Goal: Task Accomplishment & Management: Manage account settings

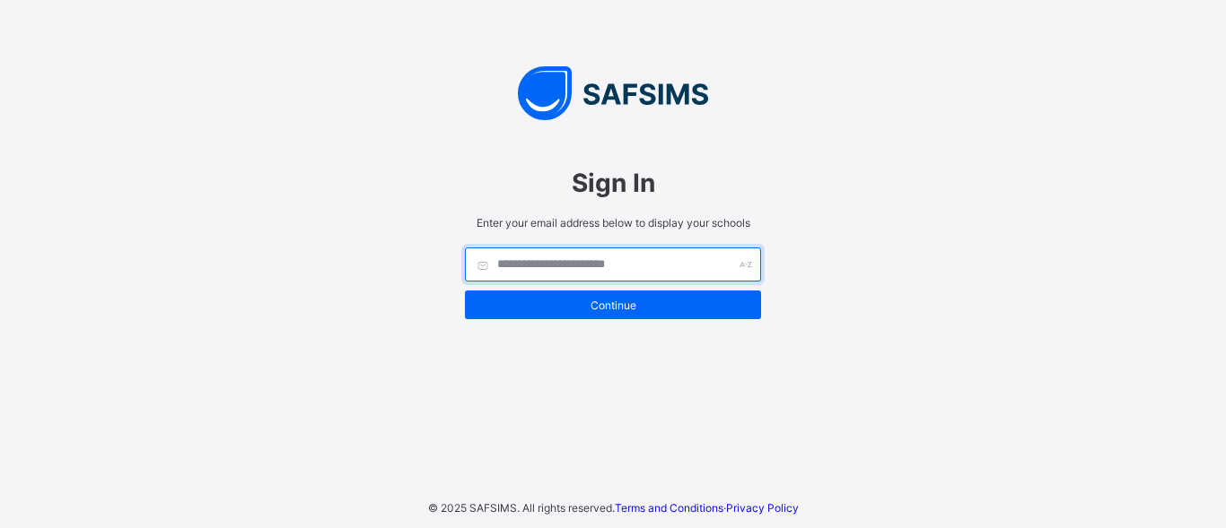
click at [597, 271] on input "text" at bounding box center [613, 265] width 296 height 34
type input "**********"
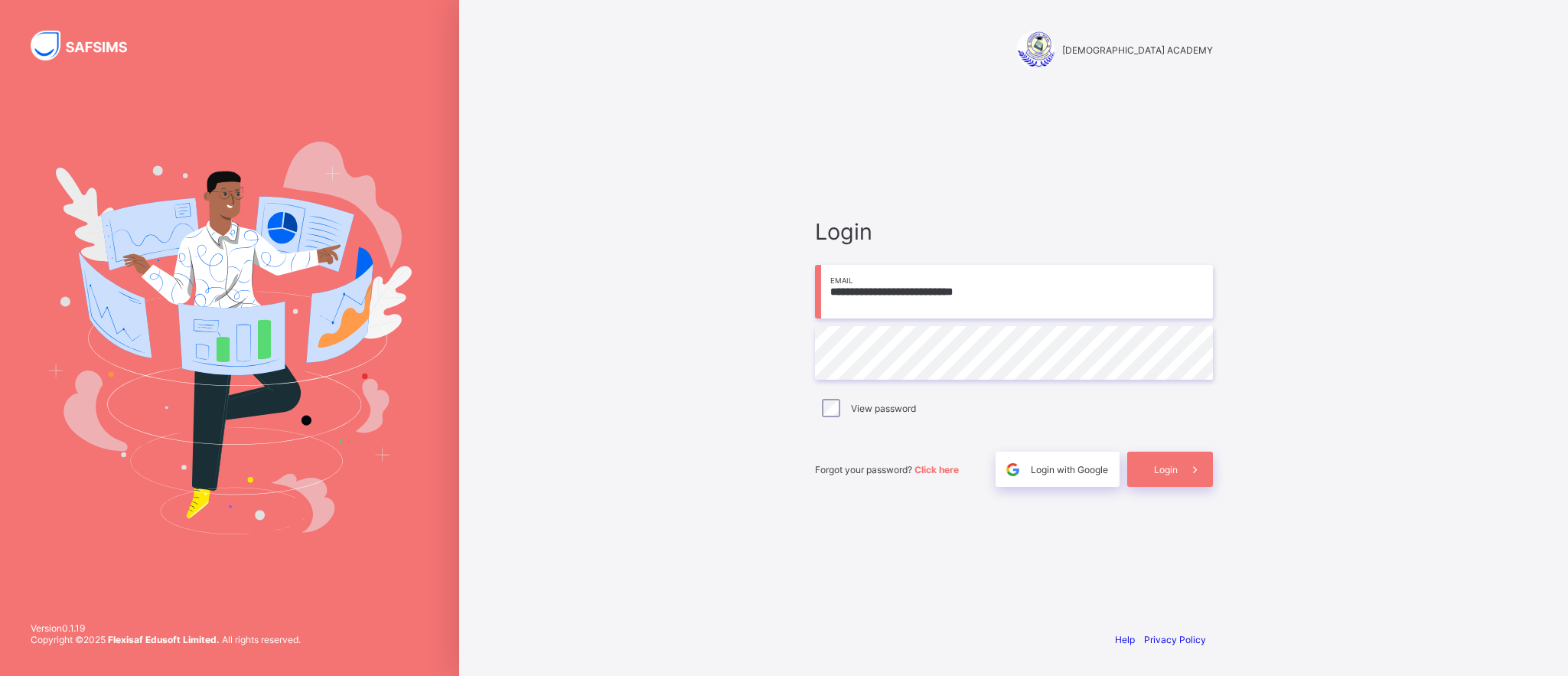
type input "**********"
click at [1179, 474] on span at bounding box center [1195, 469] width 35 height 35
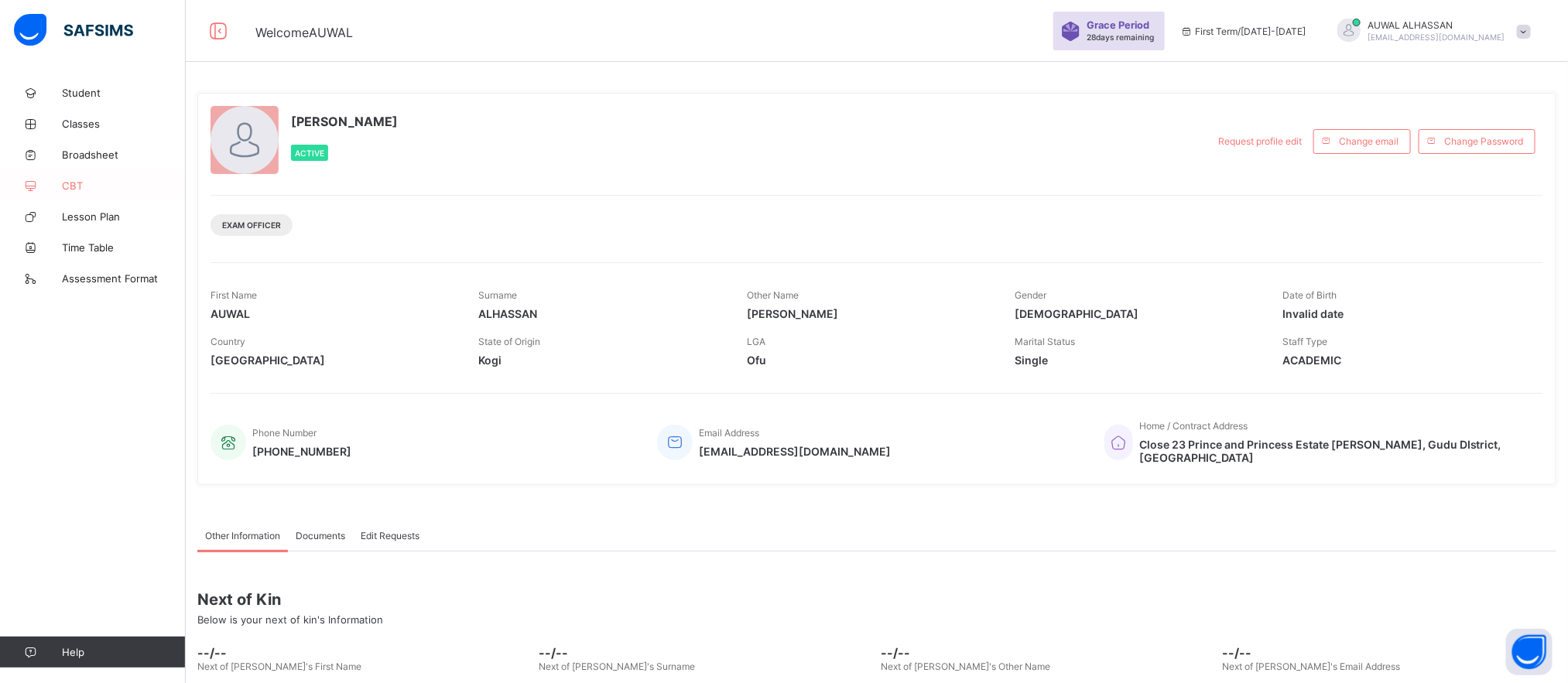
click at [86, 185] on span "CBT" at bounding box center [124, 185] width 124 height 12
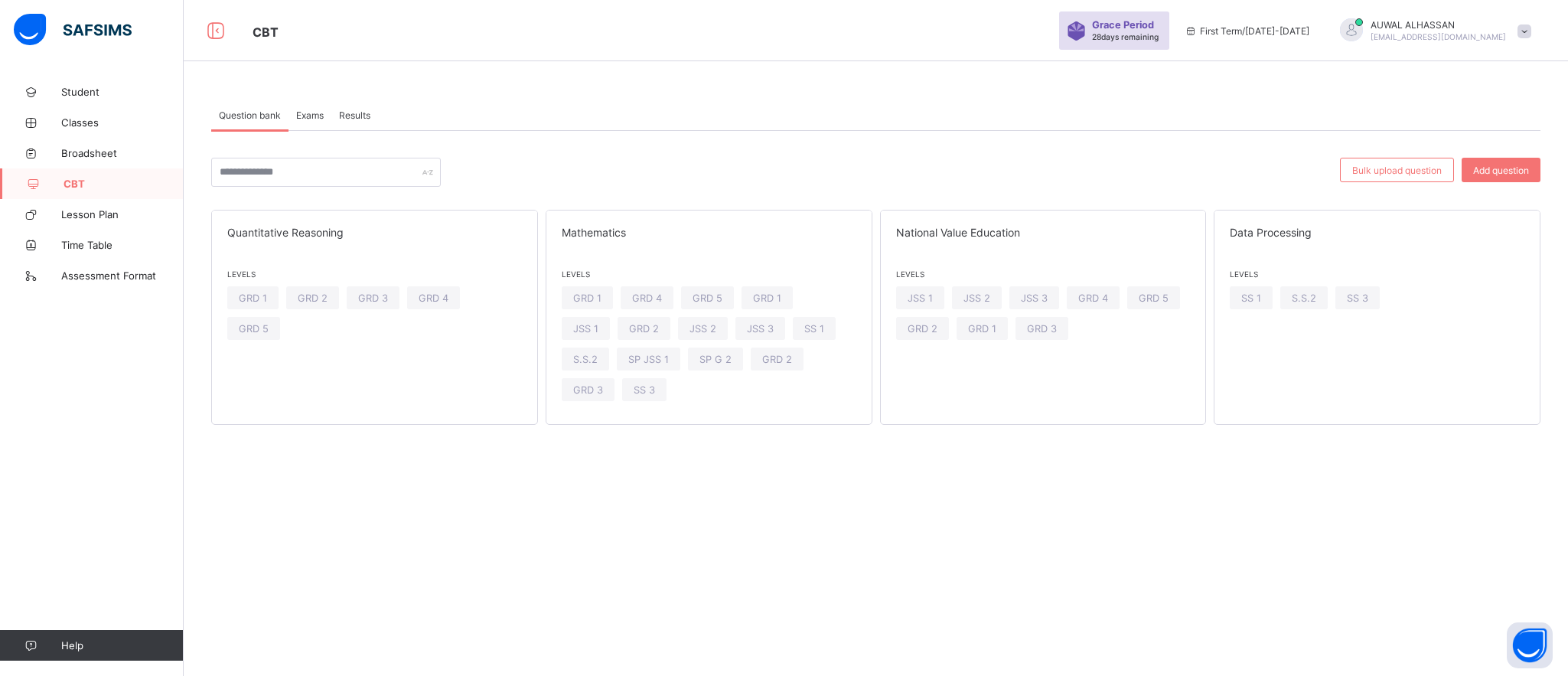
click at [310, 115] on span "Exams" at bounding box center [310, 114] width 27 height 11
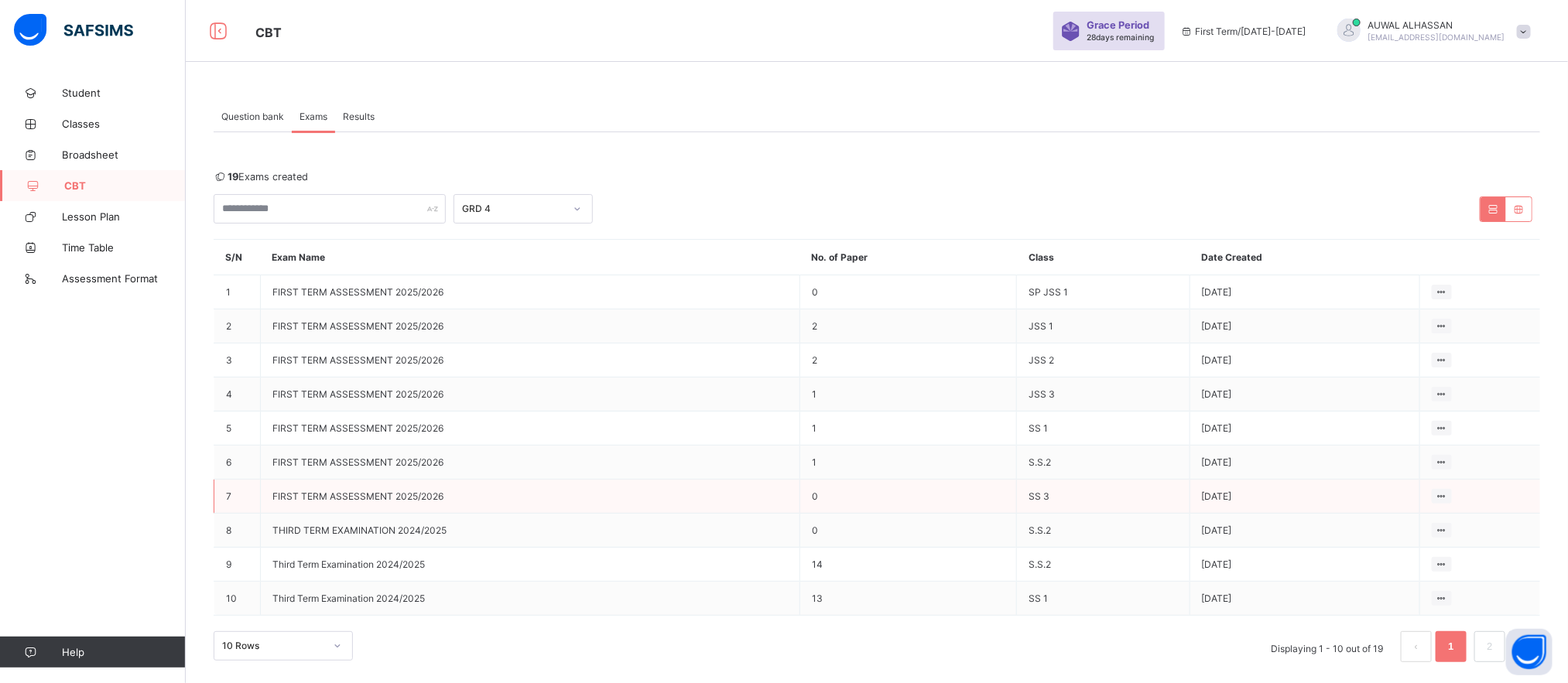
click at [944, 494] on td "0" at bounding box center [908, 496] width 216 height 34
click at [266, 502] on td "FIRST TERM ASSESSMENT 2025/2026" at bounding box center [530, 496] width 539 height 34
click at [222, 500] on td "7" at bounding box center [238, 496] width 47 height 34
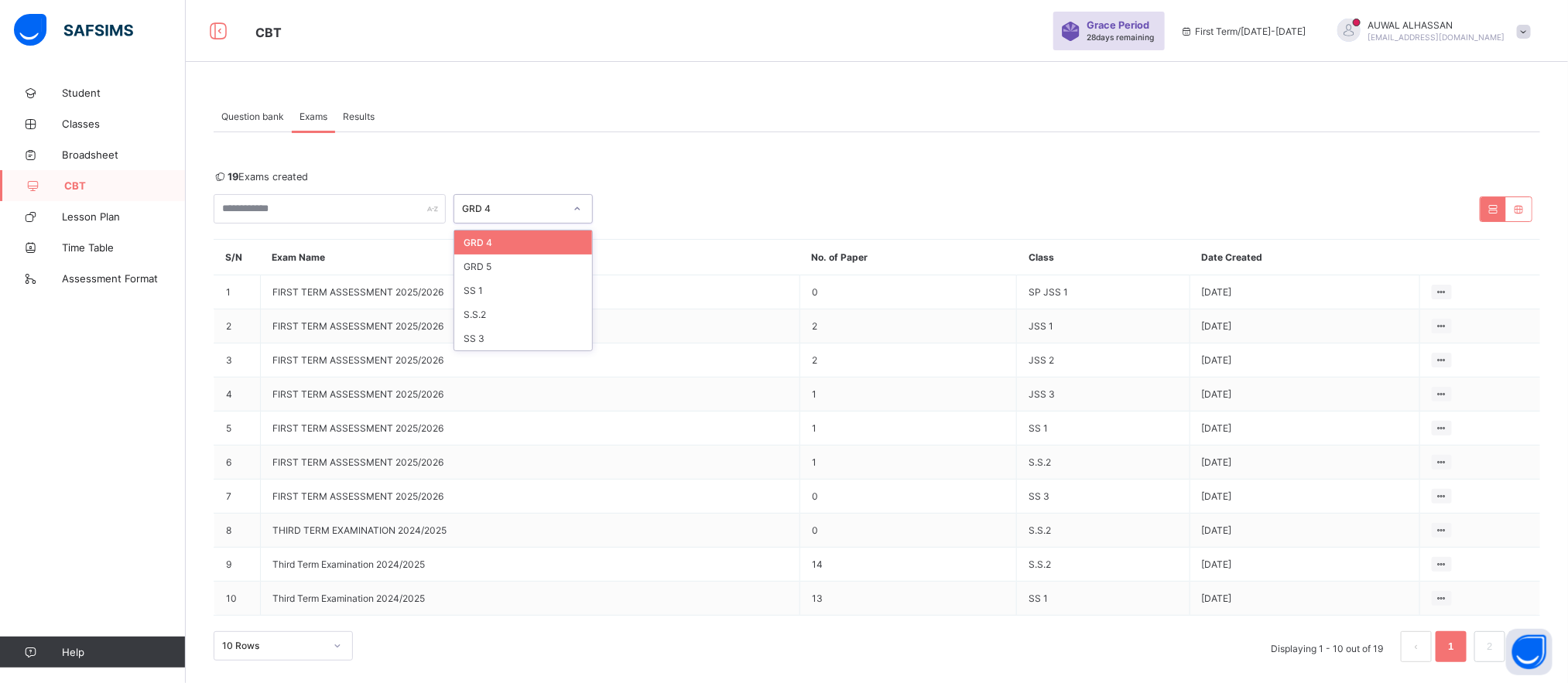
click at [574, 203] on icon at bounding box center [577, 209] width 9 height 16
click at [558, 342] on div "SS 3" at bounding box center [524, 339] width 138 height 24
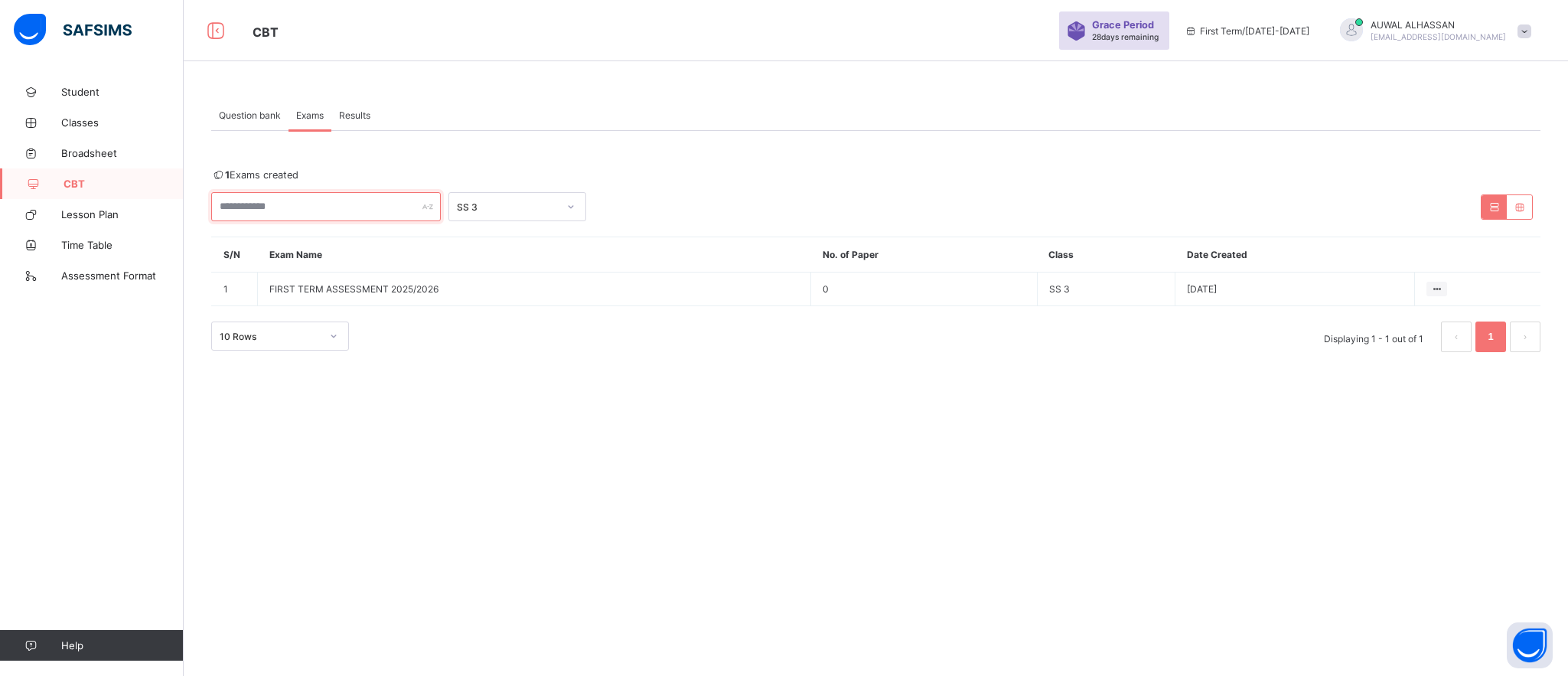
click at [393, 207] on input "text" at bounding box center [326, 207] width 229 height 29
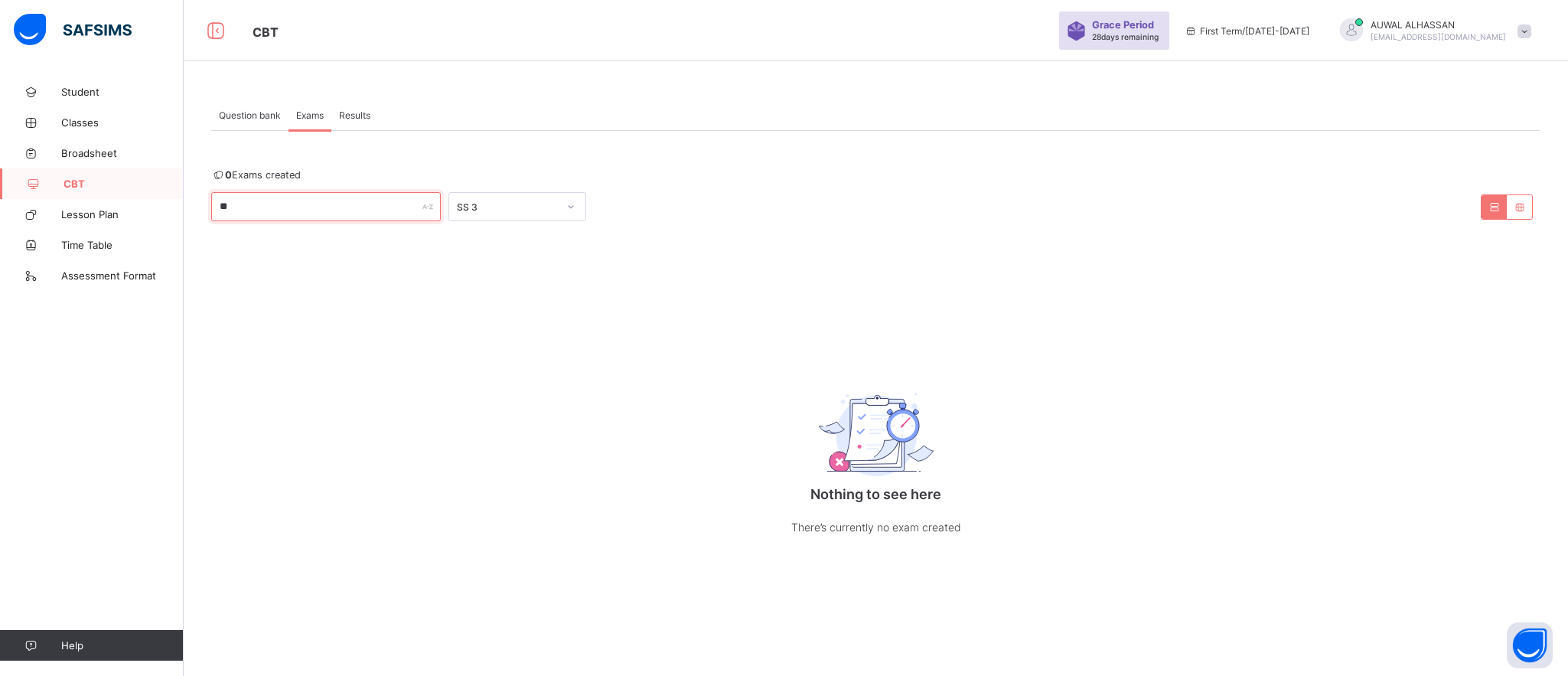
type input "*"
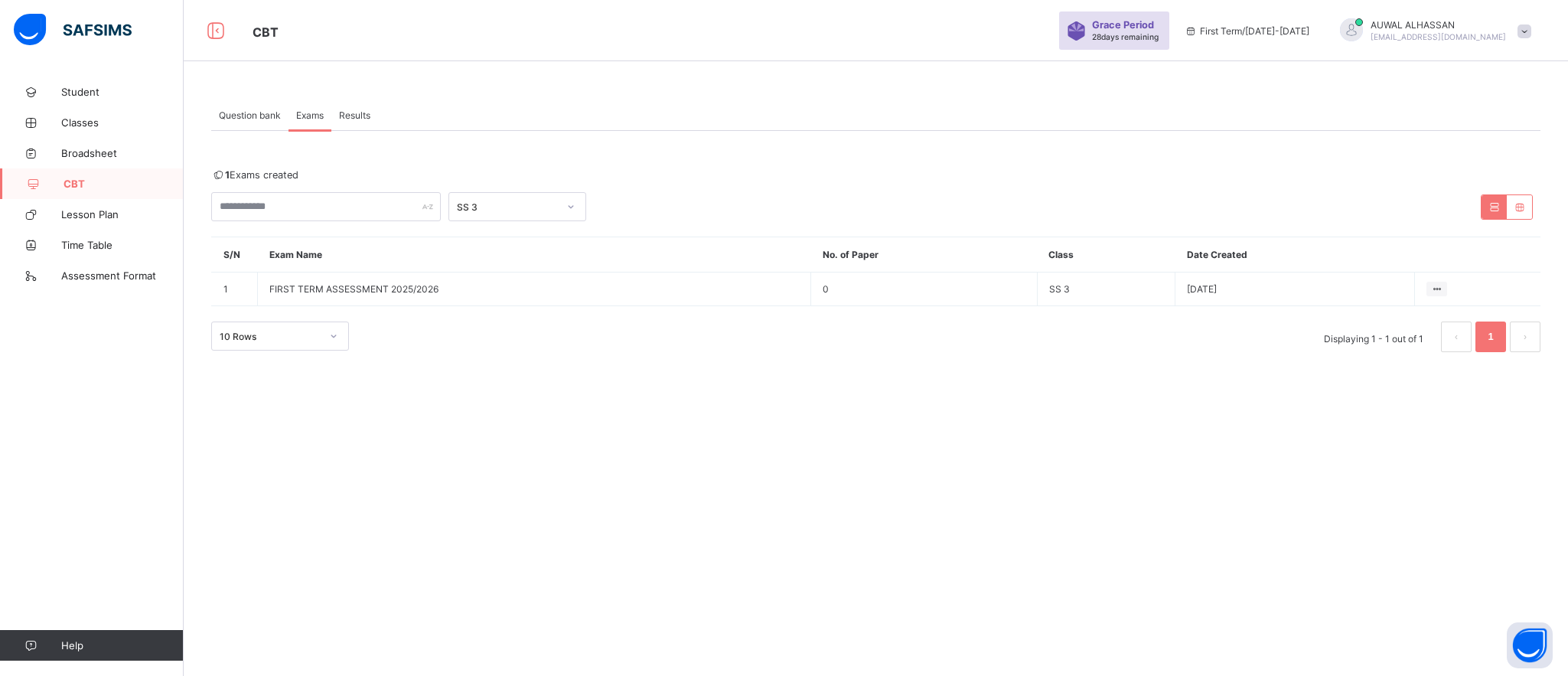
drag, startPoint x: 1525, startPoint y: 207, endPoint x: 1522, endPoint y: 81, distance: 126.0
click at [1522, 81] on div "Question bank Exams Results Exams More Options Bulk upload question Add questio…" at bounding box center [875, 231] width 1385 height 310
click at [1488, 219] on div at bounding box center [1507, 207] width 52 height 26
click at [1490, 214] on div at bounding box center [1495, 207] width 26 height 24
click at [651, 292] on td "FIRST TERM ASSESSMENT 2025/2026" at bounding box center [534, 288] width 554 height 33
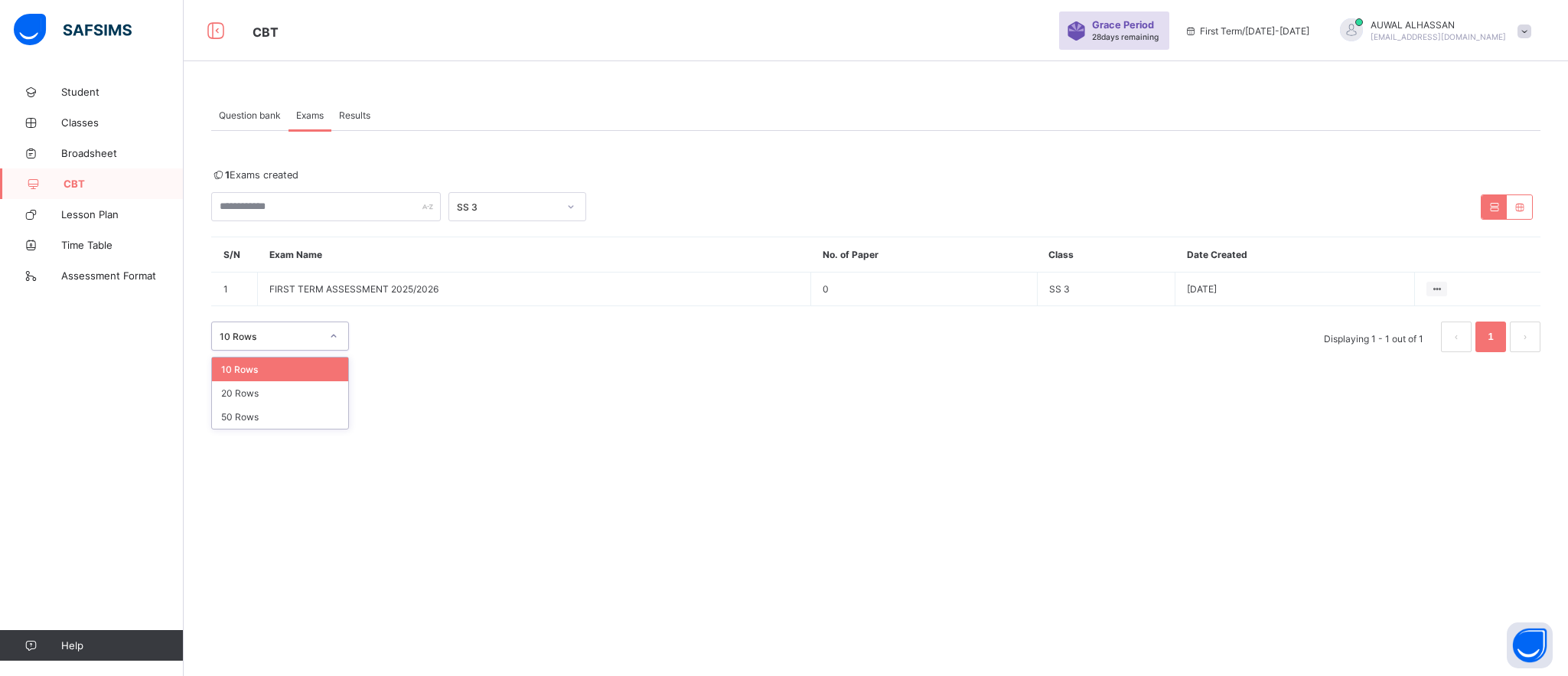
click at [322, 331] on div at bounding box center [334, 336] width 26 height 25
click at [249, 118] on span "Question bank" at bounding box center [250, 114] width 62 height 11
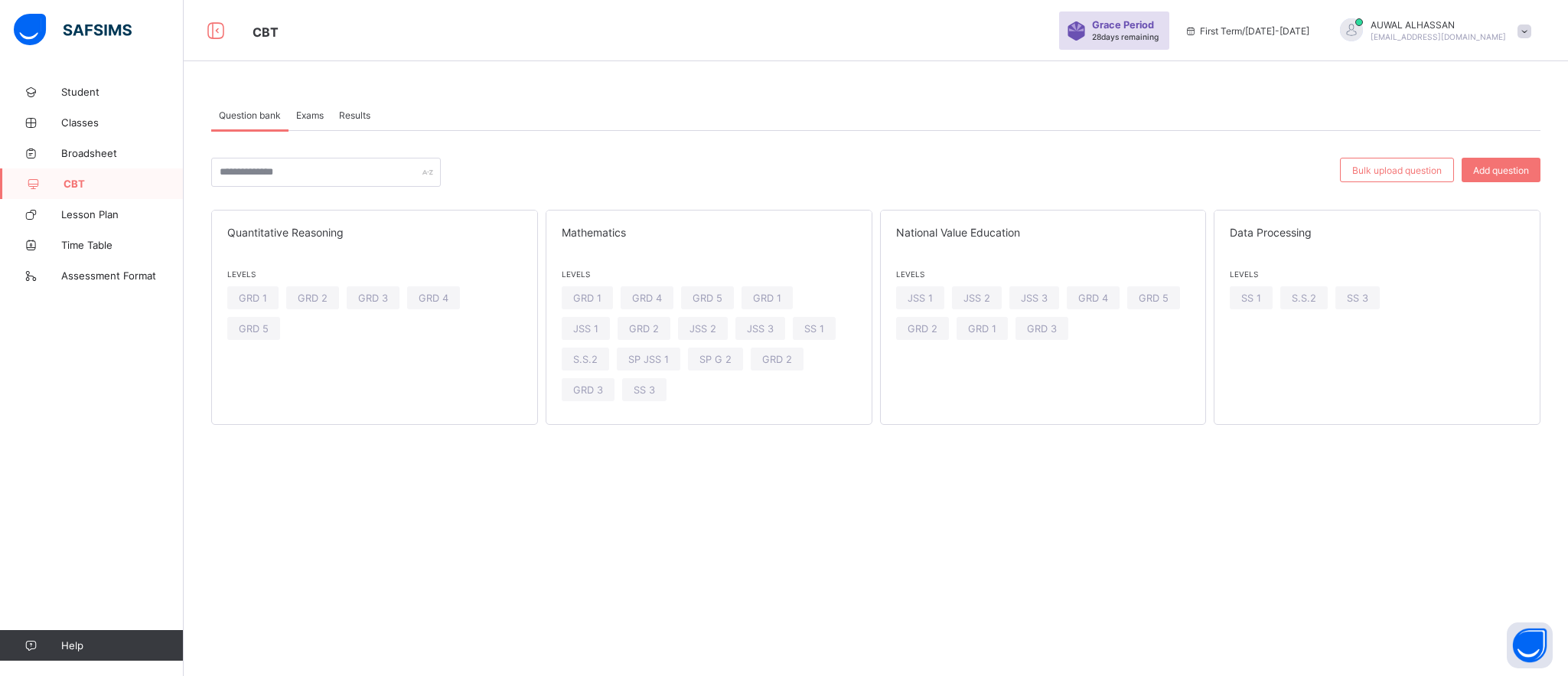
click at [320, 117] on span "Exams" at bounding box center [310, 114] width 27 height 11
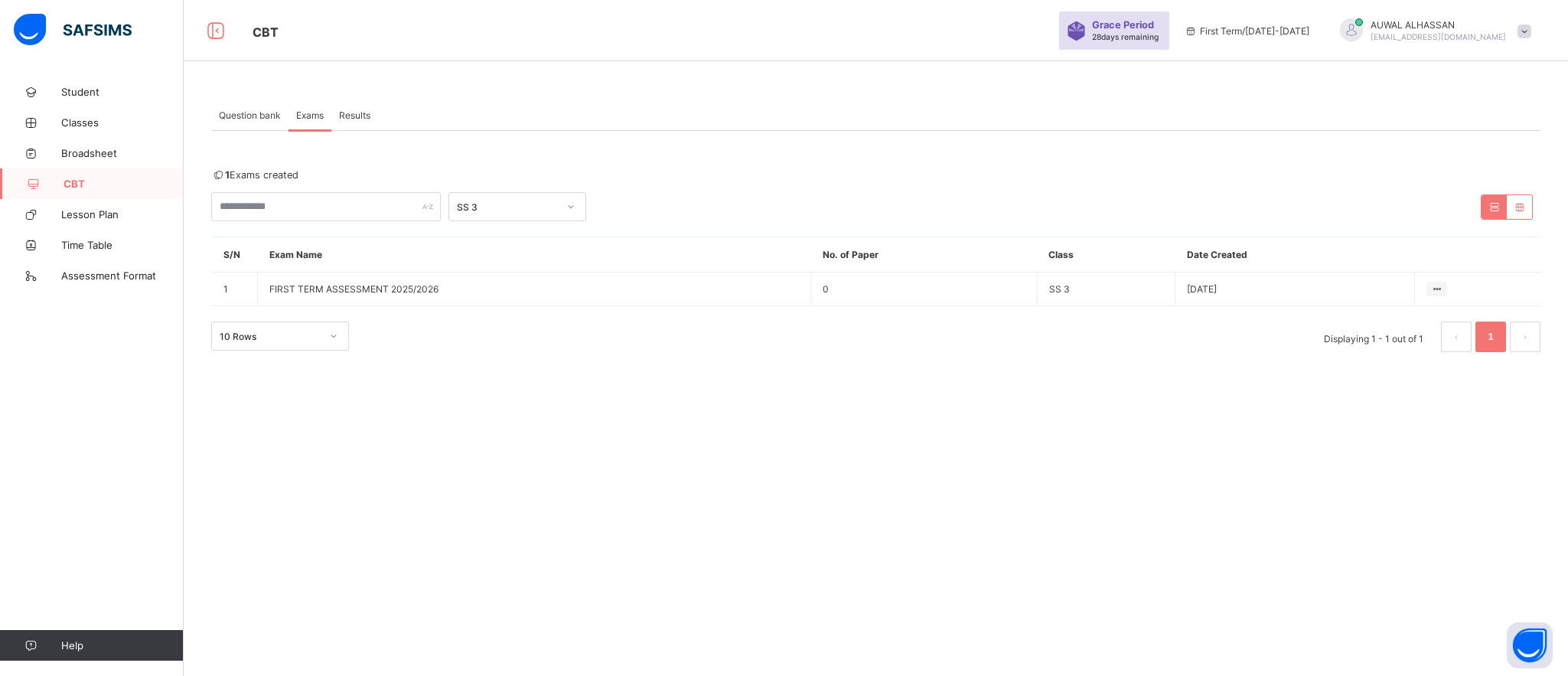
click at [320, 117] on span "Exams" at bounding box center [310, 114] width 27 height 11
click at [885, 446] on div "Question bank Exams Results Exams More Options Bulk upload question Add questio…" at bounding box center [875, 338] width 1385 height 676
click at [1440, 288] on icon at bounding box center [1437, 288] width 13 height 11
click at [1399, 324] on div "View all papers" at bounding box center [1408, 318] width 65 height 15
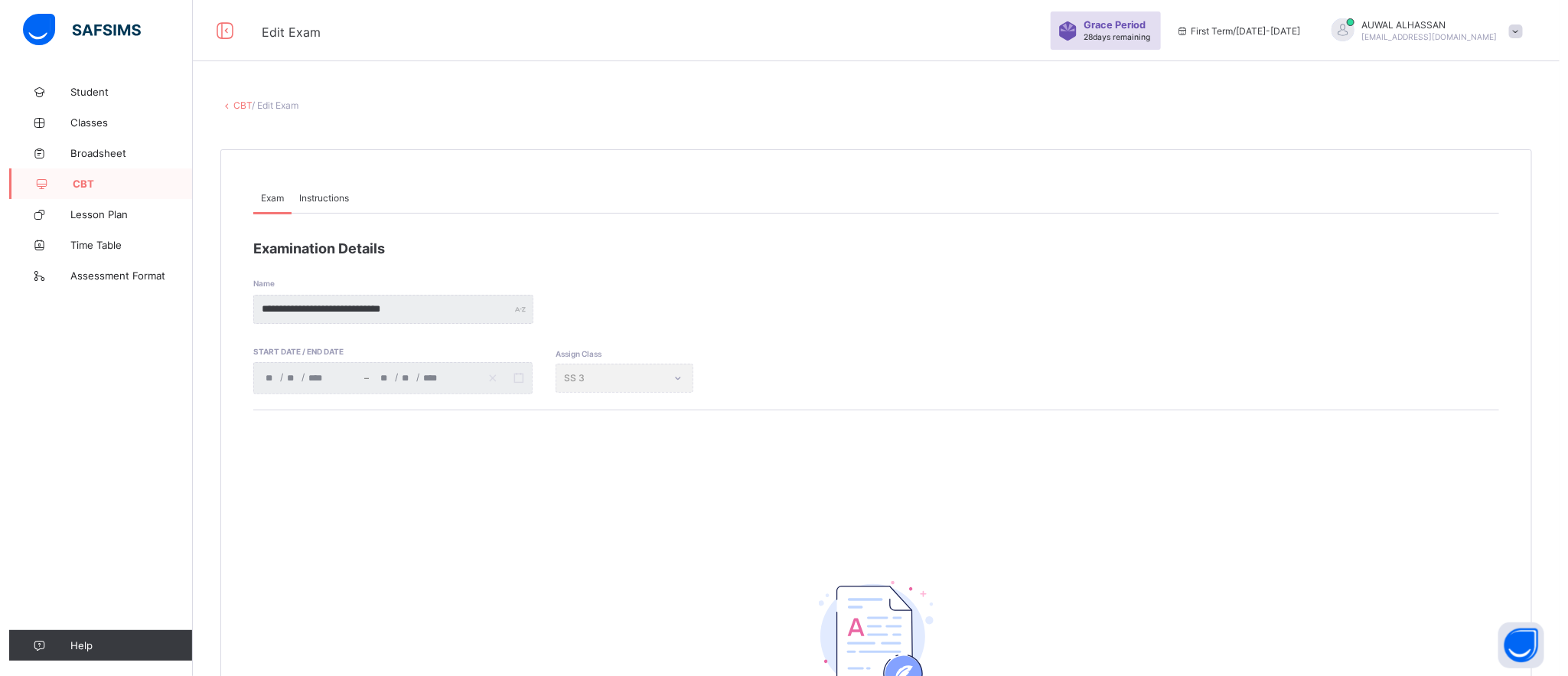
scroll to position [233, 0]
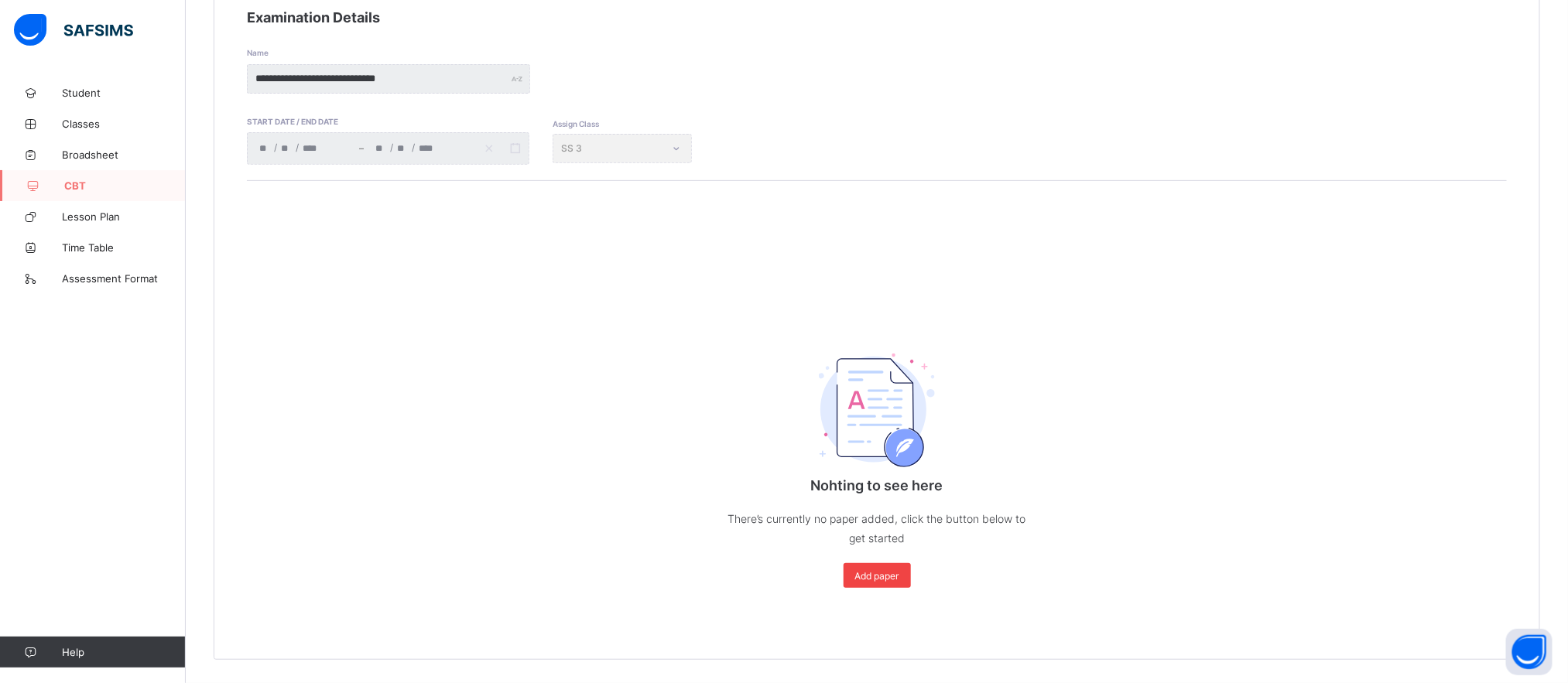
click at [900, 578] on span "Add paper" at bounding box center [876, 575] width 44 height 11
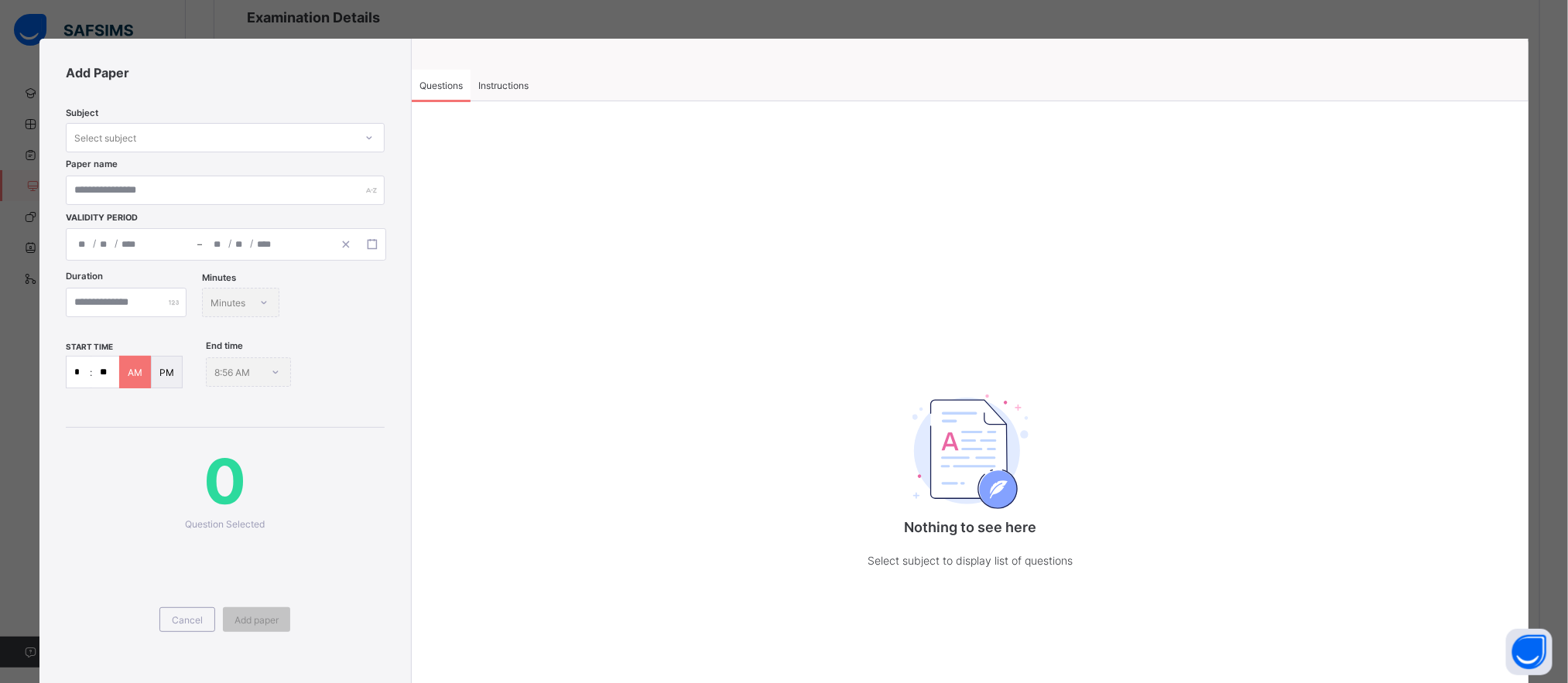
click at [367, 137] on icon at bounding box center [369, 138] width 9 height 16
click at [292, 162] on div "DATA PROCESSING" at bounding box center [225, 172] width 317 height 24
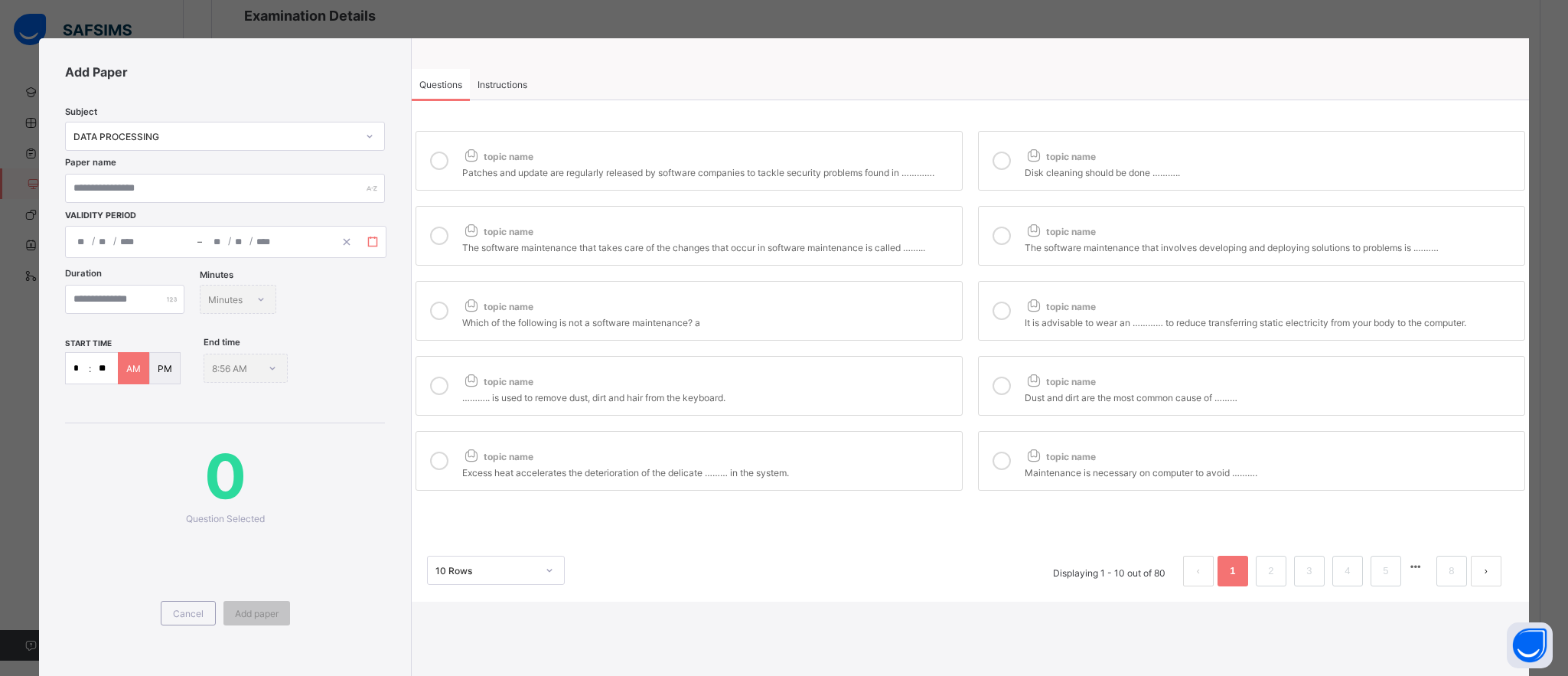
click at [369, 243] on rect "button" at bounding box center [373, 242] width 9 height 9
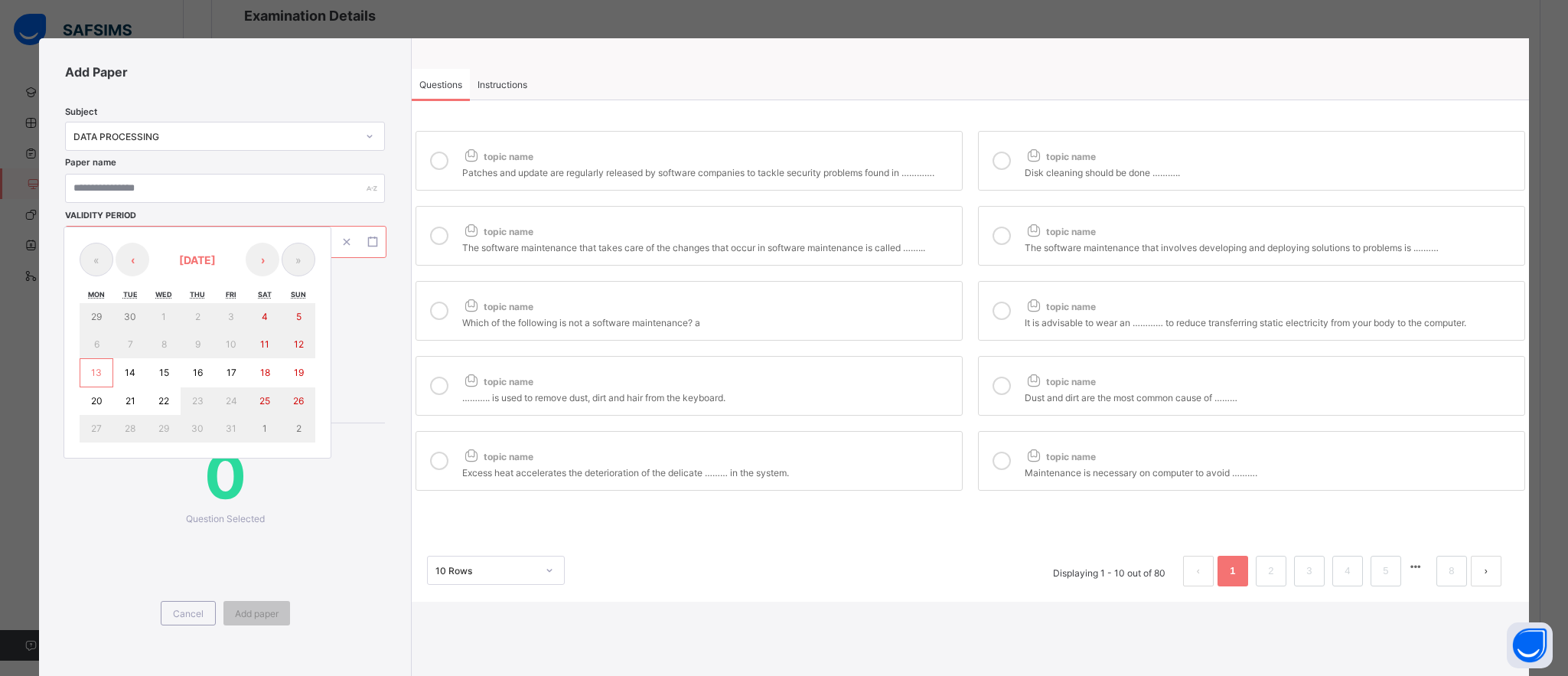
click at [90, 369] on button "13" at bounding box center [96, 373] width 33 height 29
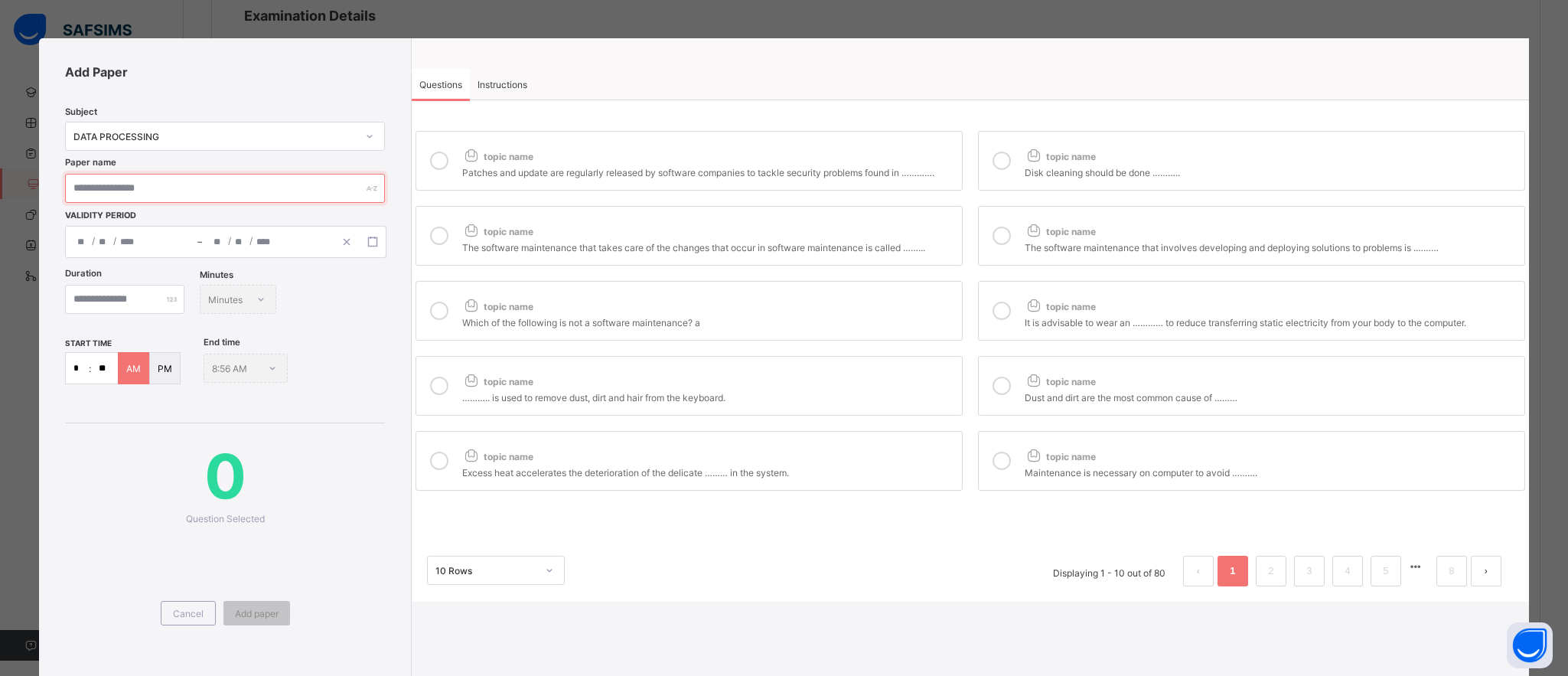
click at [235, 187] on input "text" at bounding box center [224, 189] width 320 height 29
type input "**********"
click at [373, 243] on icon "button" at bounding box center [373, 242] width 11 height 11
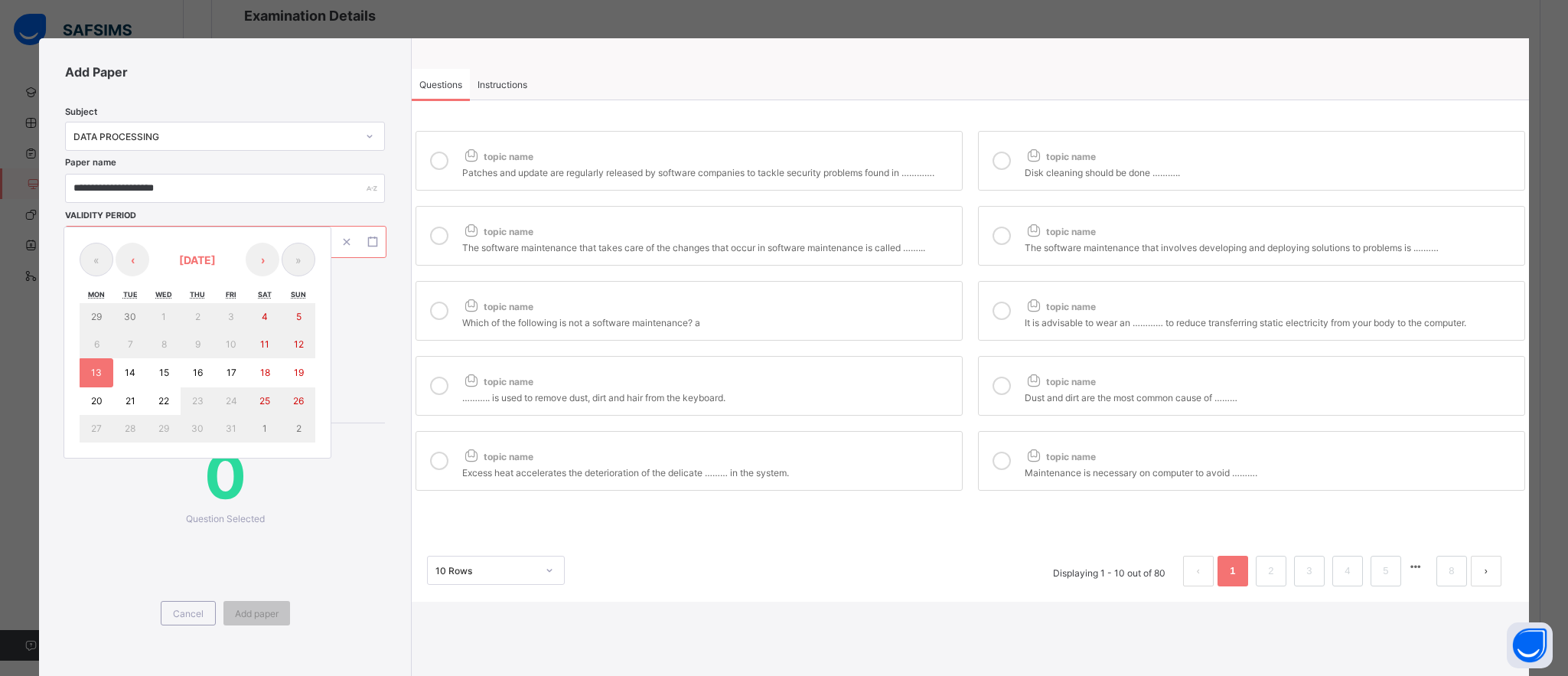
click at [95, 364] on button "13" at bounding box center [96, 373] width 33 height 29
type input "**********"
type input "**"
type input "****"
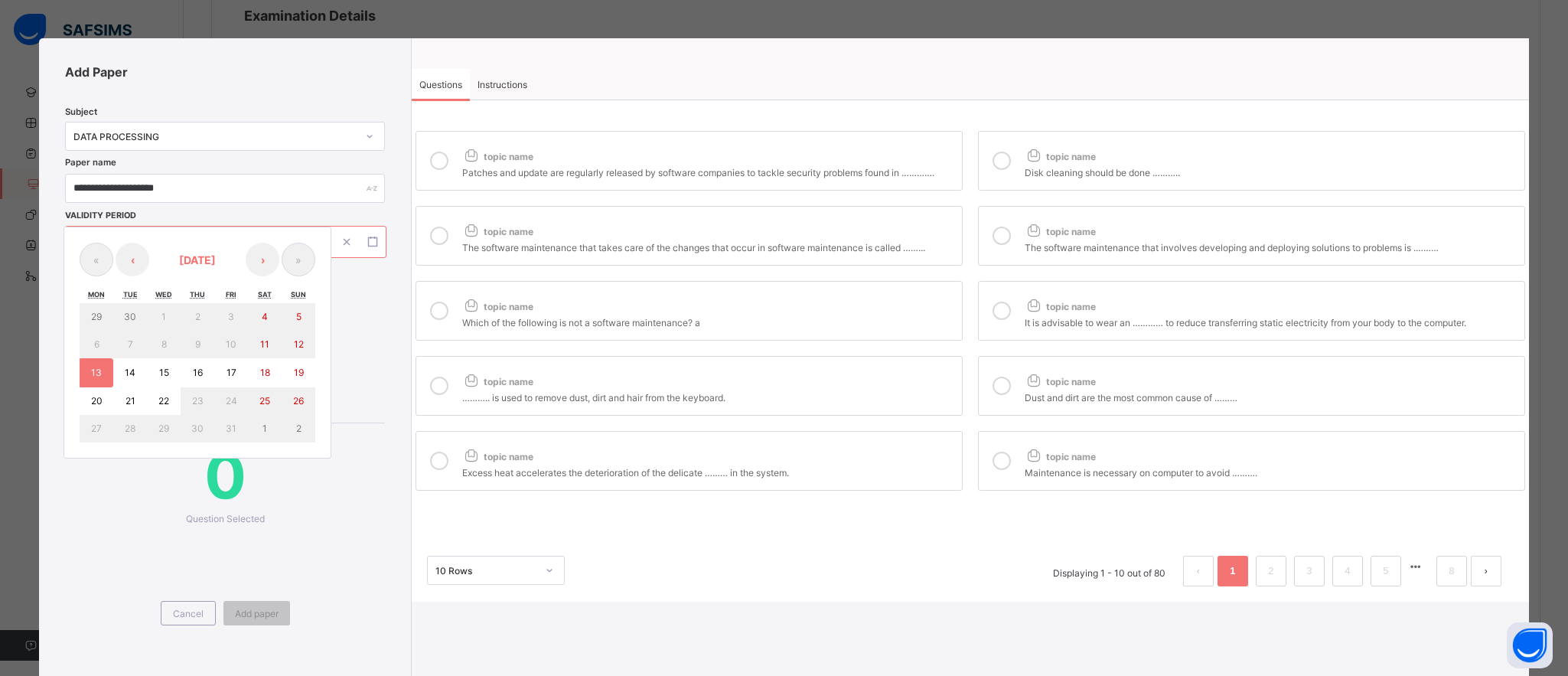
type input "**********"
type input "**"
type input "****"
type input "**"
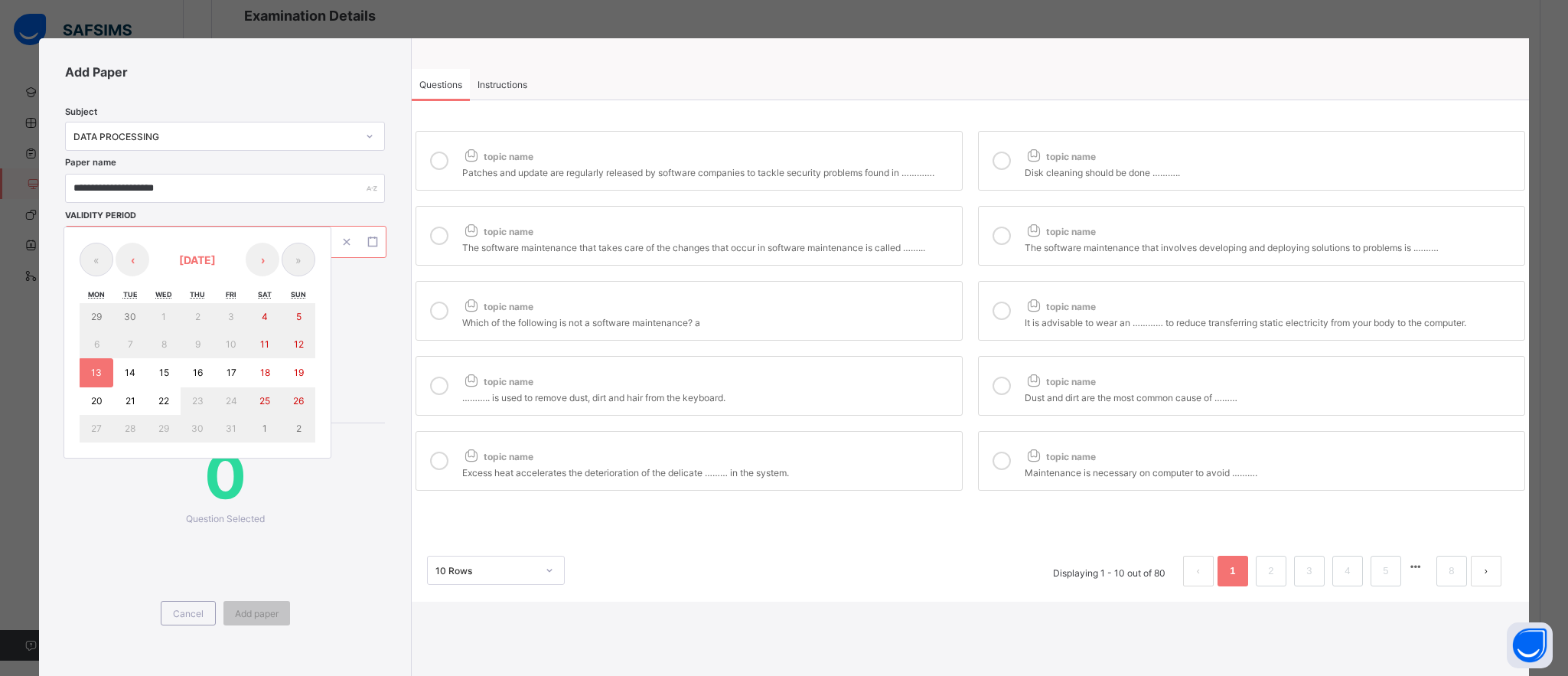
type input "**"
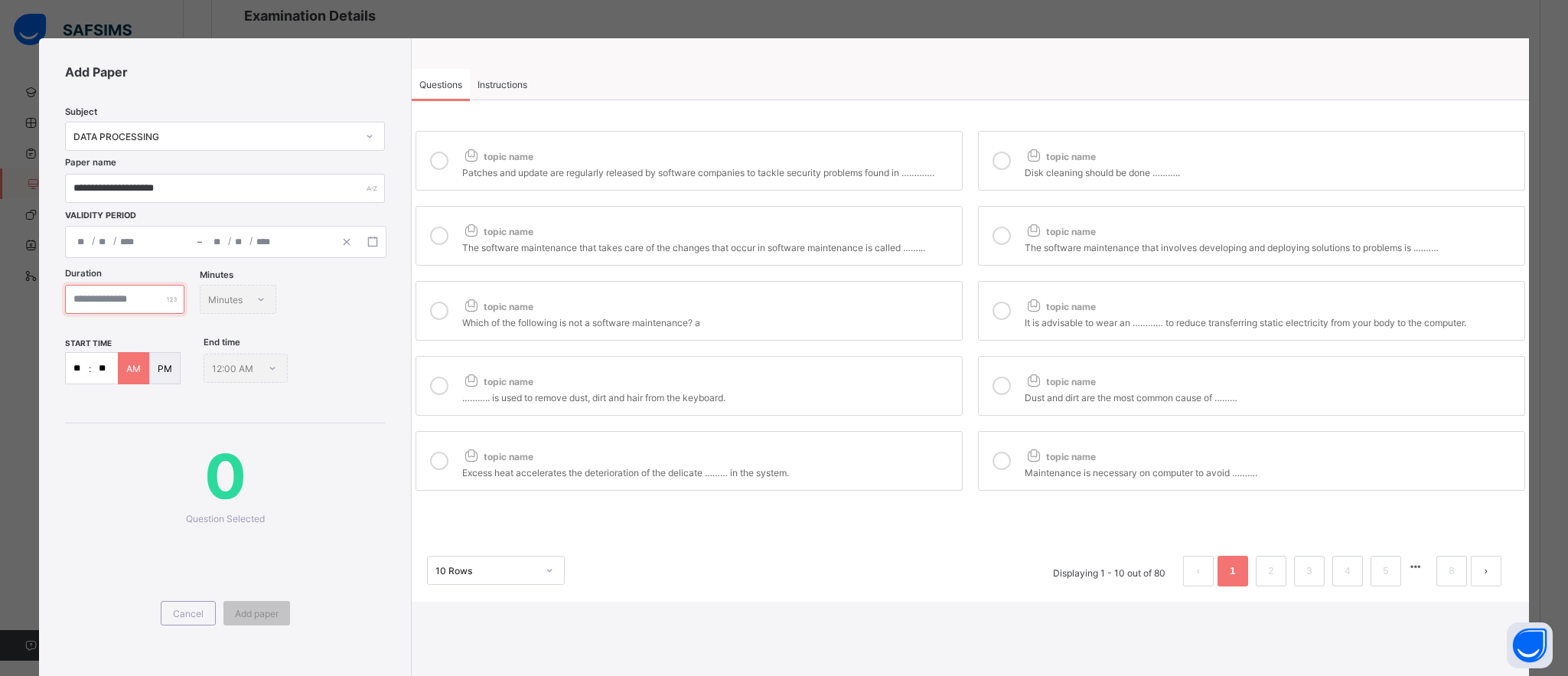
click at [175, 303] on input "number" at bounding box center [125, 300] width 119 height 29
type input "**"
click at [301, 409] on div "**********" at bounding box center [225, 364] width 373 height 651
click at [436, 161] on icon at bounding box center [439, 161] width 19 height 19
click at [1010, 166] on div at bounding box center [1002, 160] width 31 height 35
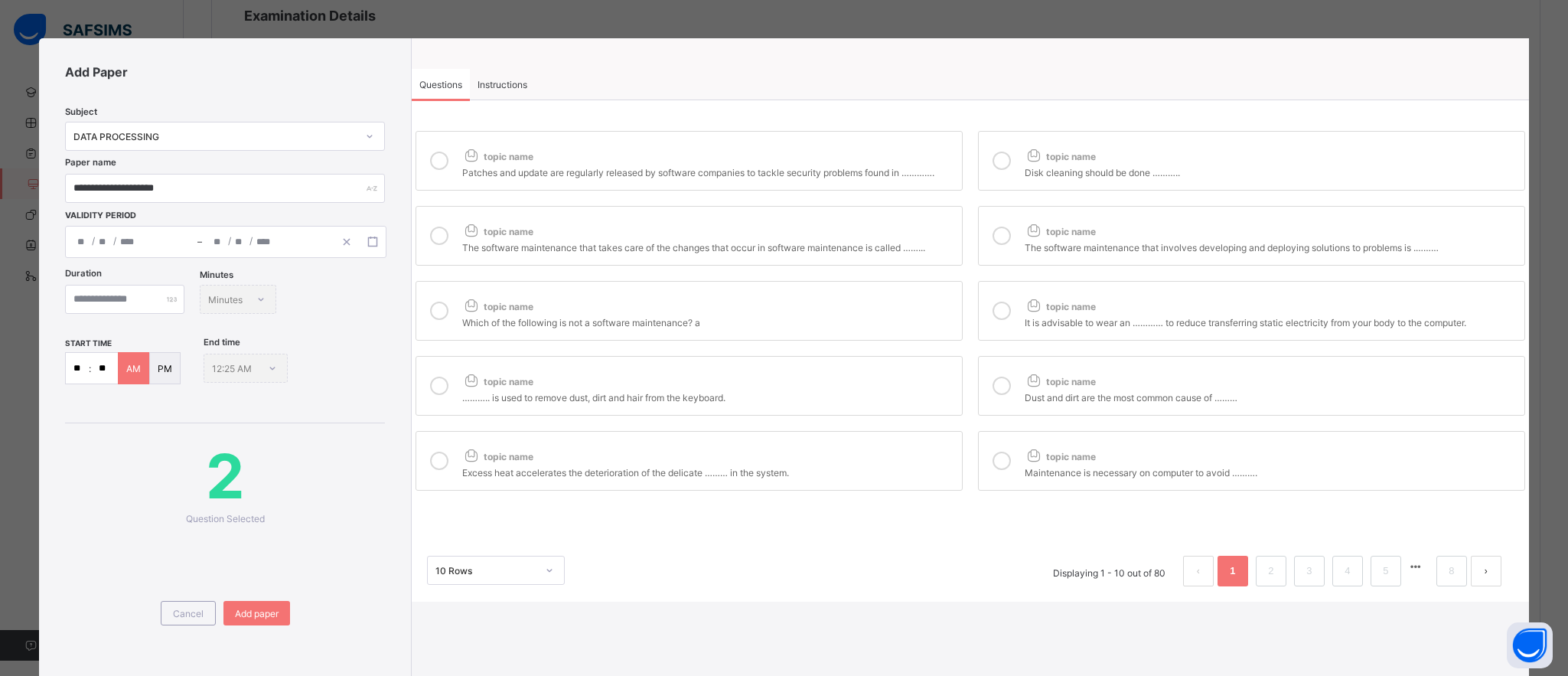
click at [443, 244] on icon at bounding box center [439, 236] width 19 height 19
click at [1001, 228] on div at bounding box center [1002, 236] width 31 height 35
click at [445, 326] on div at bounding box center [439, 311] width 31 height 35
click at [1002, 324] on div at bounding box center [1002, 311] width 31 height 35
click at [452, 396] on div at bounding box center [439, 386] width 31 height 35
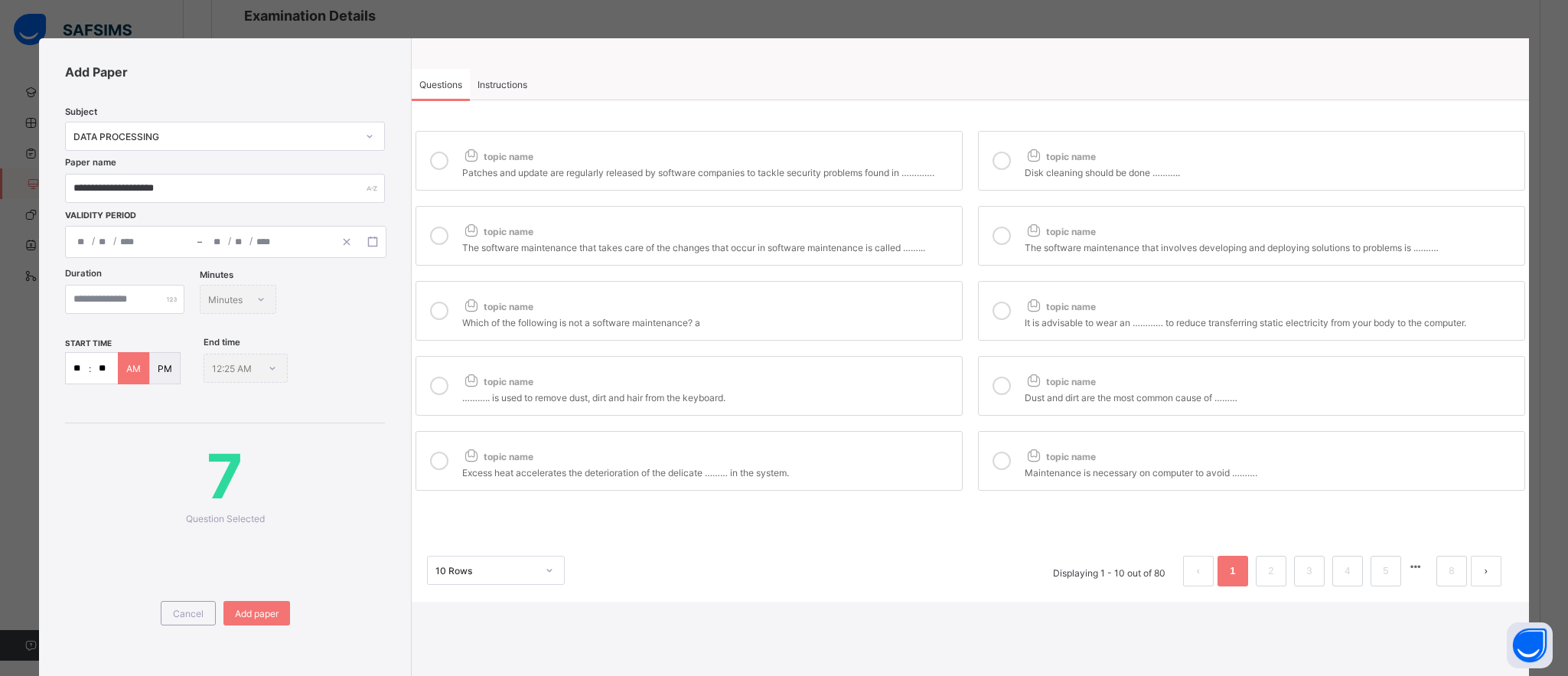
click at [545, 578] on icon at bounding box center [549, 570] width 9 height 15
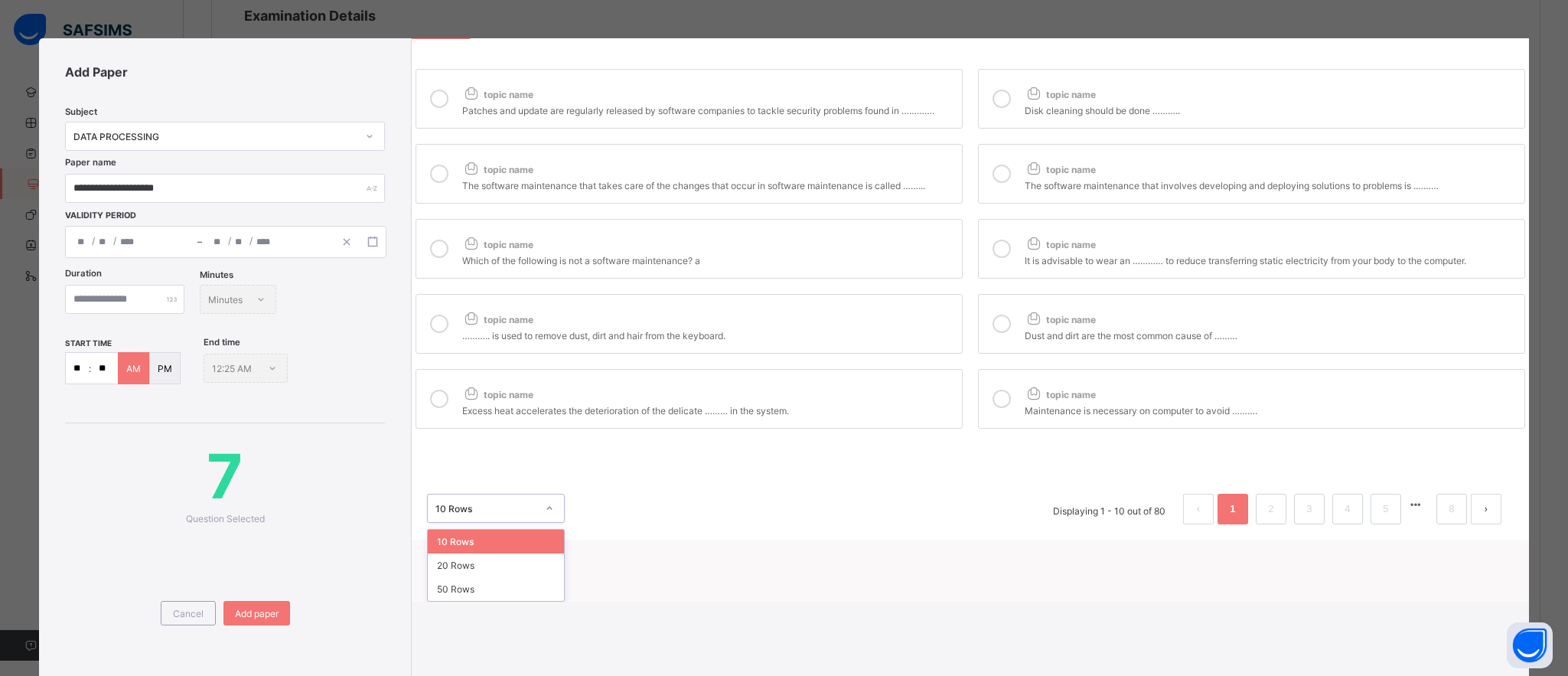
scroll to position [62, 0]
click at [496, 574] on div "20 Rows" at bounding box center [497, 566] width 136 height 24
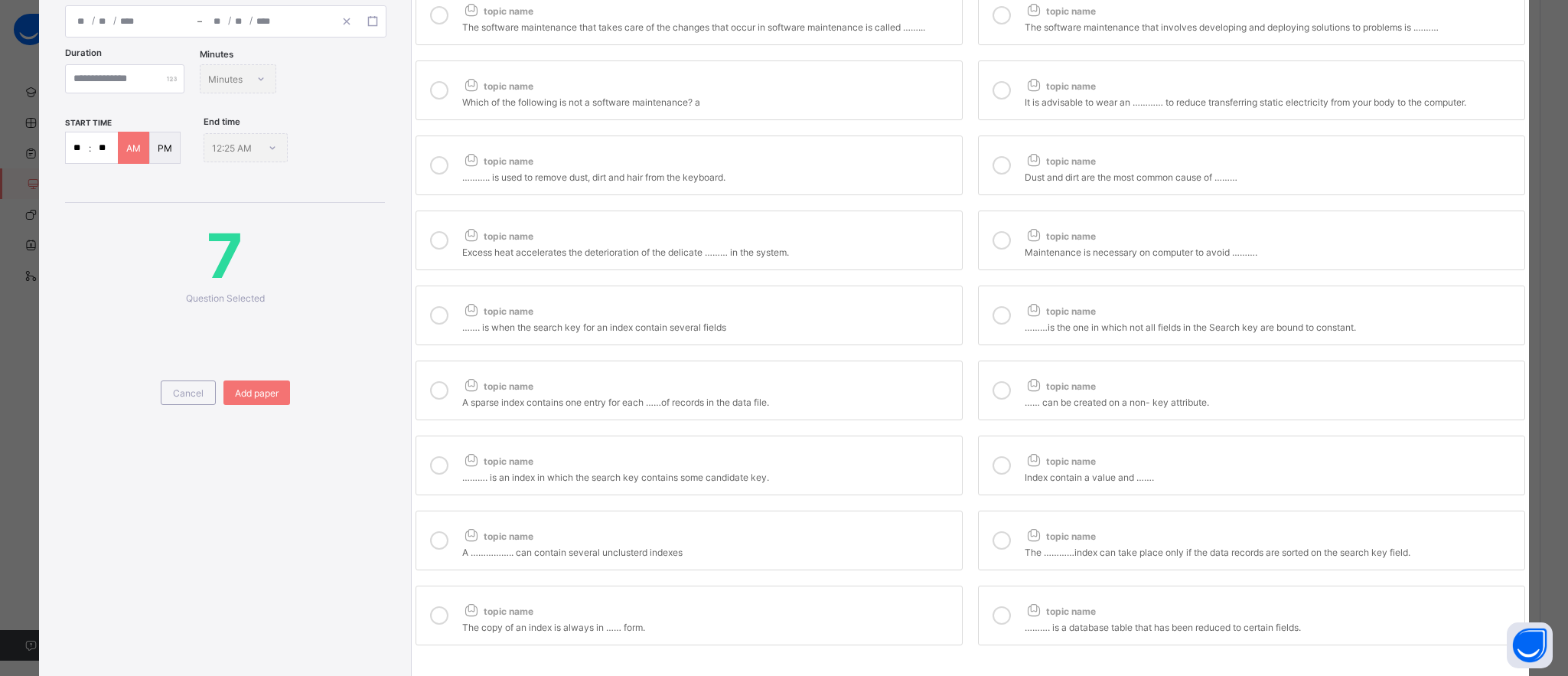
scroll to position [223, 0]
click at [1006, 179] on div at bounding box center [1002, 162] width 31 height 35
click at [462, 240] on icon at bounding box center [472, 232] width 19 height 16
drag, startPoint x: 1061, startPoint y: 236, endPoint x: 1048, endPoint y: 239, distance: 13.3
click at [1048, 239] on div "topic name" at bounding box center [1270, 230] width 492 height 20
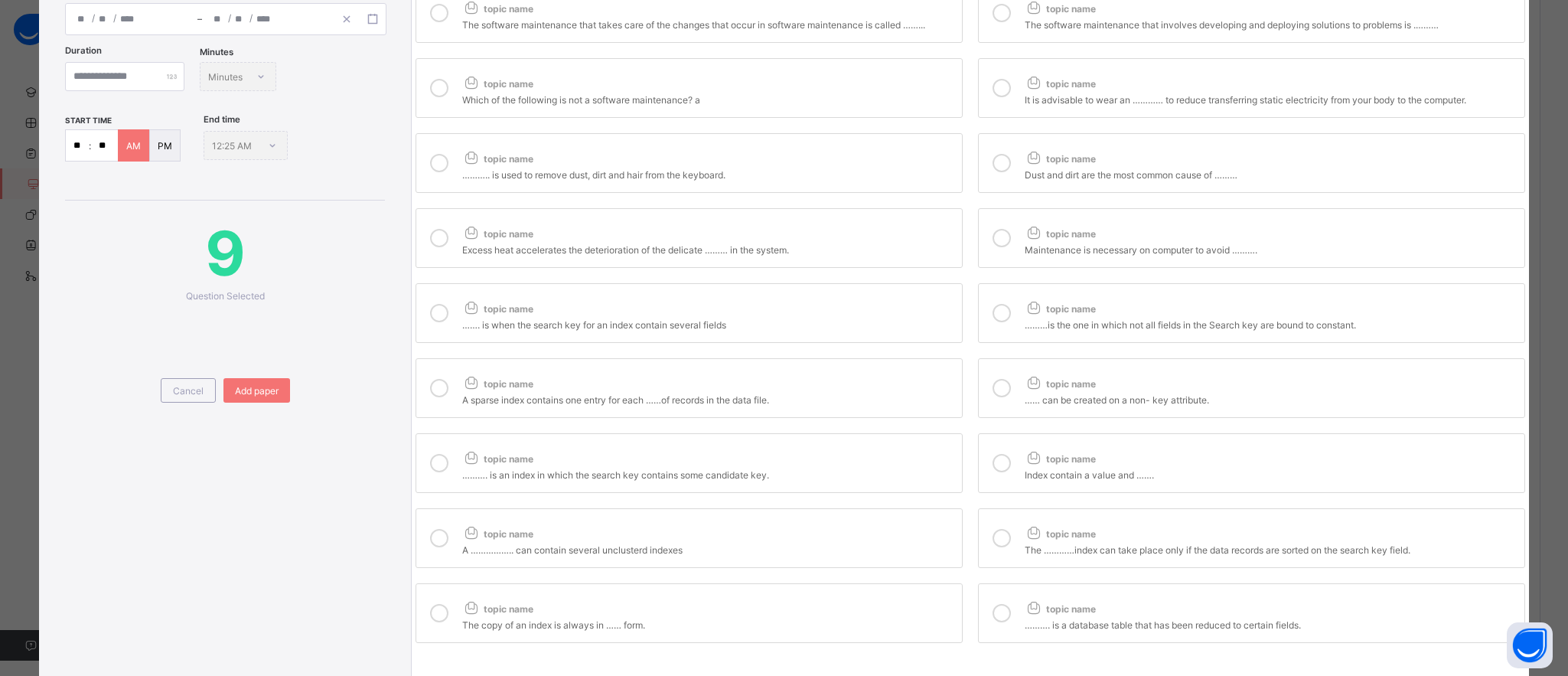
click at [994, 248] on icon at bounding box center [1002, 238] width 19 height 19
click at [435, 323] on icon at bounding box center [439, 313] width 19 height 19
click at [997, 318] on icon at bounding box center [1002, 313] width 19 height 19
click at [434, 398] on icon at bounding box center [439, 388] width 19 height 19
click at [1006, 398] on icon at bounding box center [1002, 388] width 19 height 19
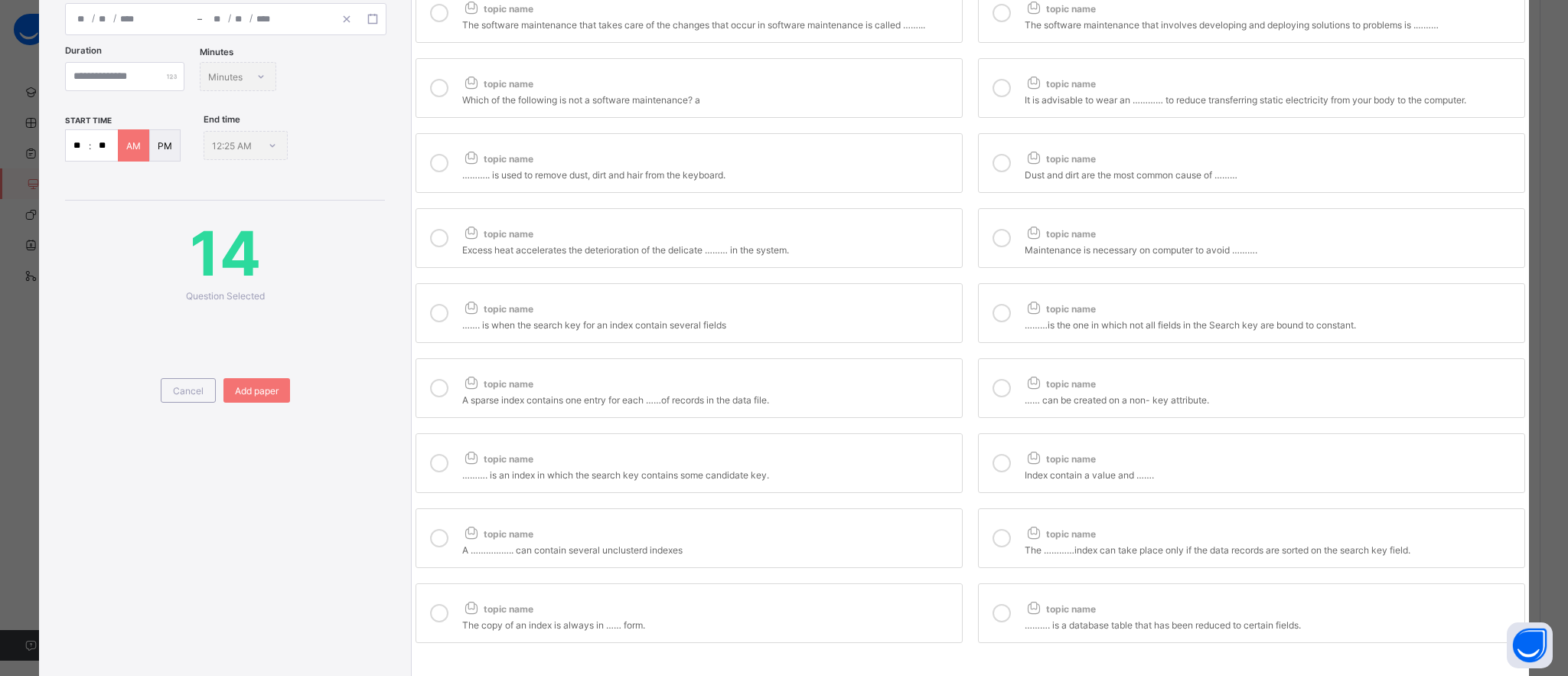
click at [438, 481] on div at bounding box center [439, 463] width 31 height 35
click at [1008, 479] on div at bounding box center [1002, 463] width 31 height 35
click at [441, 547] on icon at bounding box center [439, 539] width 19 height 19
click at [996, 547] on icon at bounding box center [1002, 539] width 19 height 19
drag, startPoint x: 434, startPoint y: 638, endPoint x: 502, endPoint y: 639, distance: 68.0
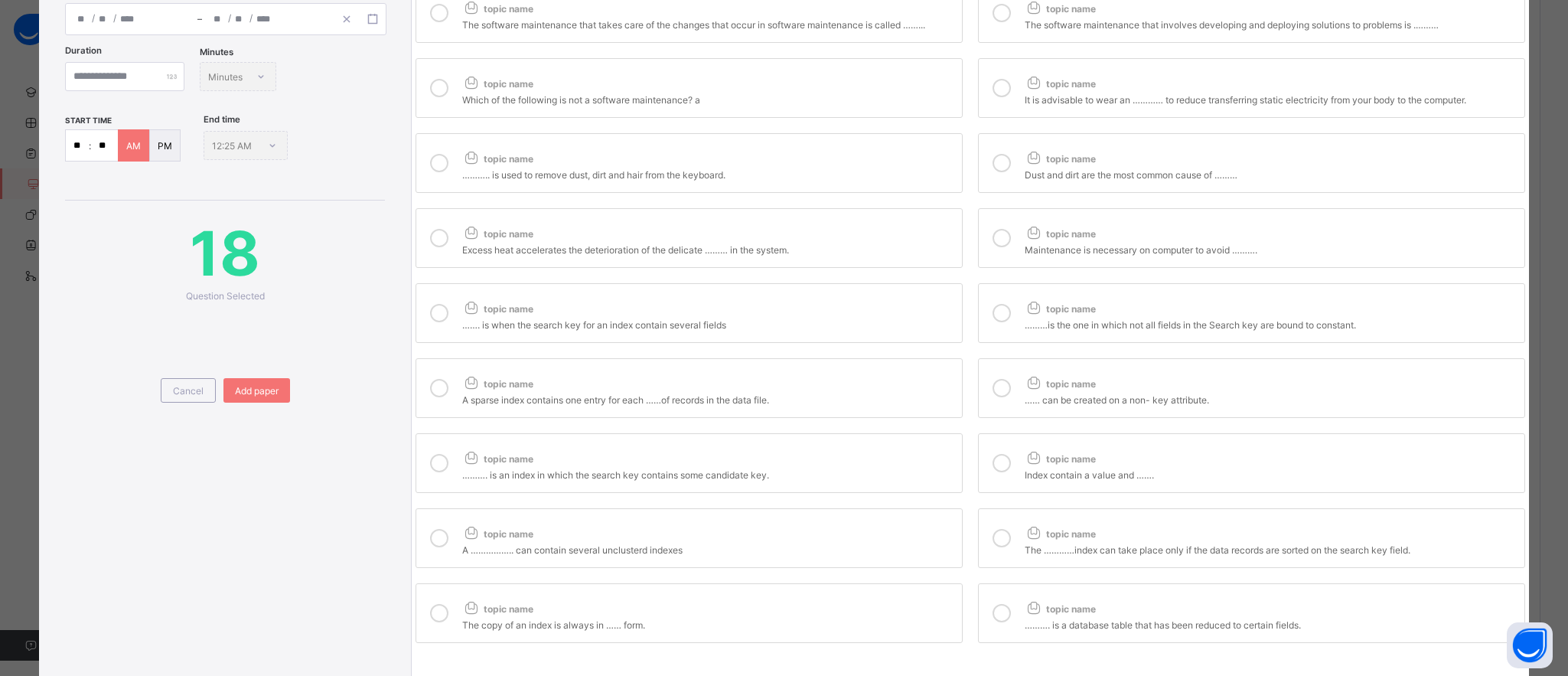
click at [434, 622] on icon at bounding box center [439, 614] width 19 height 19
click at [1019, 621] on label "topic name ………. is a database table that has been reduced to certain fields." at bounding box center [1251, 614] width 547 height 60
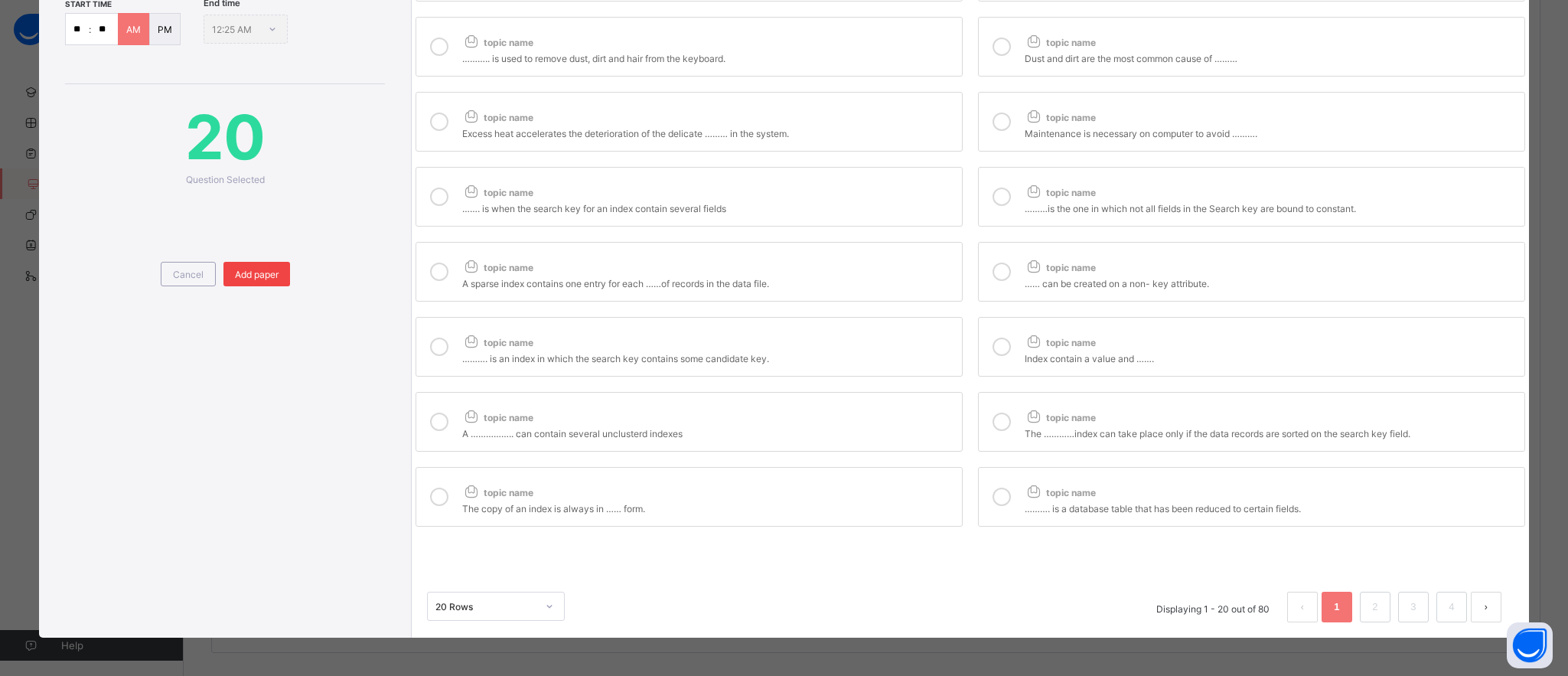
click at [253, 262] on div "Add paper" at bounding box center [257, 274] width 67 height 25
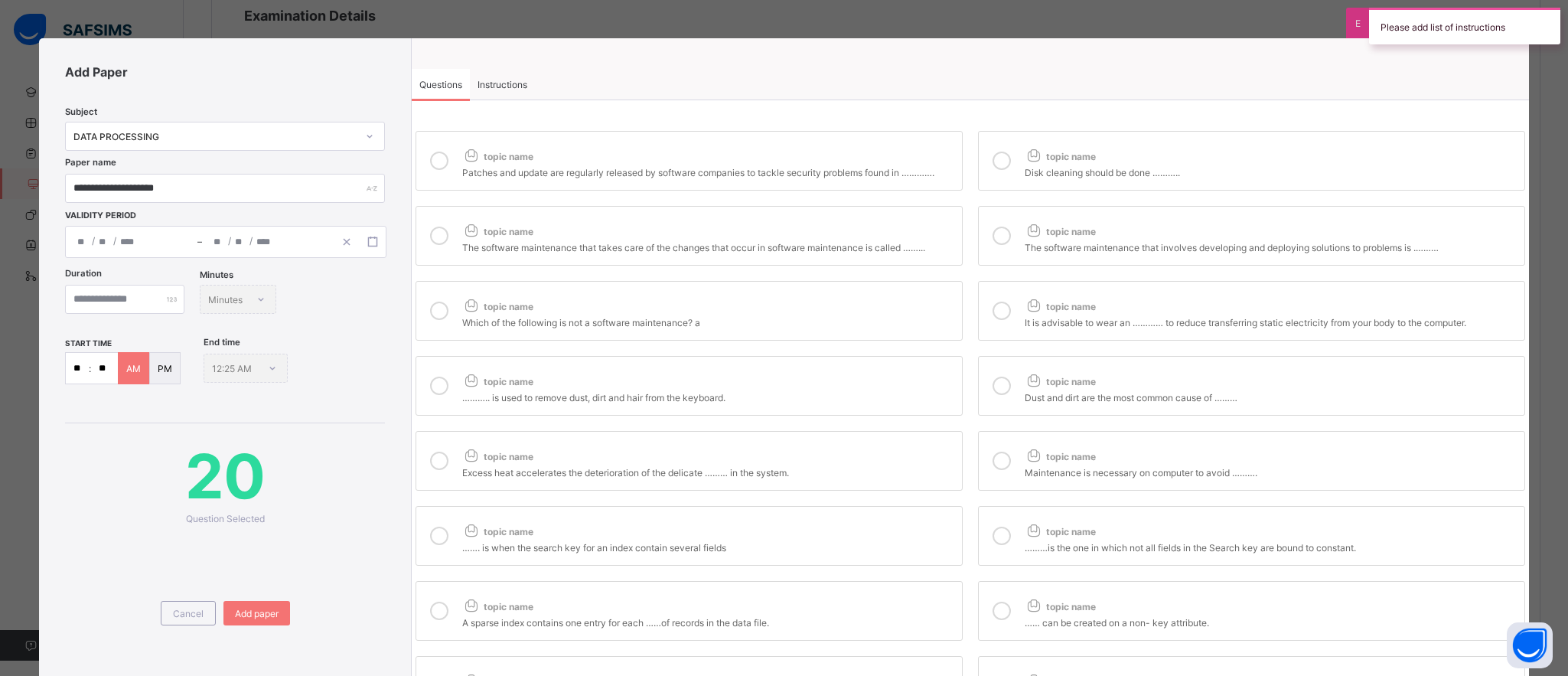
click at [498, 67] on div "Questions Instructions Questions Instructions topic name Patches and update are…" at bounding box center [971, 508] width 1118 height 939
click at [499, 88] on span "Instructions" at bounding box center [502, 84] width 49 height 11
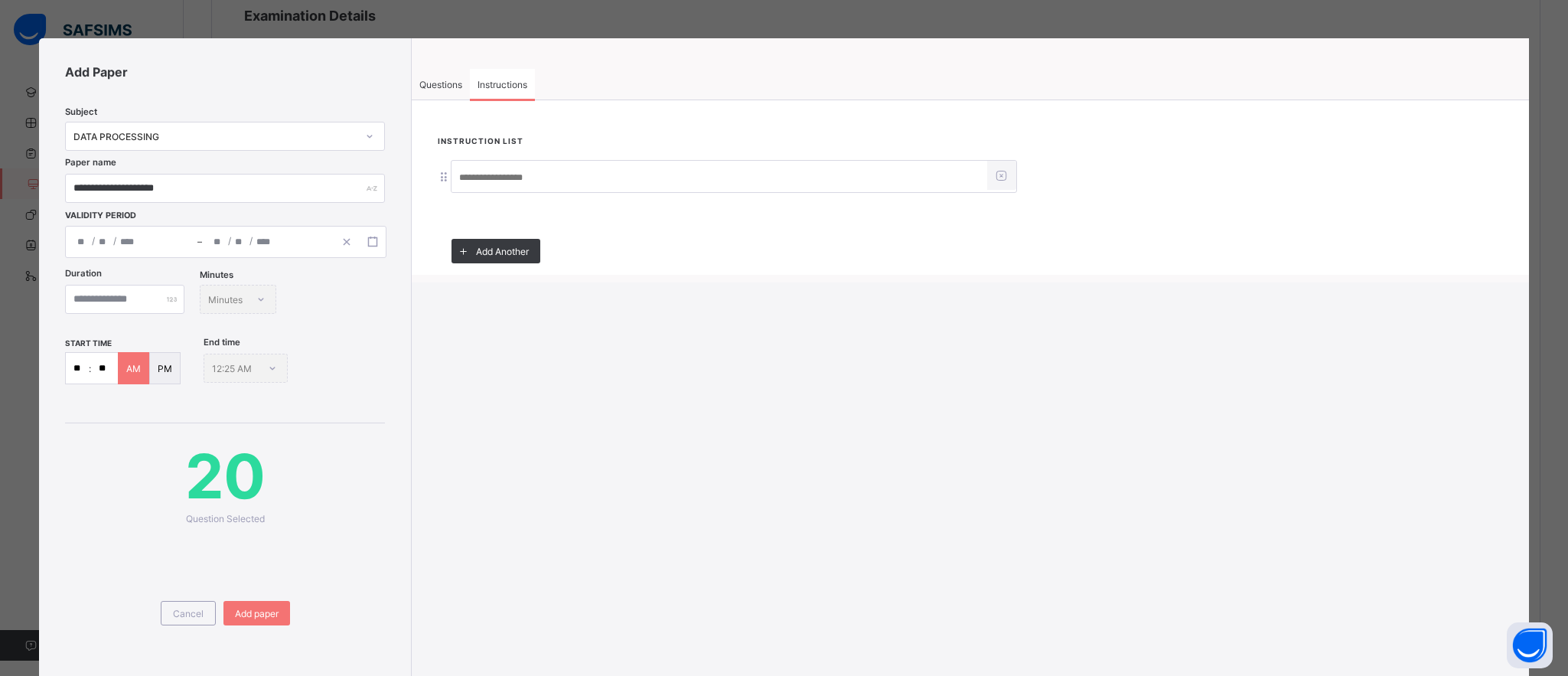
click at [503, 183] on input at bounding box center [719, 178] width 536 height 29
type input "*"
type input "**********"
click at [489, 253] on span "Add Another" at bounding box center [502, 251] width 53 height 11
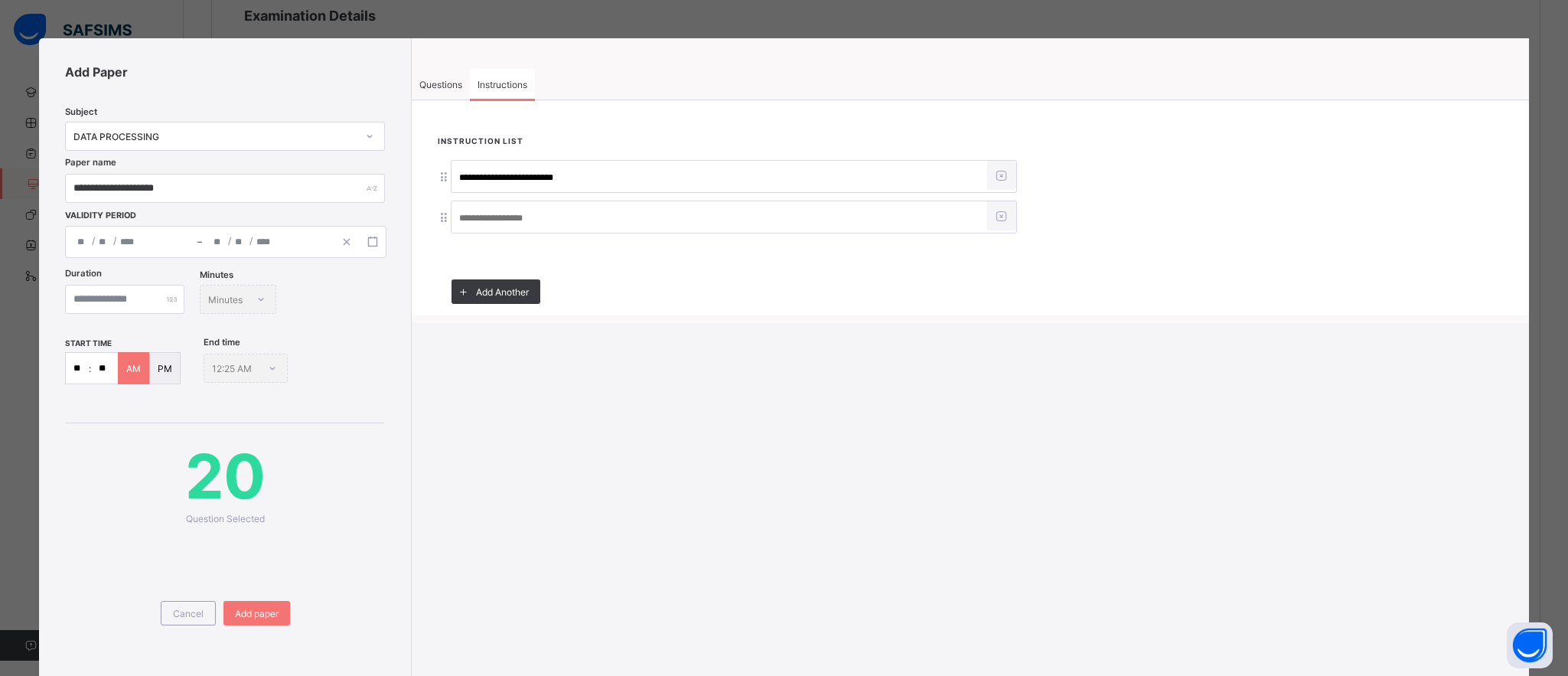
click at [502, 214] on input at bounding box center [719, 219] width 536 height 29
type input "**********"
click at [236, 608] on span "Add paper" at bounding box center [256, 613] width 44 height 11
click at [236, 607] on div "**********" at bounding box center [876, 284] width 1329 height 737
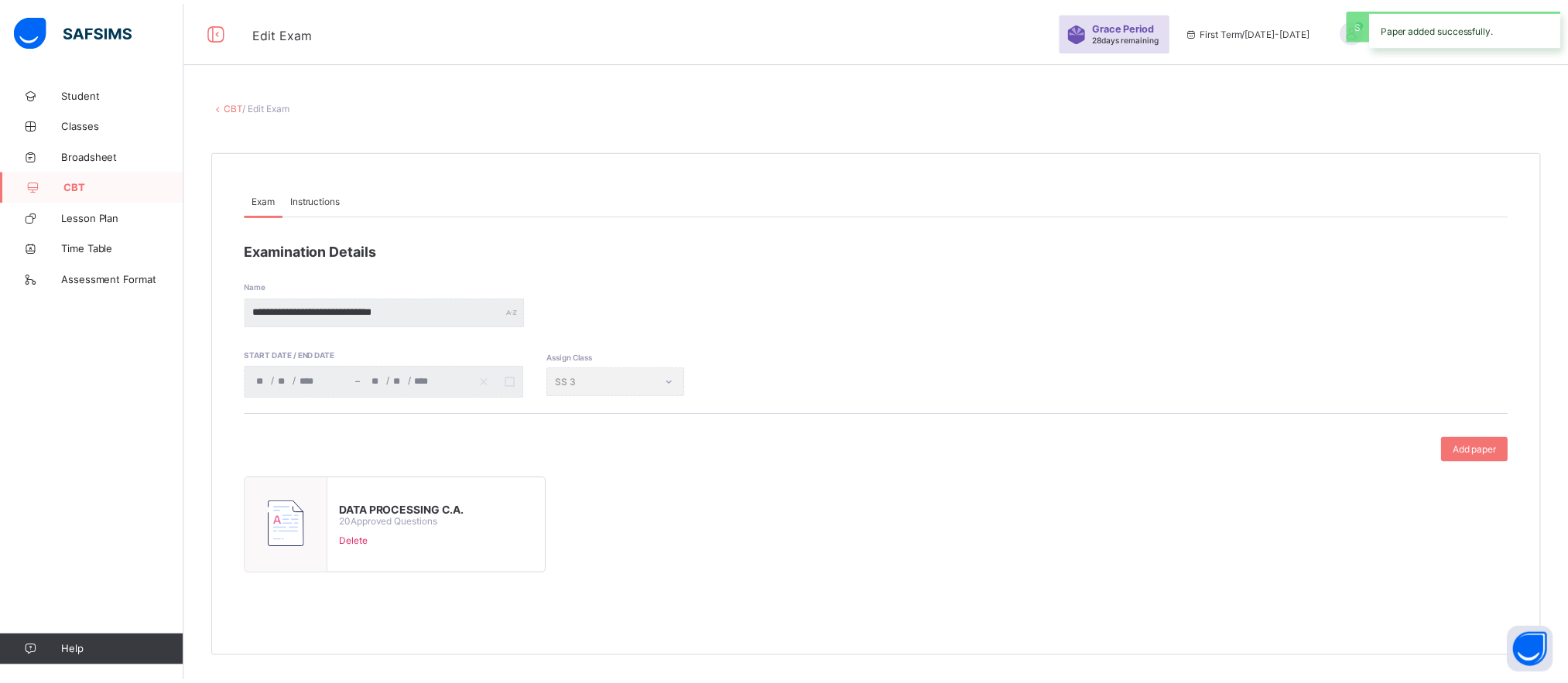
scroll to position [1, 0]
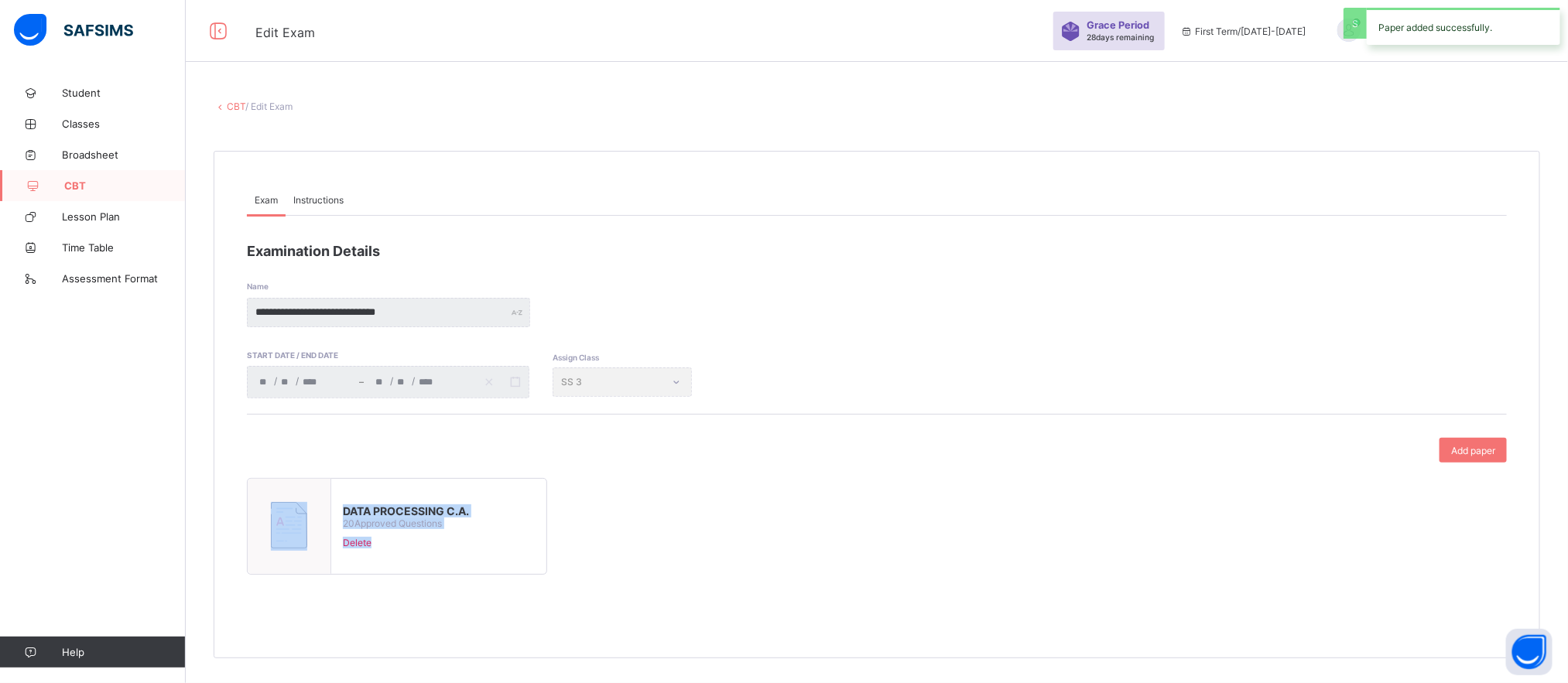
drag, startPoint x: 239, startPoint y: 613, endPoint x: 748, endPoint y: 627, distance: 509.2
click at [748, 627] on div "**********" at bounding box center [877, 404] width 1327 height 508
click at [929, 244] on div "Examination Details" at bounding box center [873, 251] width 1252 height 16
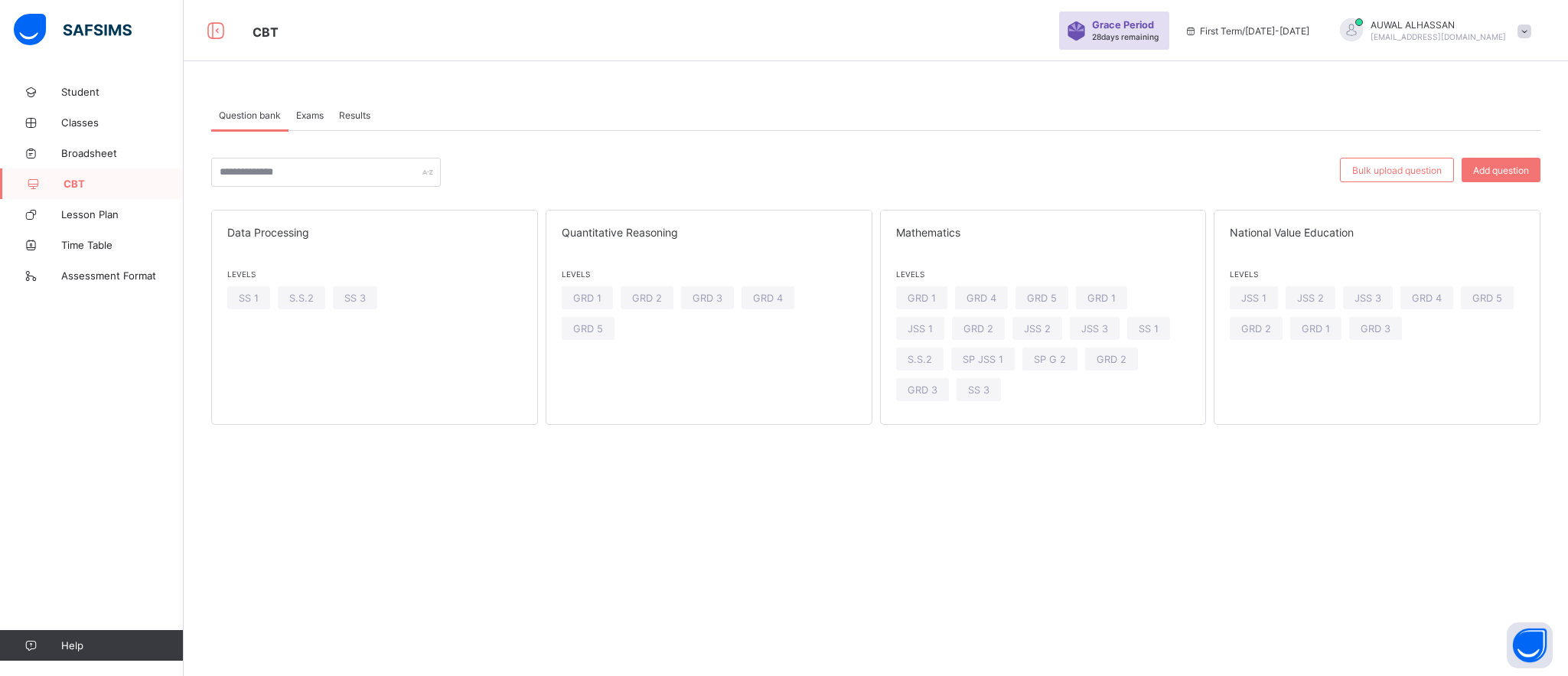
click at [308, 115] on span "Exams" at bounding box center [310, 114] width 27 height 11
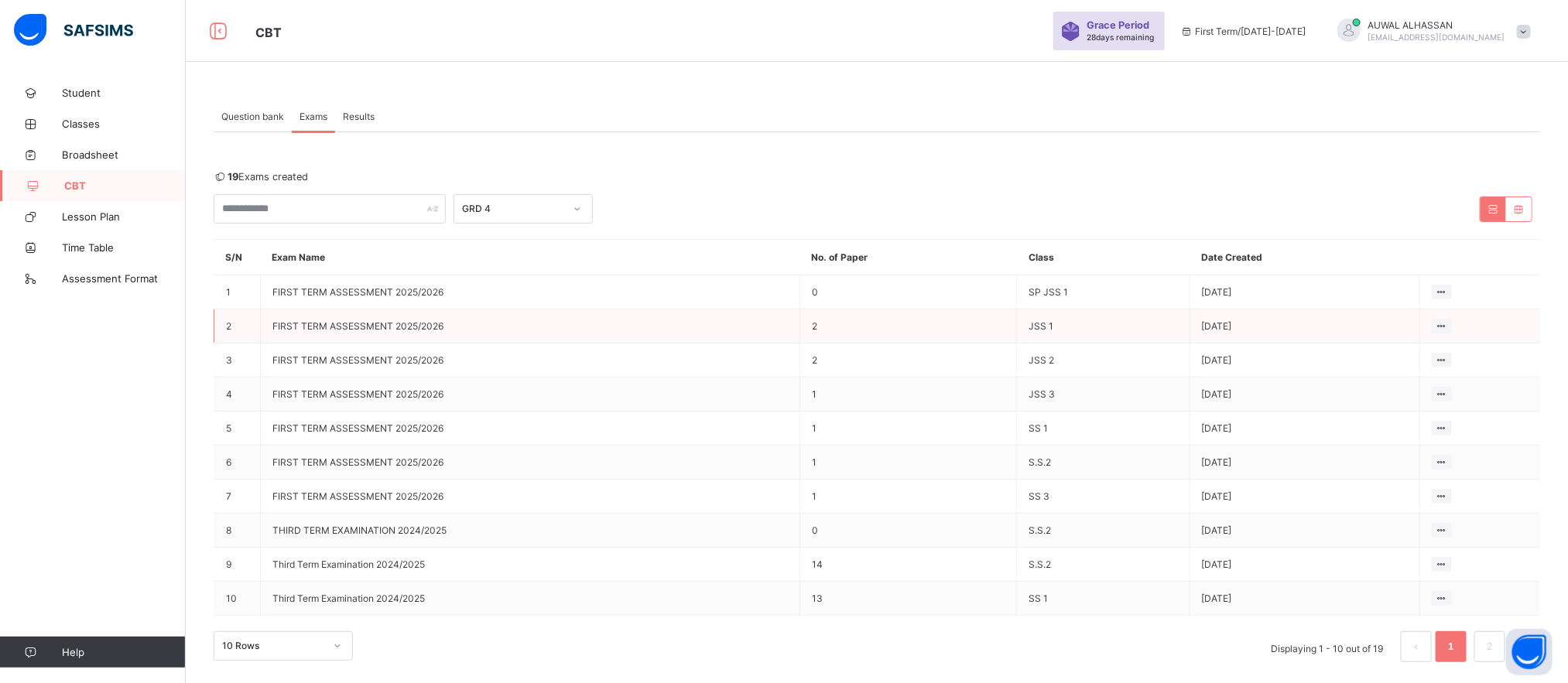
click at [822, 340] on td "2" at bounding box center [908, 326] width 216 height 34
click at [847, 332] on td "2" at bounding box center [908, 326] width 216 height 34
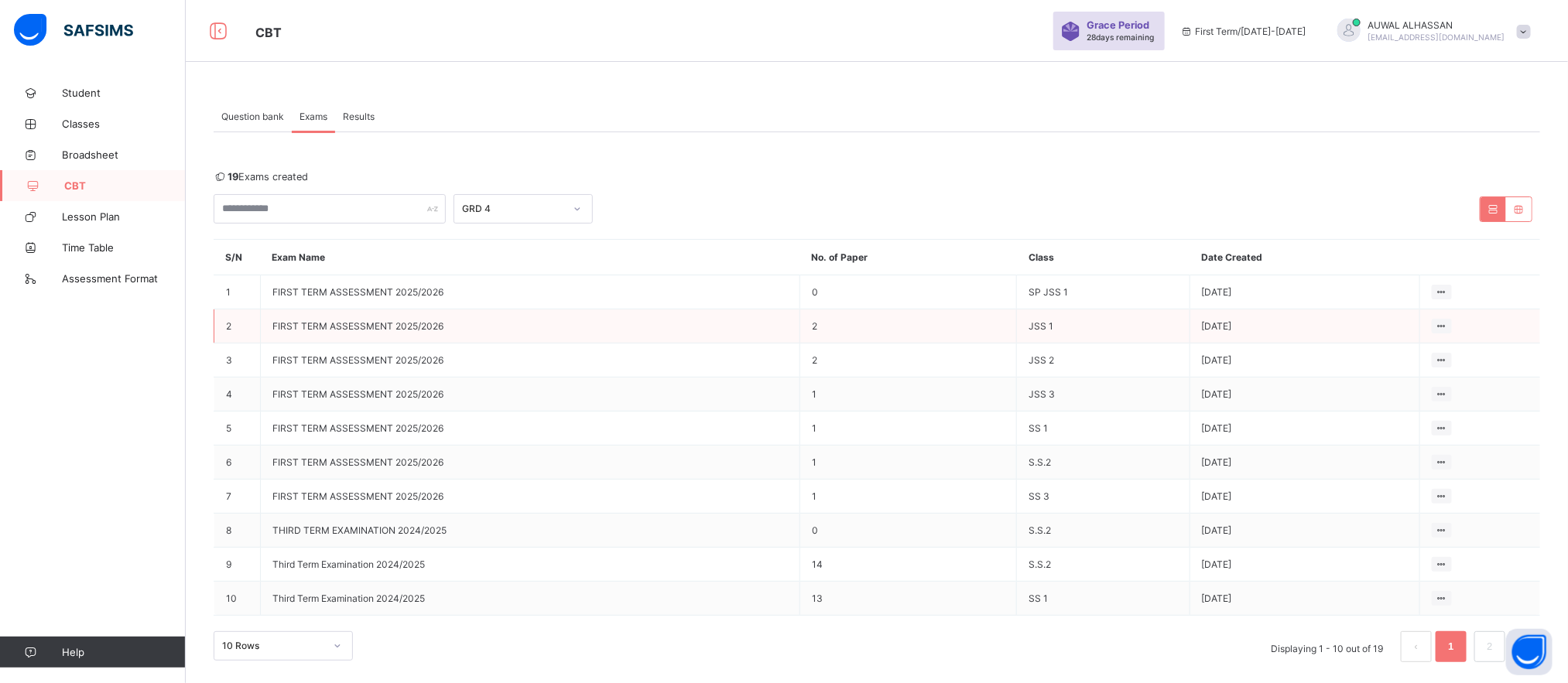
click at [357, 325] on span "FIRST TERM ASSESSMENT 2025/2026" at bounding box center [358, 325] width 171 height 11
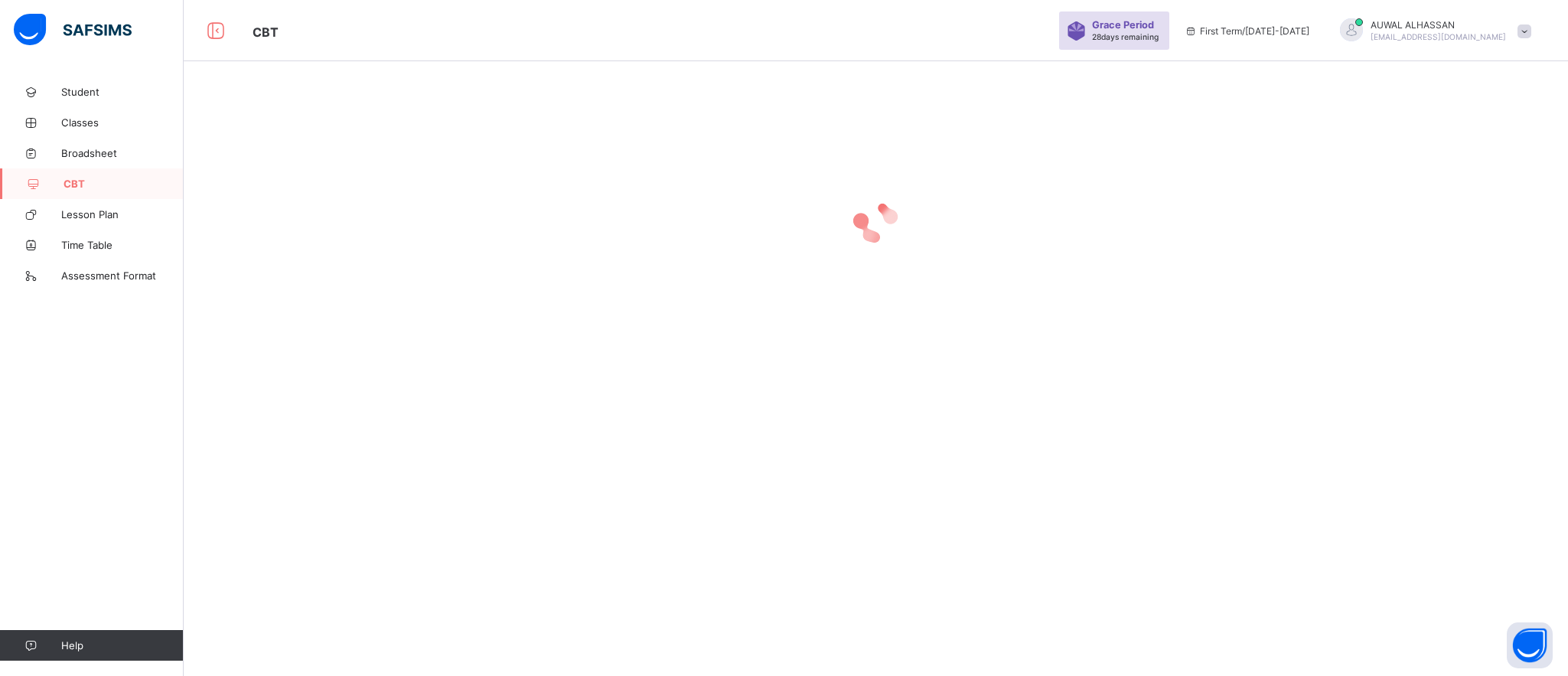
click at [353, 322] on div at bounding box center [875, 222] width 1385 height 291
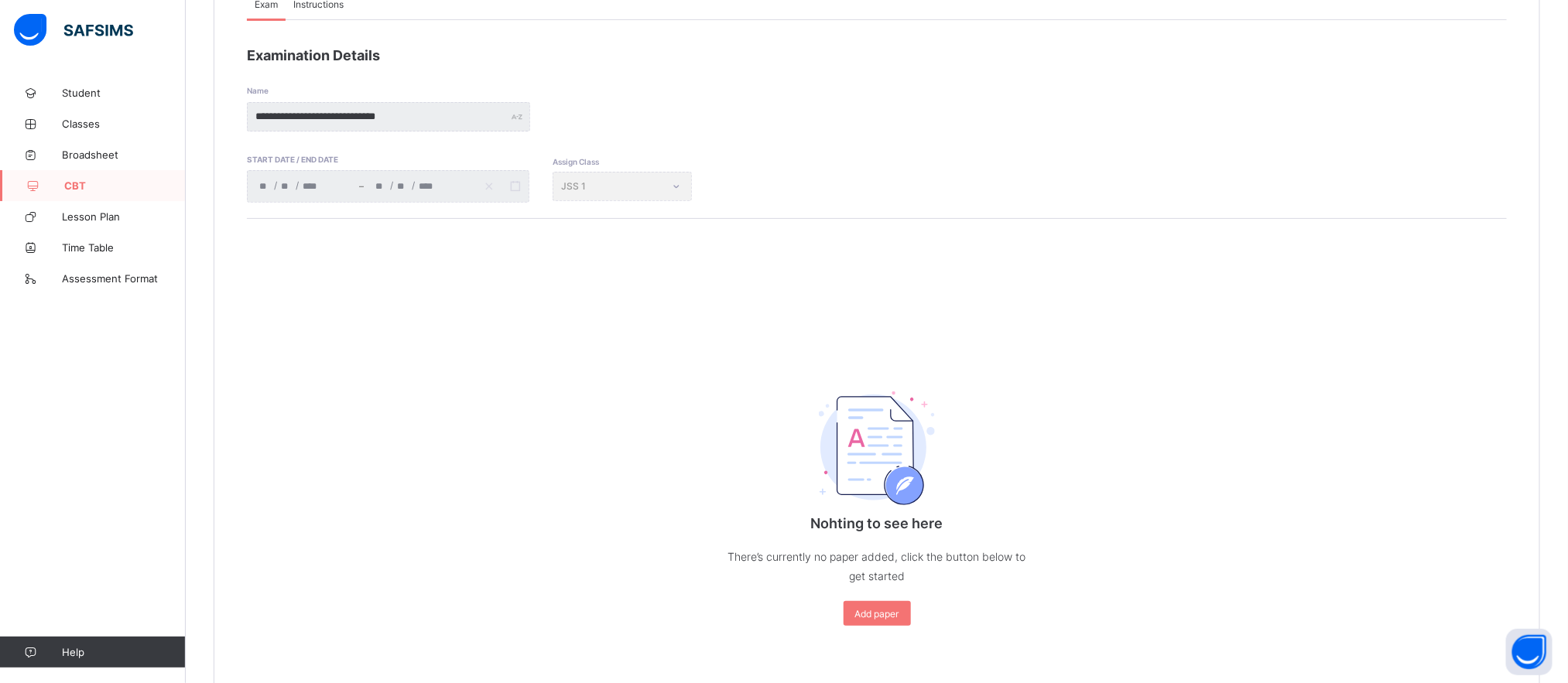
scroll to position [239, 0]
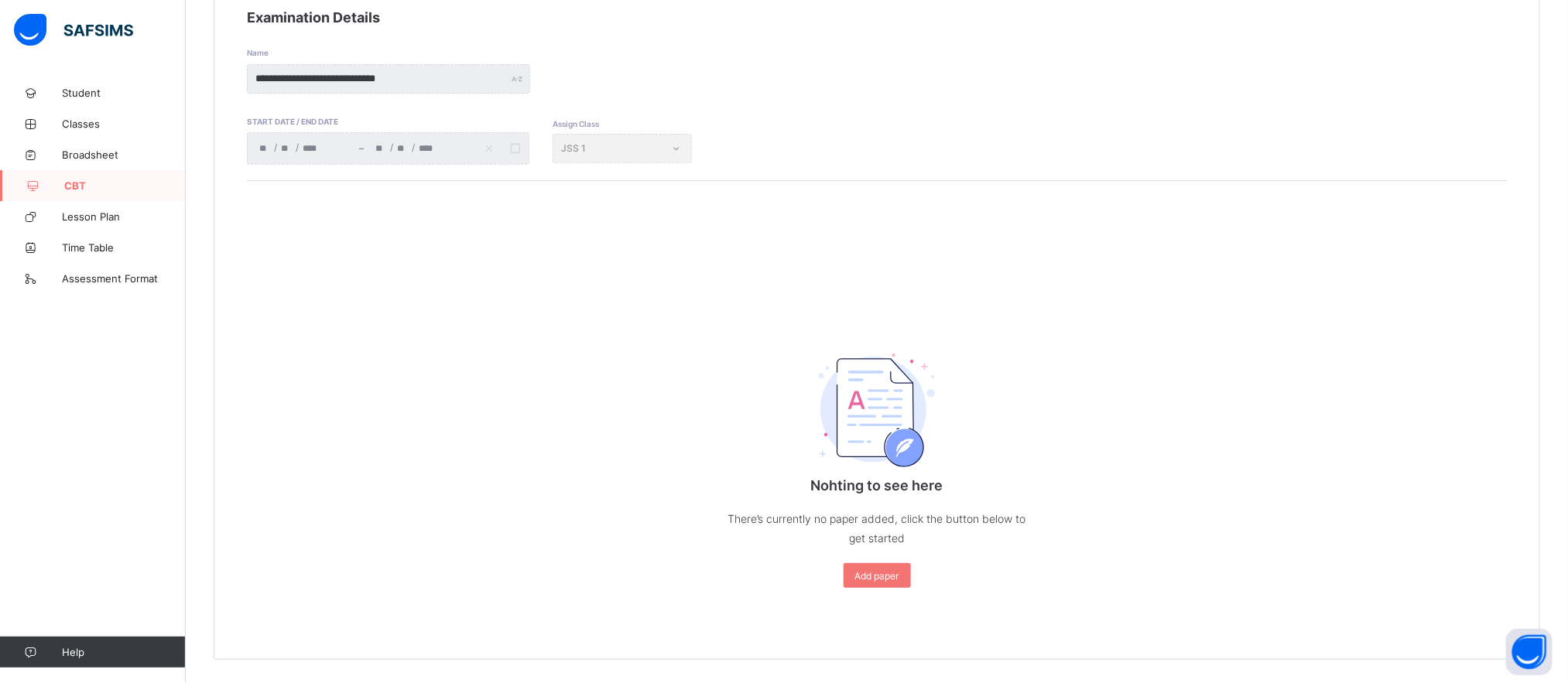
click at [648, 144] on div "Assign Class JSS 1" at bounding box center [622, 148] width 139 height 29
click at [674, 141] on div "Assign Class JSS 1" at bounding box center [622, 148] width 139 height 29
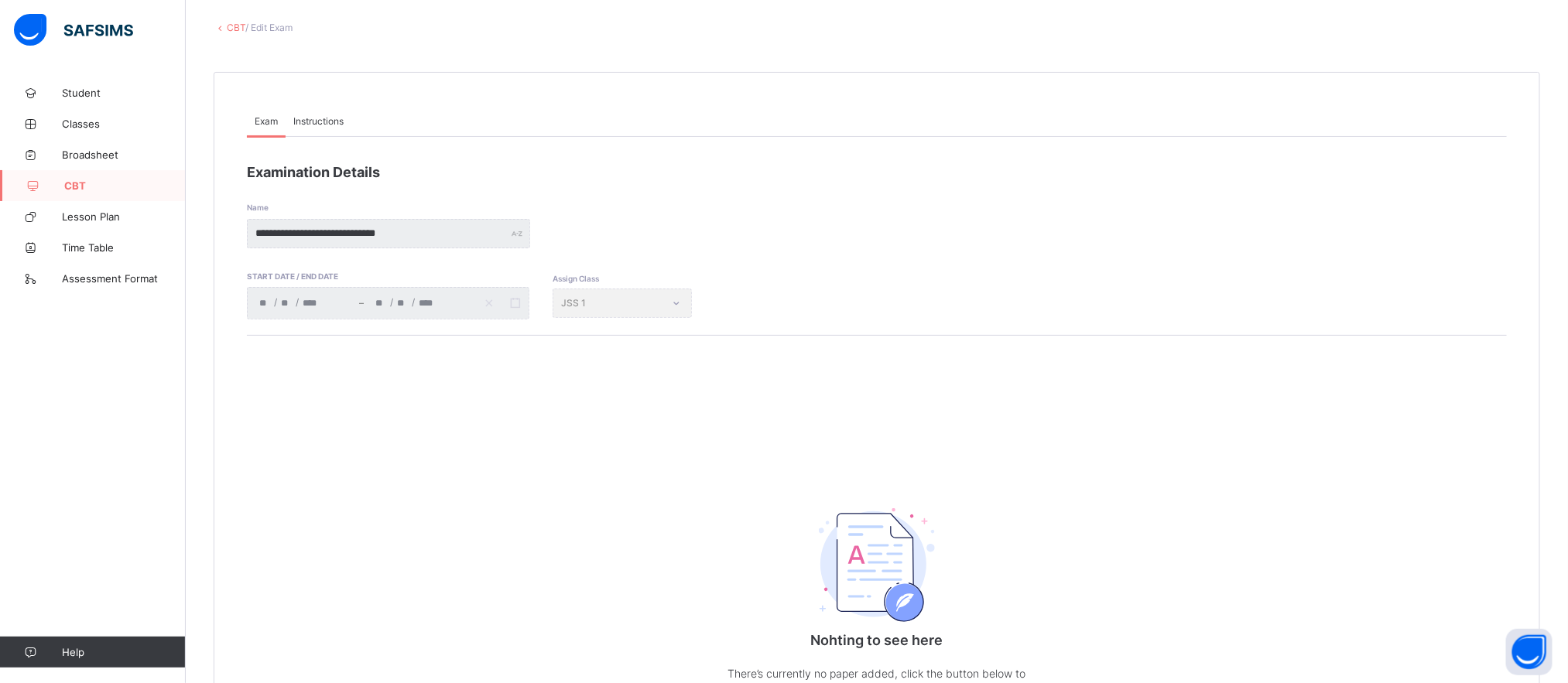
scroll to position [0, 0]
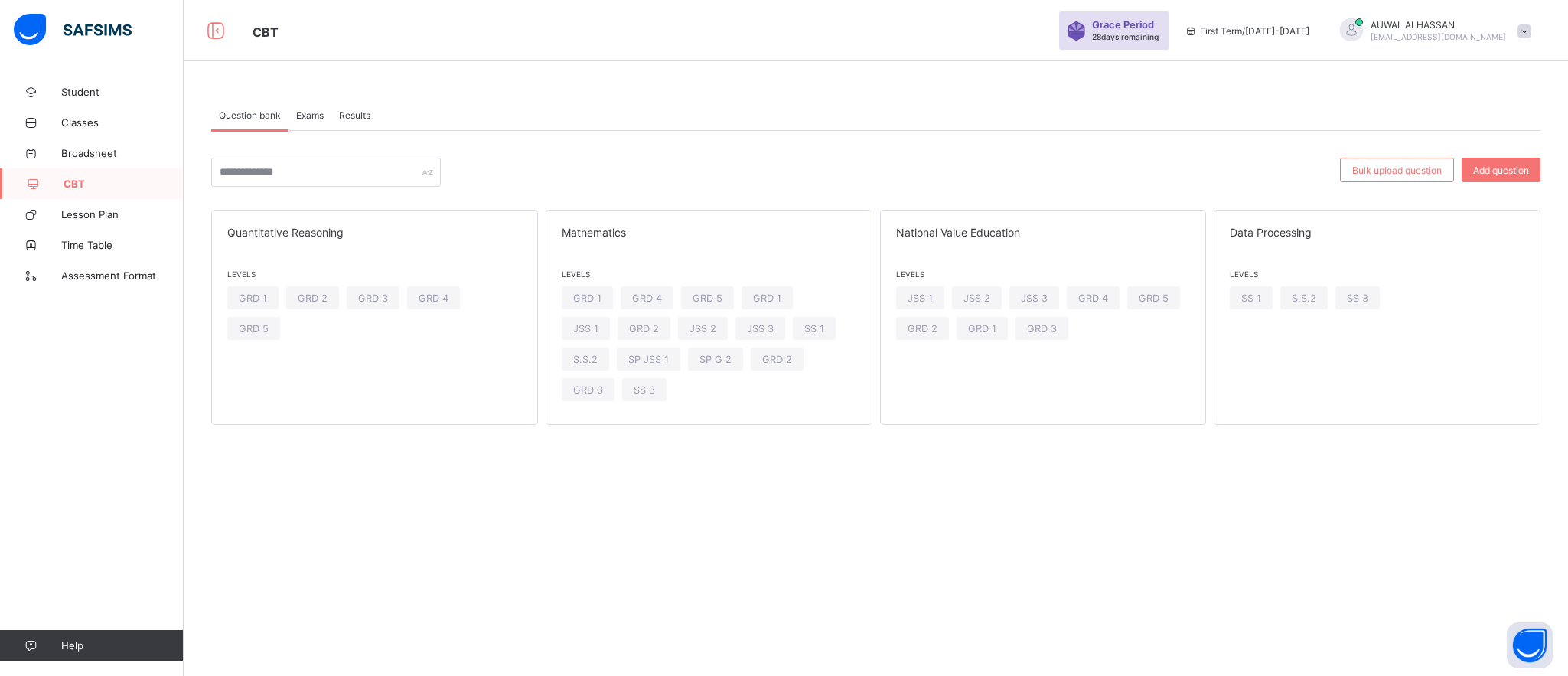
click at [315, 111] on span "Exams" at bounding box center [310, 114] width 27 height 11
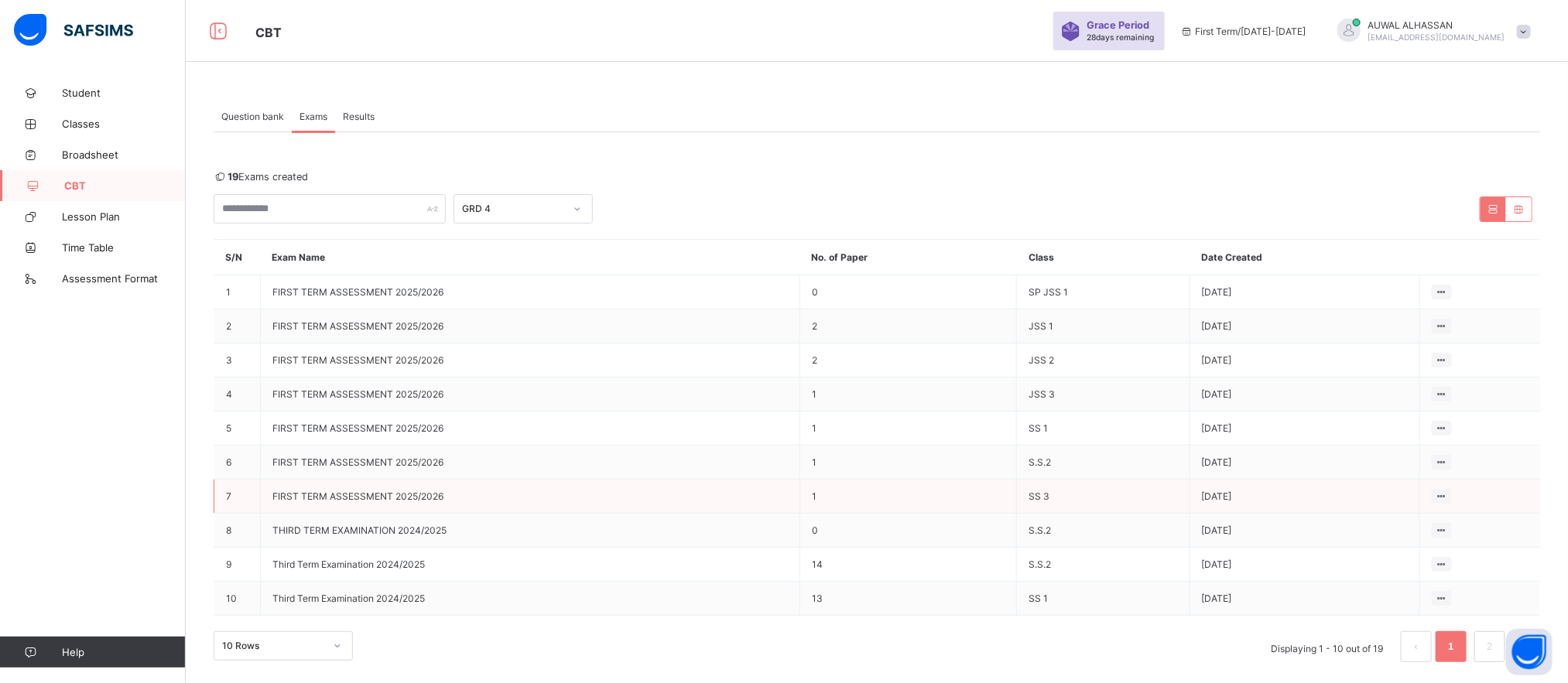
click at [662, 497] on td "FIRST TERM ASSESSMENT 2025/2026" at bounding box center [530, 496] width 539 height 34
click at [436, 491] on td "FIRST TERM ASSESSMENT 2025/2026" at bounding box center [530, 496] width 539 height 34
click at [464, 502] on td "FIRST TERM ASSESSMENT 2025/2026" at bounding box center [530, 496] width 539 height 34
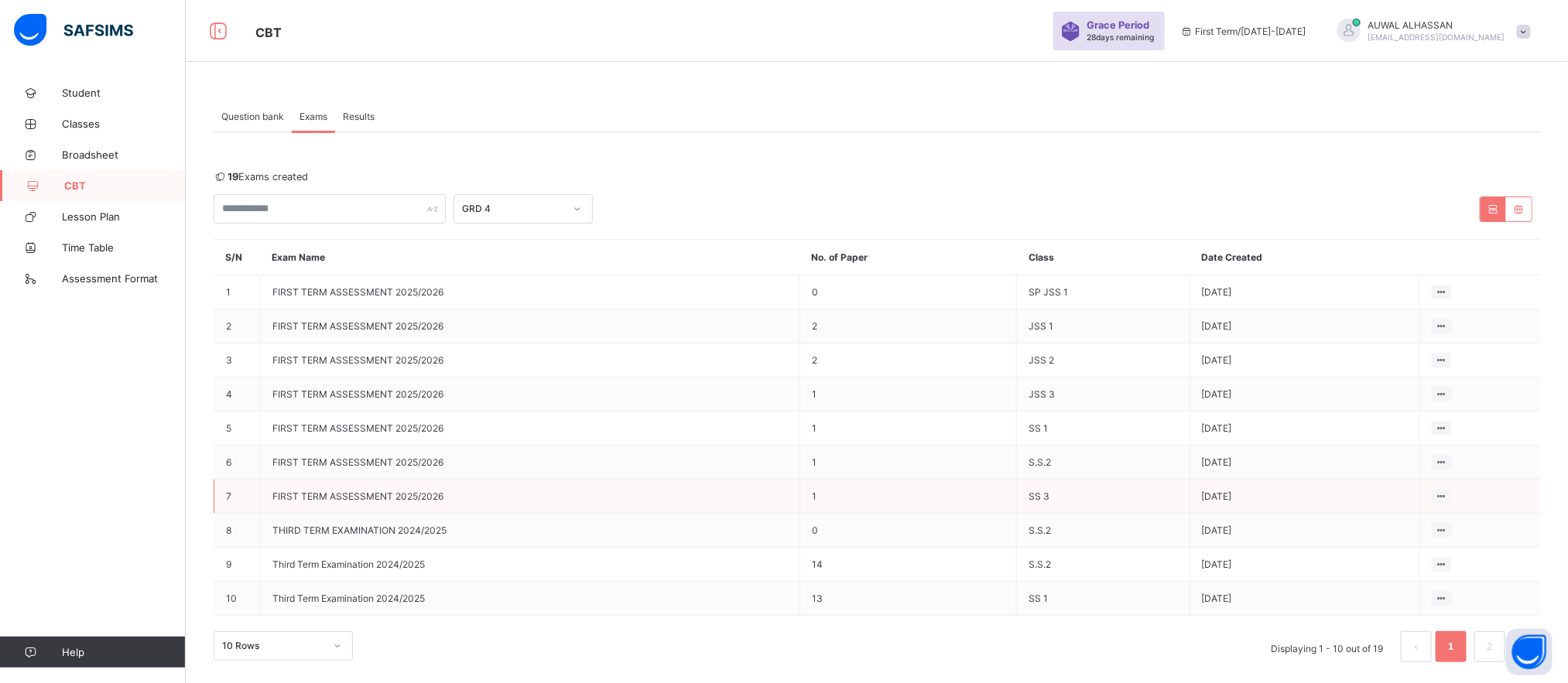
click at [464, 502] on td "FIRST TERM ASSESSMENT 2025/2026" at bounding box center [530, 496] width 539 height 34
click at [295, 497] on span "FIRST TERM ASSESSMENT 2025/2026" at bounding box center [358, 496] width 171 height 11
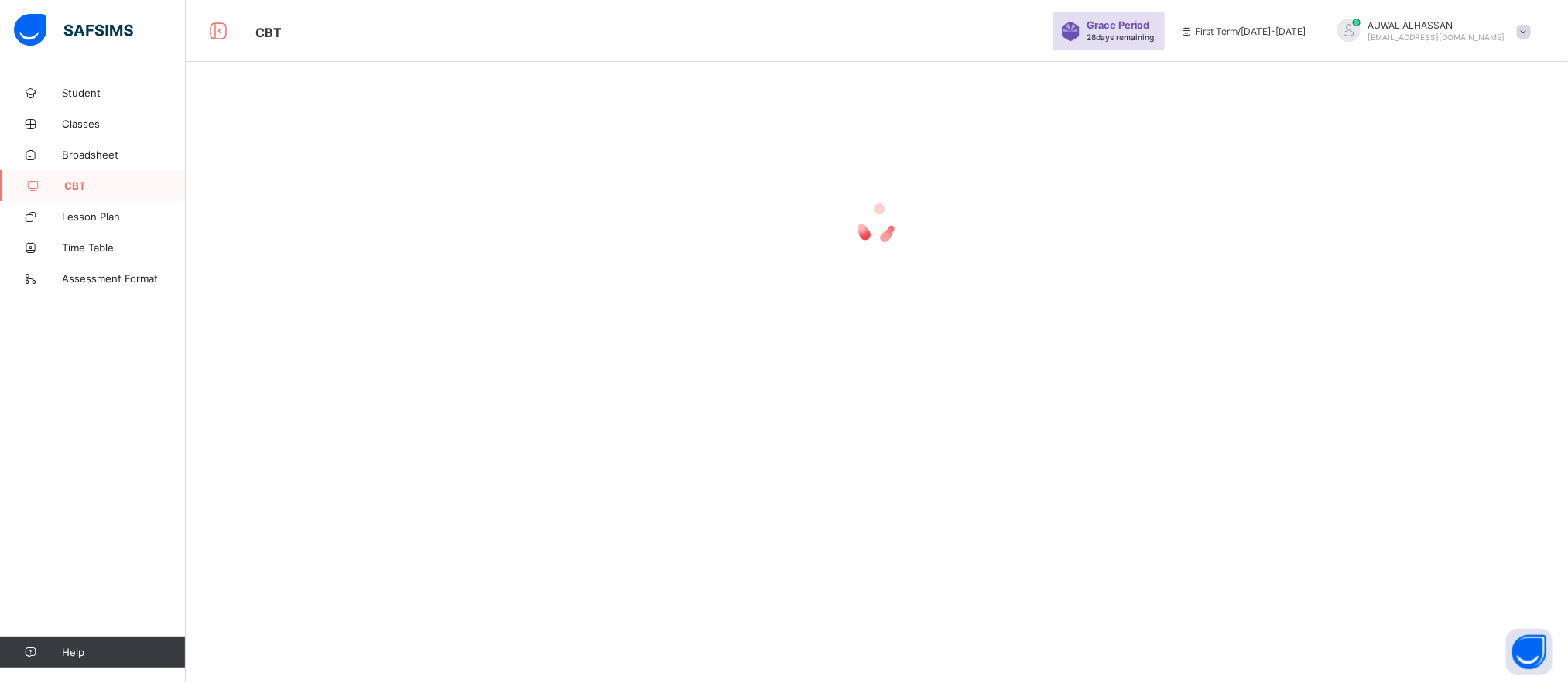
click at [295, 497] on div at bounding box center [876, 342] width 1382 height 683
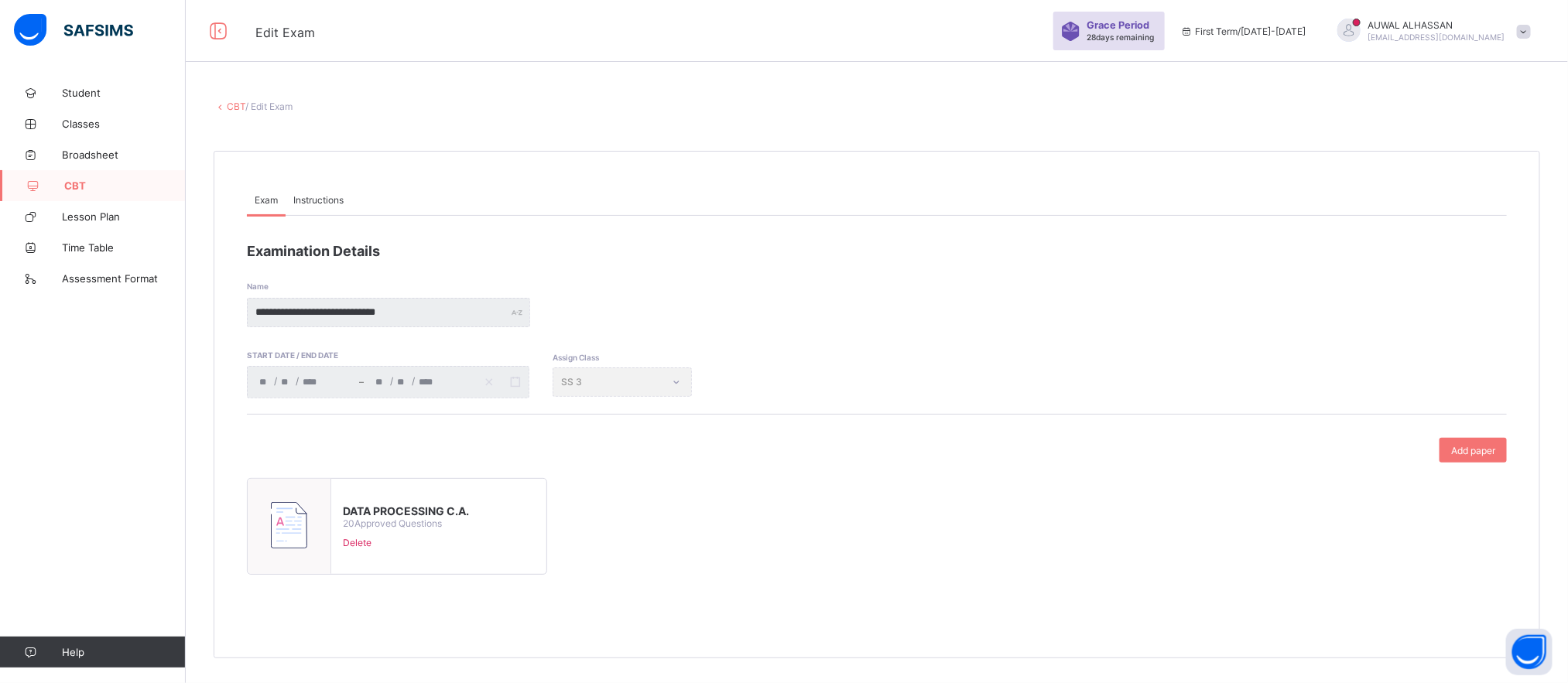
click at [223, 110] on icon at bounding box center [220, 106] width 13 height 11
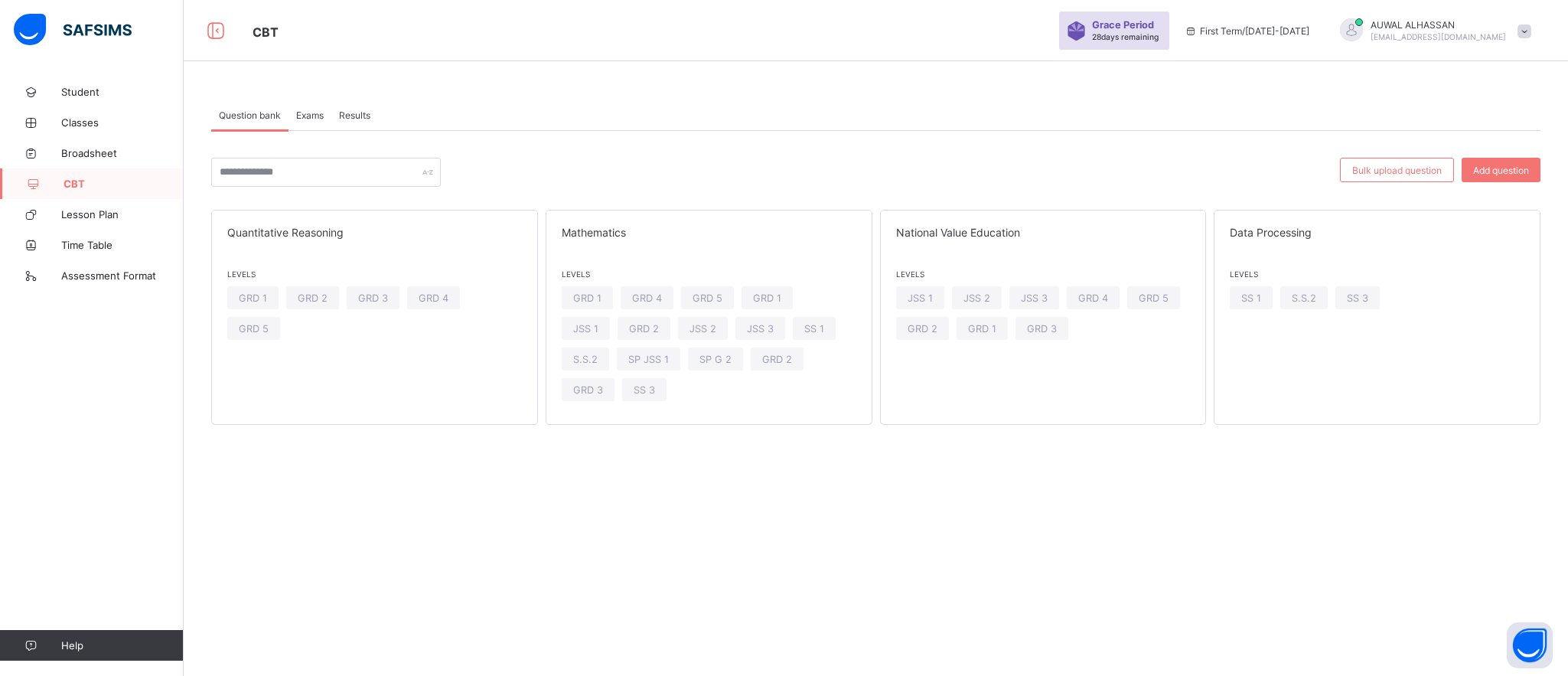
click at [308, 106] on div "Exams" at bounding box center [310, 115] width 43 height 31
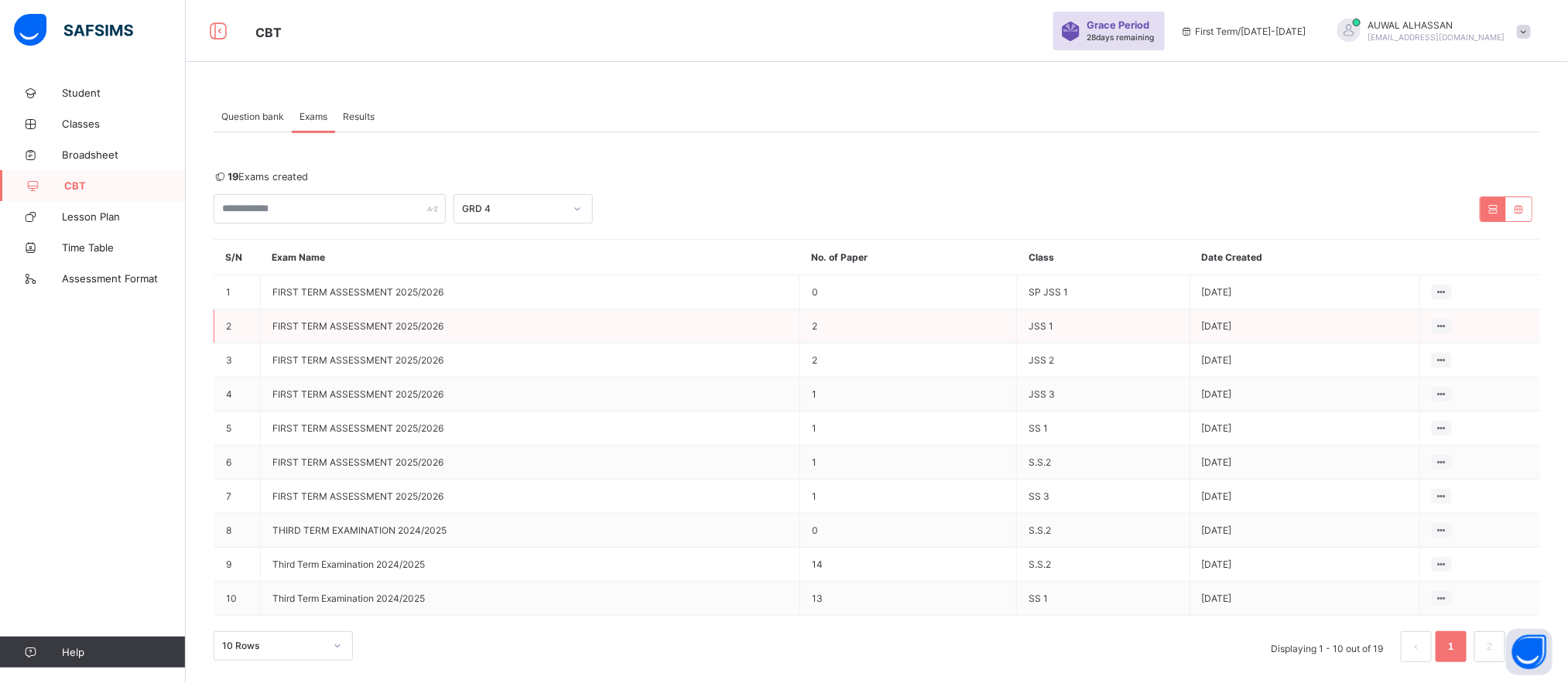
click at [321, 335] on td "FIRST TERM ASSESSMENT 2025/2026" at bounding box center [530, 326] width 539 height 34
click at [242, 328] on td "2" at bounding box center [238, 326] width 47 height 34
click at [229, 337] on td "2" at bounding box center [238, 326] width 47 height 34
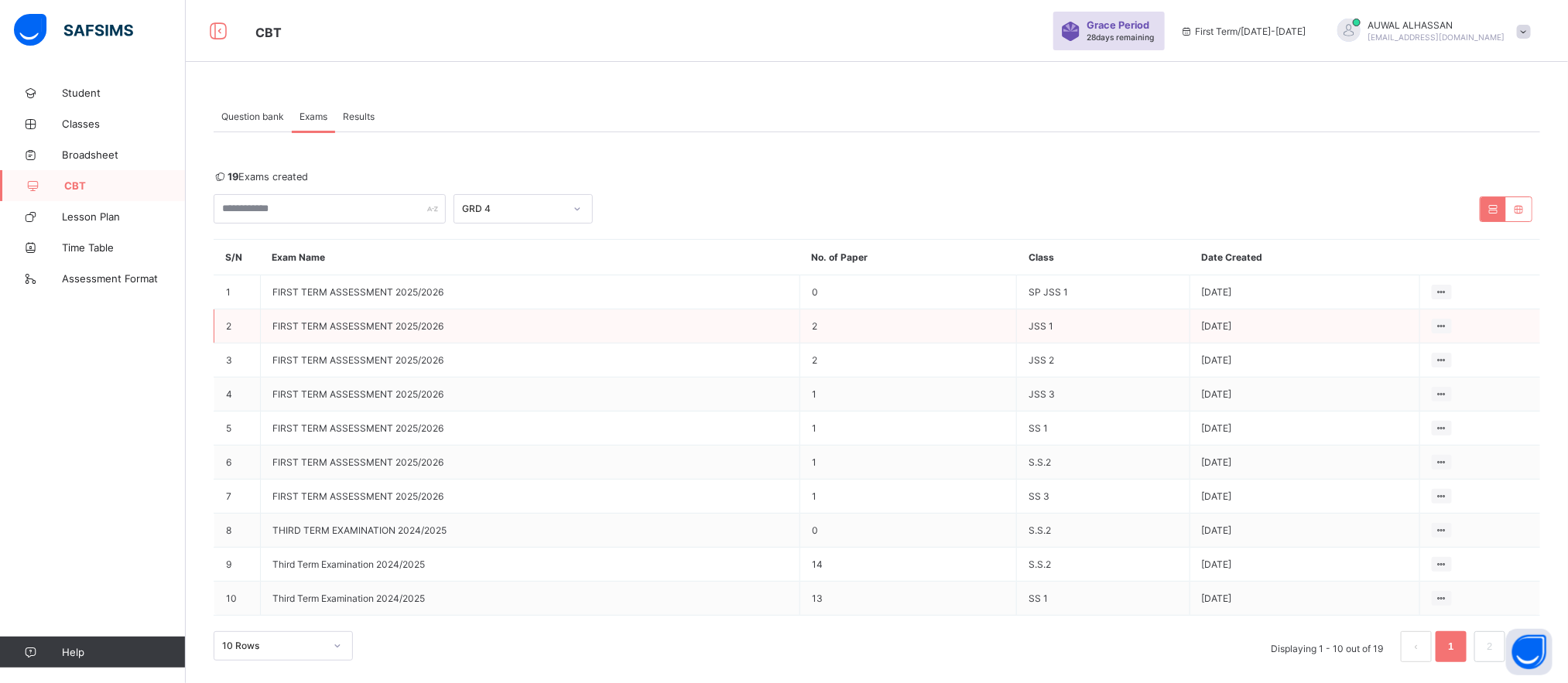
click at [229, 337] on td "2" at bounding box center [238, 326] width 47 height 34
click at [631, 325] on td "FIRST TERM ASSESSMENT 2025/2026" at bounding box center [530, 326] width 539 height 34
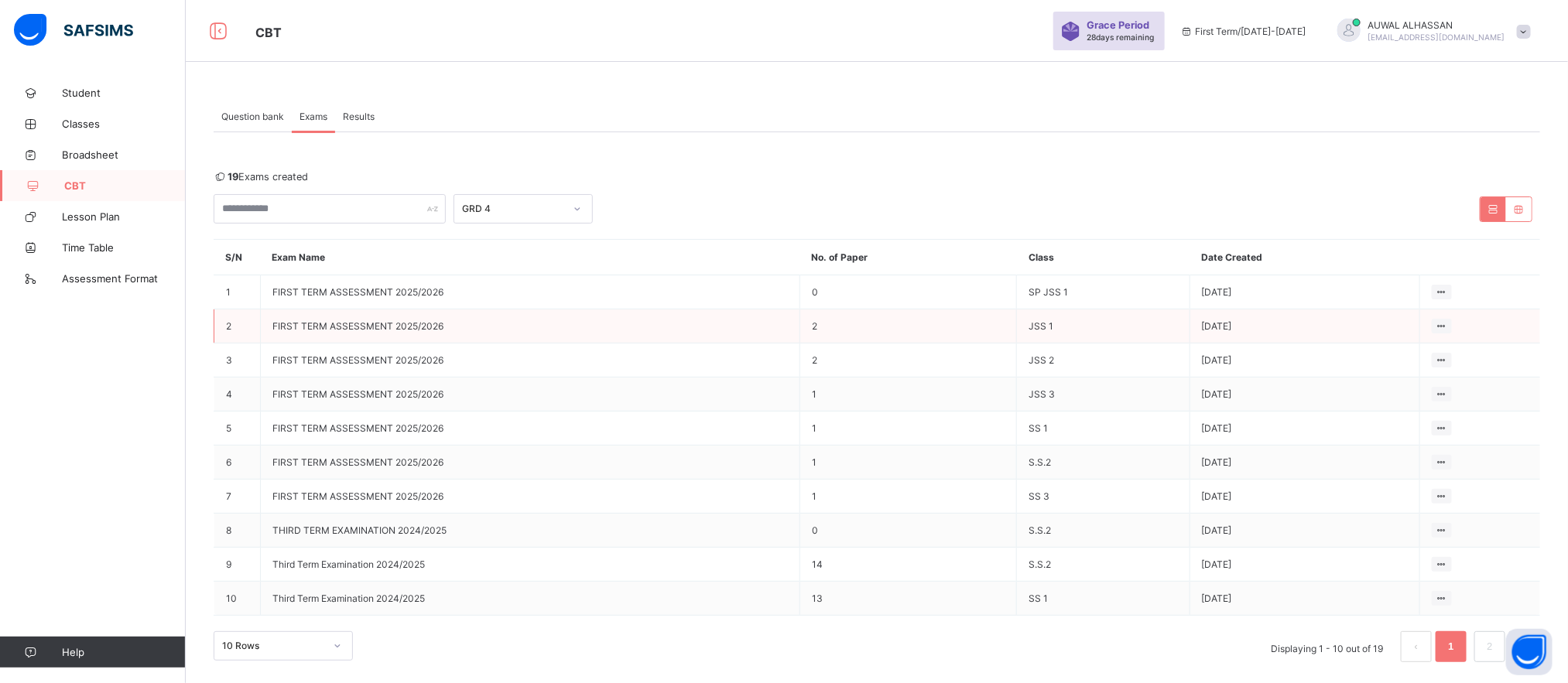
click at [631, 325] on td "FIRST TERM ASSESSMENT 2025/2026" at bounding box center [530, 326] width 539 height 34
click at [239, 335] on td "2" at bounding box center [238, 326] width 47 height 34
click at [265, 365] on td "FIRST TERM ASSESSMENT 2025/2026" at bounding box center [530, 360] width 539 height 34
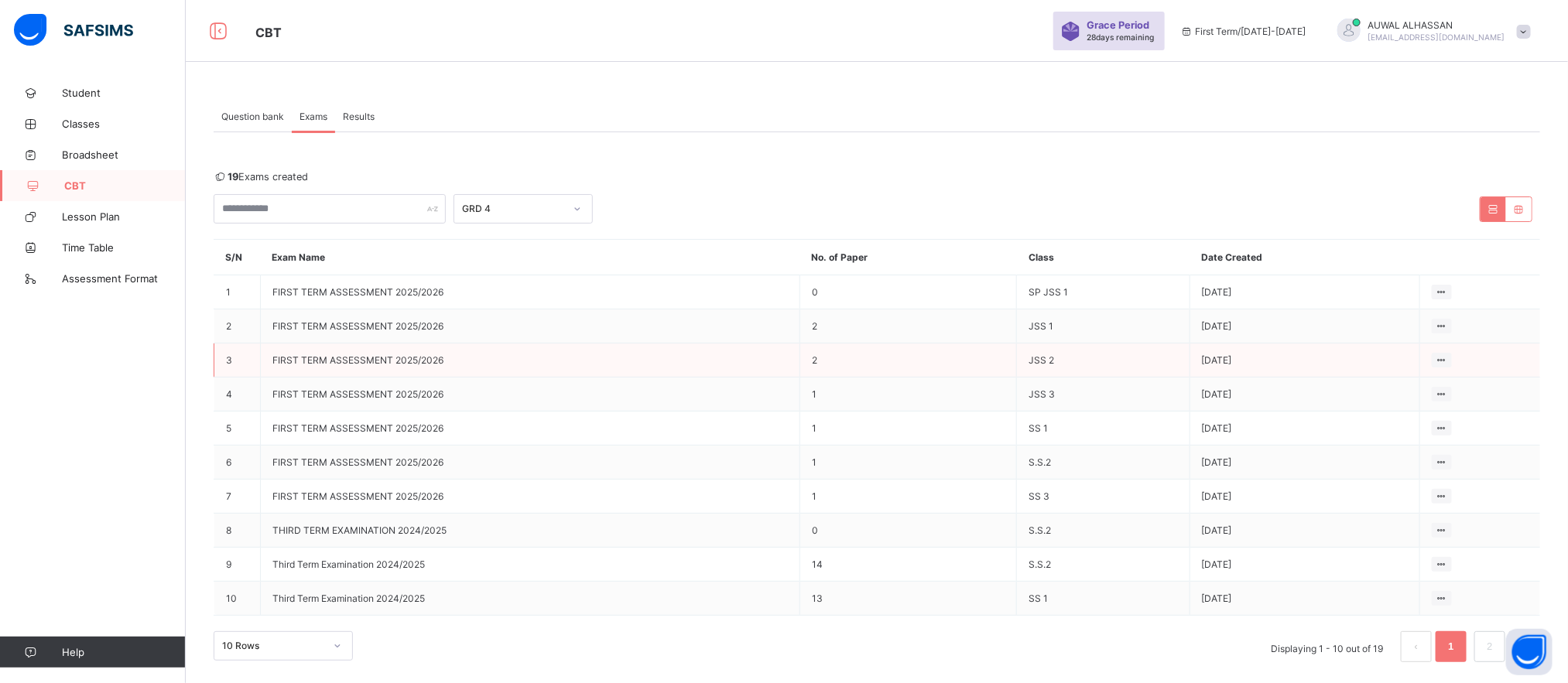
click at [251, 365] on td "3" at bounding box center [238, 360] width 47 height 34
click at [267, 410] on td "FIRST TERM ASSESSMENT 2025/2026" at bounding box center [530, 394] width 539 height 34
click at [265, 430] on td "FIRST TERM ASSESSMENT 2025/2026" at bounding box center [530, 428] width 539 height 34
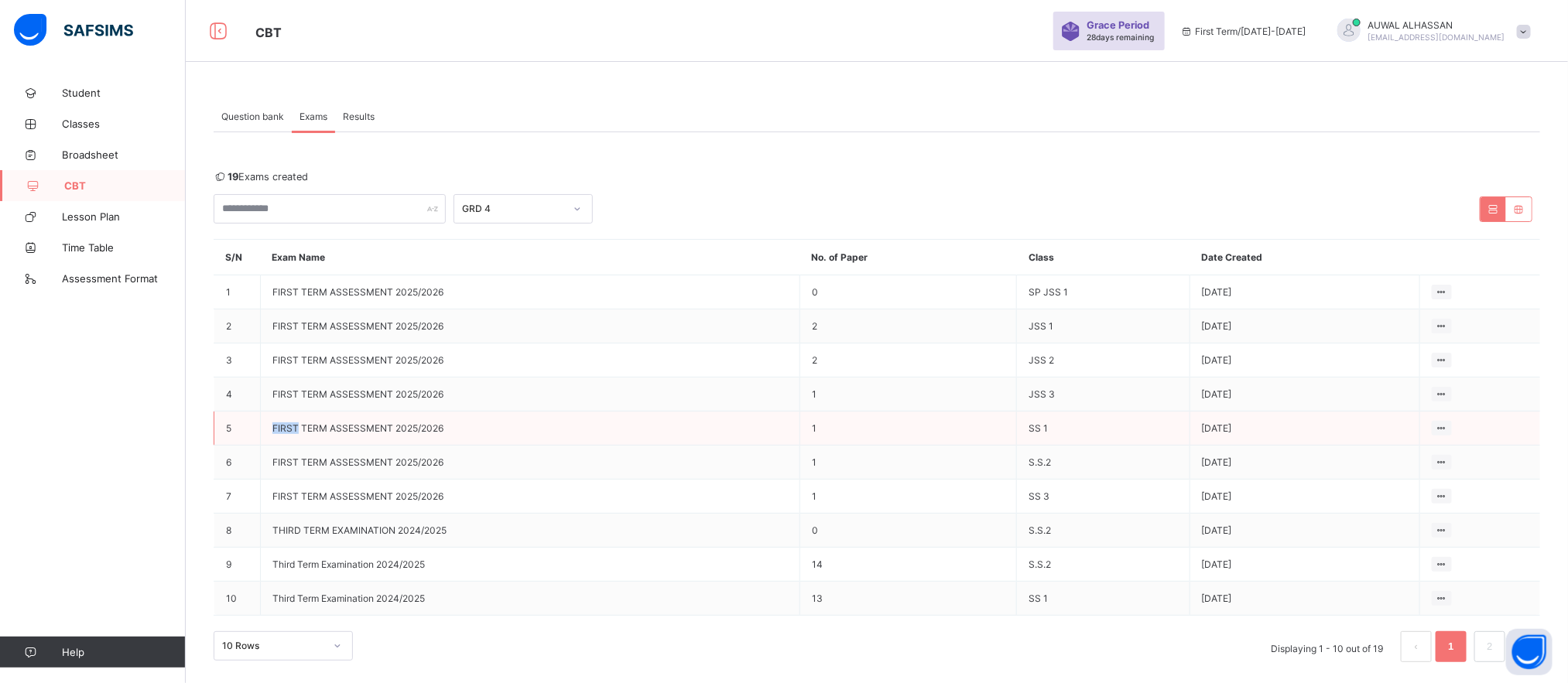
click at [265, 430] on td "FIRST TERM ASSESSMENT 2025/2026" at bounding box center [530, 428] width 539 height 34
click at [413, 428] on span "FIRST TERM ASSESSMENT 2025/2026" at bounding box center [358, 428] width 171 height 11
click at [413, 428] on div "Question bank Exams Results Exams More Options Bulk upload question Add questio…" at bounding box center [876, 348] width 1382 height 697
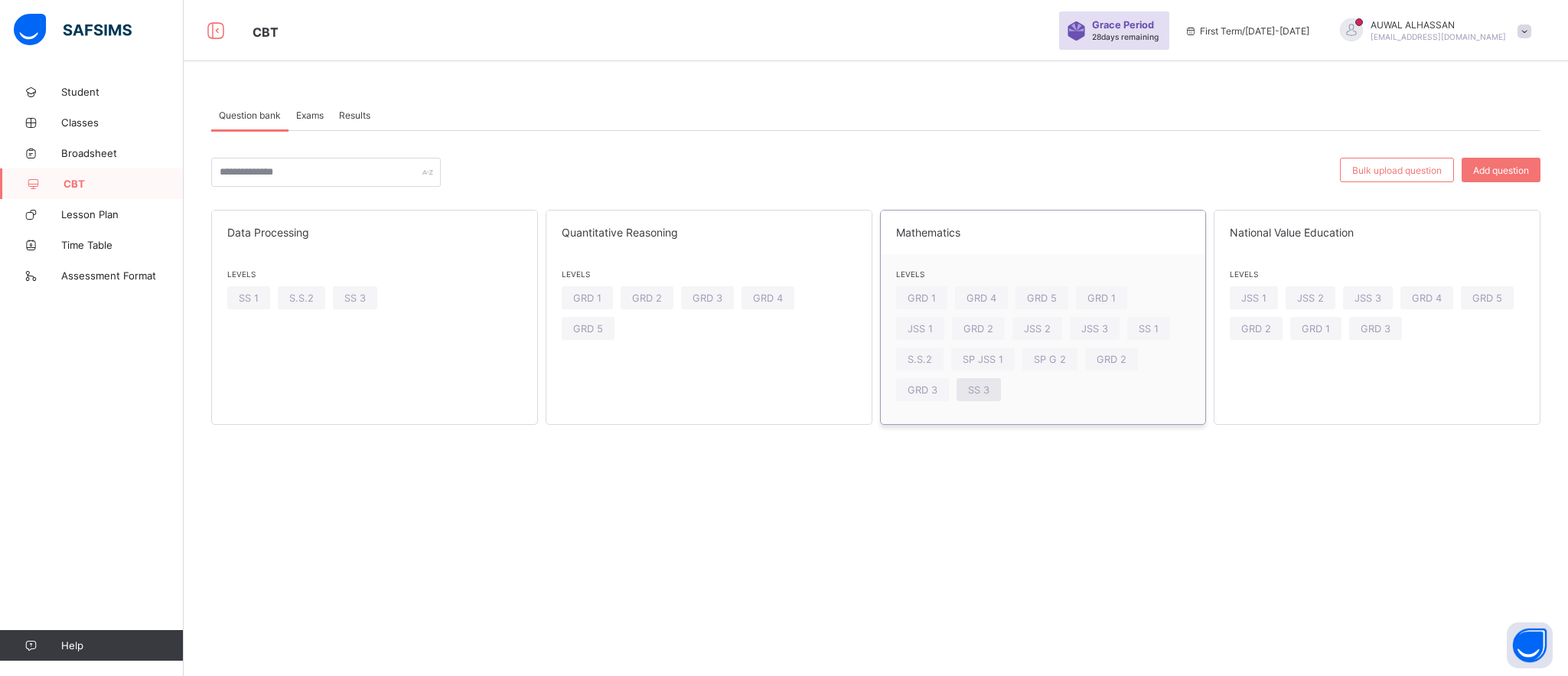
click at [968, 393] on span "SS 3" at bounding box center [979, 389] width 21 height 11
click at [319, 117] on span "Exams" at bounding box center [310, 114] width 27 height 11
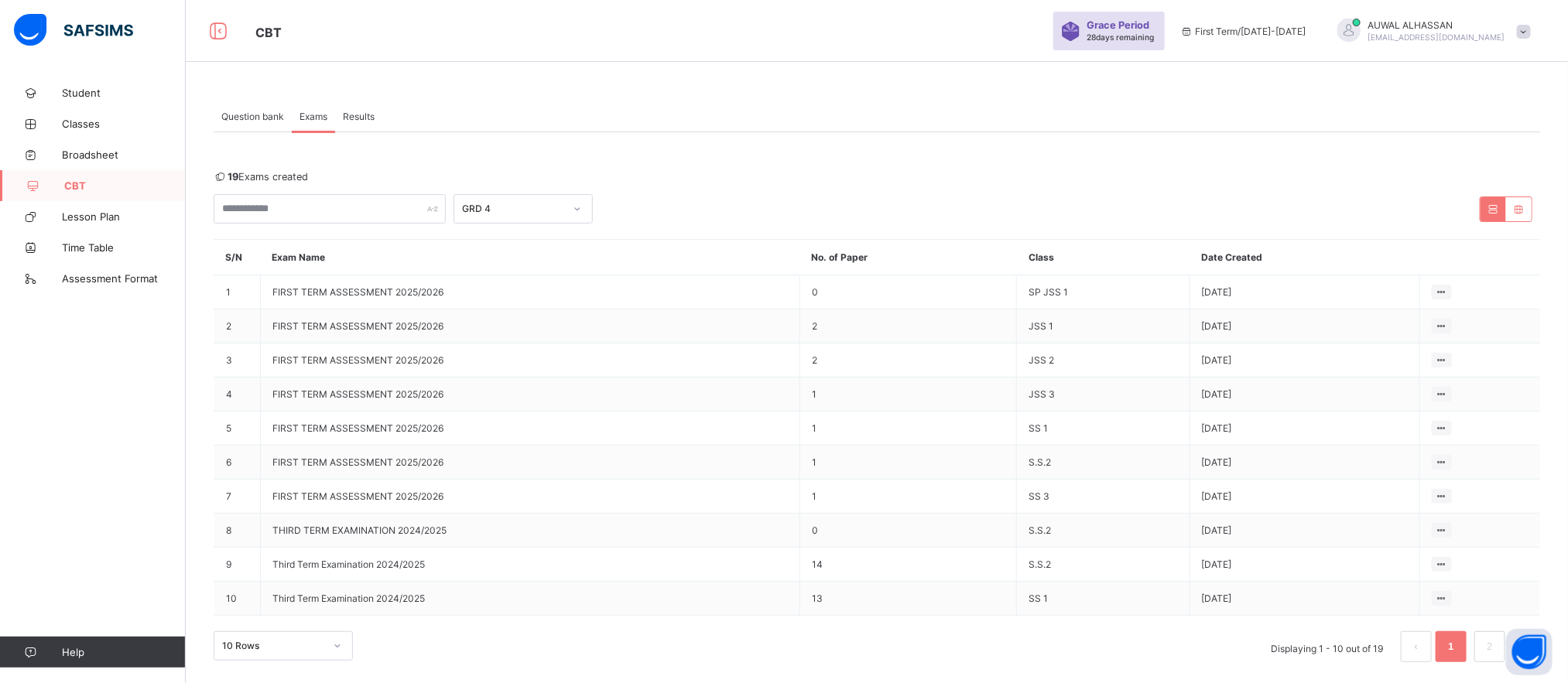
click at [354, 112] on span "Results" at bounding box center [358, 116] width 32 height 11
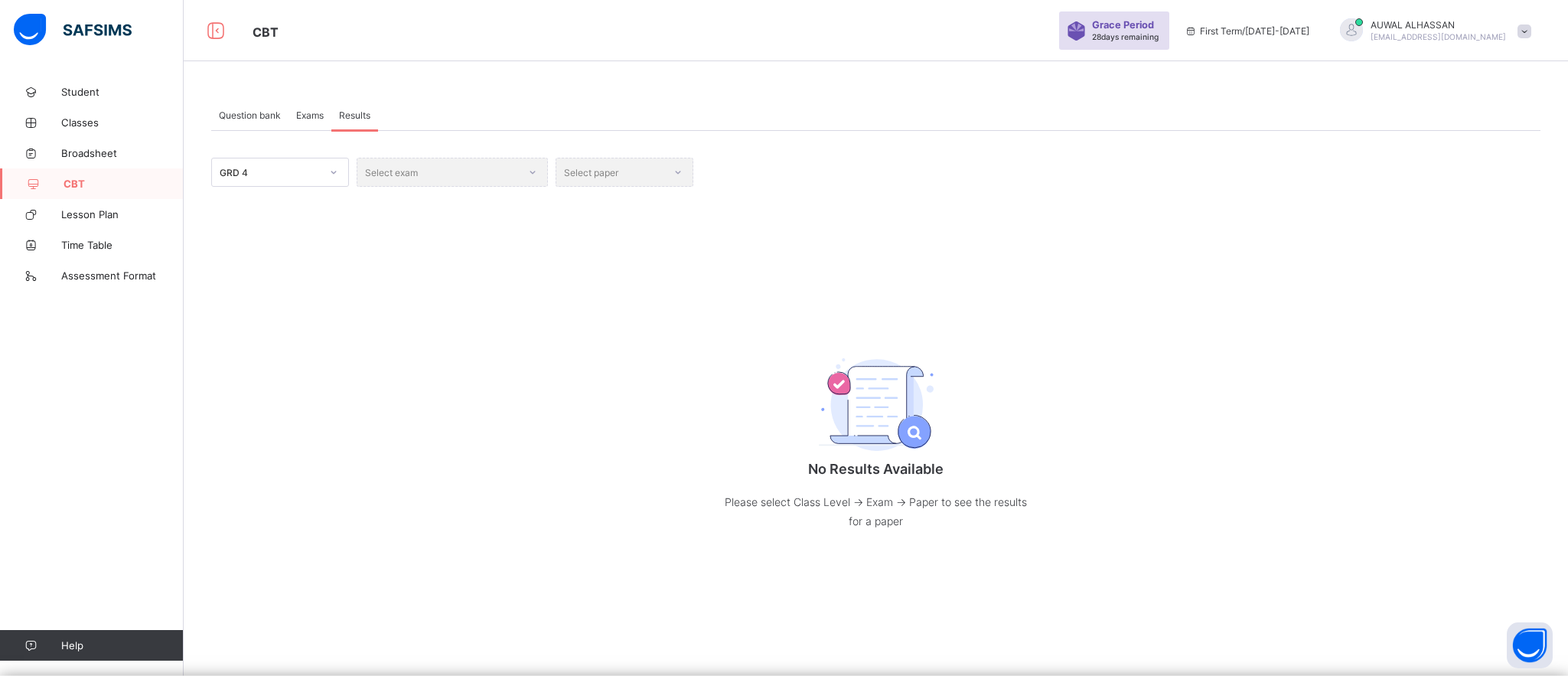
click at [473, 180] on div "Select exam" at bounding box center [452, 172] width 191 height 29
click at [646, 177] on div "Select paper" at bounding box center [624, 172] width 137 height 29
click at [322, 170] on div at bounding box center [334, 172] width 26 height 25
click at [310, 137] on div "GRD 4 Select exam Select paper No Results Available Please select Class Level -…" at bounding box center [876, 346] width 1329 height 430
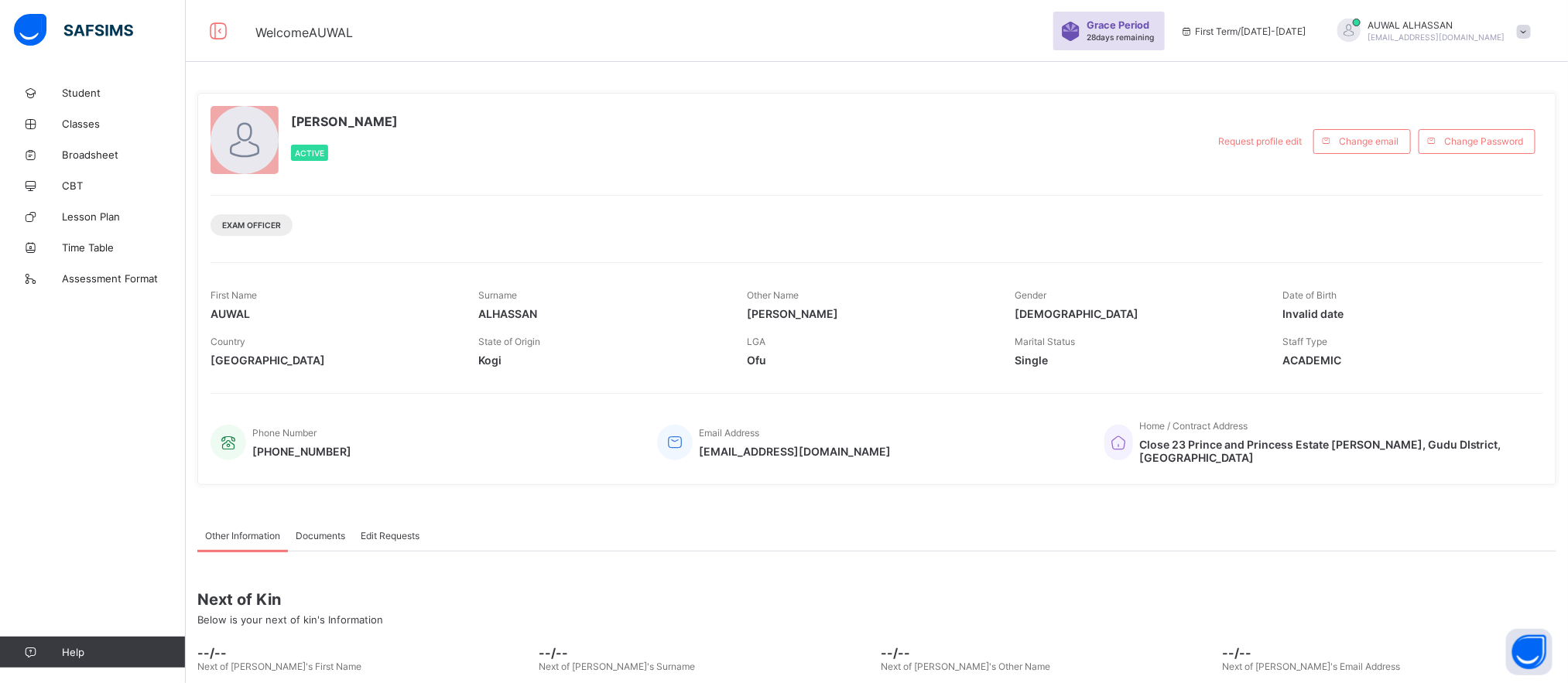
click at [1531, 33] on span at bounding box center [1523, 32] width 14 height 14
click at [1489, 151] on span "Logout" at bounding box center [1480, 153] width 102 height 18
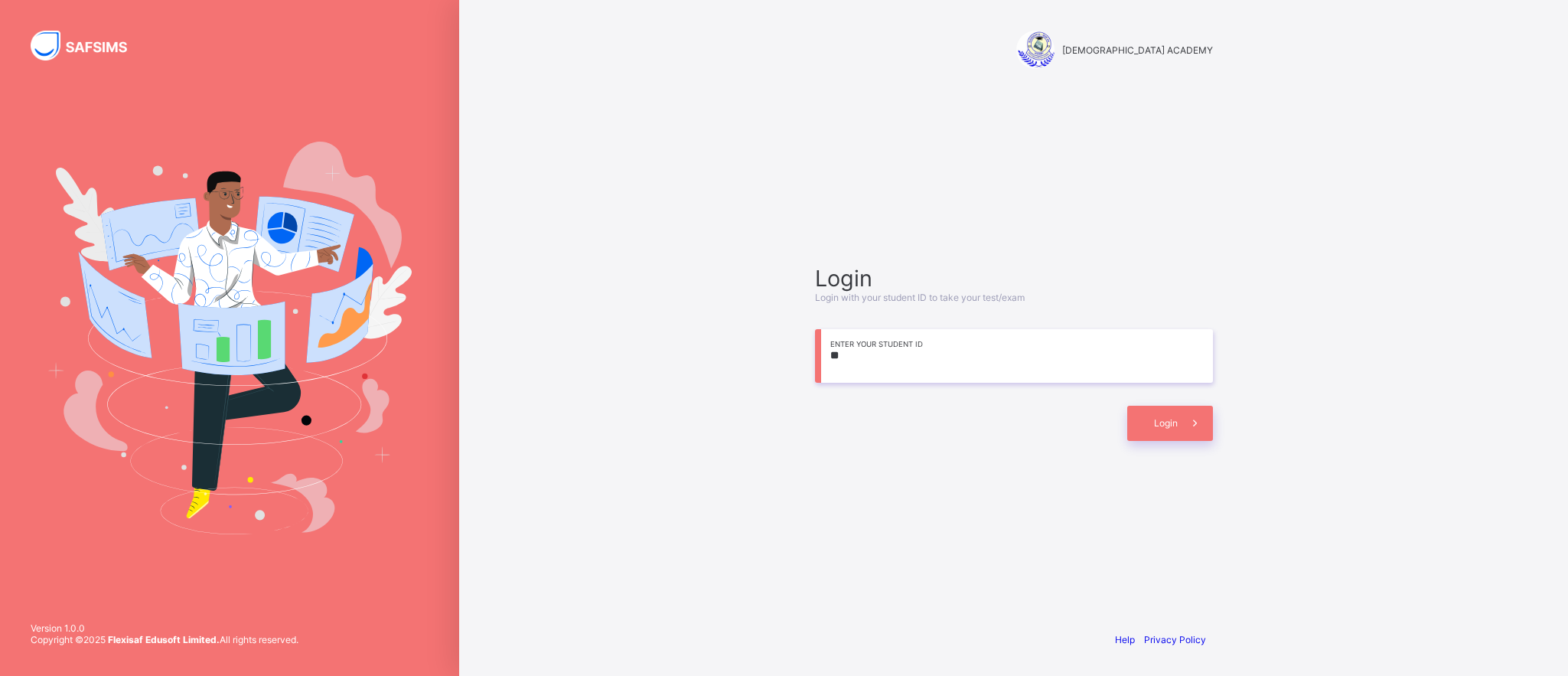
type input "*"
click at [1212, 395] on div "Login" at bounding box center [1013, 416] width 398 height 50
click at [990, 342] on input at bounding box center [1013, 356] width 398 height 54
click at [1158, 418] on span "Login" at bounding box center [1166, 422] width 24 height 11
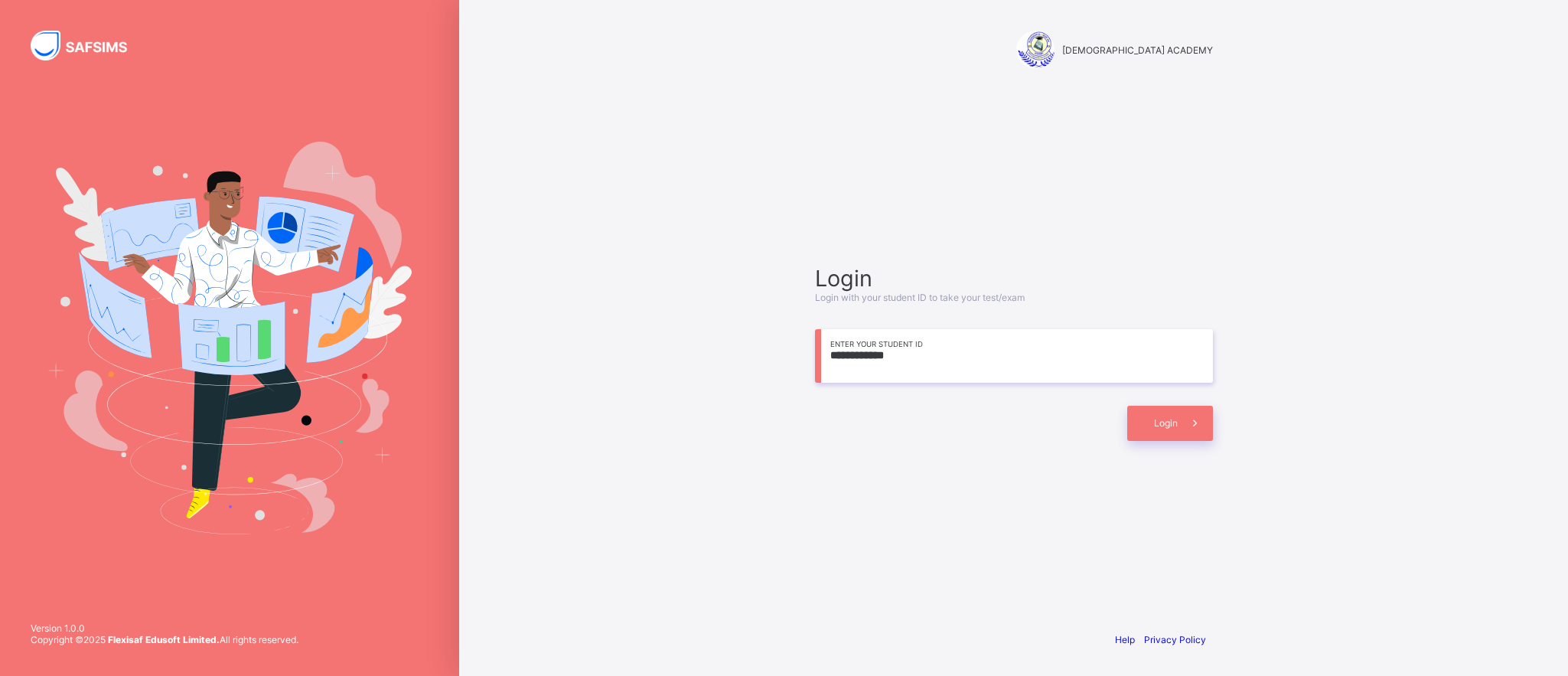
click at [868, 354] on input "**********" at bounding box center [1013, 356] width 398 height 54
click at [882, 353] on input "**********" at bounding box center [1013, 356] width 398 height 54
type input "**********"
click at [1151, 412] on div "Login" at bounding box center [1170, 422] width 85 height 35
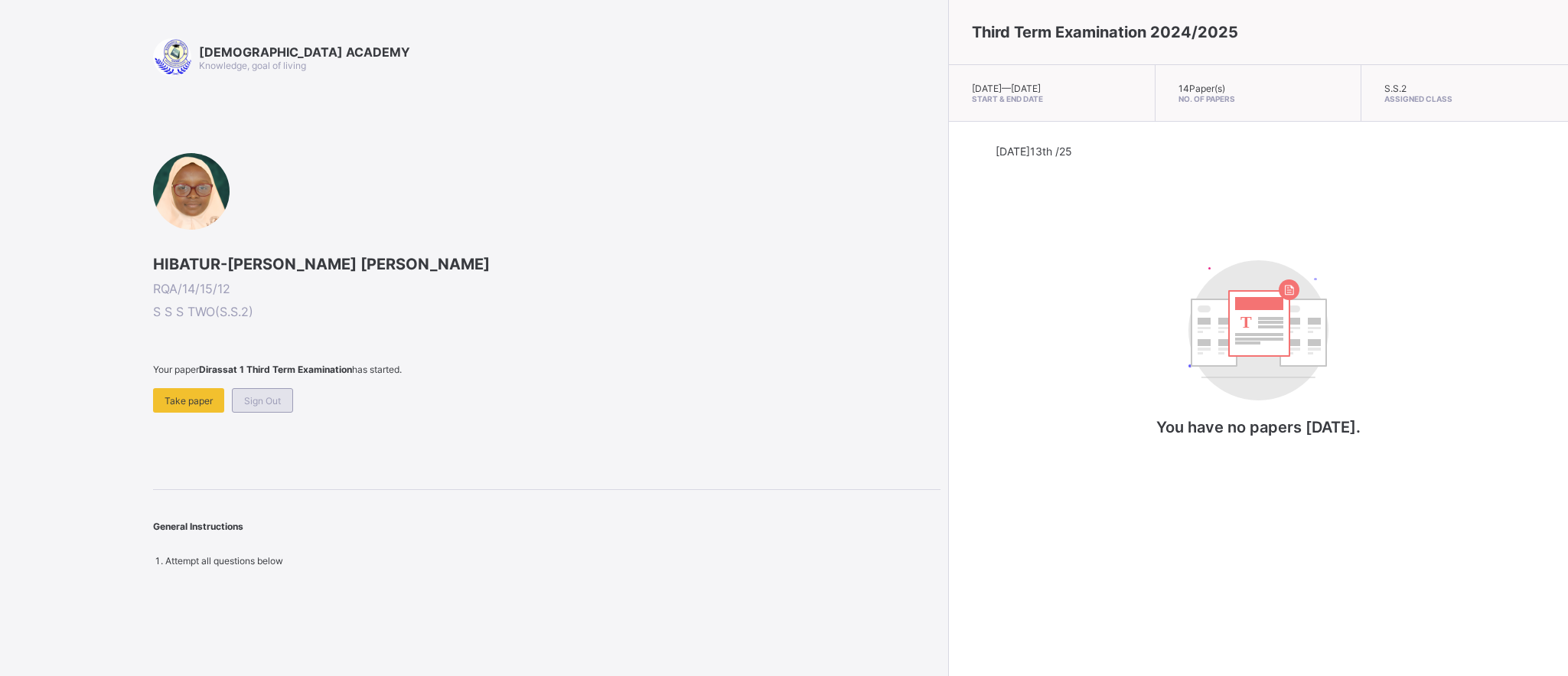
click at [249, 405] on div "Sign Out" at bounding box center [263, 400] width 61 height 25
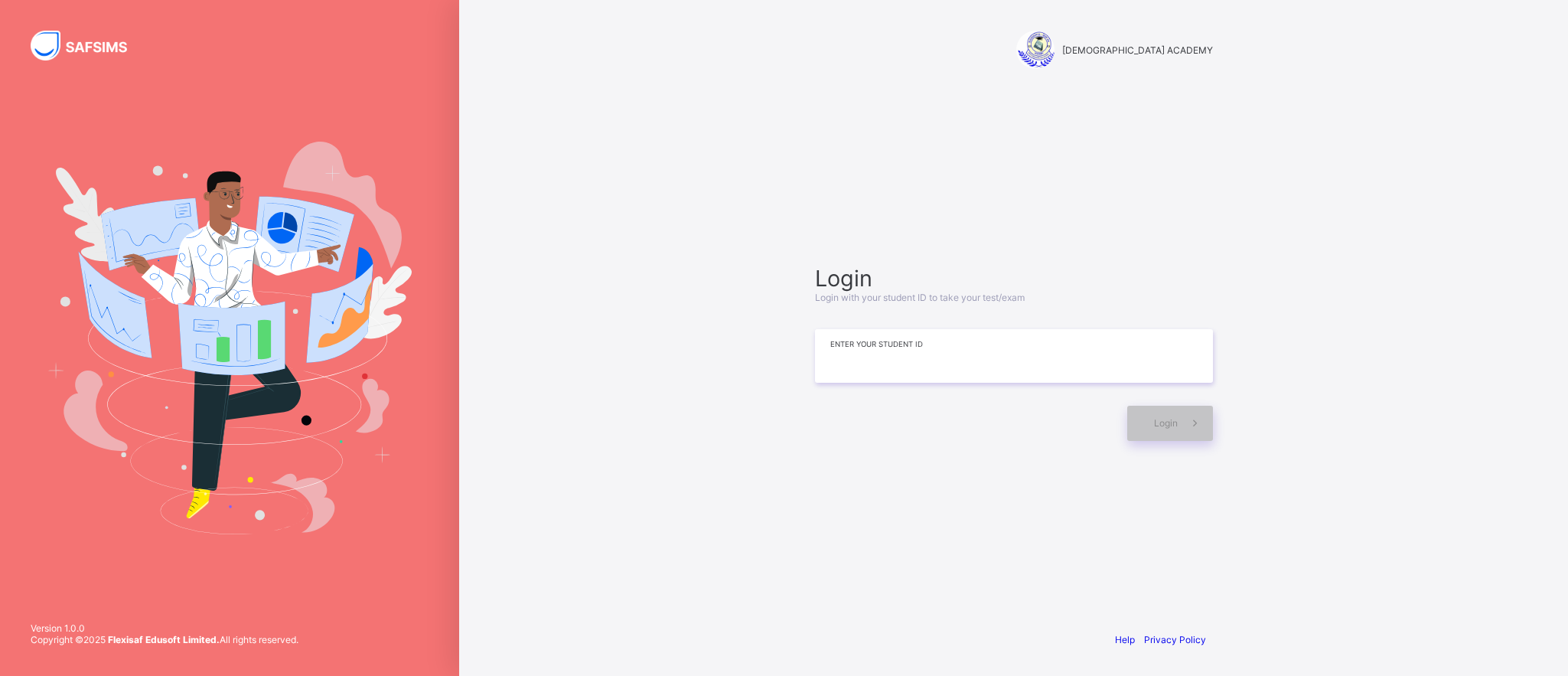
click at [880, 363] on input at bounding box center [1013, 356] width 398 height 54
type input "*"
click at [1169, 432] on div "Login" at bounding box center [1170, 422] width 85 height 35
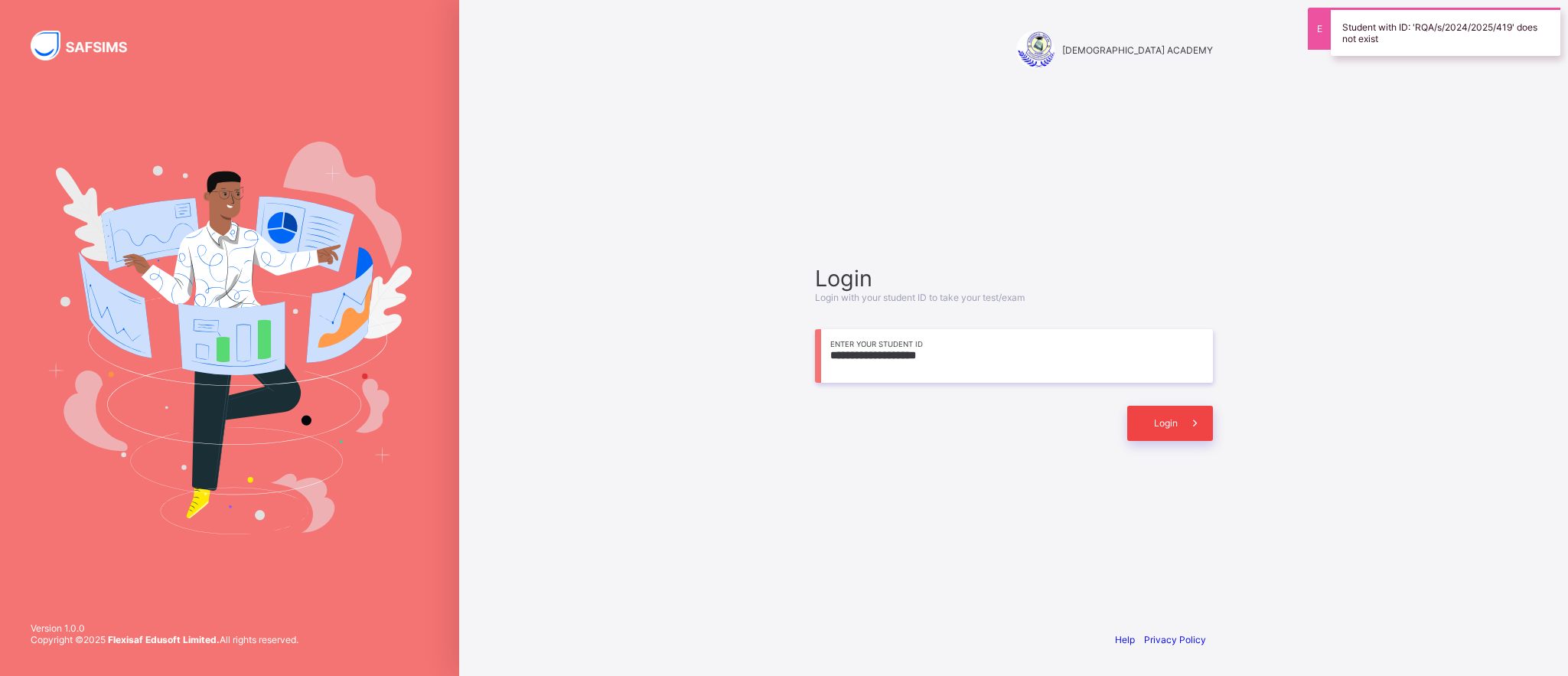
click at [1169, 432] on div "Login" at bounding box center [1170, 422] width 85 height 35
click at [862, 361] on input "**********" at bounding box center [1013, 356] width 398 height 54
type input "**********"
click at [1173, 419] on span "Login" at bounding box center [1166, 422] width 24 height 11
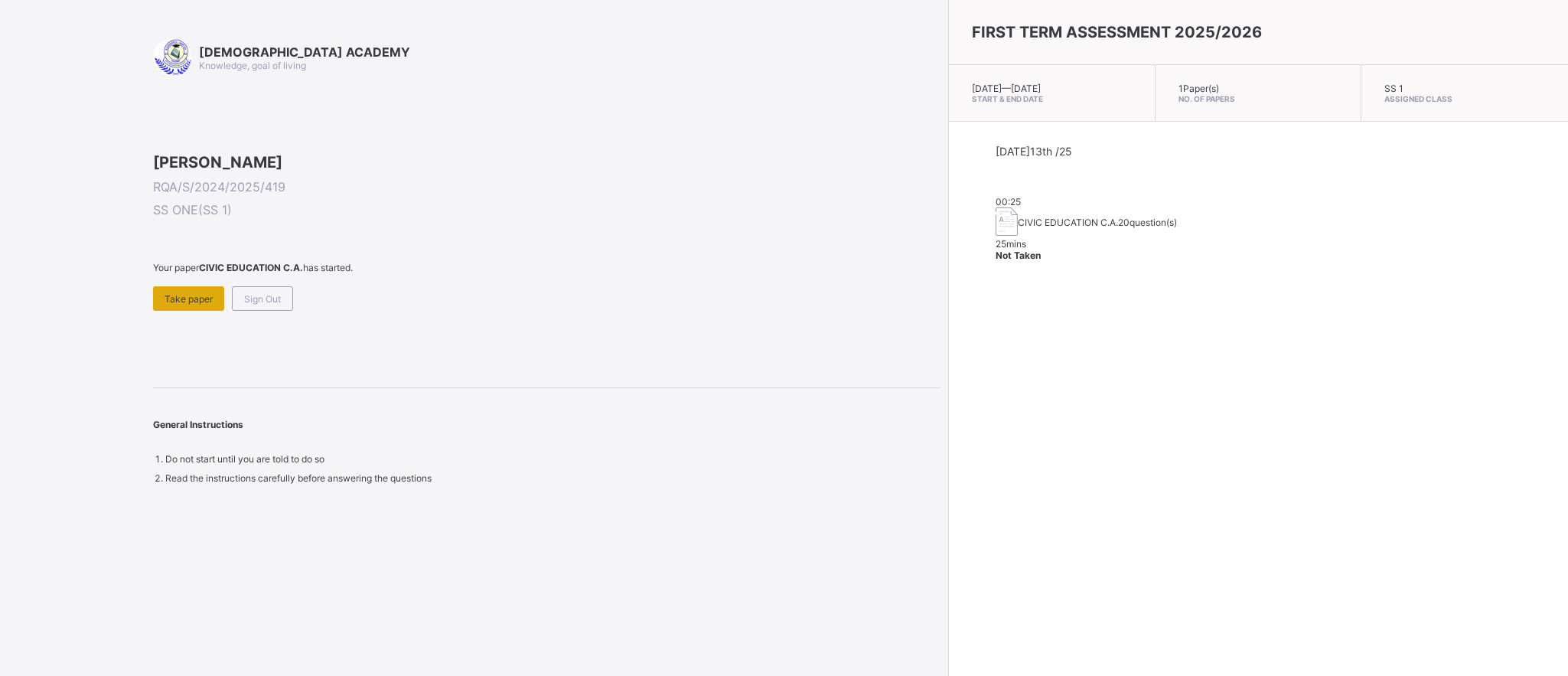
click at [197, 305] on span "Take paper" at bounding box center [189, 299] width 49 height 11
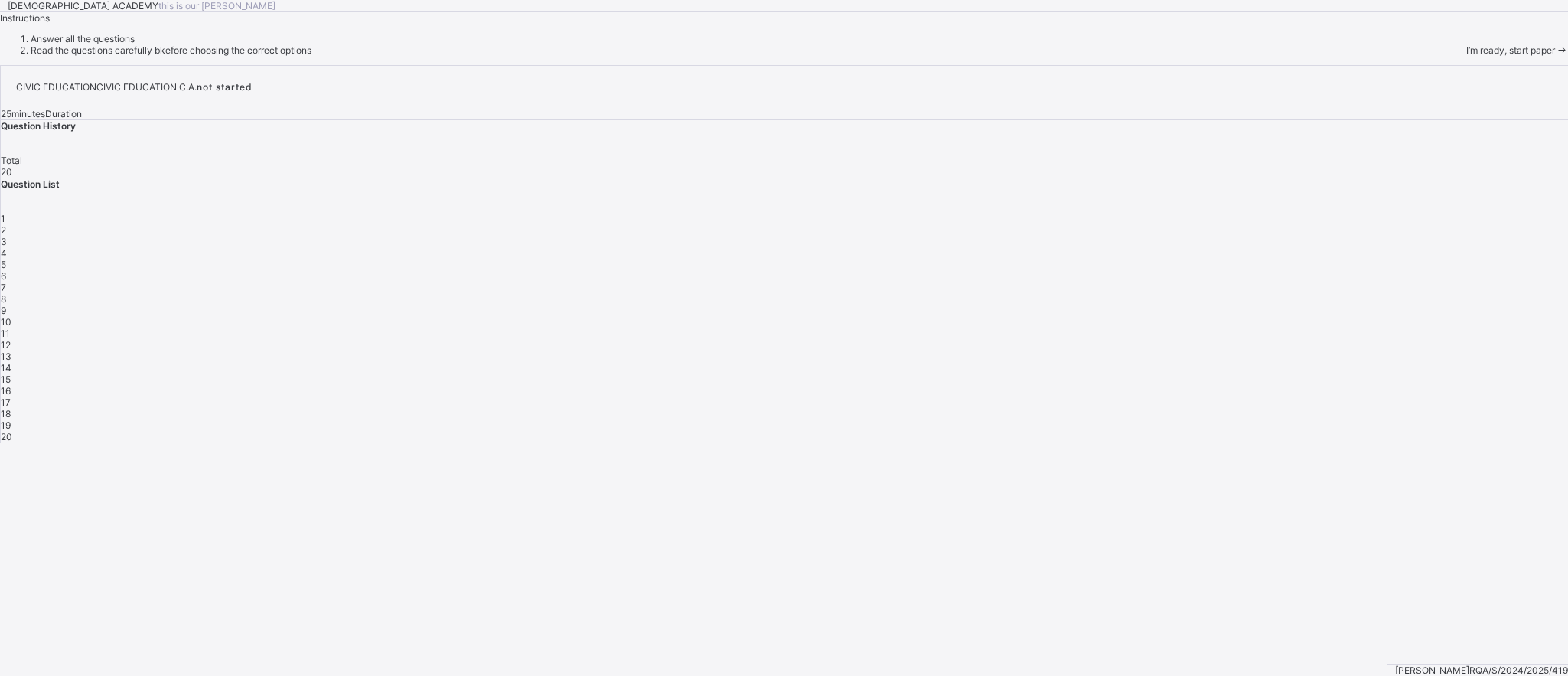
click at [1466, 55] on span "I’m ready, start paper" at bounding box center [1511, 50] width 89 height 11
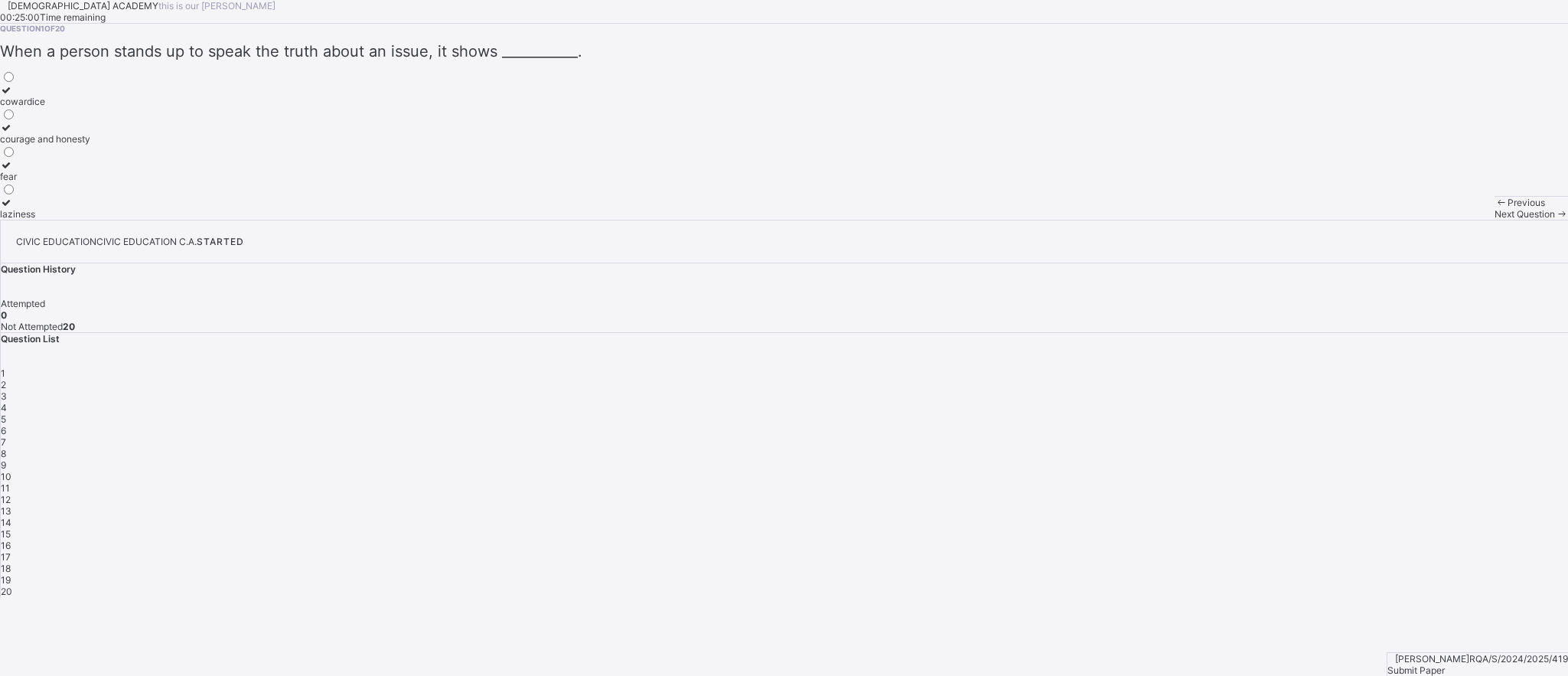
click at [5, 368] on span "1" at bounding box center [3, 373] width 4 height 11
click at [90, 96] on div at bounding box center [45, 90] width 90 height 11
click at [13, 96] on icon at bounding box center [6, 90] width 13 height 11
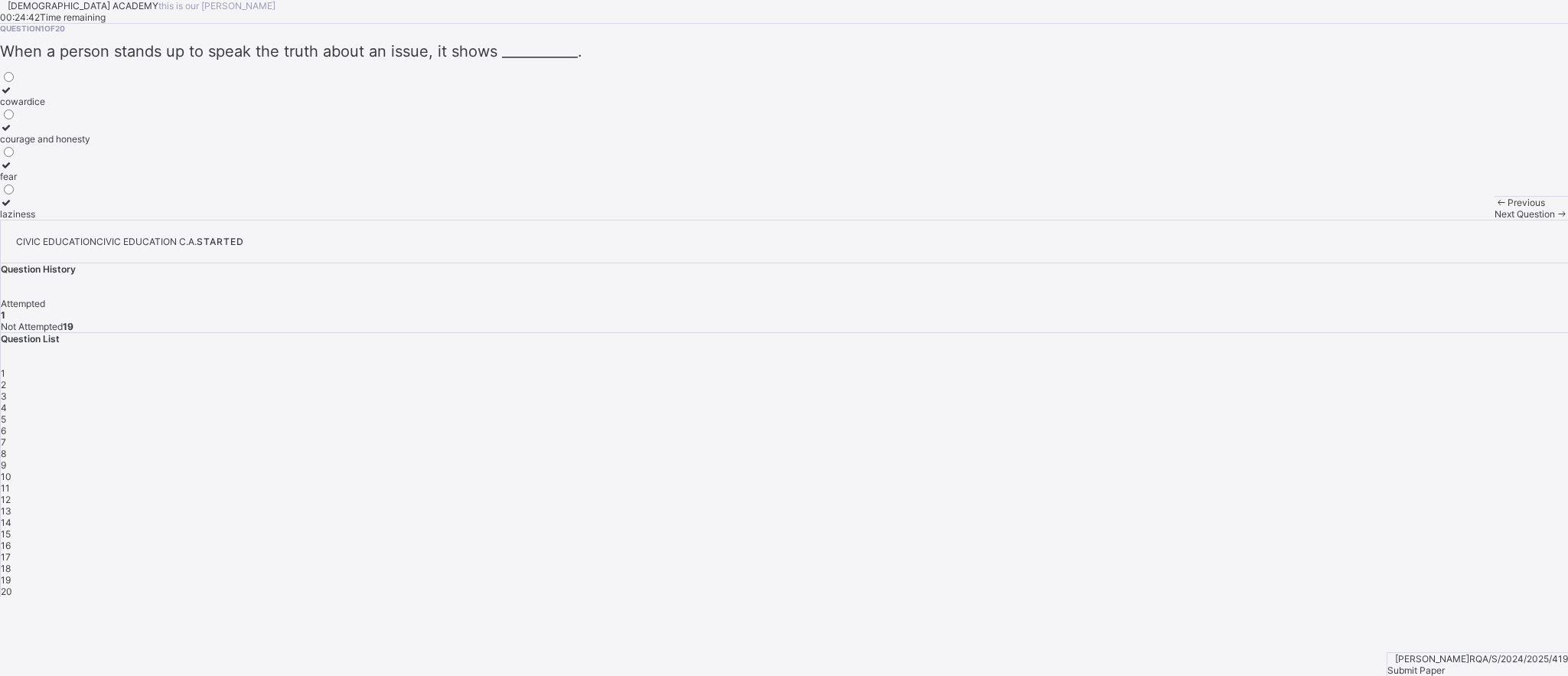
click at [13, 96] on icon at bounding box center [6, 90] width 13 height 11
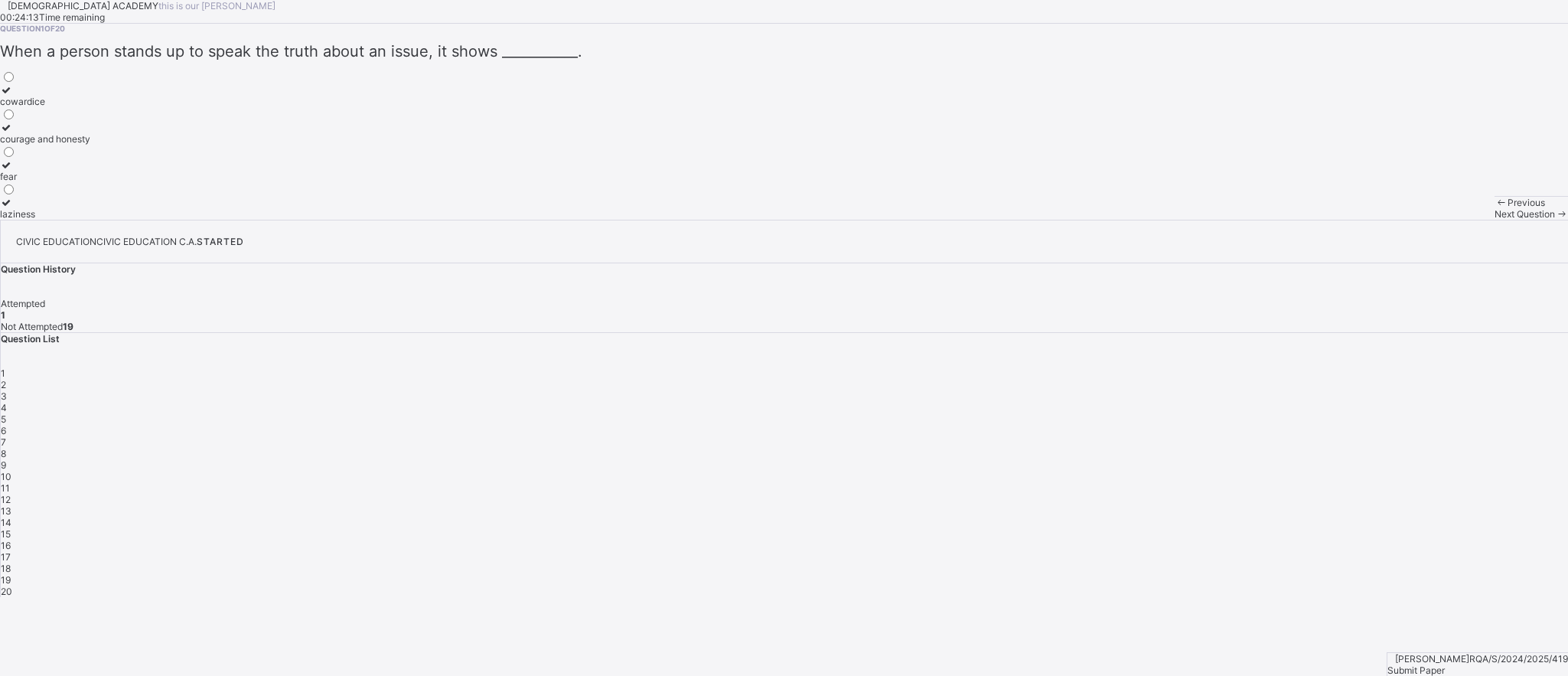
click at [13, 96] on icon at bounding box center [6, 90] width 13 height 11
drag, startPoint x: 87, startPoint y: 242, endPoint x: 60, endPoint y: 182, distance: 65.8
click at [60, 182] on div "RAUDHATUL QUR'AN ACADEMY this is our motton 00:24:13 Time remaining Question 1 …" at bounding box center [784, 109] width 1568 height 219
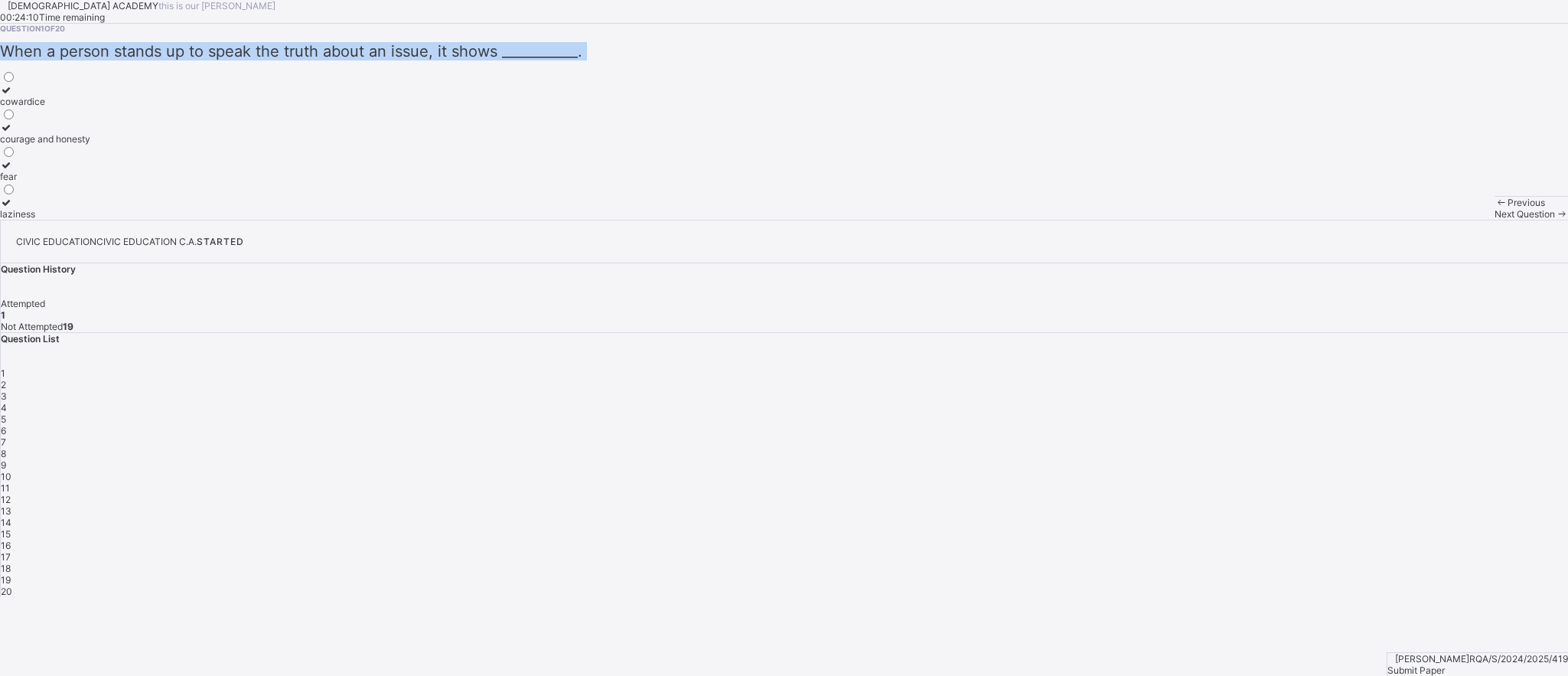
click at [13, 96] on icon at bounding box center [6, 90] width 13 height 11
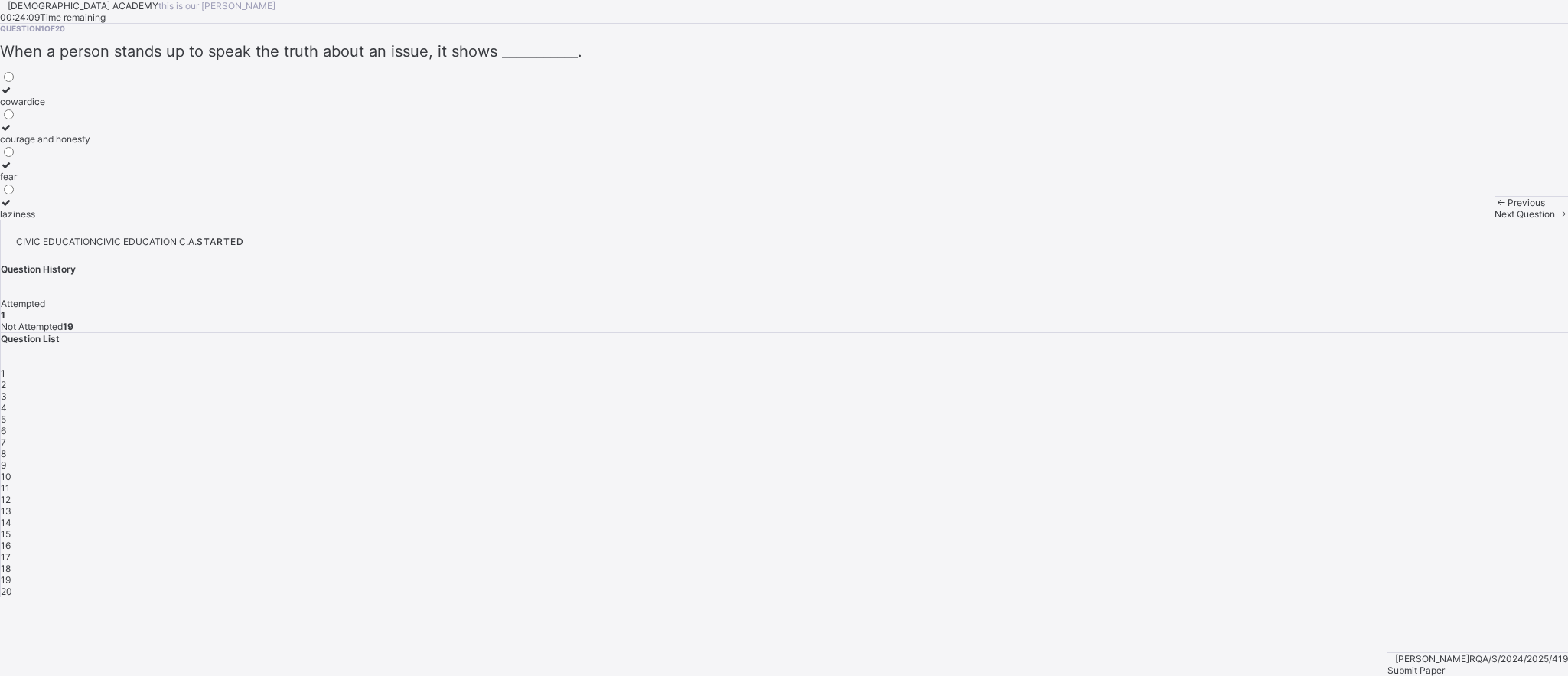
click at [13, 96] on icon at bounding box center [6, 90] width 13 height 11
click at [1495, 219] on span "Next Question" at bounding box center [1524, 213] width 61 height 11
click at [13, 96] on icon at bounding box center [6, 90] width 13 height 11
click at [1495, 219] on span "Next Question" at bounding box center [1524, 213] width 61 height 11
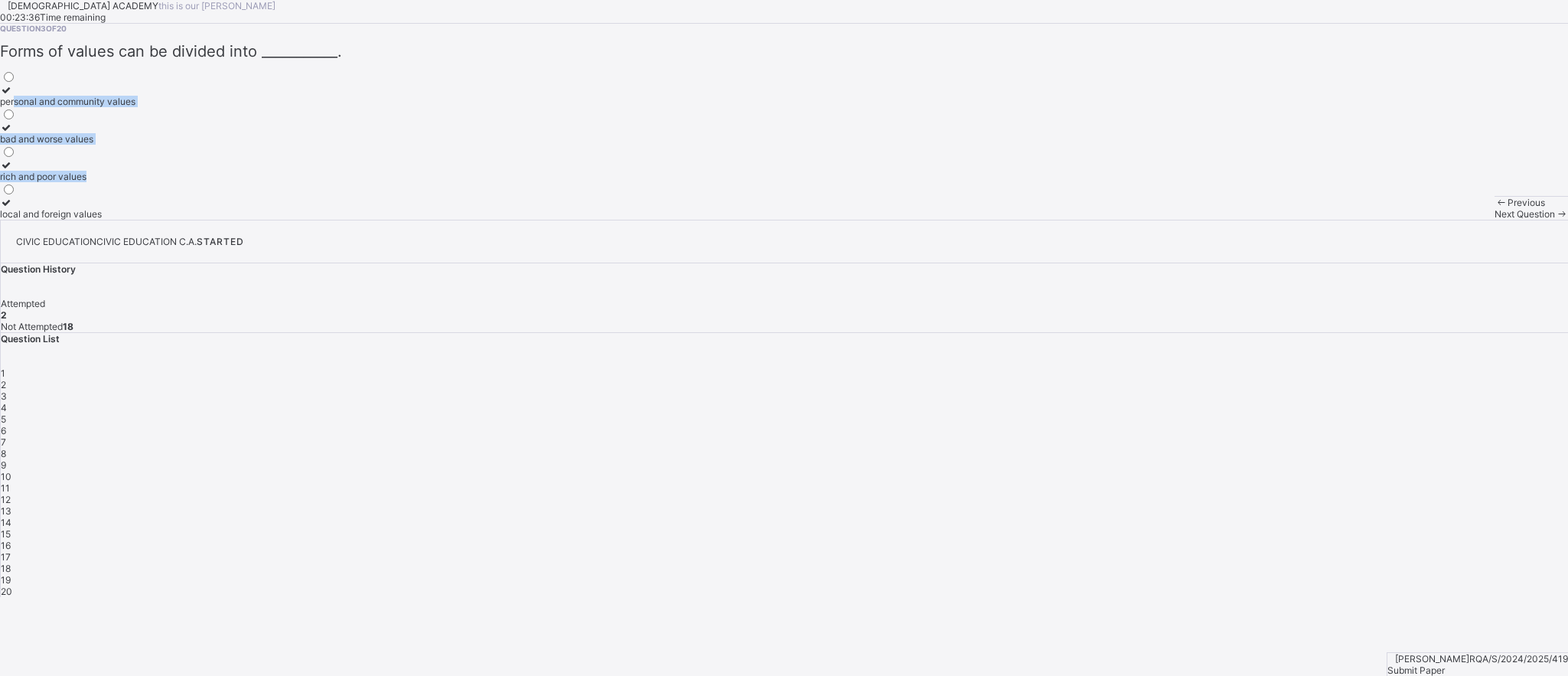
drag, startPoint x: 343, startPoint y: 356, endPoint x: 107, endPoint y: 242, distance: 262.1
click at [107, 219] on div "personal and community values bad and worse values rich and poor values local a…" at bounding box center [67, 145] width 136 height 150
click at [13, 96] on icon at bounding box center [6, 90] width 13 height 11
click at [1495, 219] on span "Next Question" at bounding box center [1524, 213] width 61 height 11
click at [13, 96] on icon at bounding box center [6, 90] width 13 height 11
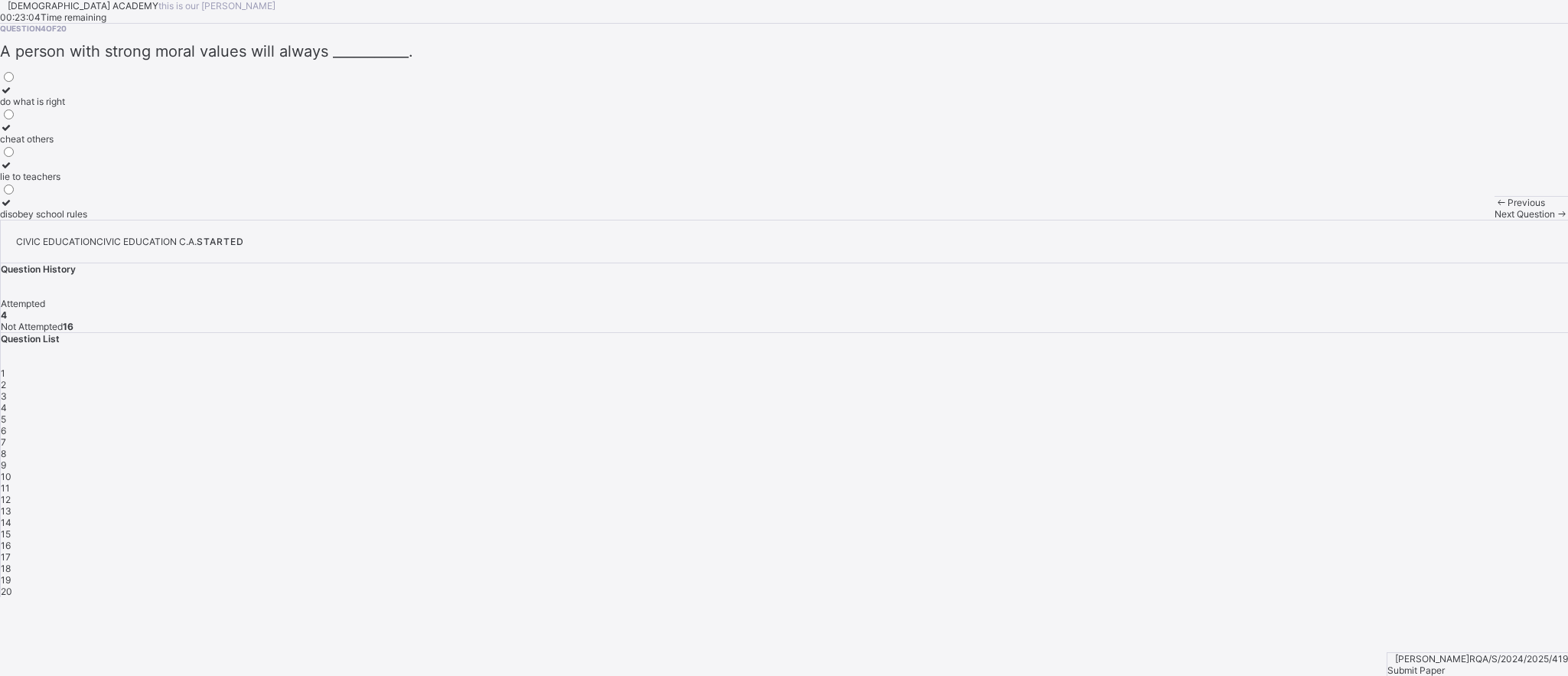
click at [1495, 219] on span "Next Question" at bounding box center [1524, 213] width 61 height 11
click at [13, 133] on icon at bounding box center [6, 127] width 13 height 11
click at [1495, 219] on span "Next Question" at bounding box center [1524, 213] width 61 height 11
click at [13, 171] on icon at bounding box center [6, 165] width 13 height 11
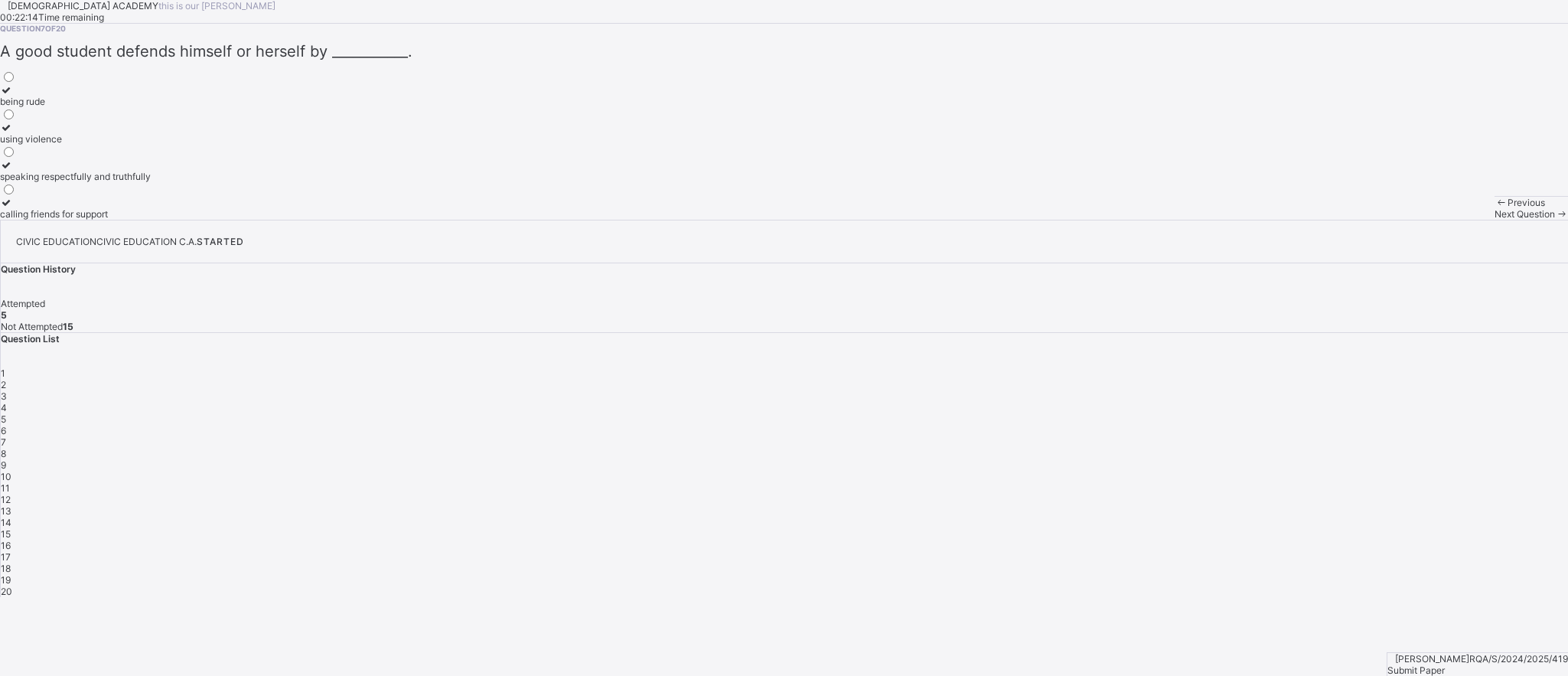
click at [1493, 425] on div "6" at bounding box center [784, 430] width 1567 height 11
click at [13, 96] on icon at bounding box center [6, 90] width 13 height 11
click at [1495, 219] on span "Next Question" at bounding box center [1524, 213] width 61 height 11
click at [13, 96] on icon at bounding box center [6, 90] width 13 height 11
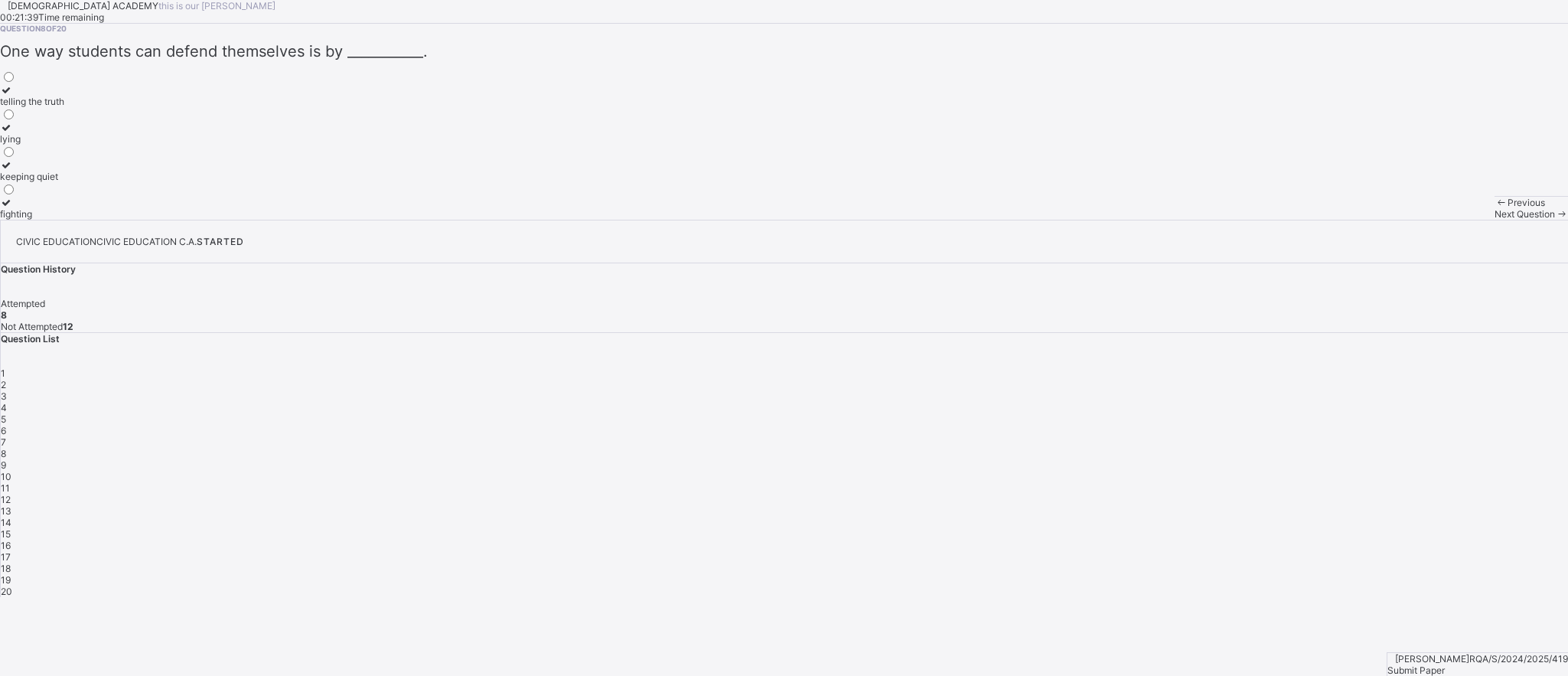
click at [1495, 219] on div "Next Question" at bounding box center [1531, 213] width 73 height 11
click at [13, 171] on icon at bounding box center [6, 165] width 13 height 11
click at [1495, 219] on span "Next Question" at bounding box center [1524, 213] width 61 height 11
click at [13, 133] on icon at bounding box center [6, 127] width 13 height 11
click at [1495, 219] on span "Next Question" at bounding box center [1524, 213] width 61 height 11
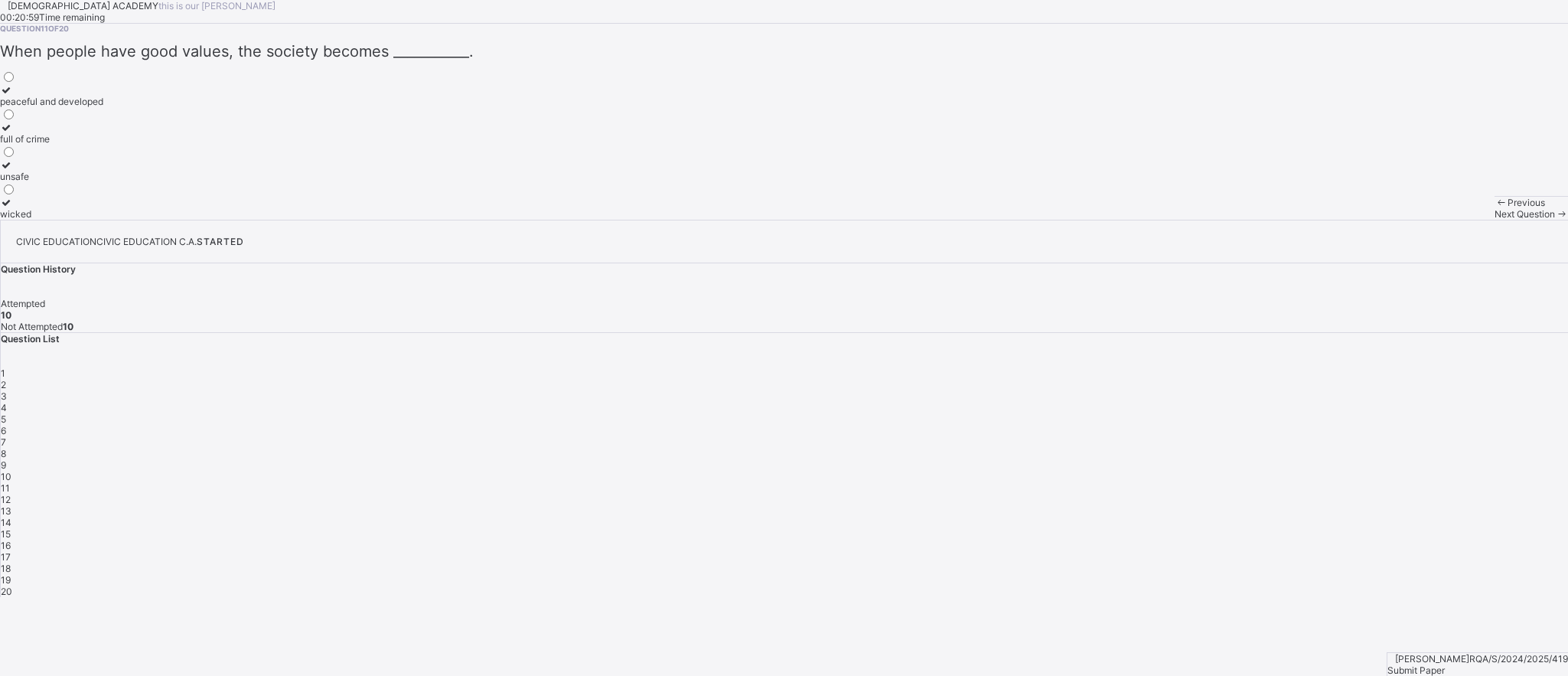
click at [103, 108] on label "peaceful and developed" at bounding box center [51, 96] width 103 height 23
click at [1495, 219] on span "Next Question" at bounding box center [1524, 213] width 61 height 11
click at [97, 96] on div at bounding box center [61, 90] width 124 height 11
click at [1495, 219] on span "Next Question" at bounding box center [1524, 213] width 61 height 11
click at [44, 108] on label "justice" at bounding box center [21, 96] width 44 height 23
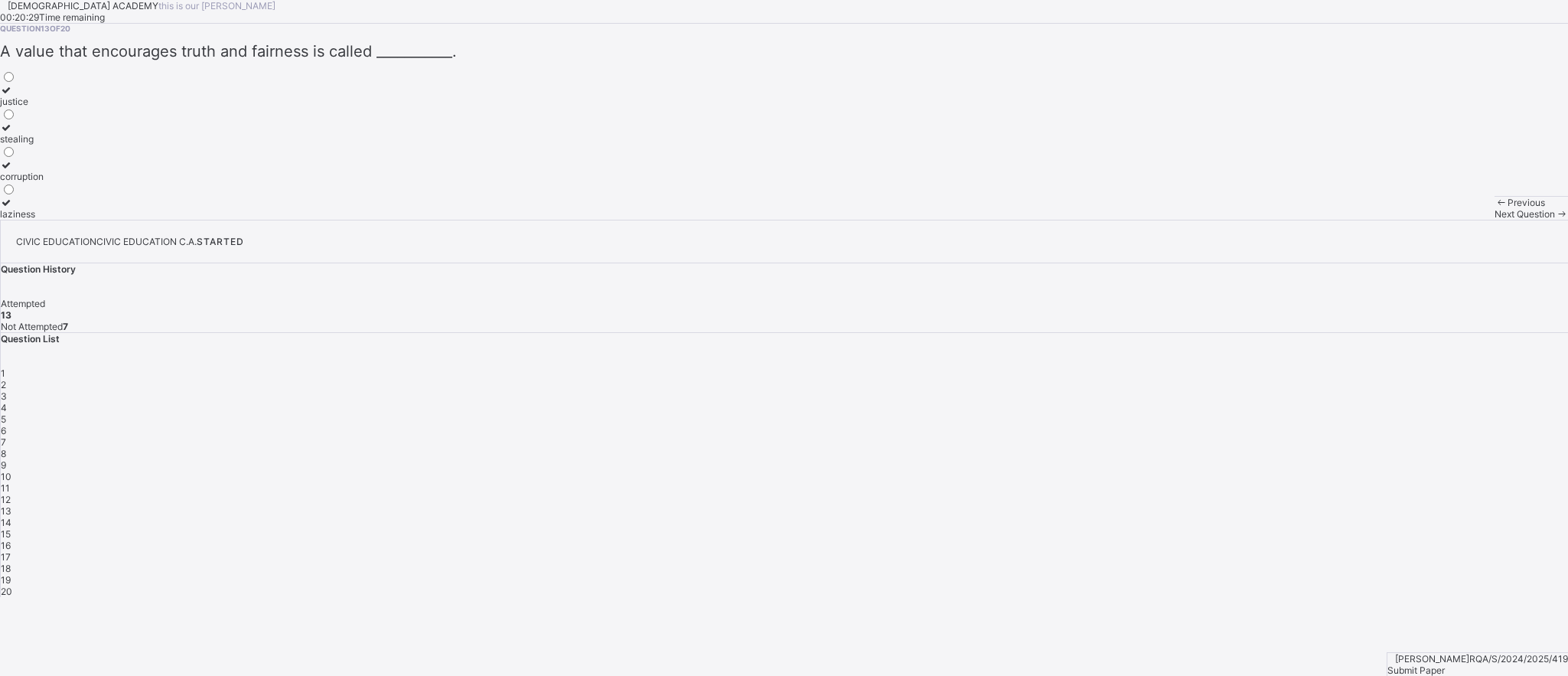
click at [1495, 219] on span "Next Question" at bounding box center [1524, 213] width 61 height 11
click at [96, 145] on label "promote national unity" at bounding box center [48, 133] width 96 height 23
click at [1495, 219] on div "Next Question" at bounding box center [1531, 213] width 73 height 11
click at [63, 108] on div "personal value" at bounding box center [32, 101] width 63 height 11
click at [1495, 219] on span "Next Question" at bounding box center [1524, 213] width 61 height 11
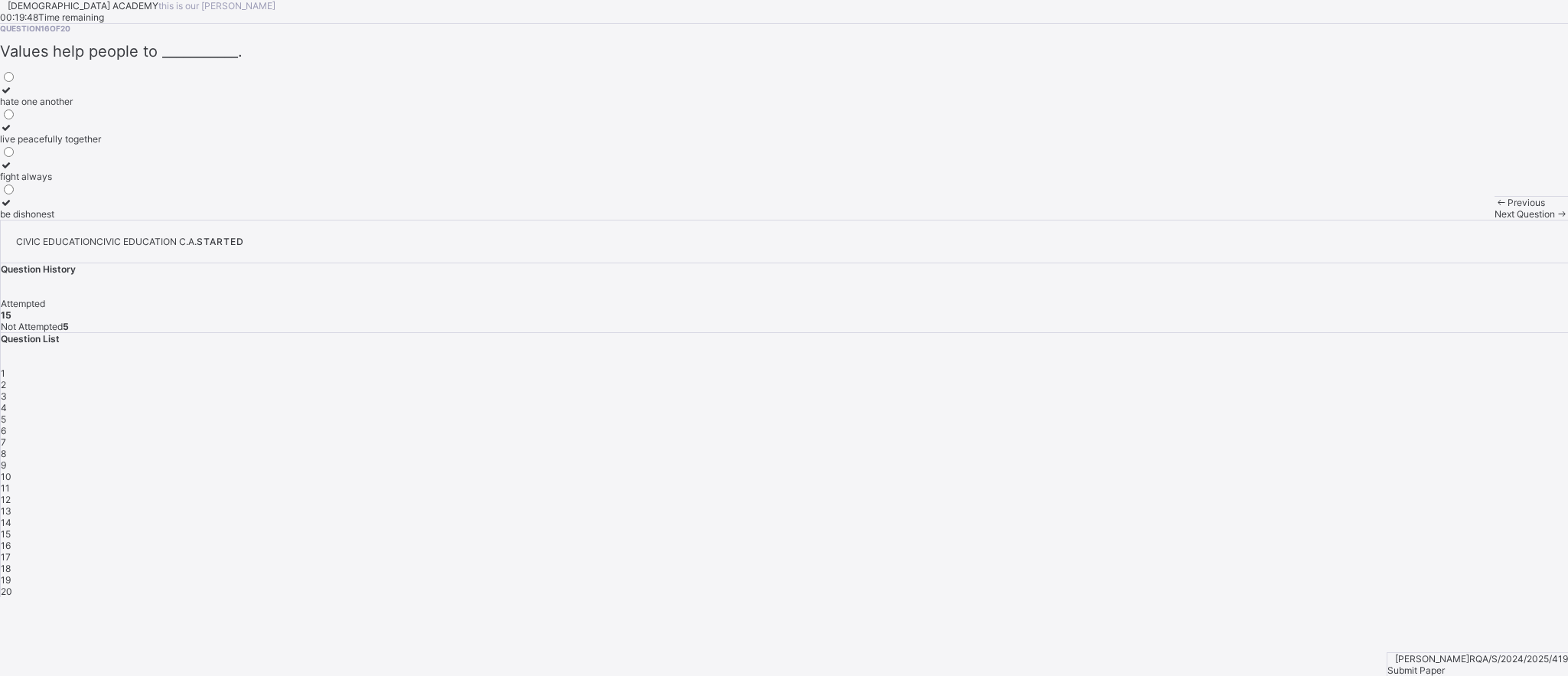
click at [101, 145] on div "live peacefully together" at bounding box center [50, 138] width 101 height 11
click at [1495, 219] on div "Next Question" at bounding box center [1531, 213] width 73 height 11
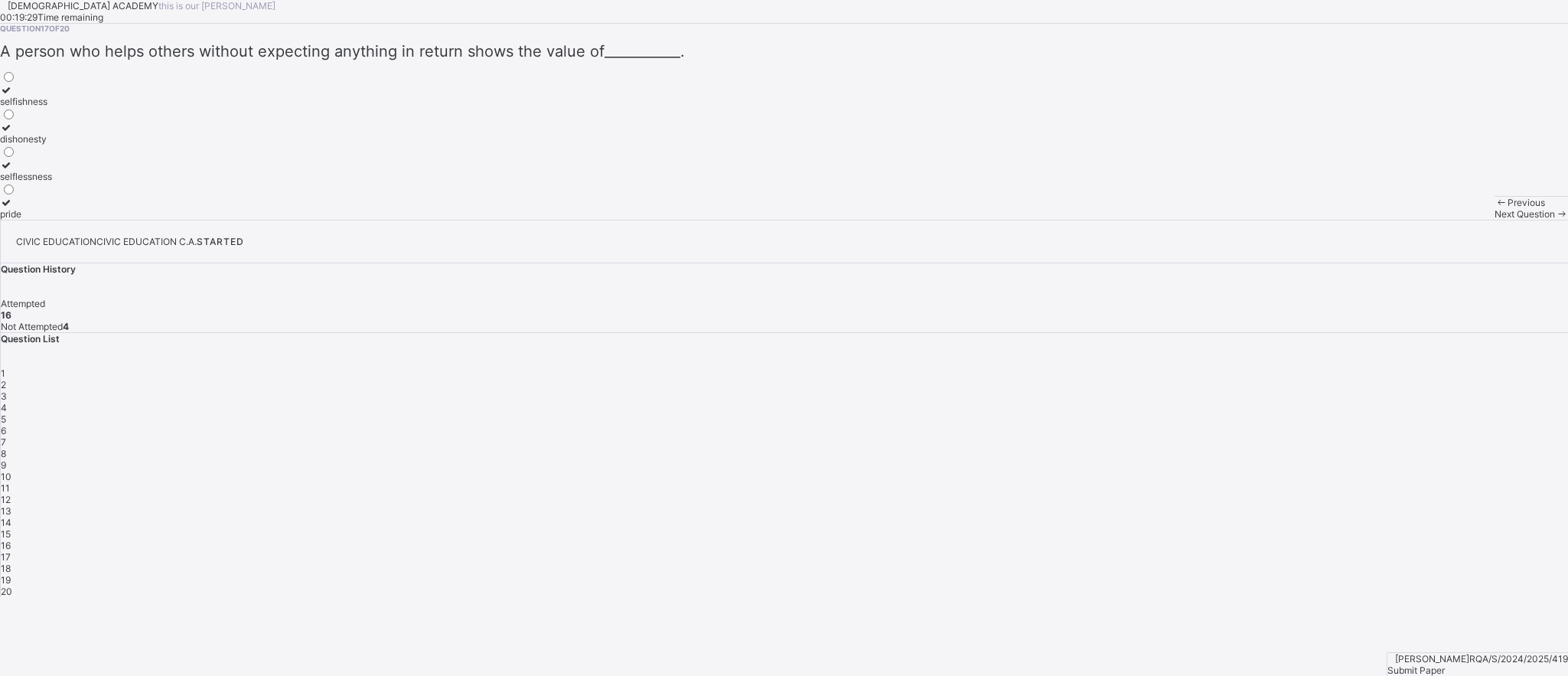
click at [52, 183] on label "selflessness" at bounding box center [26, 171] width 52 height 23
click at [1495, 219] on span "Next Question" at bounding box center [1524, 213] width 61 height 11
click at [52, 108] on label "selflessness" at bounding box center [26, 96] width 52 height 23
click at [1495, 219] on div "Next Question" at bounding box center [1531, 213] width 73 height 11
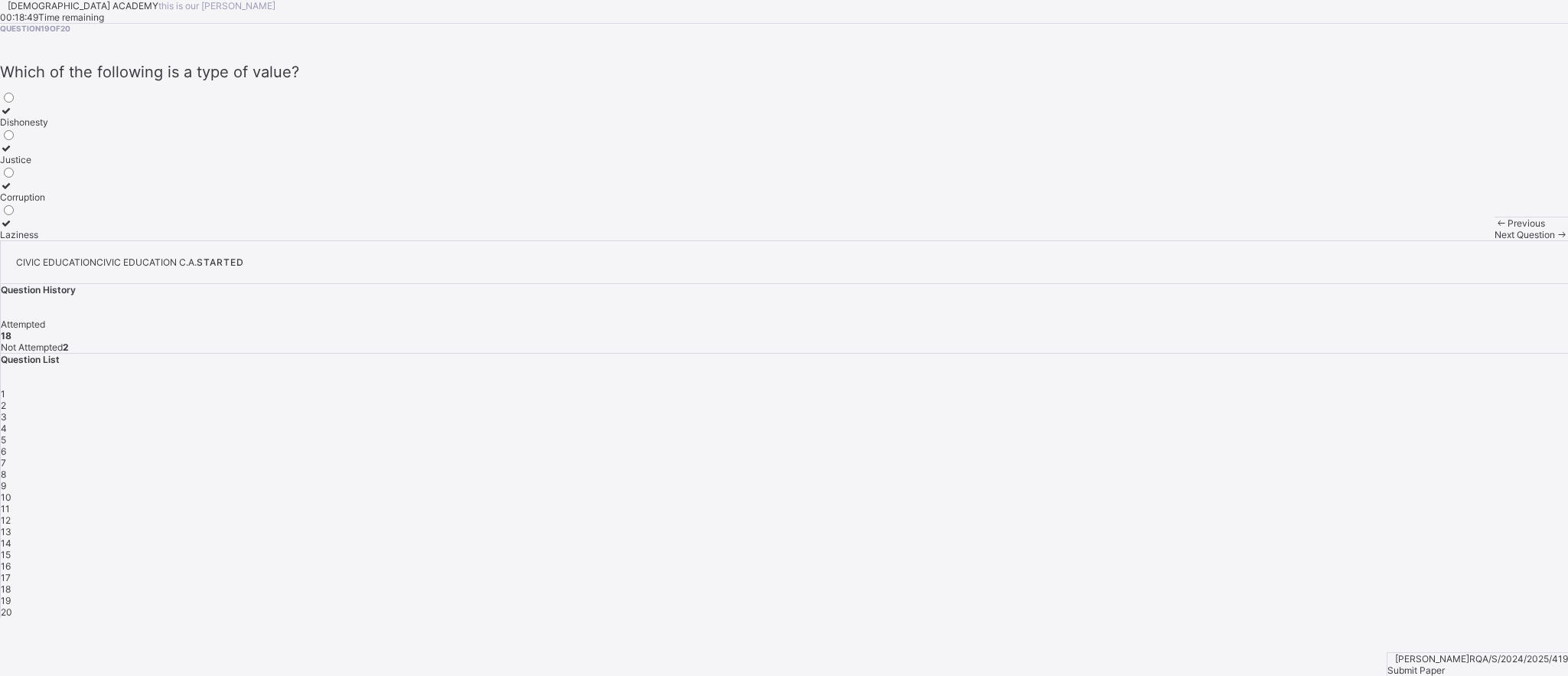
click at [49, 166] on label "Justice" at bounding box center [24, 154] width 49 height 23
click at [1495, 241] on div "Next Question" at bounding box center [1531, 234] width 73 height 11
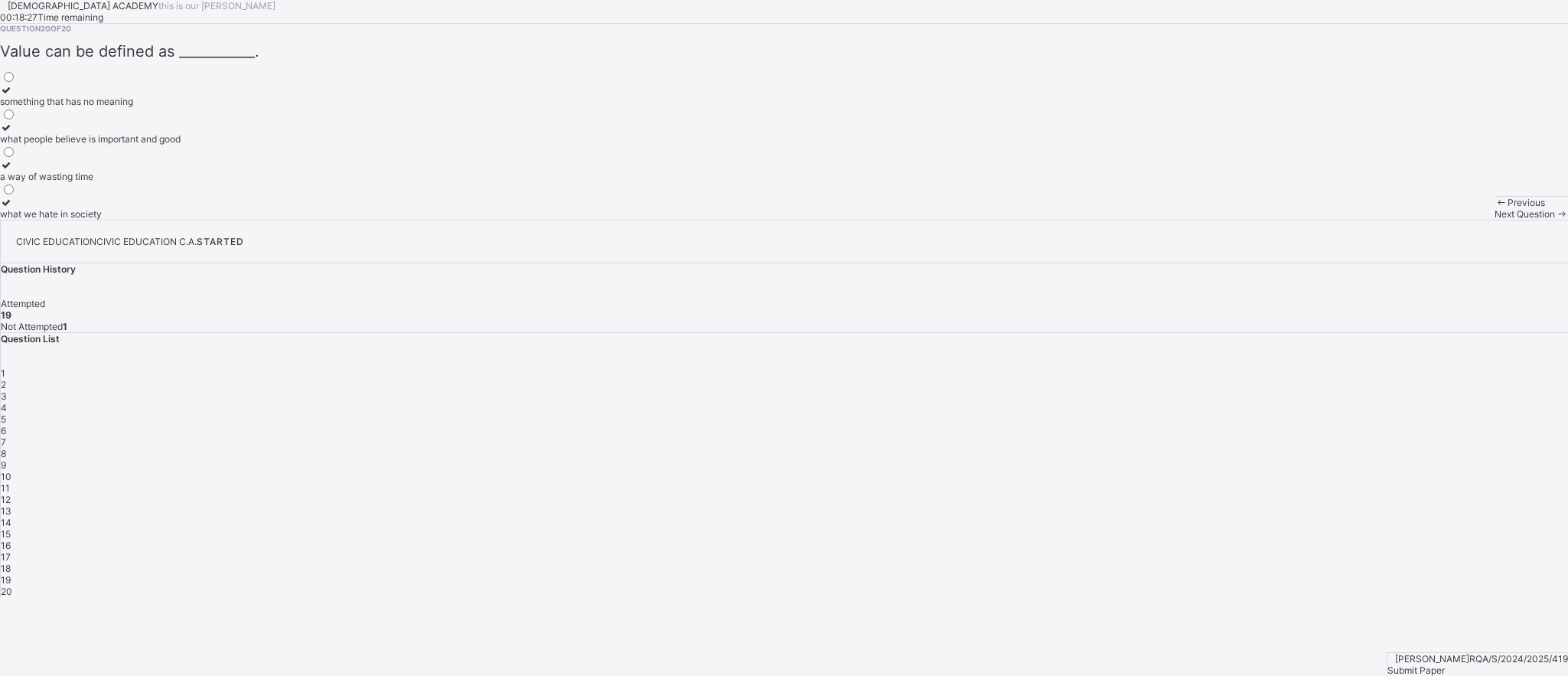
click at [181, 145] on div "what people believe is important and good" at bounding box center [90, 138] width 181 height 11
click at [1495, 219] on span "Next Question" at bounding box center [1524, 213] width 61 height 11
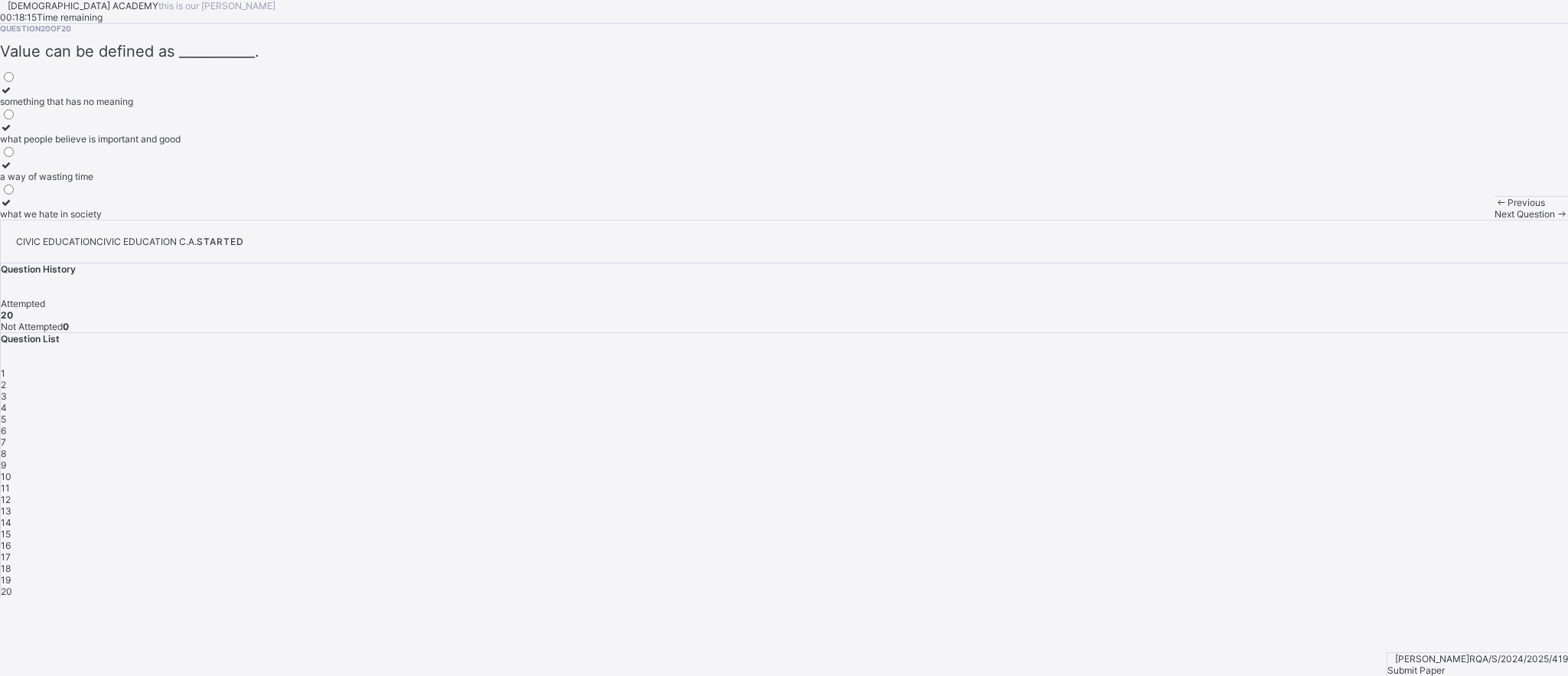
click at [1495, 219] on span "Next Question" at bounding box center [1524, 213] width 61 height 11
click at [1495, 219] on div "Next Question" at bounding box center [1531, 213] width 73 height 11
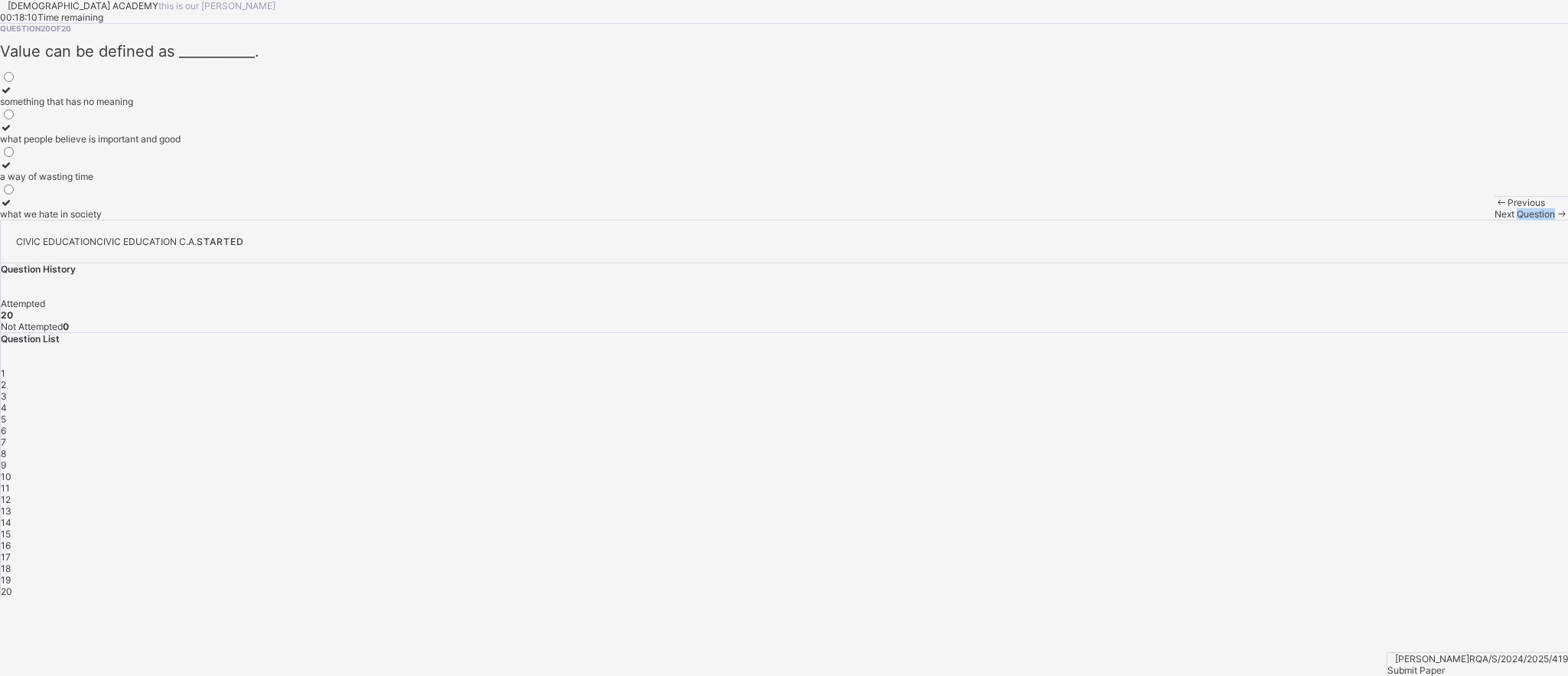
click at [1495, 219] on div "Next Question" at bounding box center [1531, 213] width 73 height 11
click at [1495, 219] on span "Next Question" at bounding box center [1524, 213] width 61 height 11
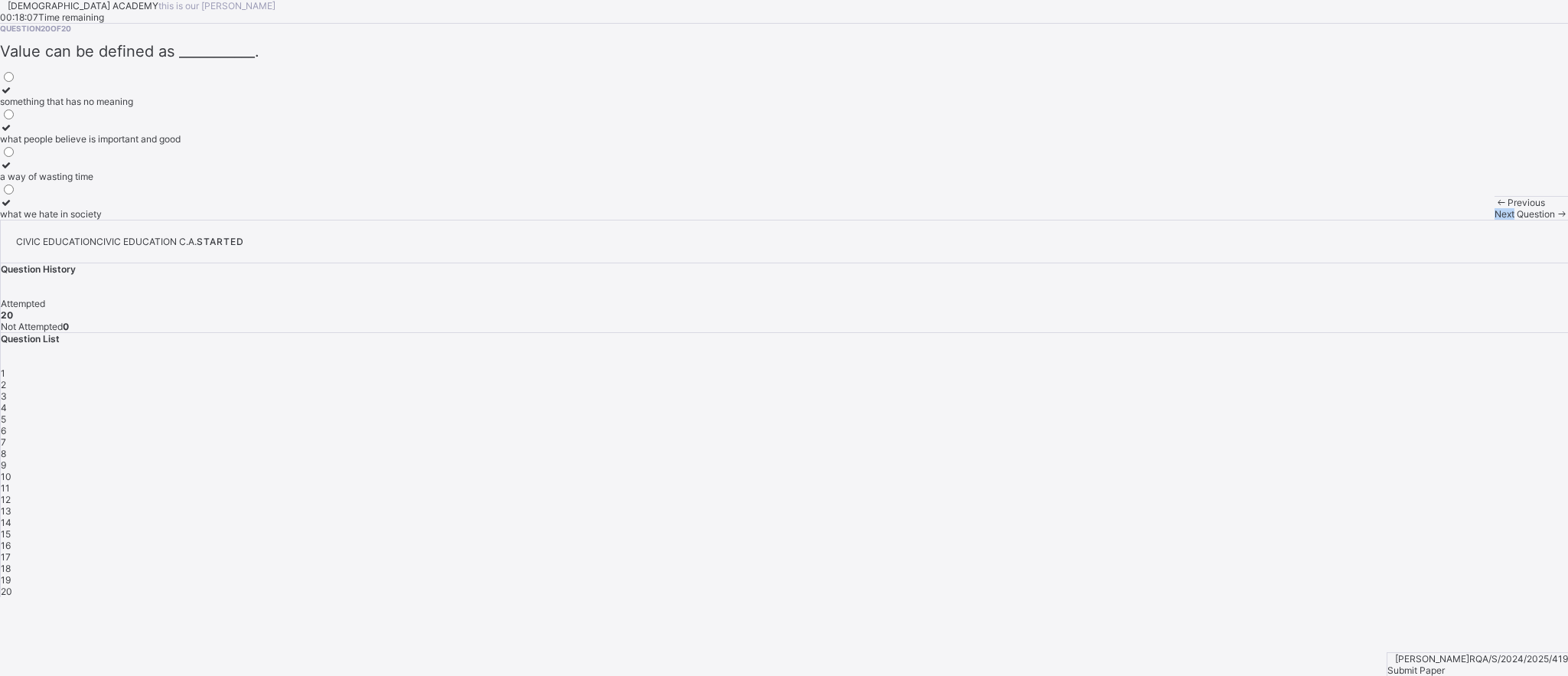
click at [1495, 219] on span "Next Question" at bounding box center [1524, 213] width 61 height 11
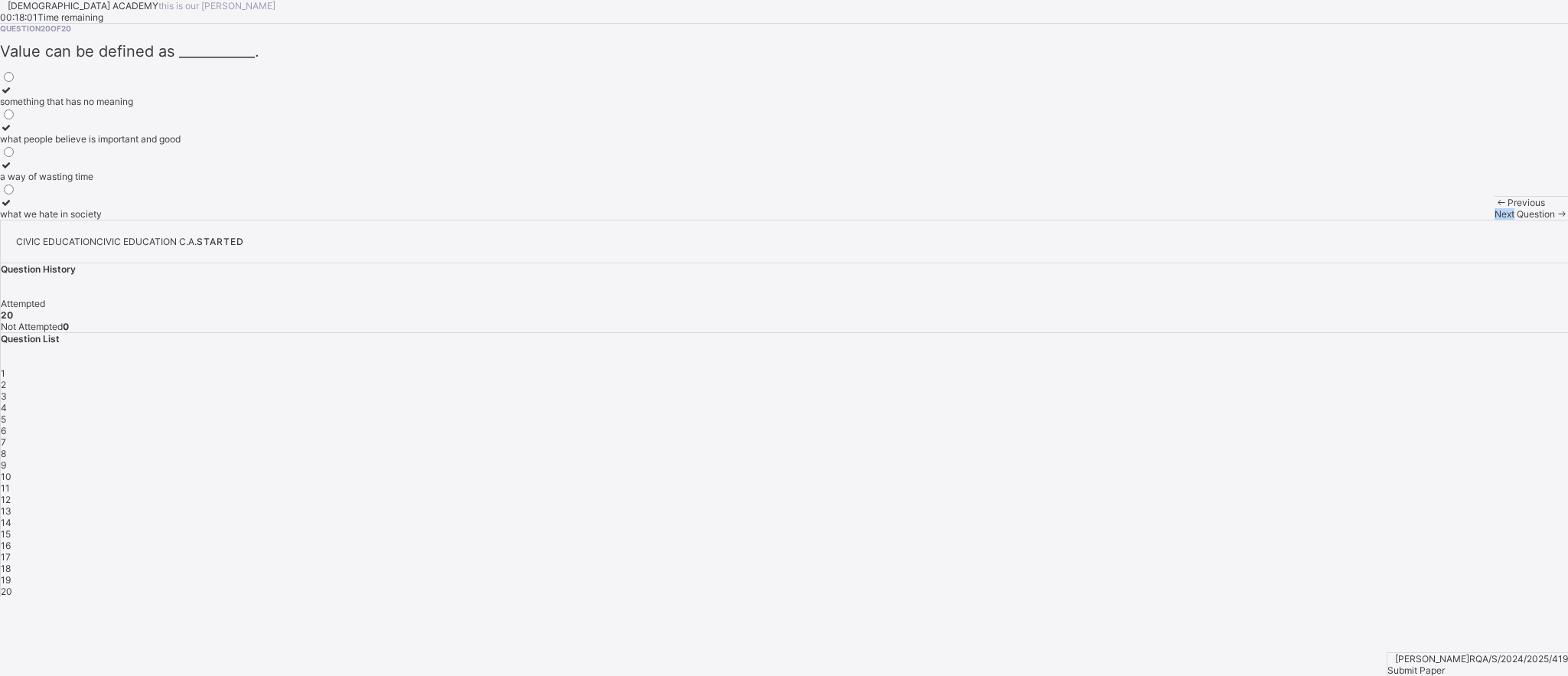
click at [1495, 219] on span "Next Question" at bounding box center [1524, 213] width 61 height 11
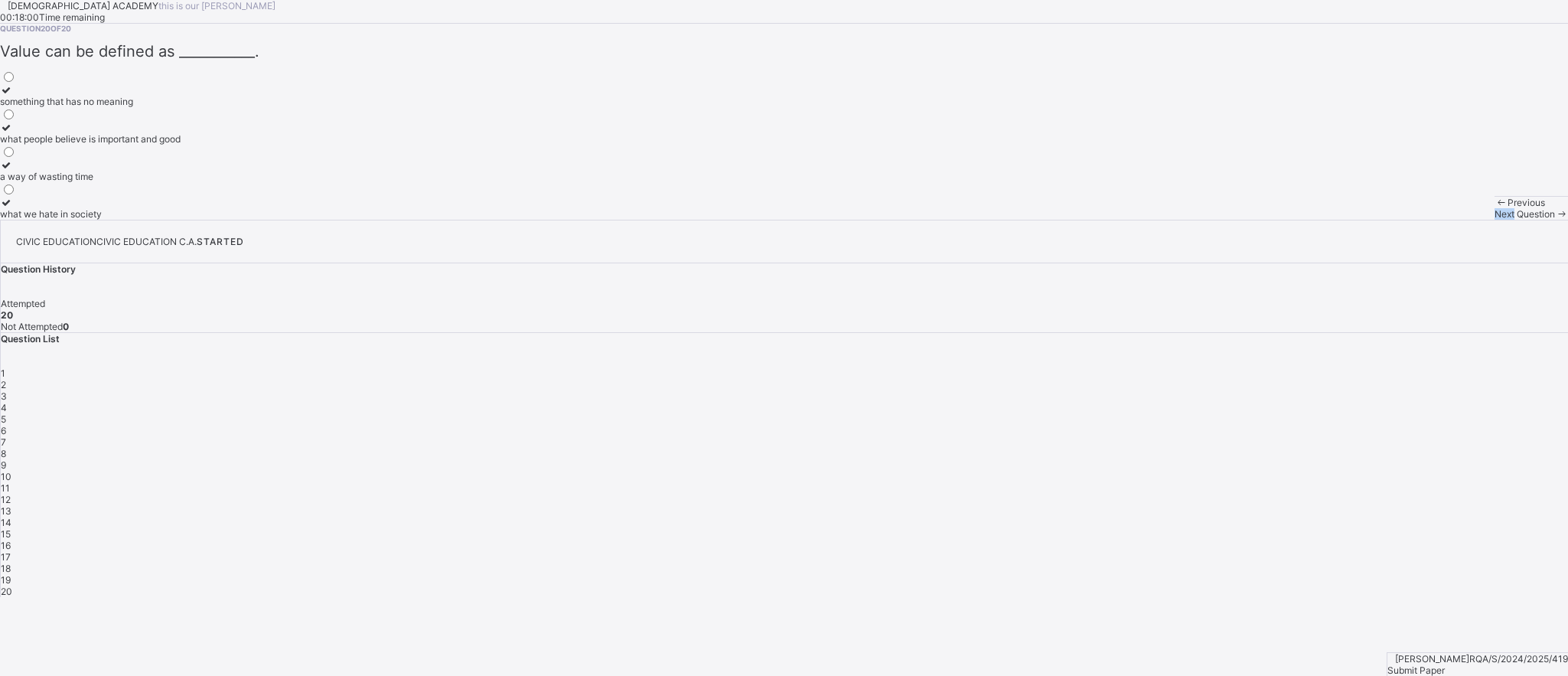
click at [1495, 219] on span "Next Question" at bounding box center [1524, 213] width 61 height 11
click at [1201, 219] on div "RAUDHATUL QUR'AN ACADEMY this is our motton 00:17:56 Time remaining Question 20…" at bounding box center [784, 109] width 1568 height 219
click at [1495, 219] on div "Next Question" at bounding box center [1531, 213] width 73 height 11
click at [1500, 586] on div "20" at bounding box center [784, 591] width 1567 height 11
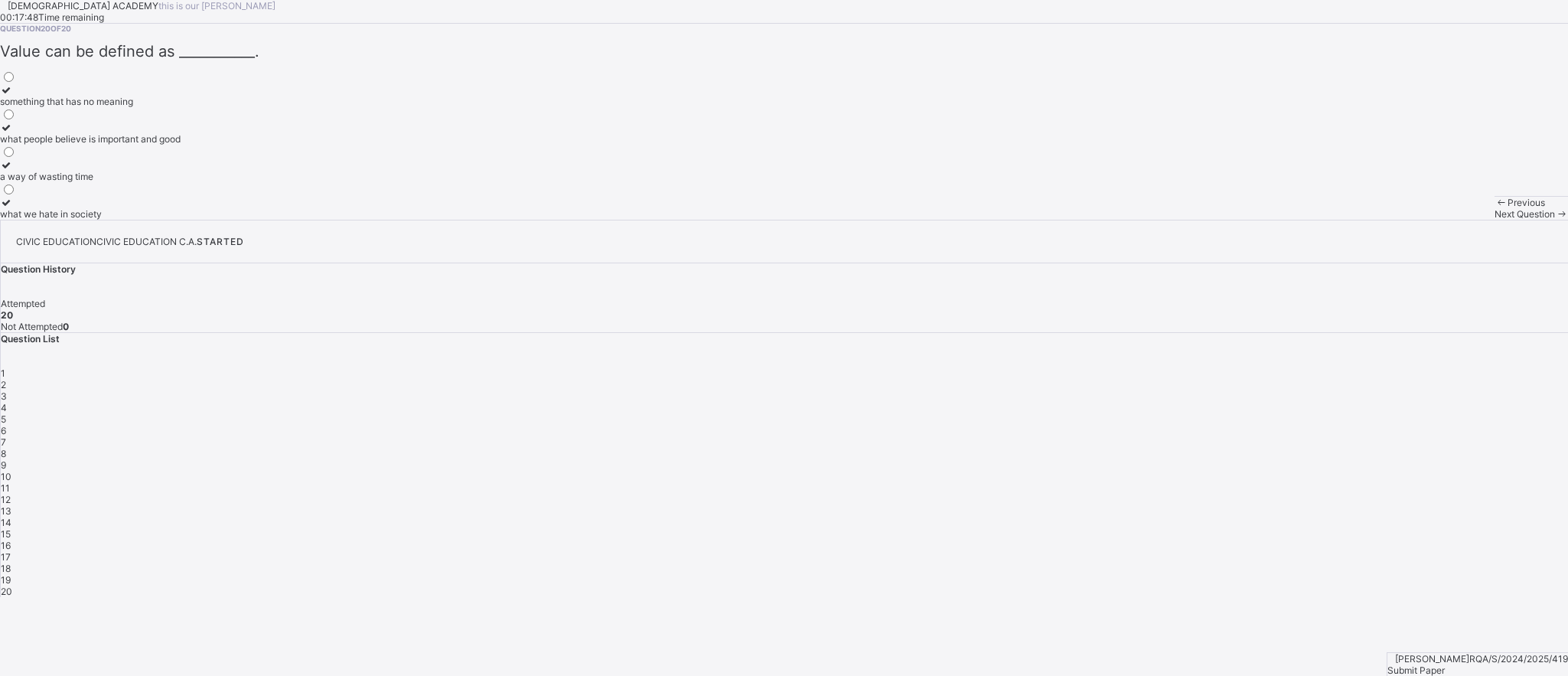
drag, startPoint x: 1500, startPoint y: 375, endPoint x: 1507, endPoint y: 382, distance: 9.9
click at [1507, 382] on div "1 2 3 4 5 6 7 8 9 10 11 12 13 14 15 16 17 18 19 20" at bounding box center [784, 482] width 1567 height 230
click at [1497, 586] on div "20" at bounding box center [784, 591] width 1567 height 11
click at [1445, 665] on span "Submit Paper" at bounding box center [1416, 670] width 57 height 11
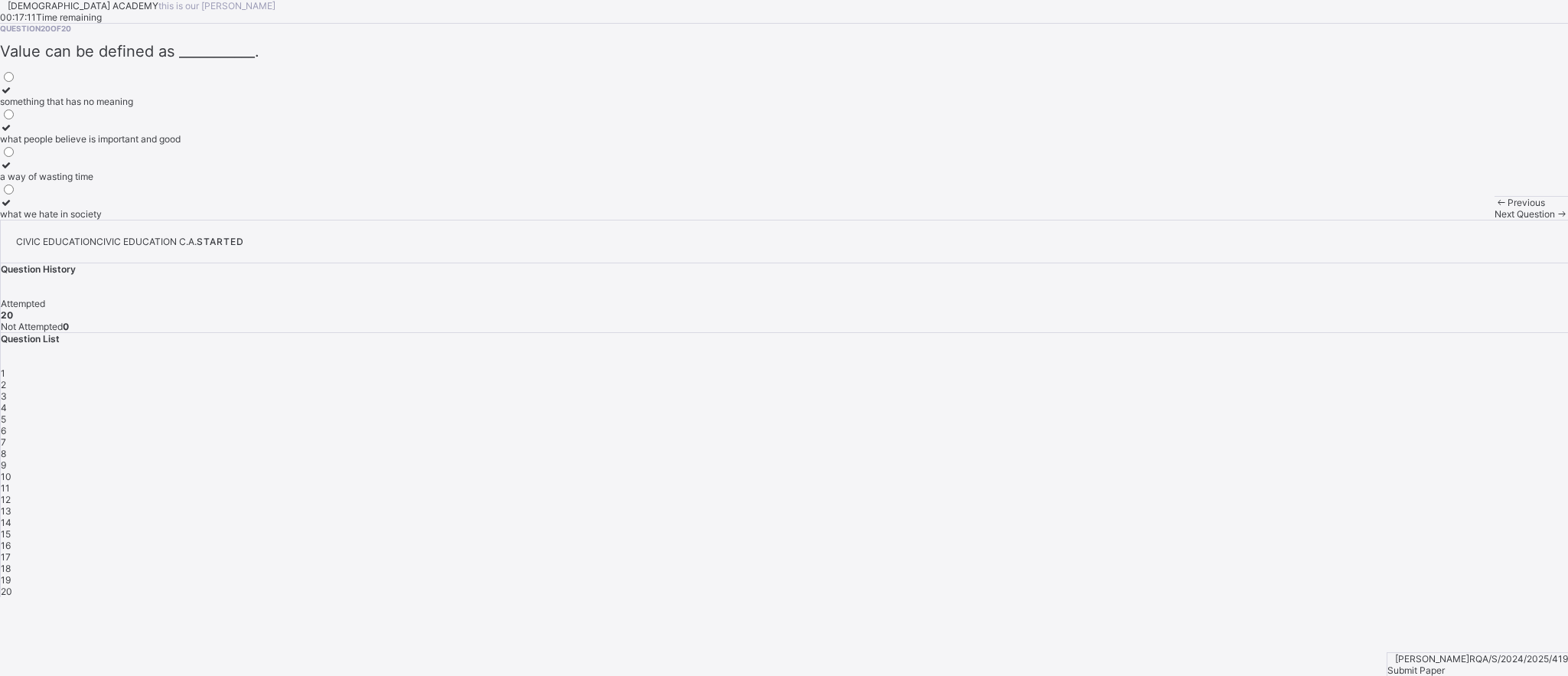
click at [1286, 368] on div "1" at bounding box center [784, 373] width 1567 height 11
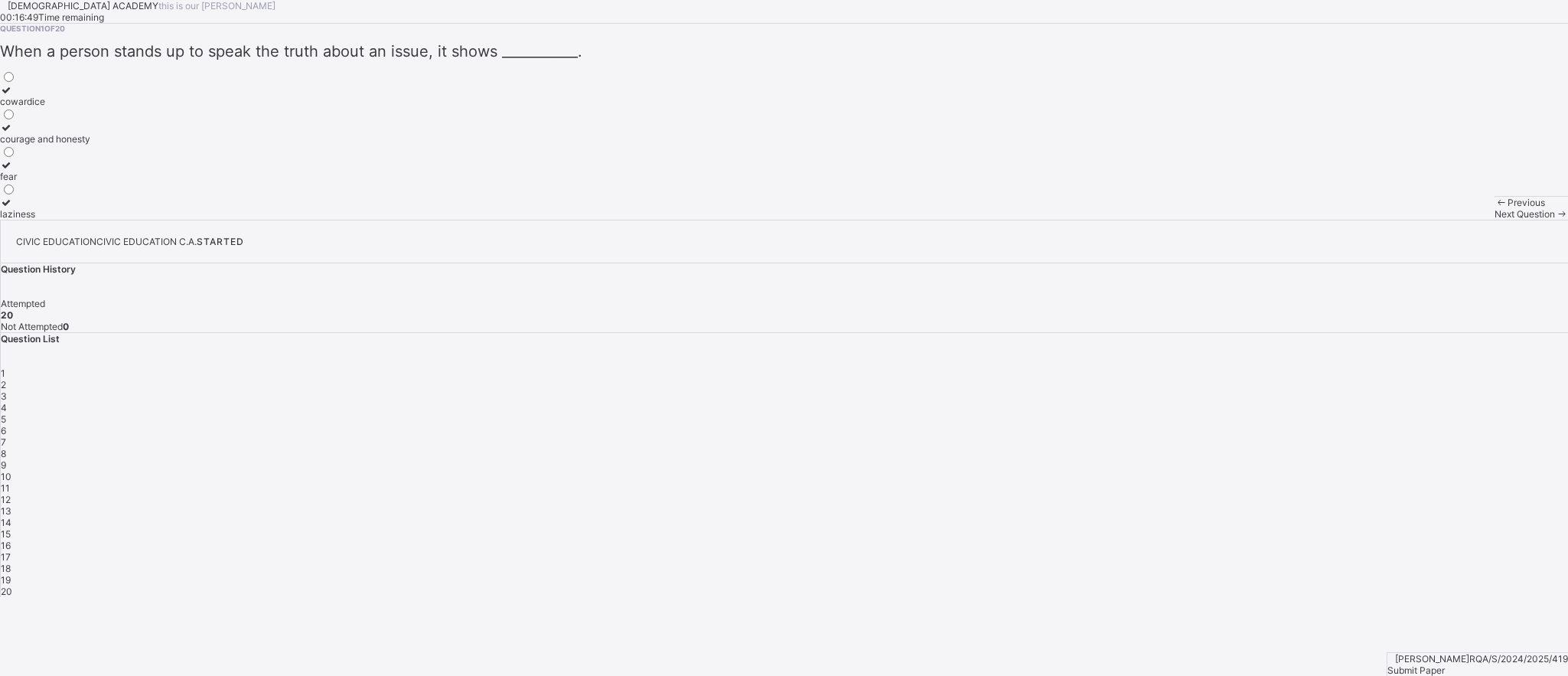
click at [6, 379] on span "2" at bounding box center [3, 384] width 5 height 11
click at [7, 391] on span "3" at bounding box center [3, 396] width 6 height 11
click at [7, 402] on span "4" at bounding box center [3, 407] width 6 height 11
click at [6, 413] on span "5" at bounding box center [3, 418] width 5 height 11
click at [6, 425] on span "6" at bounding box center [3, 430] width 5 height 11
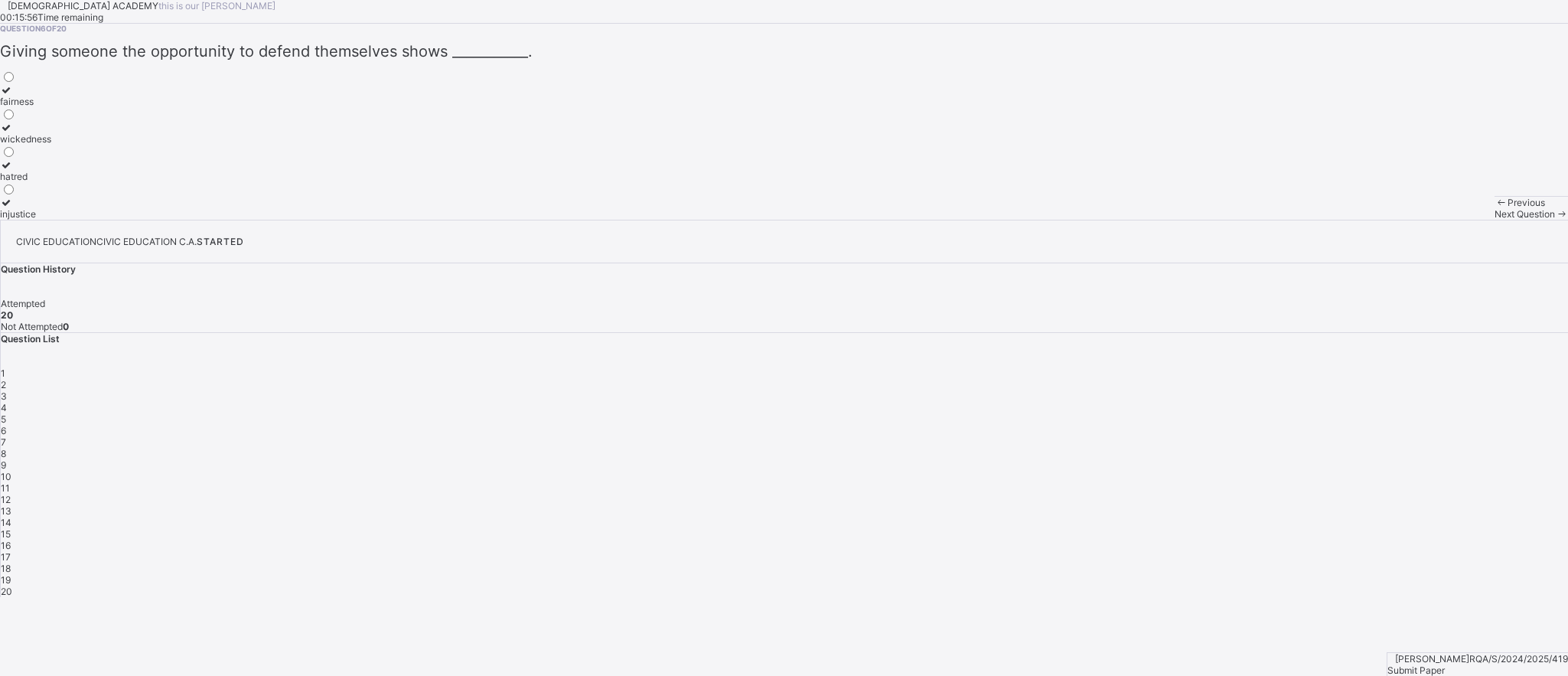
click at [6, 436] on span "7" at bounding box center [3, 441] width 5 height 11
click at [6, 459] on span "9" at bounding box center [3, 464] width 5 height 11
click at [11, 471] on span "10" at bounding box center [6, 476] width 11 height 11
click at [10, 482] on span "11" at bounding box center [5, 487] width 9 height 11
click at [1445, 665] on span "Submit Paper" at bounding box center [1416, 670] width 57 height 11
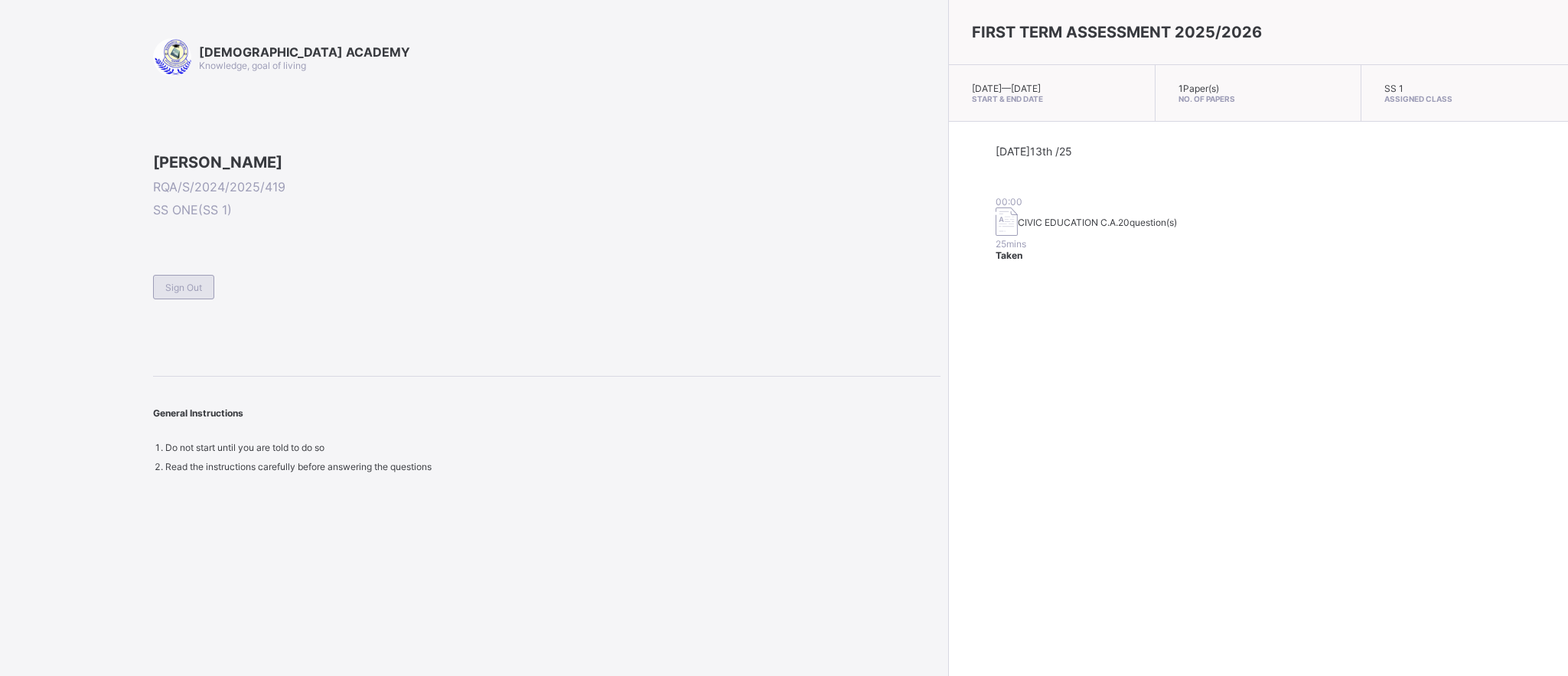
click at [183, 294] on span "Sign Out" at bounding box center [183, 287] width 37 height 11
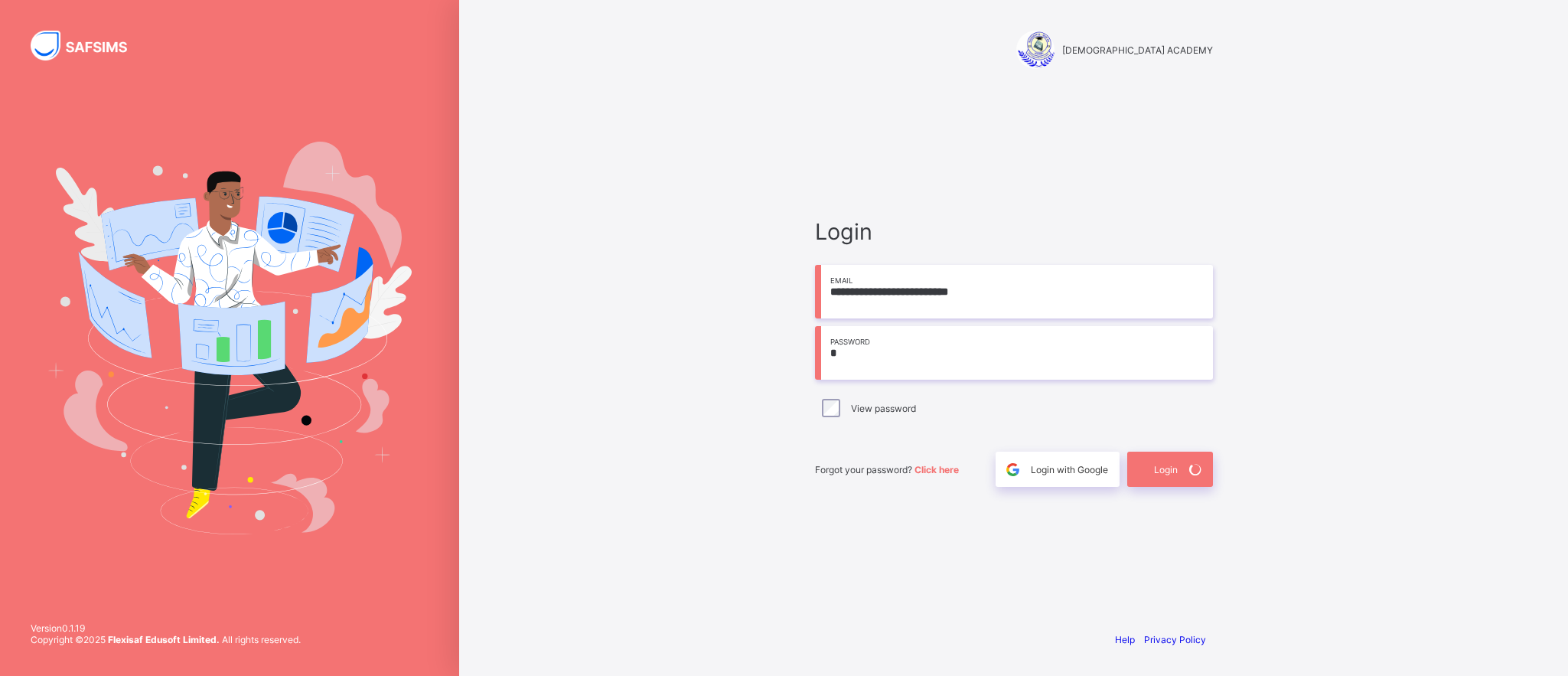
click at [857, 358] on input "*" at bounding box center [1013, 353] width 398 height 54
type input "*"
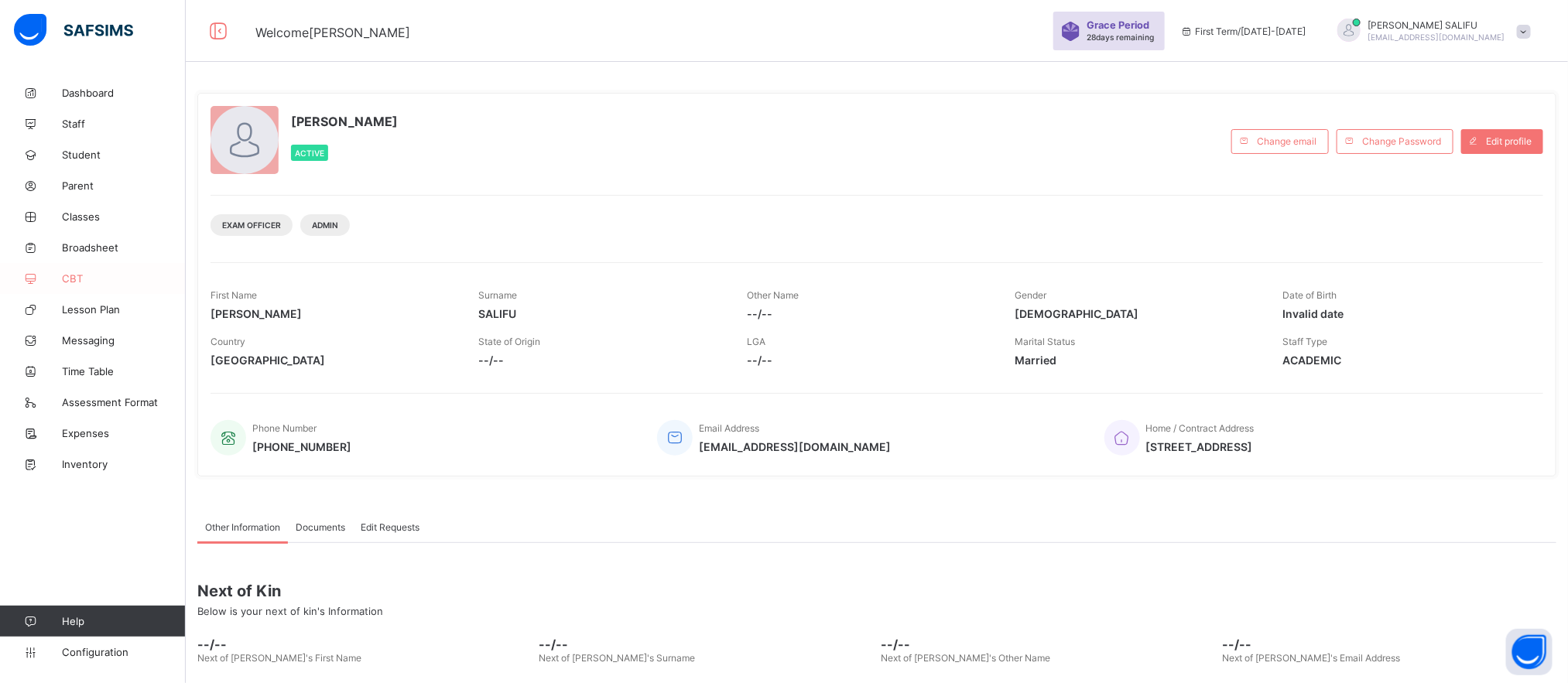
click at [79, 274] on span "CBT" at bounding box center [124, 279] width 124 height 12
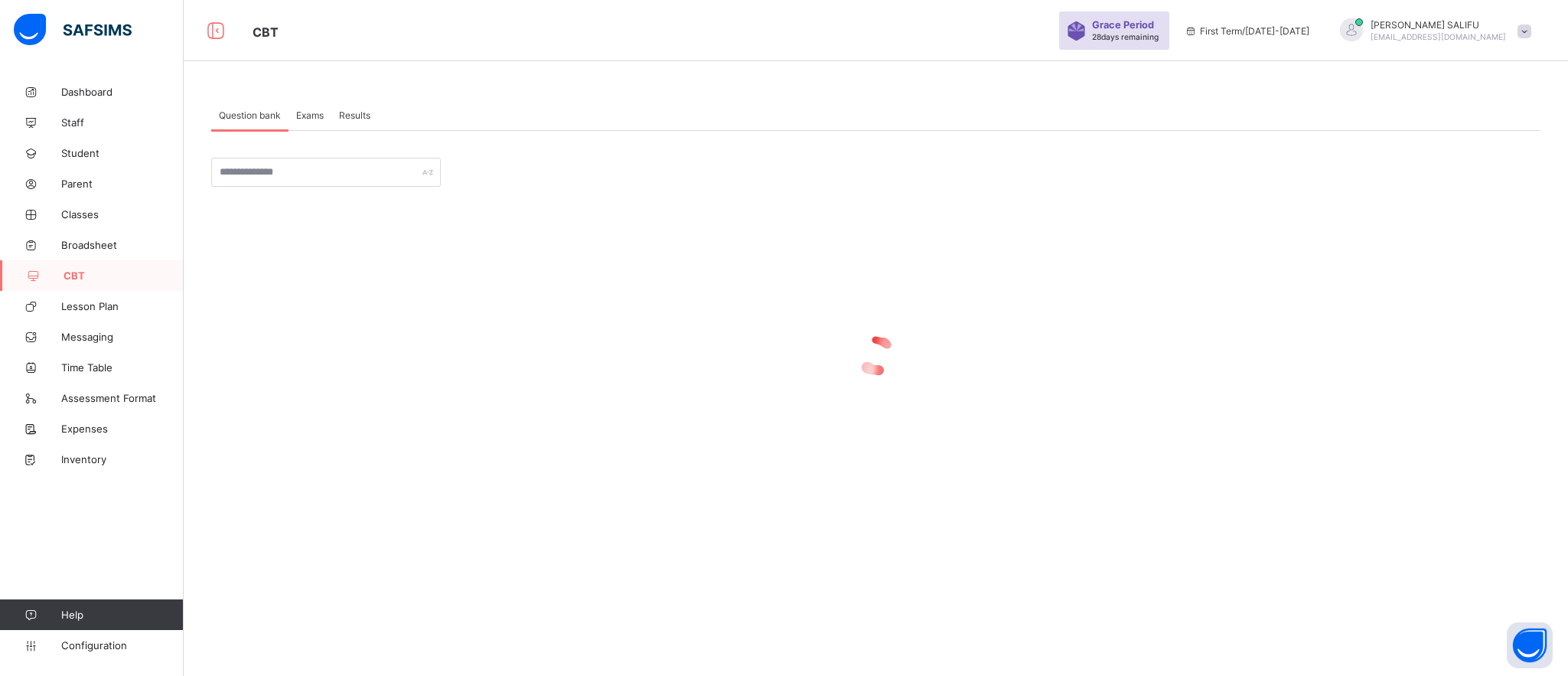
click at [316, 114] on span "Exams" at bounding box center [310, 114] width 27 height 11
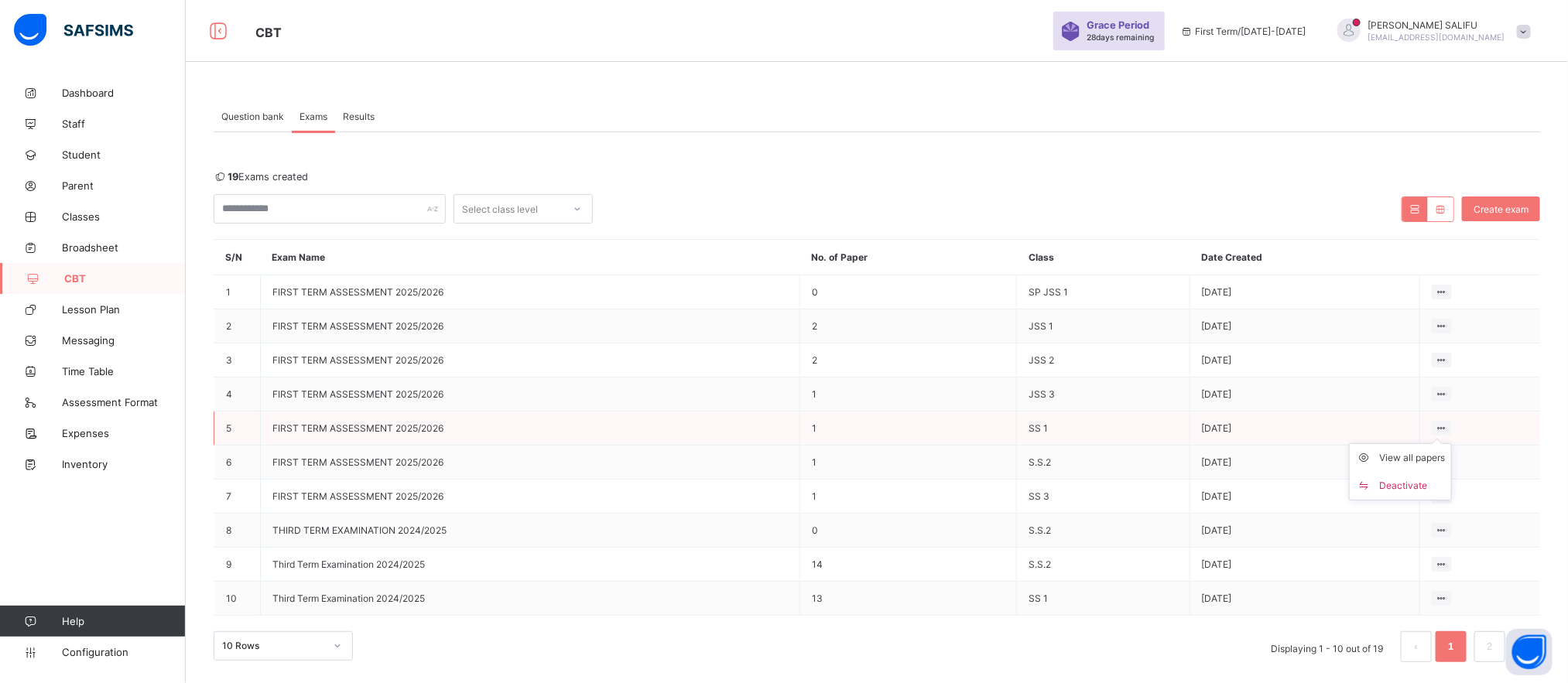
click at [1449, 443] on ul "View all papers Deactivate" at bounding box center [1400, 472] width 103 height 57
click at [1424, 461] on div "View all papers" at bounding box center [1412, 458] width 66 height 16
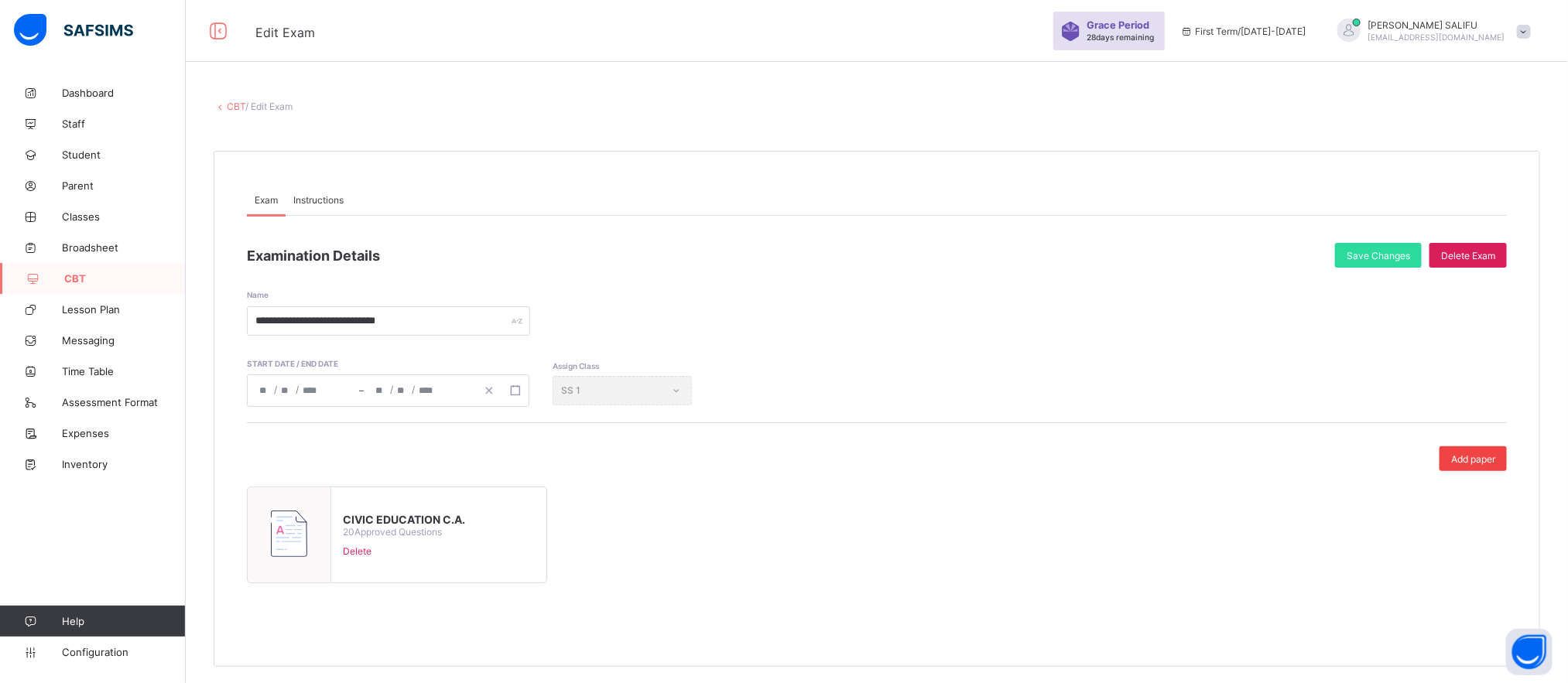
click at [1498, 467] on div "Add paper" at bounding box center [1473, 459] width 67 height 25
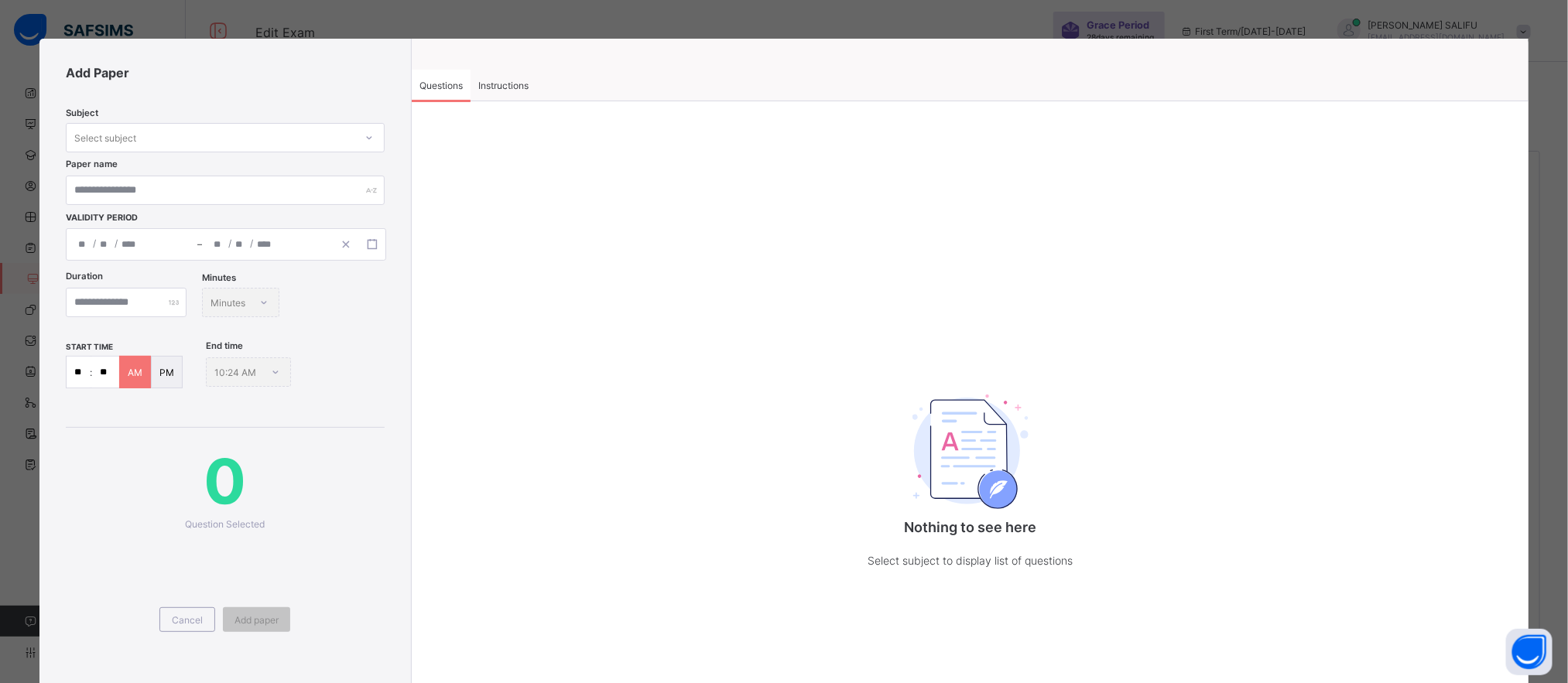
click at [497, 86] on span "Instructions" at bounding box center [503, 85] width 50 height 11
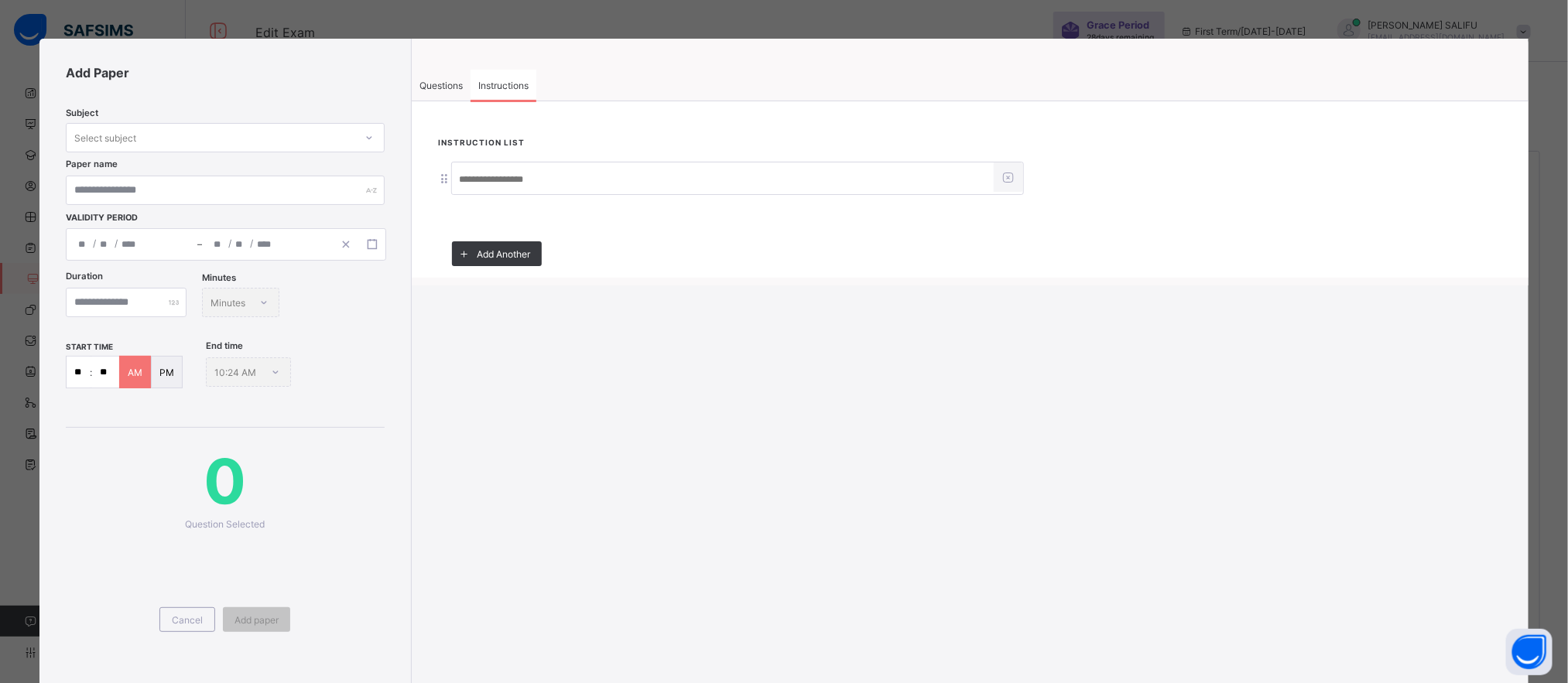
click at [483, 179] on input at bounding box center [723, 179] width 542 height 29
click at [516, 252] on span "Add Another" at bounding box center [504, 254] width 53 height 11
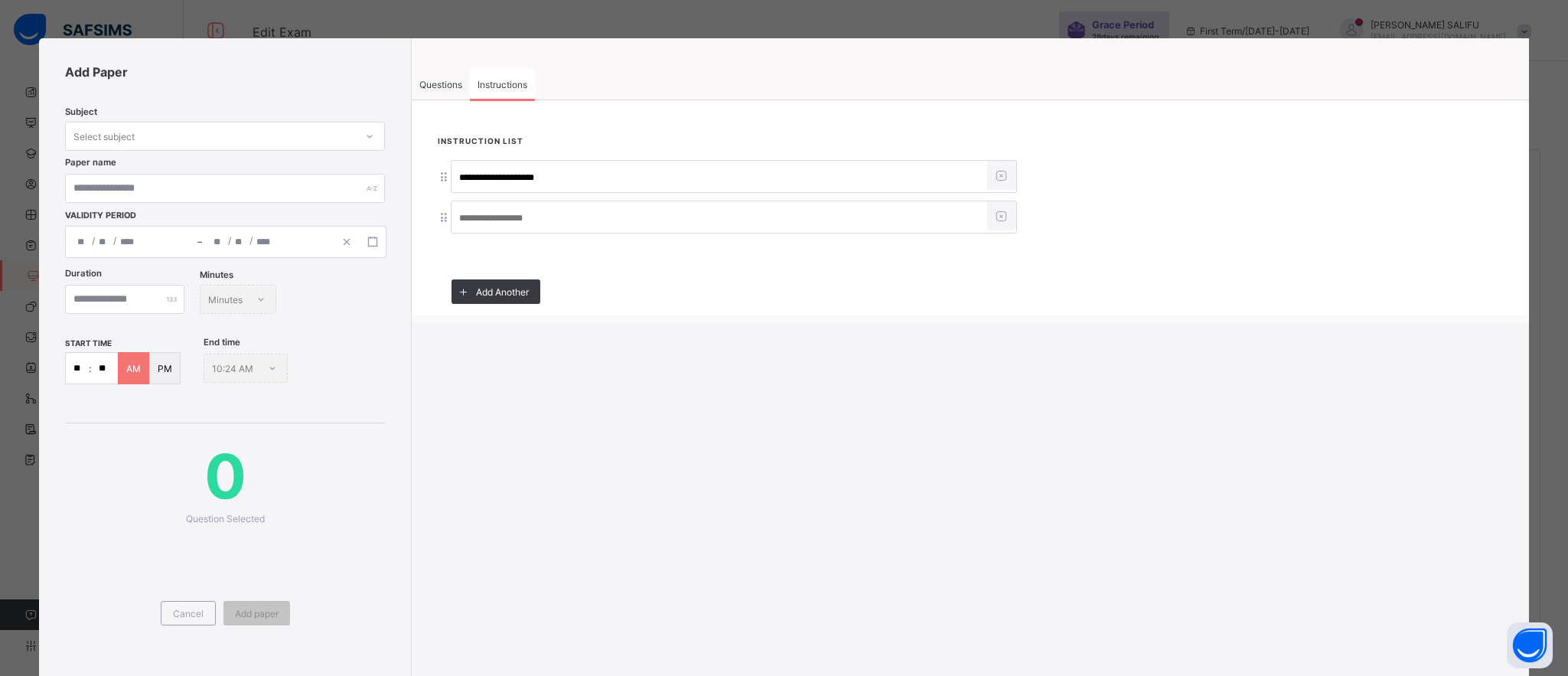
click at [502, 184] on input "**********" at bounding box center [719, 178] width 536 height 29
type input "**********"
click at [499, 214] on input at bounding box center [719, 219] width 536 height 29
type input "**********"
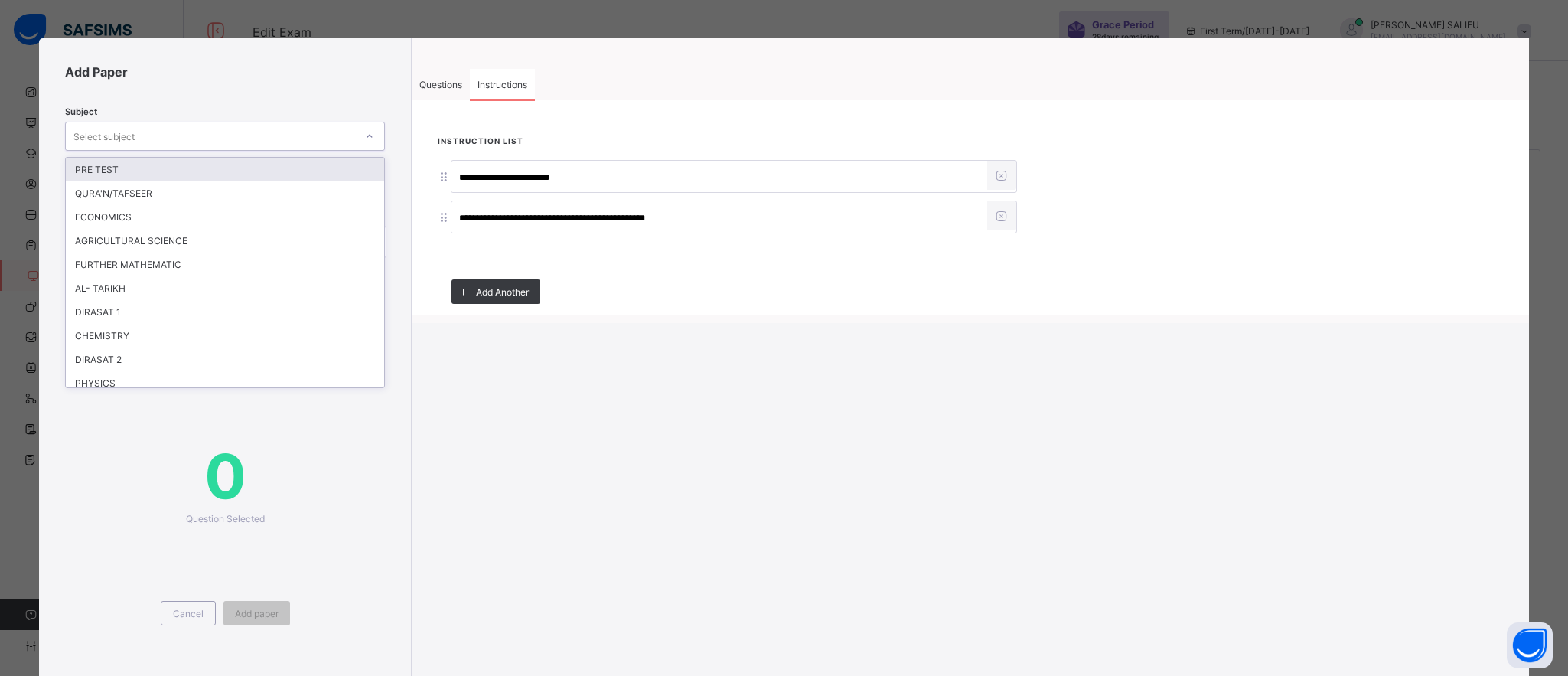
click at [274, 131] on div "Select subject" at bounding box center [210, 136] width 289 height 21
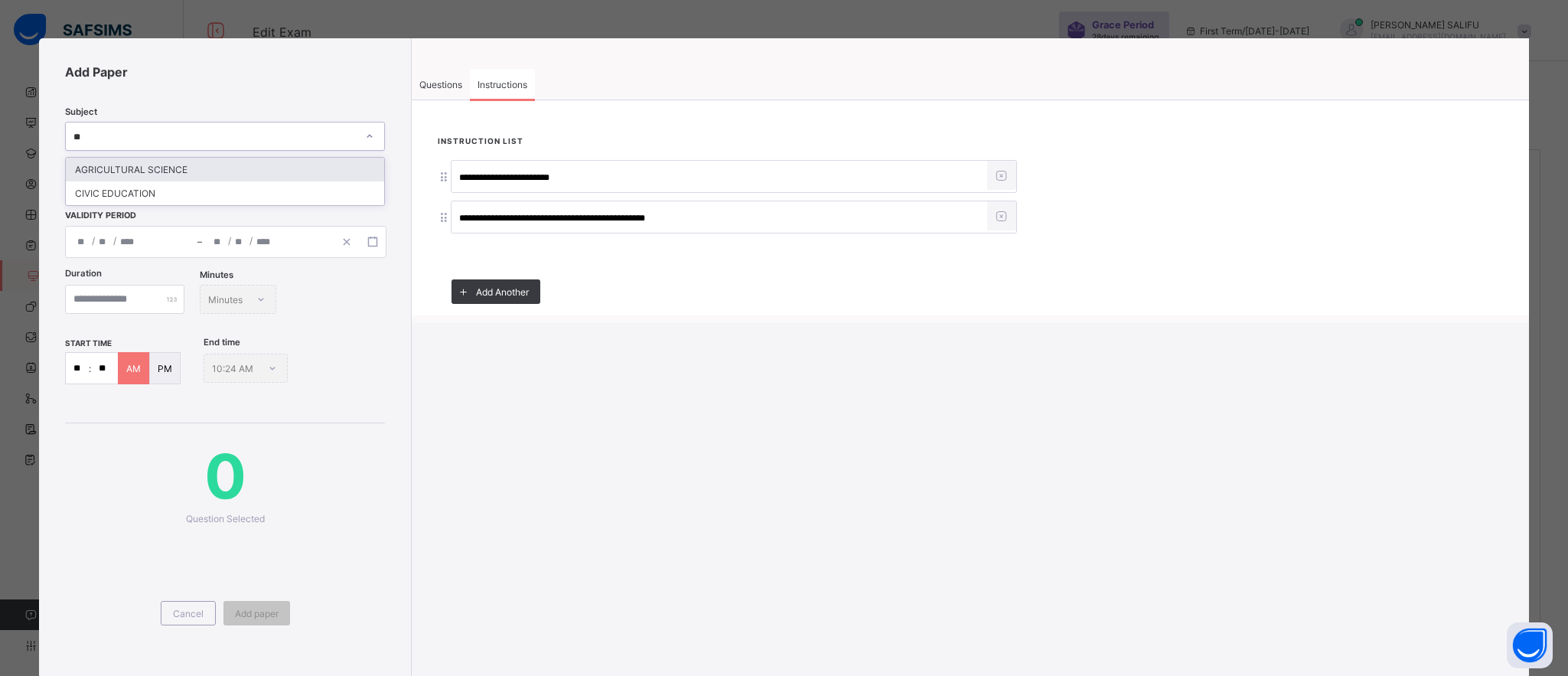
type input "***"
click at [179, 166] on div "CIVIC EDUCATION" at bounding box center [224, 170] width 318 height 24
click at [170, 189] on input "text" at bounding box center [224, 189] width 320 height 29
type input "**********"
click at [375, 244] on icon "button" at bounding box center [373, 242] width 11 height 11
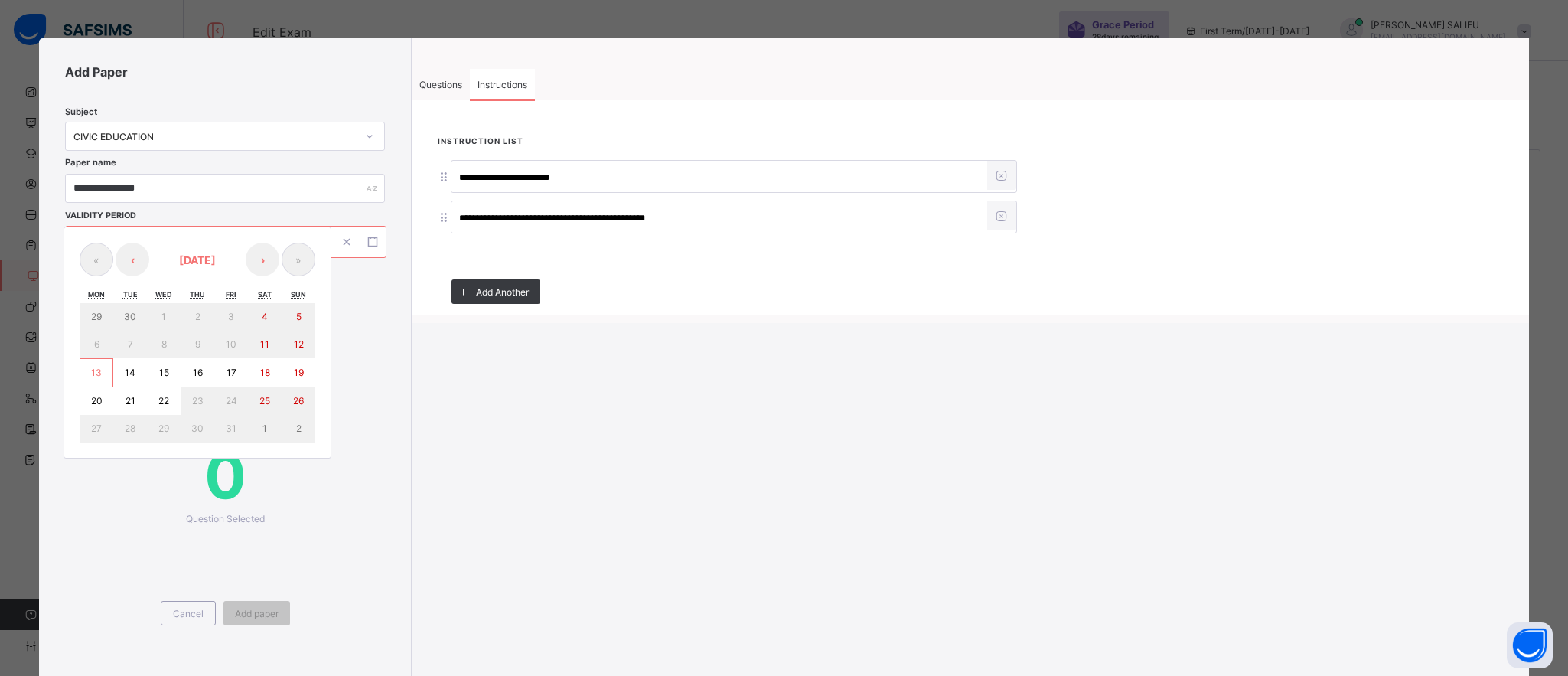
click at [96, 368] on abbr "13" at bounding box center [96, 372] width 11 height 11
type input "**********"
type input "**"
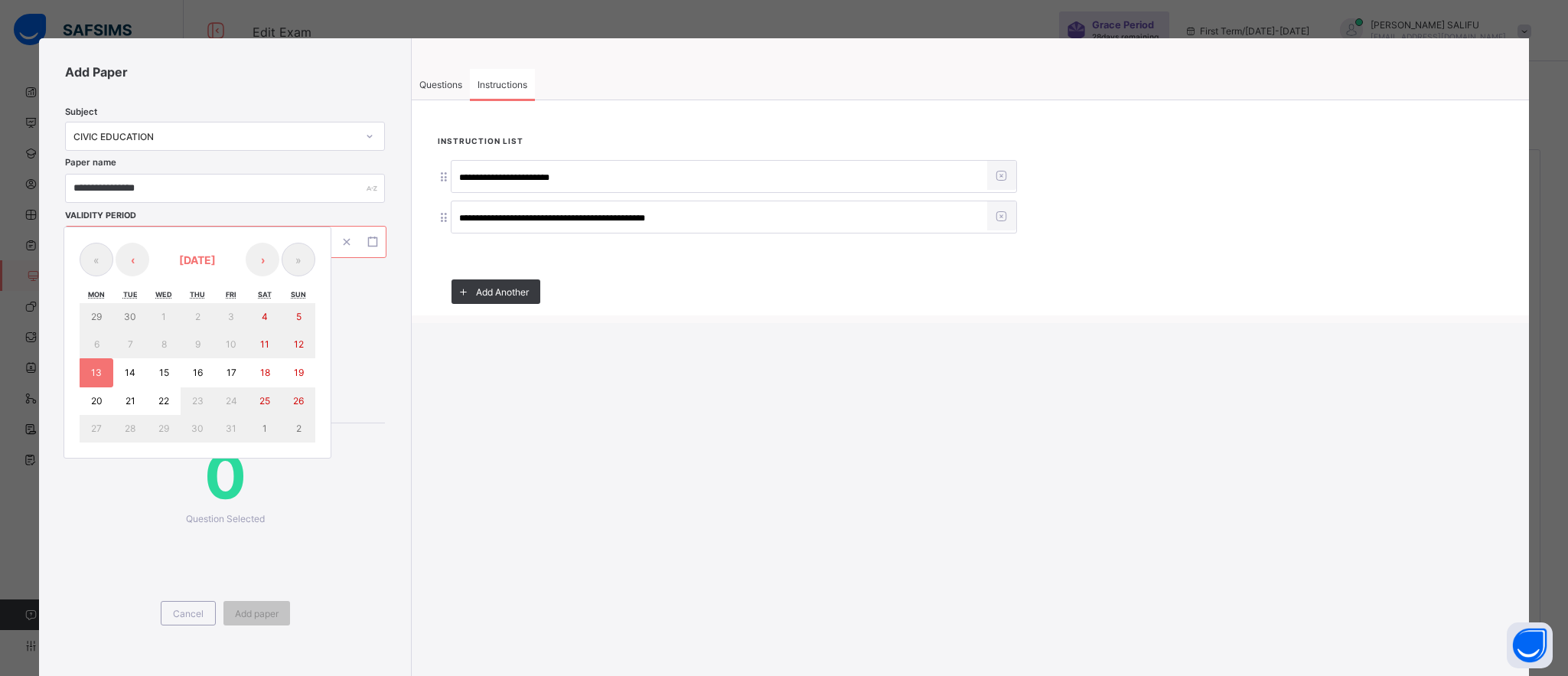
type input "****"
type input "**********"
type input "**"
type input "****"
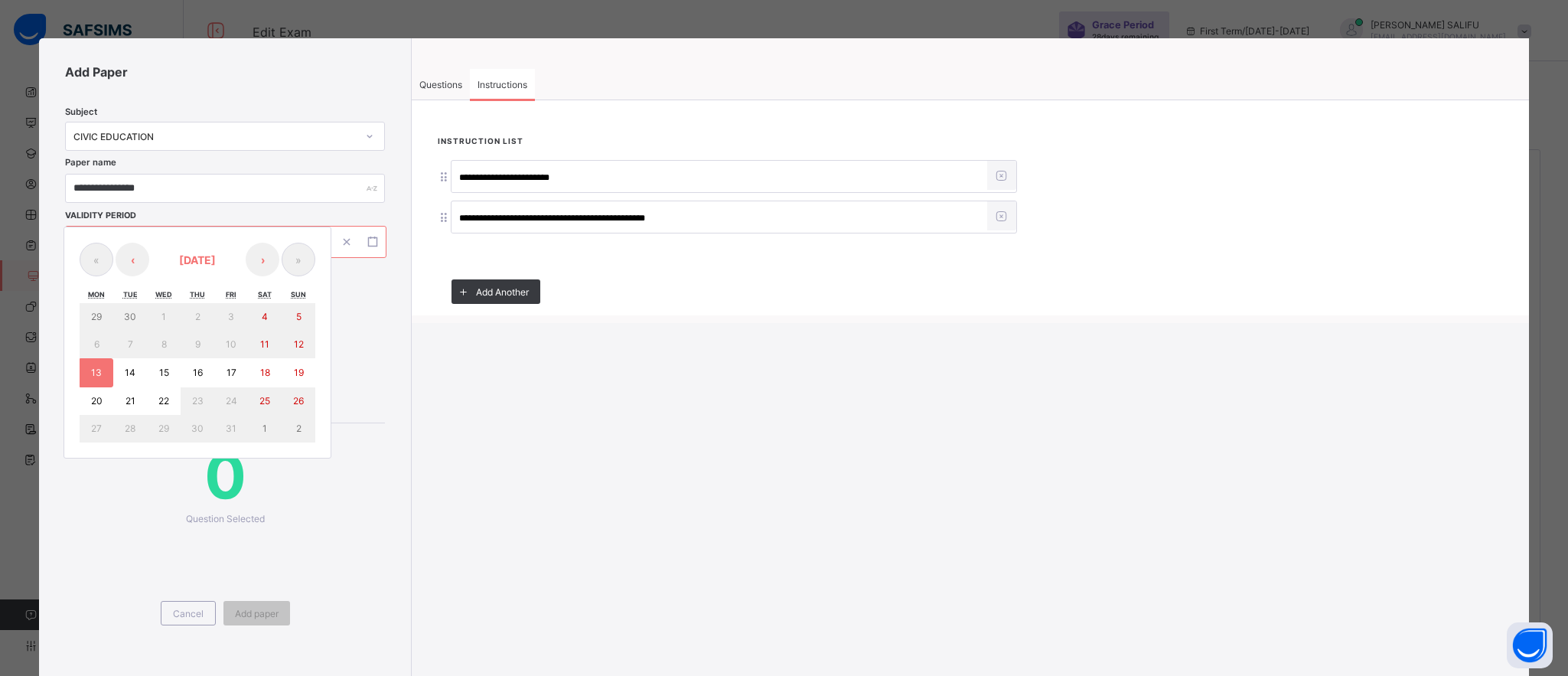
type input "**"
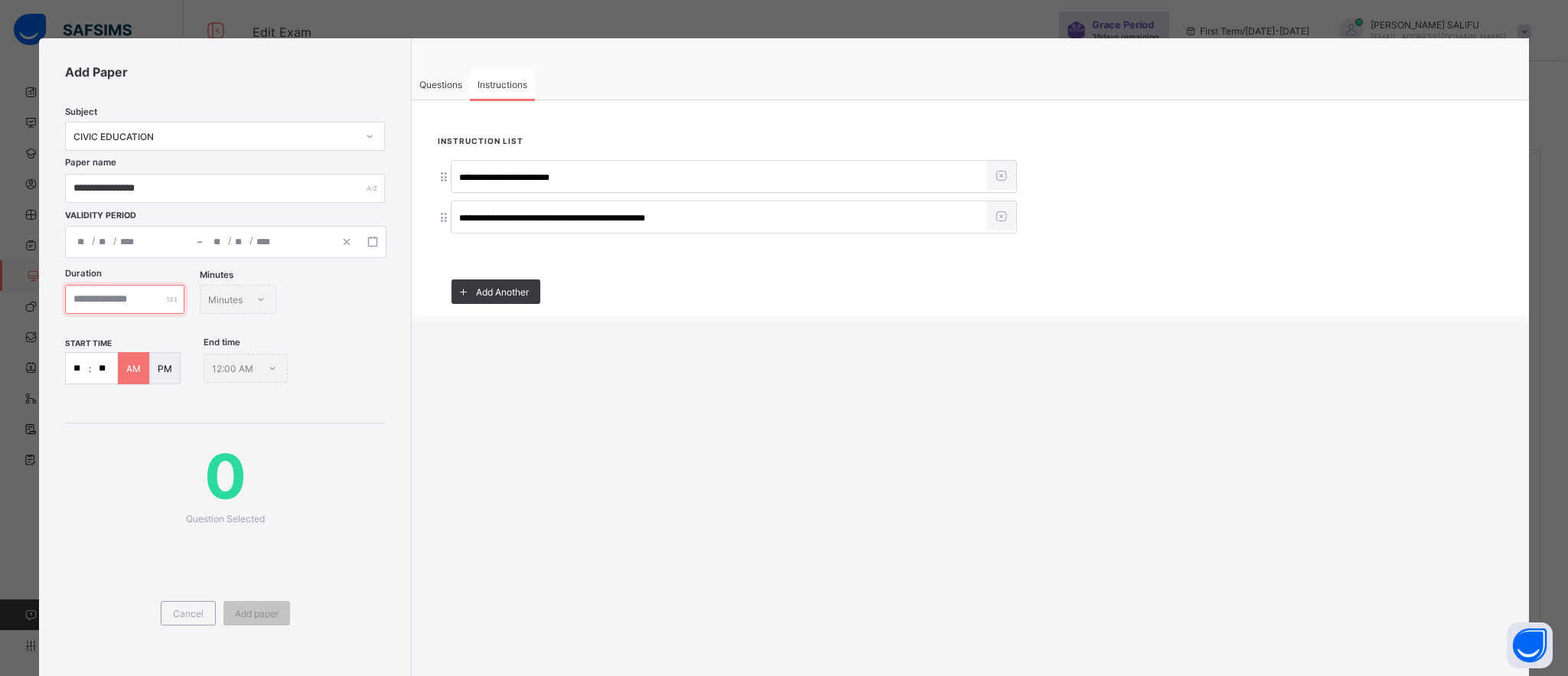
click at [108, 300] on input "number" at bounding box center [125, 300] width 119 height 29
type input "**"
click at [333, 472] on span "0" at bounding box center [224, 475] width 320 height 74
click at [450, 79] on span "Questions" at bounding box center [441, 84] width 43 height 11
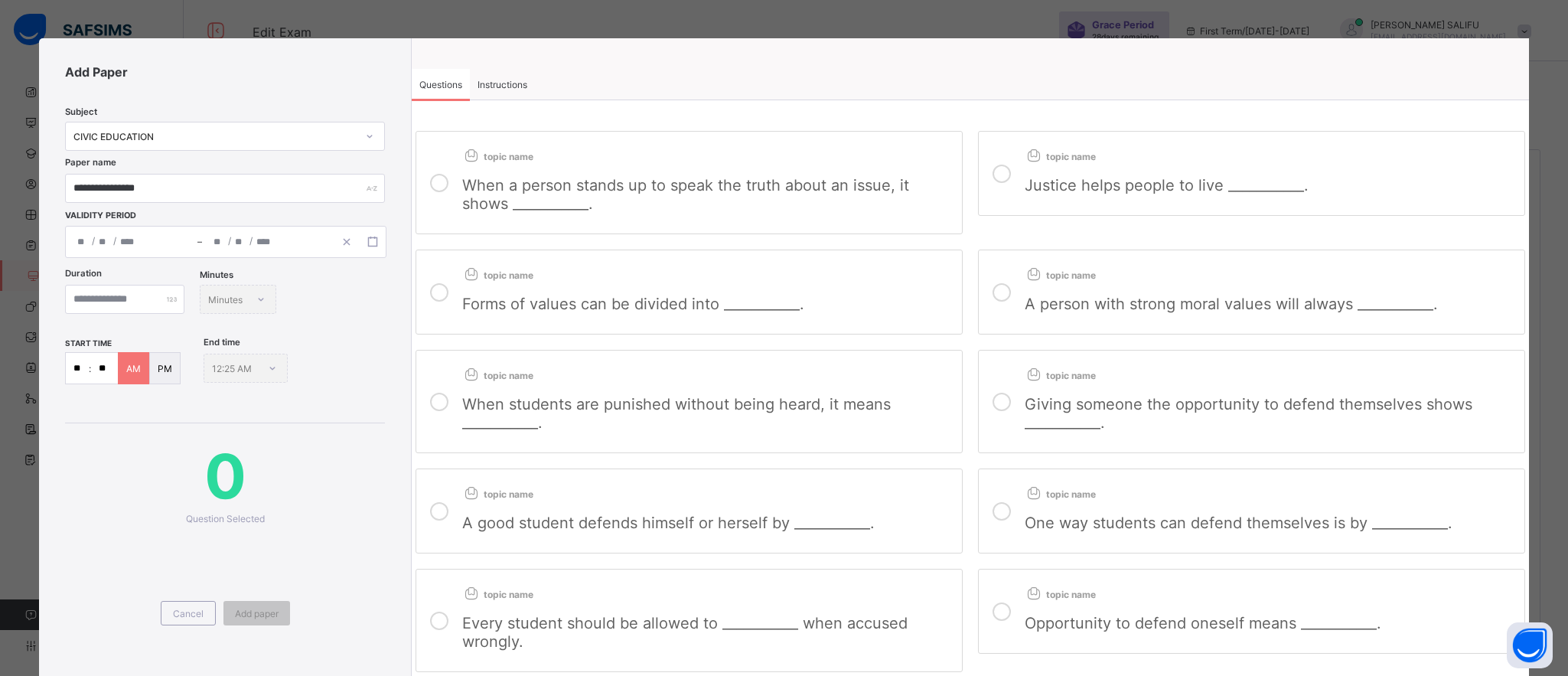
click at [434, 179] on icon at bounding box center [439, 184] width 19 height 19
click at [993, 168] on icon at bounding box center [1002, 174] width 19 height 19
click at [556, 285] on div "Forms of values can be divided into ___________." at bounding box center [708, 297] width 492 height 32
click at [1015, 315] on label "topic name A person with strong moral values will always ___________." at bounding box center [1251, 292] width 547 height 85
click at [468, 432] on span "When students are punished without being heard, it means ___________." at bounding box center [677, 413] width 428 height 37
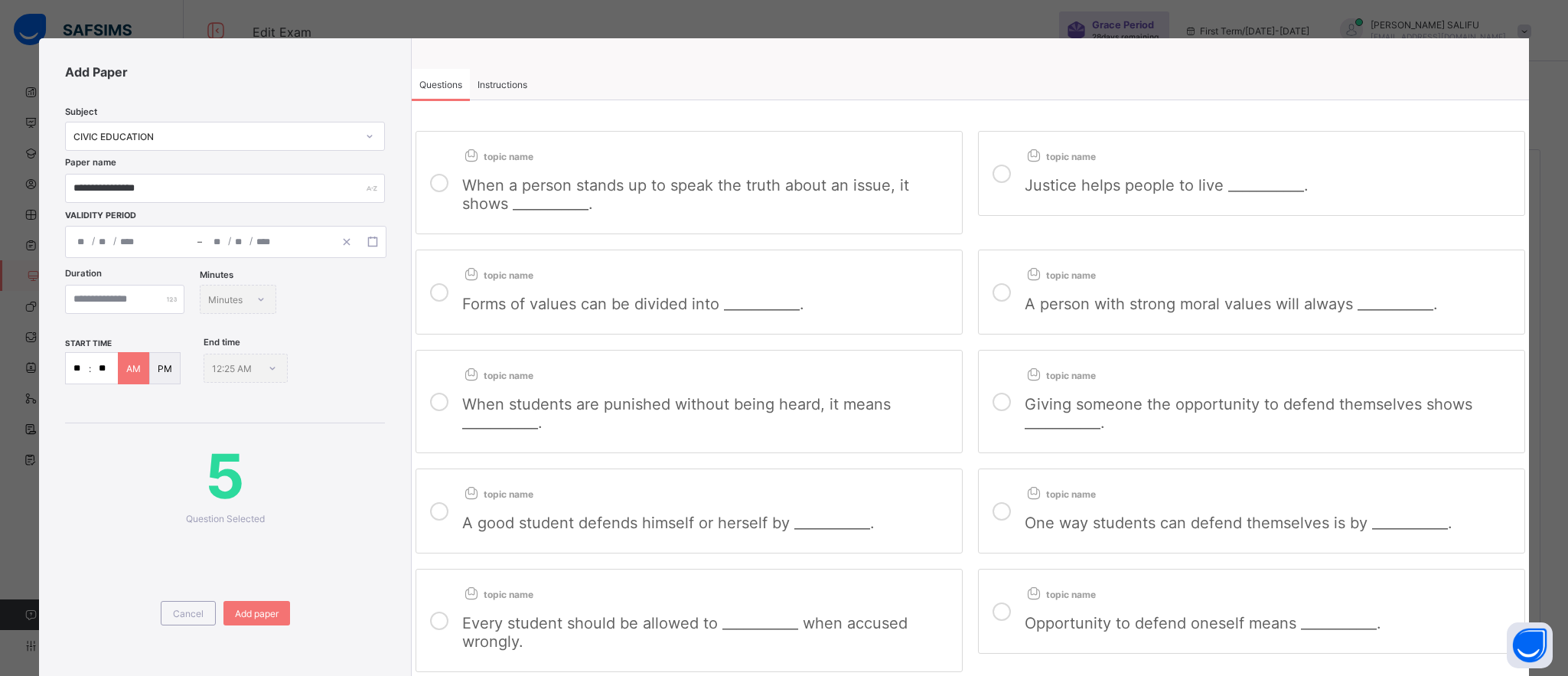
click at [1041, 399] on span "Giving someone the opportunity to defend themselves shows ___________." at bounding box center [1248, 413] width 448 height 37
click at [597, 533] on span "A good student defends himself or herself by ___________." at bounding box center [669, 523] width 413 height 19
click at [997, 517] on icon at bounding box center [1002, 512] width 19 height 19
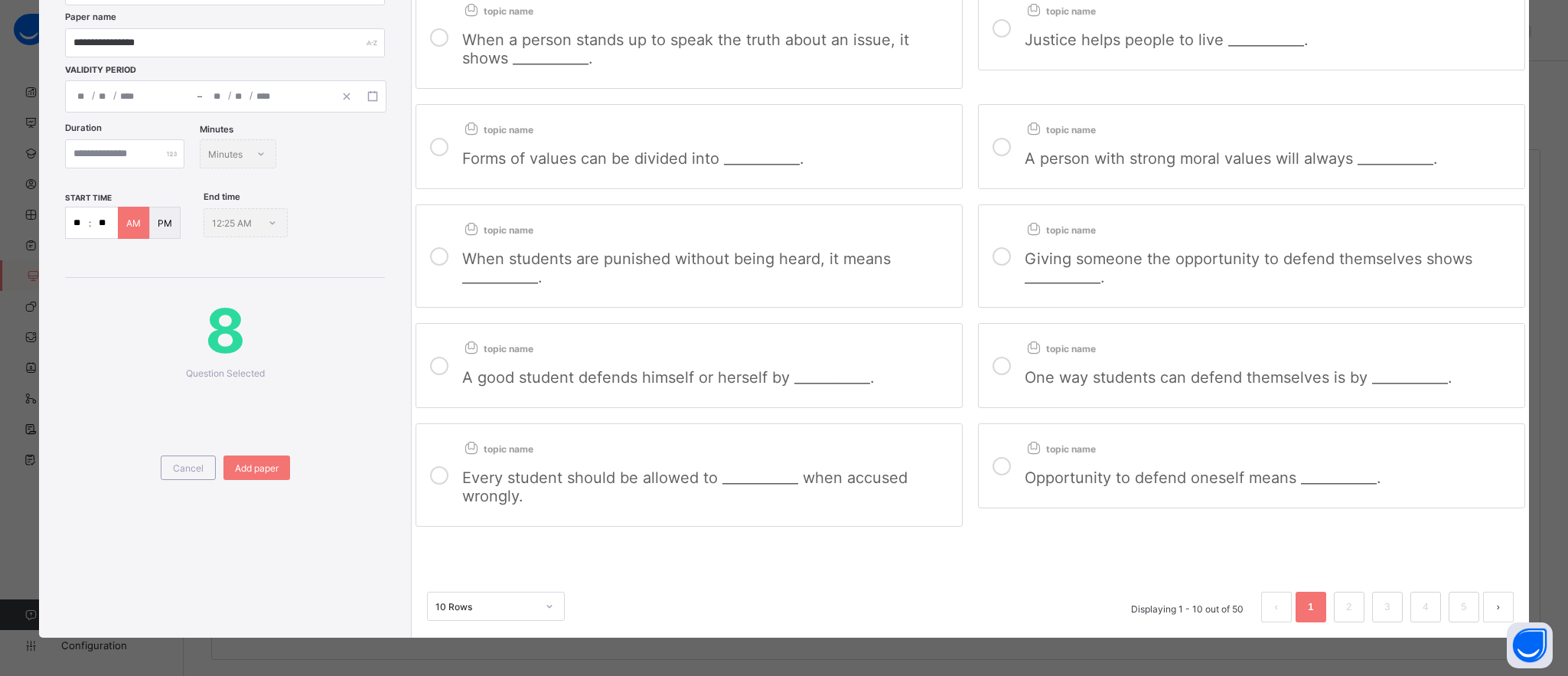
drag, startPoint x: 443, startPoint y: 469, endPoint x: 453, endPoint y: 466, distance: 10.4
click at [453, 466] on label "topic name Every student should be allowed to ___________ when accused wrongly." at bounding box center [688, 475] width 547 height 103
click at [995, 462] on icon at bounding box center [1002, 467] width 19 height 19
click at [551, 609] on icon at bounding box center [549, 607] width 9 height 15
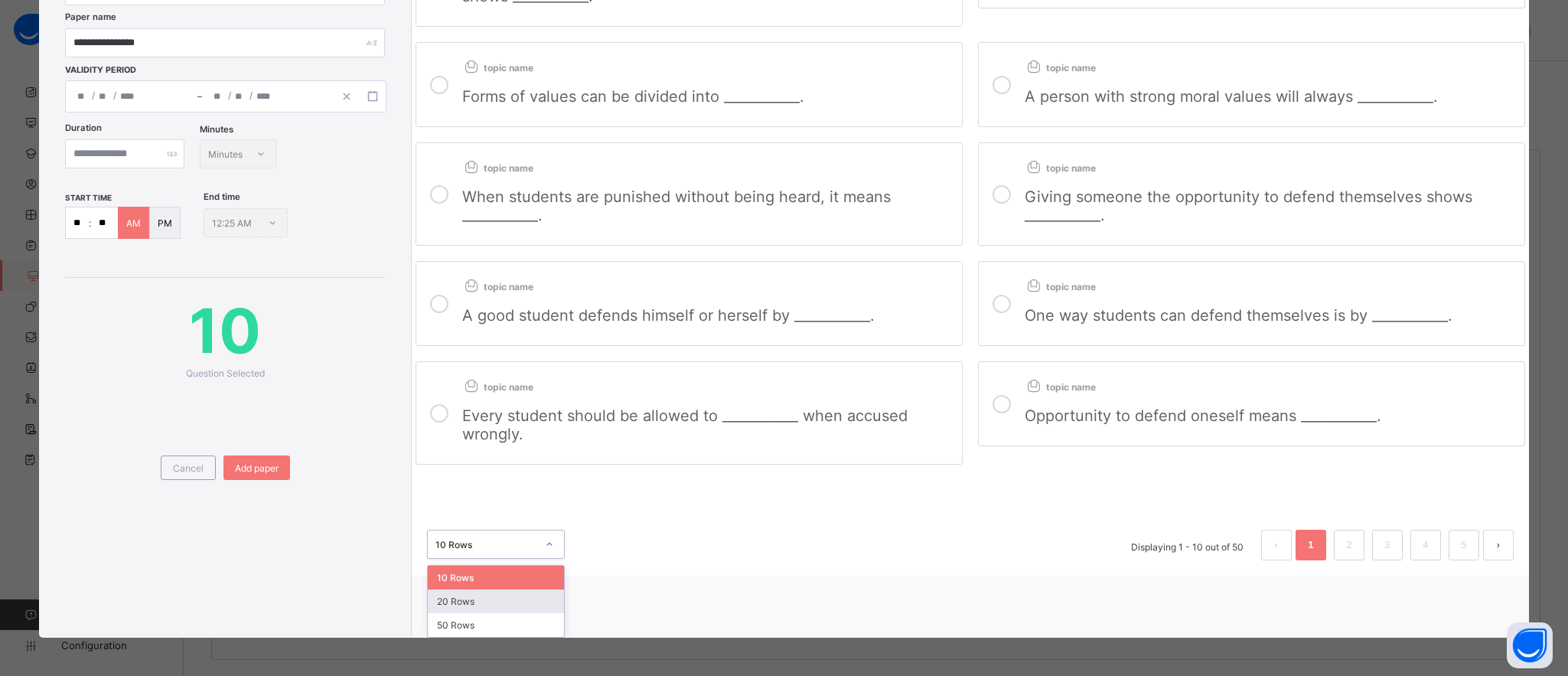
click at [490, 595] on div "20 Rows" at bounding box center [497, 602] width 136 height 24
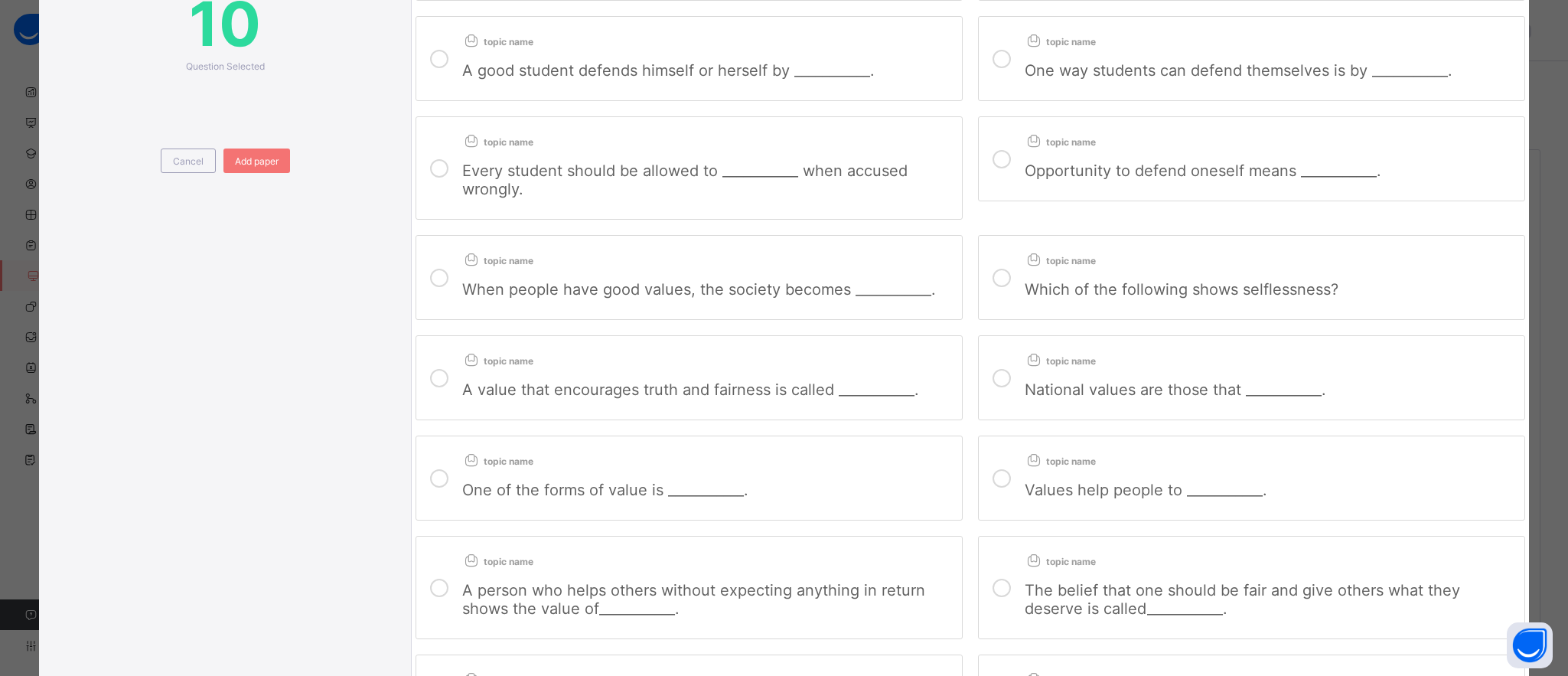
scroll to position [453, 0]
click at [446, 287] on icon at bounding box center [439, 277] width 19 height 19
click at [1013, 269] on div at bounding box center [1002, 277] width 31 height 61
click at [592, 363] on div "topic name" at bounding box center [708, 356] width 492 height 20
click at [1061, 393] on span "National values are those that ___________." at bounding box center [1175, 389] width 301 height 19
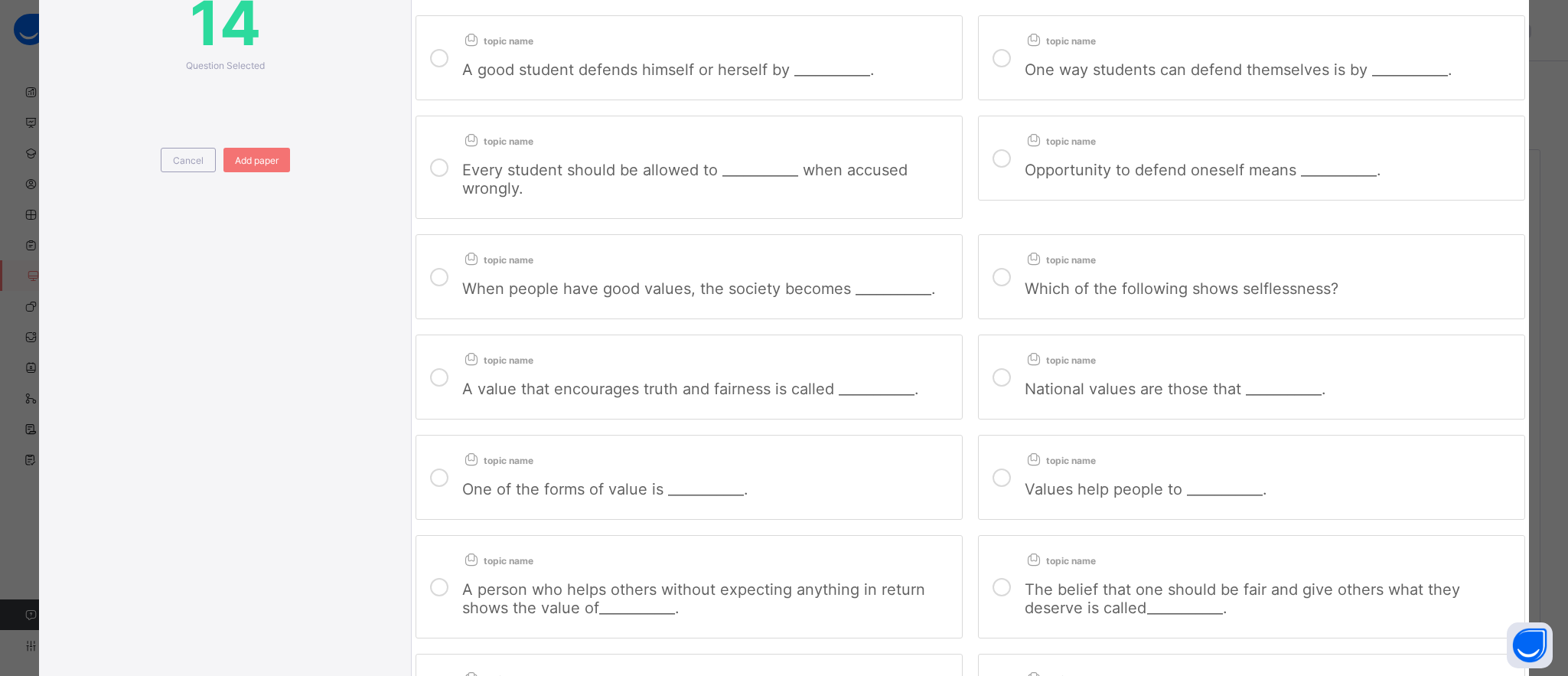
click at [673, 498] on span "One of the forms of value is ___________." at bounding box center [606, 490] width 287 height 19
click at [1036, 482] on div "Values help people to ___________." at bounding box center [1270, 482] width 492 height 32
click at [636, 592] on div "​ A person who helps others without expecting anything in return shows the valu…" at bounding box center [708, 592] width 492 height 50
click at [1003, 588] on div at bounding box center [1002, 586] width 31 height 79
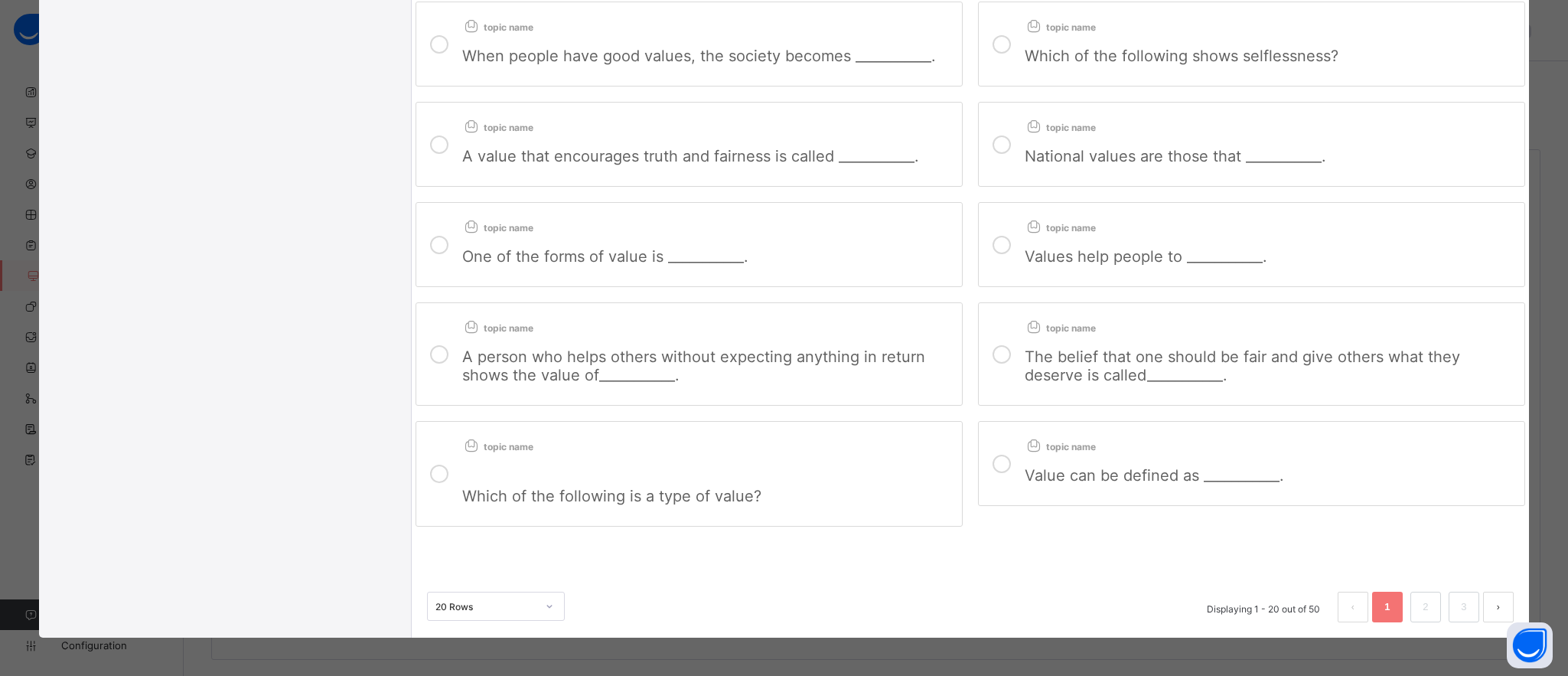
click at [618, 466] on p at bounding box center [708, 471] width 492 height 11
click at [1030, 460] on div "​Value can be defined as ___________." at bounding box center [1270, 469] width 492 height 32
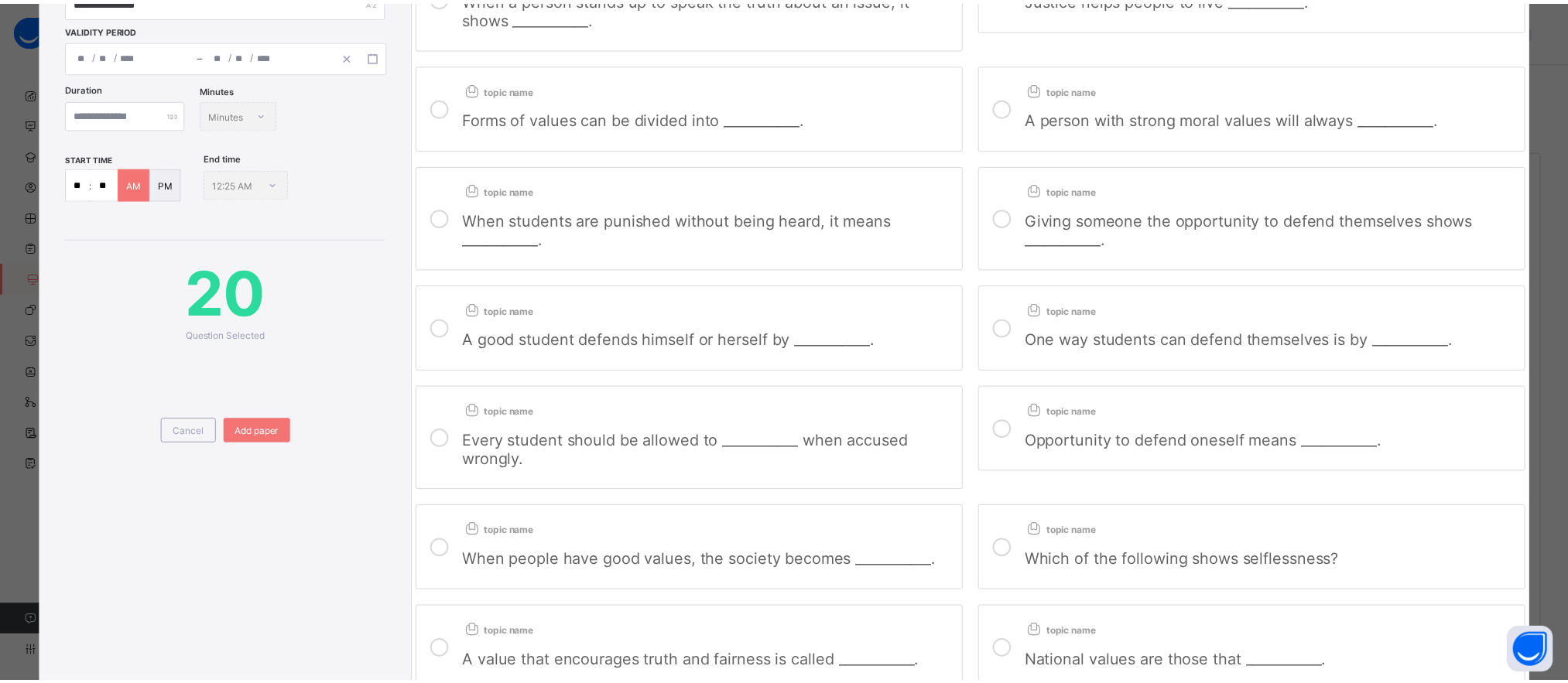
scroll to position [195, 0]
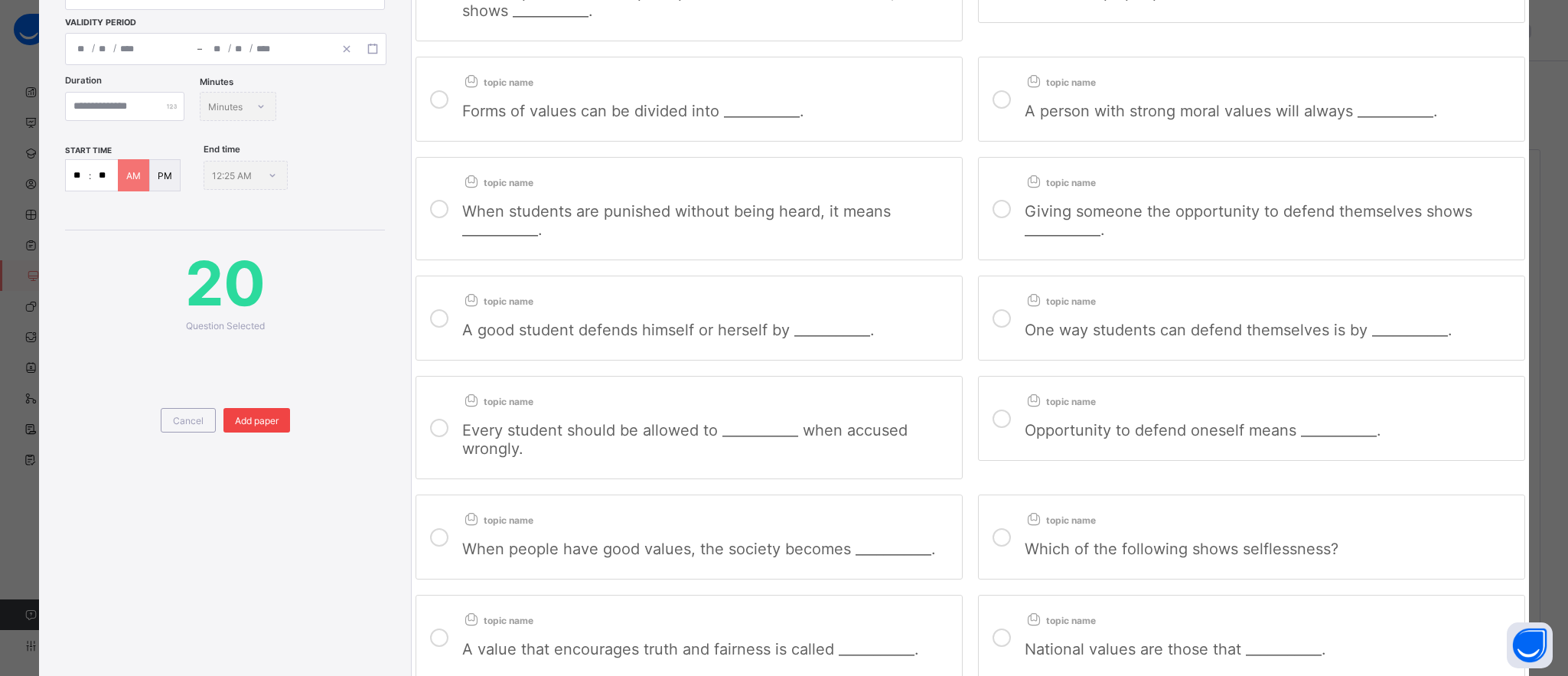
click at [247, 409] on div "Add paper" at bounding box center [257, 420] width 67 height 25
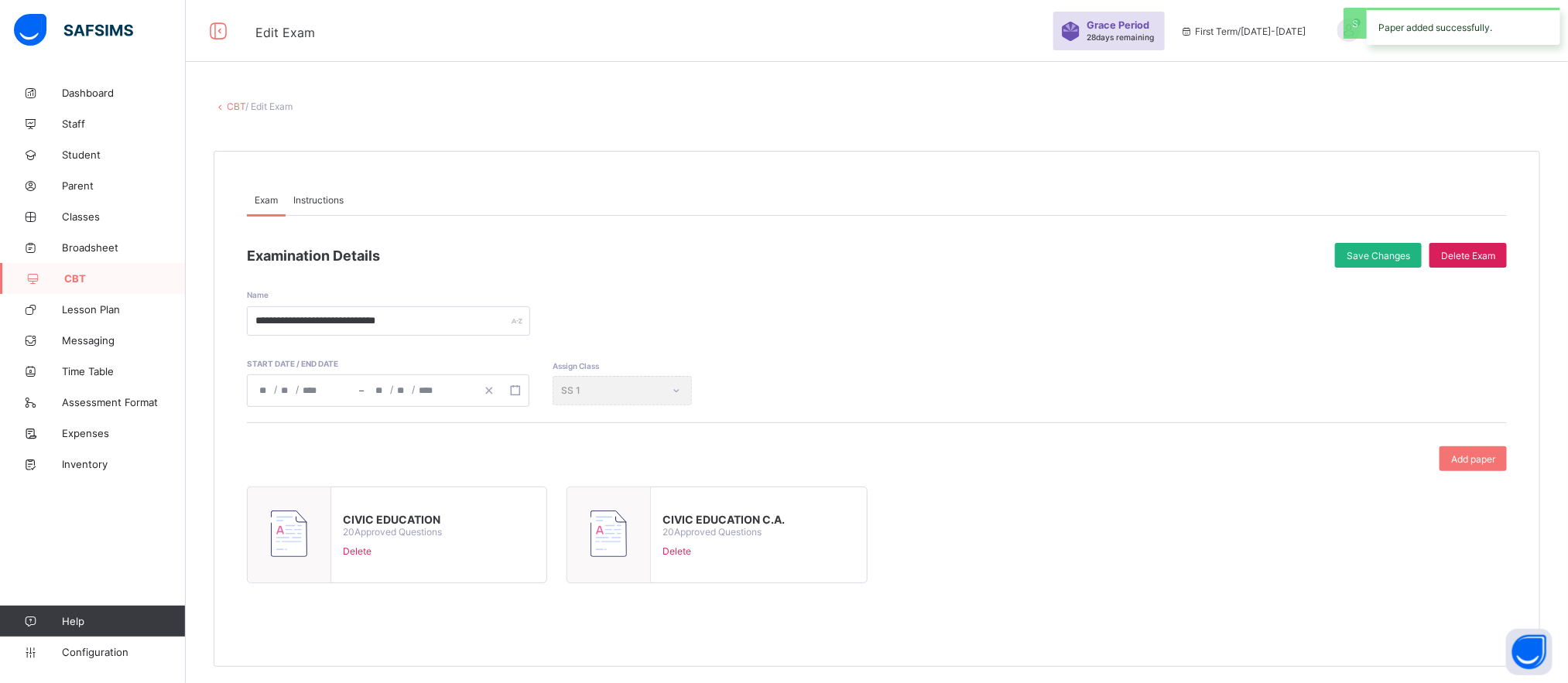
click at [1387, 253] on span "Save Changes" at bounding box center [1378, 255] width 64 height 11
click at [233, 111] on link "CBT" at bounding box center [236, 106] width 19 height 11
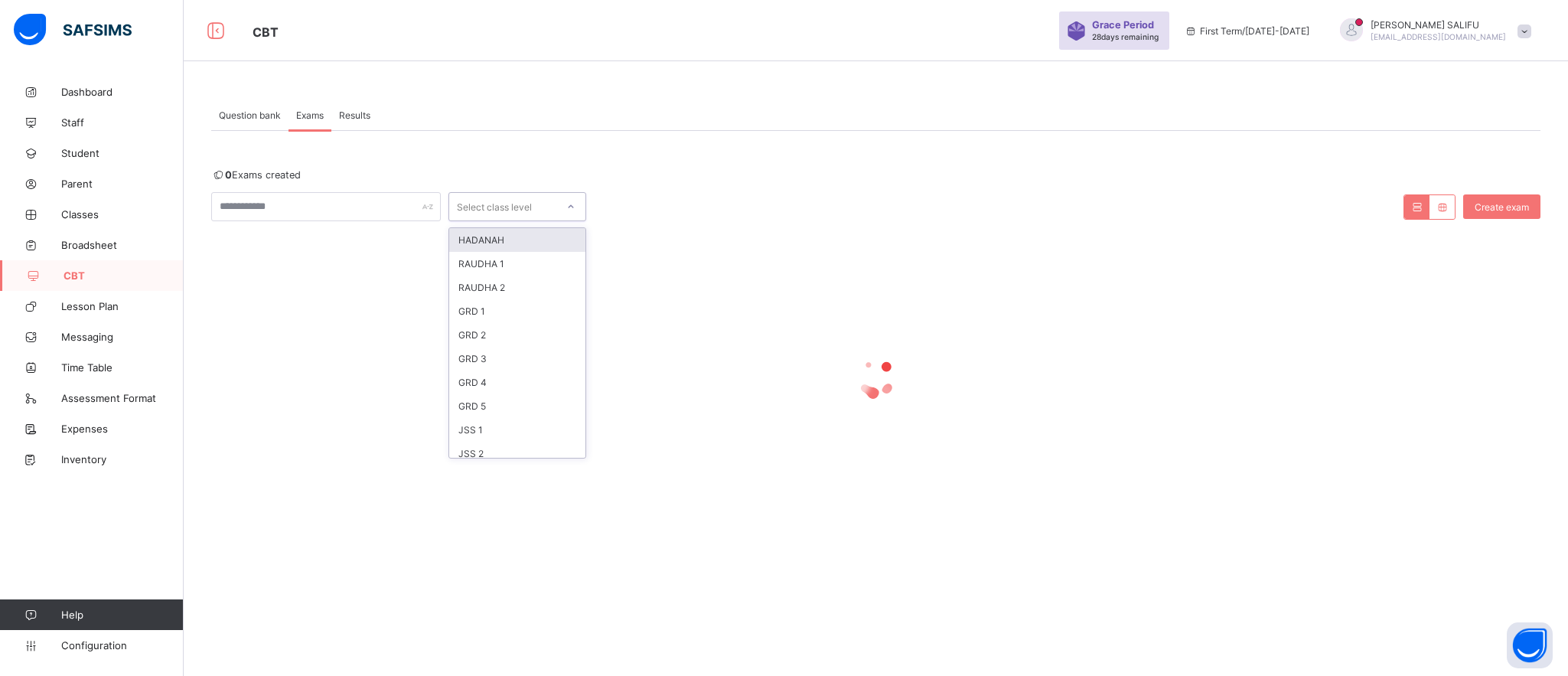
click at [569, 217] on div at bounding box center [571, 207] width 26 height 25
click at [897, 297] on div at bounding box center [876, 378] width 1329 height 291
click at [316, 117] on span "Exams" at bounding box center [310, 114] width 27 height 11
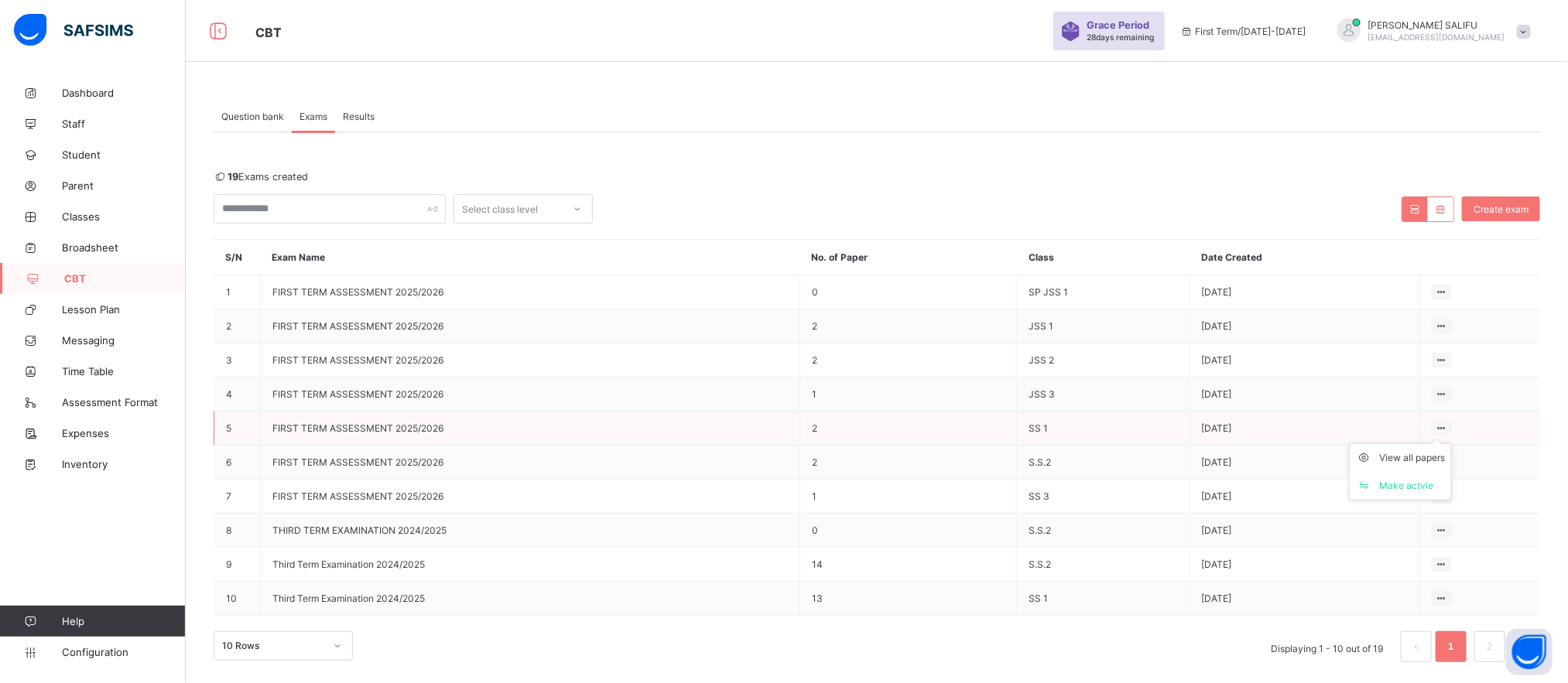
click at [1452, 428] on div at bounding box center [1442, 428] width 21 height 15
click at [1407, 493] on div "Make actvie" at bounding box center [1412, 486] width 66 height 16
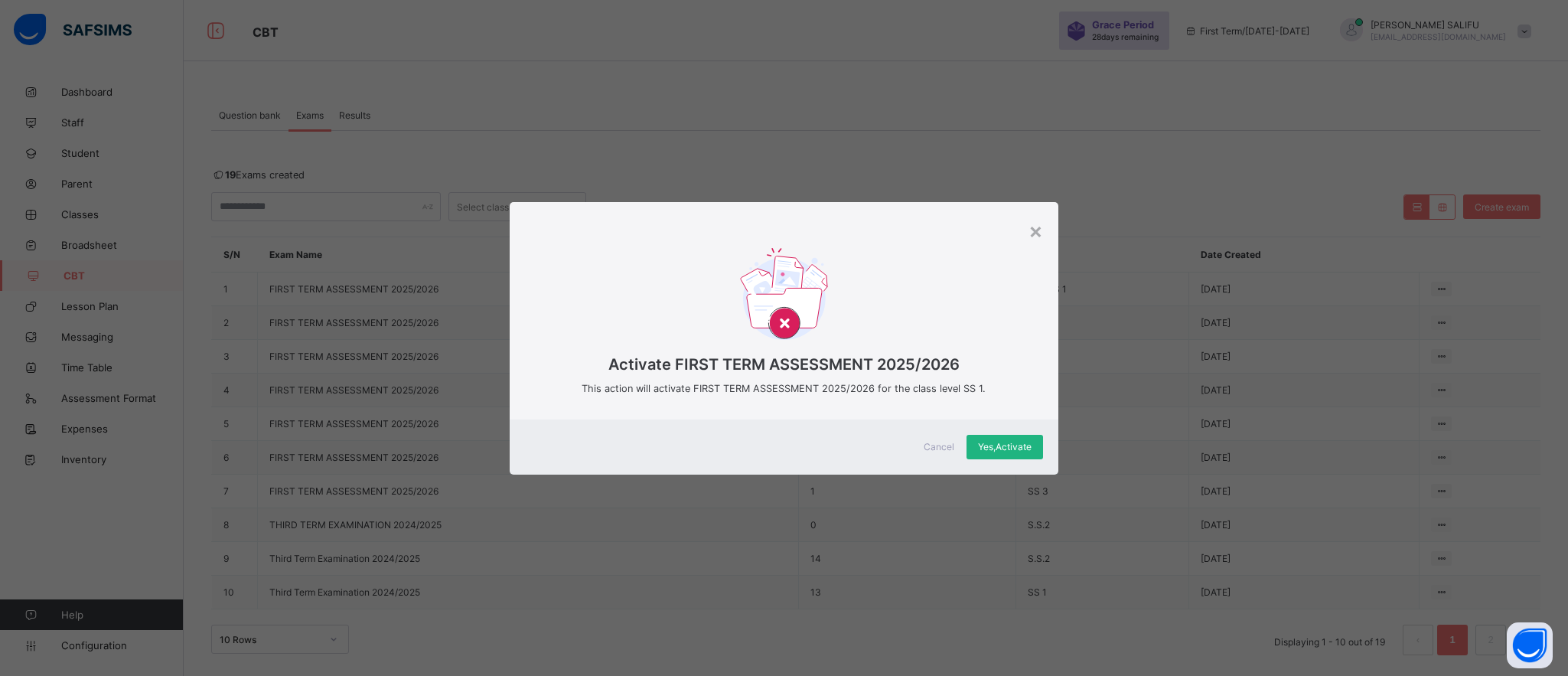
click at [979, 441] on span "Yes, Activate" at bounding box center [1005, 446] width 54 height 11
click at [1010, 441] on span "Yes, Activate" at bounding box center [1005, 446] width 54 height 11
click at [1186, 274] on div "× Activate FIRST TERM ASSESSMENT 2025/2026 This action will activate FIRST TERM…" at bounding box center [784, 338] width 1568 height 676
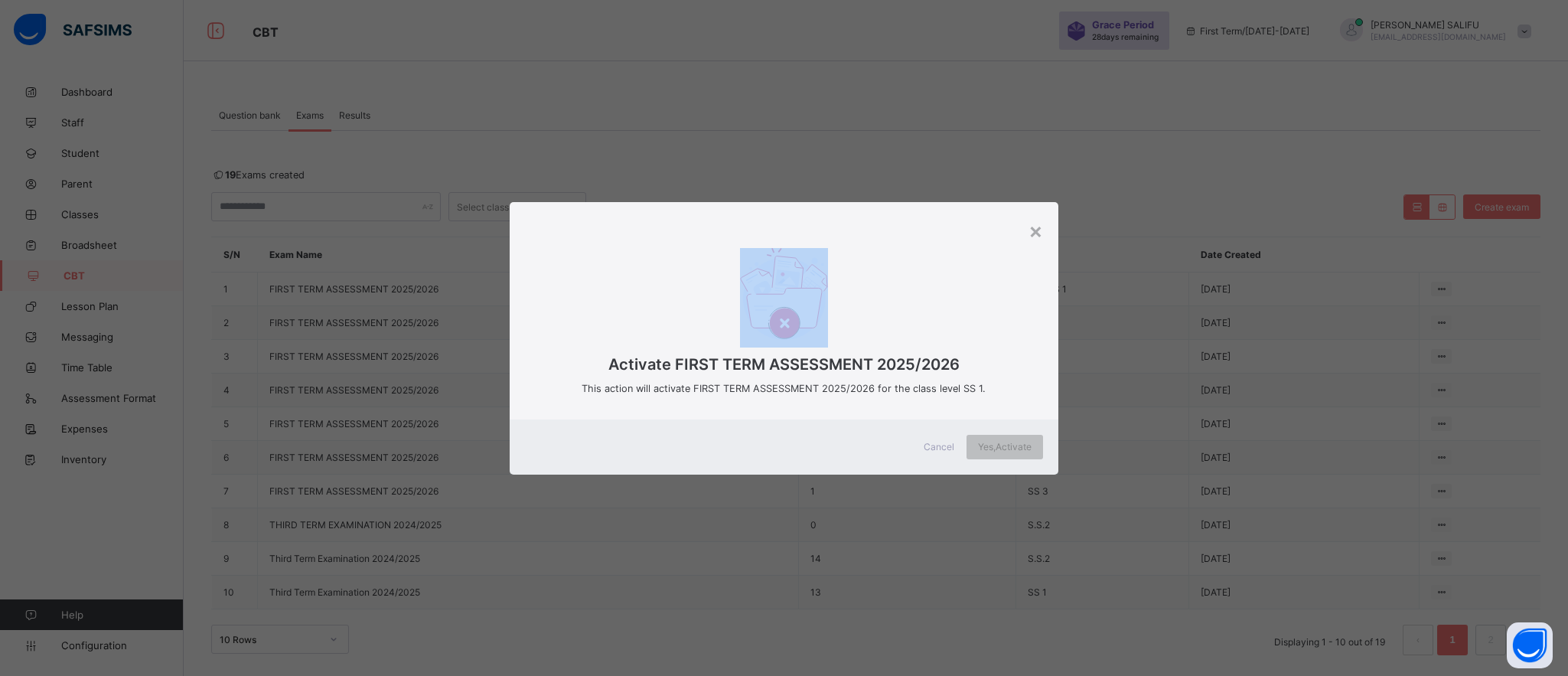
click at [1186, 274] on div "× Activate FIRST TERM ASSESSMENT 2025/2026 This action will activate FIRST TERM…" at bounding box center [784, 338] width 1568 height 676
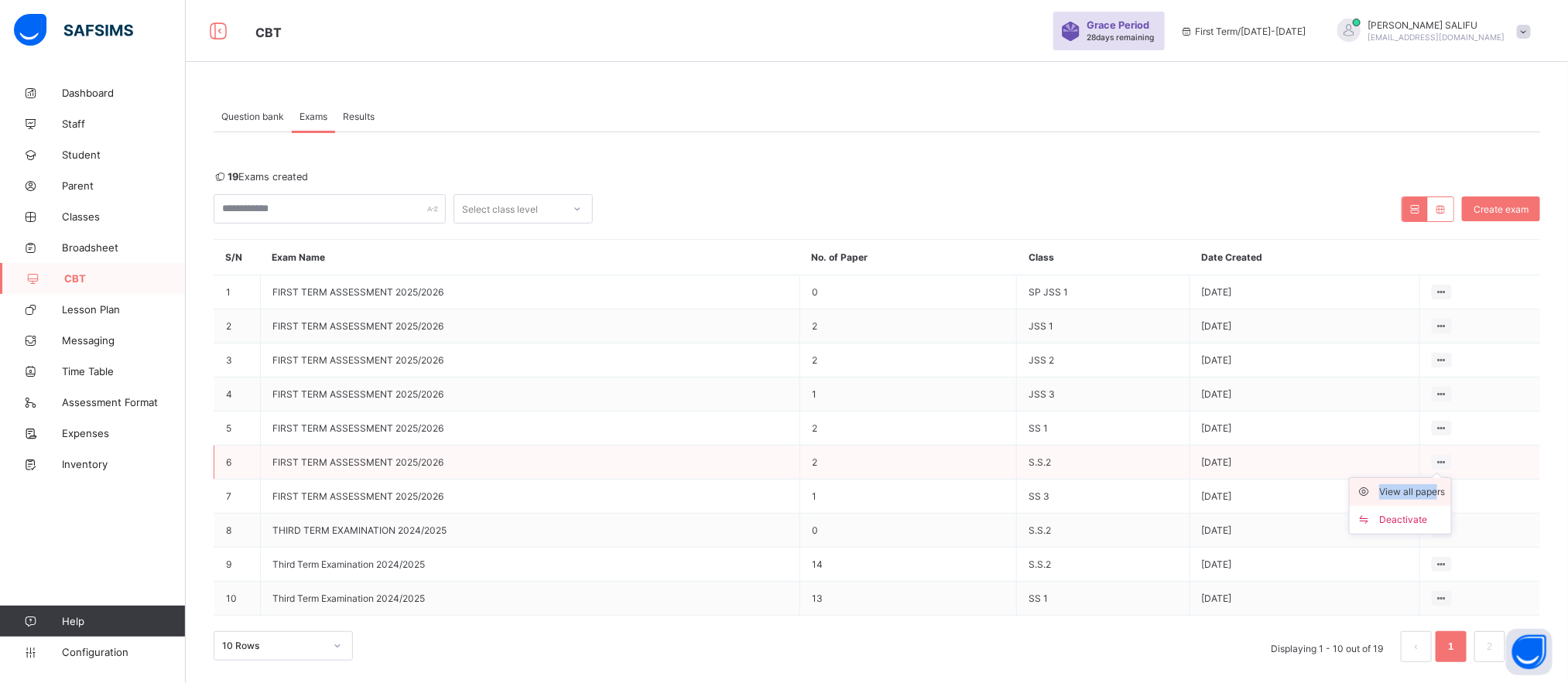
drag, startPoint x: 1463, startPoint y: 462, endPoint x: 1452, endPoint y: 494, distance: 33.8
click at [1452, 470] on div "View all papers Deactivate" at bounding box center [1442, 462] width 21 height 15
click at [1445, 494] on div "View all papers" at bounding box center [1412, 492] width 66 height 16
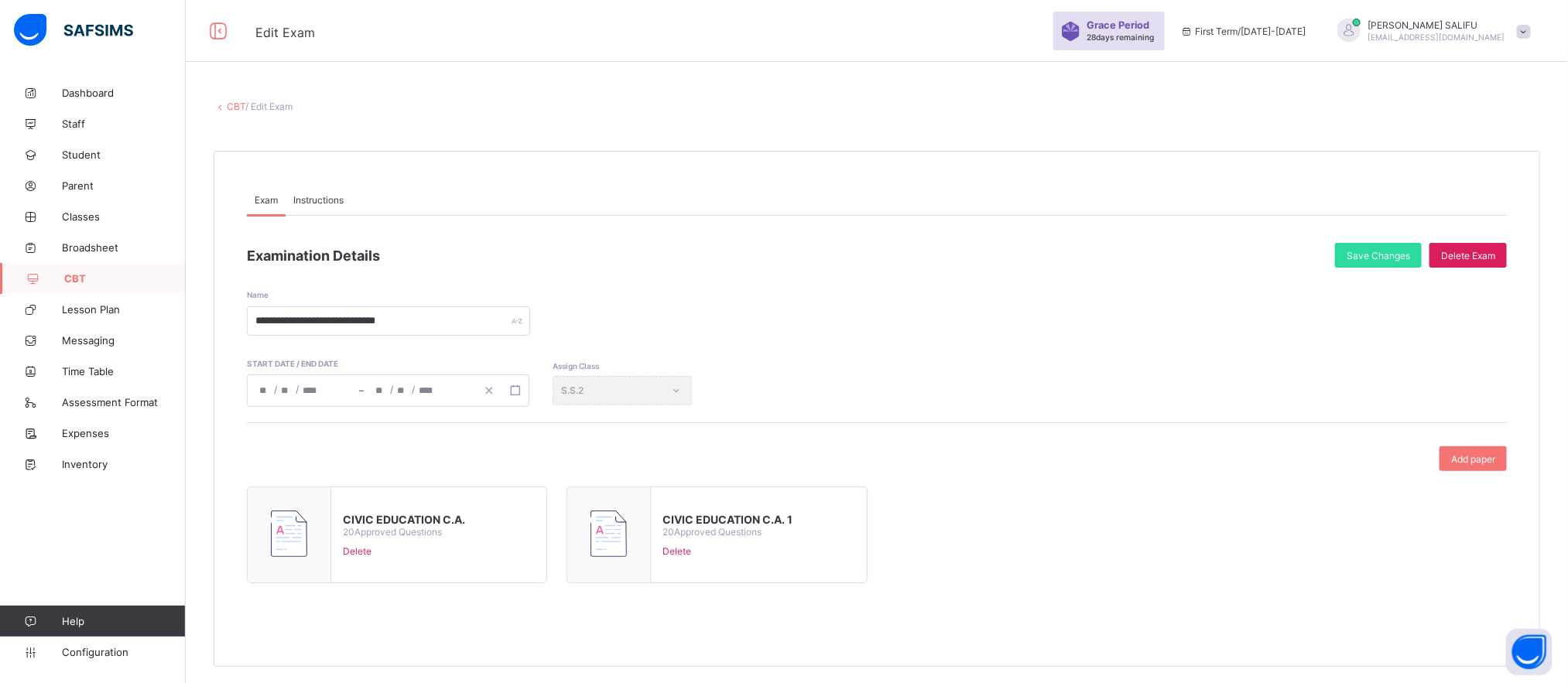
click at [681, 550] on span "Delete" at bounding box center [727, 551] width 130 height 11
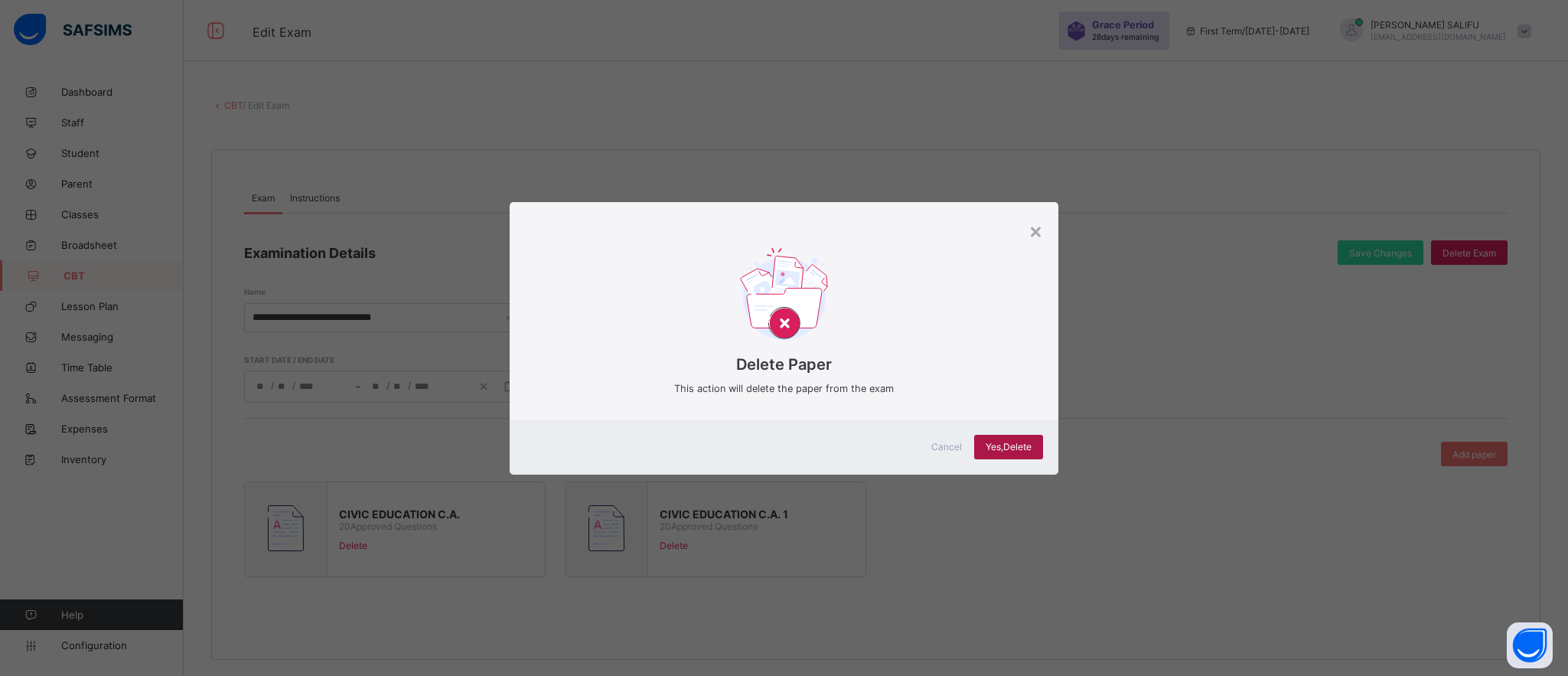
click at [1004, 442] on span "Yes, Delete" at bounding box center [1009, 446] width 46 height 11
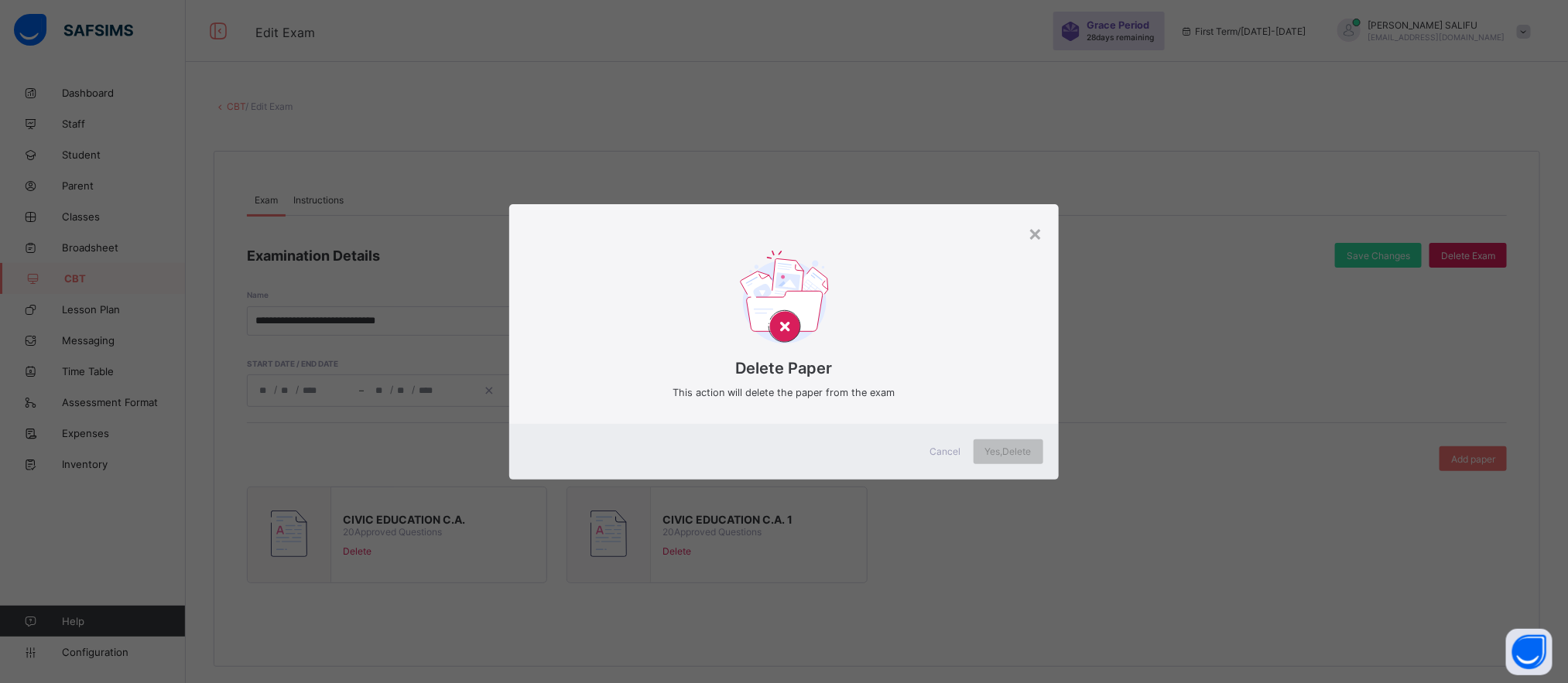
click at [1165, 508] on div "× Delete Paper This action will delete the paper from the exam Cancel Yes, Dele…" at bounding box center [784, 342] width 1568 height 683
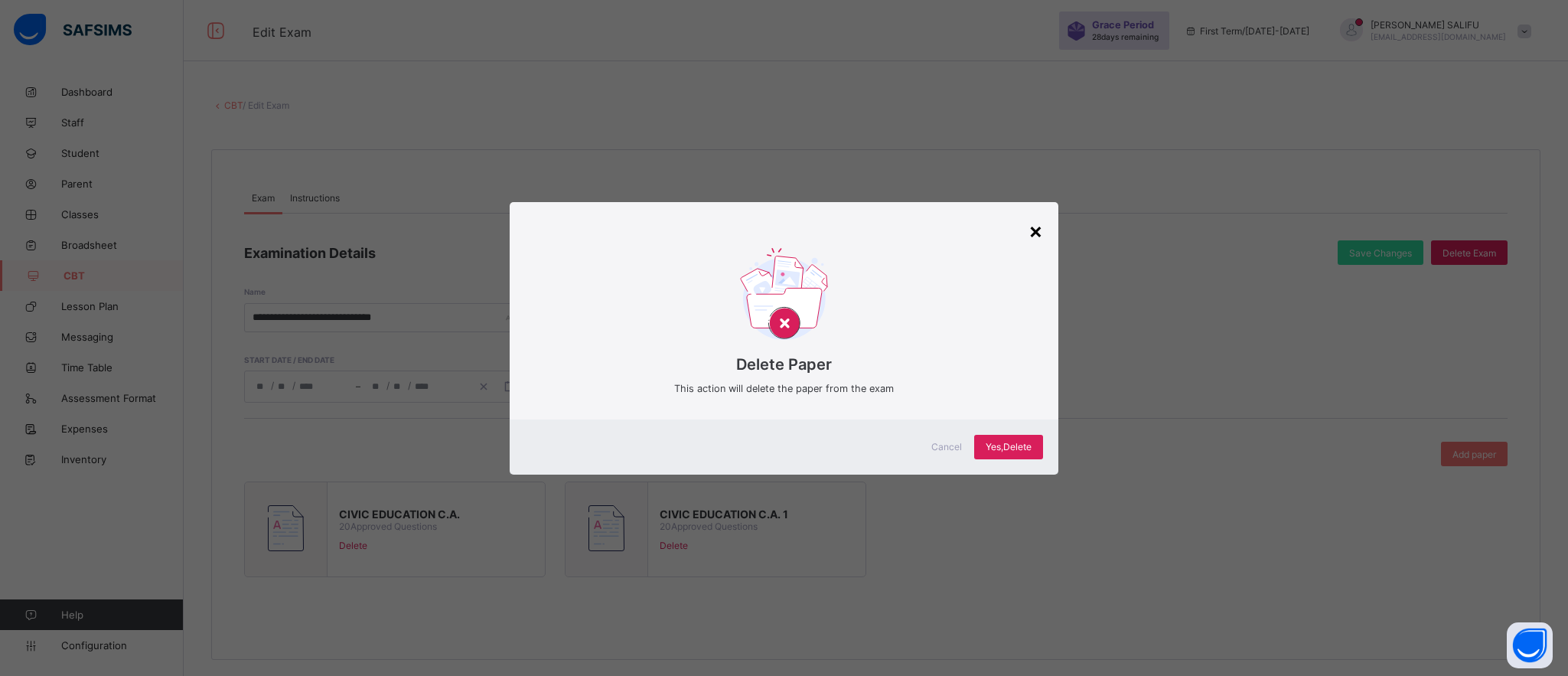
click at [1033, 221] on div "×" at bounding box center [1036, 230] width 15 height 26
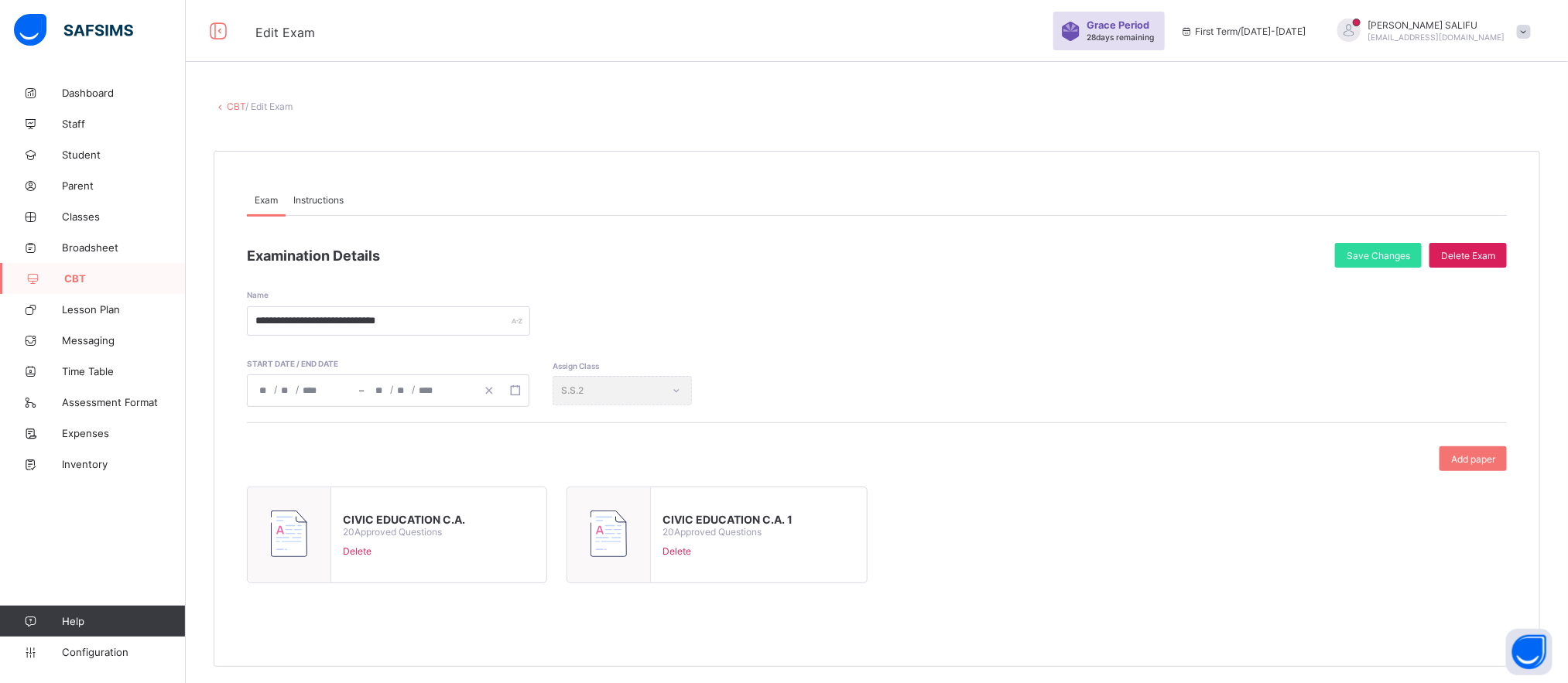
click at [947, 572] on div "CIVIC EDUCATION C.A. 20 Approved Questions Delete CIVIC EDUCATION C.A. 1 20 App…" at bounding box center [876, 541] width 1260 height 109
click at [1483, 458] on span "Add paper" at bounding box center [1472, 459] width 44 height 11
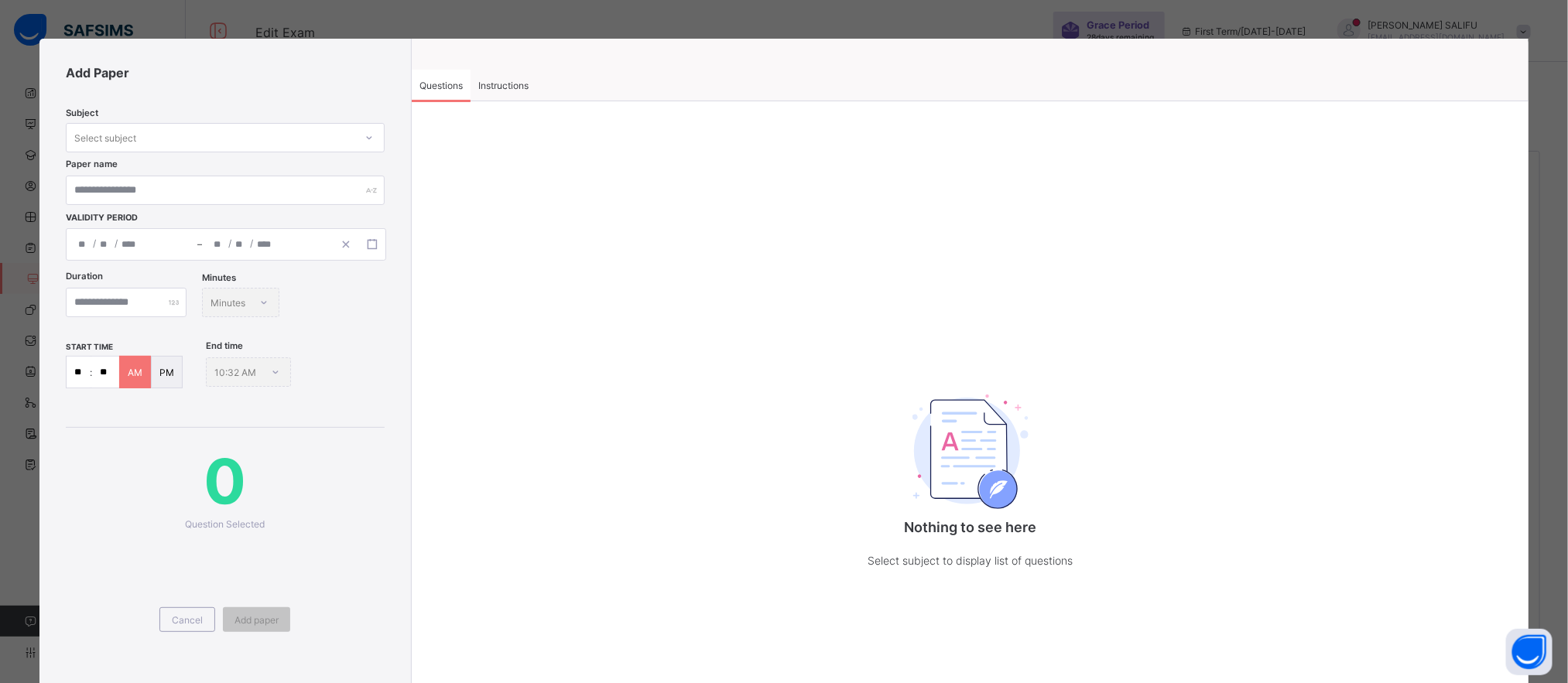
scroll to position [181, 0]
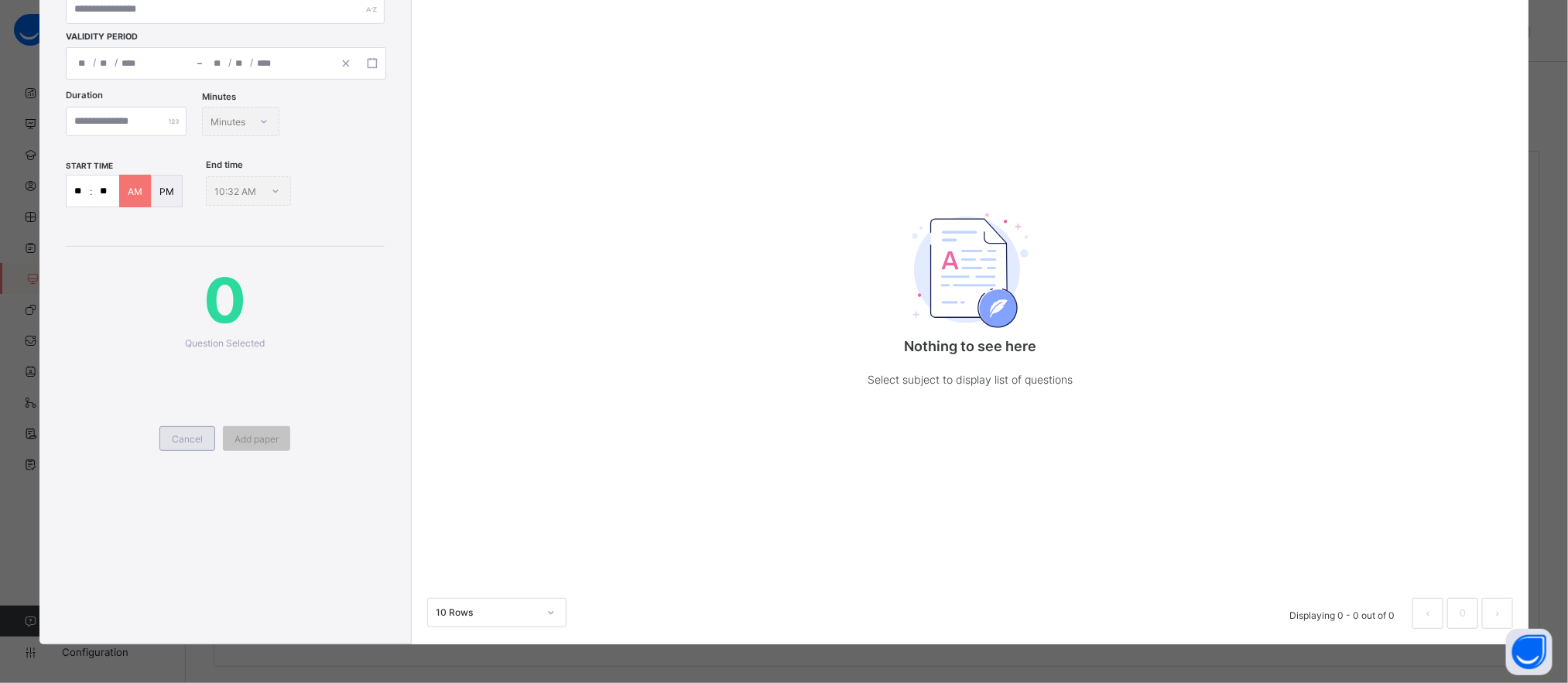
click at [195, 442] on span "Cancel" at bounding box center [187, 438] width 31 height 11
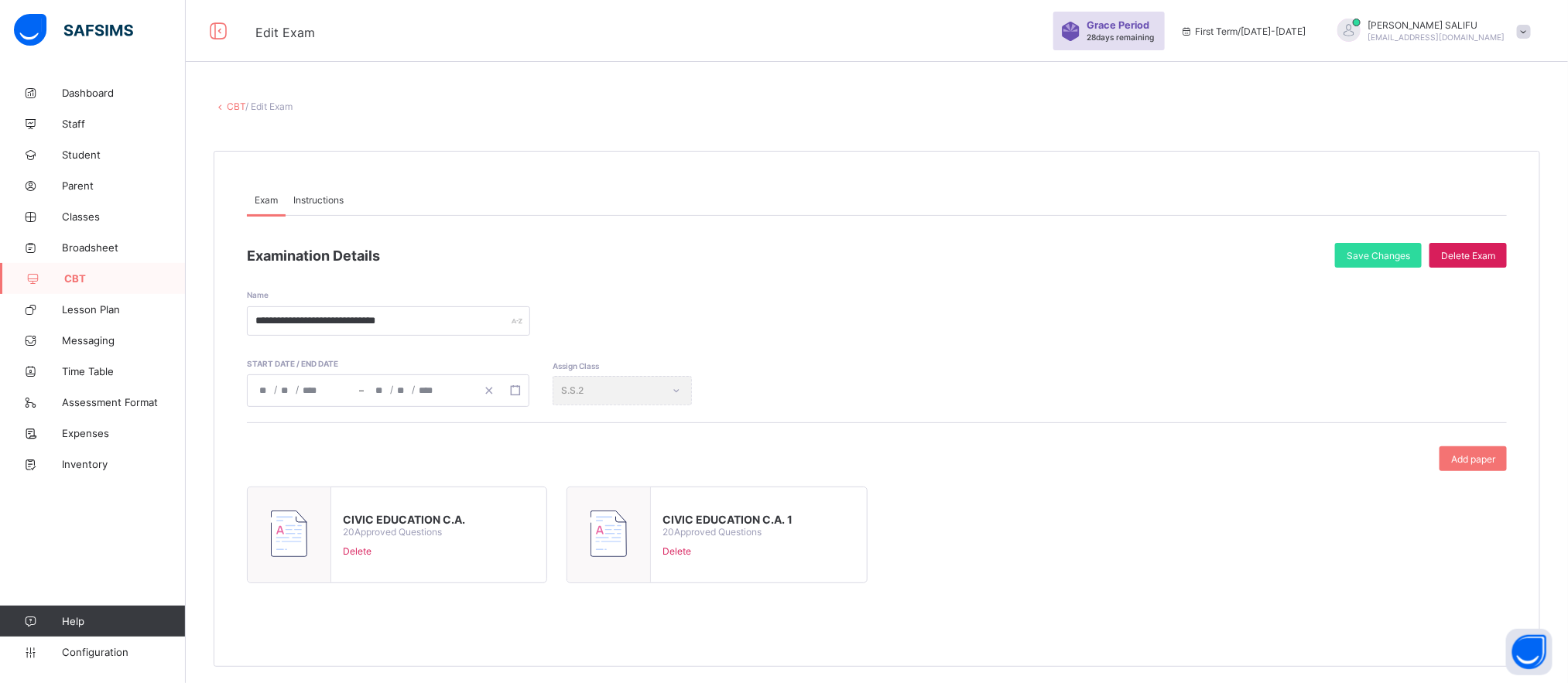
click at [685, 553] on span "Delete" at bounding box center [727, 551] width 130 height 11
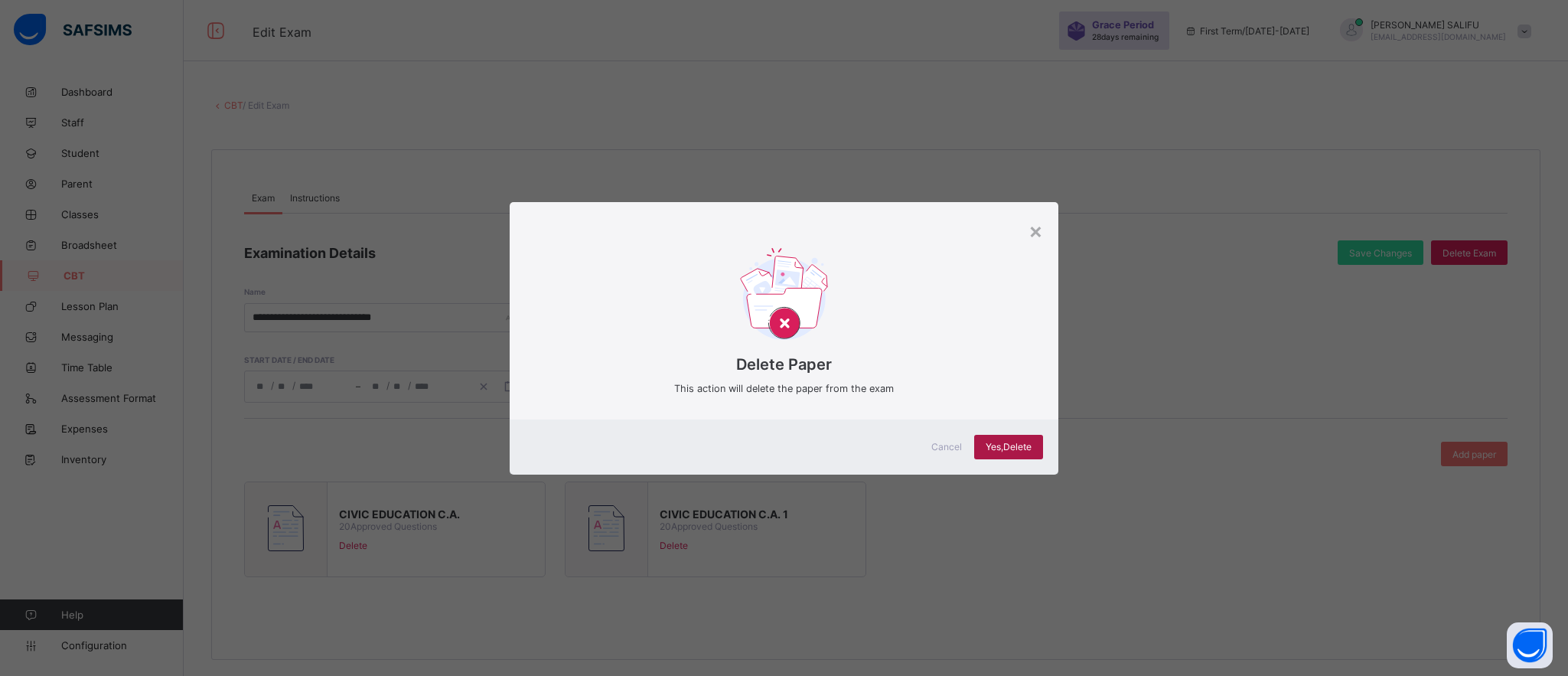
click at [1020, 451] on span "Yes, Delete" at bounding box center [1009, 446] width 46 height 11
click at [1182, 319] on div "× Delete Paper This action will delete the paper from the exam Cancel Yes, Dele…" at bounding box center [784, 338] width 1568 height 676
click at [1037, 230] on div "×" at bounding box center [1036, 230] width 15 height 26
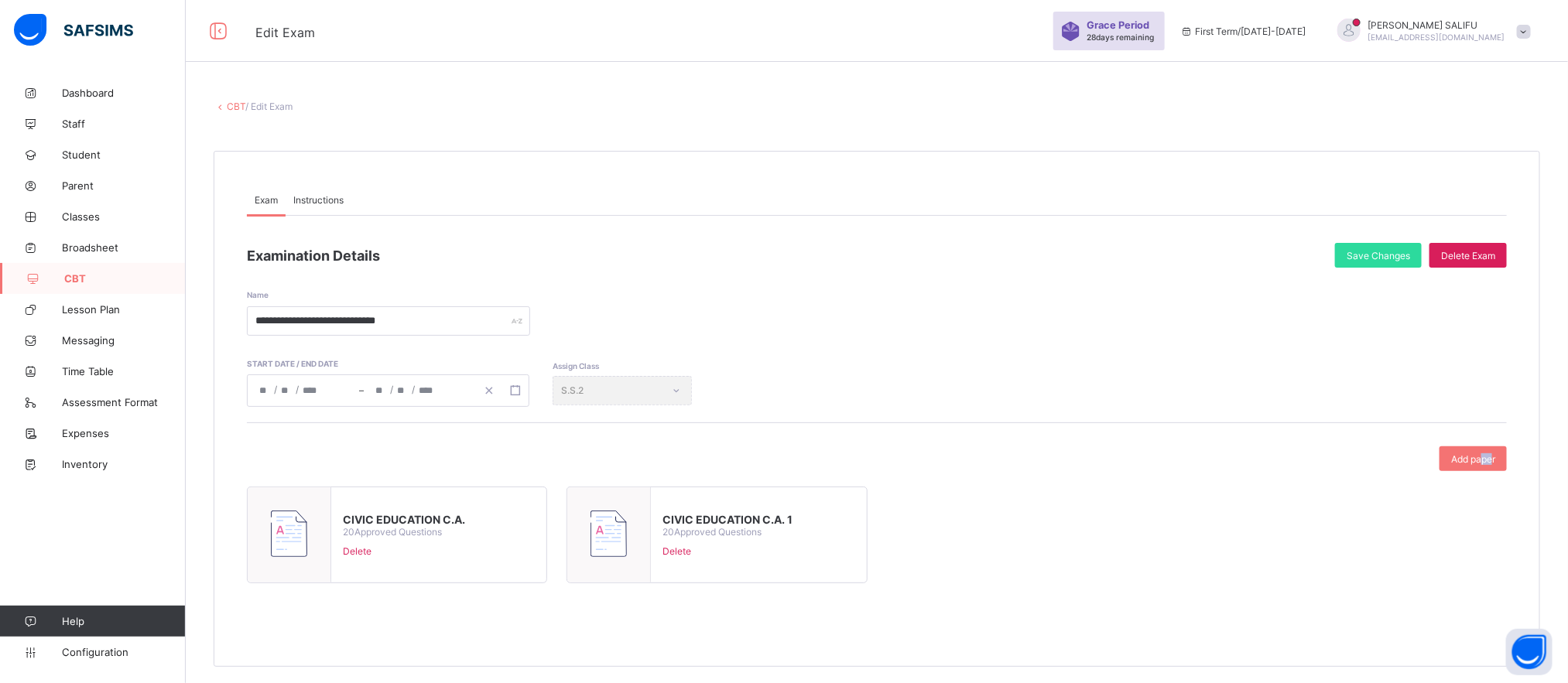
drag, startPoint x: 1504, startPoint y: 455, endPoint x: 1490, endPoint y: 455, distance: 14.0
click at [1490, 455] on span "Add paper" at bounding box center [1472, 459] width 44 height 11
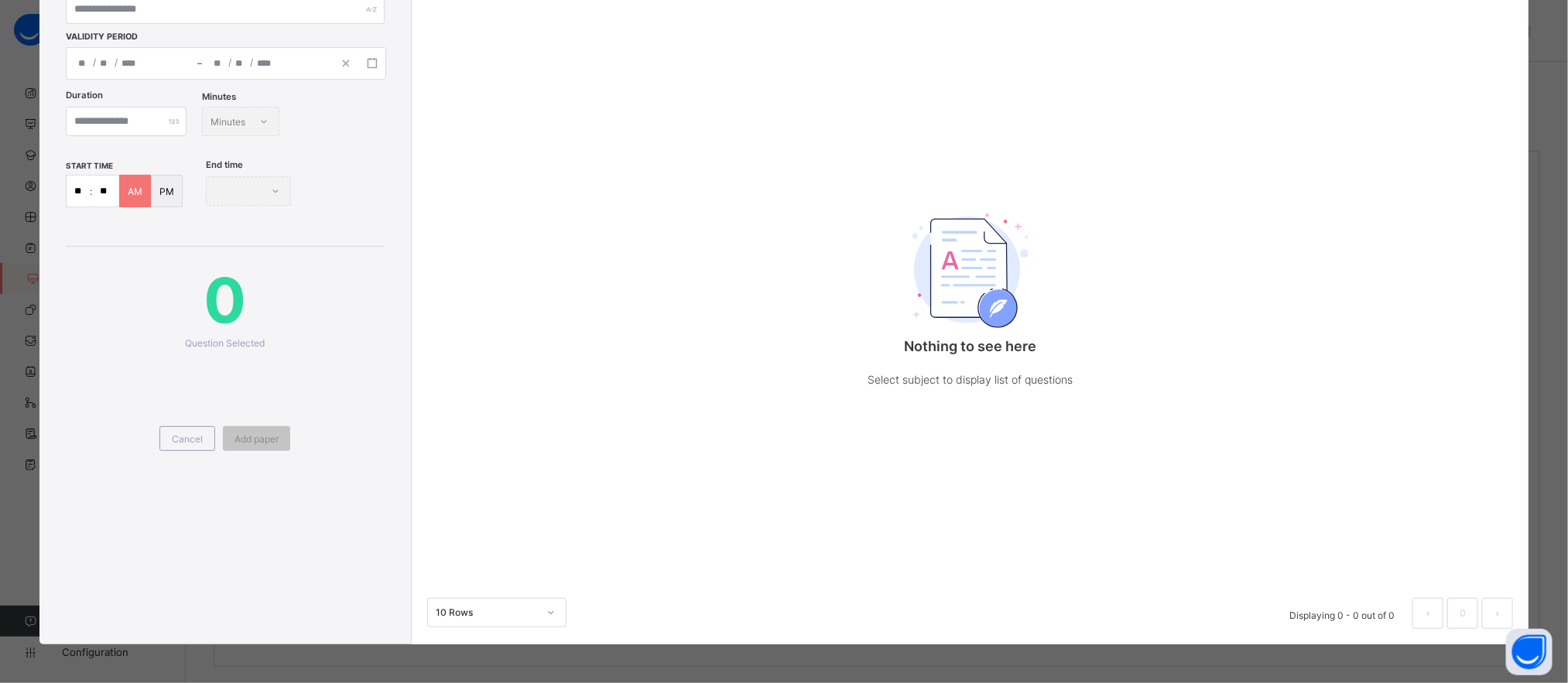
click at [1490, 455] on div "Nothing to see here Select subject to display list of questions" at bounding box center [970, 241] width 1118 height 589
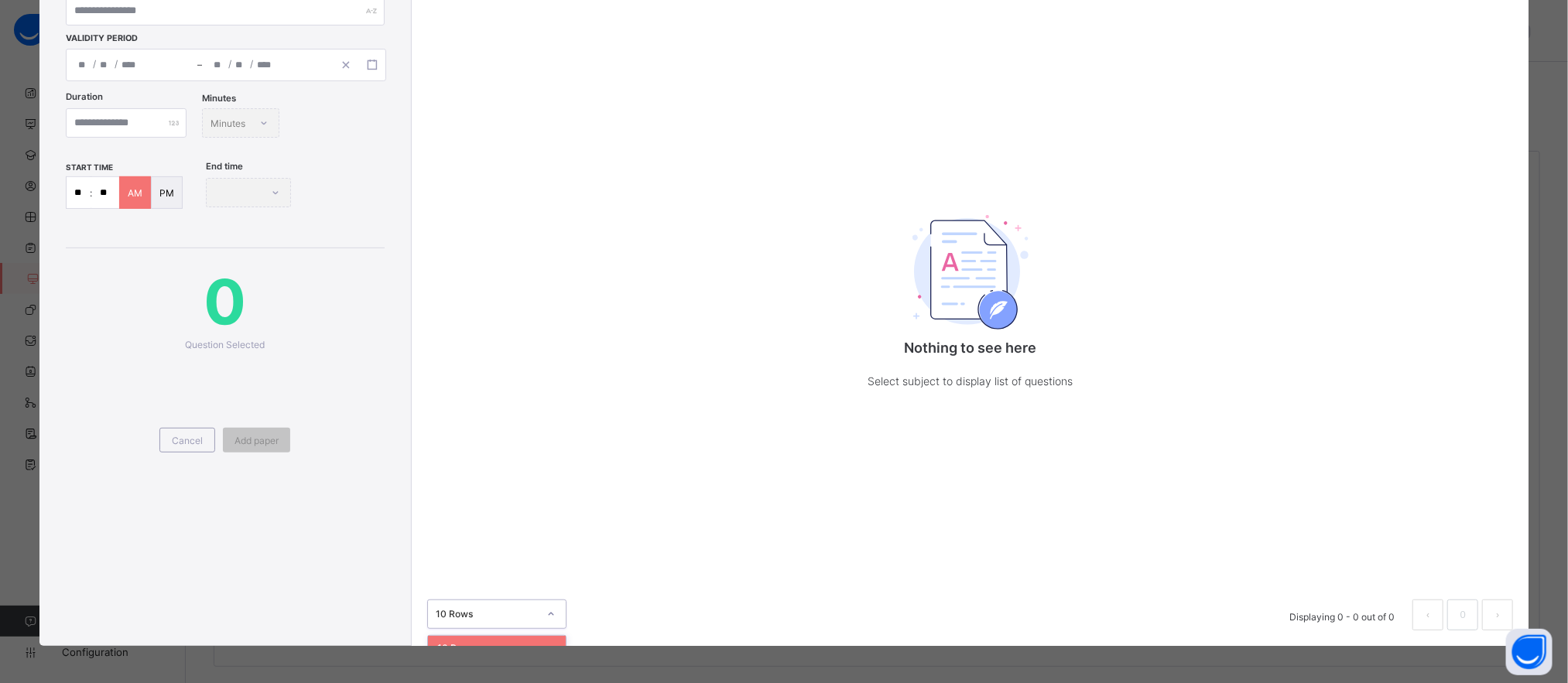
click at [553, 613] on icon at bounding box center [550, 614] width 9 height 16
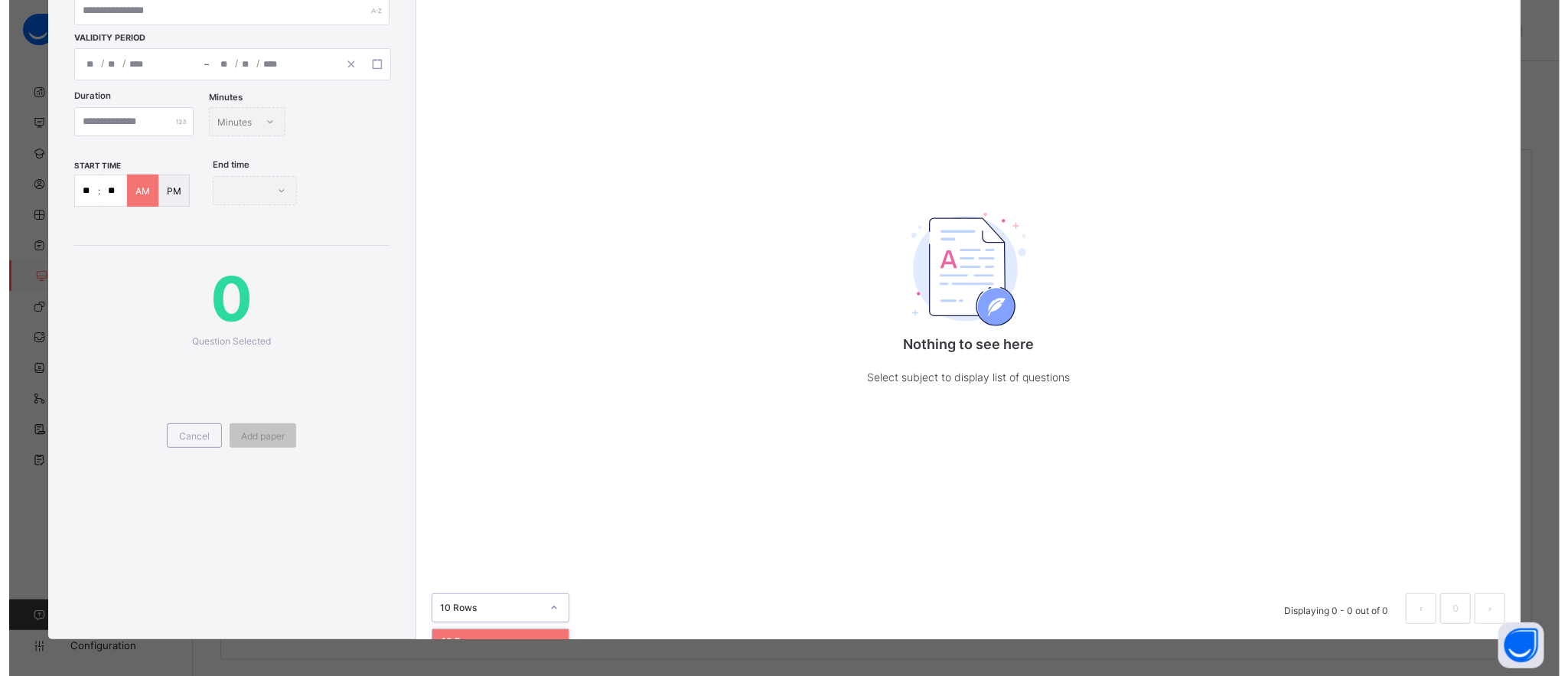
scroll to position [62, 0]
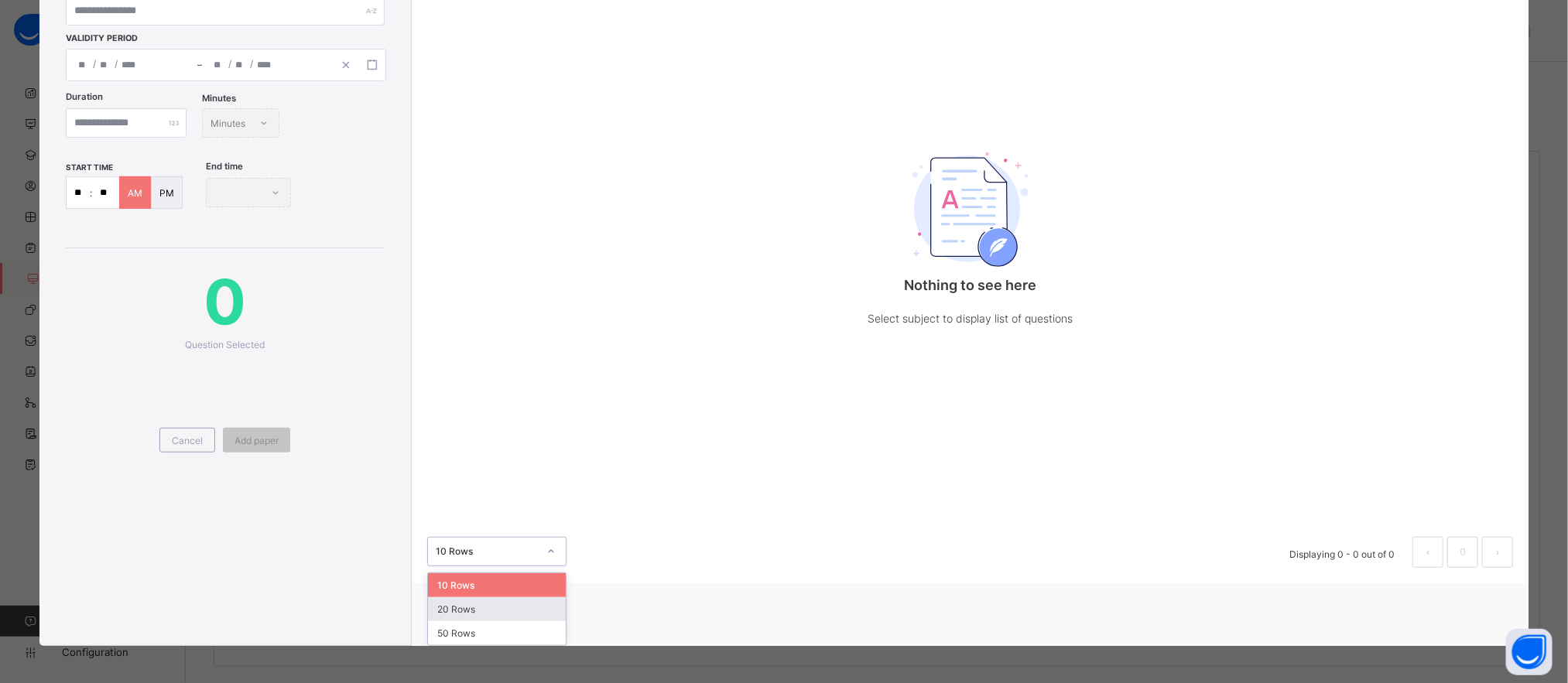
click at [470, 605] on div "20 Rows" at bounding box center [497, 610] width 138 height 24
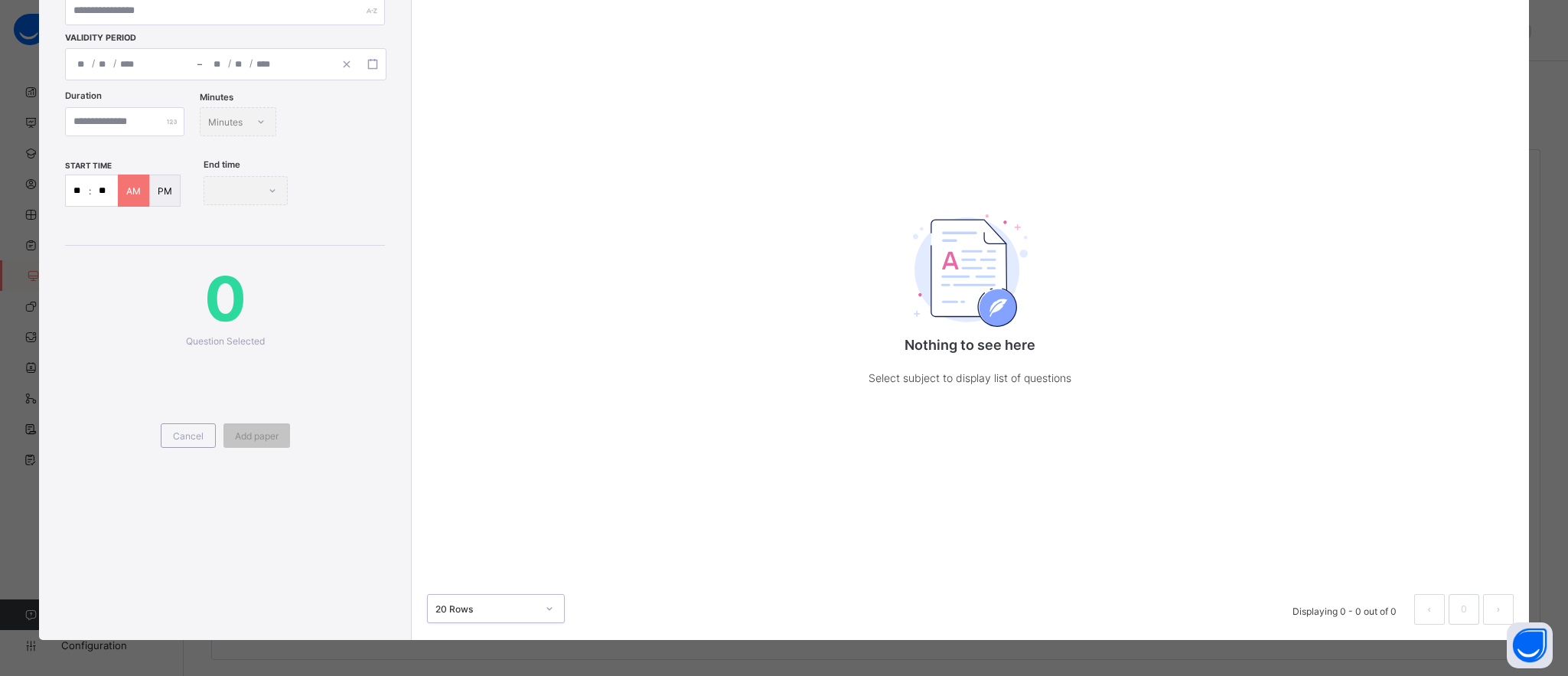
scroll to position [0, 0]
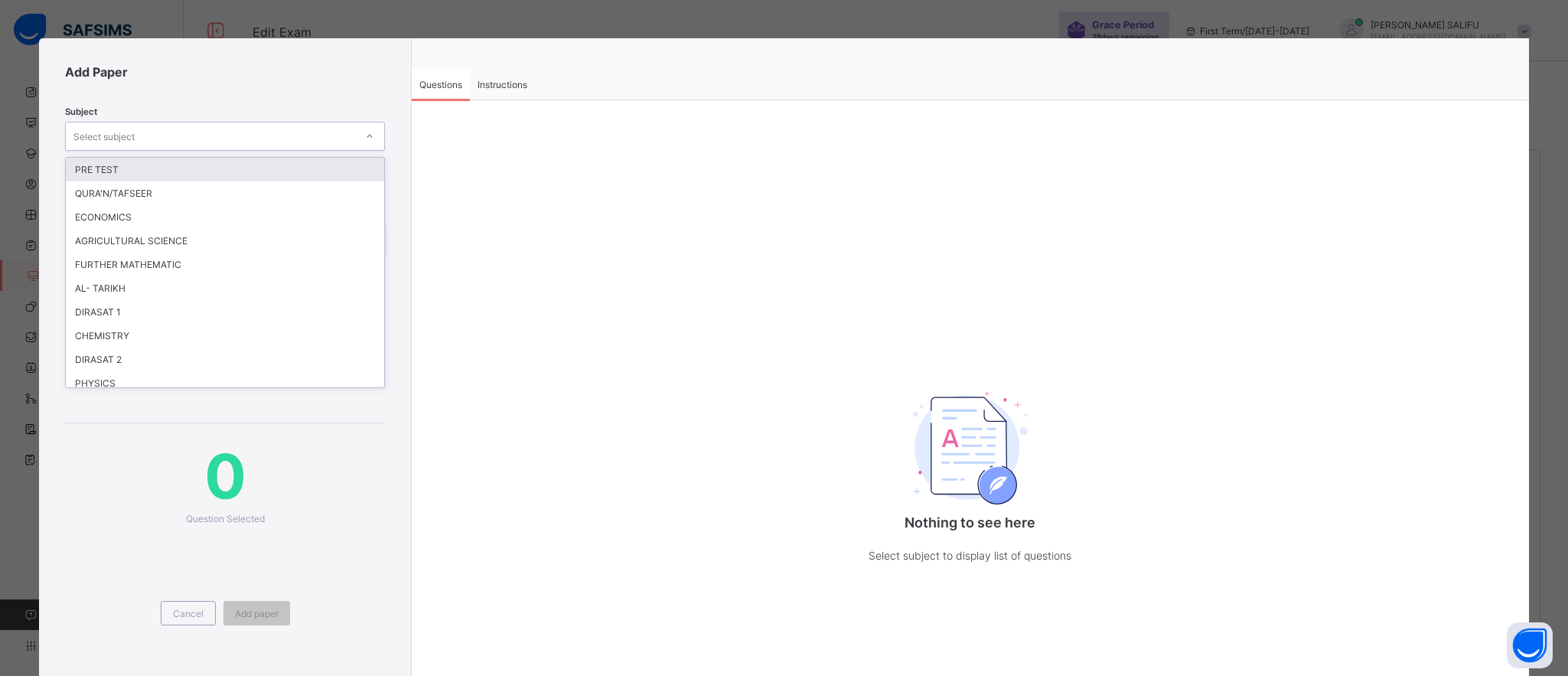
click at [365, 134] on icon at bounding box center [369, 137] width 9 height 15
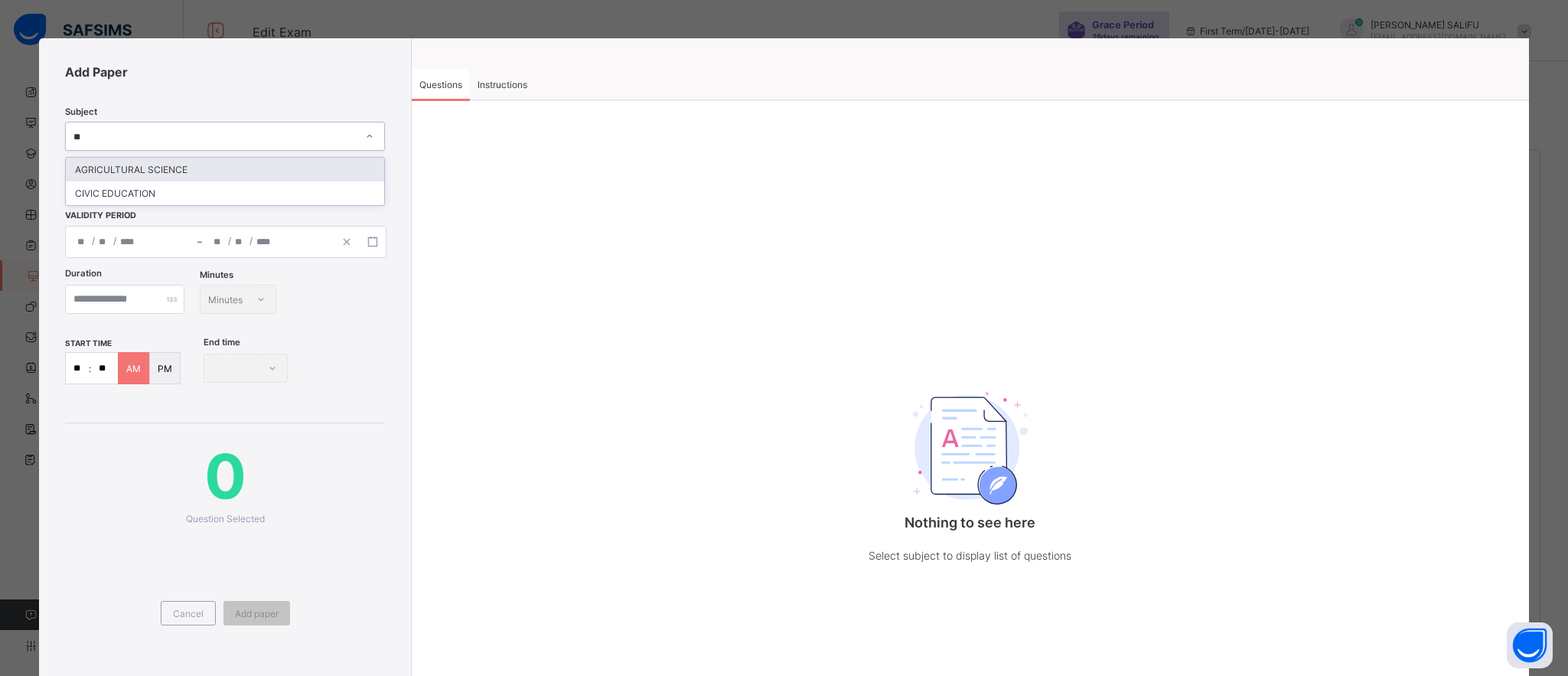
type input "***"
click at [258, 167] on div "CIVIC EDUCATION" at bounding box center [224, 170] width 318 height 24
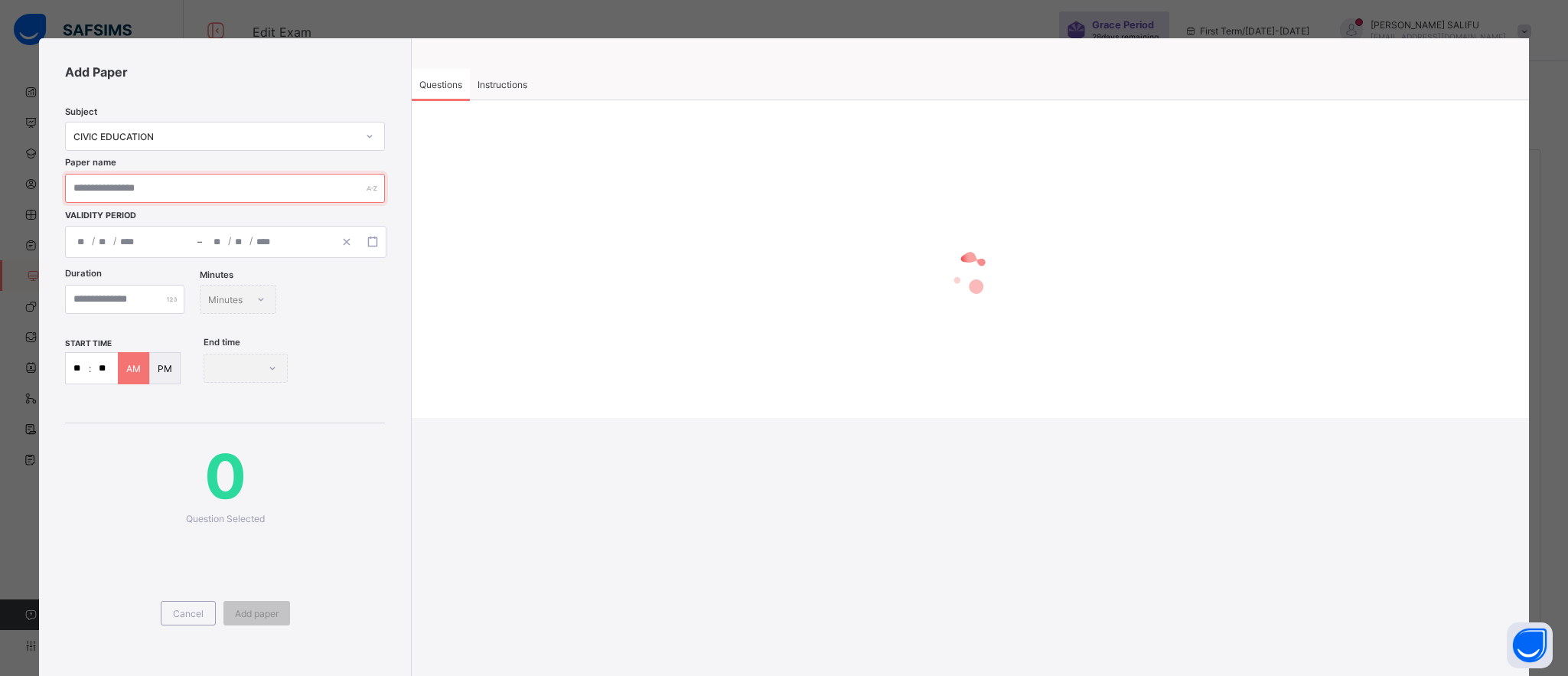
click at [235, 190] on input "text" at bounding box center [224, 189] width 320 height 29
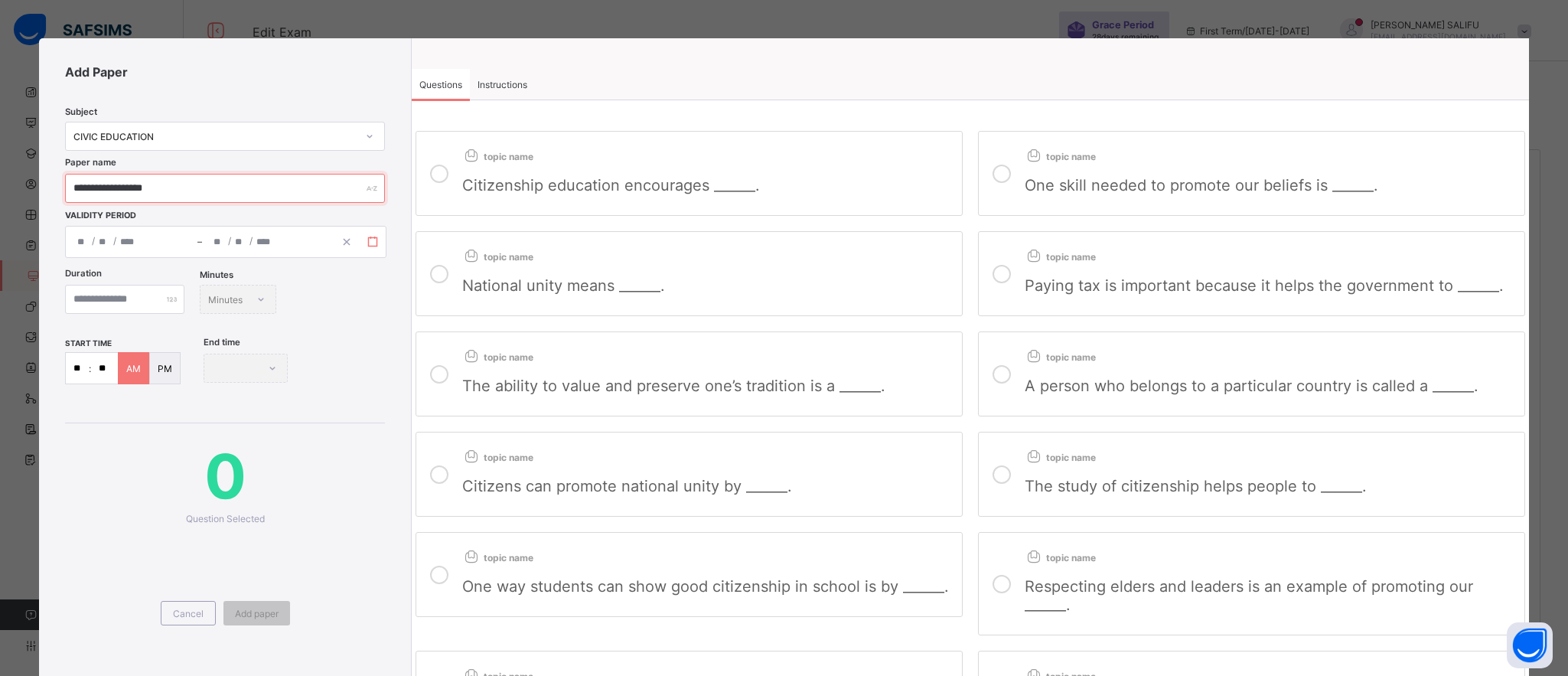
type input "**********"
click at [369, 239] on icon "button" at bounding box center [373, 242] width 11 height 11
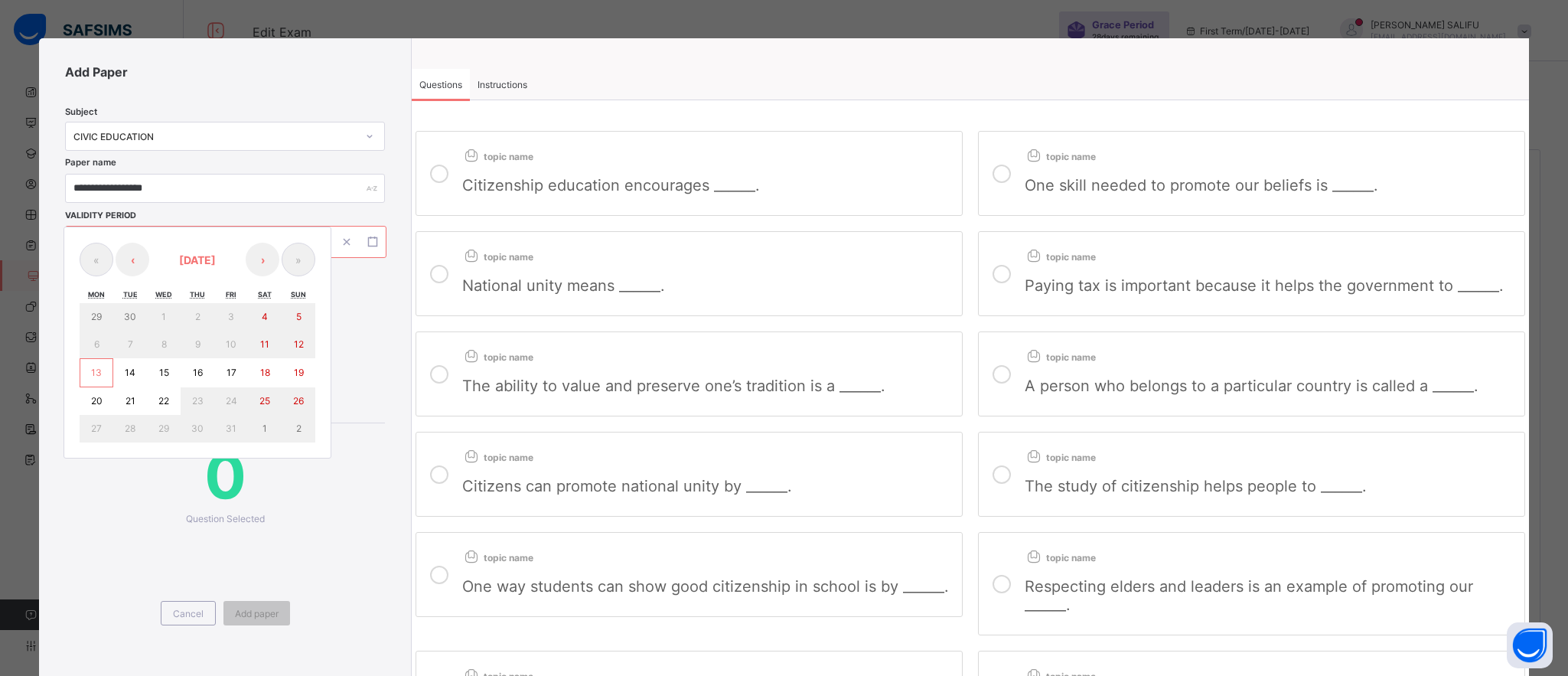
click at [92, 368] on abbr "13" at bounding box center [96, 372] width 11 height 11
type input "**********"
type input "**"
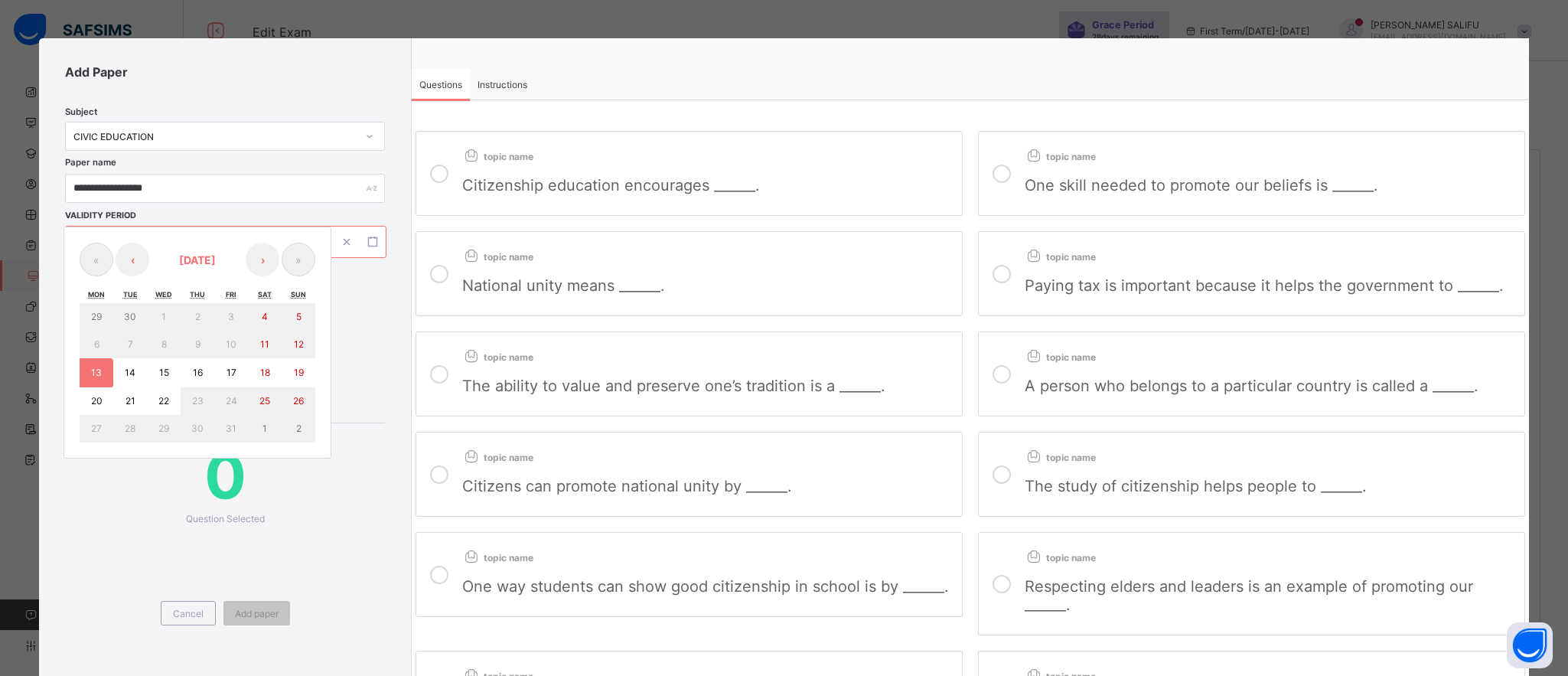
type input "****"
type input "**********"
type input "**"
type input "****"
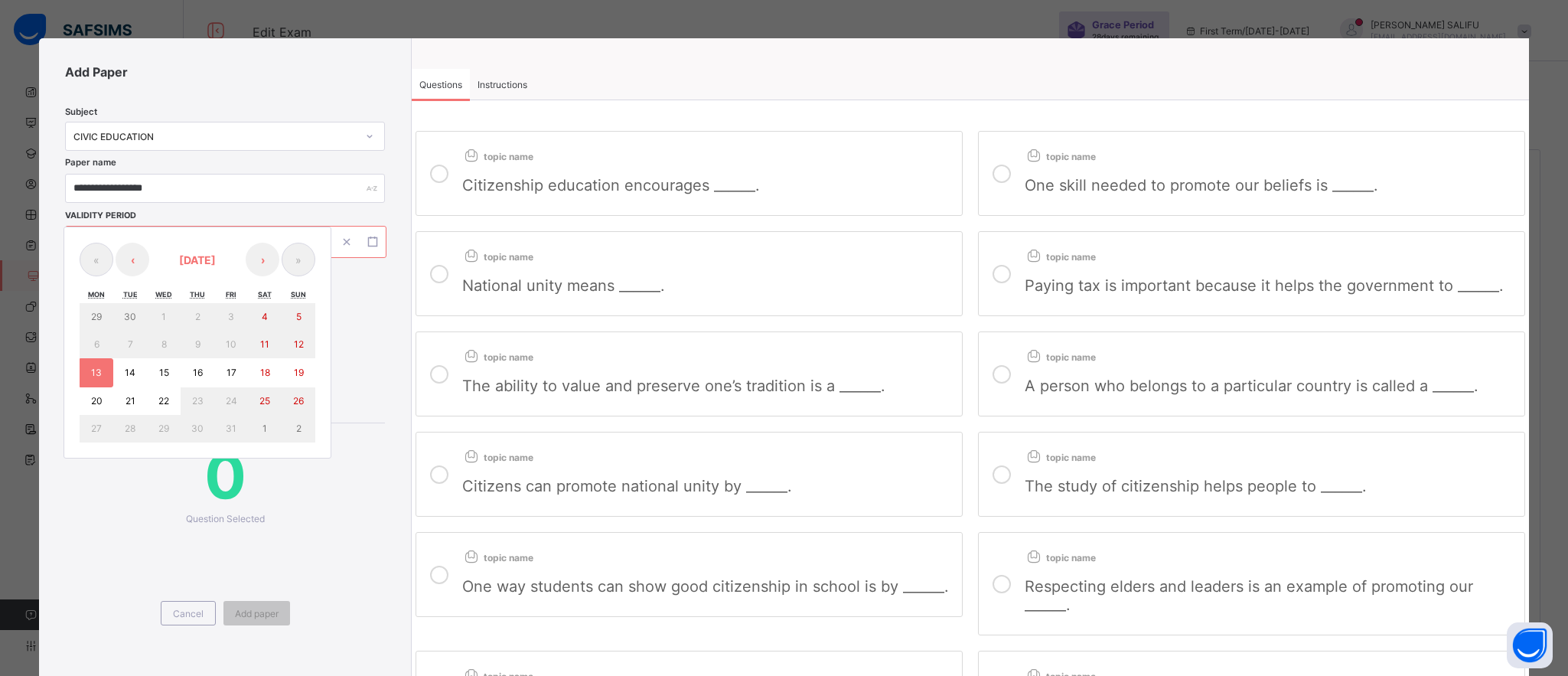
type input "**"
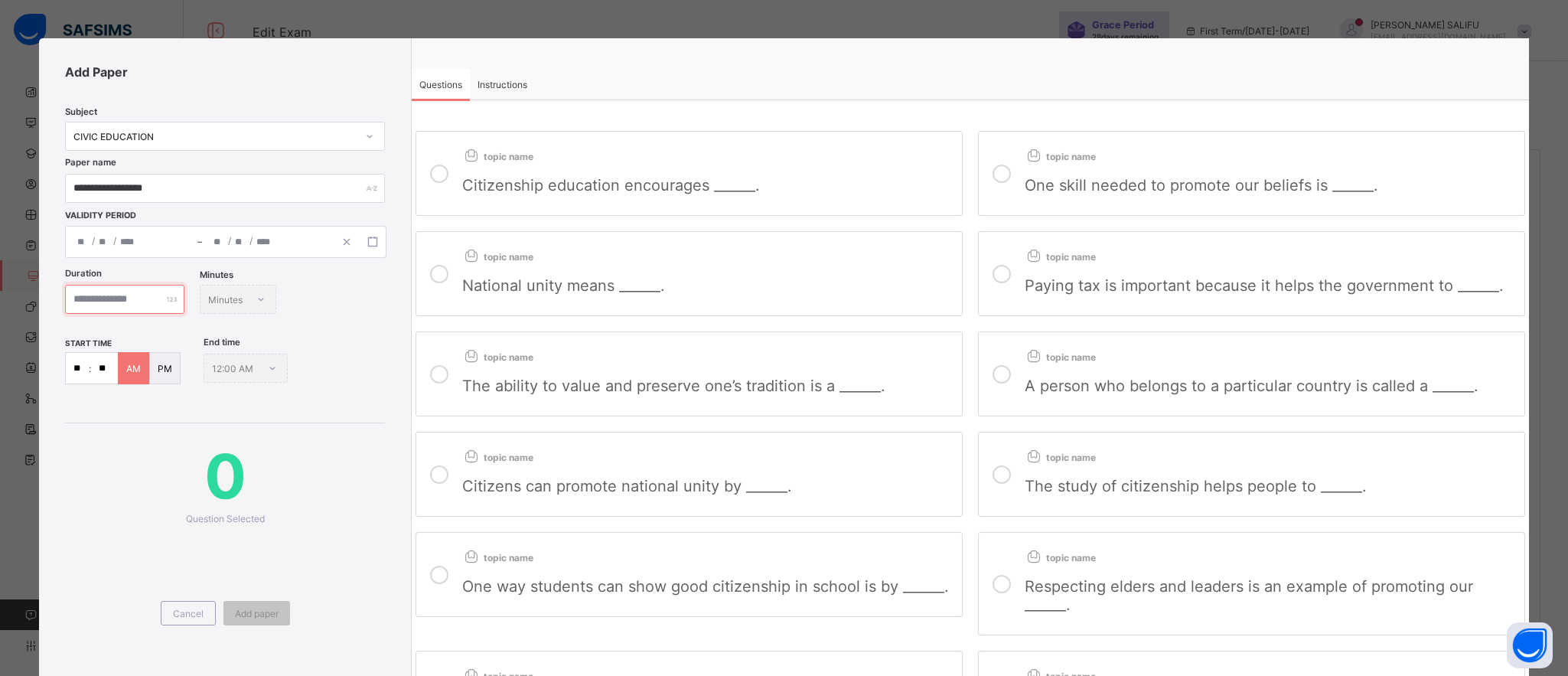
click at [129, 304] on input "number" at bounding box center [125, 300] width 119 height 29
type input "**"
click at [375, 509] on span "0" at bounding box center [224, 475] width 320 height 74
click at [443, 166] on icon at bounding box center [439, 174] width 19 height 19
click at [1019, 170] on label "topic name One skill needed to promote our beliefs is ______." at bounding box center [1251, 173] width 547 height 85
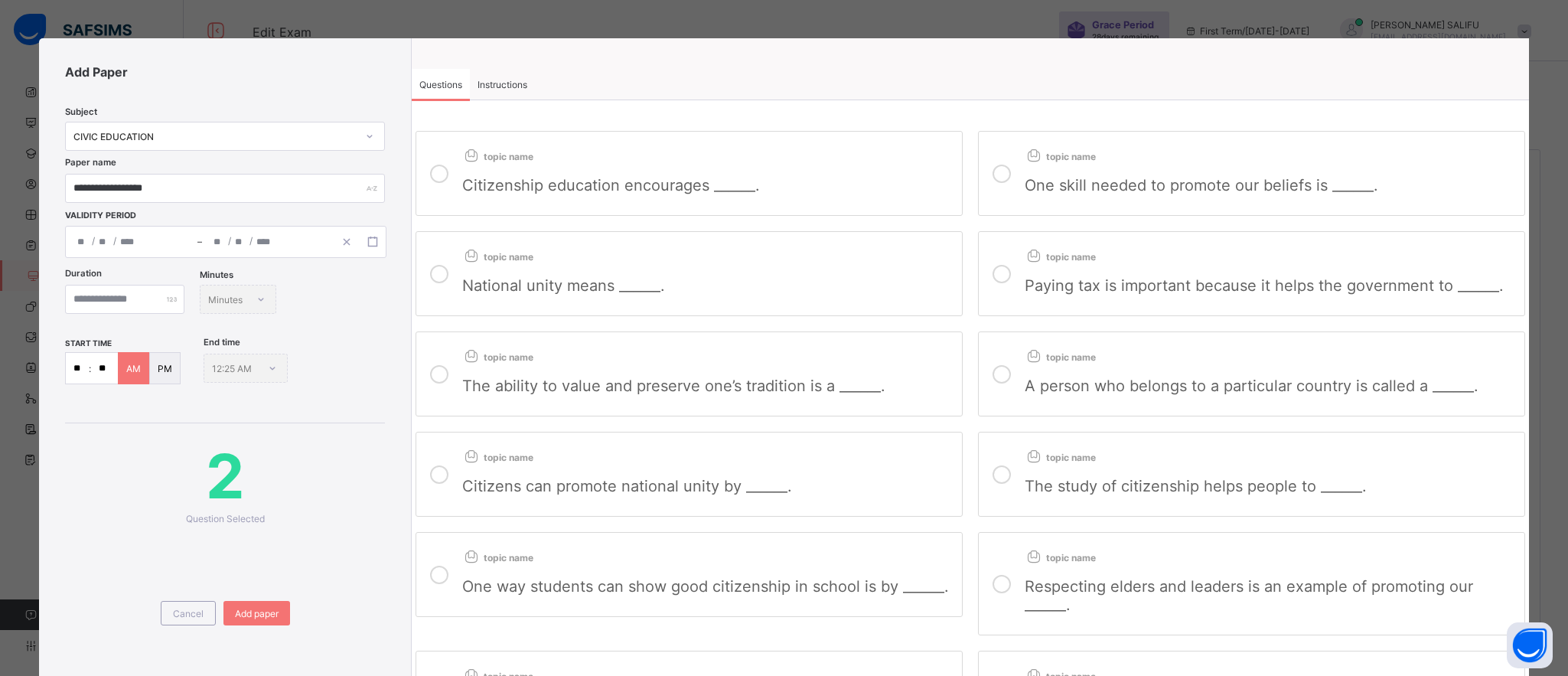
click at [517, 294] on span "National unity means ______." at bounding box center [564, 286] width 203 height 19
click at [1019, 274] on label "topic name Paying tax is important because it helps the government to ______." at bounding box center [1251, 274] width 547 height 85
click at [559, 372] on div "The ability to value and preserve one’s tradition is a ______." at bounding box center [708, 379] width 492 height 32
click at [1054, 361] on span "topic name" at bounding box center [1060, 357] width 71 height 11
click at [540, 473] on div "Citizens can promote national unity by ______." at bounding box center [708, 480] width 492 height 32
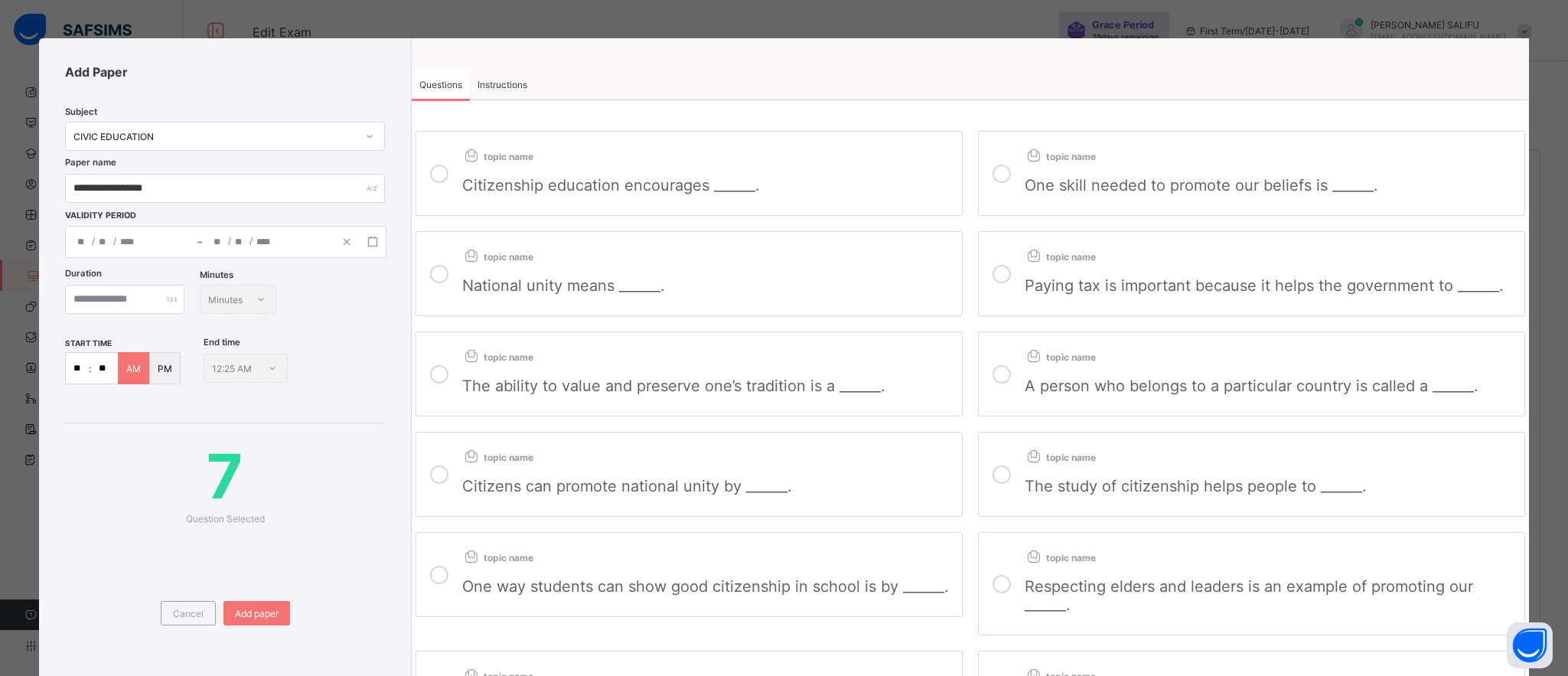
click at [1049, 463] on span "topic name" at bounding box center [1060, 457] width 71 height 11
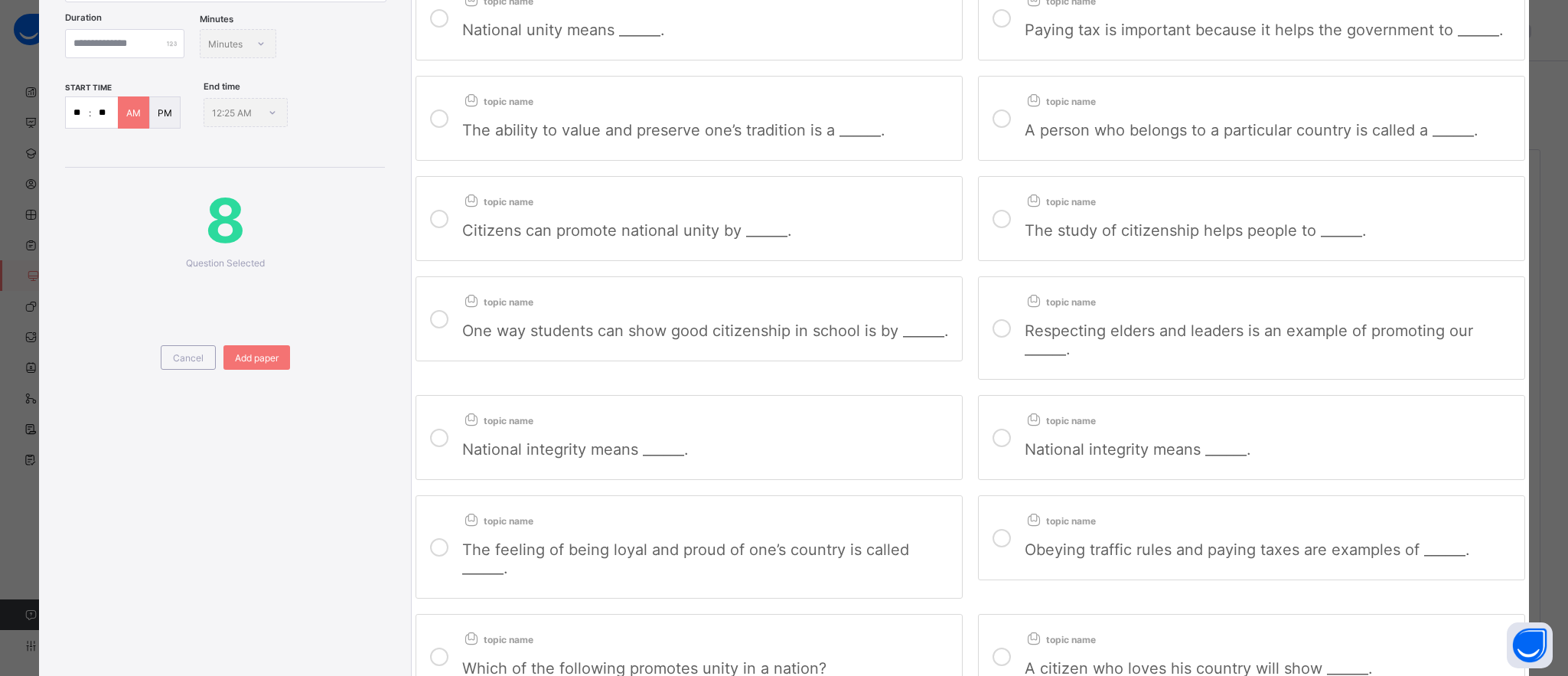
scroll to position [256, 0]
click at [483, 331] on span "One way students can show good citizenship in school is by ______." at bounding box center [706, 331] width 487 height 19
click at [1008, 327] on div at bounding box center [1002, 328] width 31 height 79
click at [495, 446] on div "National integrity means ______." at bounding box center [708, 443] width 492 height 32
click at [1034, 443] on div "National integrity means ______." at bounding box center [1270, 443] width 492 height 32
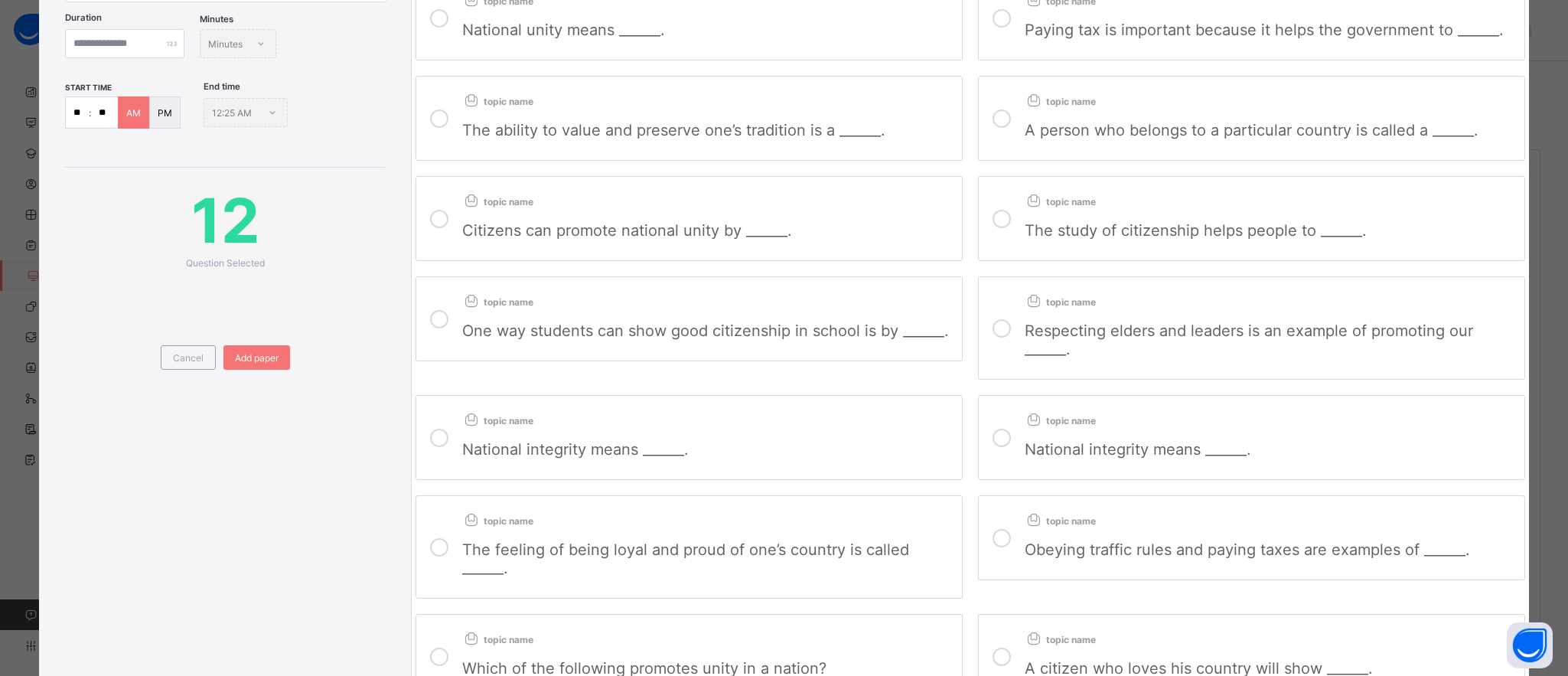
click at [510, 547] on div "The feeling of being loyal and proud of one’s country is called ______." at bounding box center [708, 552] width 492 height 50
click at [1030, 540] on div "Obeying traffic rules and paying taxes are examples of ______." at bounding box center [1270, 543] width 492 height 32
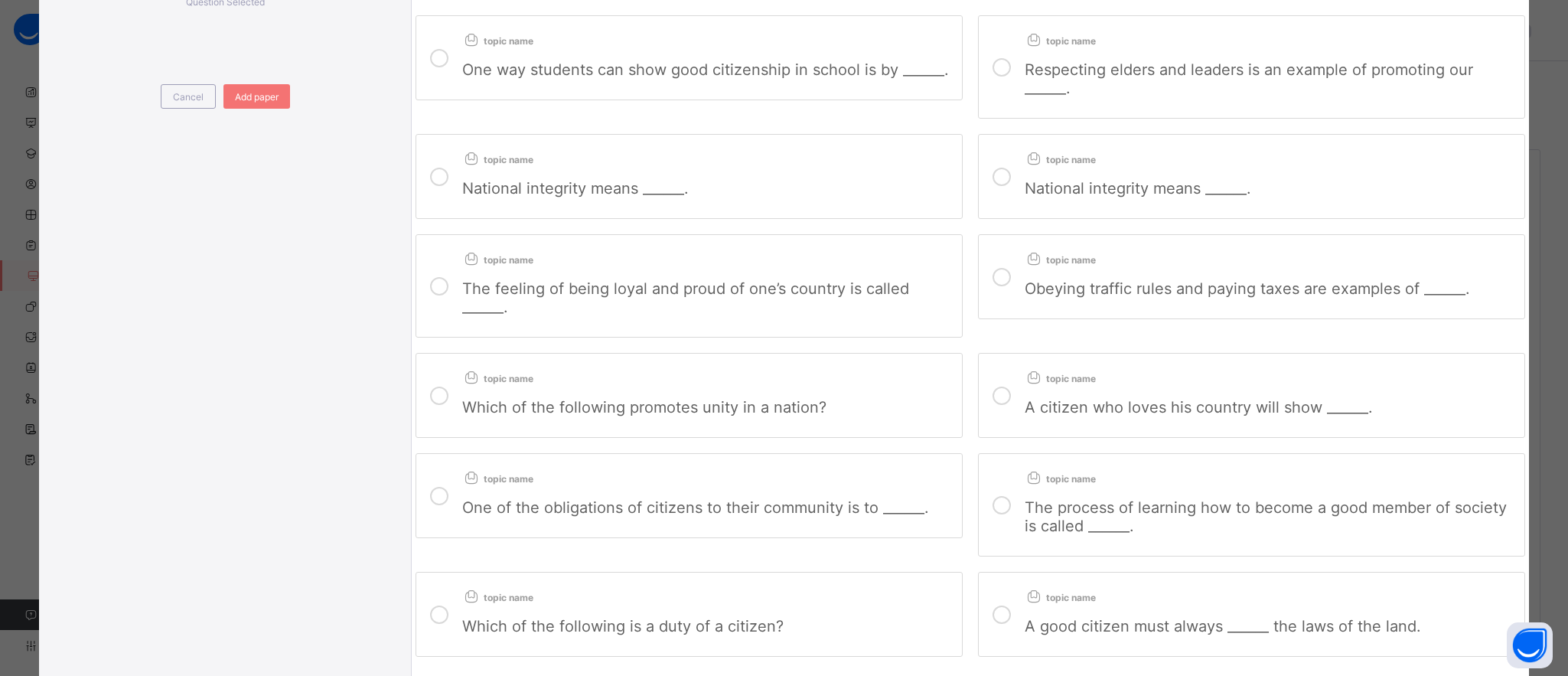
scroll to position [517, 0]
click at [483, 405] on div "Which of the following promotes unity in a nation?" at bounding box center [708, 399] width 492 height 32
click at [1013, 413] on label "topic name A citizen who loves his country will show ______." at bounding box center [1251, 395] width 547 height 85
click at [579, 510] on div "One of the obligations of citizens to their community is to ______." at bounding box center [708, 500] width 492 height 32
click at [1029, 510] on div "The process of learning how to become a good member of society is called ______." at bounding box center [1270, 510] width 492 height 50
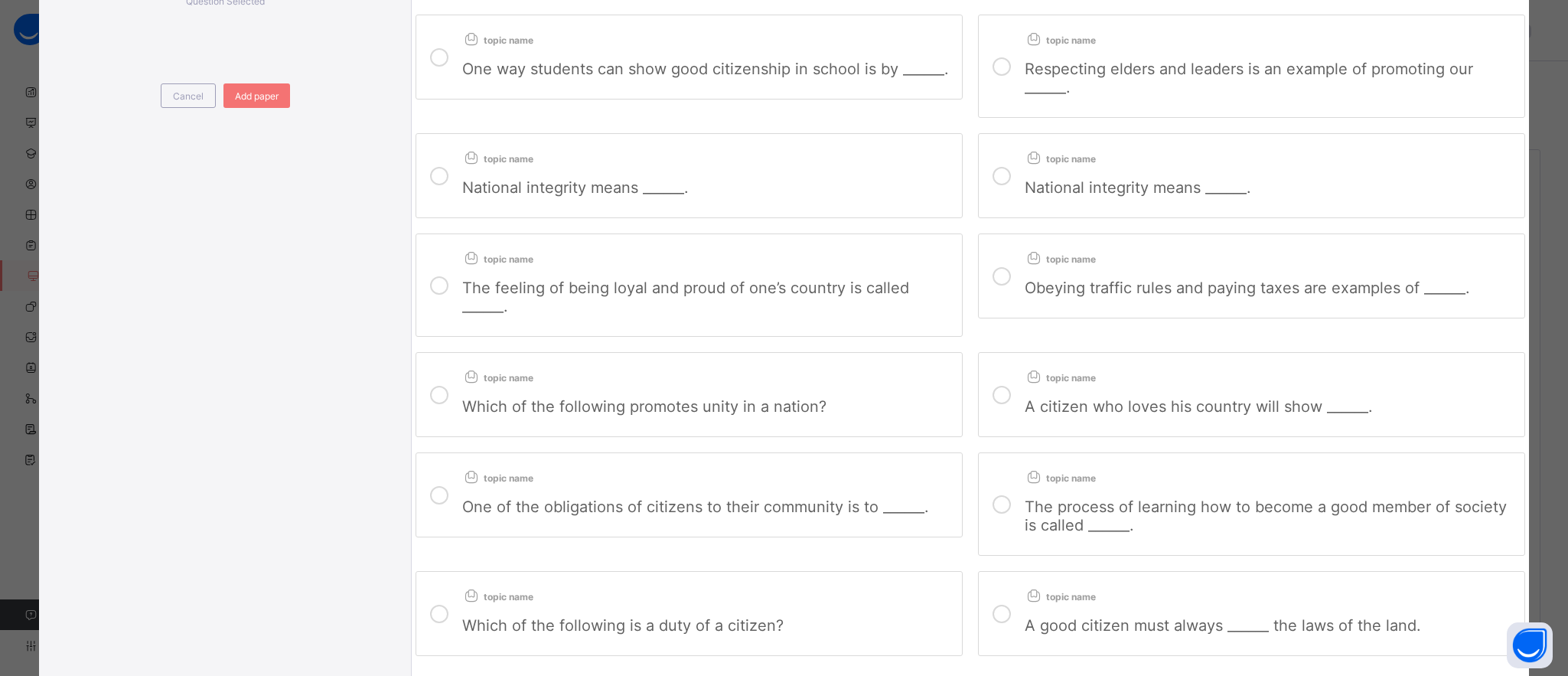
scroll to position [667, 0]
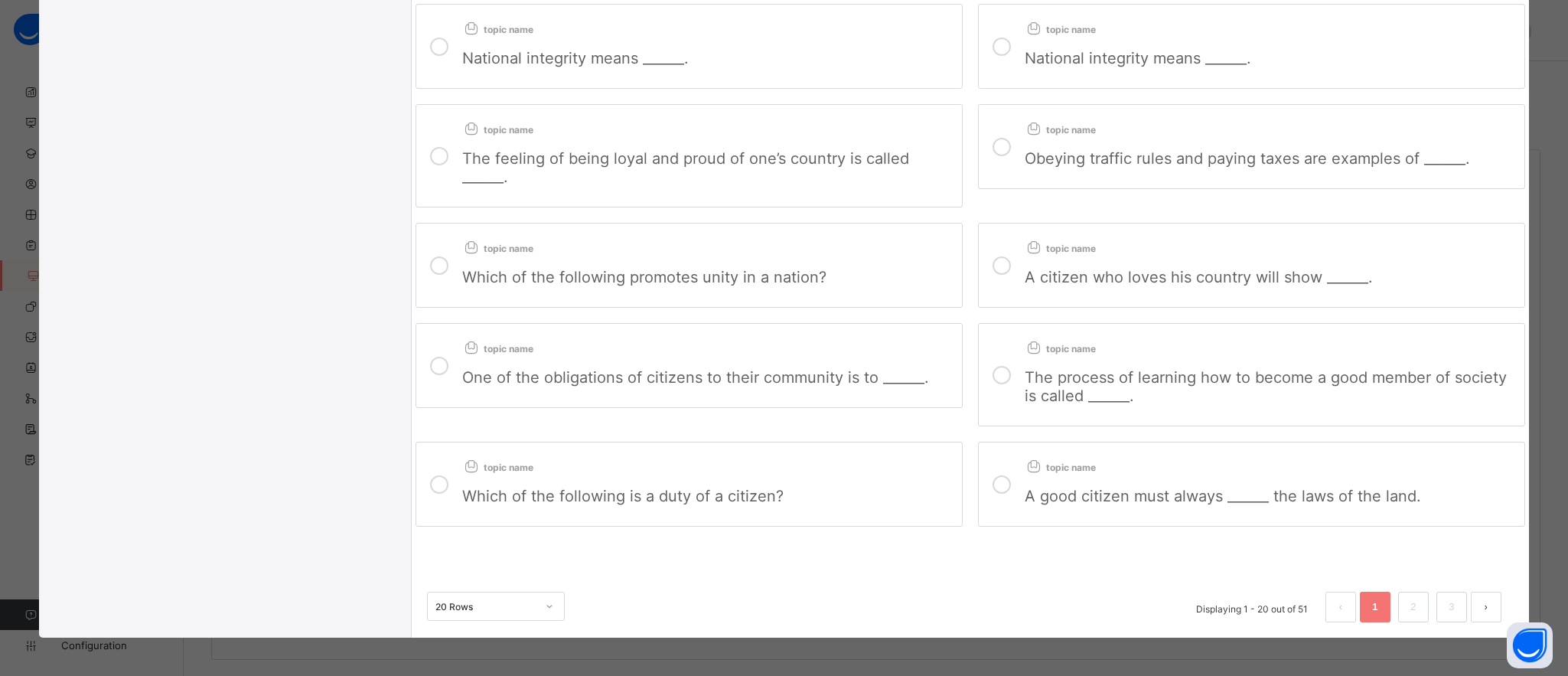
click at [590, 490] on span "Which of the following is a duty of a citizen?" at bounding box center [623, 497] width 322 height 19
click at [1010, 473] on div at bounding box center [1002, 484] width 31 height 61
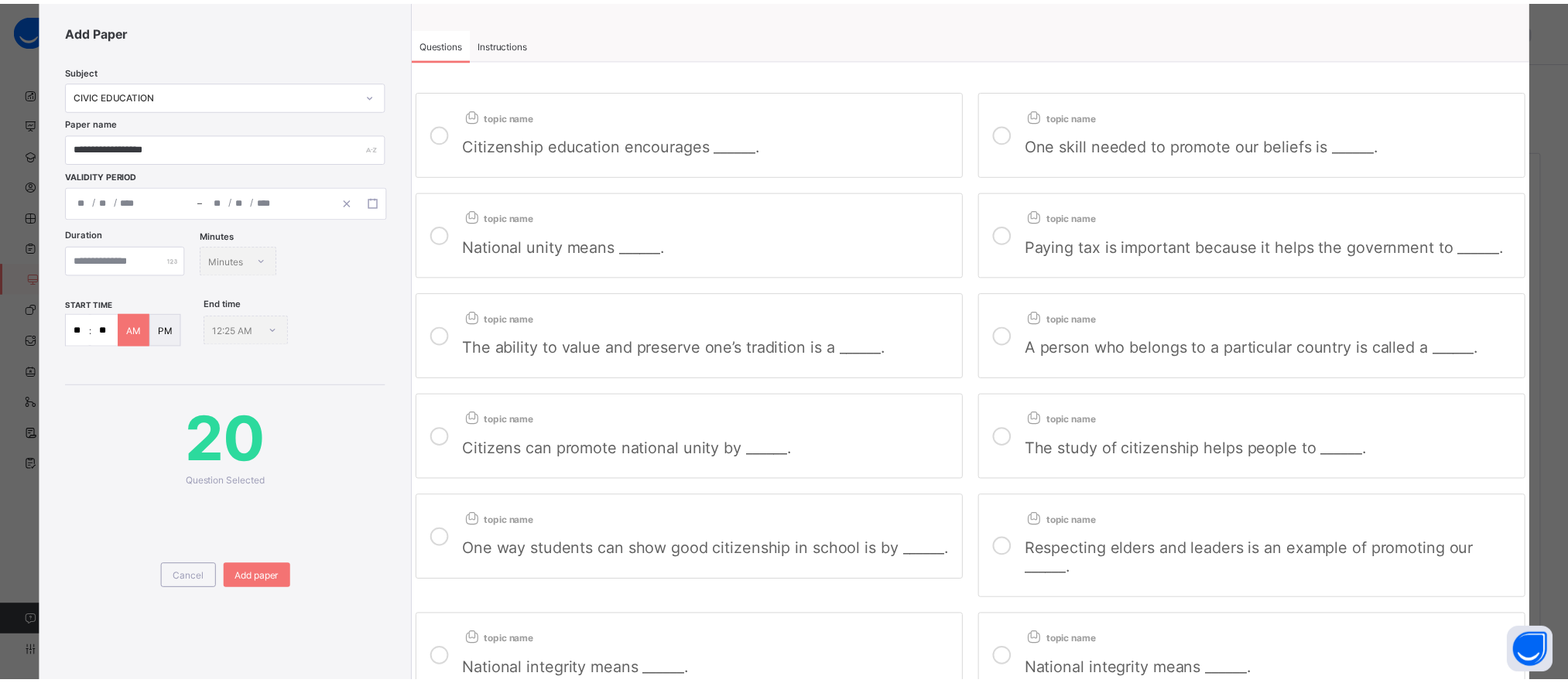
scroll to position [0, 0]
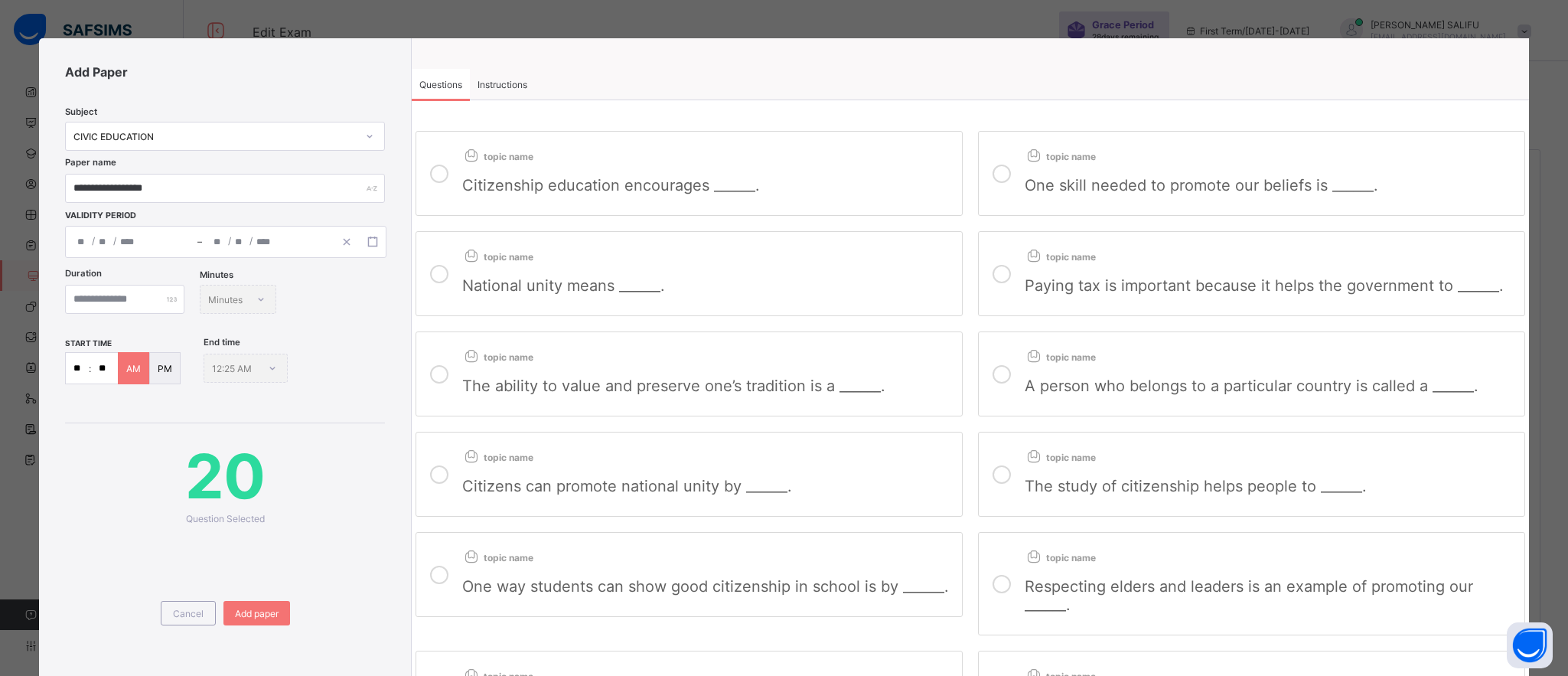
click at [517, 73] on div "Instructions" at bounding box center [502, 84] width 65 height 31
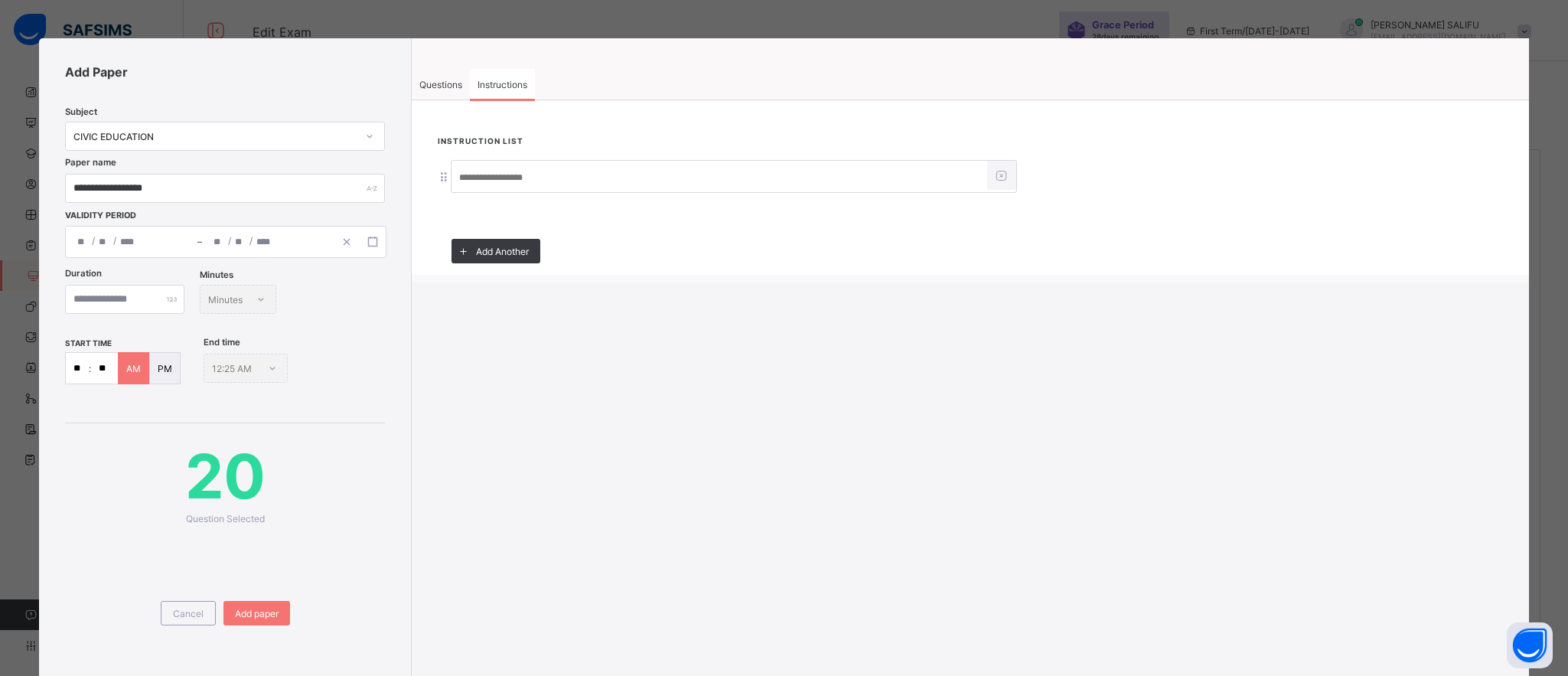
click at [485, 172] on input at bounding box center [719, 178] width 536 height 29
type input "**********"
click at [253, 611] on span "Add paper" at bounding box center [256, 613] width 44 height 11
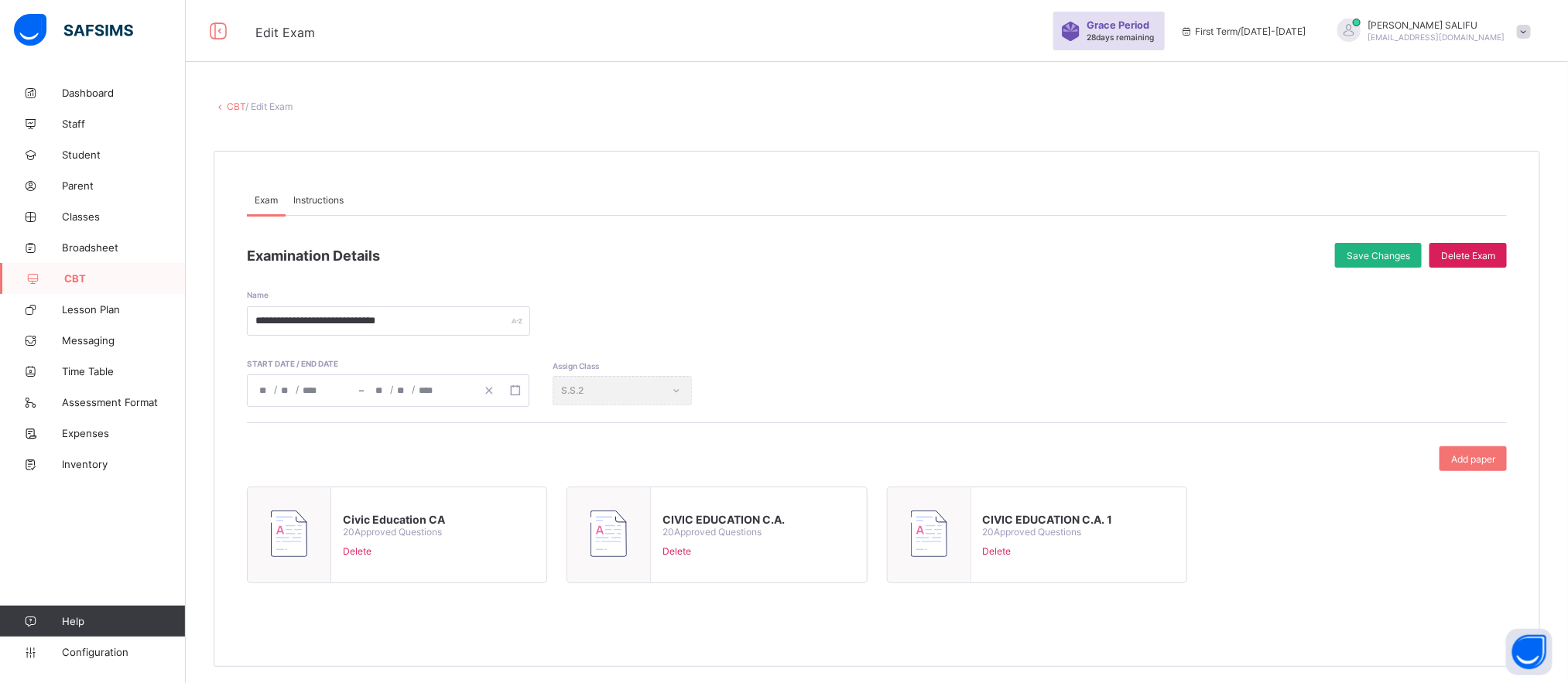
click at [1380, 247] on div "Save Changes" at bounding box center [1378, 255] width 86 height 25
click at [225, 105] on icon at bounding box center [220, 106] width 13 height 11
click at [235, 107] on link "CBT" at bounding box center [236, 106] width 19 height 11
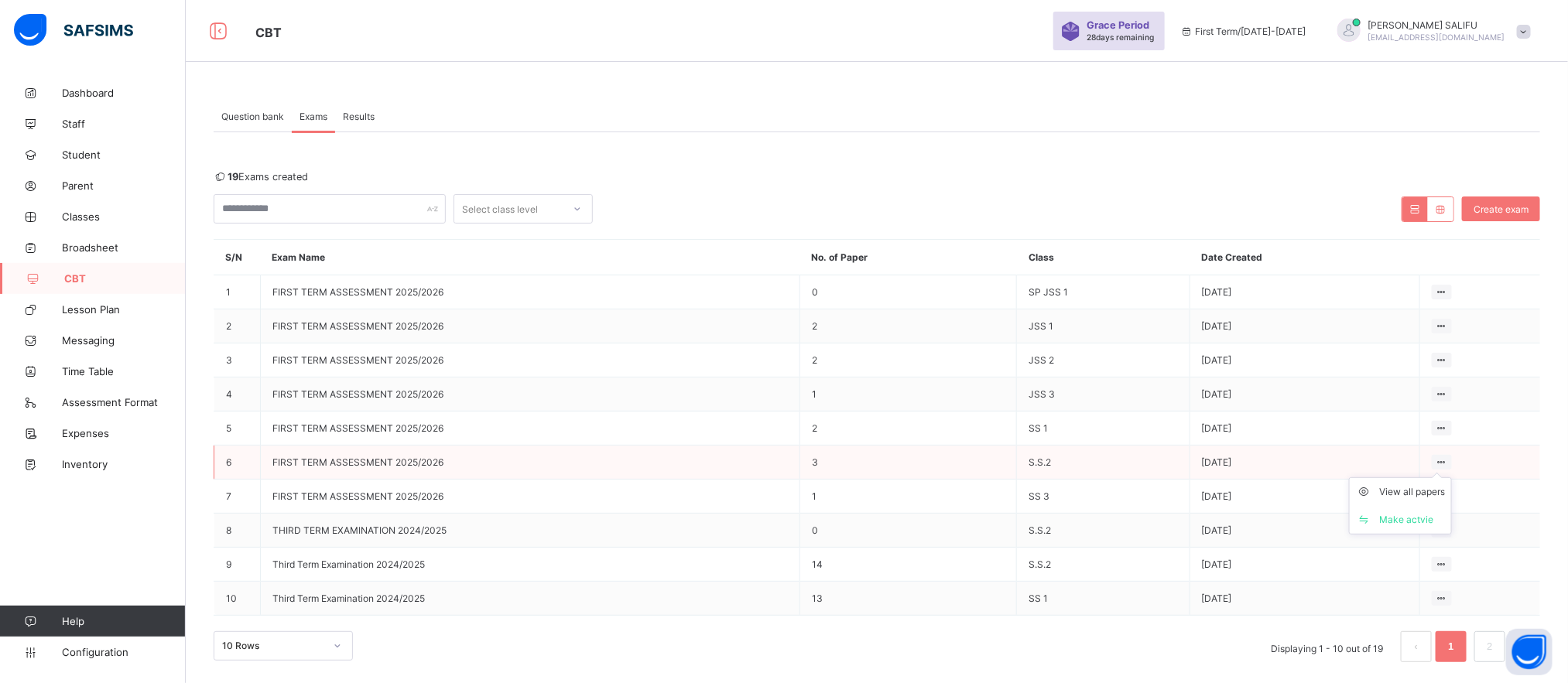
click at [1449, 464] on icon at bounding box center [1441, 461] width 13 height 11
click at [1417, 511] on li "Make actvie" at bounding box center [1401, 520] width 102 height 28
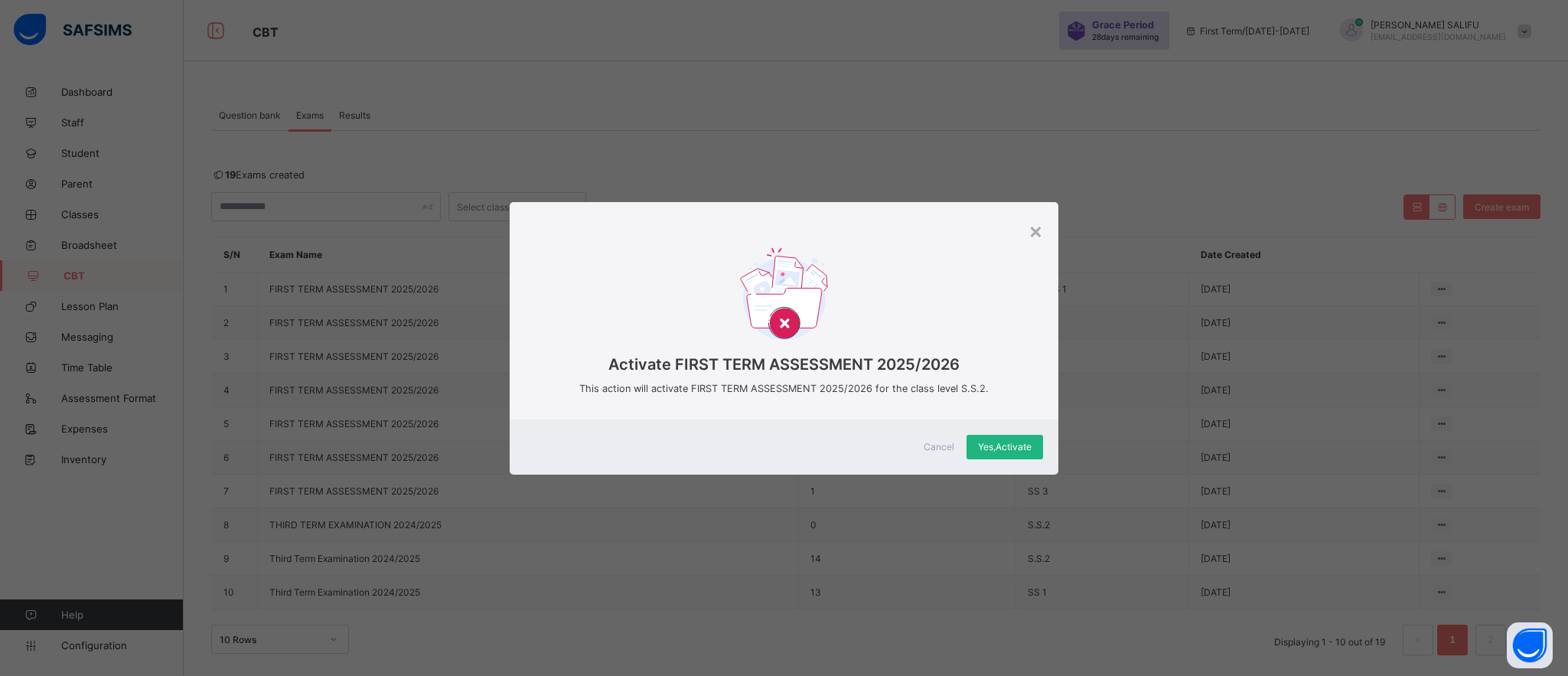
click at [1015, 448] on span "Yes, Activate" at bounding box center [1005, 446] width 54 height 11
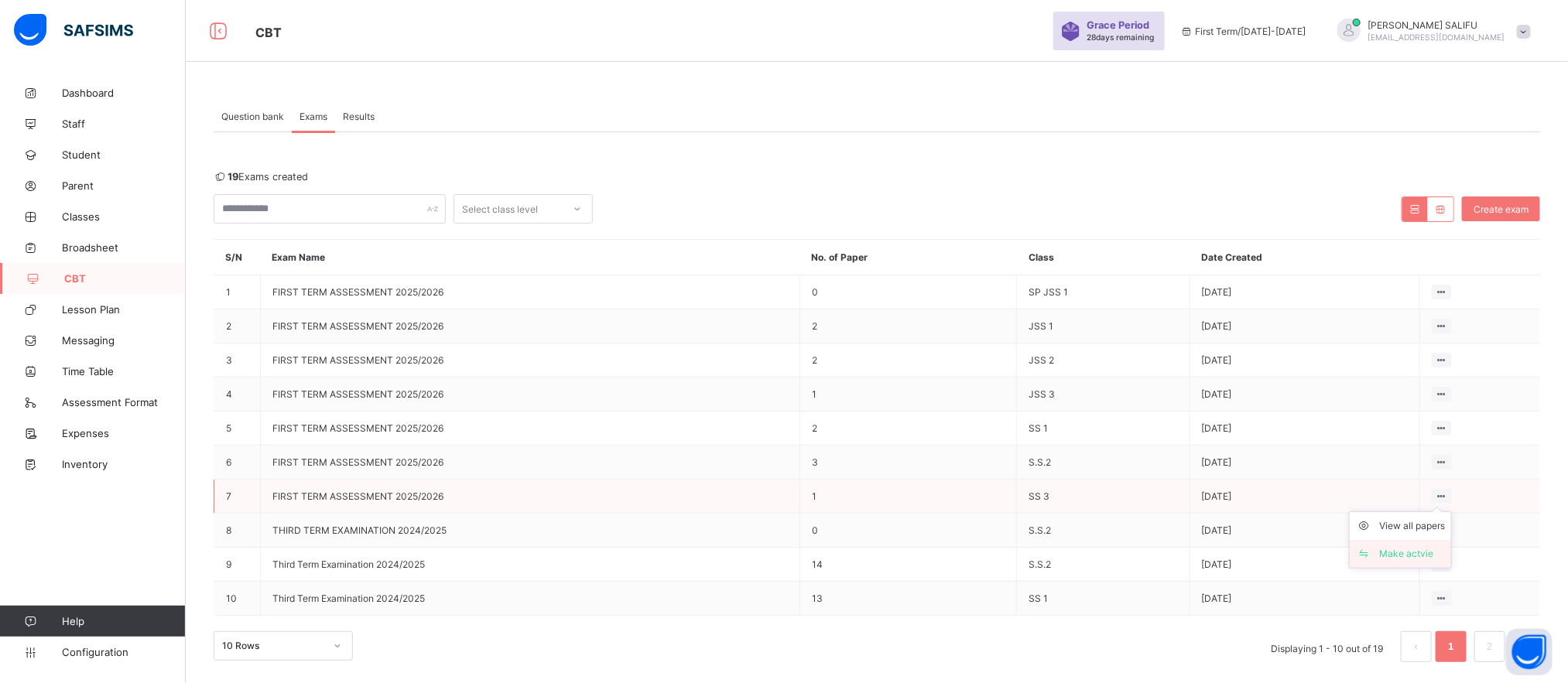
click at [1428, 555] on div "Make actvie" at bounding box center [1412, 554] width 66 height 16
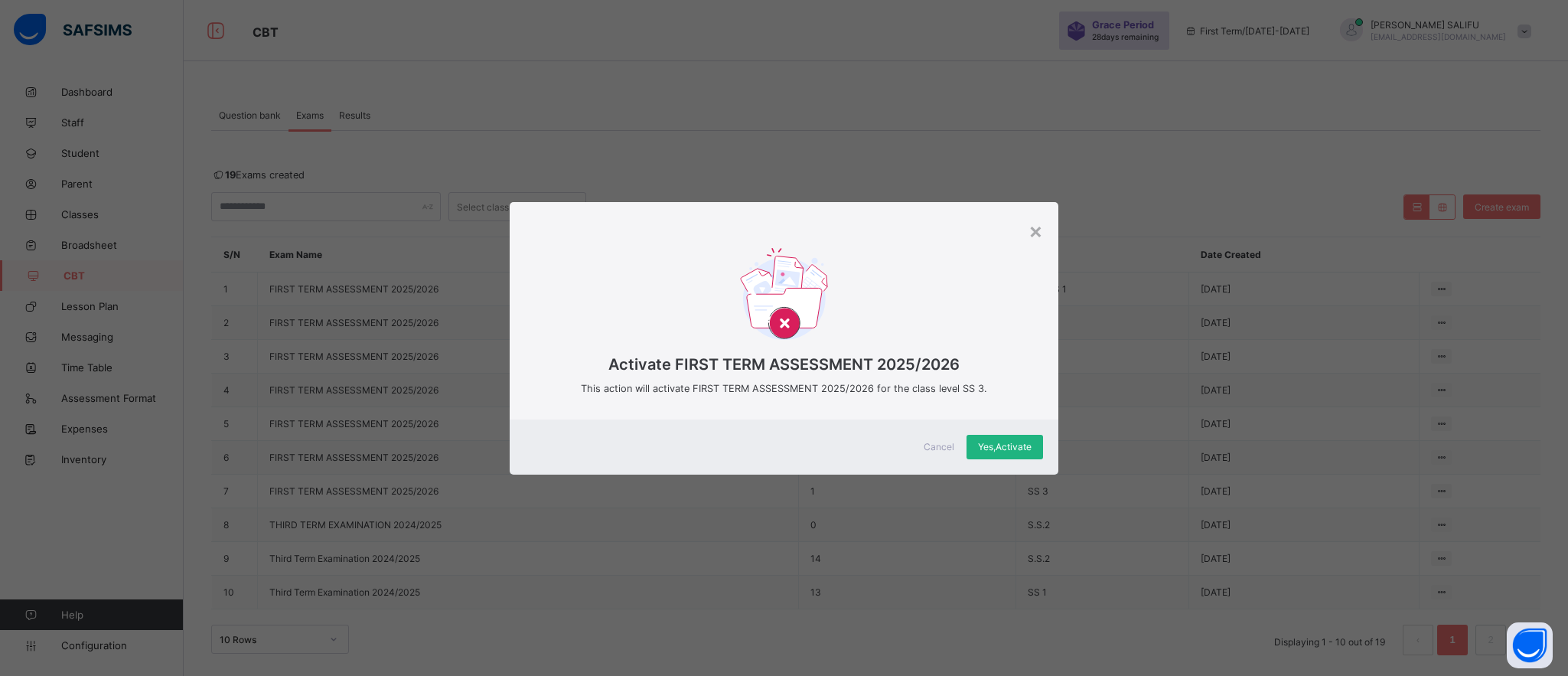
click at [1003, 446] on span "Yes, Activate" at bounding box center [1005, 446] width 54 height 11
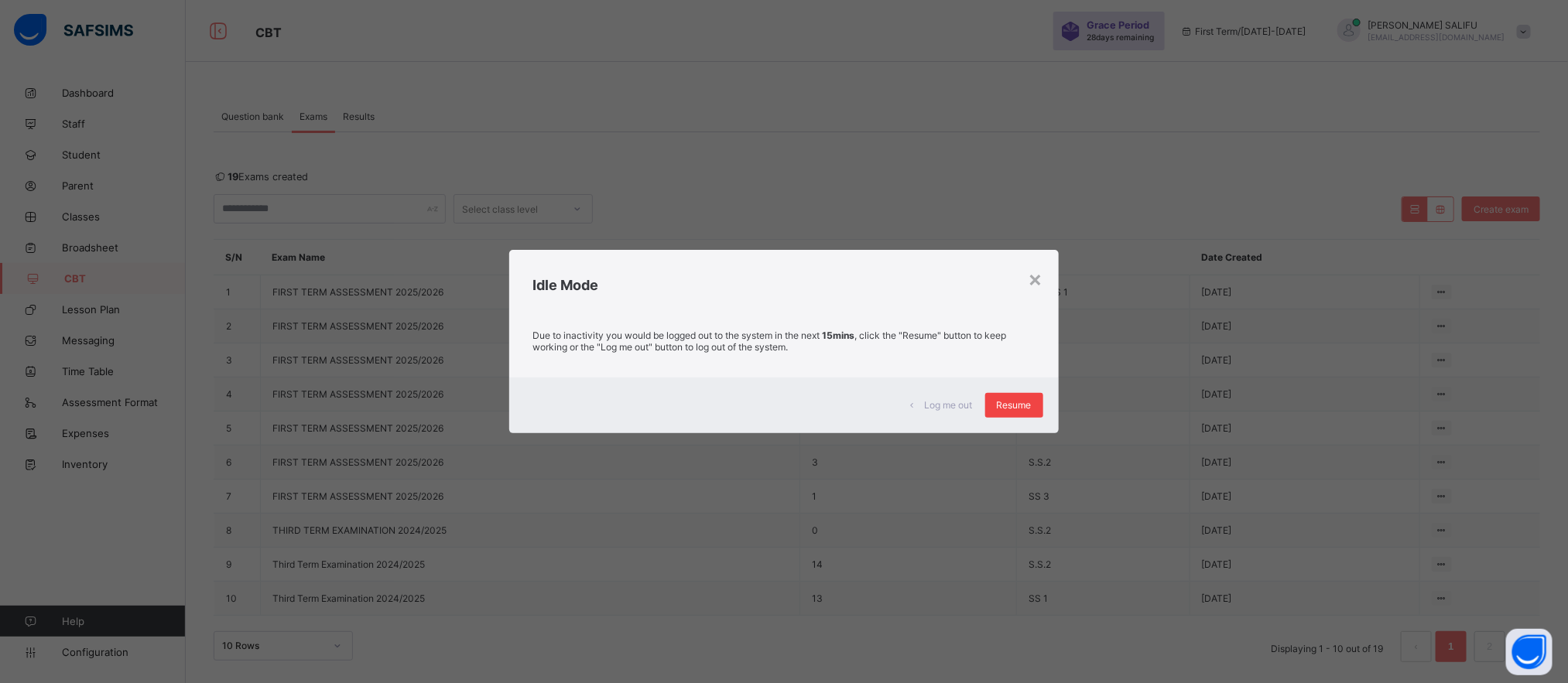
click at [1006, 399] on span "Resume" at bounding box center [1014, 404] width 34 height 11
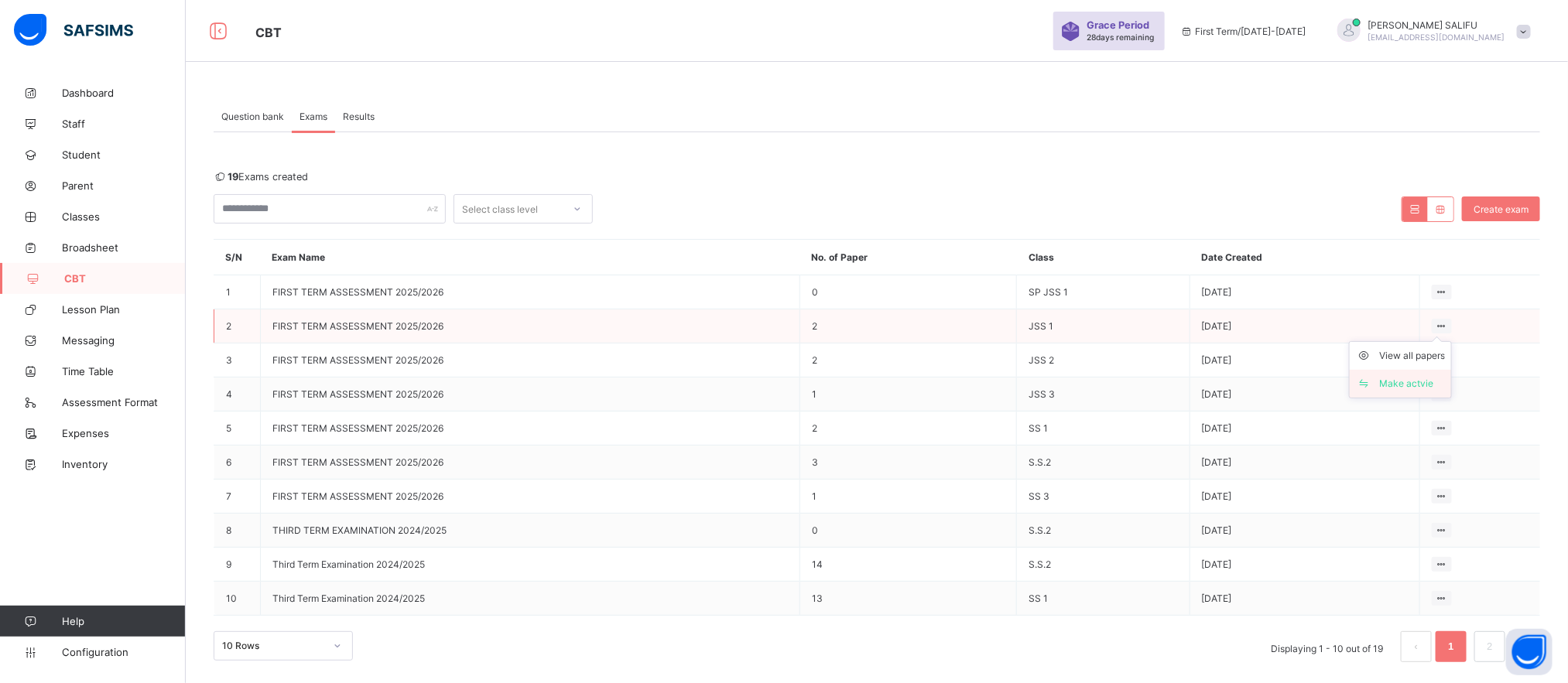
click at [1424, 380] on div "Make actvie" at bounding box center [1412, 384] width 66 height 16
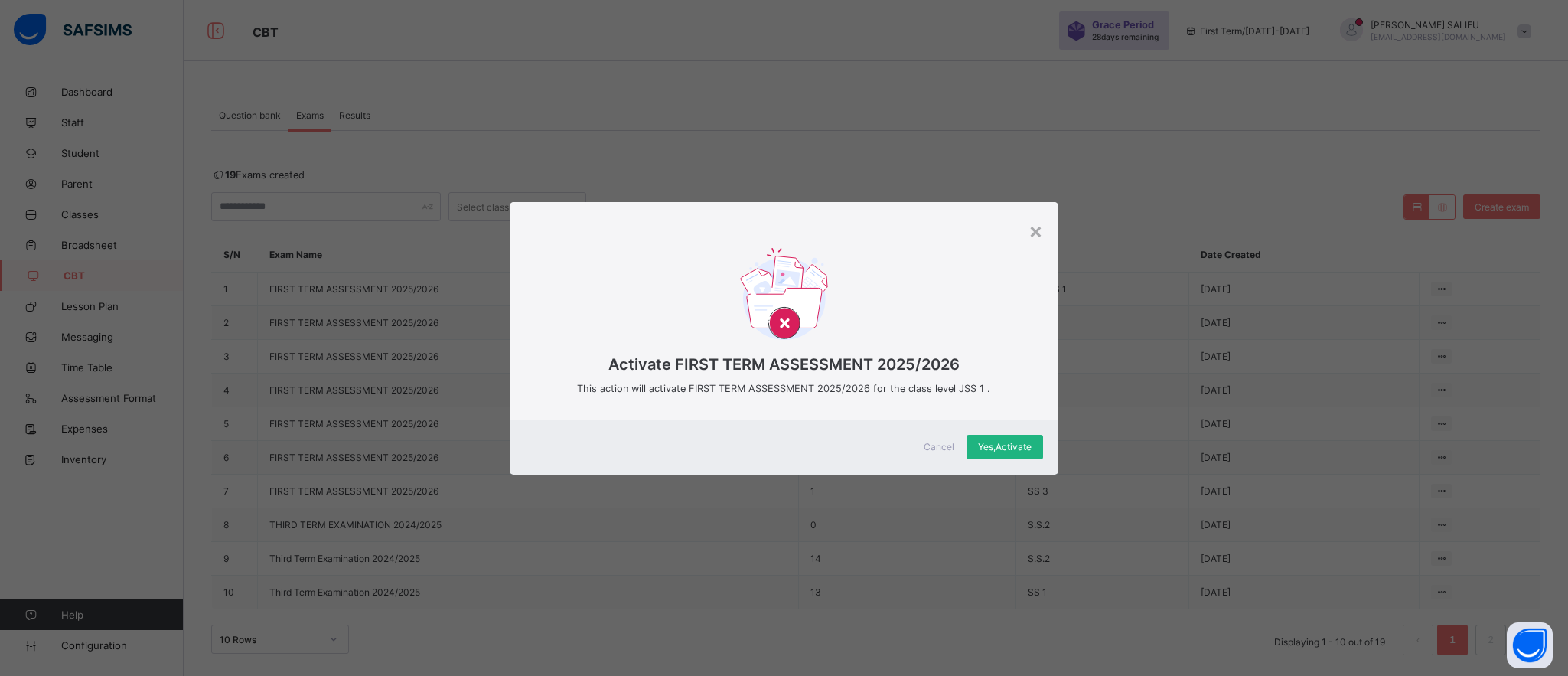
click at [1000, 443] on span "Yes, Activate" at bounding box center [1005, 446] width 54 height 11
click at [1166, 333] on div "× Activate FIRST TERM ASSESSMENT 2025/2026 This action will activate FIRST TERM…" at bounding box center [784, 338] width 1568 height 676
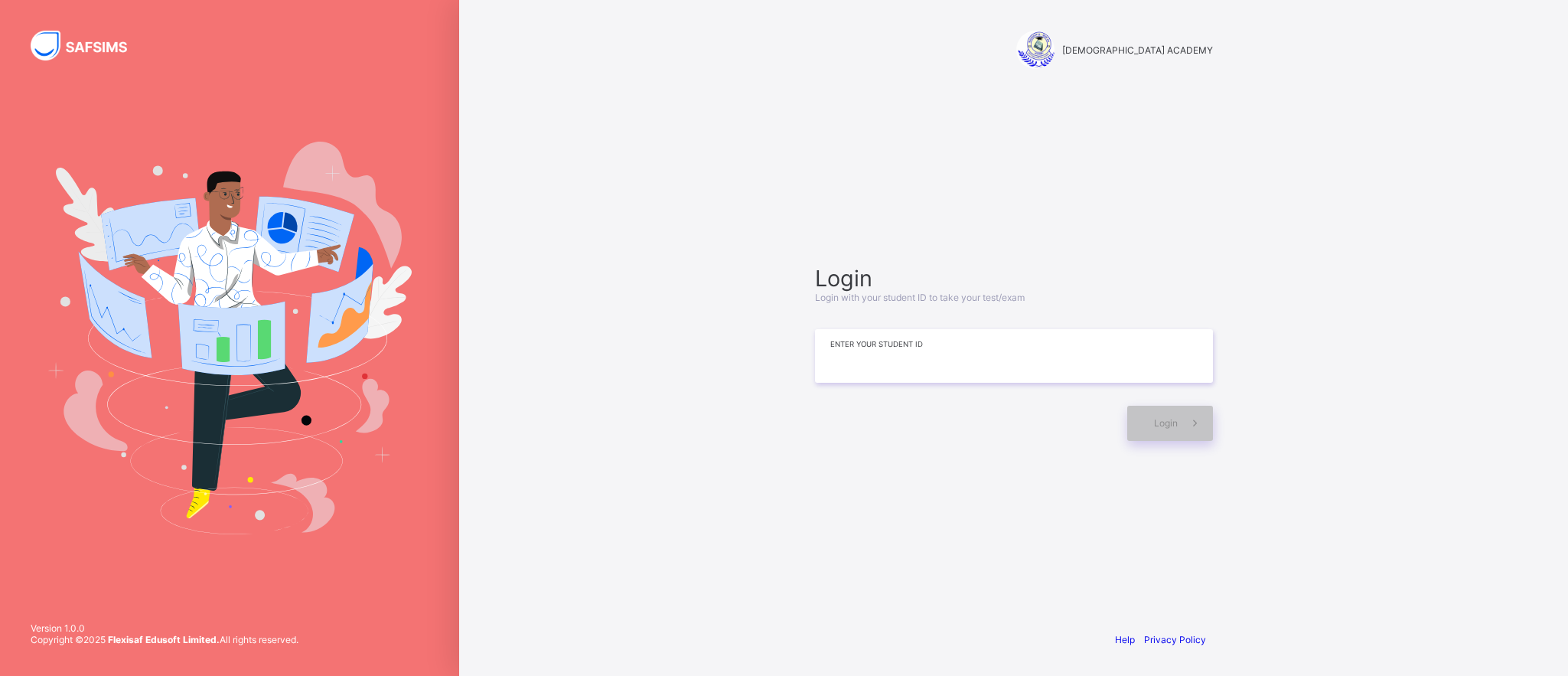
click at [903, 363] on input at bounding box center [1013, 356] width 398 height 54
type input "*"
click at [1196, 425] on icon at bounding box center [1195, 422] width 16 height 15
click at [857, 357] on input "**********" at bounding box center [1013, 356] width 398 height 54
click at [871, 356] on input "**********" at bounding box center [1013, 356] width 398 height 54
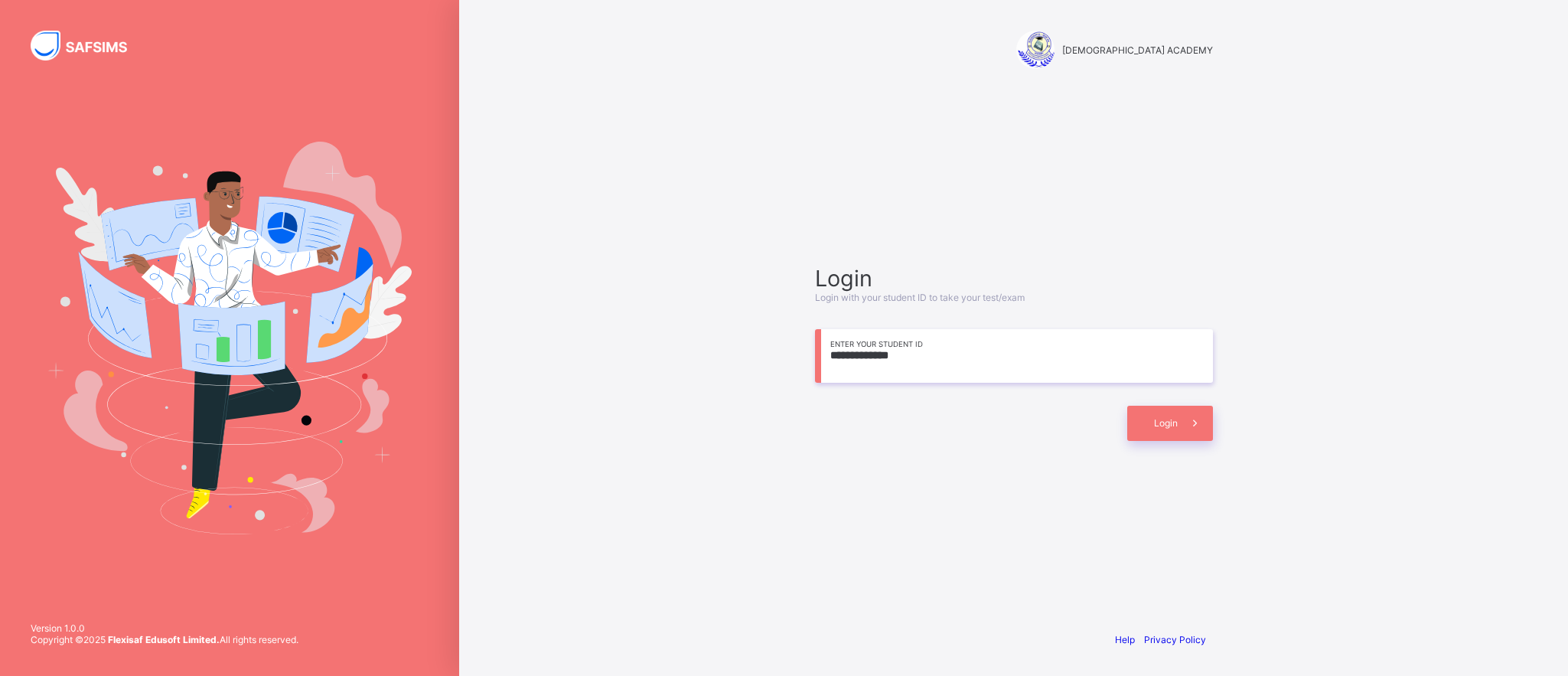
click at [889, 354] on input "**********" at bounding box center [1013, 356] width 398 height 54
click at [1171, 419] on span "Login" at bounding box center [1166, 422] width 24 height 11
click at [874, 357] on input "**********" at bounding box center [1013, 356] width 398 height 54
type input "**********"
click at [1164, 428] on span "Login" at bounding box center [1166, 422] width 24 height 11
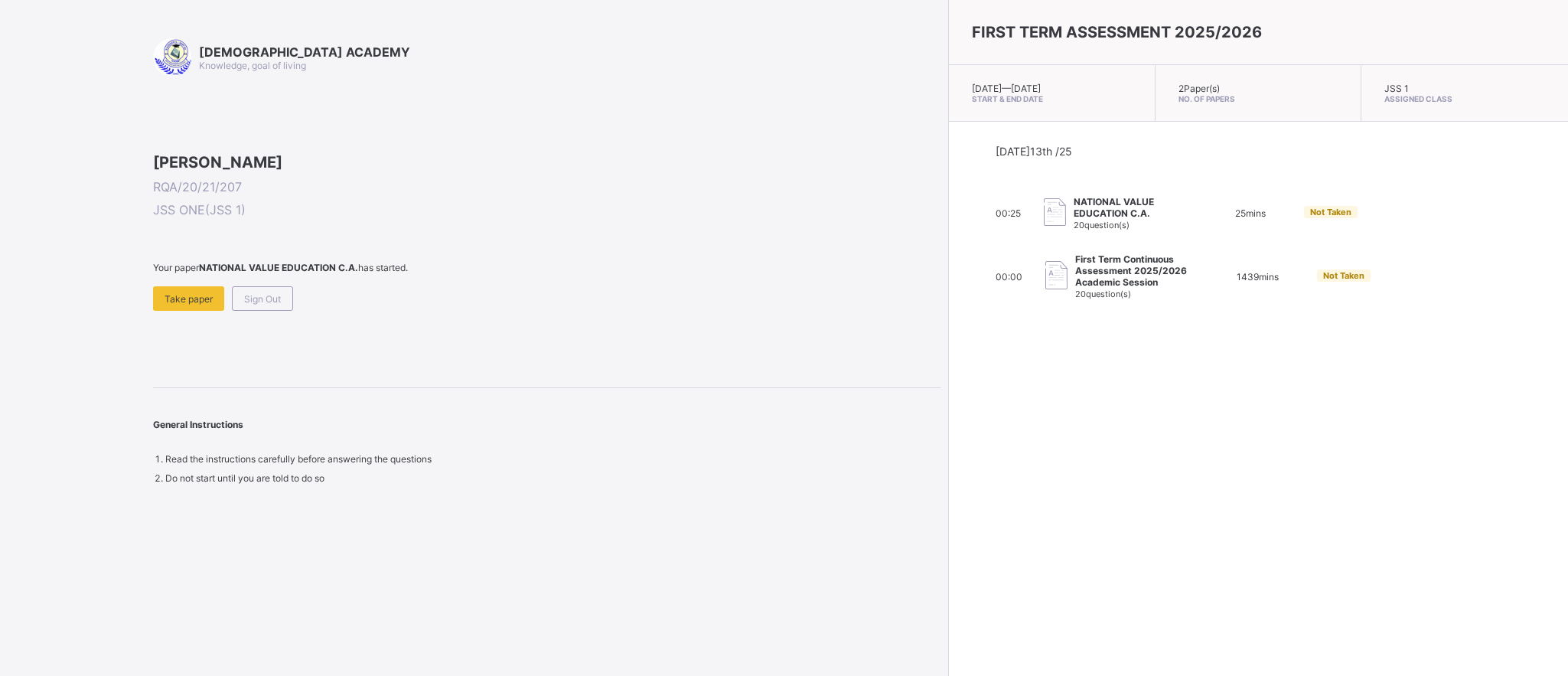
click at [1044, 205] on img at bounding box center [1055, 212] width 22 height 28
click at [967, 342] on div "FIRST TERM ASSESSMENT 2025/2026 [DATE] — [GEOGRAPHIC_DATA][DATE] Start & End Da…" at bounding box center [1258, 338] width 620 height 676
click at [180, 305] on span "Take paper" at bounding box center [189, 299] width 49 height 11
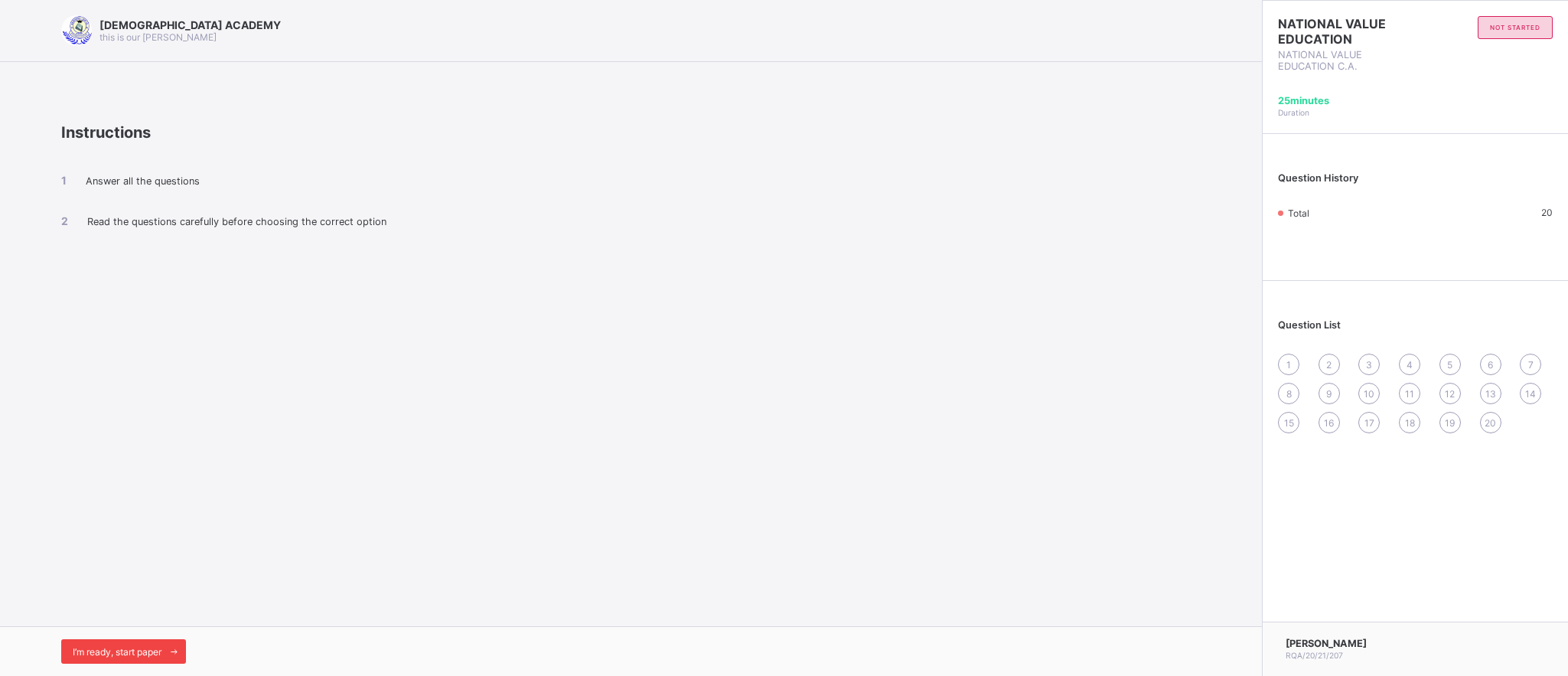
click at [126, 649] on span "I’m ready, start paper" at bounding box center [117, 651] width 89 height 11
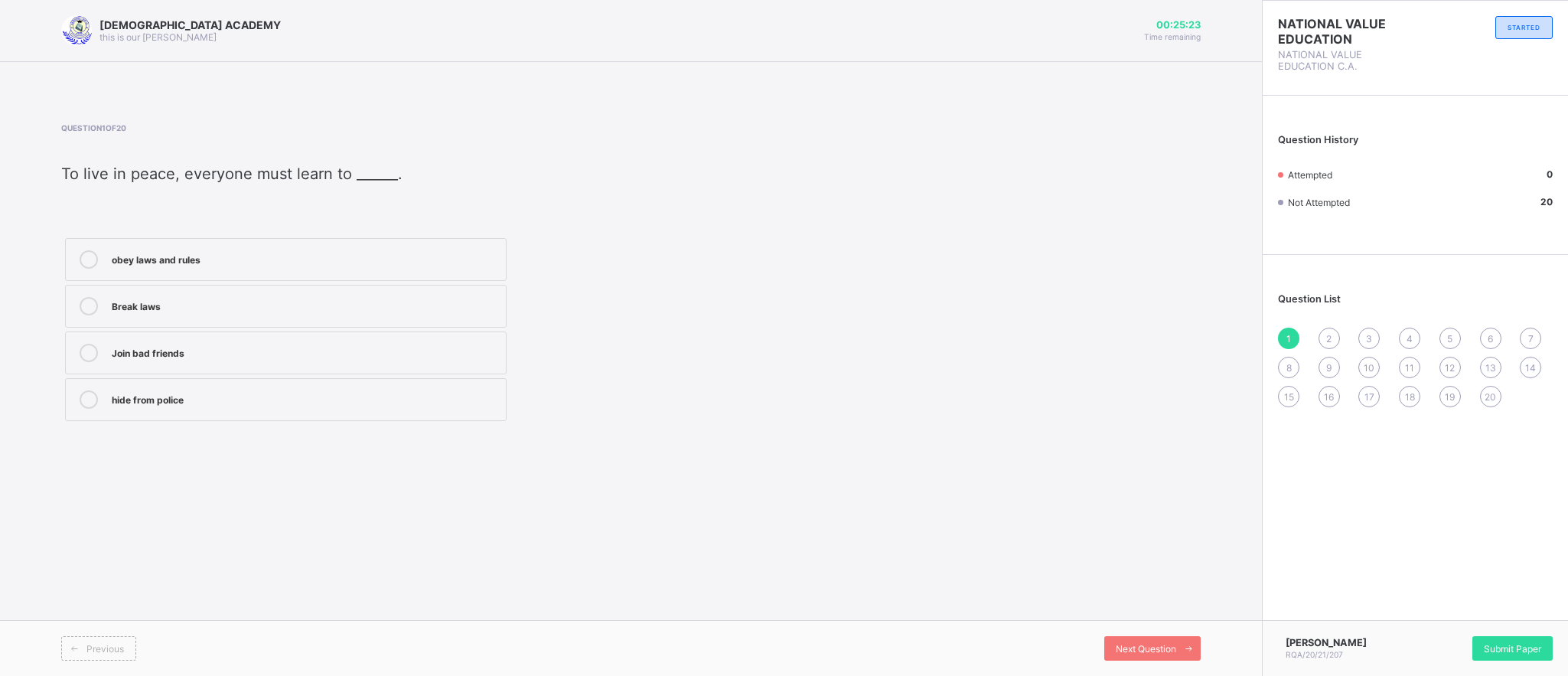
click at [113, 259] on div "obey laws and rules" at bounding box center [305, 258] width 386 height 15
click at [1333, 338] on div "2" at bounding box center [1329, 338] width 21 height 21
click at [294, 276] on div "society" at bounding box center [305, 279] width 386 height 15
click at [1372, 334] on span "3" at bounding box center [1368, 338] width 6 height 11
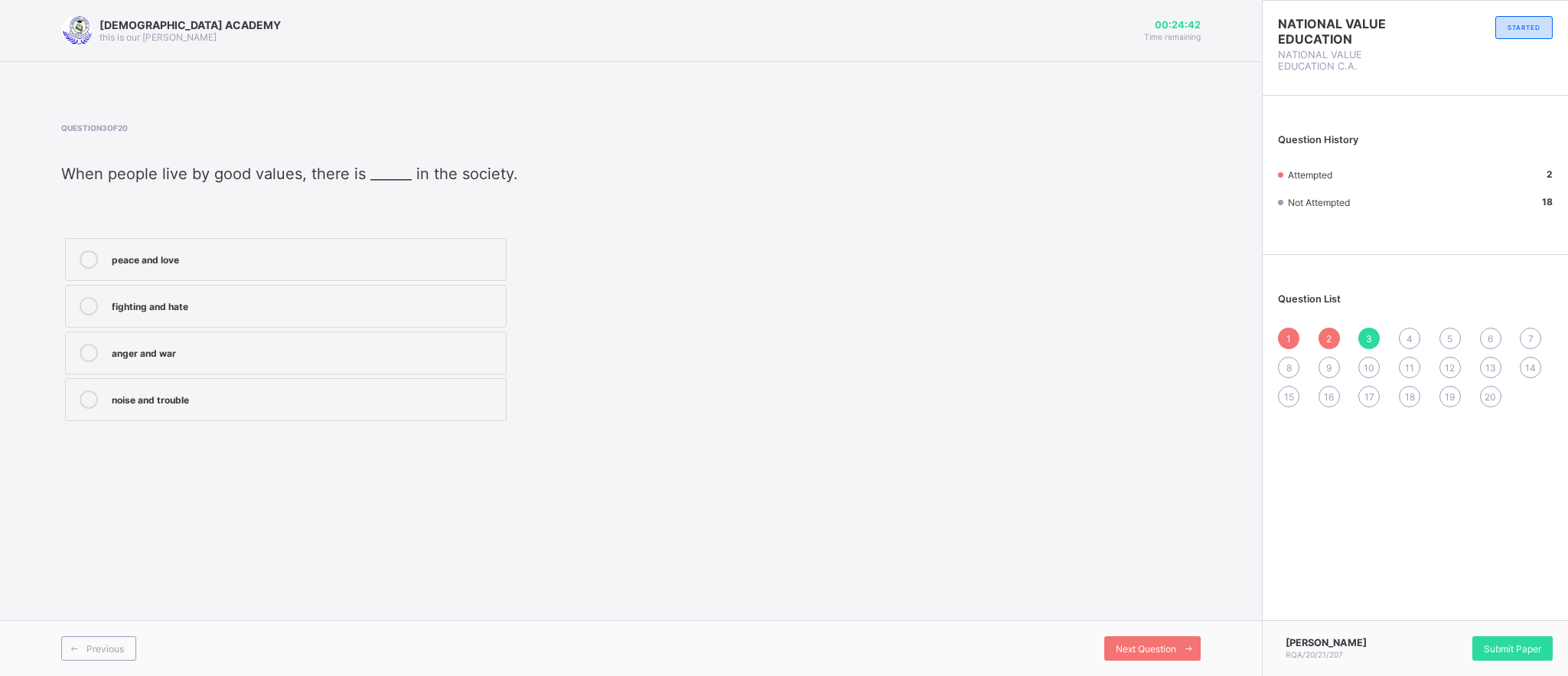
click at [349, 253] on div "peace and love" at bounding box center [305, 258] width 386 height 15
click at [1407, 338] on span "4" at bounding box center [1409, 338] width 6 height 11
click at [399, 304] on div "Family" at bounding box center [305, 305] width 386 height 15
click at [1365, 341] on div "3" at bounding box center [1368, 338] width 21 height 21
click at [421, 267] on div "peace and love" at bounding box center [305, 259] width 386 height 19
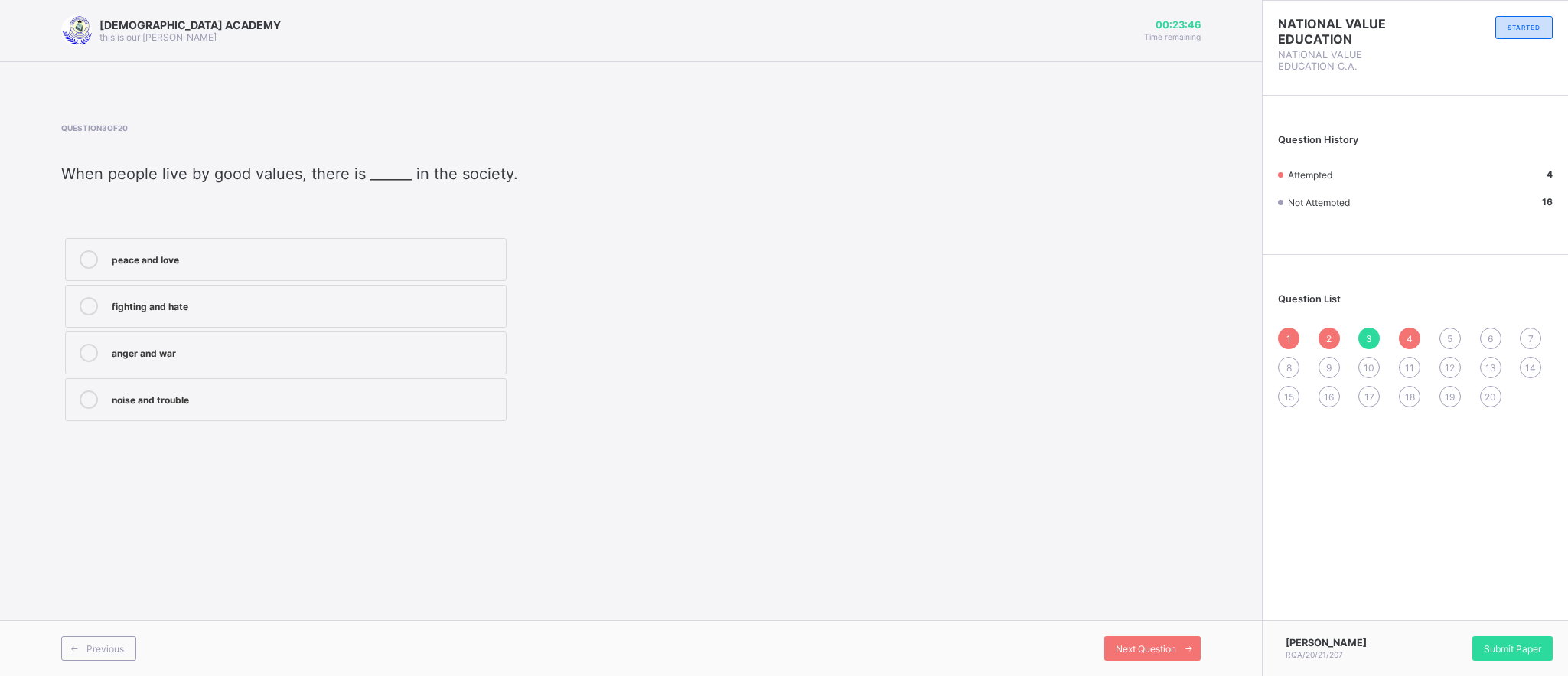
click at [1448, 329] on div "5" at bounding box center [1450, 338] width 21 height 21
click at [399, 369] on div "prison" at bounding box center [305, 372] width 386 height 15
click at [1489, 338] on span "6" at bounding box center [1490, 338] width 5 height 11
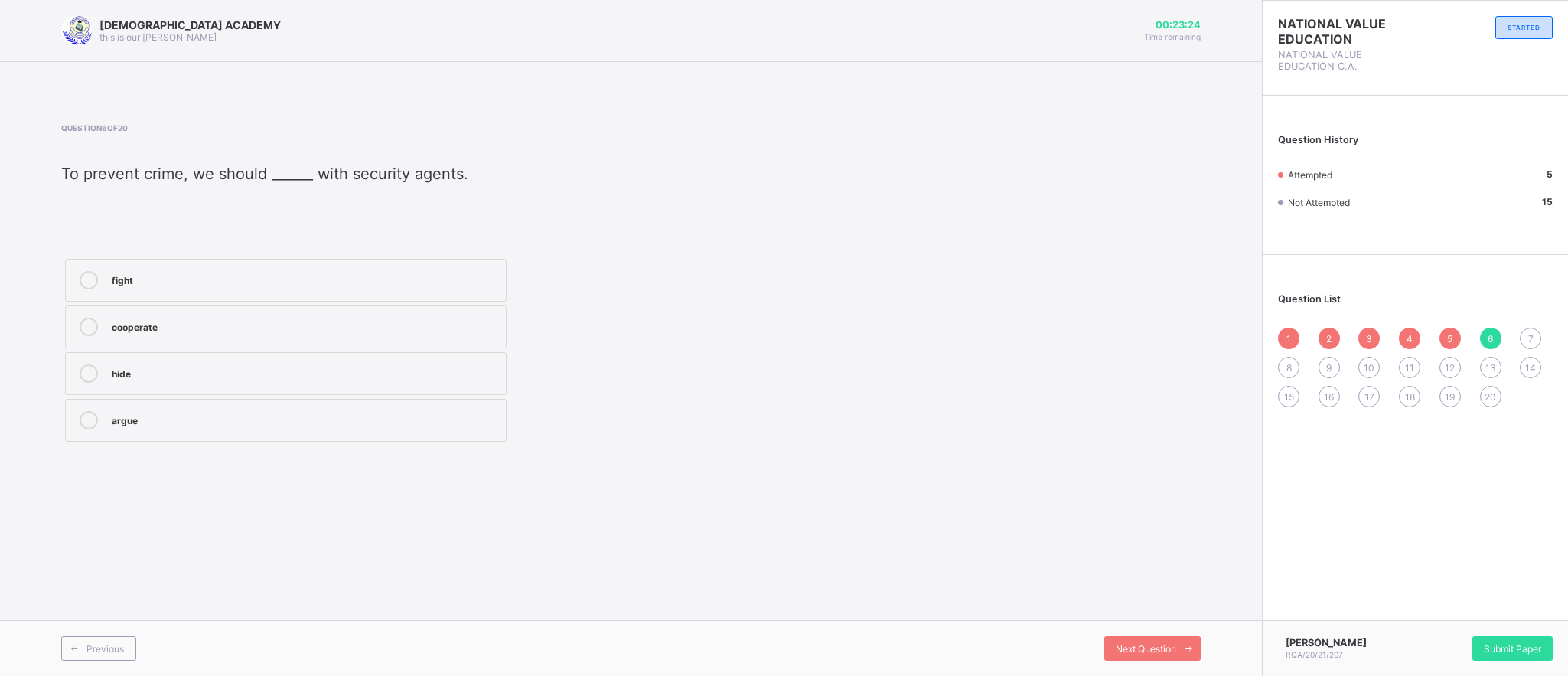
click at [455, 329] on div "cooperate" at bounding box center [305, 325] width 386 height 15
click at [1534, 329] on div "7" at bounding box center [1530, 338] width 21 height 21
click at [1481, 328] on div "1 2 3 4 5 6 7 8 9 10 11 12 13 14 15 16 17 18 19 20" at bounding box center [1415, 367] width 275 height 79
click at [1500, 340] on div "6" at bounding box center [1490, 338] width 21 height 21
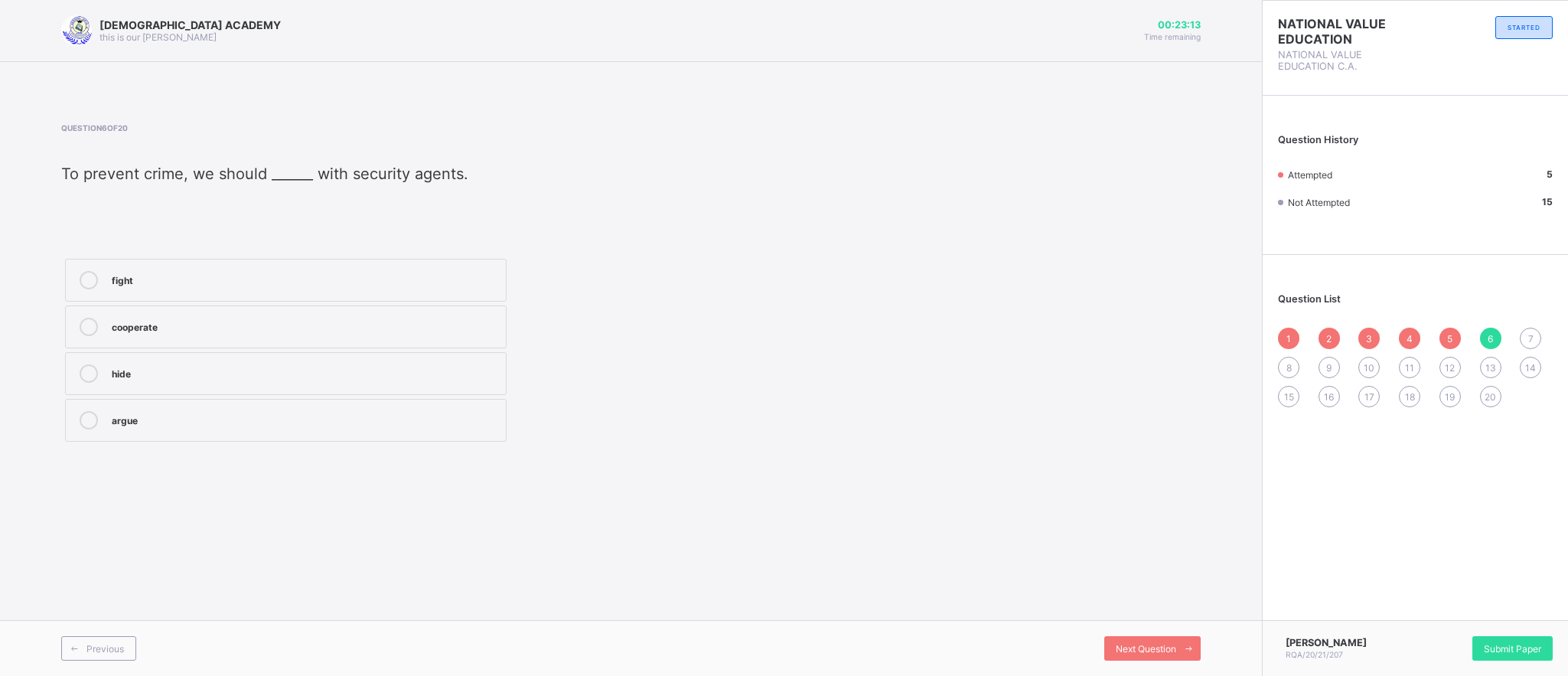
click at [299, 329] on div "cooperate" at bounding box center [305, 325] width 386 height 15
click at [1524, 329] on div "7" at bounding box center [1530, 338] width 21 height 21
click at [293, 320] on div "good citizens" at bounding box center [305, 325] width 386 height 15
click at [1135, 637] on div "Next Question" at bounding box center [1153, 649] width 96 height 25
click at [863, 510] on div "[DEMOGRAPHIC_DATA] ACADEMY this is our [PERSON_NAME] 00:22:49 Time remaining Qu…" at bounding box center [630, 338] width 1262 height 676
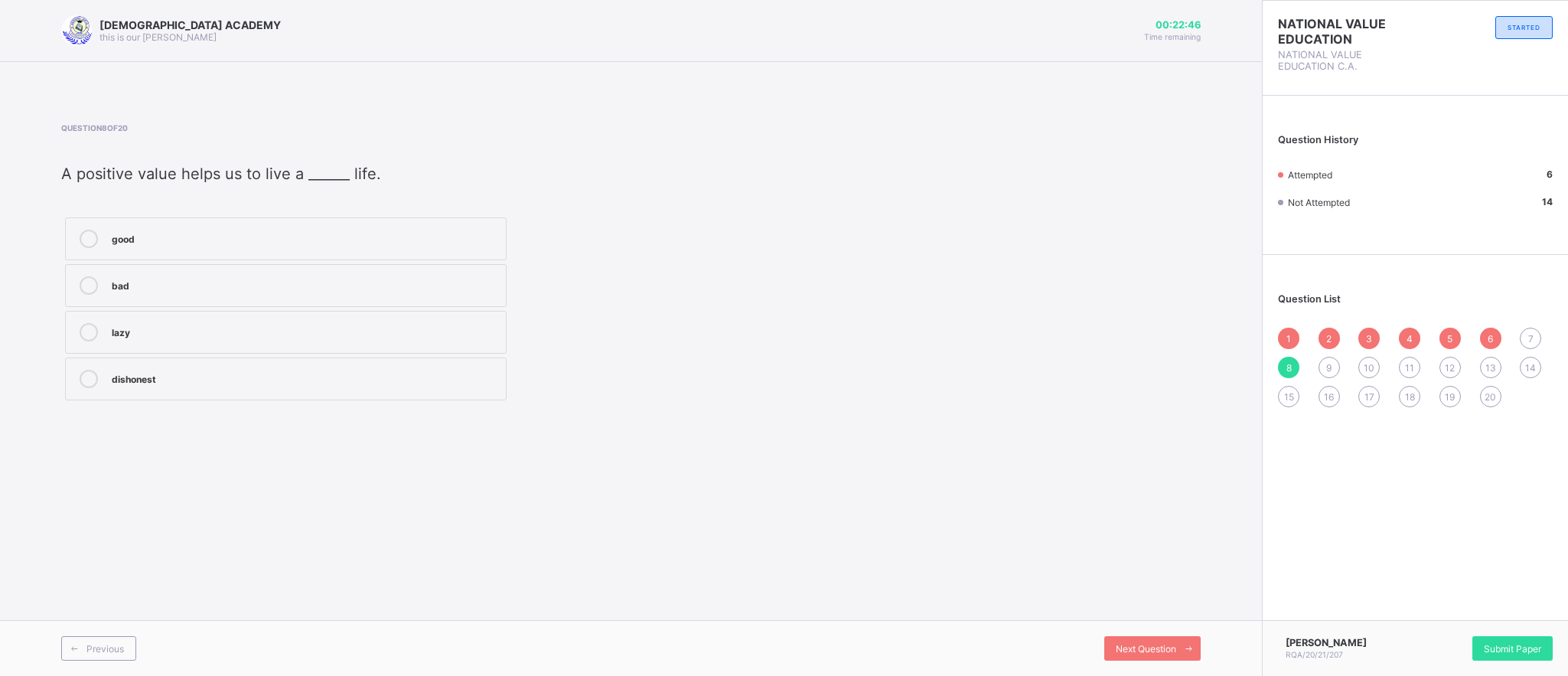
click at [464, 246] on div "good" at bounding box center [305, 239] width 386 height 19
click at [1173, 639] on div "Next Question" at bounding box center [1153, 649] width 96 height 25
click at [297, 223] on label "trust" at bounding box center [286, 239] width 442 height 43
click at [1137, 644] on span "Next Question" at bounding box center [1146, 649] width 61 height 11
click at [393, 267] on label "provide" at bounding box center [286, 286] width 442 height 43
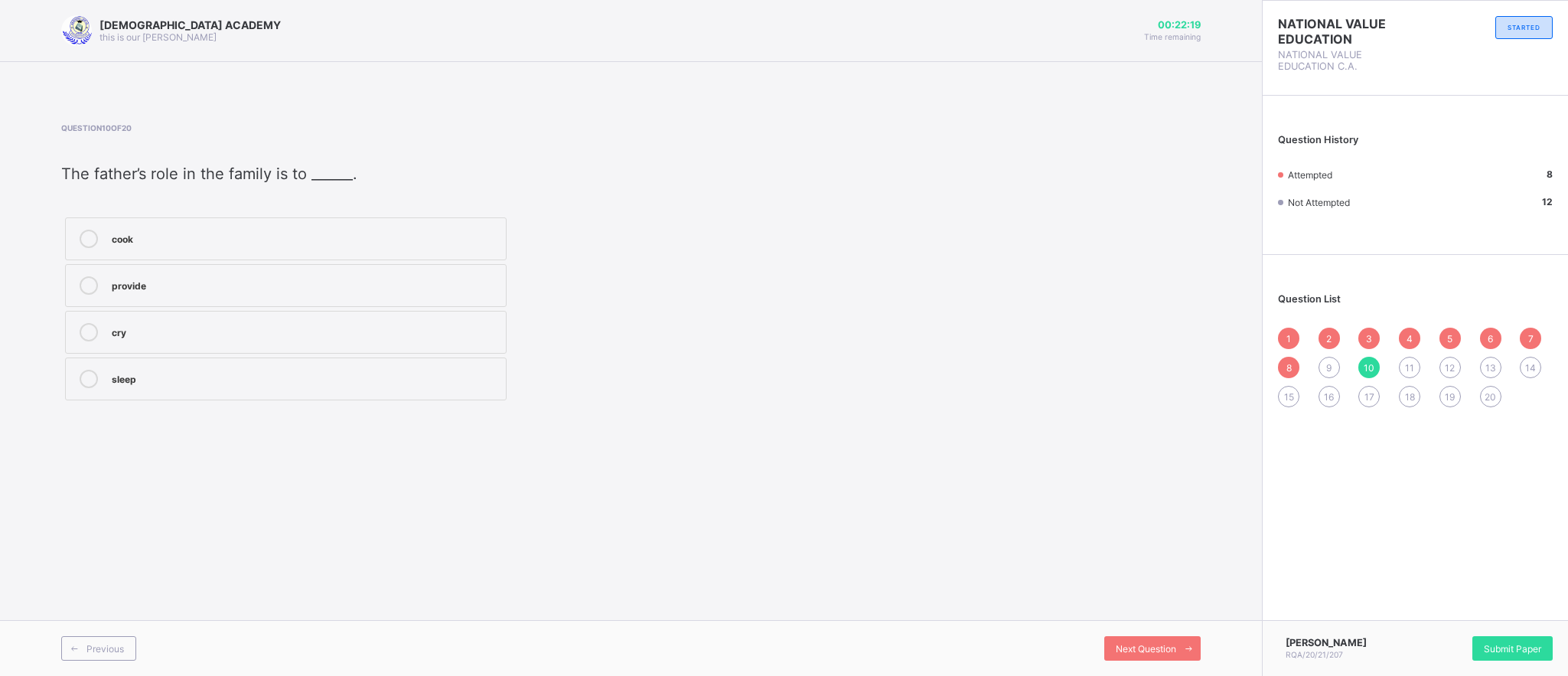
click at [1325, 370] on div "9" at bounding box center [1329, 367] width 21 height 21
click at [223, 230] on div "trust" at bounding box center [305, 237] width 386 height 15
click at [1150, 648] on span "Next Question" at bounding box center [1146, 649] width 61 height 11
click at [274, 281] on div "provide" at bounding box center [305, 284] width 386 height 15
click at [1162, 642] on div "Next Question" at bounding box center [1153, 649] width 96 height 25
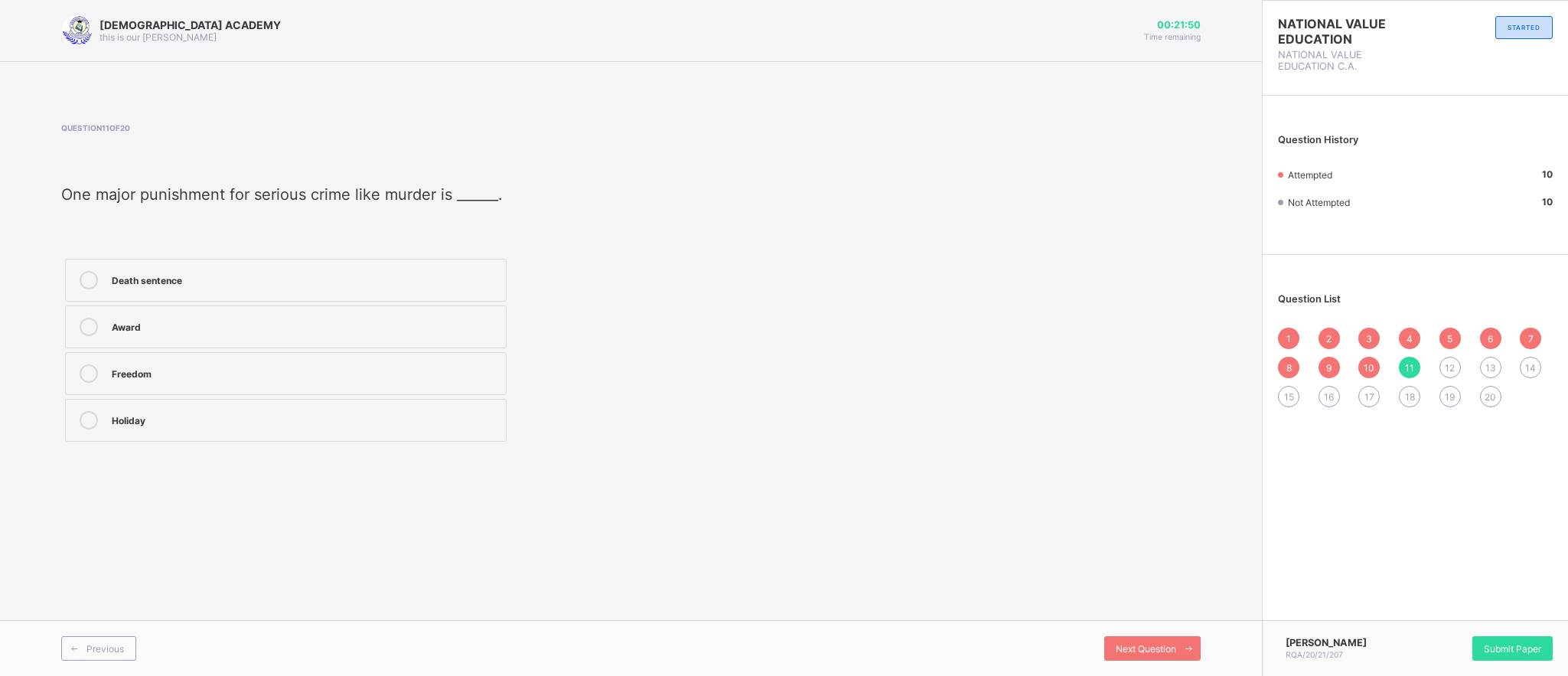
click at [409, 278] on div "Death sentence" at bounding box center [305, 279] width 386 height 15
click at [1113, 637] on div "Next Question" at bounding box center [1153, 649] width 96 height 25
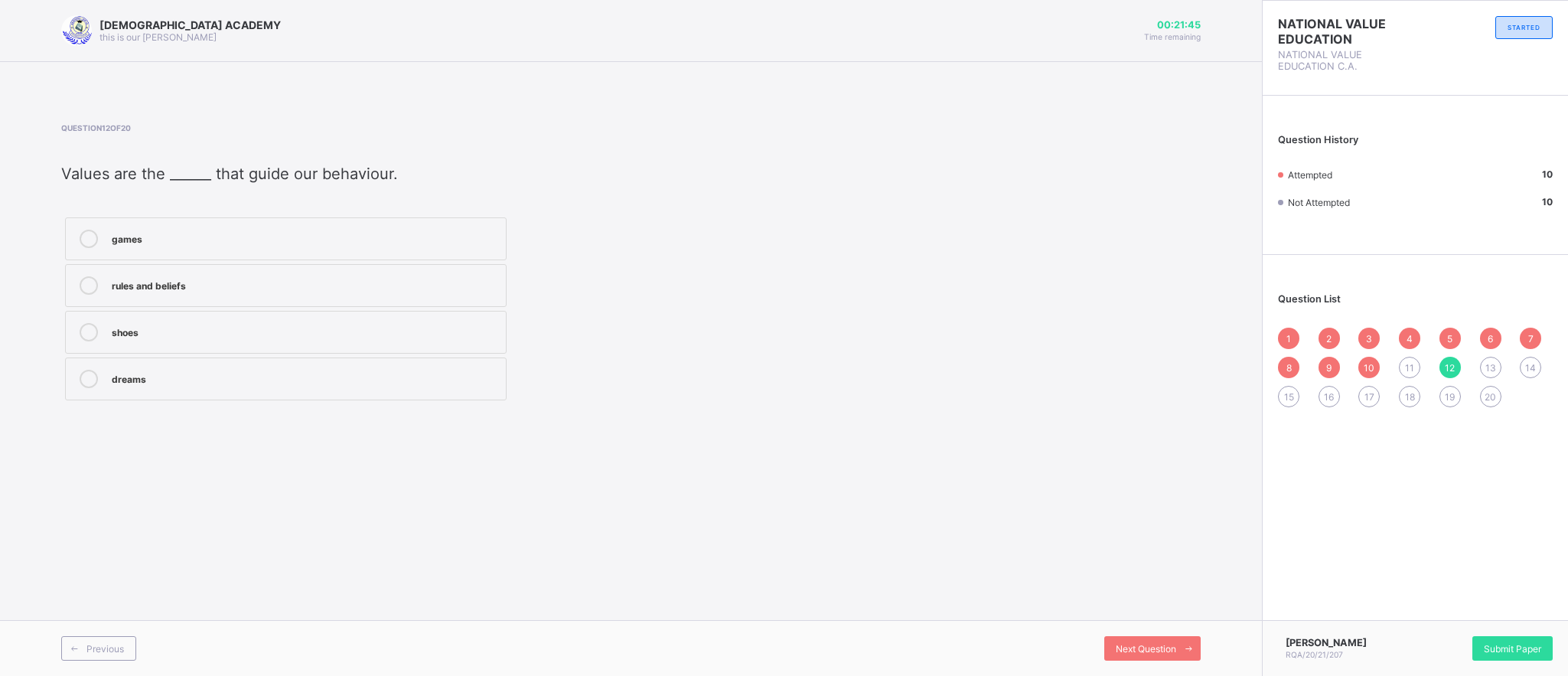
click at [1397, 353] on div "1 2 3 4 5 6 7 8 9 10 11 12 13 14 15 16 17 18 19 20" at bounding box center [1415, 367] width 275 height 79
click at [462, 271] on label "rules and beliefs" at bounding box center [286, 286] width 442 height 43
click at [1156, 642] on div "Next Question" at bounding box center [1153, 649] width 96 height 25
click at [1408, 369] on span "11" at bounding box center [1409, 367] width 9 height 11
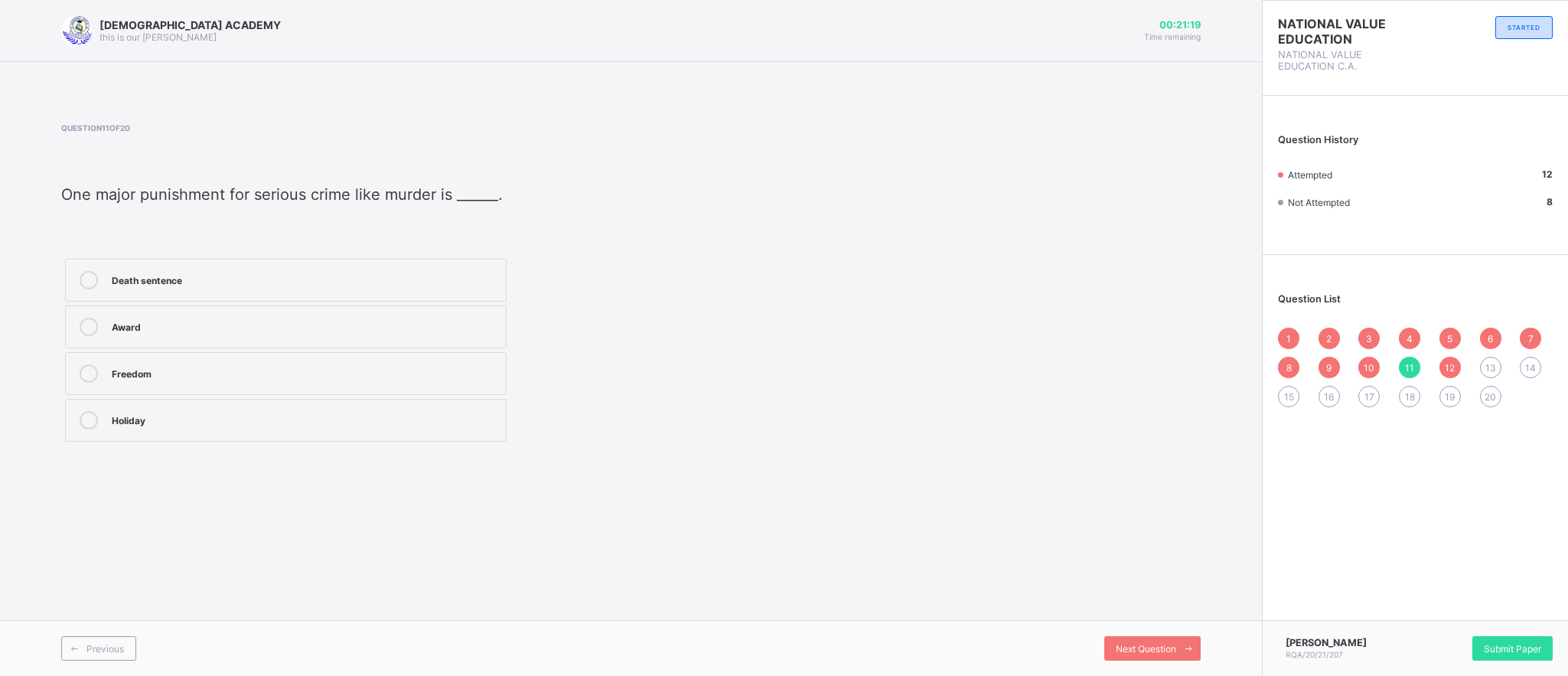
click at [1479, 357] on div "1 2 3 4 5 6 7 8 9 10 11 12 13 14 15 16 17 18 19 20" at bounding box center [1415, 367] width 275 height 79
click at [1490, 376] on div "13" at bounding box center [1490, 367] width 21 height 21
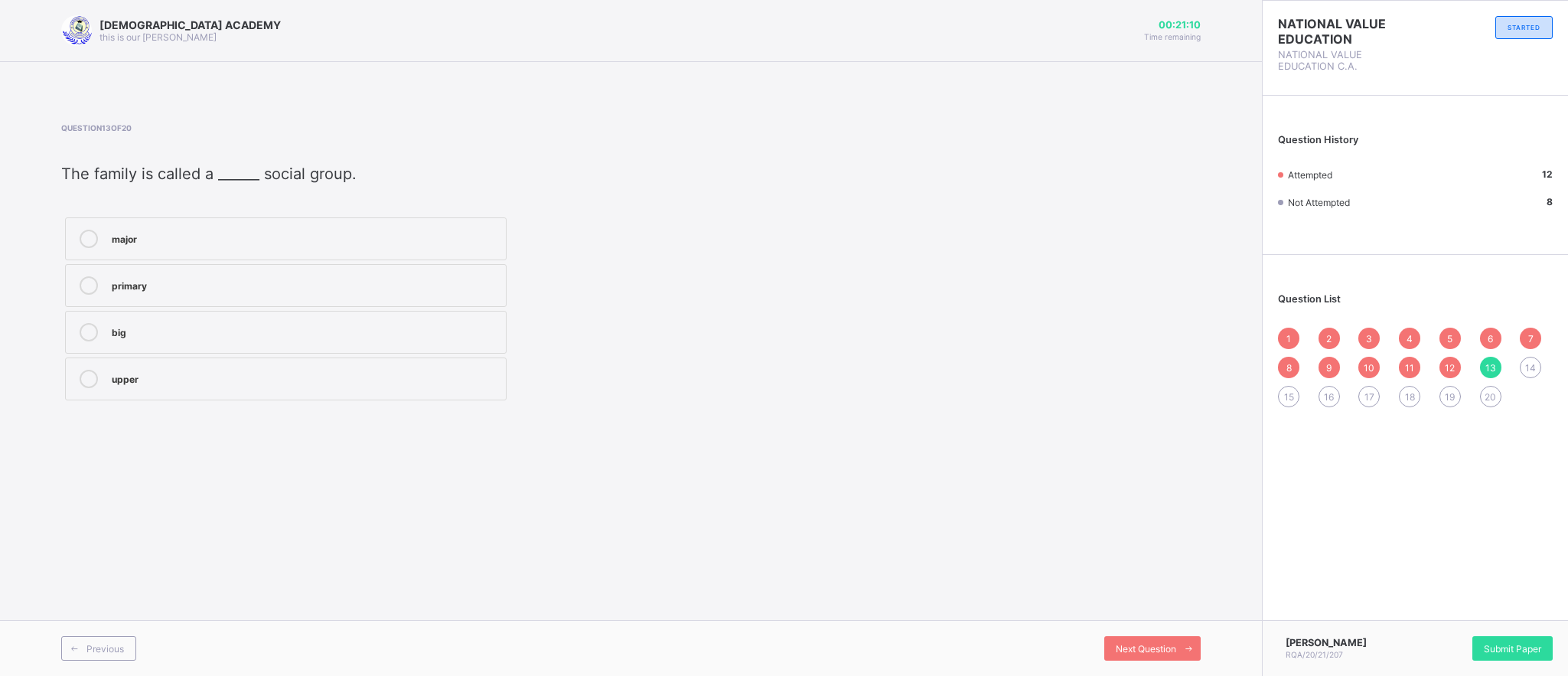
click at [179, 267] on label "primary" at bounding box center [286, 286] width 442 height 43
click at [1121, 635] on div "Previous Next Question" at bounding box center [630, 648] width 1262 height 55
click at [1130, 644] on span "Next Question" at bounding box center [1146, 649] width 61 height 11
click at [492, 219] on label "behaviour" at bounding box center [286, 239] width 442 height 43
click at [1130, 637] on div "Next Question" at bounding box center [1153, 649] width 96 height 25
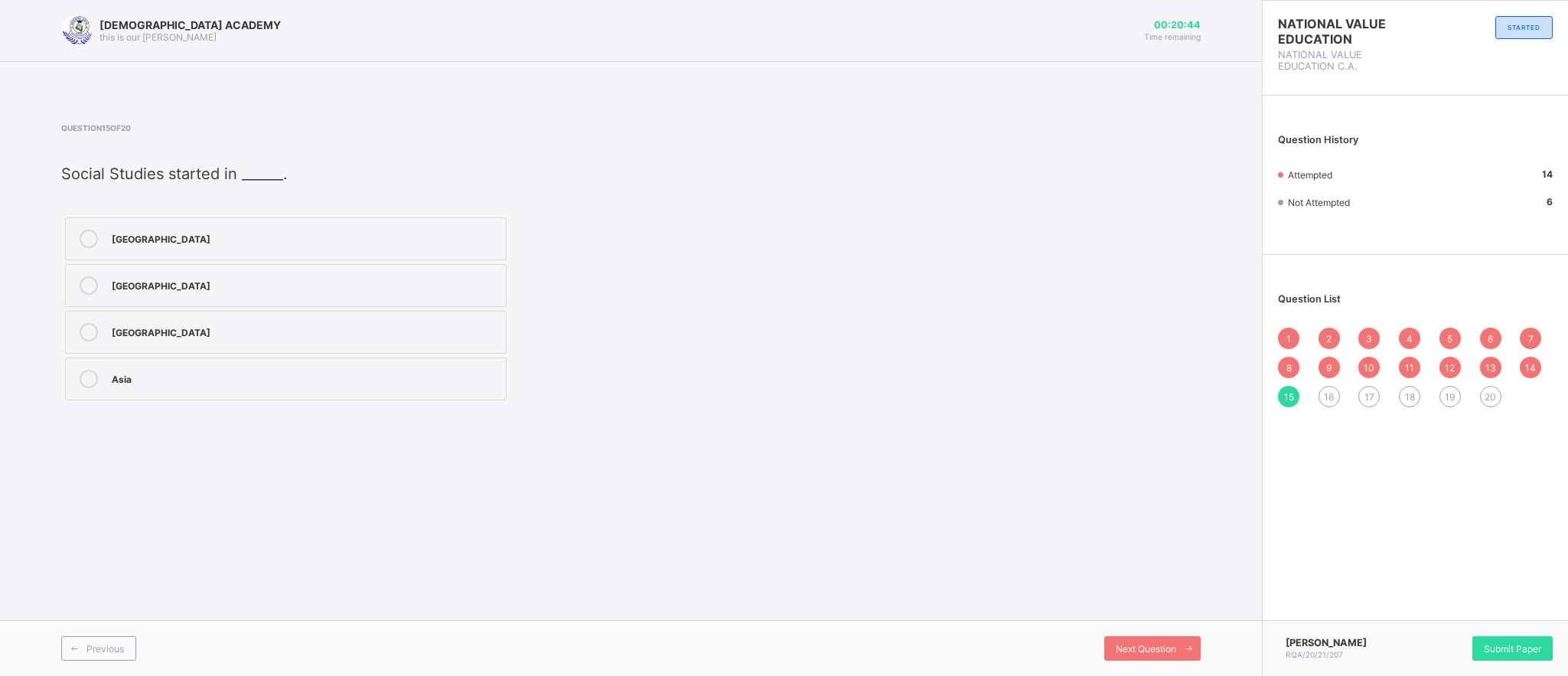
click at [405, 319] on label "[GEOGRAPHIC_DATA]" at bounding box center [286, 332] width 442 height 43
click at [1125, 651] on span "Next Question" at bounding box center [1146, 649] width 61 height 11
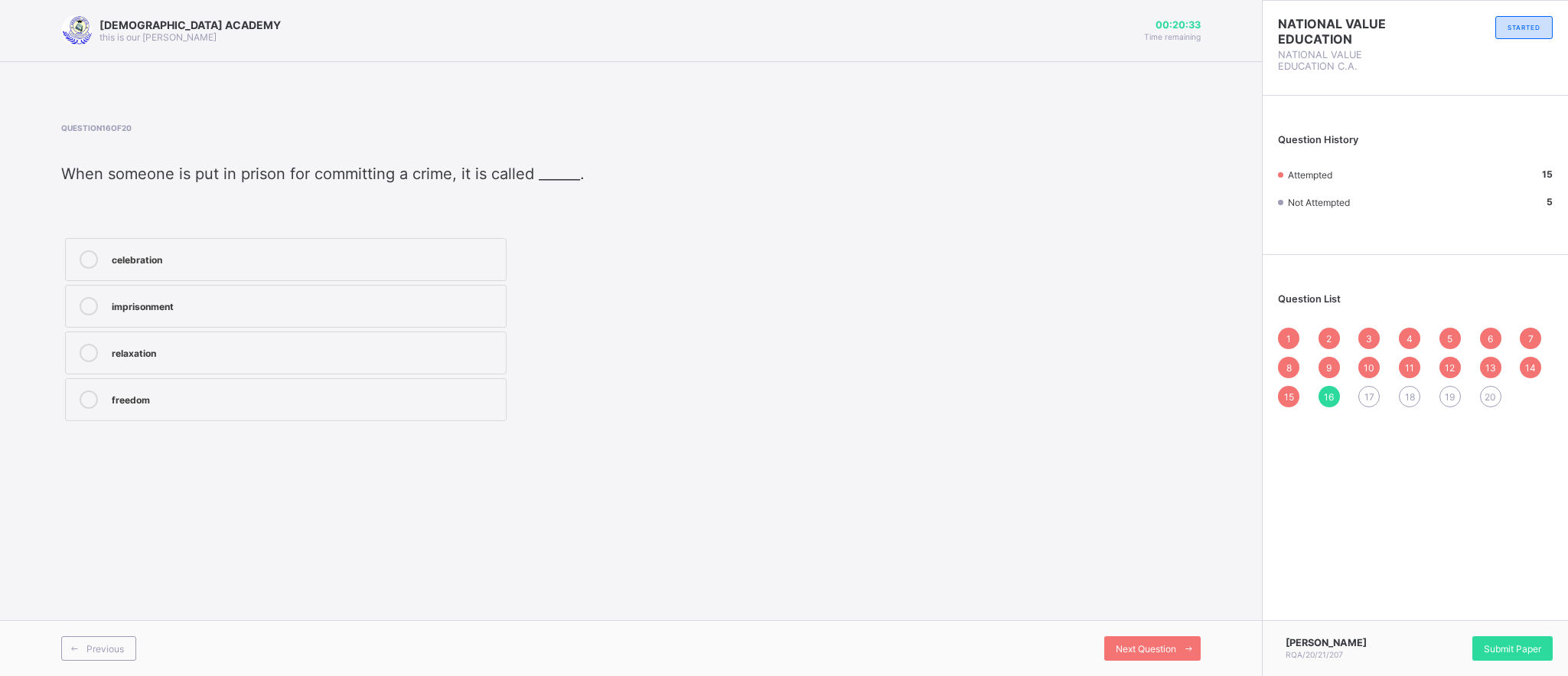
click at [363, 301] on div "imprisonment" at bounding box center [305, 305] width 386 height 15
click at [1146, 649] on span "Next Question" at bounding box center [1146, 649] width 61 height 11
click at [389, 269] on label "Civic Education" at bounding box center [286, 286] width 442 height 43
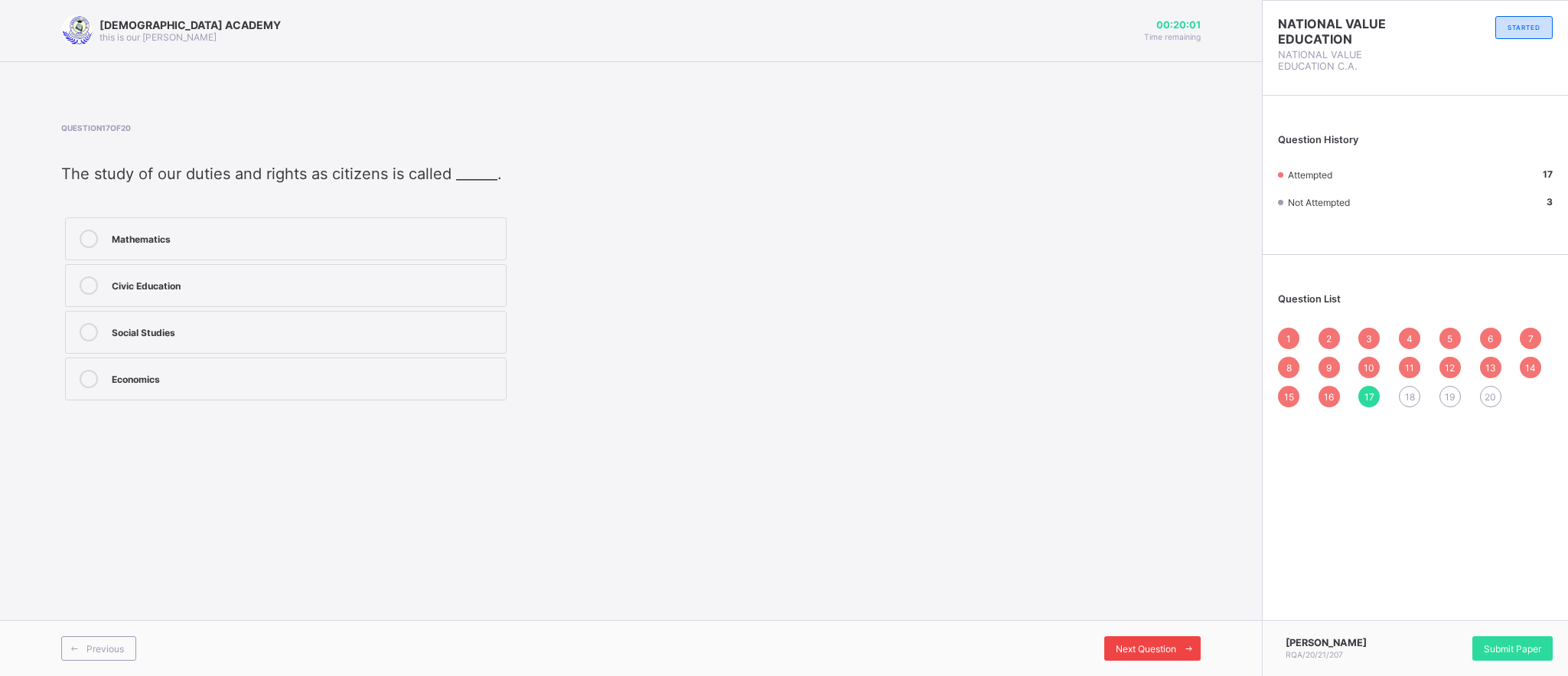
click at [1137, 637] on div "Next Question" at bounding box center [1153, 649] width 96 height 25
click at [269, 239] on div "law" at bounding box center [305, 237] width 386 height 15
click at [1147, 641] on div "Next Question" at bounding box center [1153, 649] width 96 height 25
click at [416, 294] on div "society" at bounding box center [305, 286] width 386 height 19
click at [1143, 648] on span "Next Question" at bounding box center [1146, 649] width 61 height 11
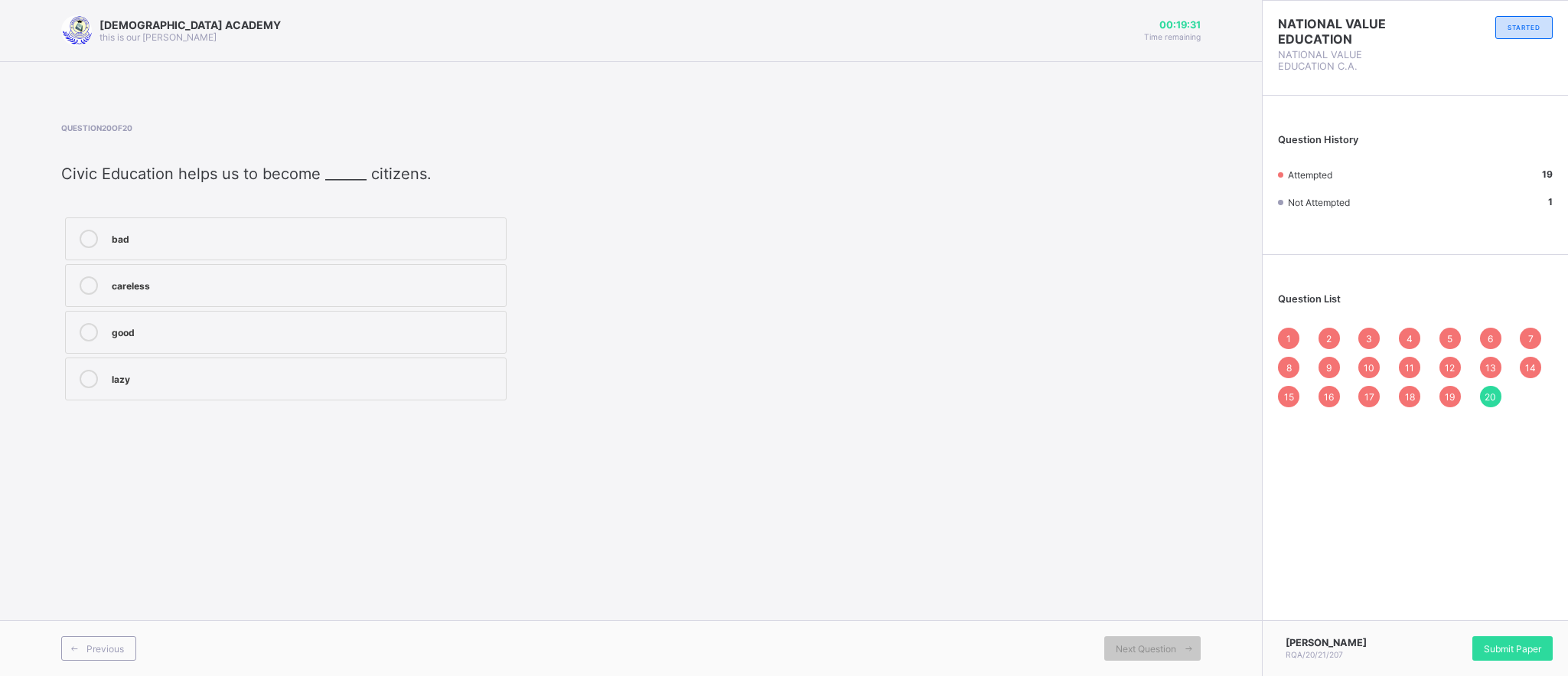
click at [251, 327] on div "good" at bounding box center [305, 331] width 386 height 15
click at [1362, 331] on div "3" at bounding box center [1368, 338] width 21 height 21
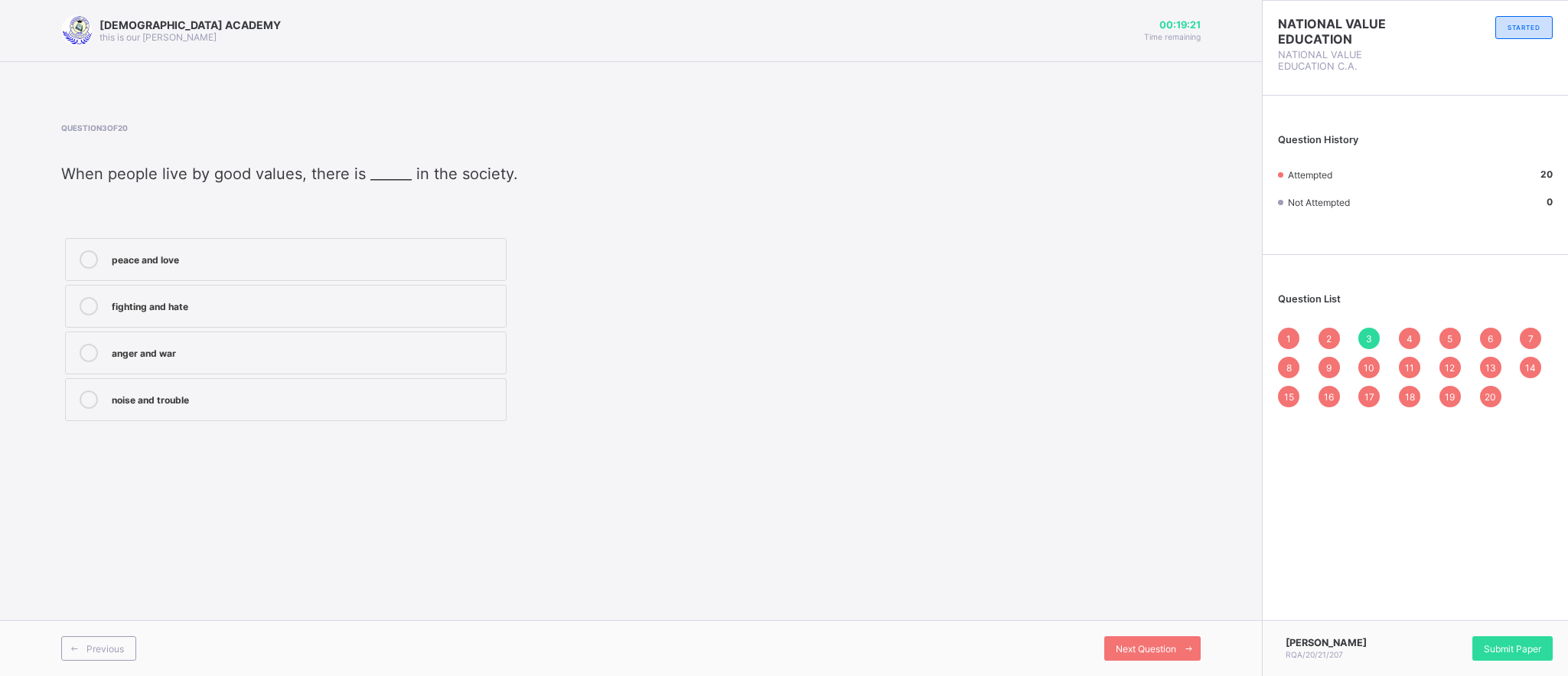
click at [1447, 326] on div "Question List 1 2 3 4 5 6 7 8 9 10 11 12 13 14 15 16 17 18 19 20" at bounding box center [1415, 343] width 305 height 160
click at [1445, 335] on div "5" at bounding box center [1450, 338] width 21 height 21
click at [1531, 331] on div "7" at bounding box center [1530, 338] width 21 height 21
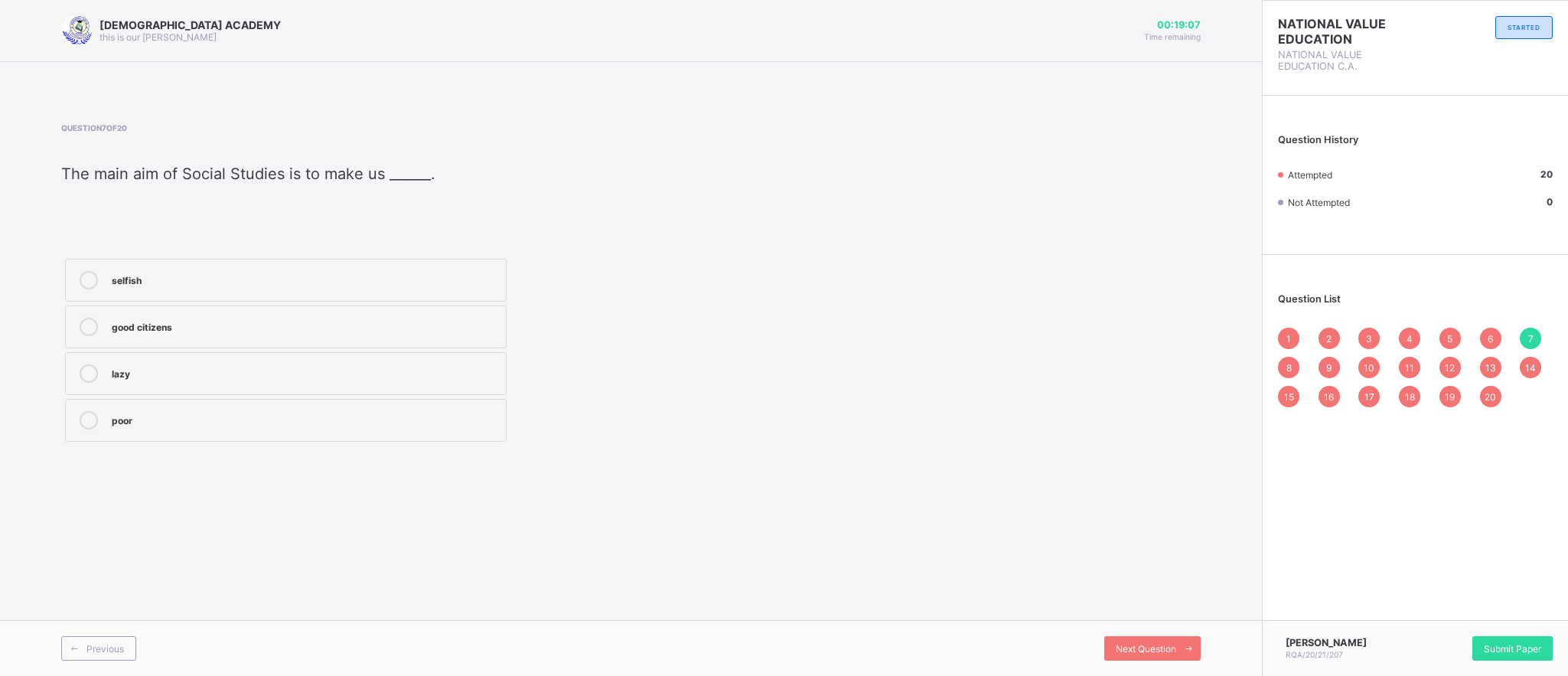
click at [1289, 333] on span "1" at bounding box center [1288, 338] width 4 height 11
click at [1282, 361] on div "8" at bounding box center [1288, 367] width 21 height 21
click at [1328, 382] on div "1 2 3 4 5 6 7 8 9 10 11 12 13 14 15 16 17 18 19 20" at bounding box center [1415, 367] width 275 height 79
click at [1328, 370] on span "9" at bounding box center [1329, 367] width 5 height 11
click at [1373, 363] on span "10" at bounding box center [1369, 367] width 11 height 11
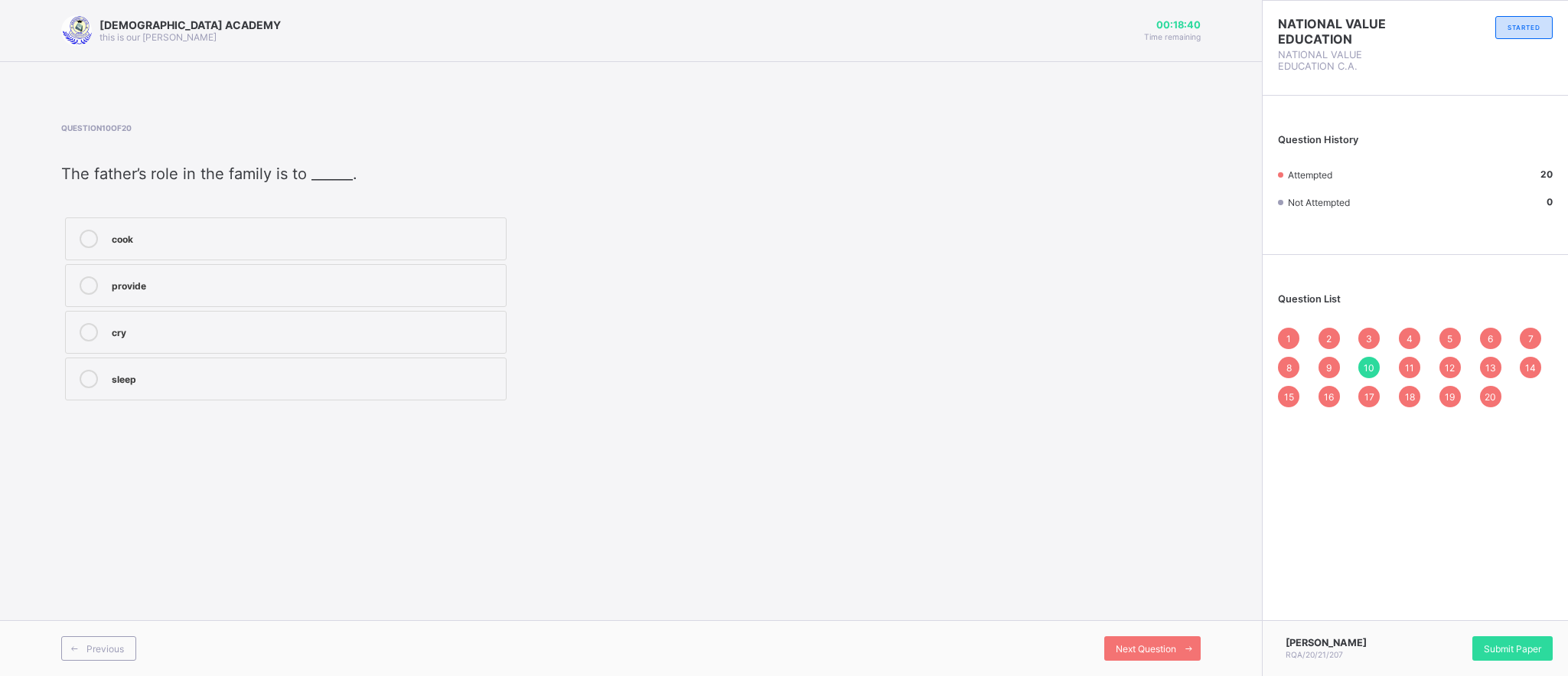
click at [1424, 359] on div "1 2 3 4 5 6 7 8 9 10 11 12 13 14 15 16 17 18 19 20" at bounding box center [1415, 367] width 275 height 79
click at [1413, 372] on span "11" at bounding box center [1409, 367] width 9 height 11
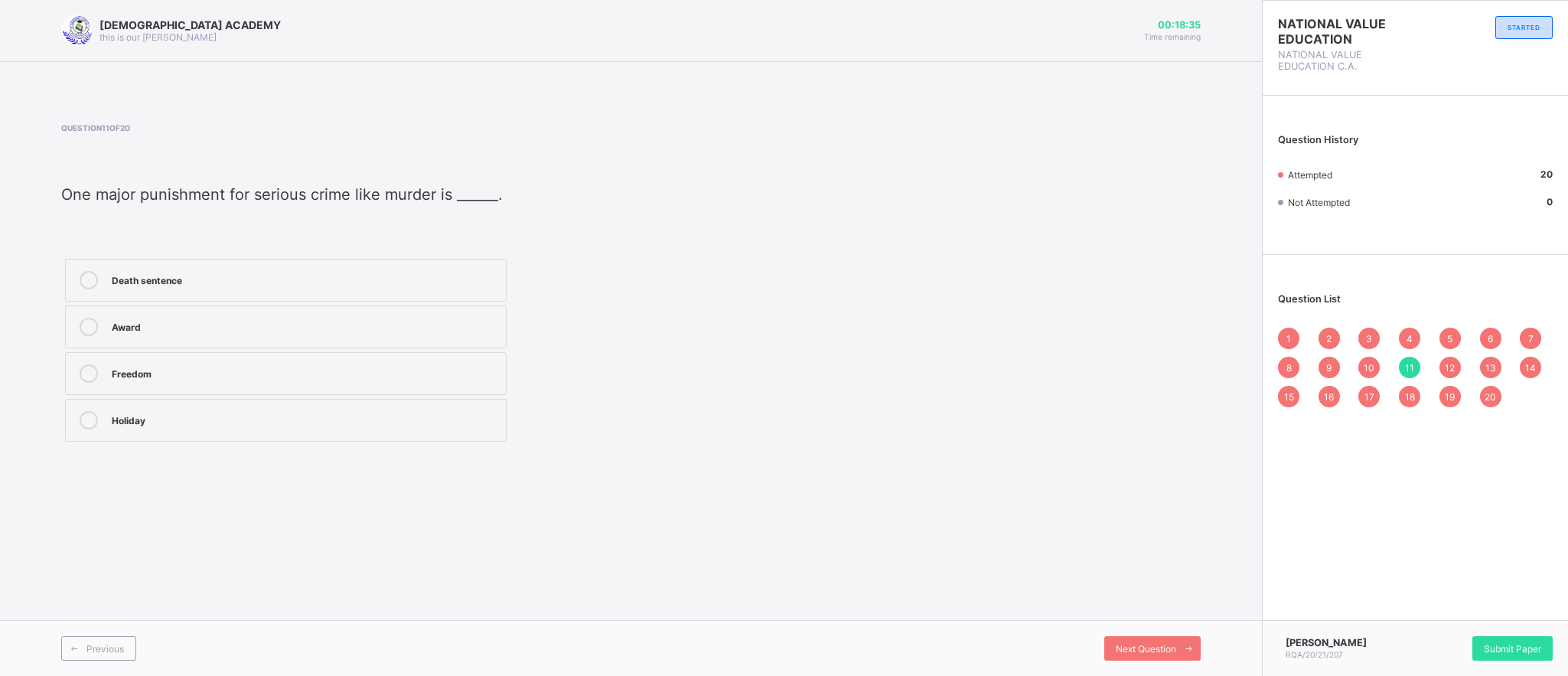
click at [1448, 370] on span "12" at bounding box center [1450, 367] width 10 height 11
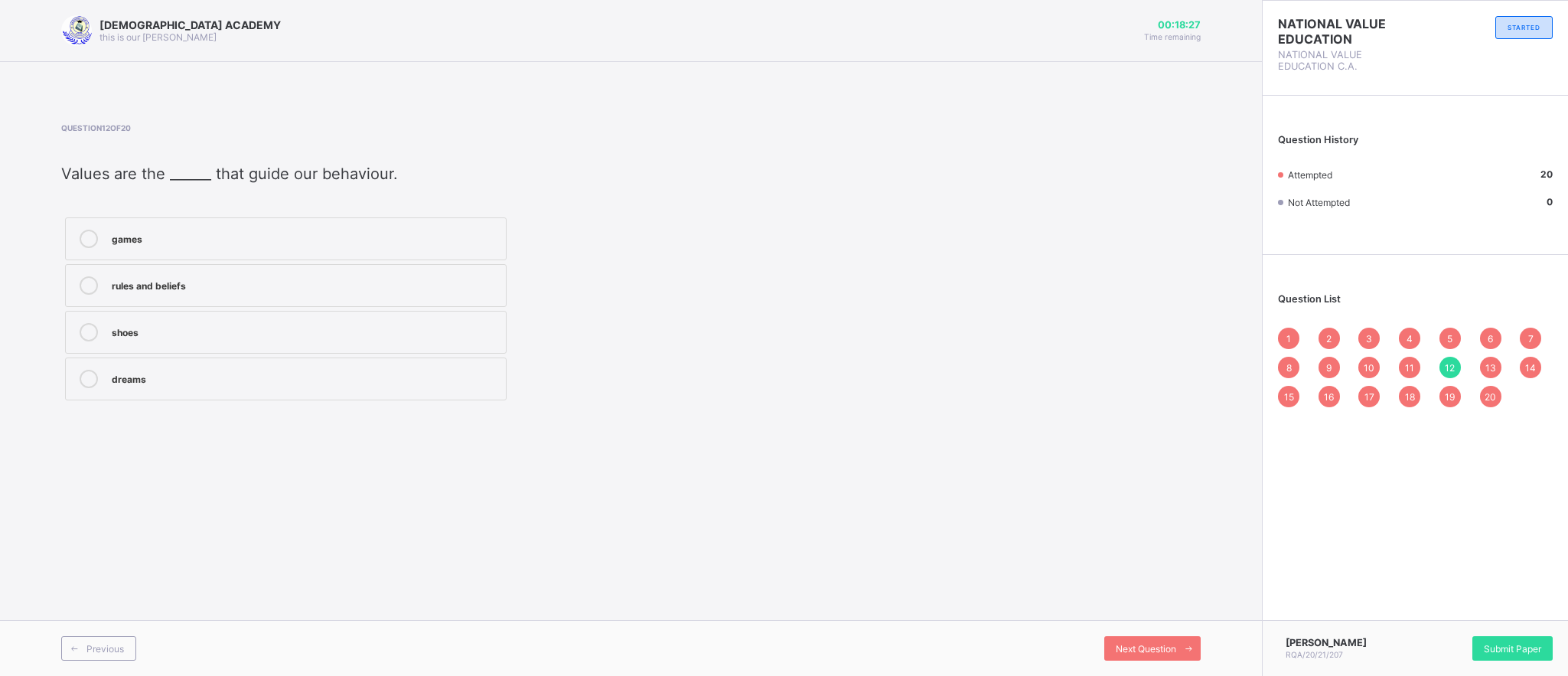
click at [1490, 363] on span "13" at bounding box center [1490, 367] width 11 height 11
click at [1284, 361] on div "8" at bounding box center [1288, 367] width 21 height 21
click at [1332, 334] on span "2" at bounding box center [1329, 338] width 5 height 11
drag, startPoint x: 1332, startPoint y: 334, endPoint x: 1391, endPoint y: 331, distance: 59.1
click at [1391, 331] on div "1 2 3 4 5 6 7 8 9 10 11 12 13 14 15 16 17 18 19 20" at bounding box center [1415, 367] width 275 height 79
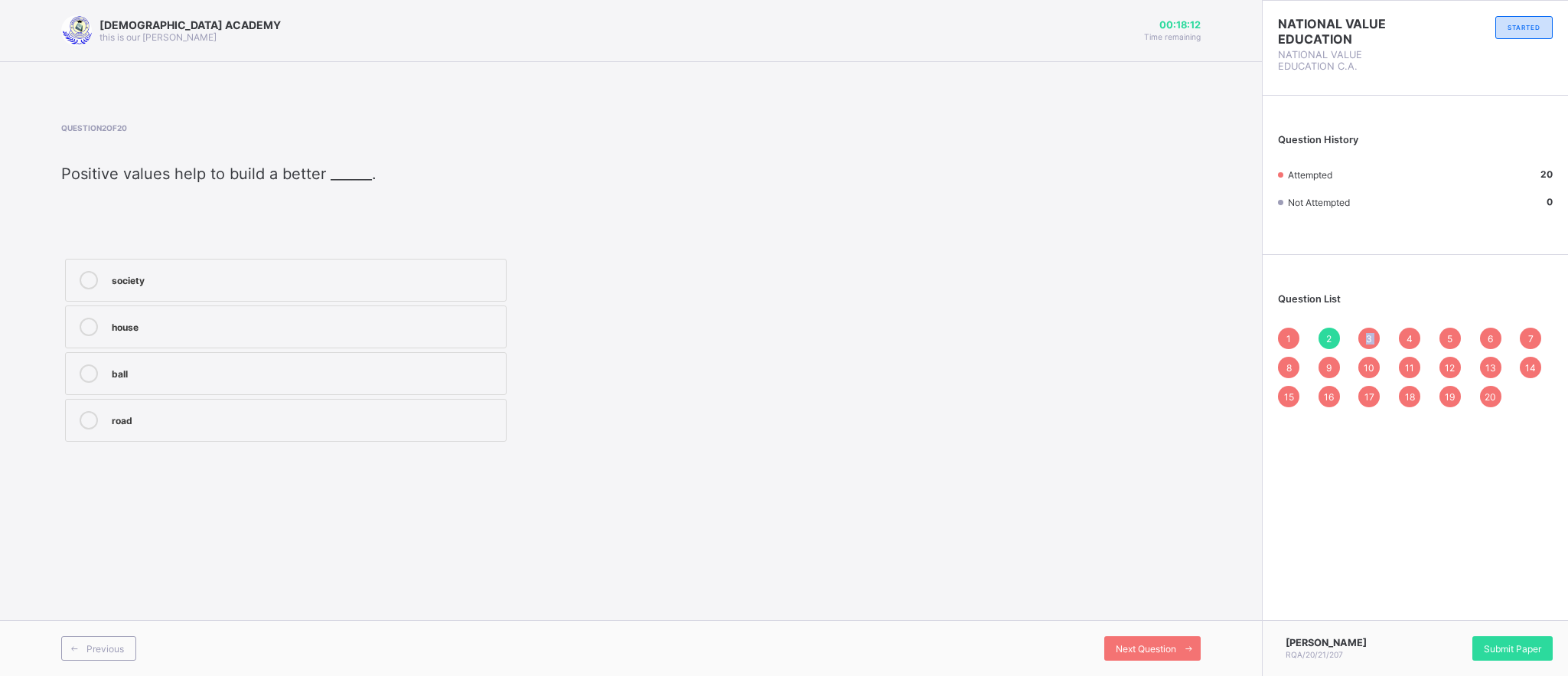
click at [1358, 331] on div "1 2 3 4 5 6 7 8 9 10 11 12 13 14 15 16 17 18 19 20" at bounding box center [1415, 367] width 275 height 79
click at [1153, 644] on span "Next Question" at bounding box center [1146, 649] width 61 height 11
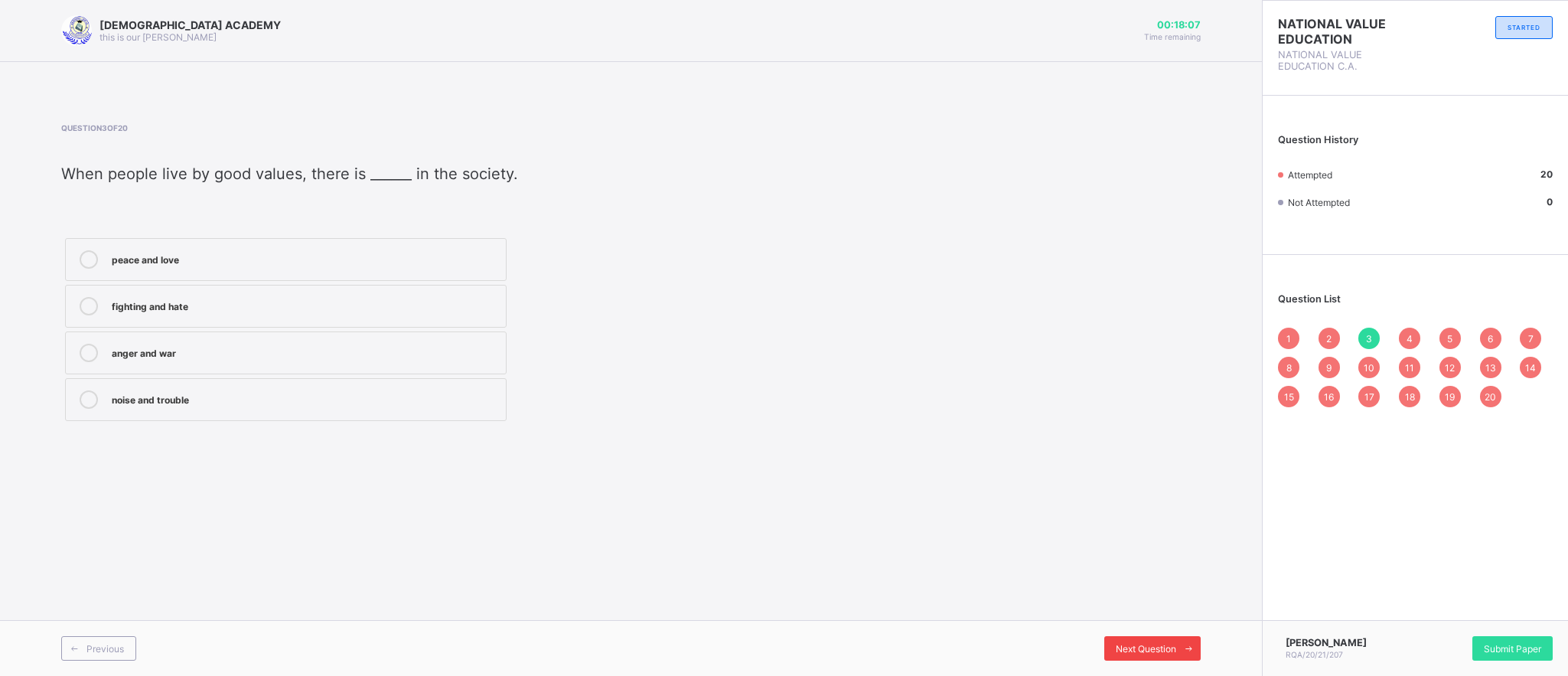
click at [1153, 644] on span "Next Question" at bounding box center [1146, 649] width 61 height 11
click at [1136, 641] on div "Next Question" at bounding box center [1153, 649] width 96 height 25
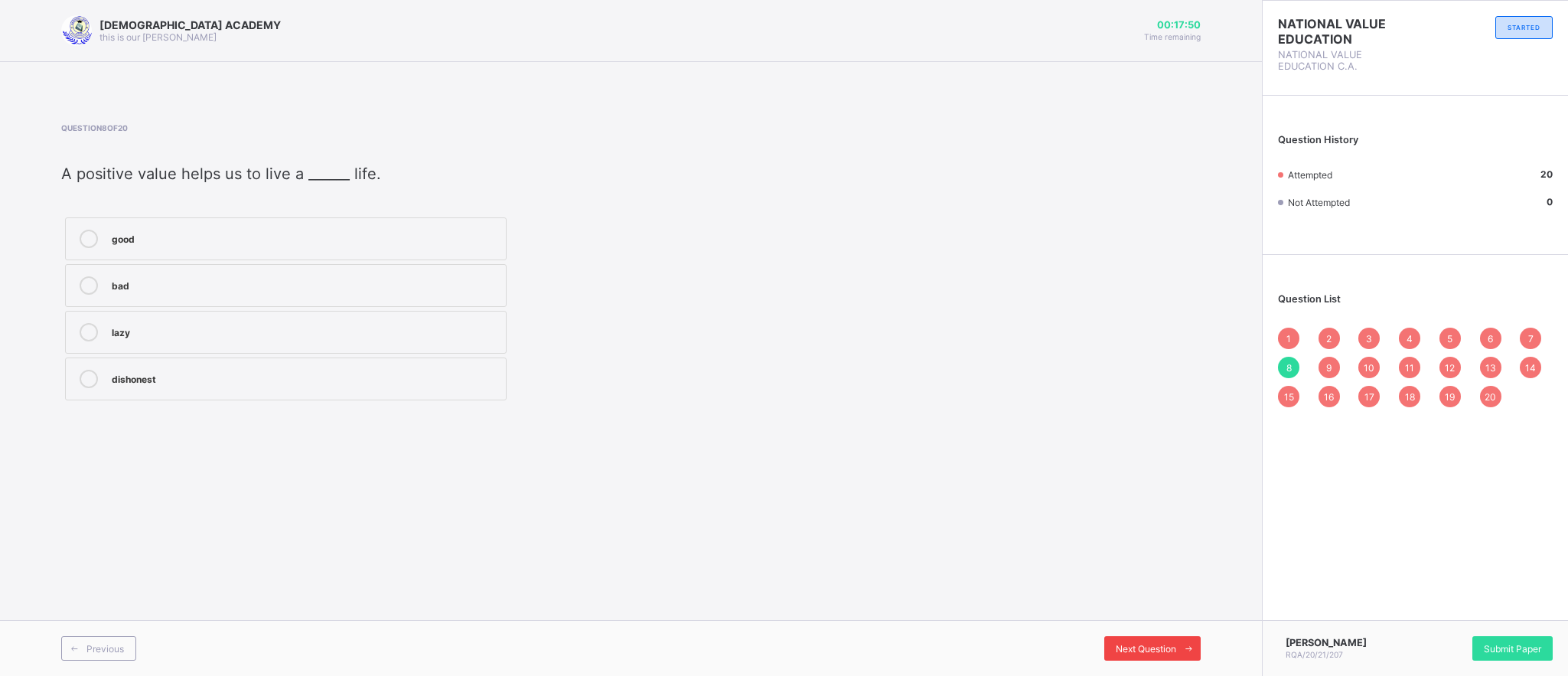
click at [1136, 641] on div "Next Question" at bounding box center [1153, 649] width 96 height 25
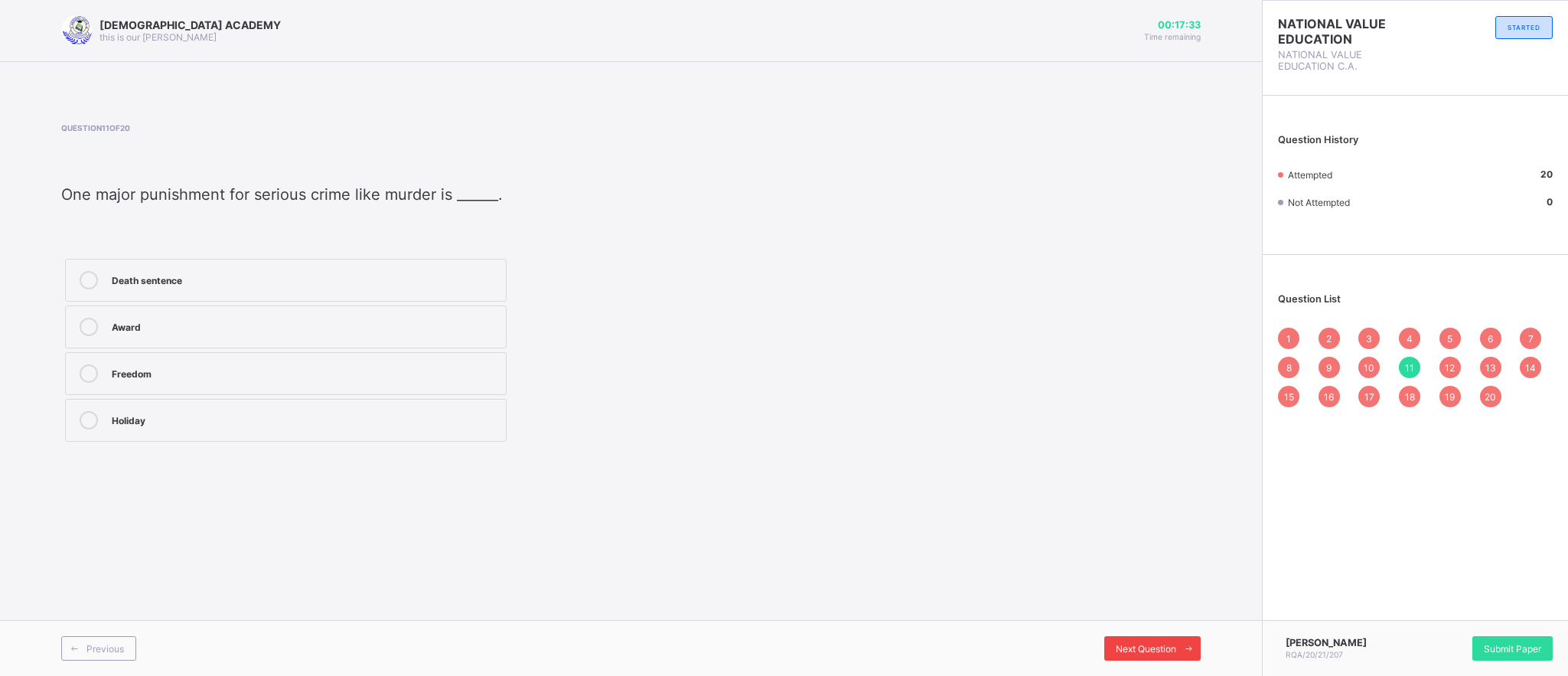
click at [1136, 641] on div "Next Question" at bounding box center [1153, 649] width 96 height 25
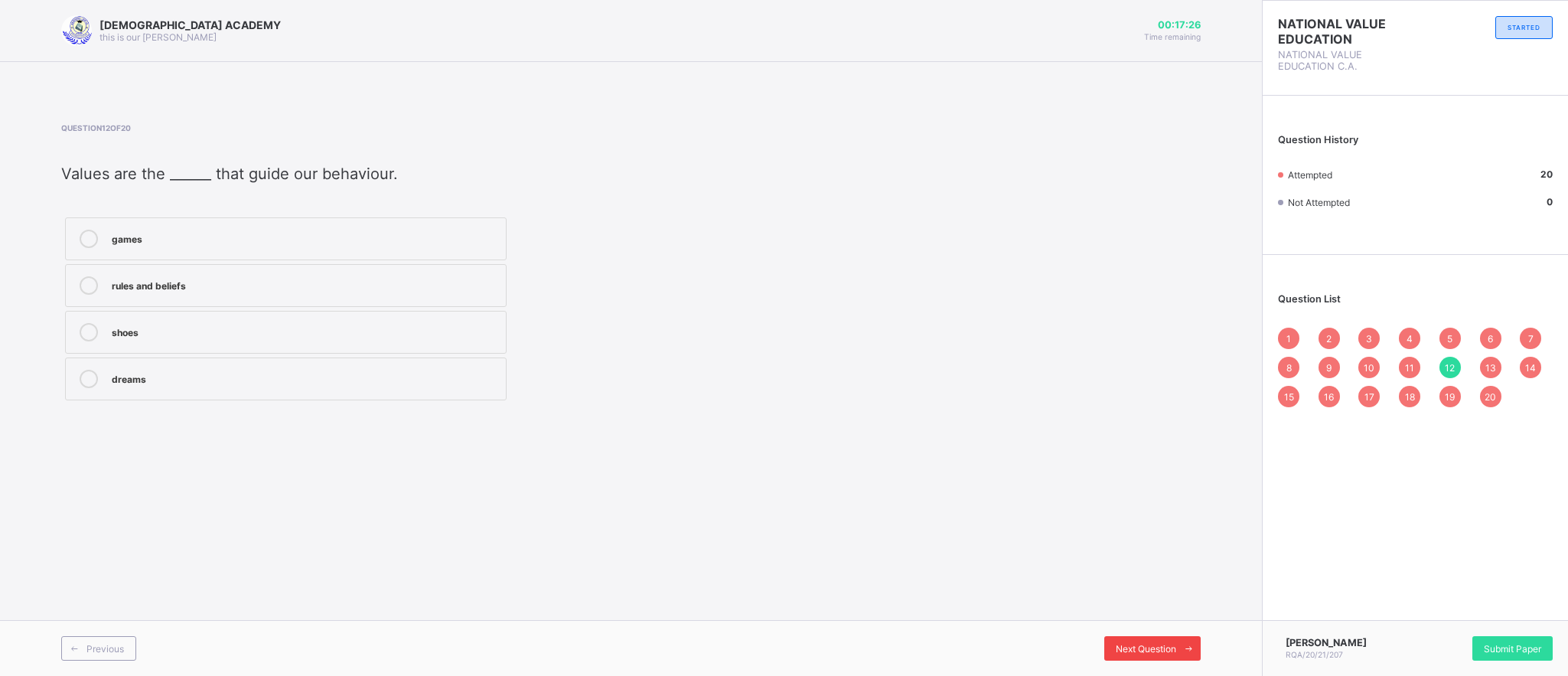
click at [1136, 641] on div "Next Question" at bounding box center [1153, 649] width 96 height 25
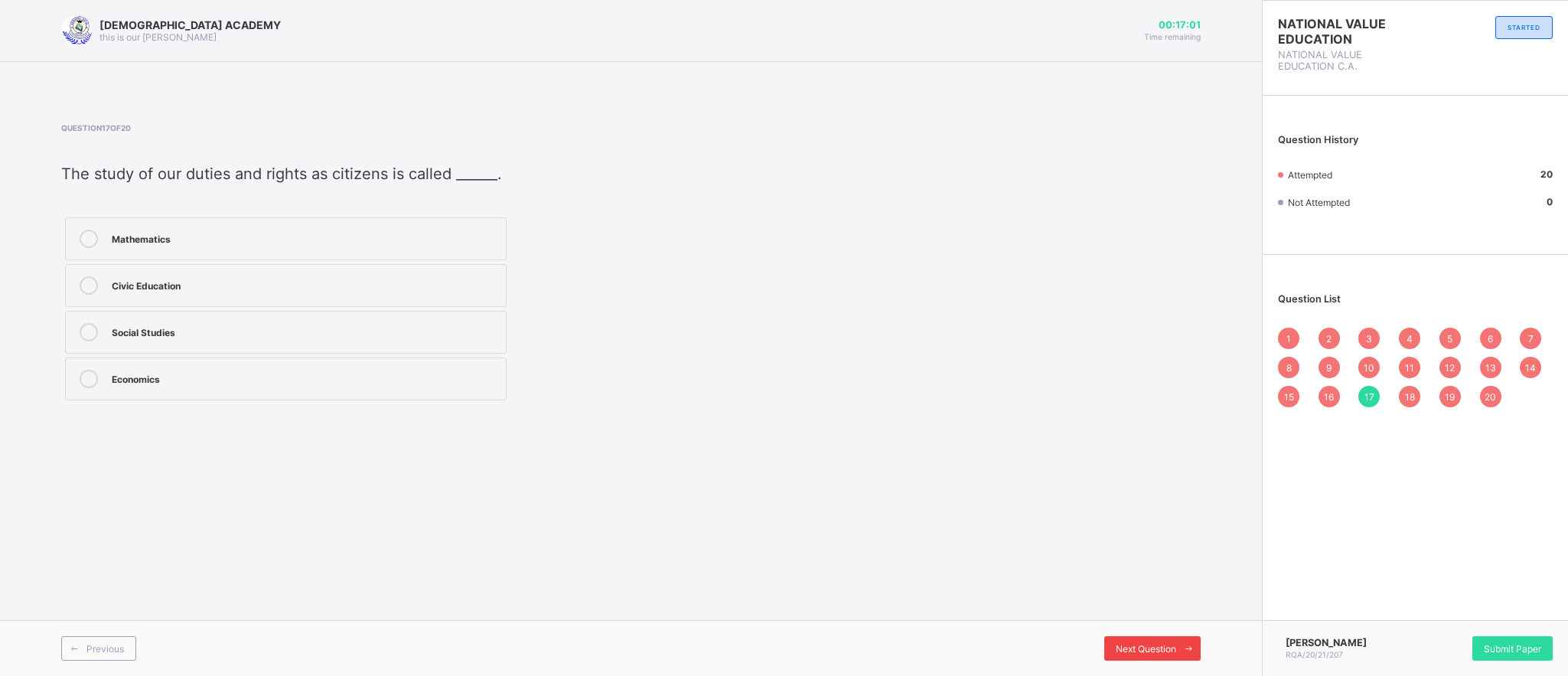
click at [1136, 641] on div "Next Question" at bounding box center [1153, 649] width 96 height 25
click at [1502, 646] on span "Submit Paper" at bounding box center [1513, 649] width 57 height 11
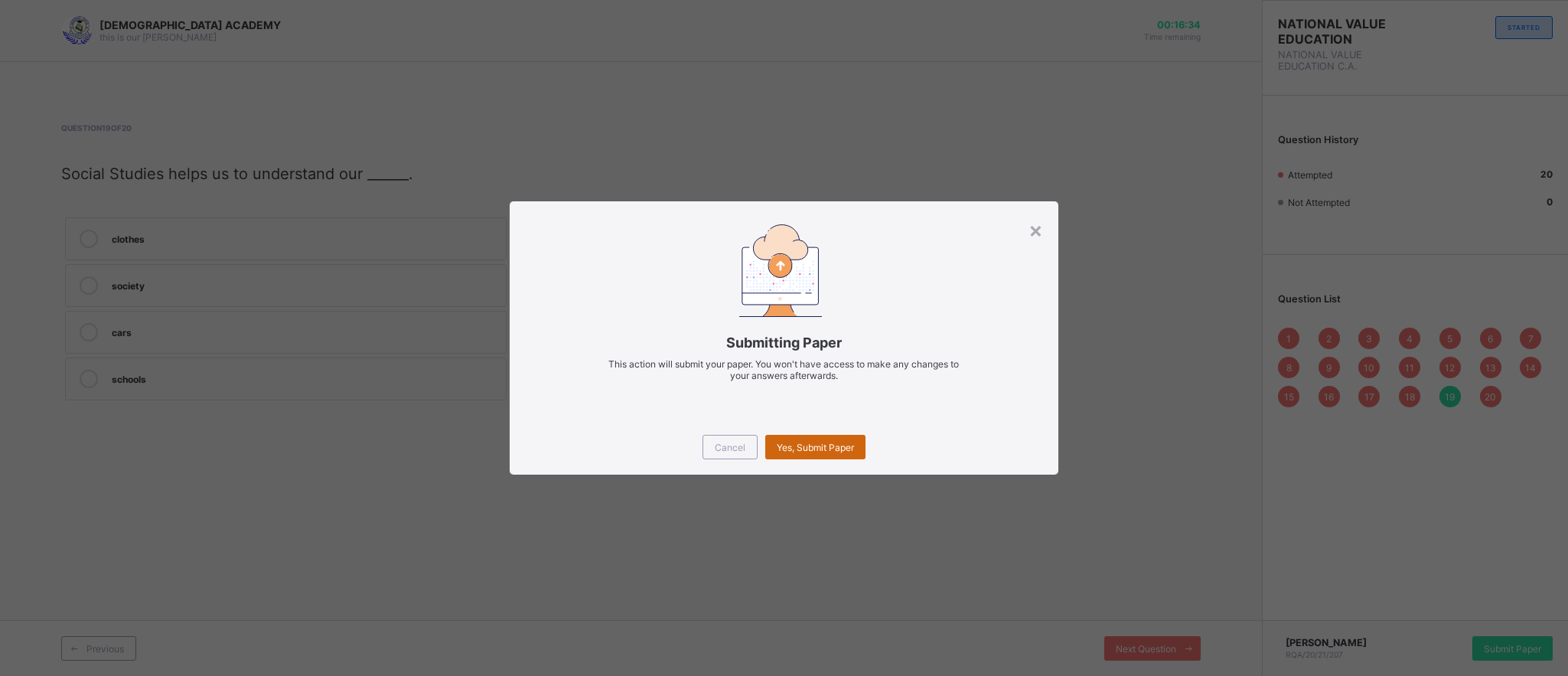
click at [843, 437] on div "Yes, Submit Paper" at bounding box center [816, 447] width 101 height 25
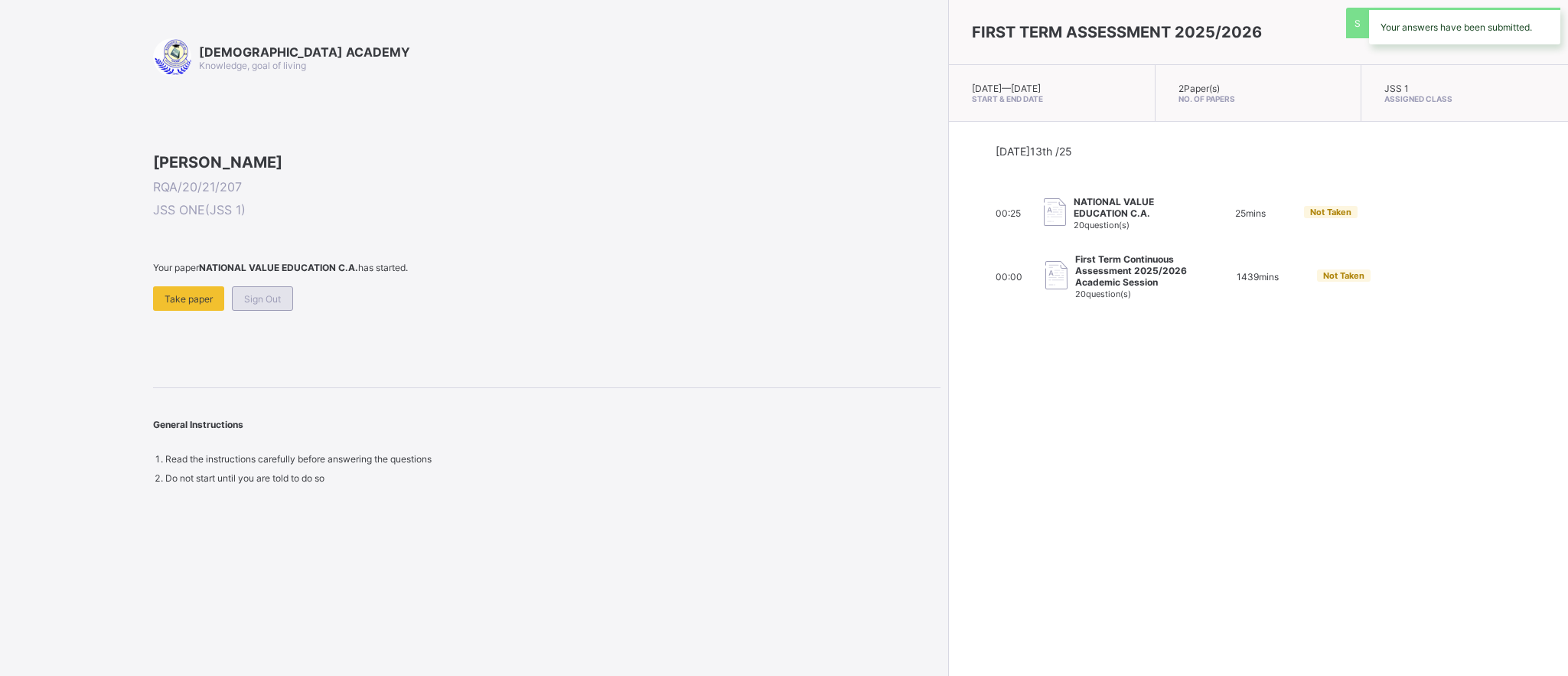
click at [264, 311] on div "Sign Out" at bounding box center [263, 299] width 61 height 25
click at [274, 305] on span "Sign Out" at bounding box center [262, 299] width 37 height 11
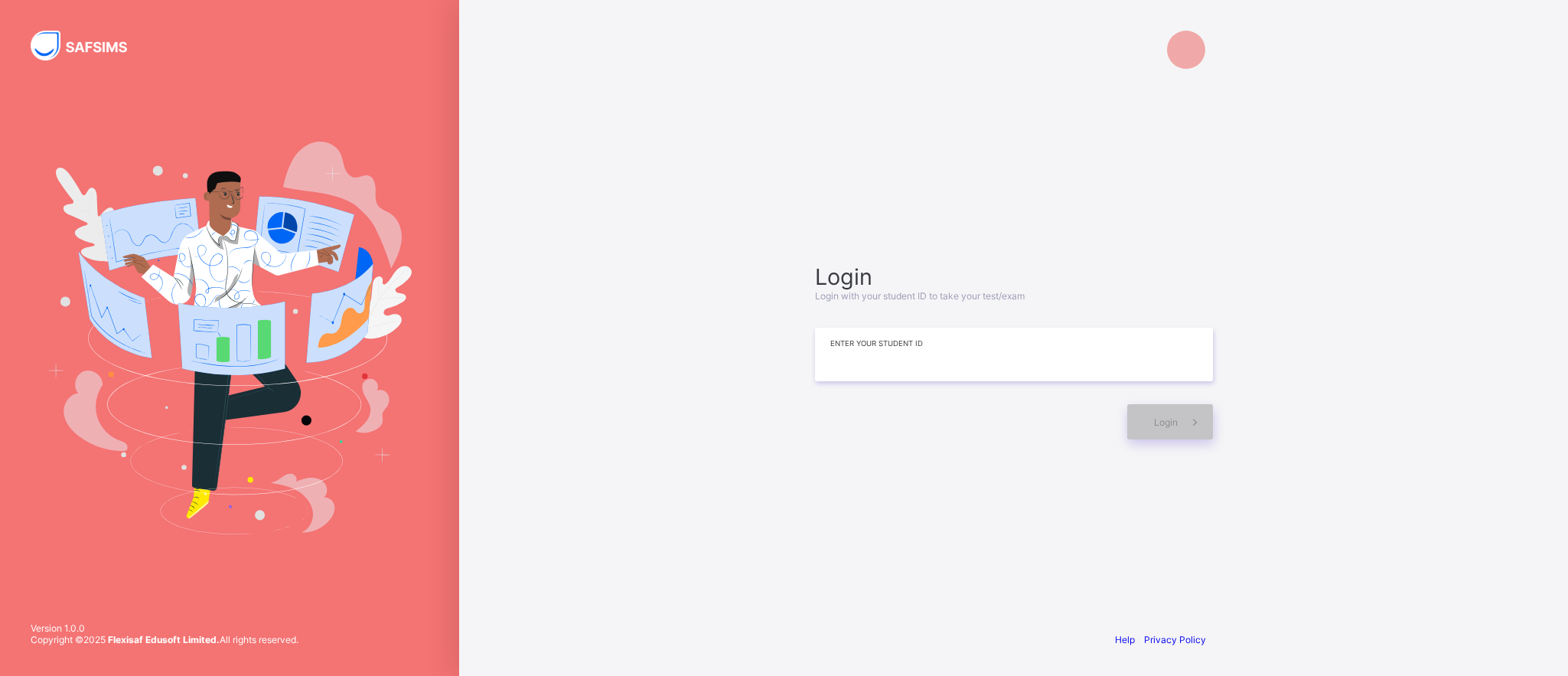
click at [840, 372] on input at bounding box center [1013, 354] width 398 height 54
type input "*"
type input "**********"
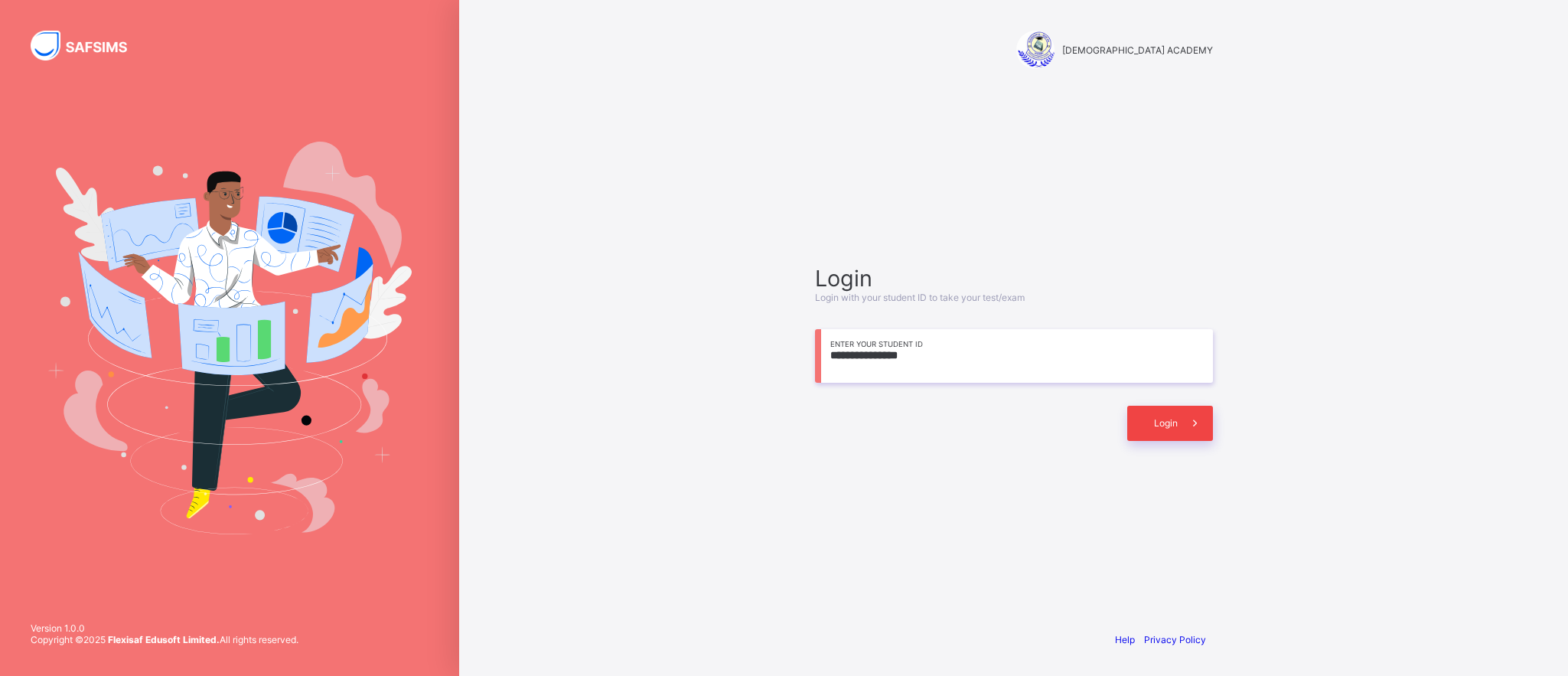
click at [1159, 418] on span "Login" at bounding box center [1166, 422] width 24 height 11
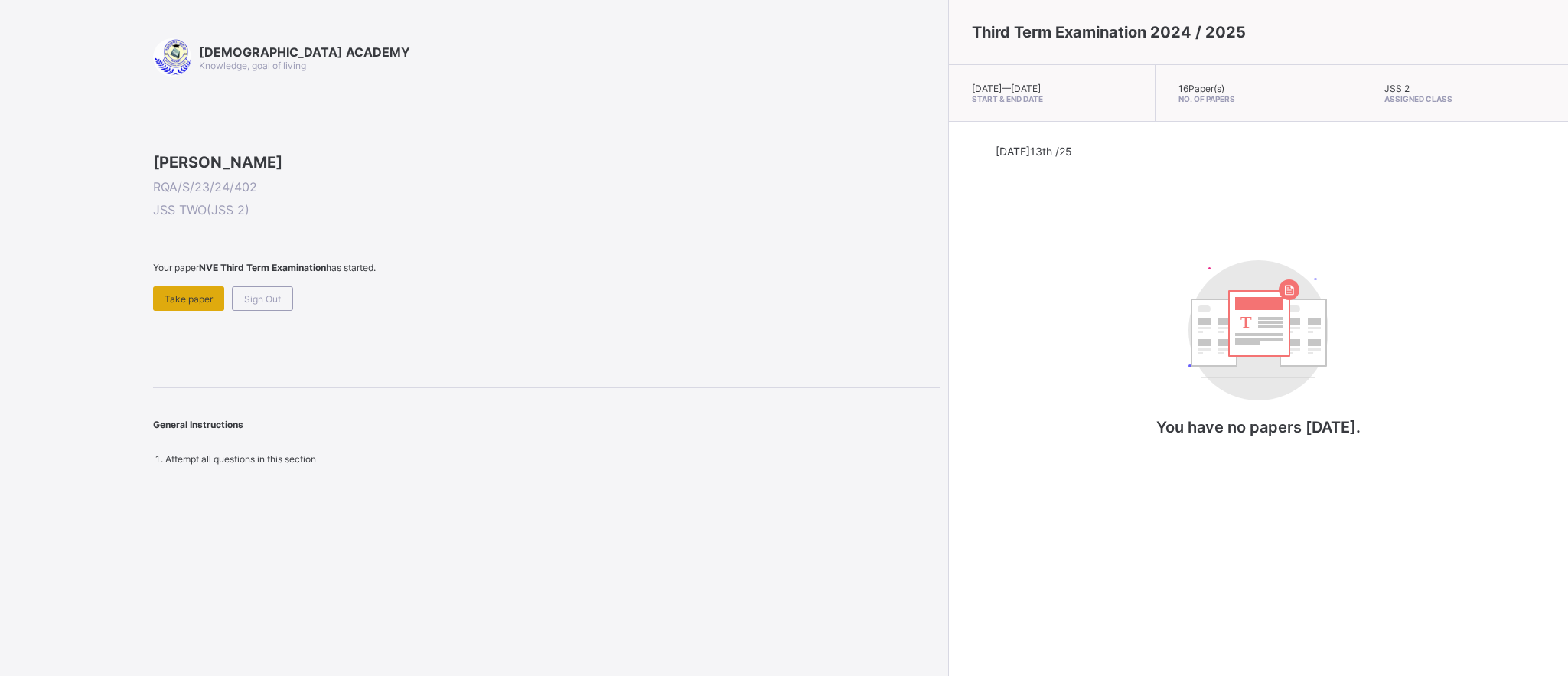
click at [193, 311] on div "Take paper" at bounding box center [188, 299] width 71 height 25
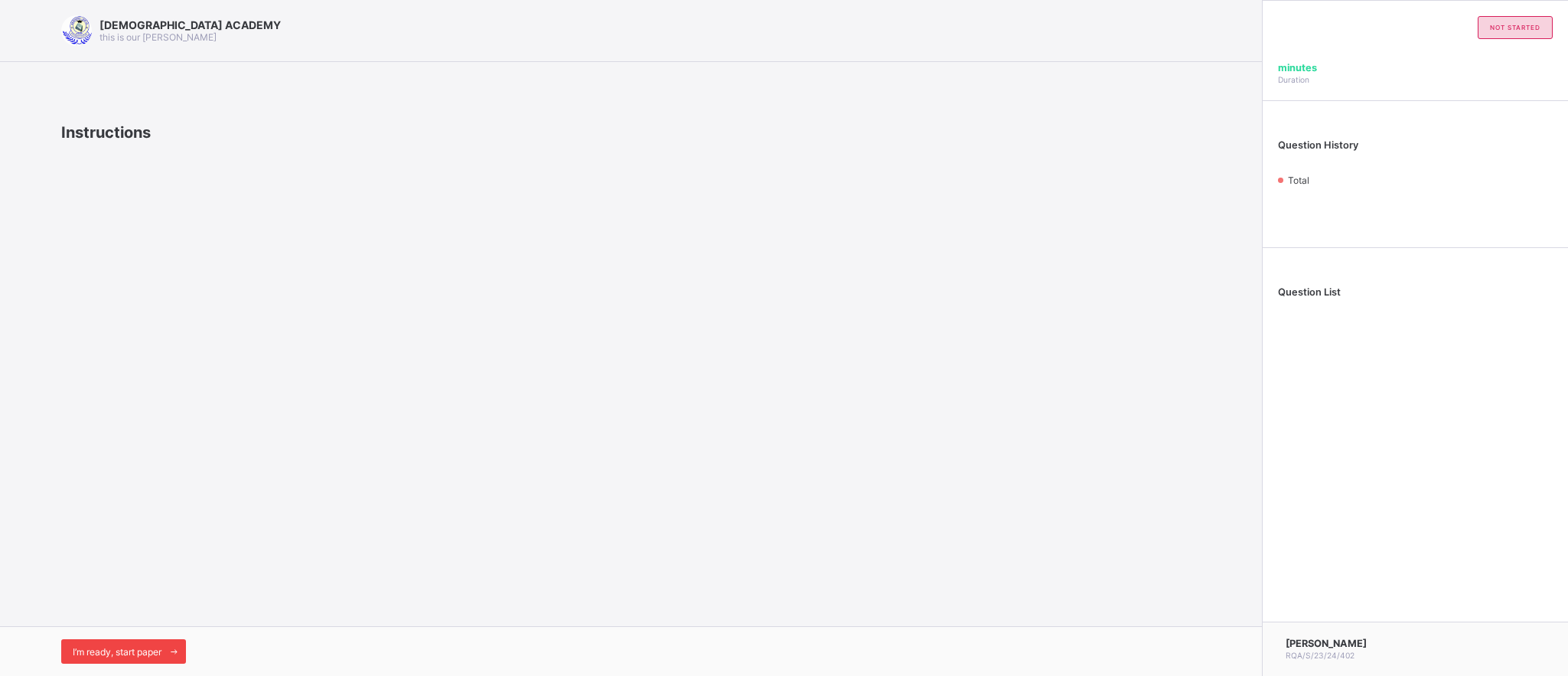
click at [168, 648] on span at bounding box center [173, 651] width 25 height 25
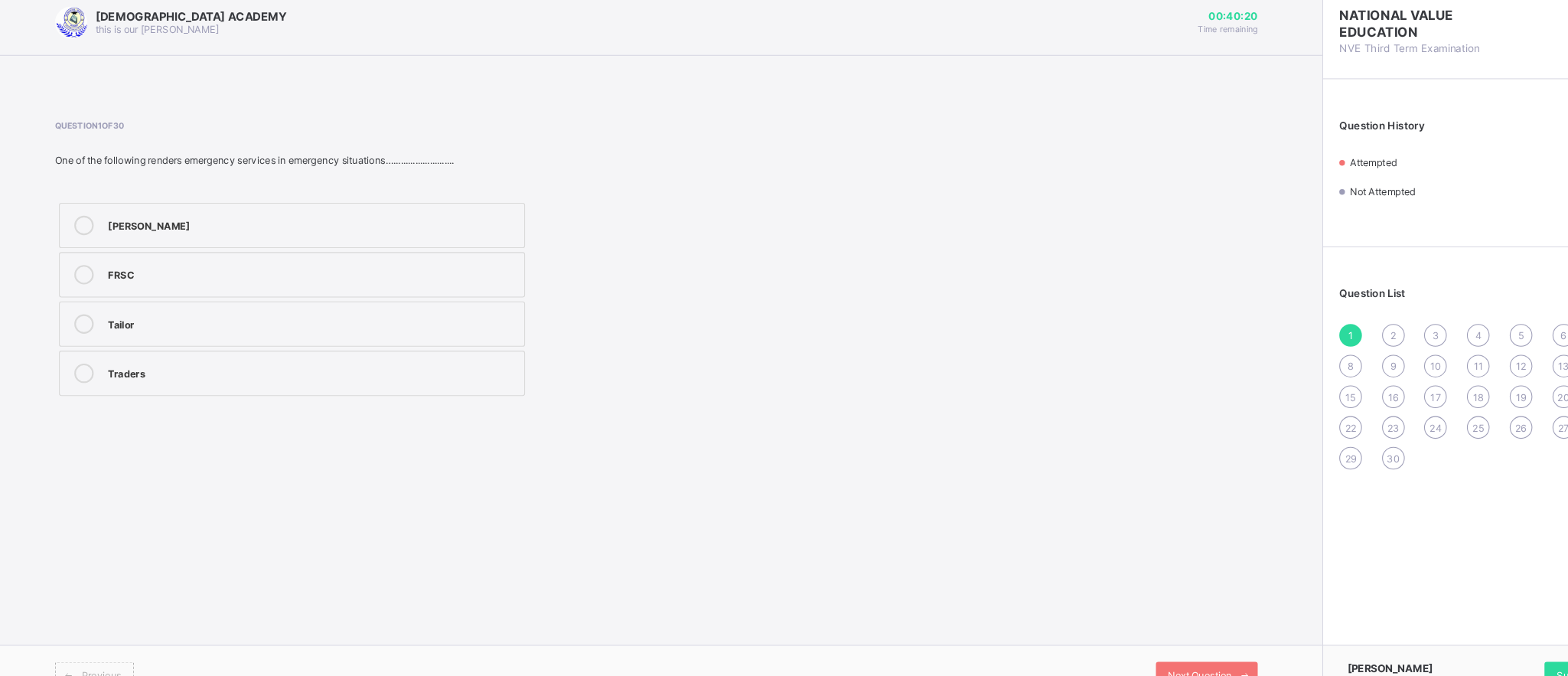
click at [227, 274] on div "FRSC" at bounding box center [305, 268] width 386 height 15
click at [1163, 640] on div "Next Question" at bounding box center [1153, 649] width 96 height 25
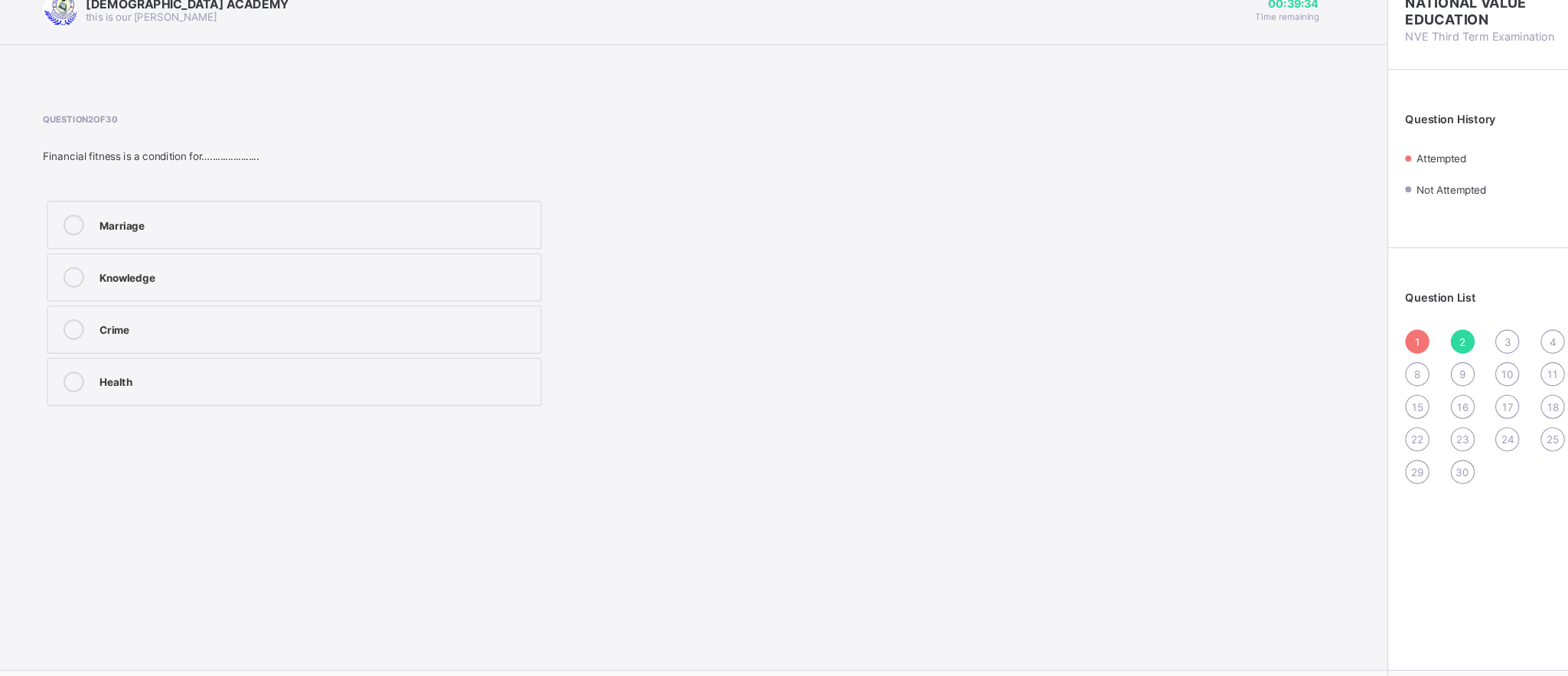
click at [264, 357] on div "Health" at bounding box center [305, 361] width 386 height 15
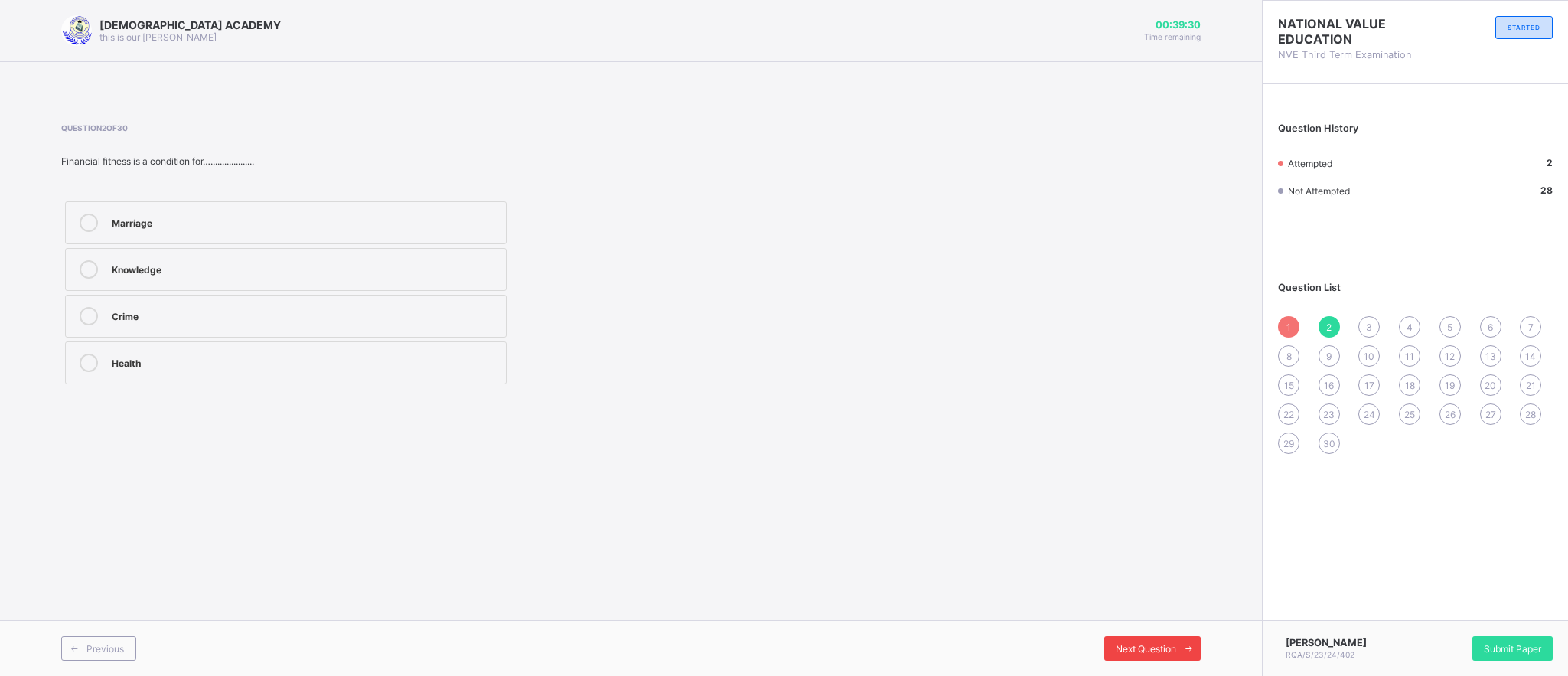
click at [1162, 638] on div "Next Question" at bounding box center [1153, 649] width 96 height 25
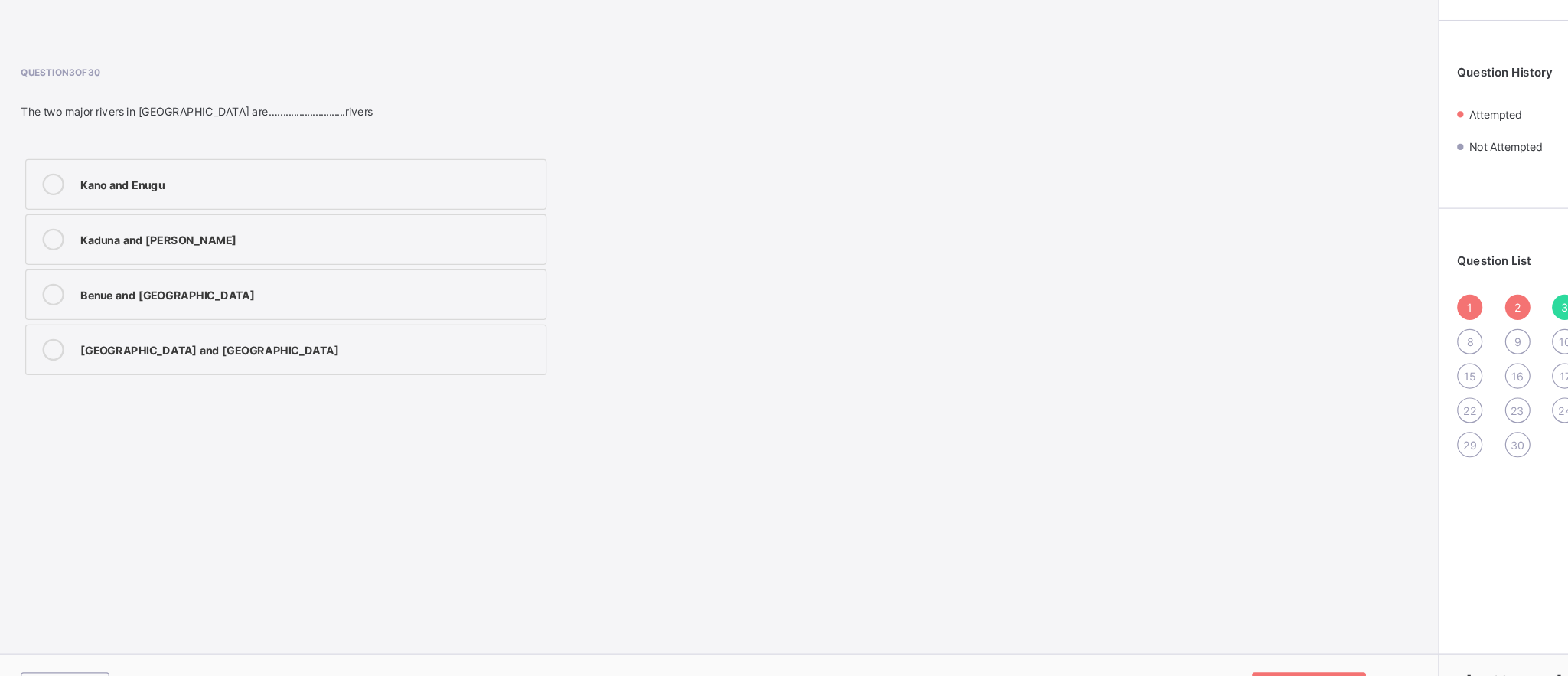
click at [185, 194] on div "Question 3 of 30 The two major rivers in Nigeria are….........................r…" at bounding box center [436, 255] width 749 height 265
click at [171, 328] on label "Benue and Niger" at bounding box center [286, 316] width 442 height 43
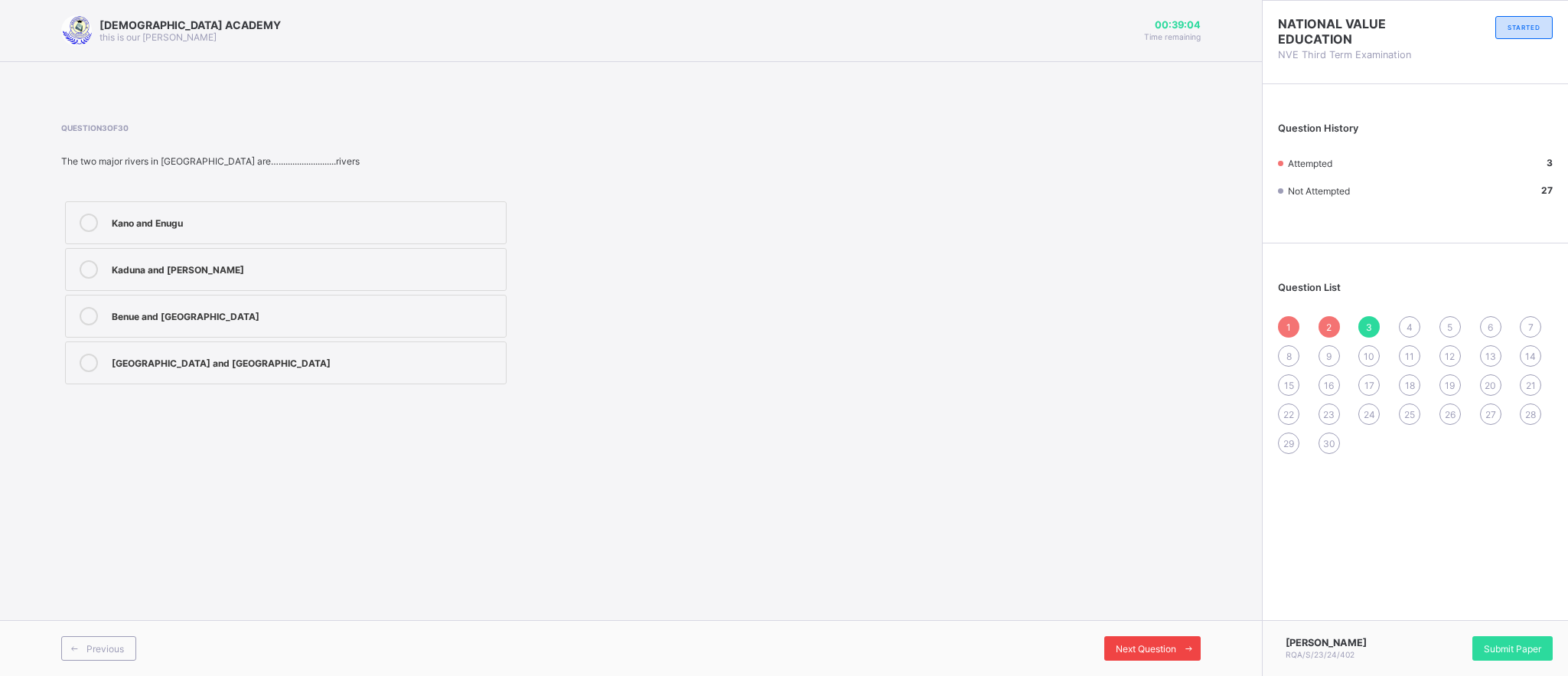
click at [1166, 639] on div "Next Question" at bounding box center [1153, 649] width 96 height 25
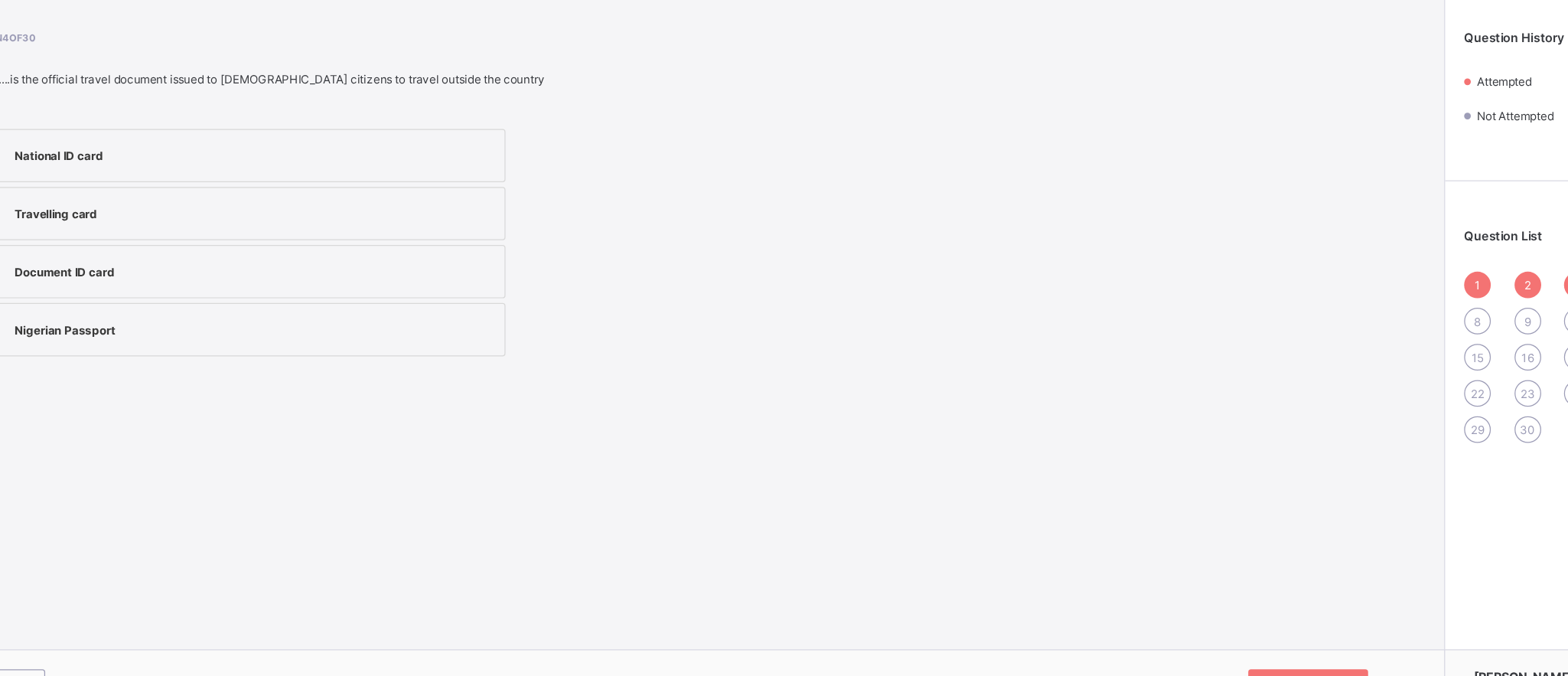
click at [203, 231] on div "National ID card" at bounding box center [305, 223] width 386 height 19
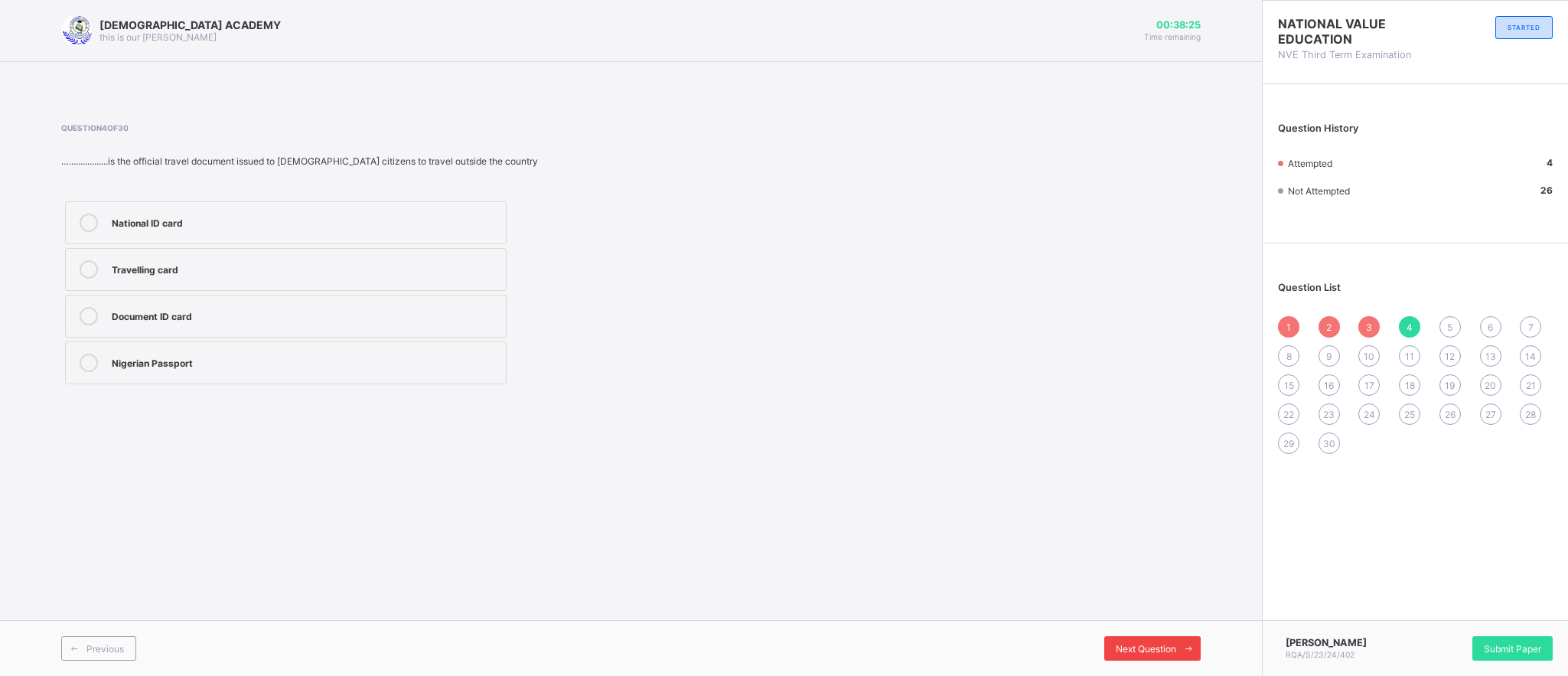
click at [1120, 639] on div "Next Question" at bounding box center [1153, 649] width 96 height 25
click at [1288, 336] on div "1" at bounding box center [1288, 327] width 21 height 21
click at [1448, 335] on div "5" at bounding box center [1450, 327] width 21 height 21
click at [1278, 649] on div at bounding box center [1278, 649] width 0 height 0
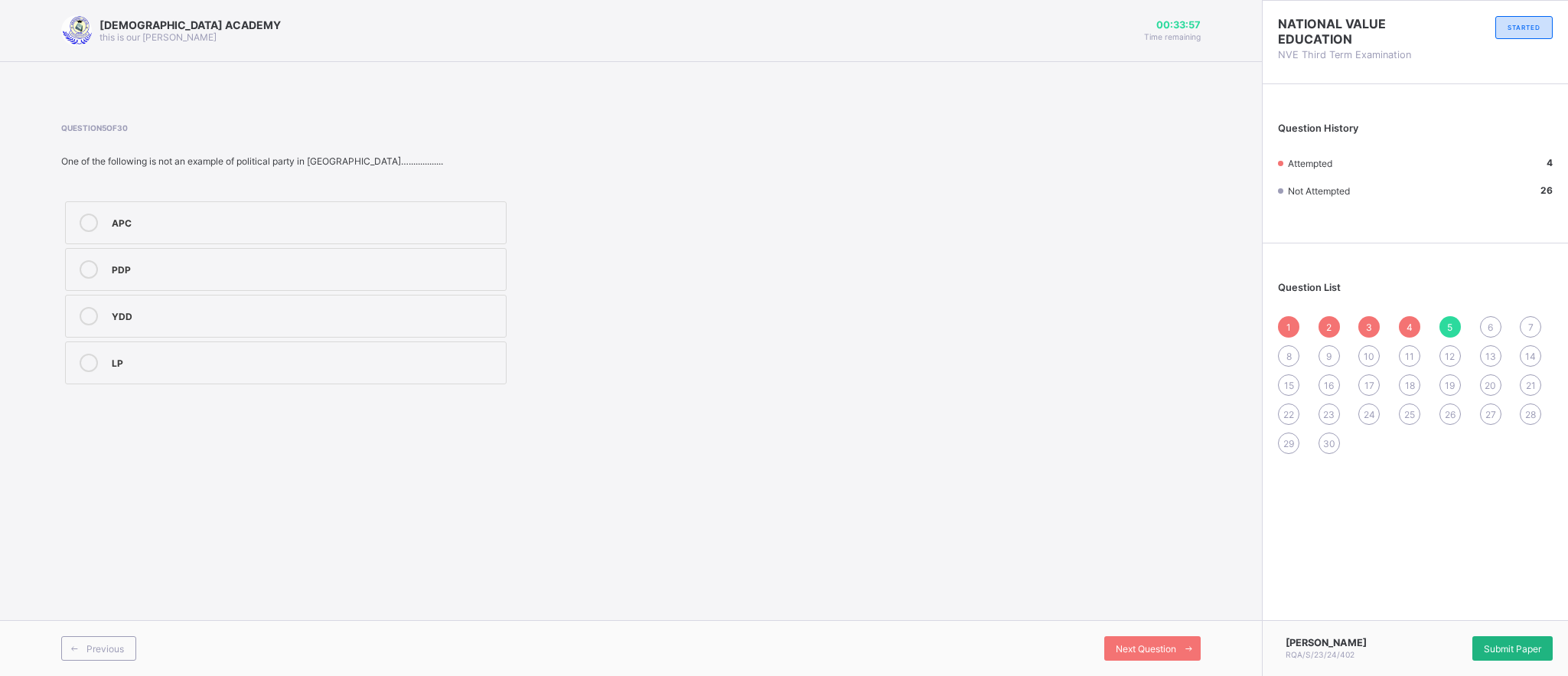
click at [1497, 648] on span "Submit Paper" at bounding box center [1513, 649] width 57 height 11
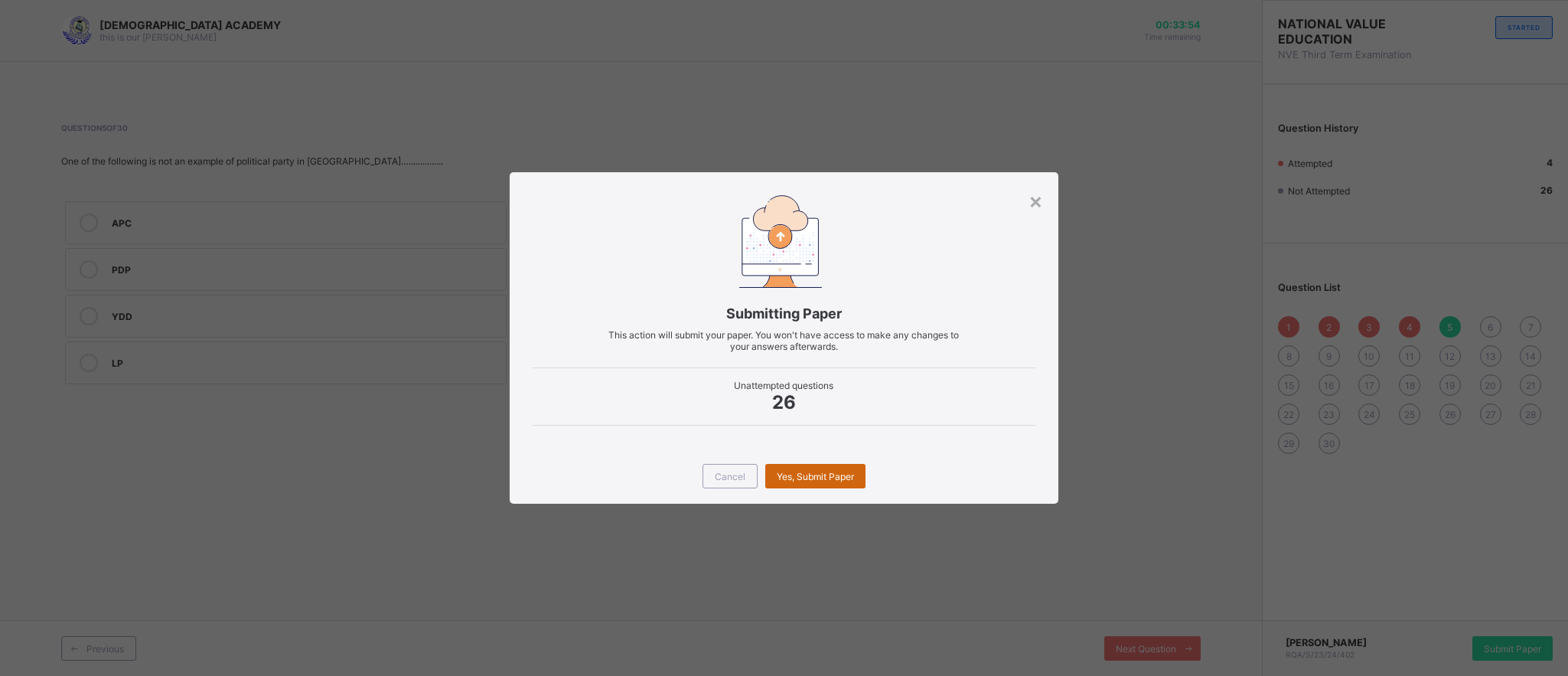
click at [785, 478] on span "Yes, Submit Paper" at bounding box center [816, 476] width 78 height 11
click at [785, 478] on div "Yes, Submit Paper" at bounding box center [816, 476] width 101 height 25
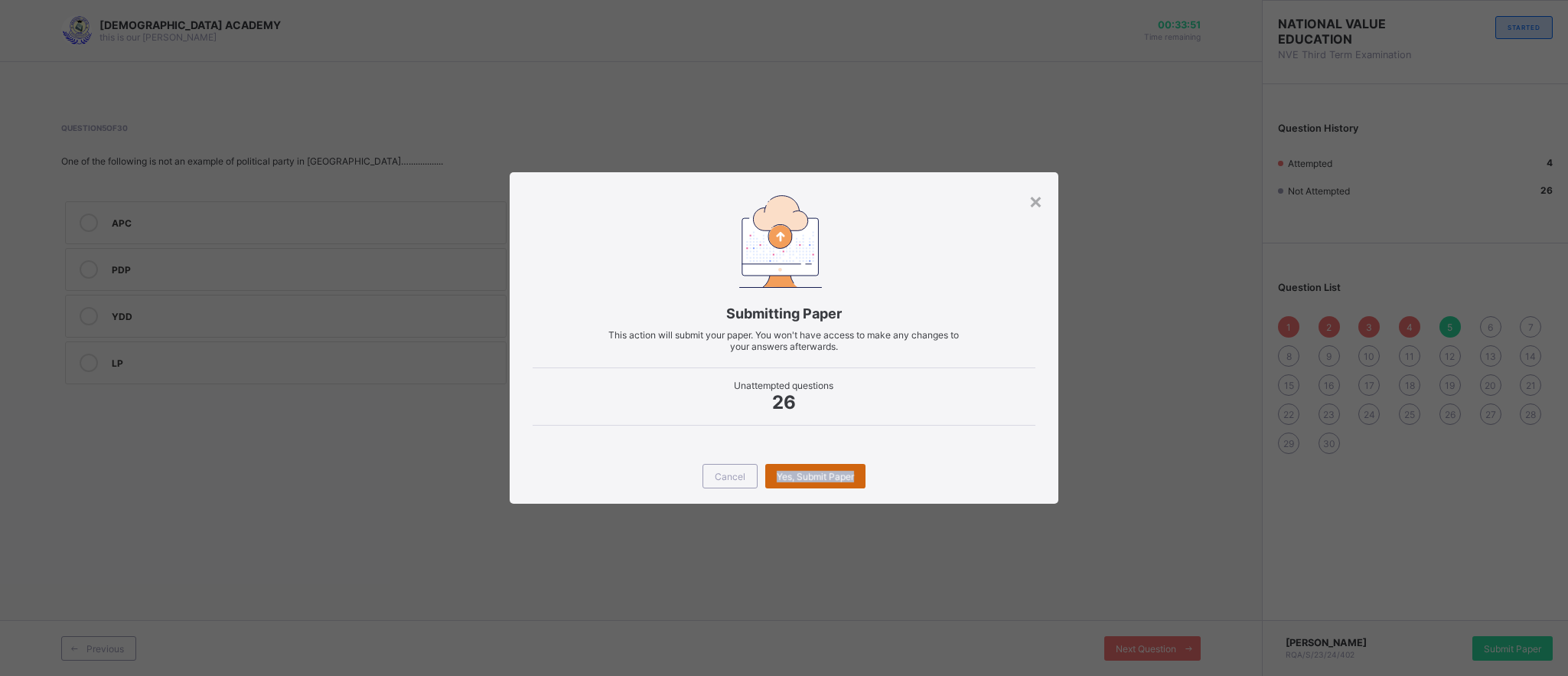
click at [785, 478] on div "Yes, Submit Paper" at bounding box center [816, 476] width 101 height 25
click at [728, 481] on span "Cancel" at bounding box center [730, 476] width 31 height 11
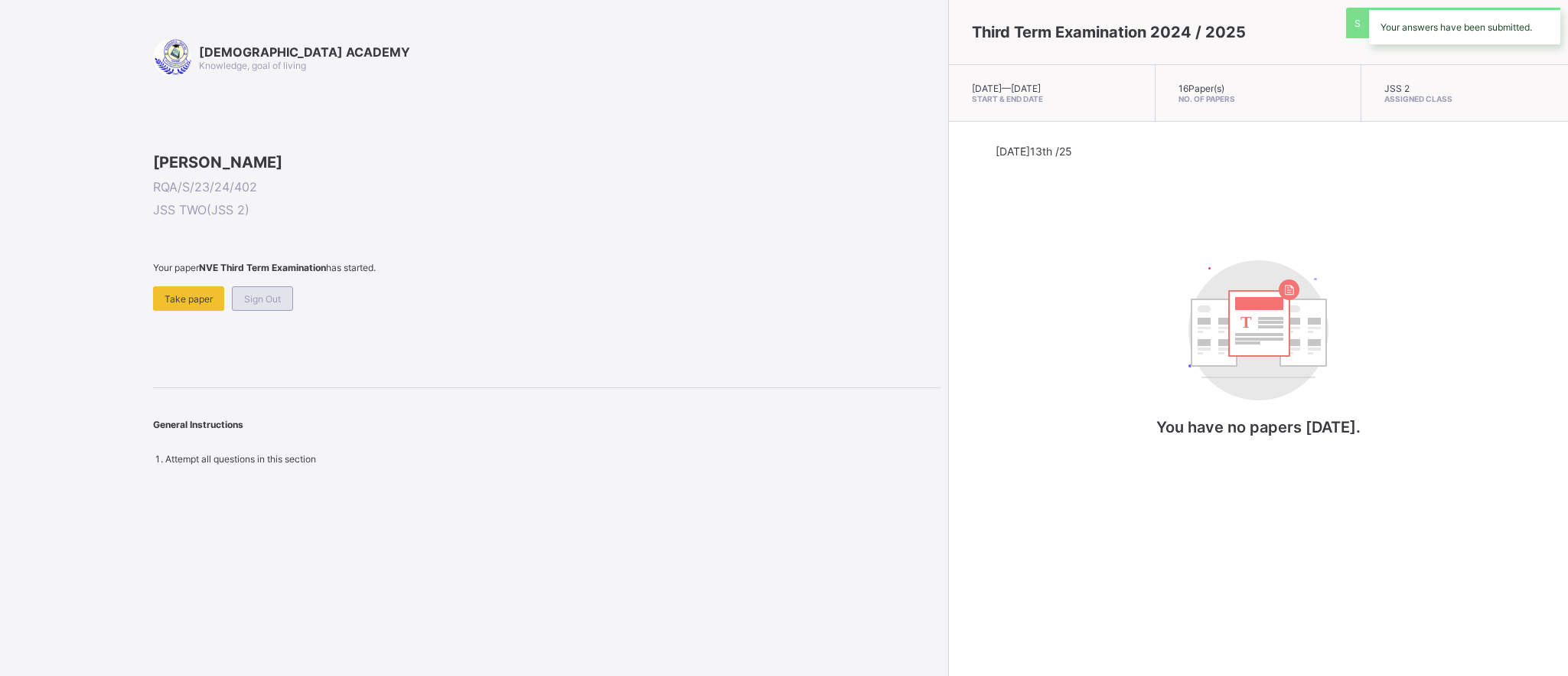
click at [259, 305] on span "Sign Out" at bounding box center [262, 299] width 37 height 11
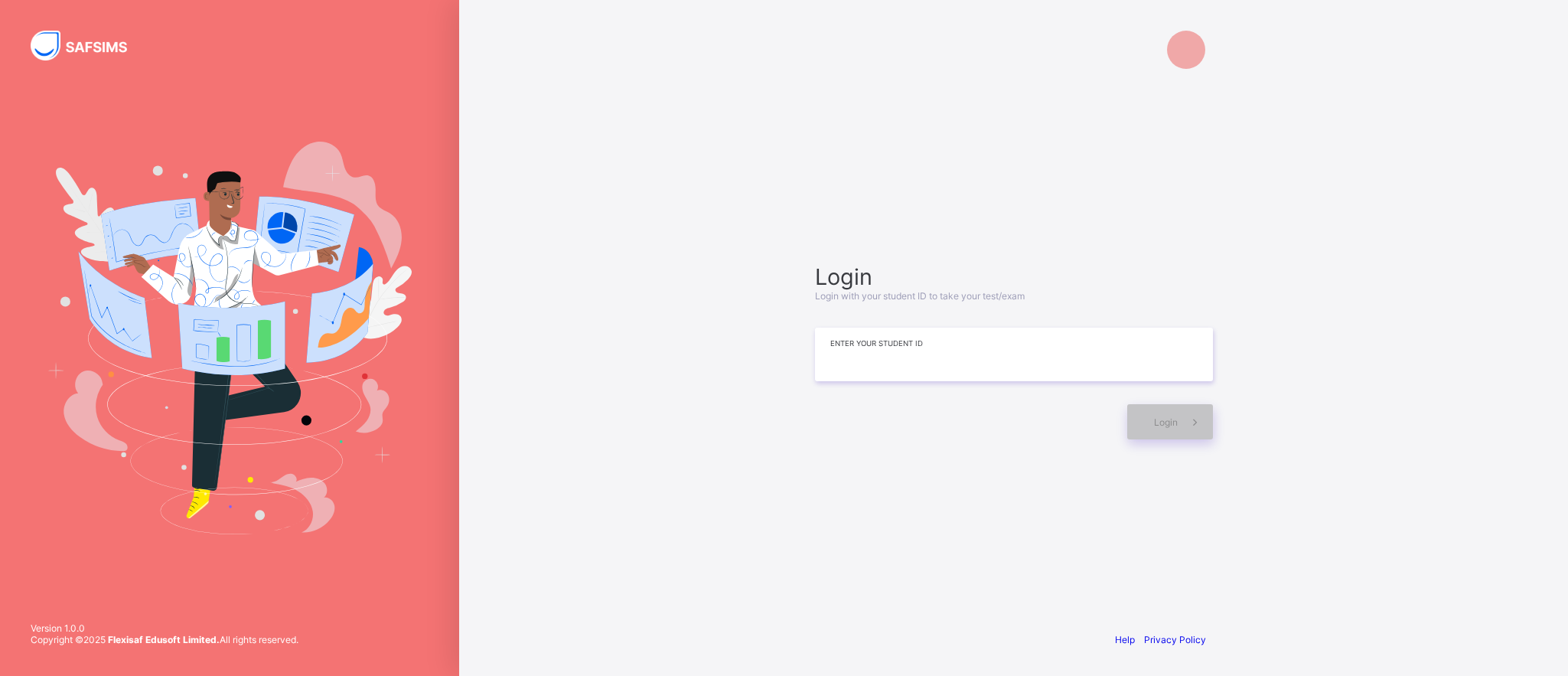
click at [981, 365] on input at bounding box center [1013, 354] width 398 height 54
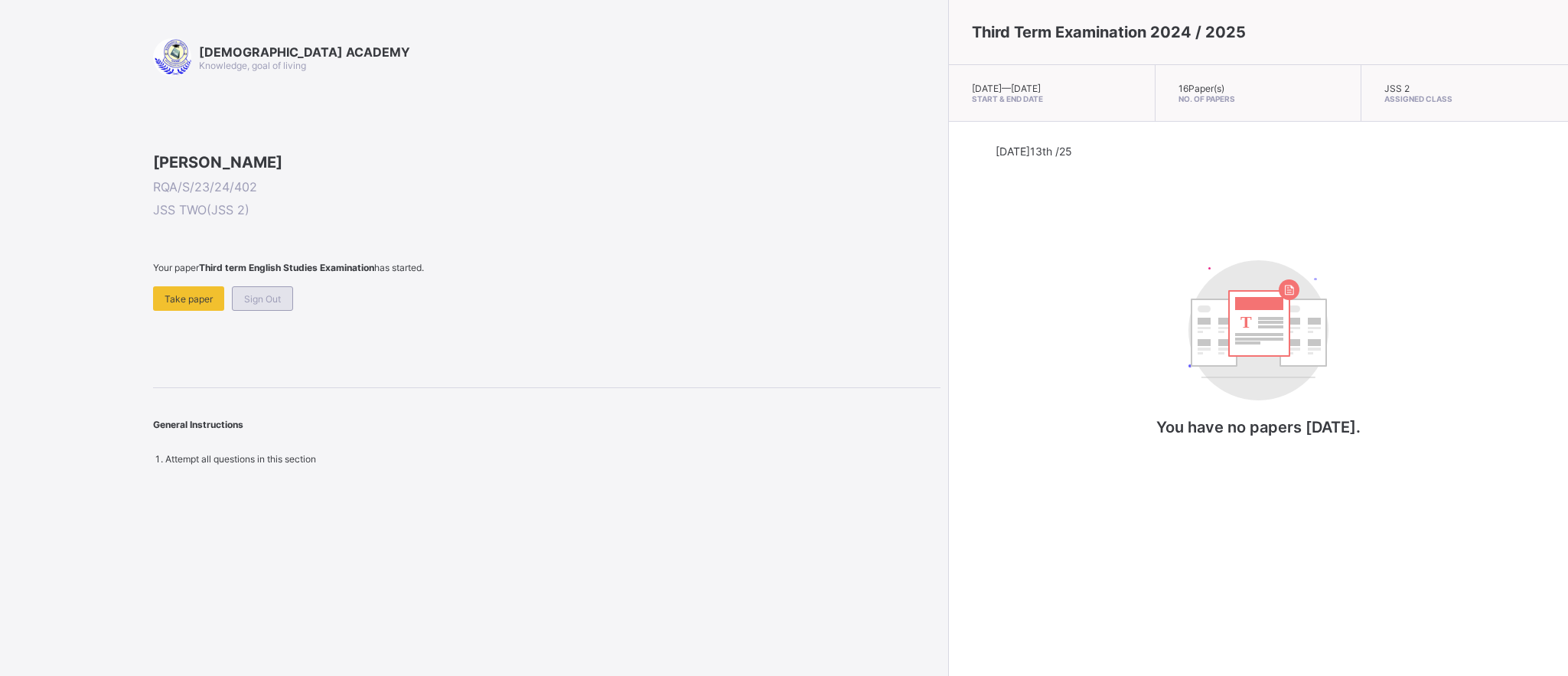
click at [282, 311] on div "Sign Out" at bounding box center [263, 299] width 61 height 25
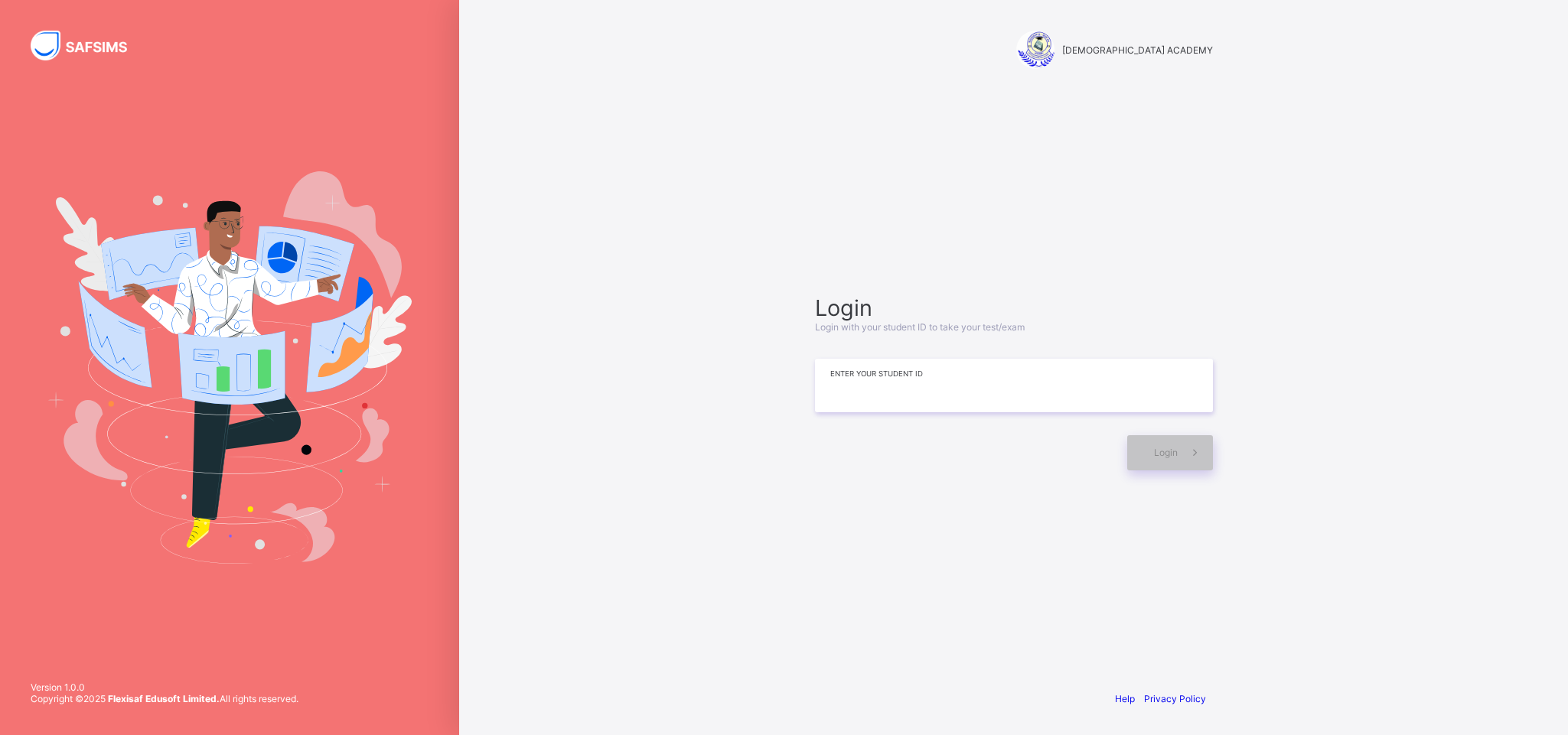
click at [984, 400] on input at bounding box center [1013, 385] width 398 height 54
click at [990, 392] on input at bounding box center [1013, 385] width 398 height 54
type input "*"
type input "**********"
click at [1174, 461] on div "Login" at bounding box center [1170, 452] width 85 height 35
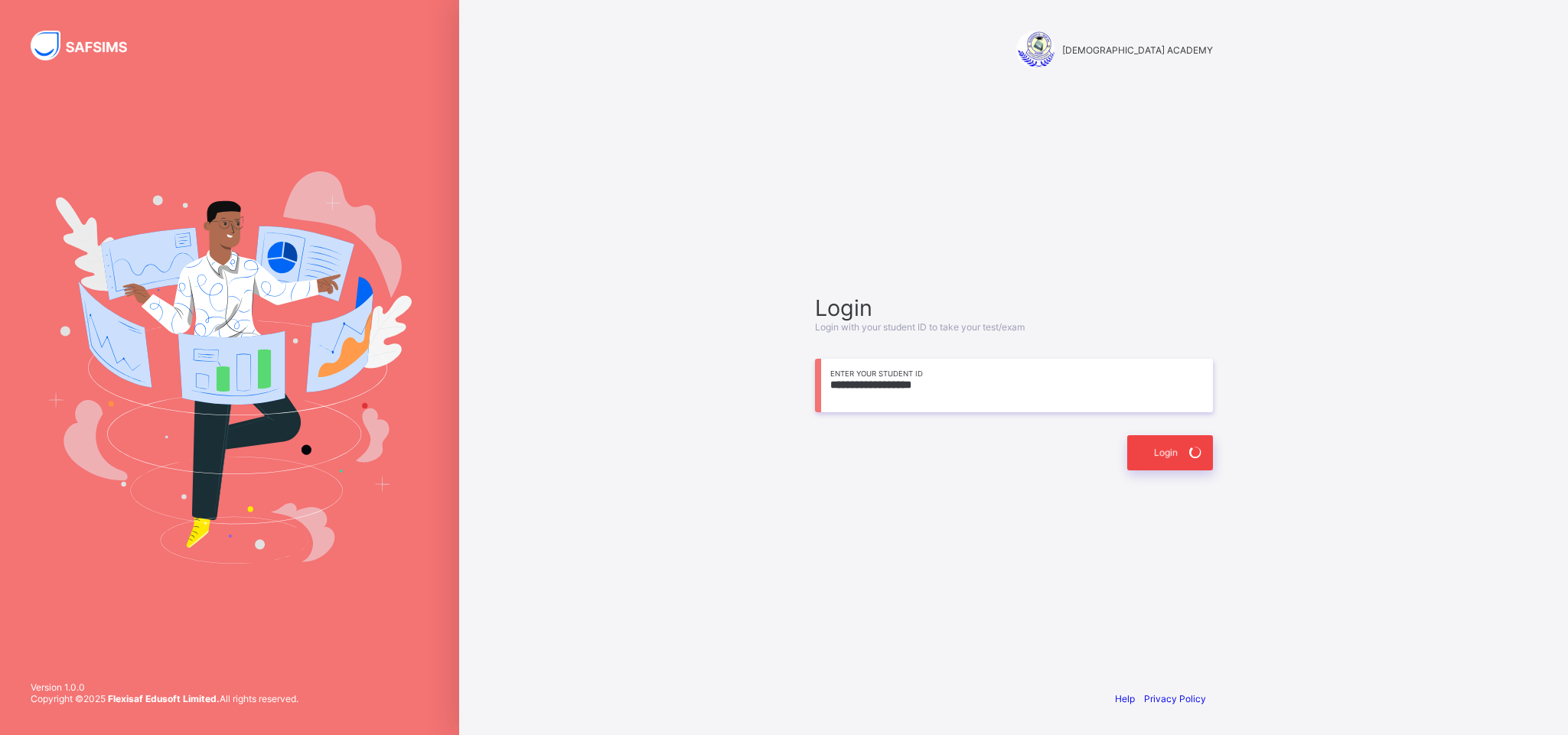
click at [1174, 461] on div "Login" at bounding box center [1170, 452] width 85 height 35
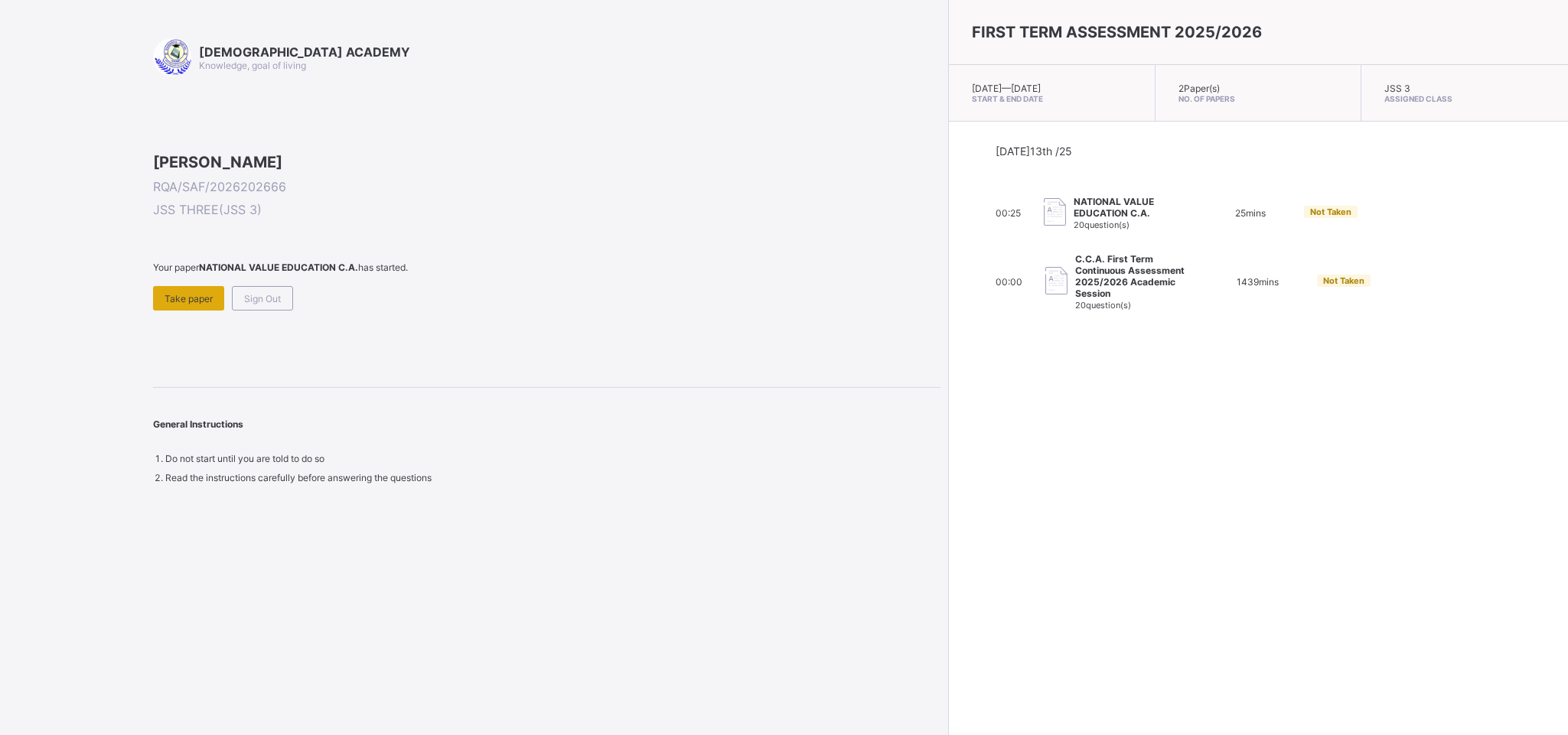
click at [177, 304] on span "Take paper" at bounding box center [189, 298] width 49 height 11
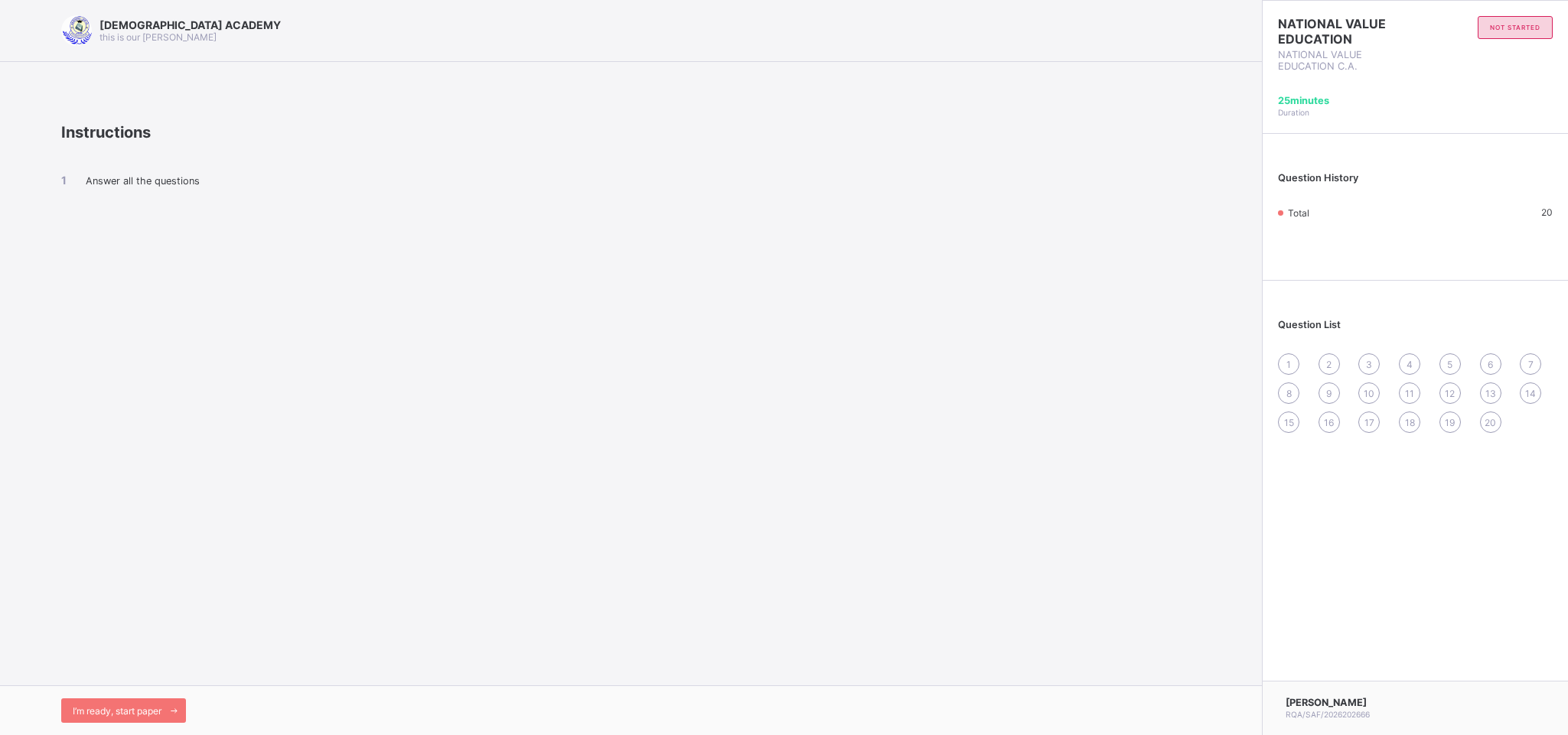
click at [97, 182] on div "Answer all the questions" at bounding box center [631, 194] width 1140 height 105
click at [97, 182] on span "Answer all the questions" at bounding box center [142, 180] width 114 height 11
click at [177, 674] on icon at bounding box center [173, 711] width 11 height 10
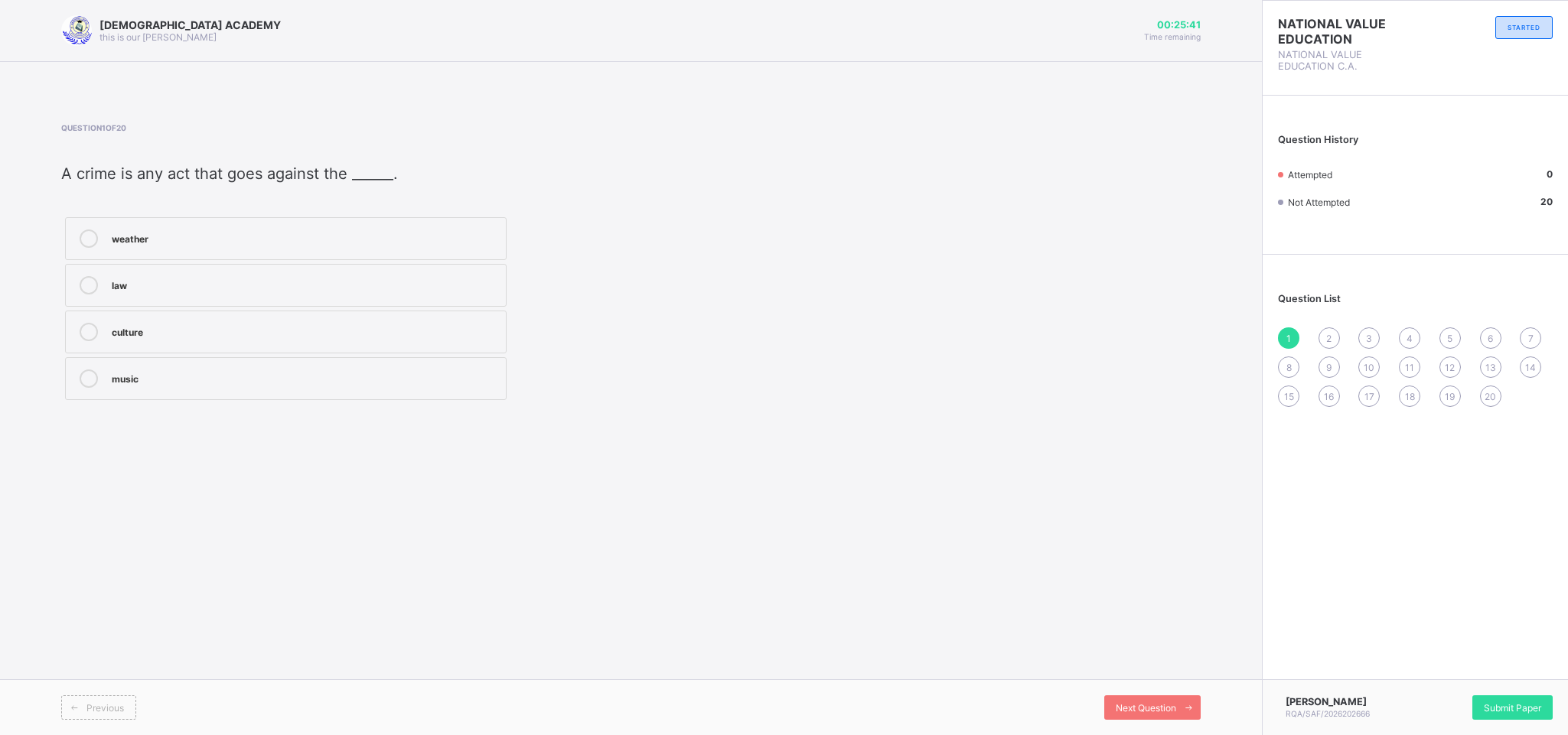
click at [175, 292] on div "law" at bounding box center [305, 284] width 386 height 15
click at [482, 292] on div "law" at bounding box center [305, 284] width 386 height 15
click at [1120, 674] on div "Next Question" at bounding box center [1153, 708] width 96 height 25
click at [157, 322] on label "safe" at bounding box center [286, 306] width 442 height 43
click at [1162, 674] on span "Next Question" at bounding box center [1146, 708] width 61 height 11
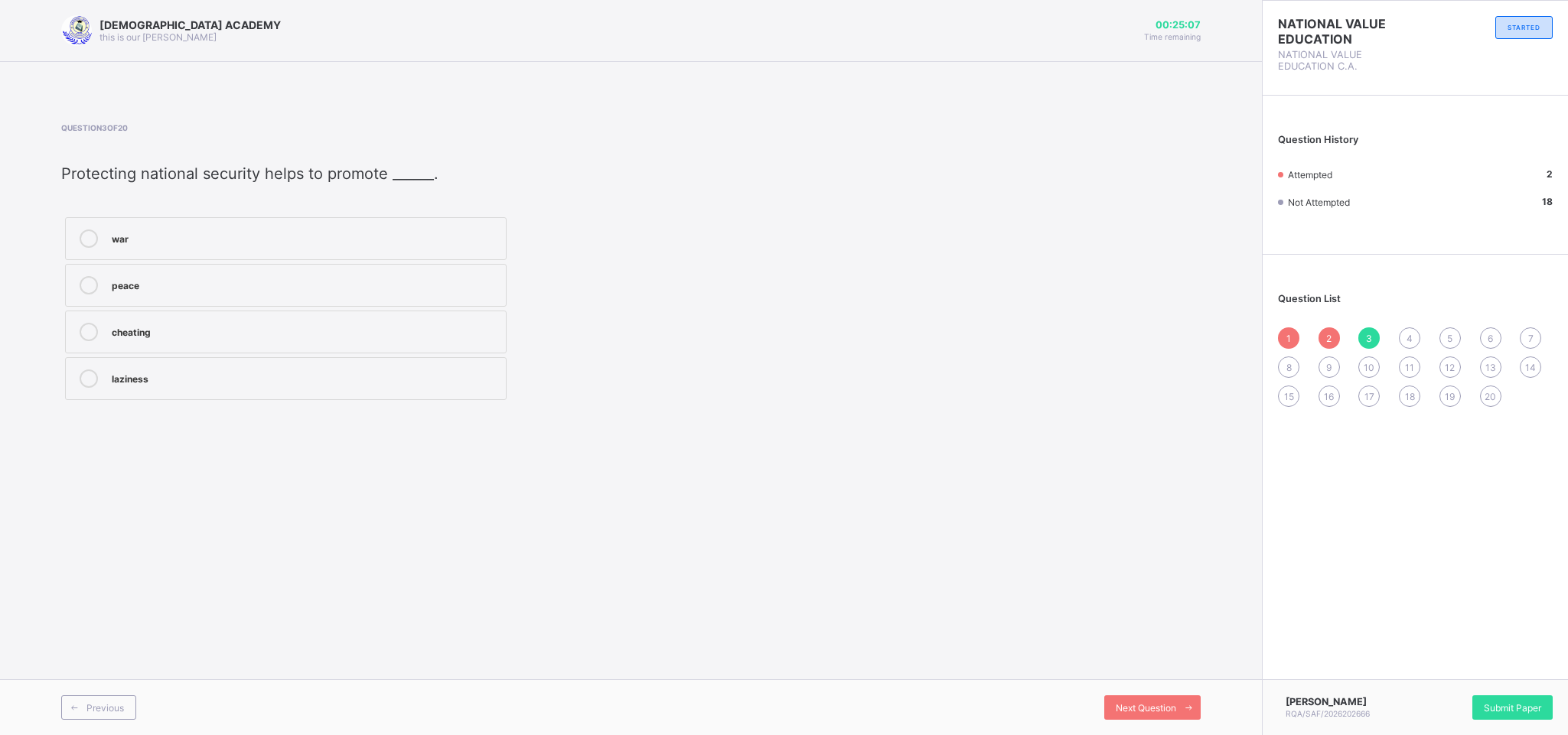
click at [471, 286] on div "peace" at bounding box center [305, 284] width 386 height 15
click at [1162, 674] on div "Next Question" at bounding box center [1153, 708] width 96 height 25
click at [386, 243] on div "Relate with others" at bounding box center [305, 237] width 386 height 15
drag, startPoint x: 1133, startPoint y: 721, endPoint x: 1133, endPoint y: 711, distance: 10.0
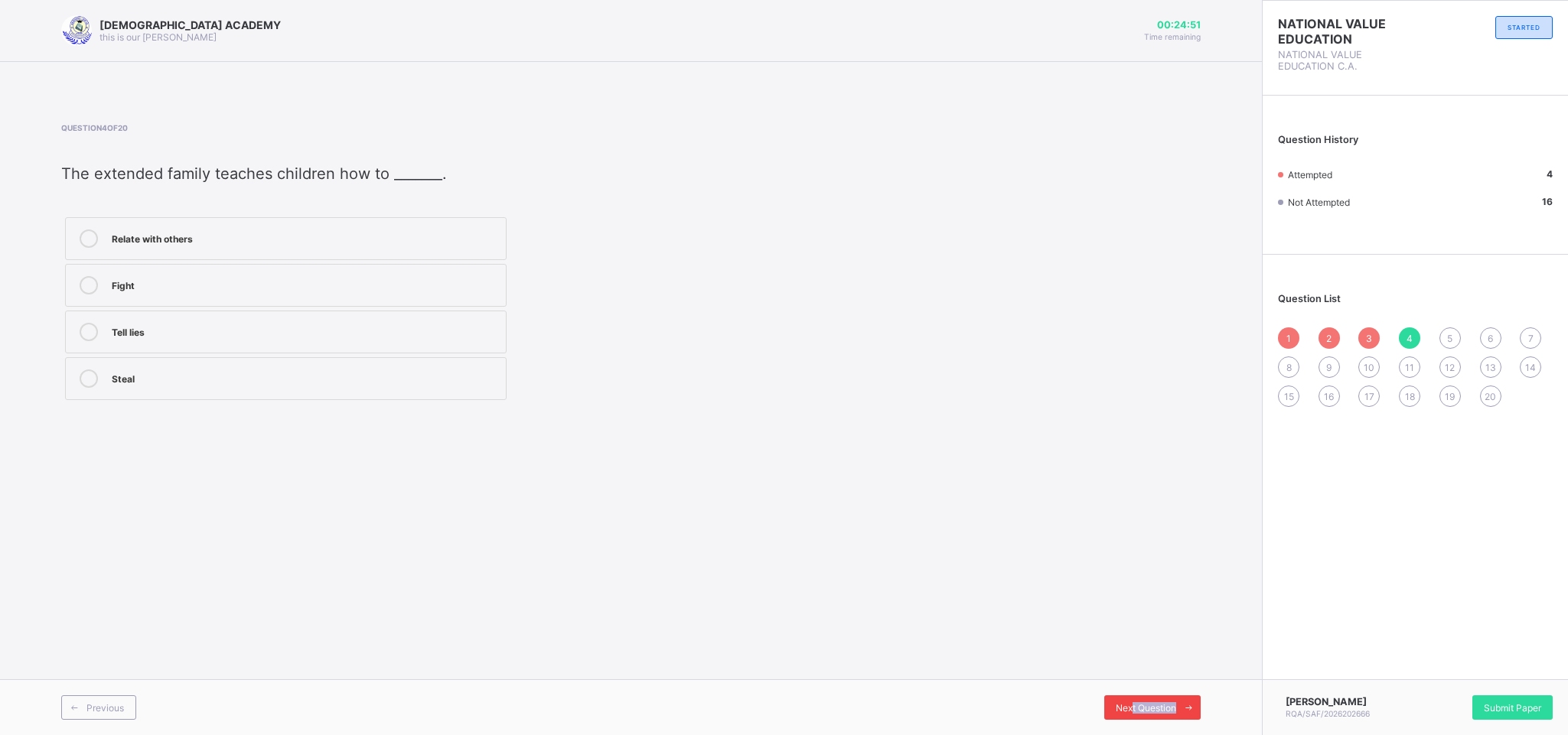
click at [1133, 674] on div "Previous Next Question" at bounding box center [630, 707] width 1262 height 55
click at [1133, 674] on span "Next Question" at bounding box center [1146, 708] width 61 height 11
click at [399, 282] on div "Emotional and financial" at bounding box center [305, 284] width 386 height 15
click at [1160, 674] on span "Next Question" at bounding box center [1146, 708] width 61 height 11
click at [289, 236] on div "peace" at bounding box center [305, 237] width 386 height 15
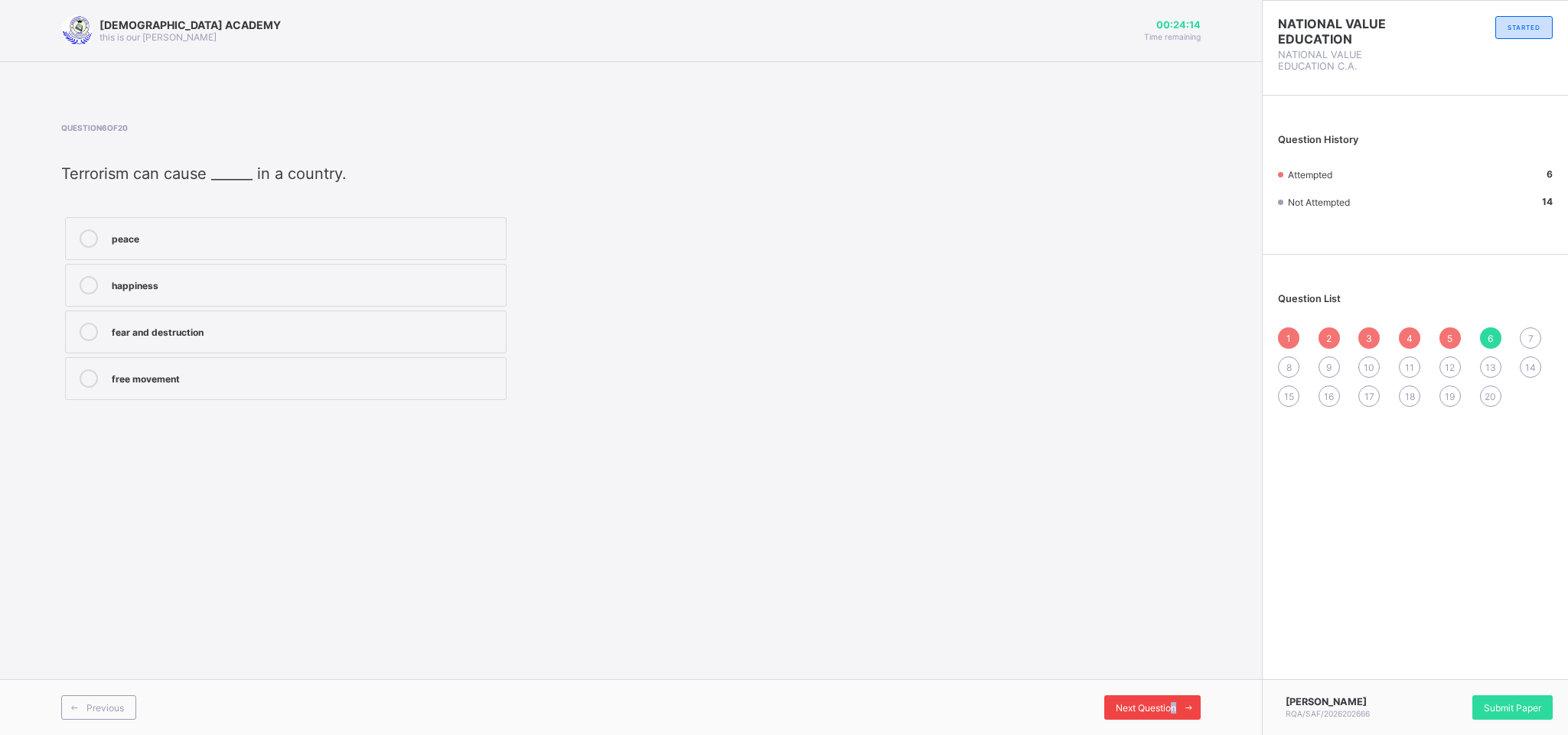
drag, startPoint x: 1171, startPoint y: 721, endPoint x: 1170, endPoint y: 709, distance: 12.0
click at [1170, 674] on div "Previous Next Question" at bounding box center [630, 707] width 1262 height 55
click at [1170, 674] on span "Next Question" at bounding box center [1146, 708] width 61 height 11
click at [748, 446] on div "RAUDHATUL QUR'AN ACADEMY this is our motton 00:24:11 Time remaining Question 7 …" at bounding box center [630, 368] width 1262 height 735
click at [453, 287] on div "vandalism" at bounding box center [305, 284] width 386 height 15
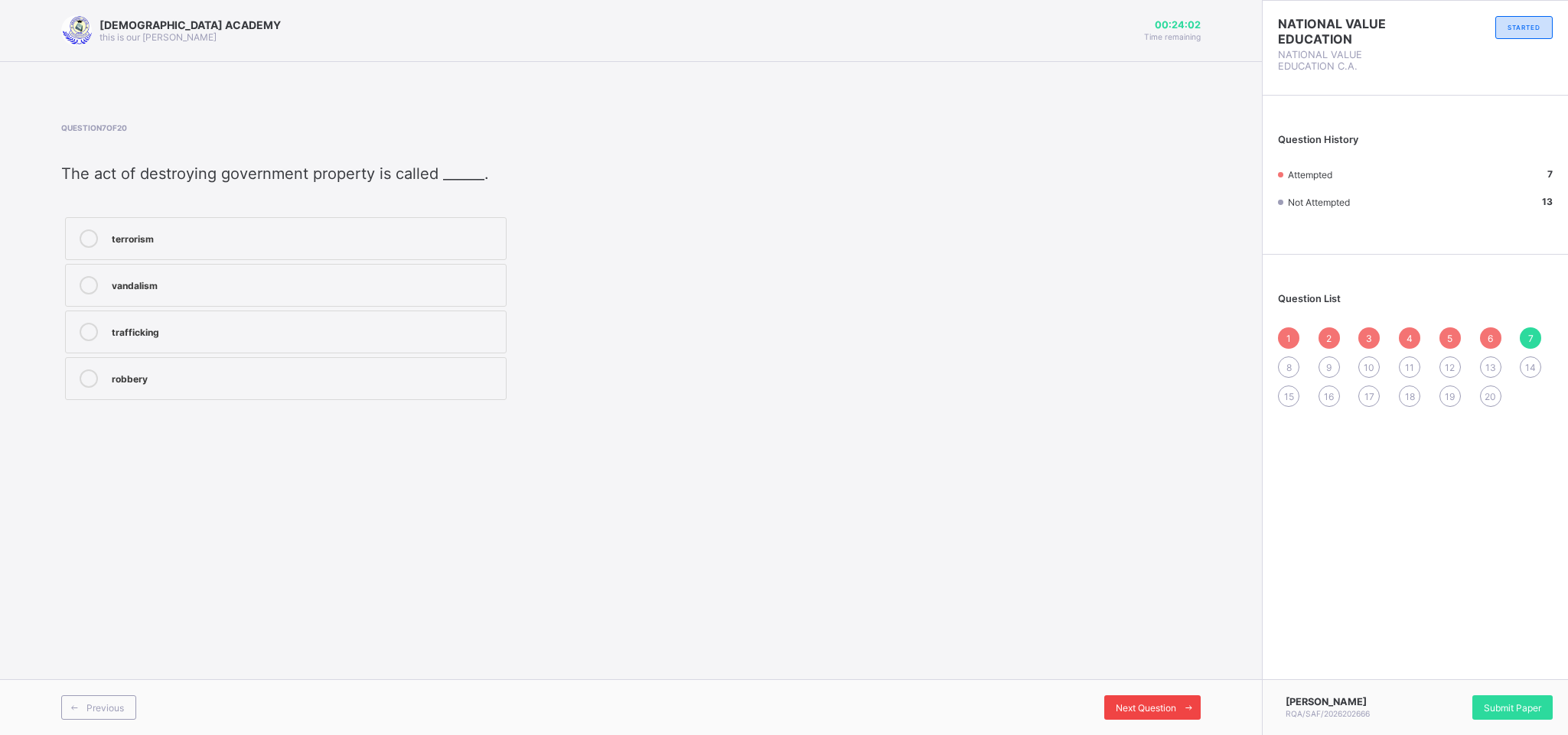
click at [1125, 674] on span "Next Question" at bounding box center [1146, 708] width 61 height 11
click at [270, 369] on label "smuggling" at bounding box center [286, 379] width 442 height 43
click at [264, 258] on label "drug trafficking" at bounding box center [286, 239] width 442 height 43
click at [1126, 674] on span "Next Question" at bounding box center [1146, 708] width 61 height 11
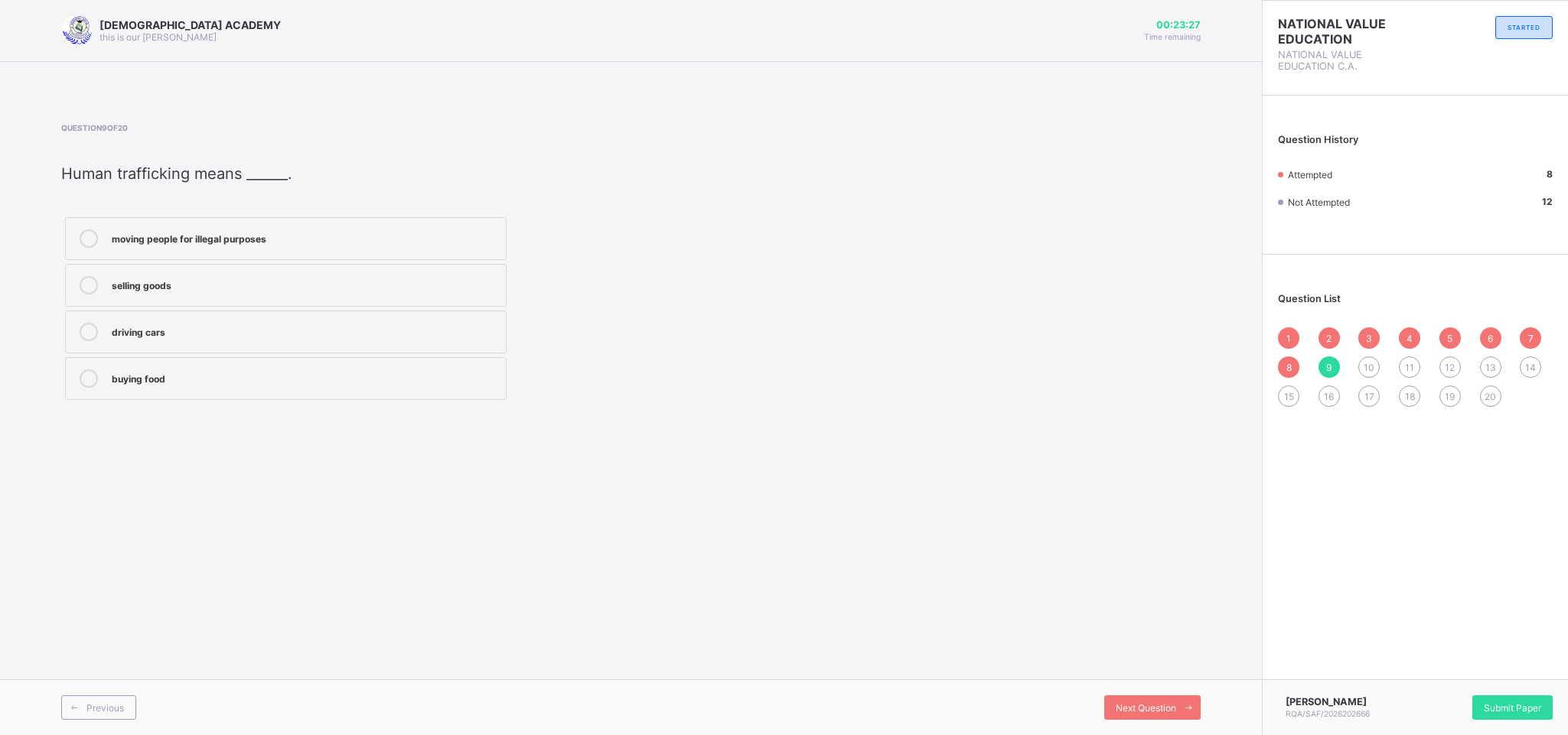
click at [458, 264] on label "selling goods" at bounding box center [286, 286] width 442 height 43
click at [438, 220] on label "moving people for illegal purposes" at bounding box center [286, 239] width 442 height 43
click at [120, 674] on div "Previous" at bounding box center [99, 708] width 75 height 25
click at [120, 674] on span "Previous" at bounding box center [105, 708] width 38 height 11
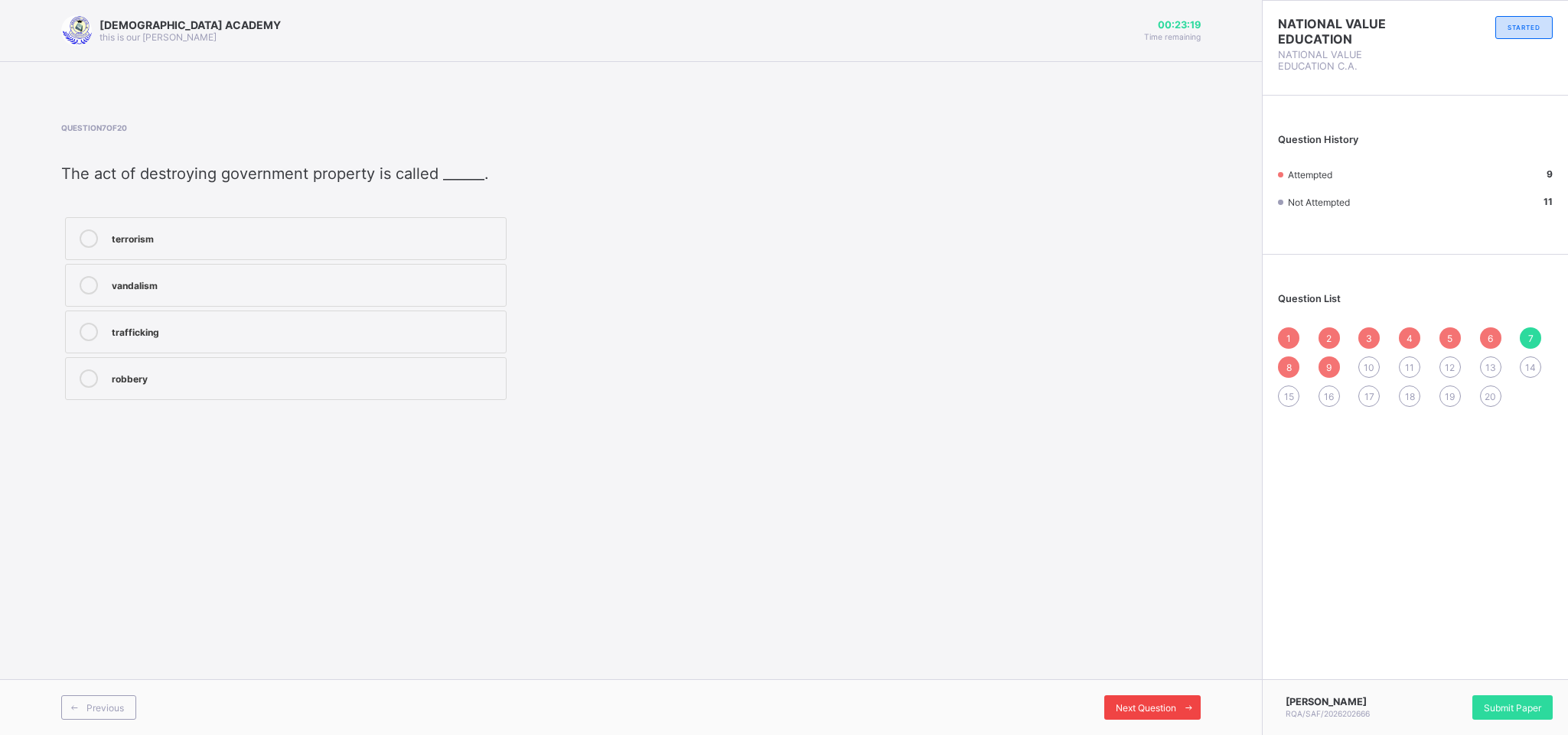
click at [1149, 674] on div "Next Question" at bounding box center [1153, 708] width 96 height 25
click at [430, 279] on div "human trafficking" at bounding box center [305, 284] width 386 height 15
drag, startPoint x: 1164, startPoint y: 694, endPoint x: 1164, endPoint y: 708, distance: 14.0
click at [1164, 674] on div "Previous Next Question" at bounding box center [630, 707] width 1262 height 55
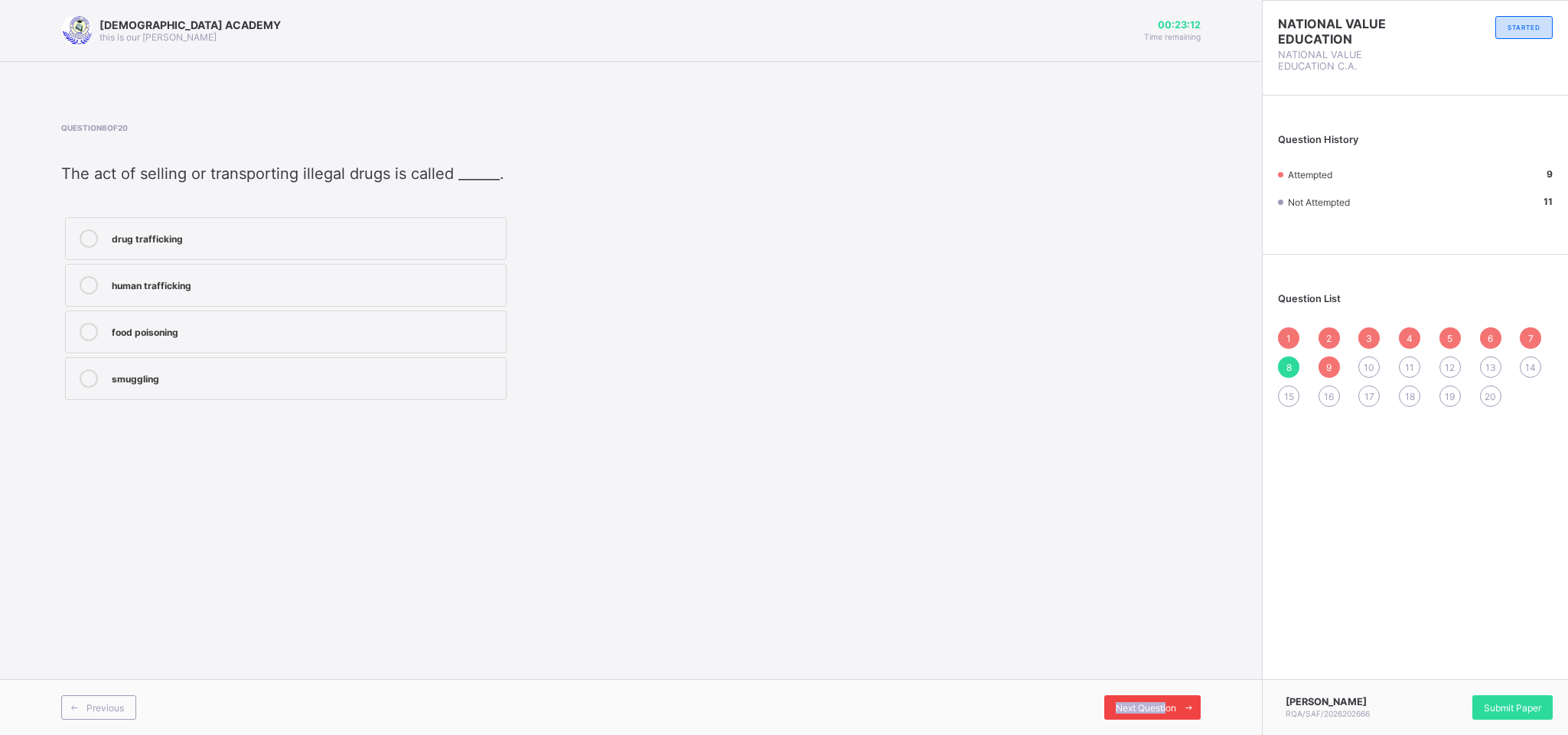
click at [1164, 674] on span "Next Question" at bounding box center [1146, 708] width 61 height 11
click at [1156, 674] on span "Next Question" at bounding box center [1146, 708] width 61 height 11
click at [352, 282] on div "stop others from doing wrong" at bounding box center [305, 284] width 386 height 15
click at [1126, 674] on span "Next Question" at bounding box center [1146, 708] width 61 height 11
click at [456, 278] on div "Peacefully in the society" at bounding box center [305, 284] width 386 height 15
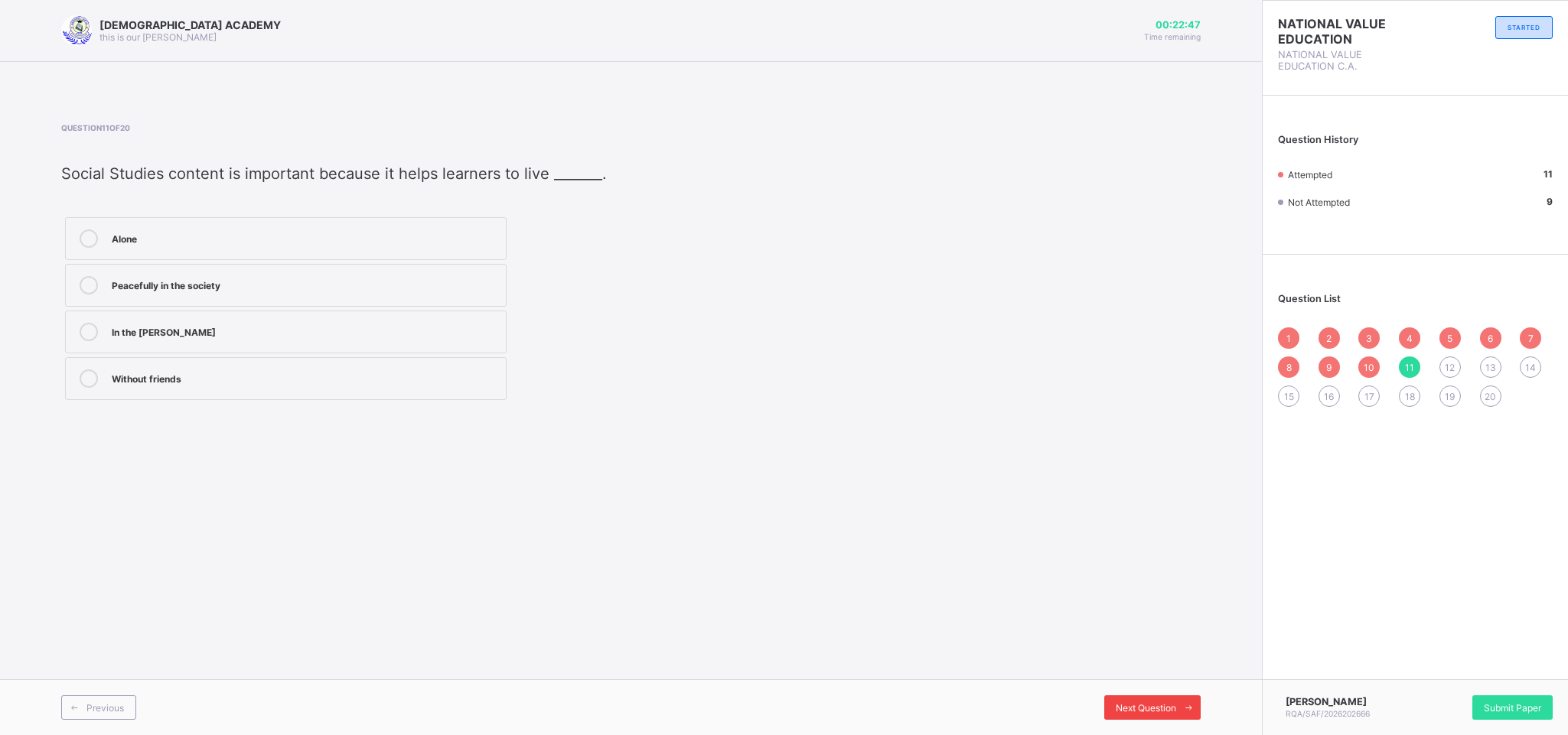
click at [1164, 674] on span "Next Question" at bounding box center [1146, 708] width 61 height 11
click at [316, 298] on label "Honest and hardworking" at bounding box center [286, 286] width 442 height 43
click at [1150, 674] on div "Next Question" at bounding box center [1153, 708] width 96 height 25
click at [466, 217] on label "Environment" at bounding box center [286, 239] width 442 height 43
click at [1158, 674] on span "Next Question" at bounding box center [1146, 708] width 61 height 11
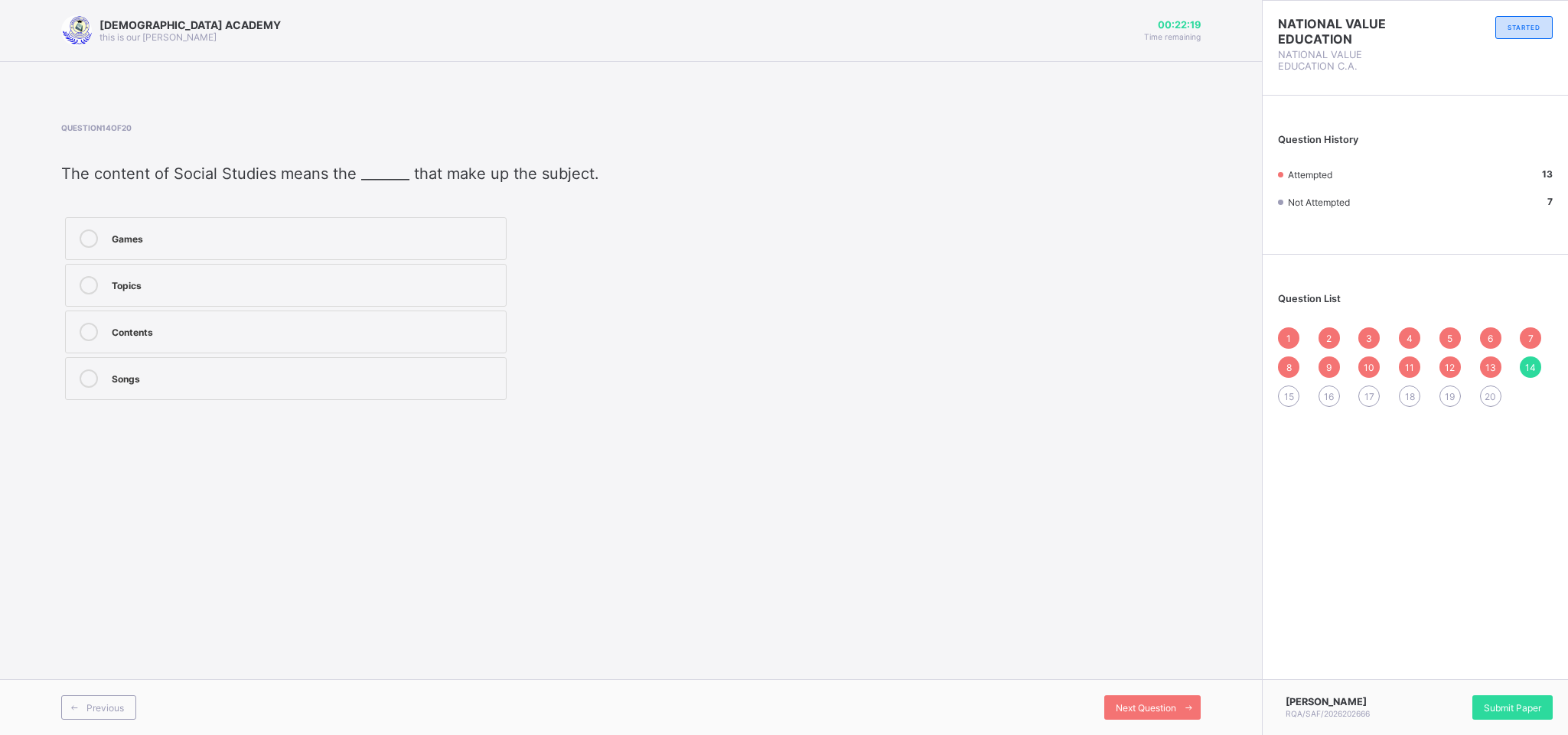
click at [287, 292] on div "Topics" at bounding box center [305, 284] width 386 height 15
click at [1156, 674] on div "Next Question" at bounding box center [1153, 708] width 96 height 25
drag, startPoint x: 398, startPoint y: 266, endPoint x: 863, endPoint y: 502, distance: 521.5
click at [863, 502] on div "RAUDHATUL QUR'AN ACADEMY this is our motton 00:22:11 Time remaining Question 15…" at bounding box center [630, 368] width 1262 height 735
click at [464, 276] on div "Facts" at bounding box center [305, 284] width 386 height 15
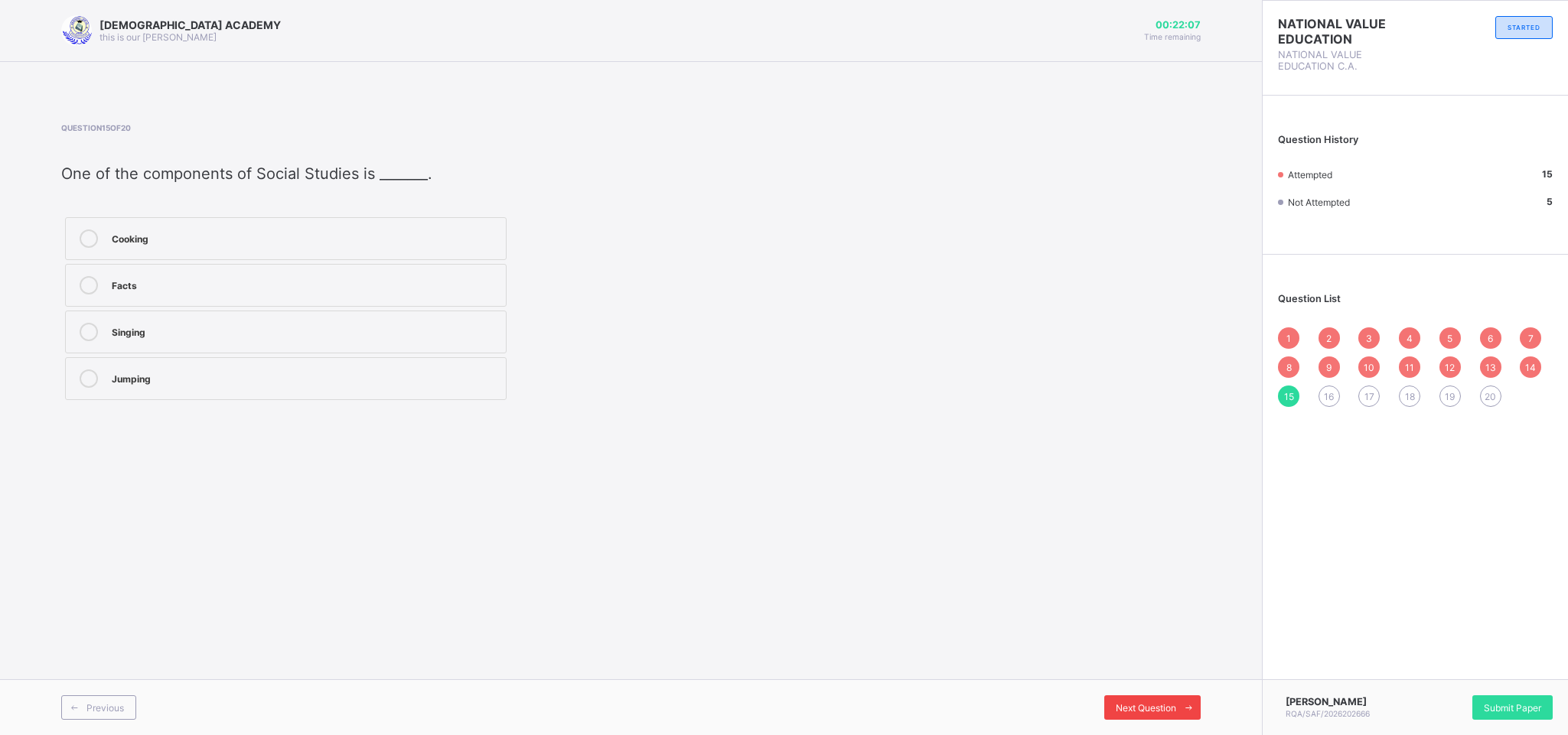
click at [1166, 674] on span "Next Question" at bounding box center [1146, 708] width 61 height 11
click at [430, 290] on div "belongs to a country by law" at bounding box center [305, 284] width 386 height 15
click at [1162, 674] on span "Next Question" at bounding box center [1146, 708] width 61 height 11
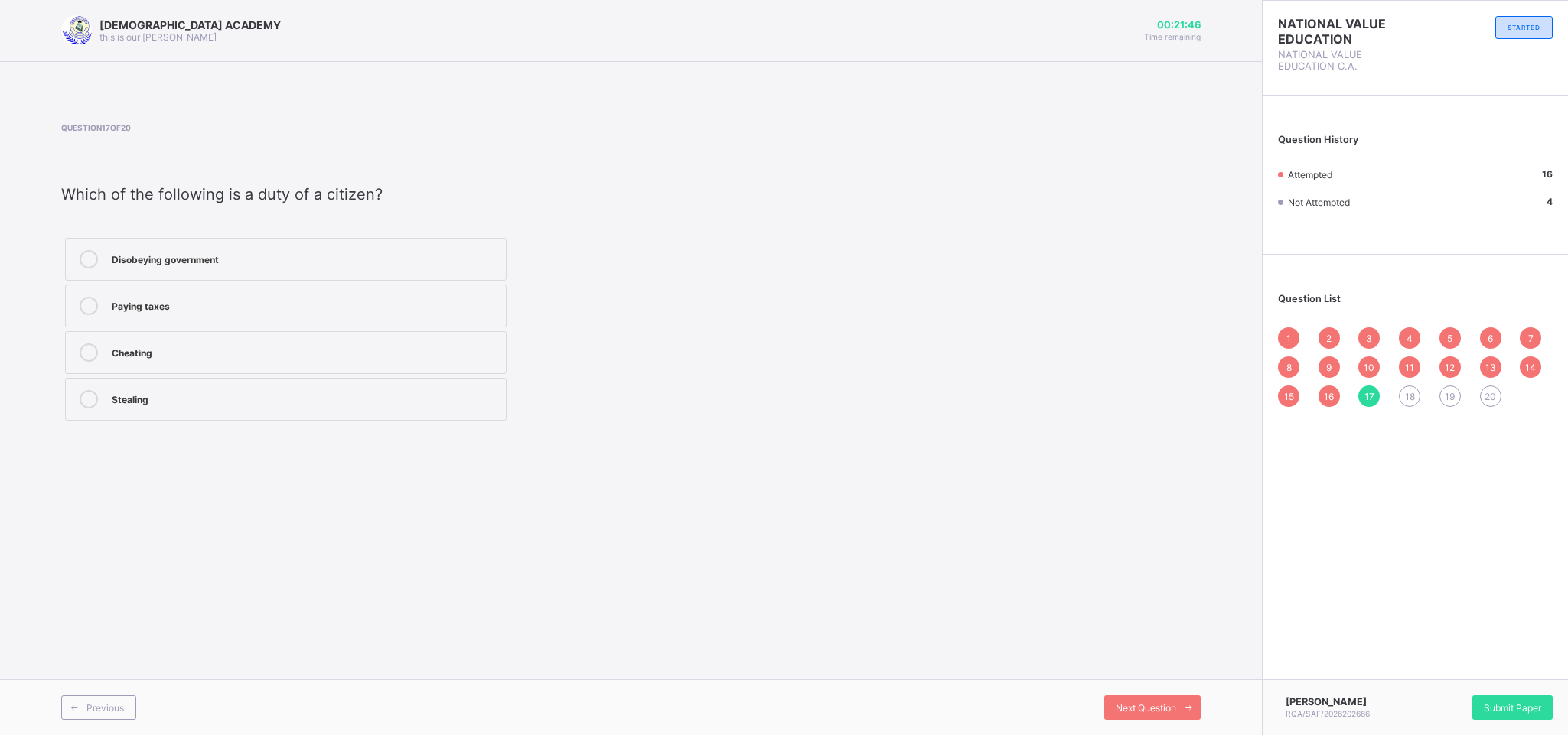
click at [432, 297] on div "Paying taxes" at bounding box center [305, 304] width 386 height 15
click at [1173, 674] on span "Next Question" at bounding box center [1146, 708] width 61 height 11
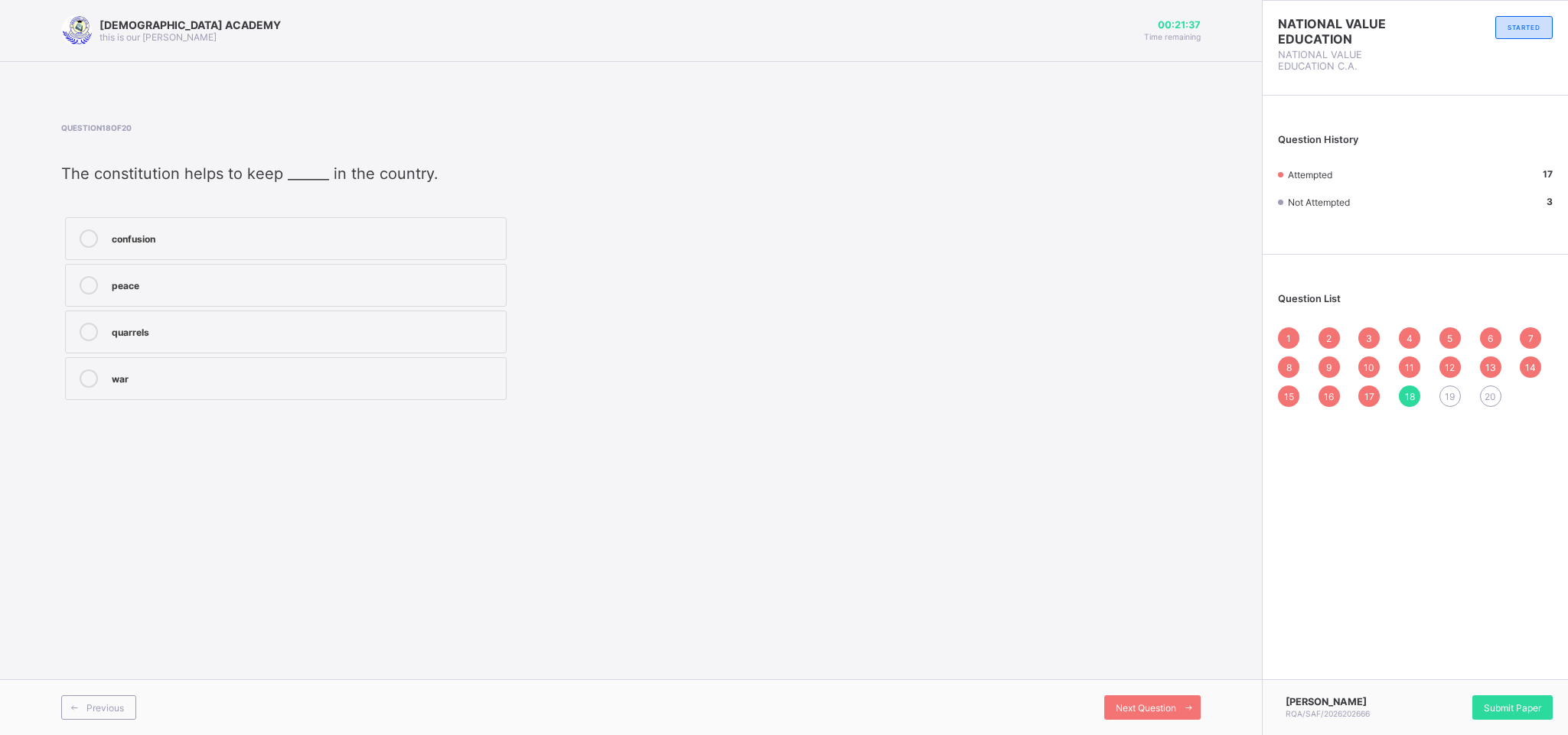
click at [426, 289] on div "peace" at bounding box center [305, 284] width 386 height 15
click at [1158, 674] on div "Previous Next Question" at bounding box center [630, 707] width 1262 height 55
click at [1150, 674] on div "Next Question" at bounding box center [1153, 708] width 96 height 25
click at [392, 269] on label "rule book" at bounding box center [286, 286] width 442 height 43
click at [1150, 674] on div "Next Question" at bounding box center [1153, 708] width 96 height 25
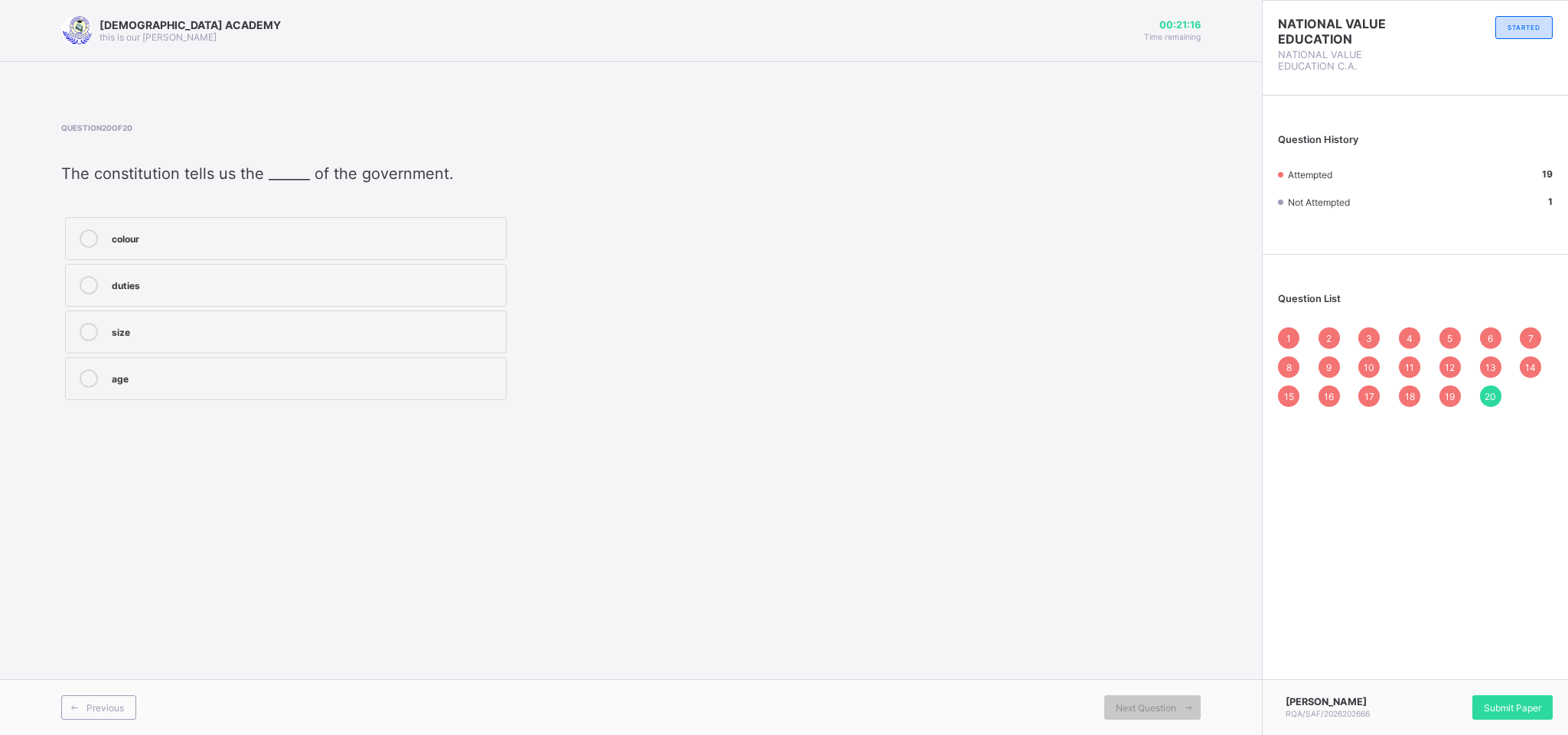
click at [449, 286] on div "duties" at bounding box center [305, 284] width 386 height 15
click at [1119, 674] on span "Next Question" at bounding box center [1146, 708] width 61 height 11
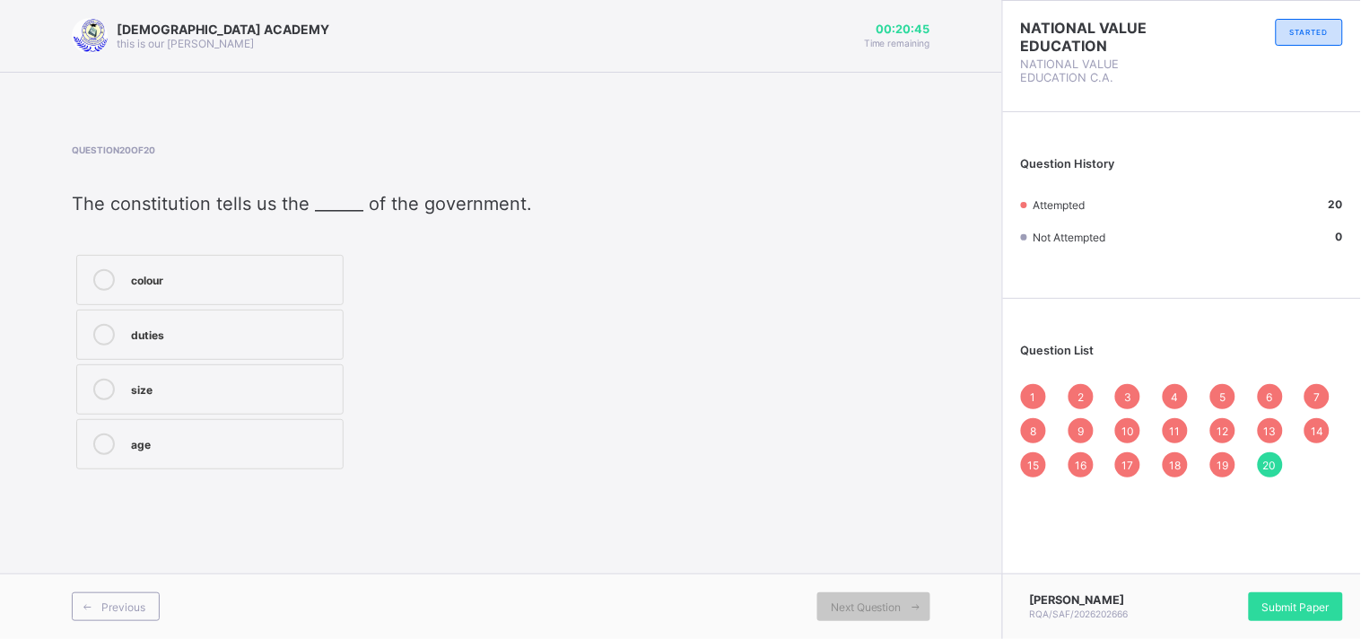
drag, startPoint x: 1803, startPoint y: 3, endPoint x: 720, endPoint y: 382, distance: 1147.5
click at [720, 382] on div "Question 20 of 20 The constitution tells us the ______ of the government. colou…" at bounding box center [501, 308] width 859 height 329
click at [138, 603] on span "Previous" at bounding box center [123, 606] width 44 height 13
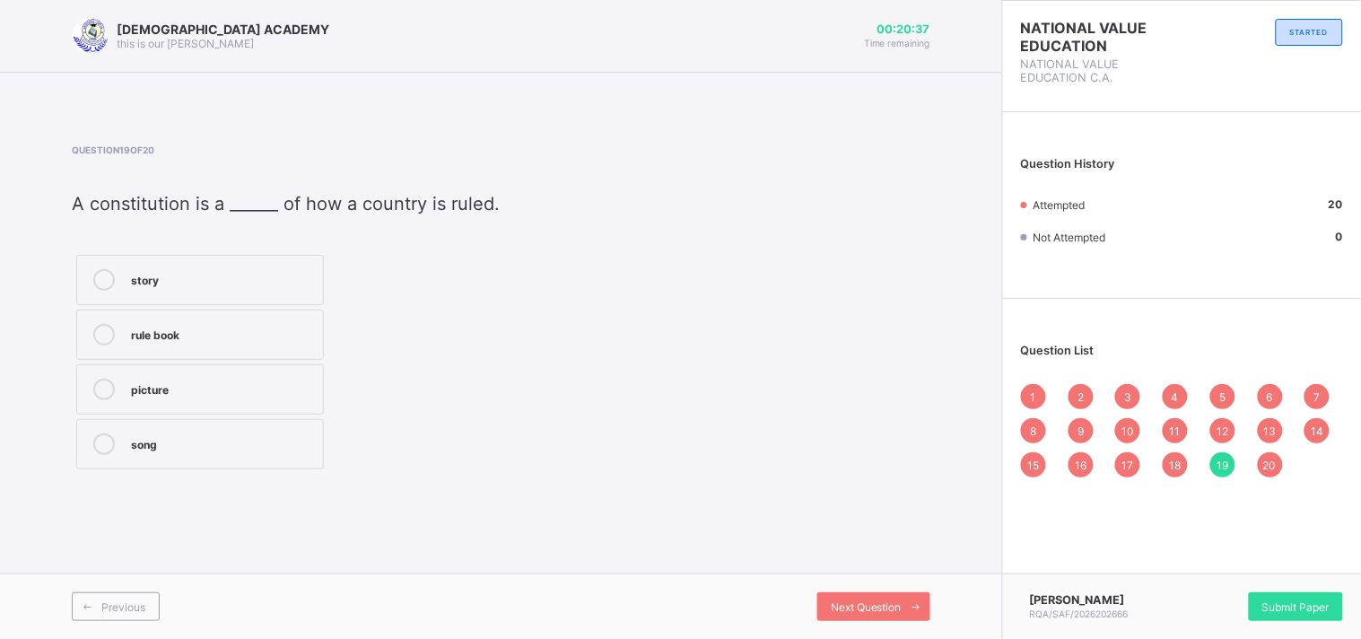
click at [1037, 395] on div "1" at bounding box center [1033, 396] width 25 height 25
click at [1073, 397] on div "2" at bounding box center [1081, 396] width 25 height 25
click at [1132, 389] on div "3" at bounding box center [1127, 396] width 25 height 25
click at [1173, 390] on span "4" at bounding box center [1175, 396] width 7 height 13
click at [1223, 384] on div "5" at bounding box center [1222, 396] width 25 height 25
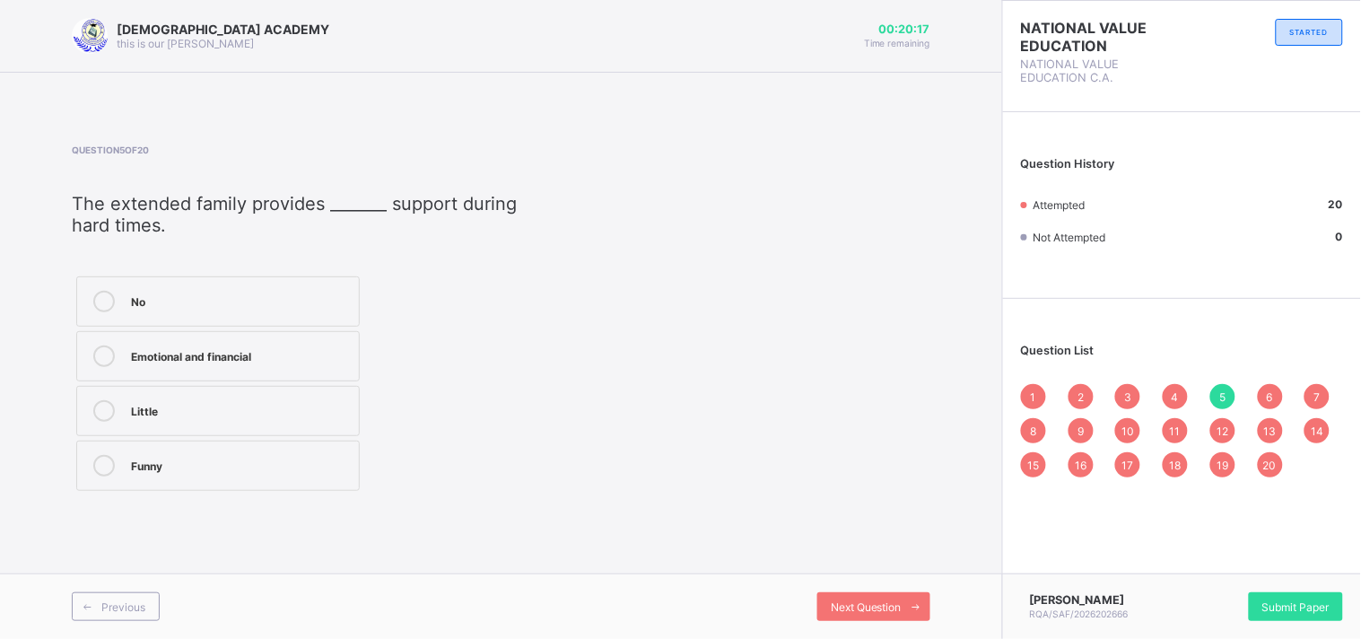
click at [1271, 398] on span "6" at bounding box center [1270, 396] width 6 height 13
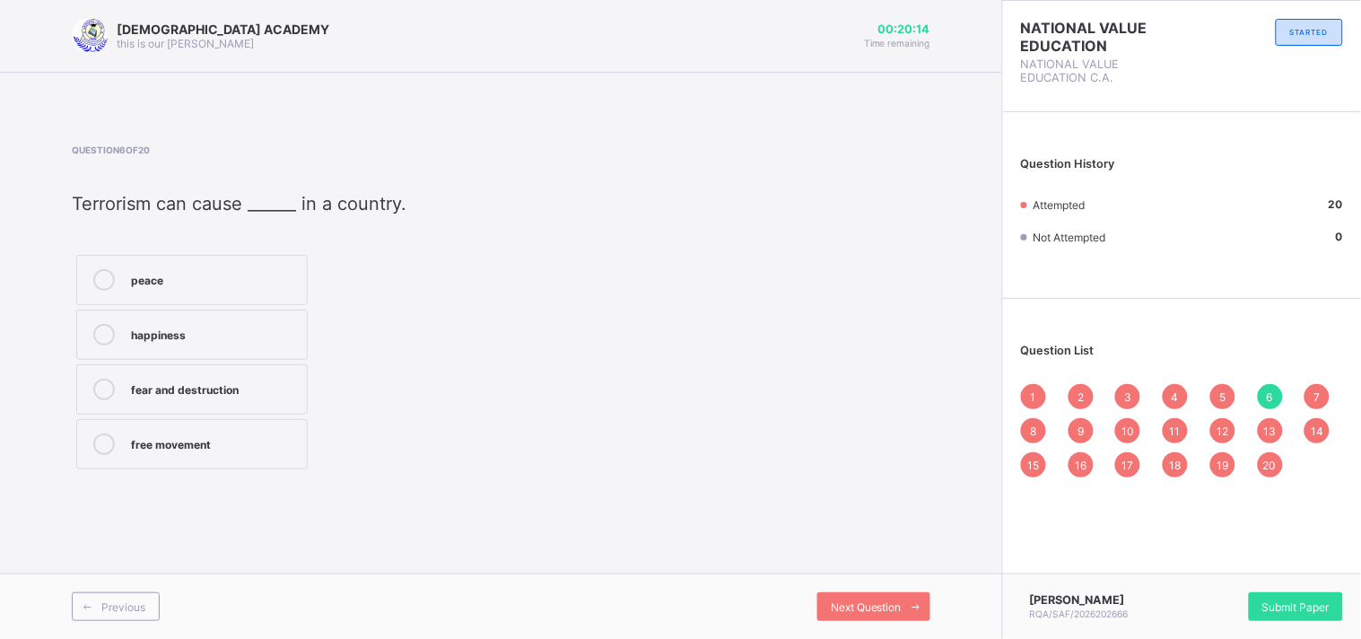
click at [1313, 395] on div "7" at bounding box center [1316, 396] width 25 height 25
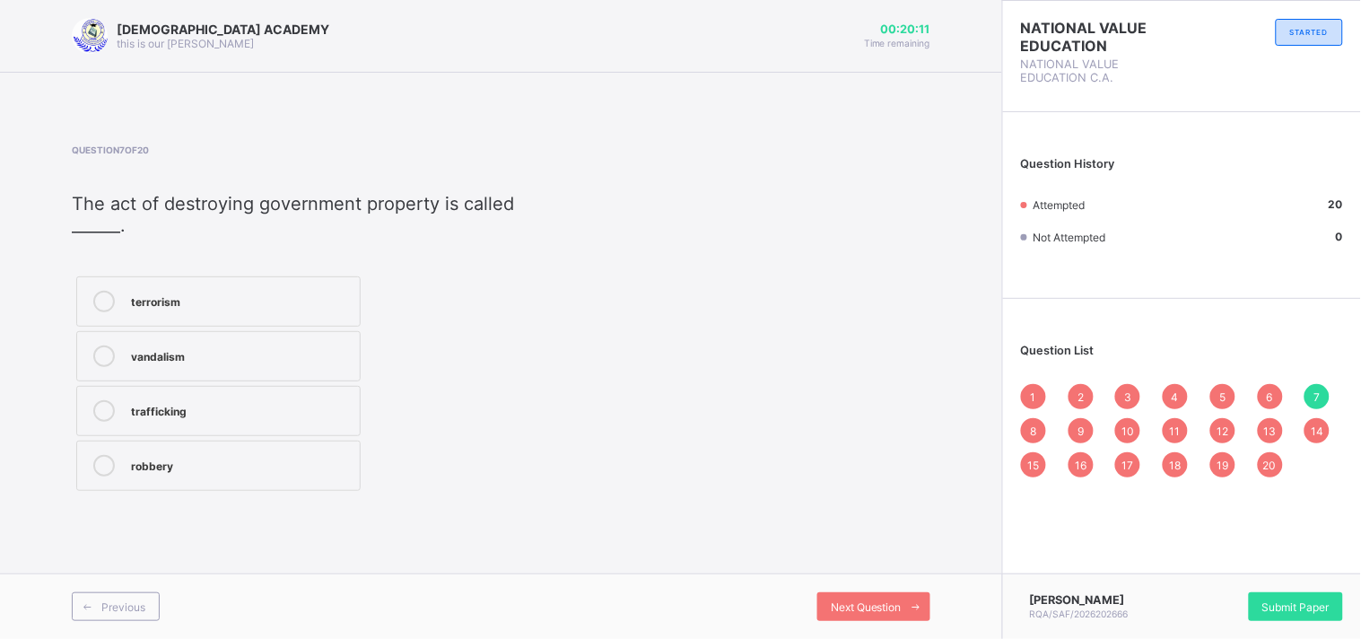
click at [1036, 427] on span "8" at bounding box center [1034, 430] width 6 height 13
click at [1073, 428] on div "9" at bounding box center [1081, 430] width 25 height 25
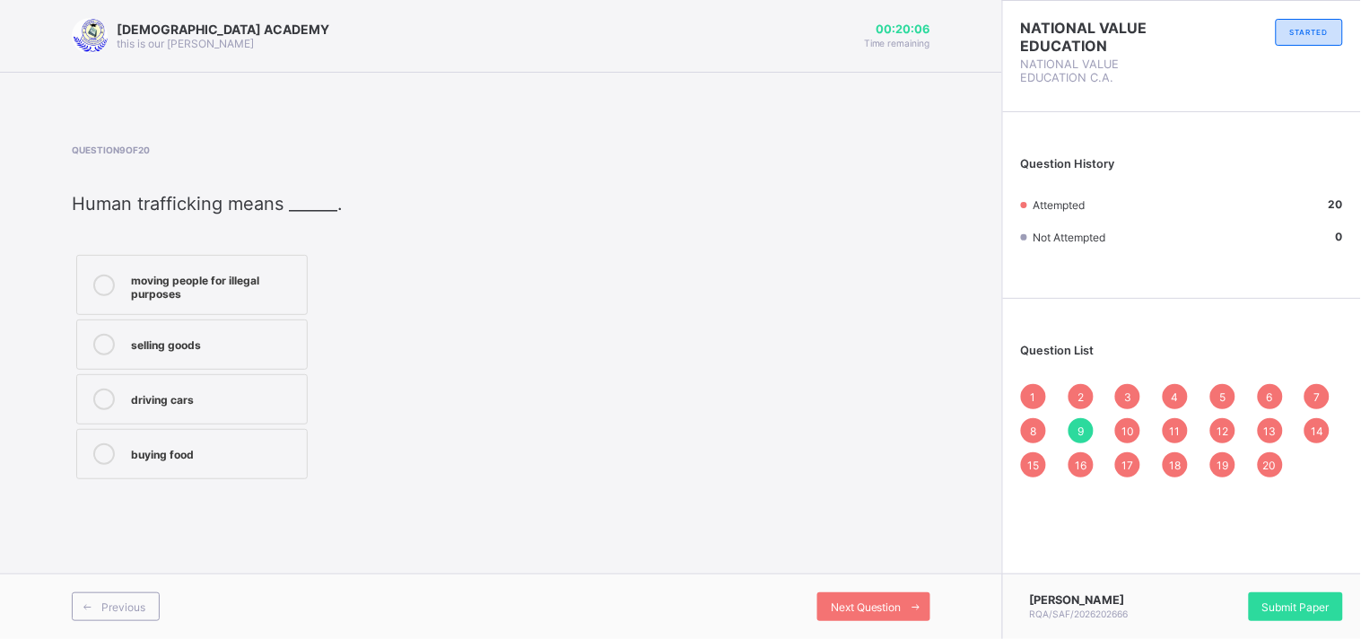
click at [1120, 419] on div "10" at bounding box center [1127, 430] width 25 height 25
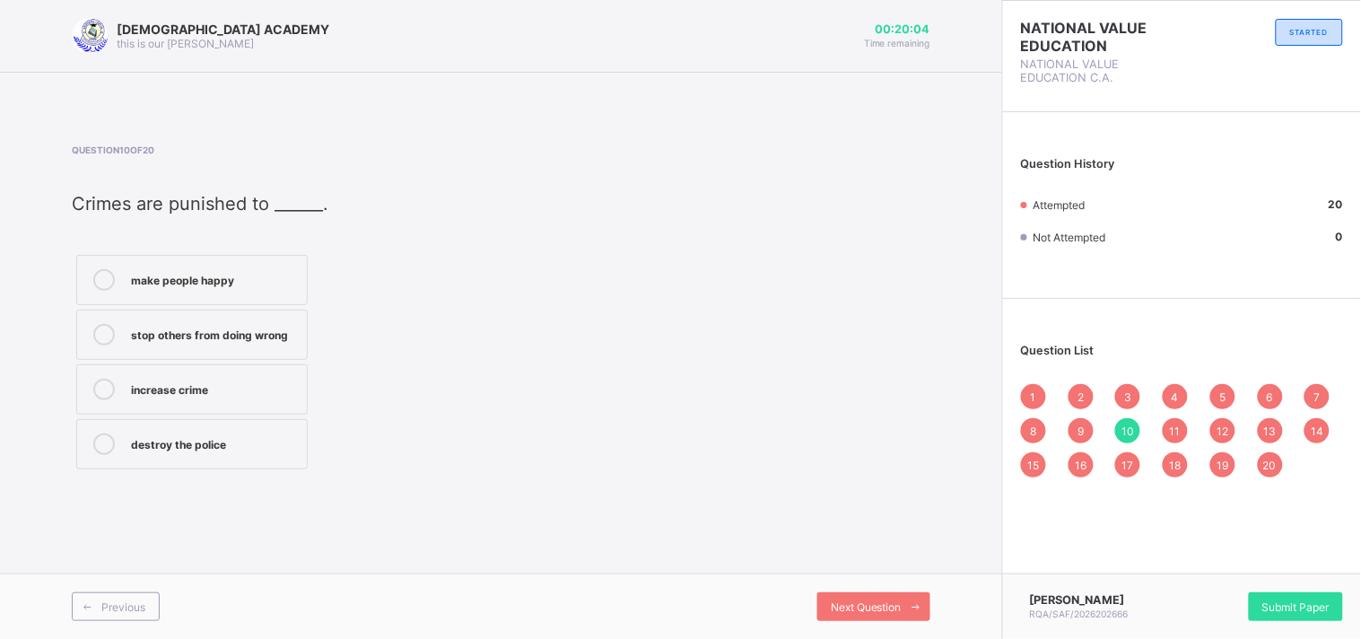
click at [1172, 428] on span "11" at bounding box center [1175, 430] width 11 height 13
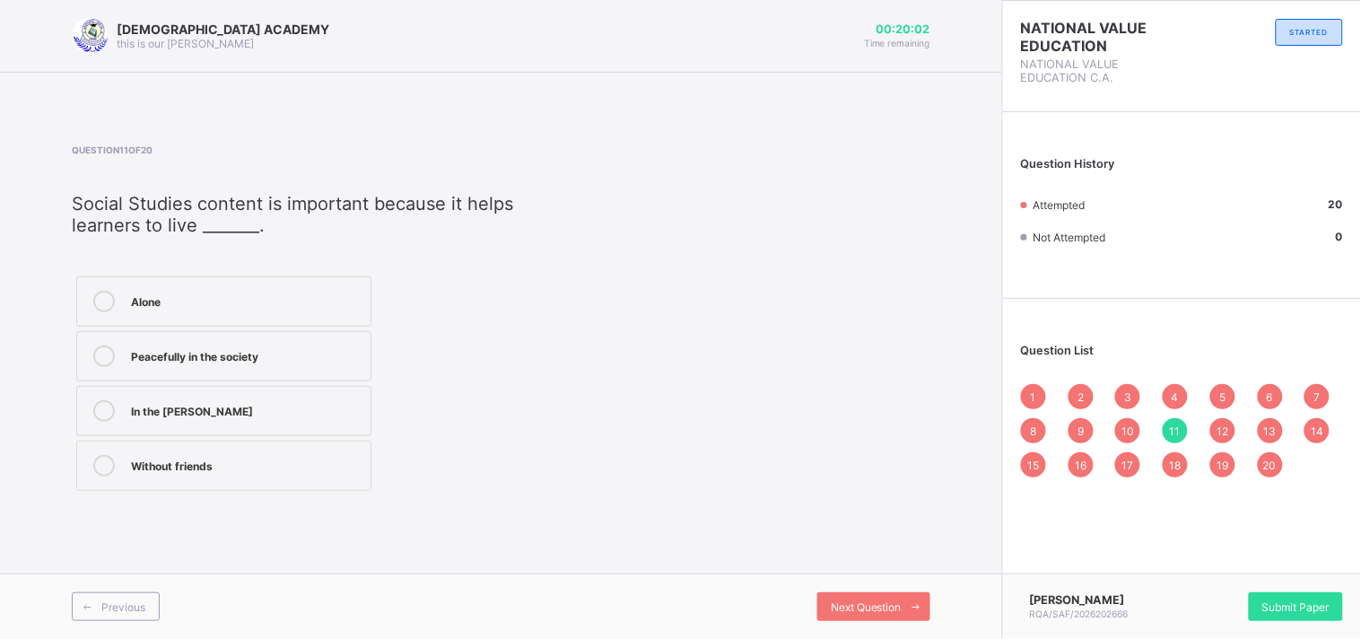
click at [1217, 424] on span "12" at bounding box center [1223, 430] width 12 height 13
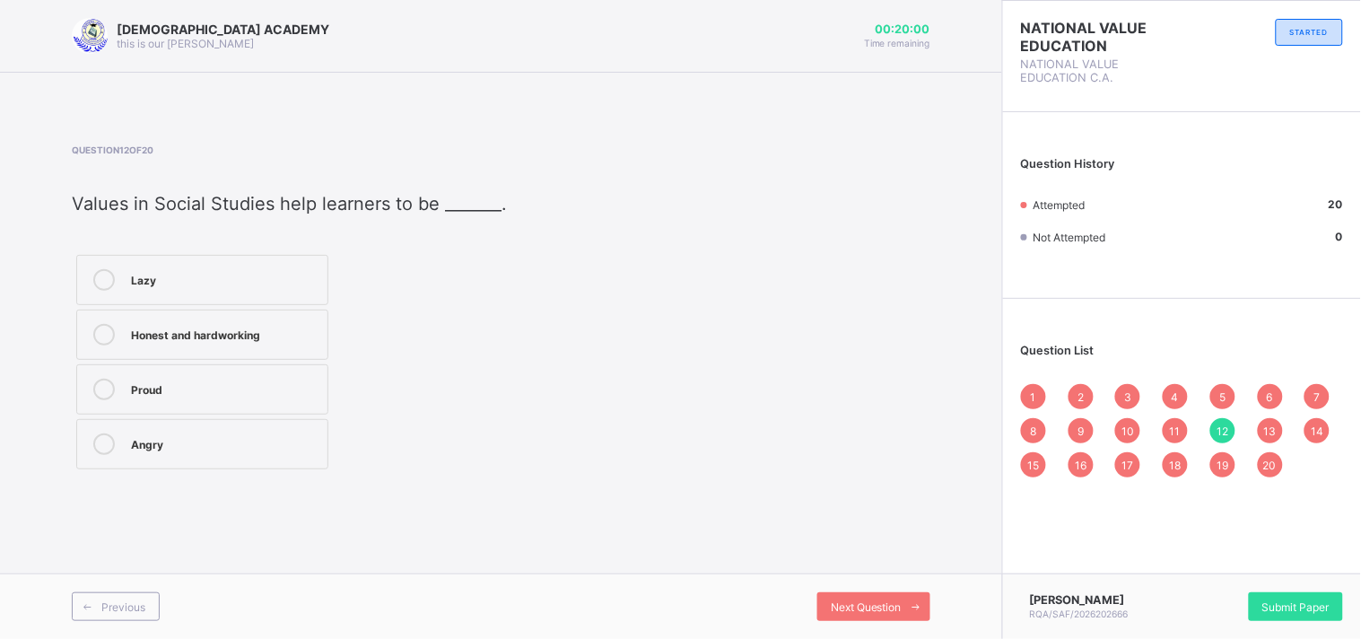
click at [1267, 420] on div "13" at bounding box center [1270, 430] width 25 height 25
click at [1228, 433] on span "12" at bounding box center [1223, 430] width 12 height 13
click at [1266, 424] on span "13" at bounding box center [1270, 430] width 13 height 13
click at [1330, 424] on div "14" at bounding box center [1316, 430] width 25 height 25
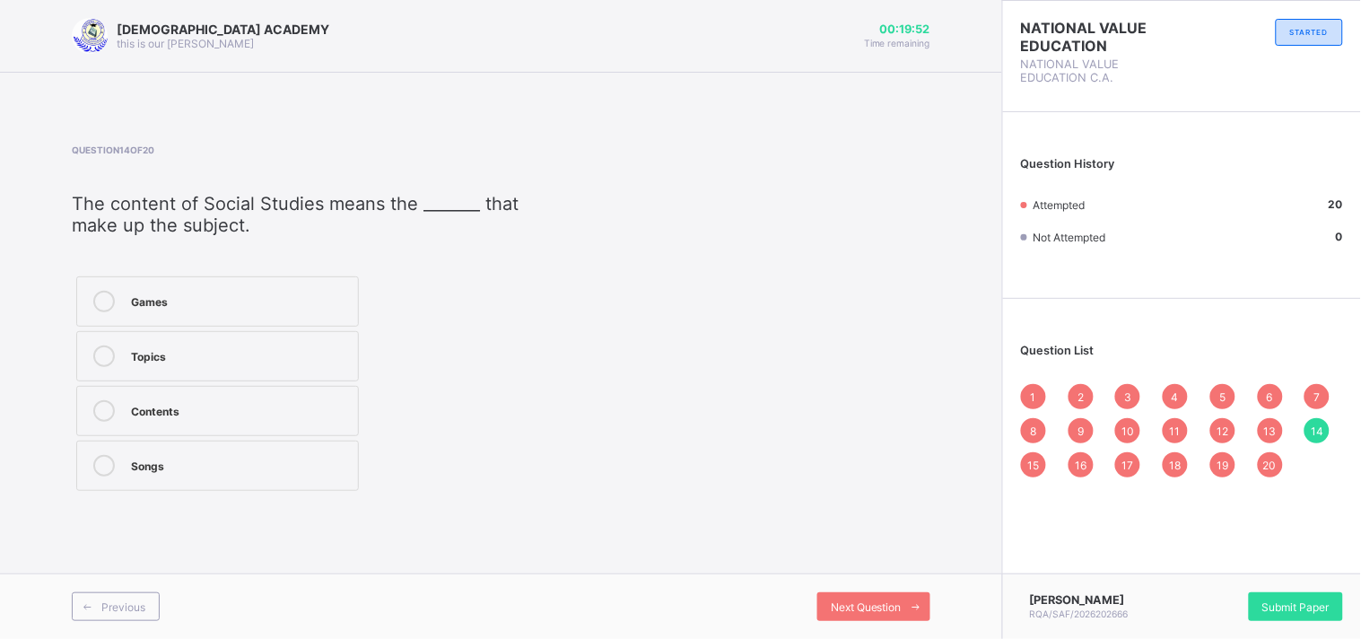
click at [1045, 463] on div "15" at bounding box center [1033, 464] width 25 height 25
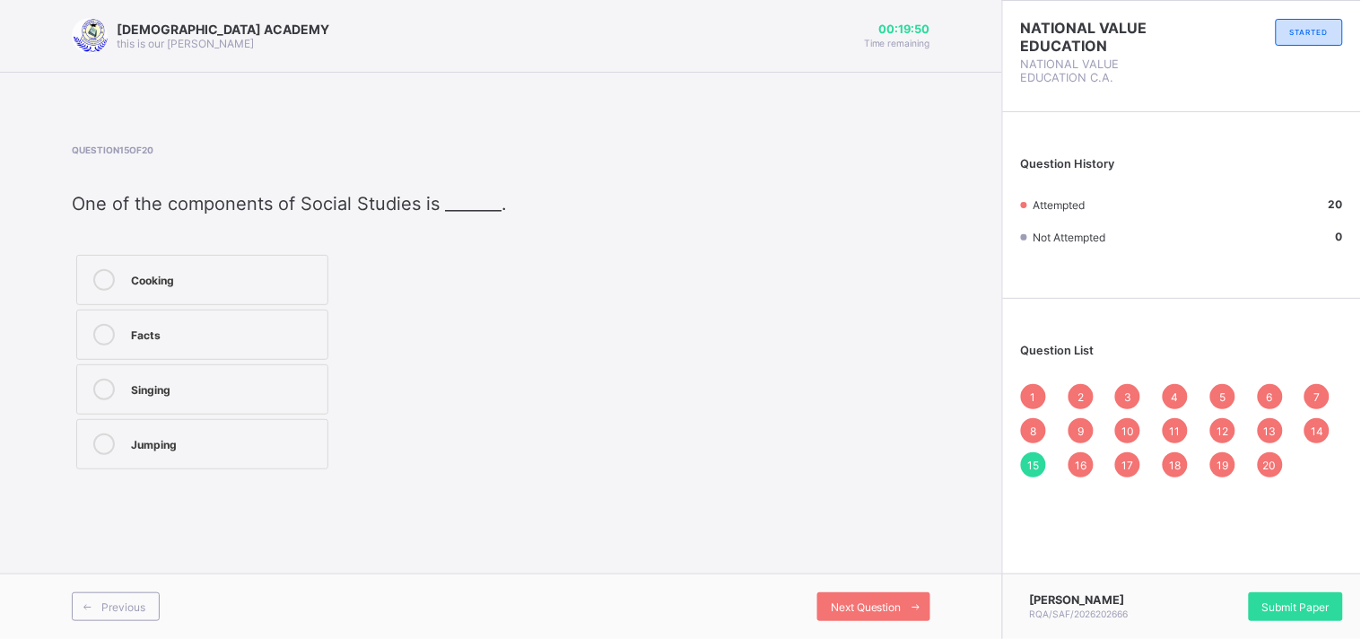
click at [1086, 458] on span "16" at bounding box center [1081, 464] width 12 height 13
click at [1126, 458] on span "17" at bounding box center [1128, 464] width 12 height 13
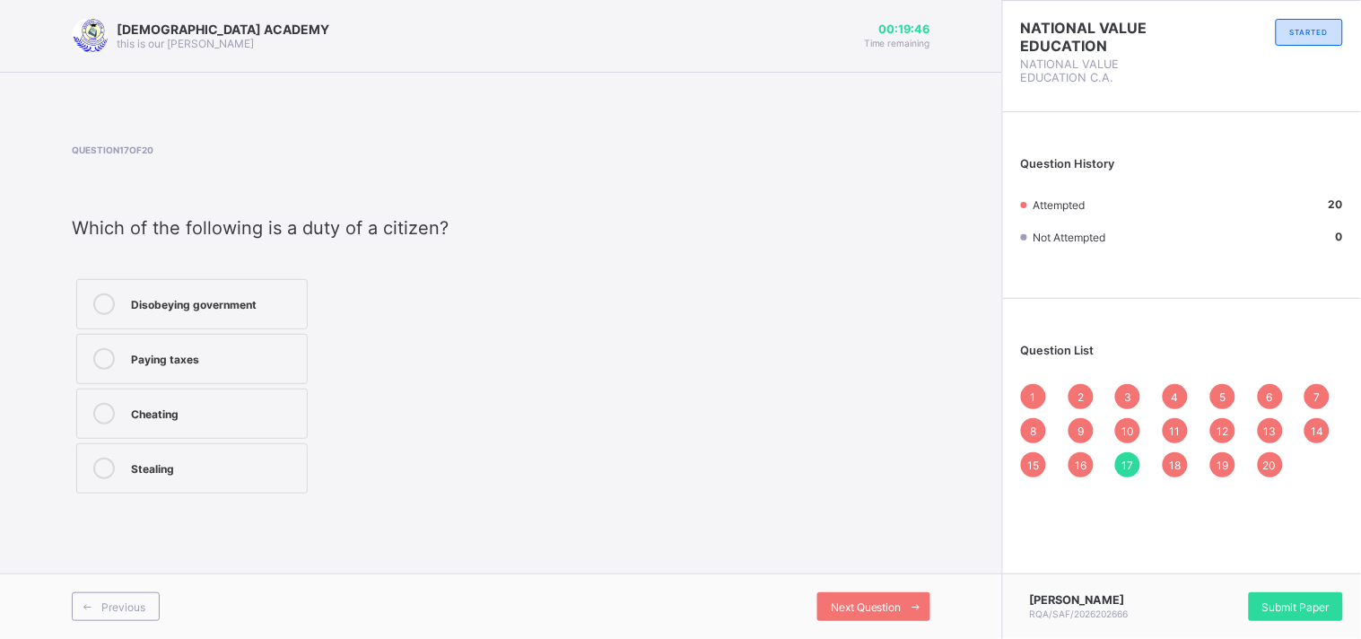
click at [1179, 452] on div "18" at bounding box center [1175, 464] width 25 height 25
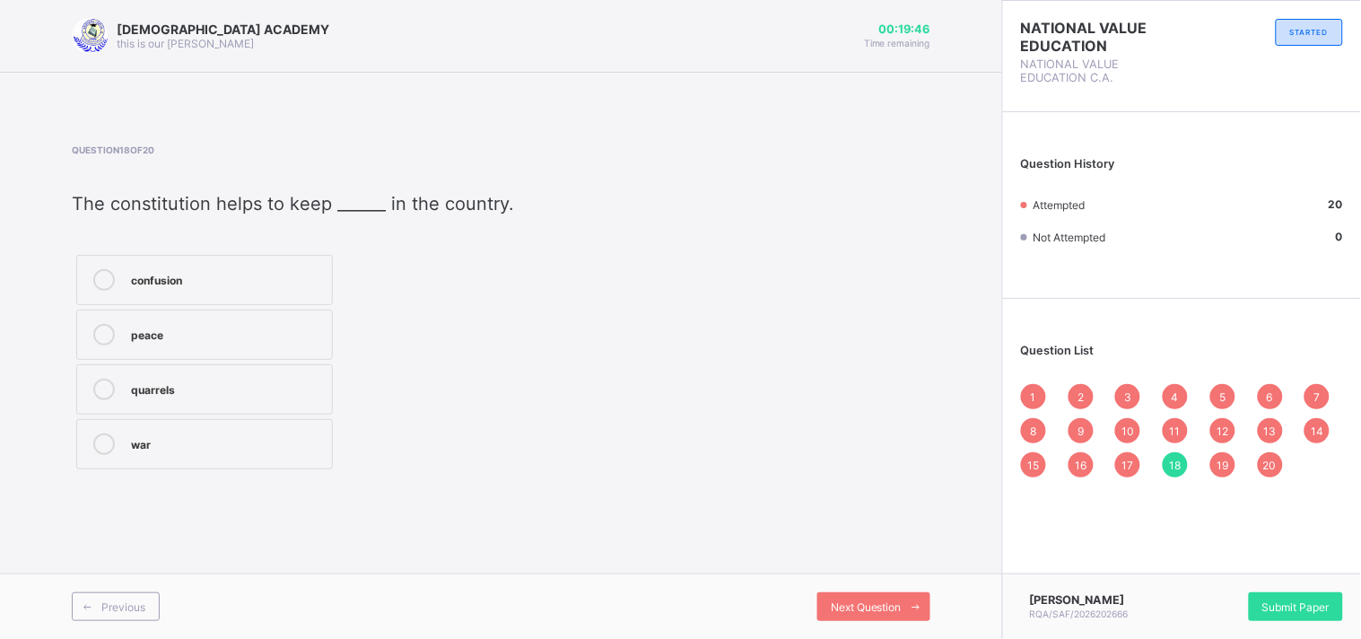
click at [1179, 452] on div "18" at bounding box center [1175, 464] width 25 height 25
click at [1226, 460] on span "19" at bounding box center [1223, 464] width 12 height 13
click at [1275, 454] on div "20" at bounding box center [1270, 464] width 25 height 25
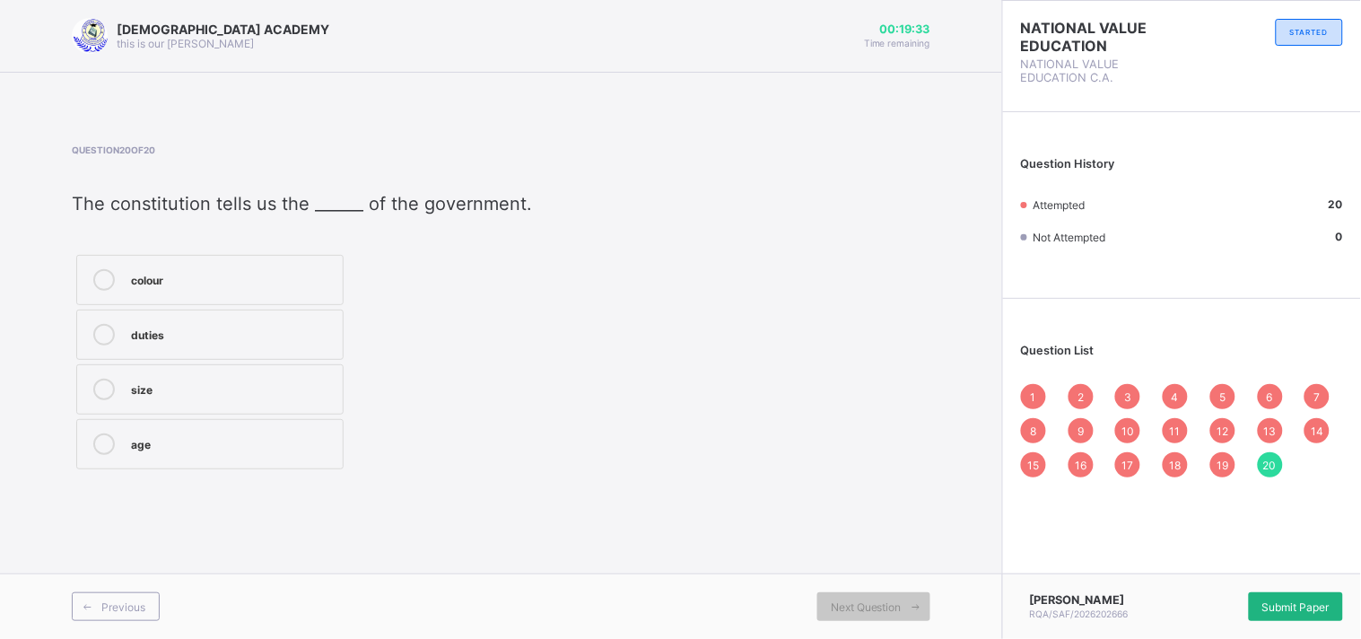
click at [1319, 603] on span "Submit Paper" at bounding box center [1295, 606] width 67 height 13
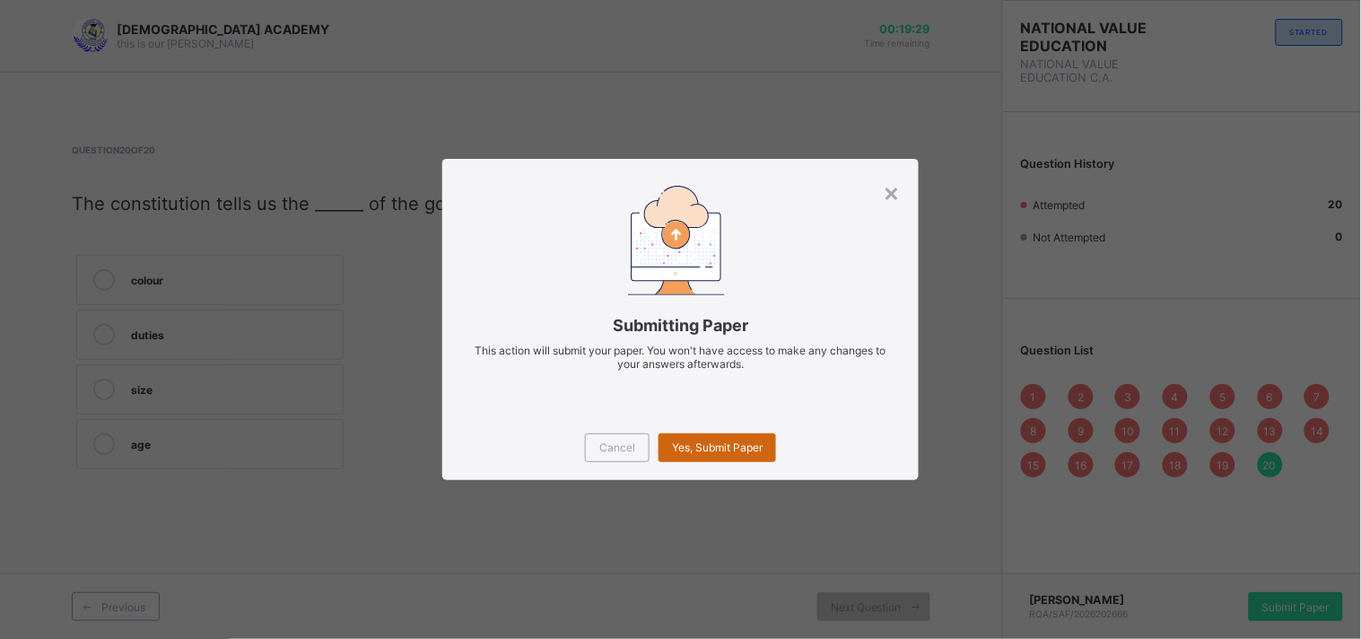
click at [746, 443] on span "Yes, Submit Paper" at bounding box center [717, 447] width 91 height 13
click at [746, 443] on div "Yes, Submit Paper" at bounding box center [718, 447] width 118 height 29
click at [746, 443] on span "Yes, Submit Paper" at bounding box center [717, 447] width 91 height 13
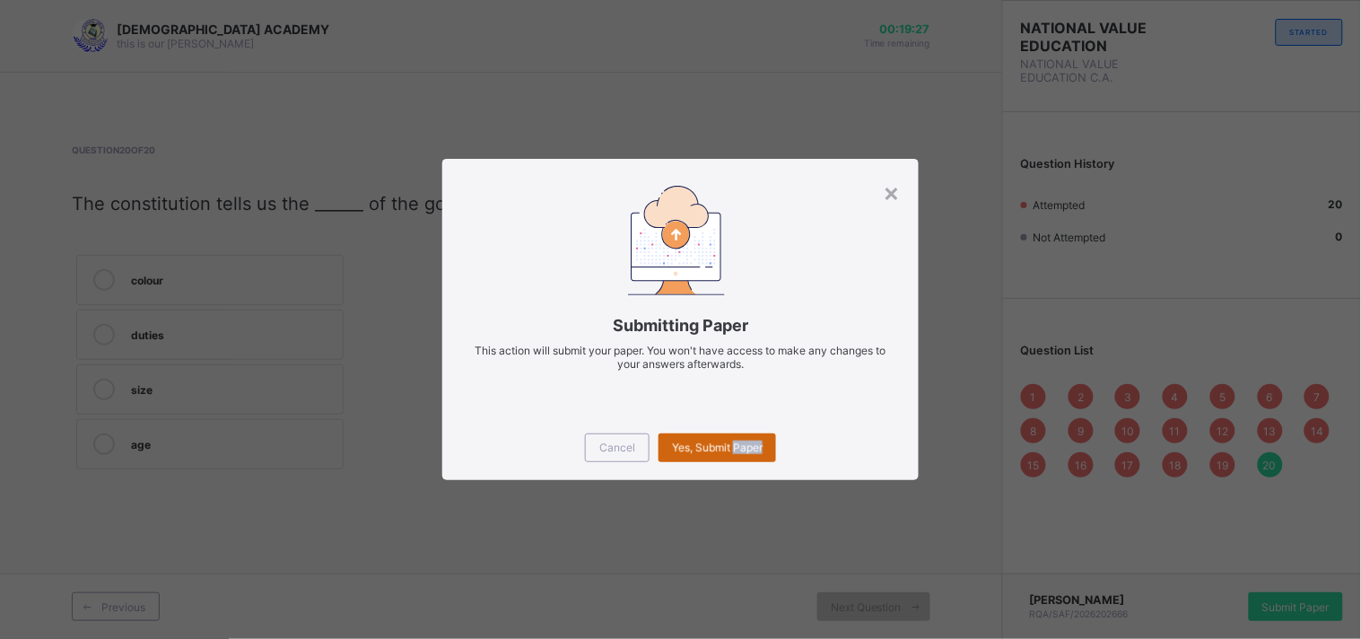
click at [746, 443] on span "Yes, Submit Paper" at bounding box center [717, 447] width 91 height 13
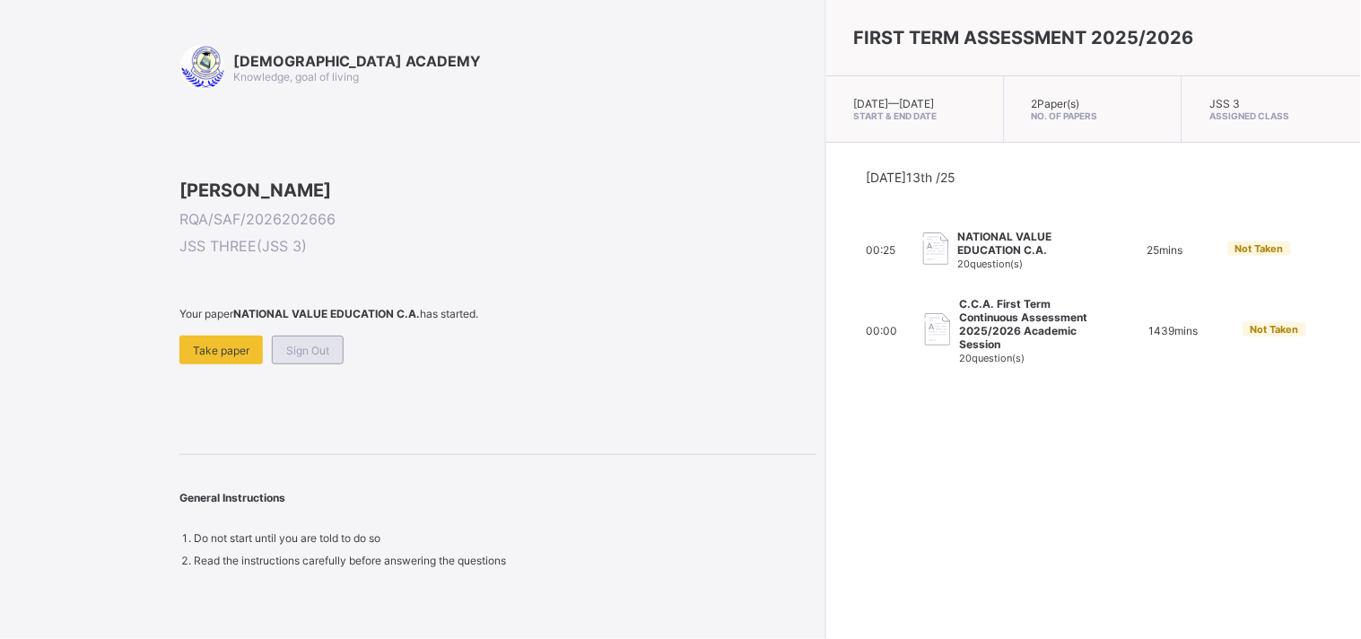
click at [310, 364] on div "Sign Out" at bounding box center [308, 350] width 72 height 29
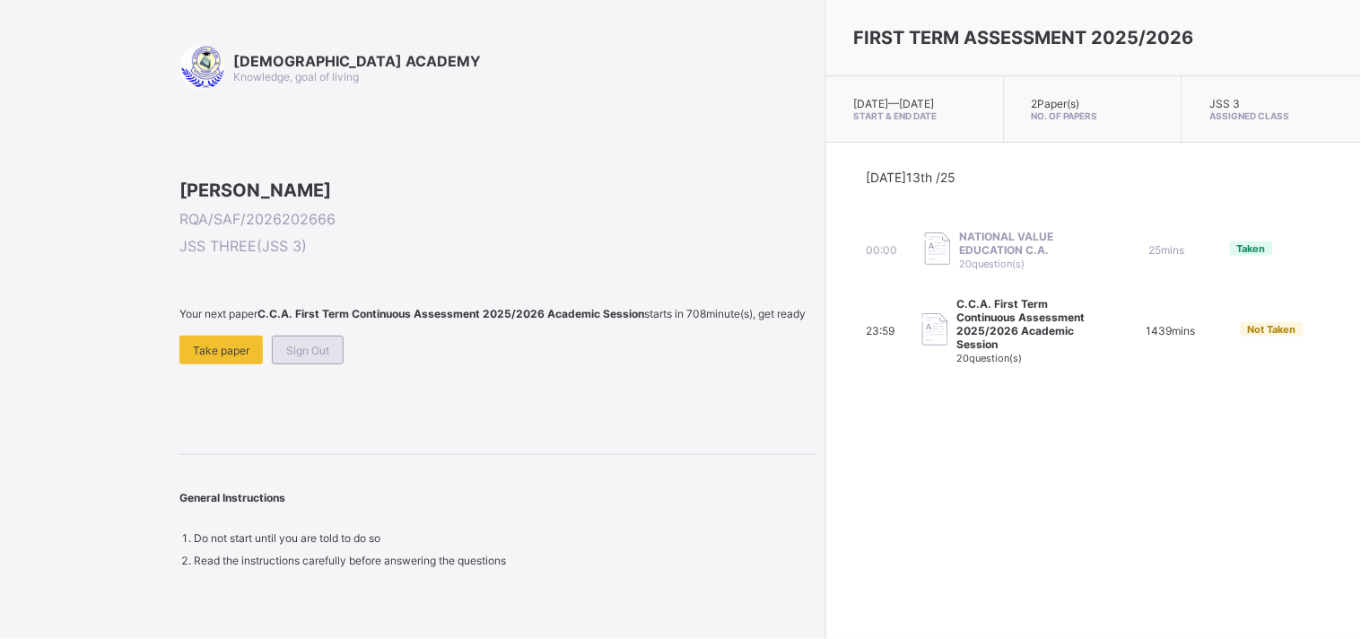
click at [307, 357] on span "Sign Out" at bounding box center [307, 350] width 43 height 13
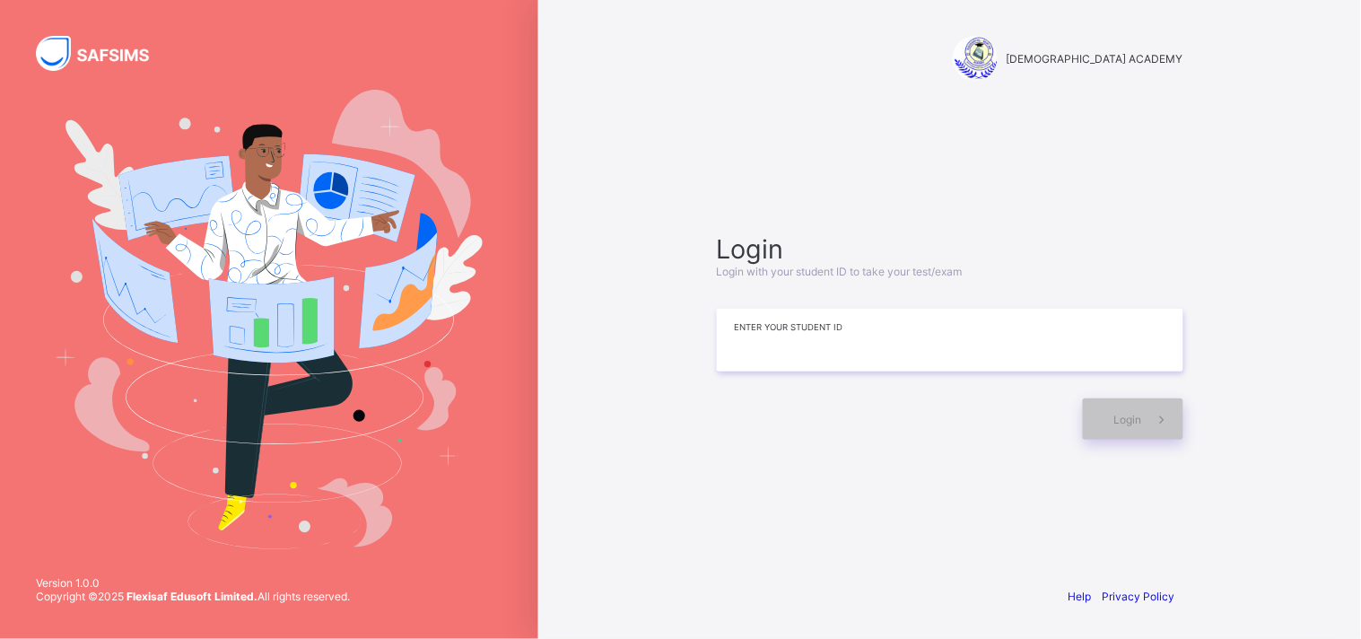
click at [821, 345] on input at bounding box center [950, 340] width 467 height 63
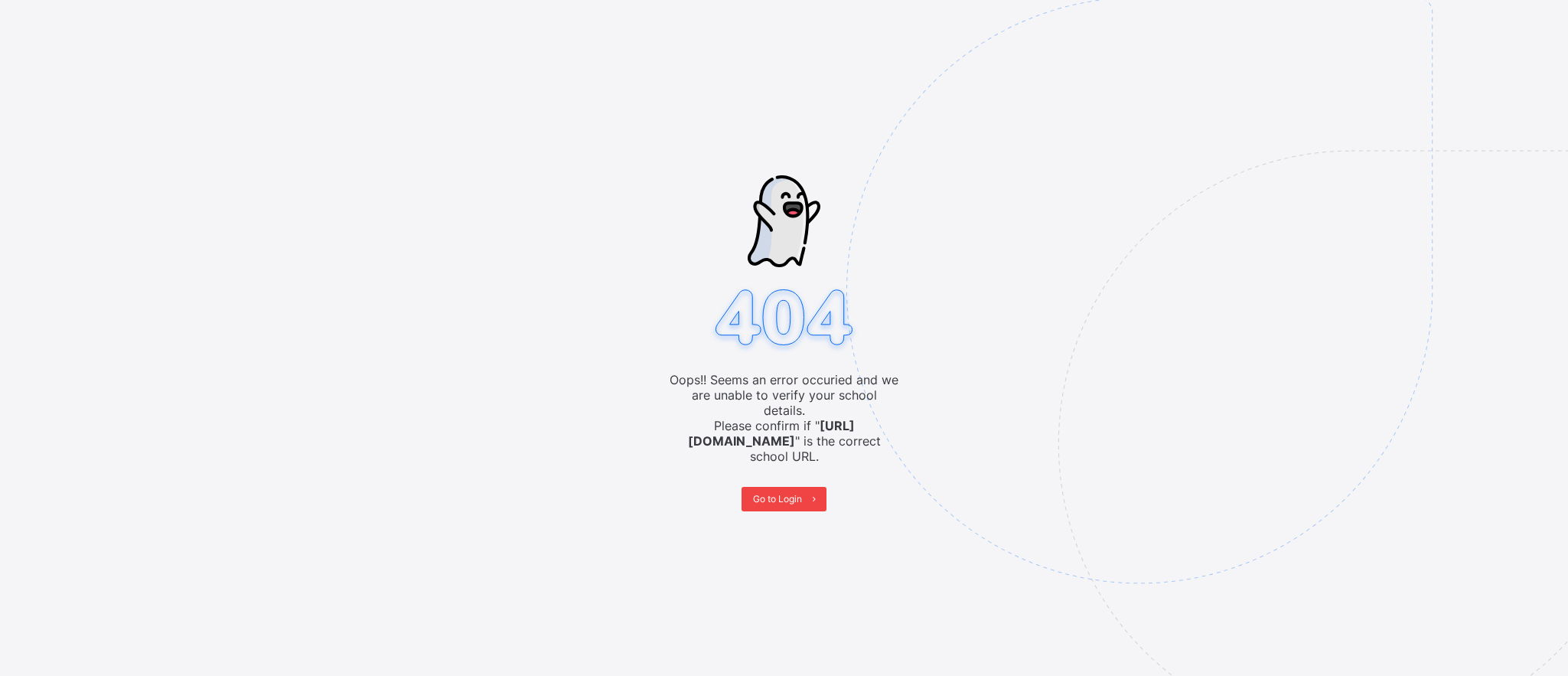
click at [787, 487] on div "Go to Login" at bounding box center [784, 499] width 85 height 25
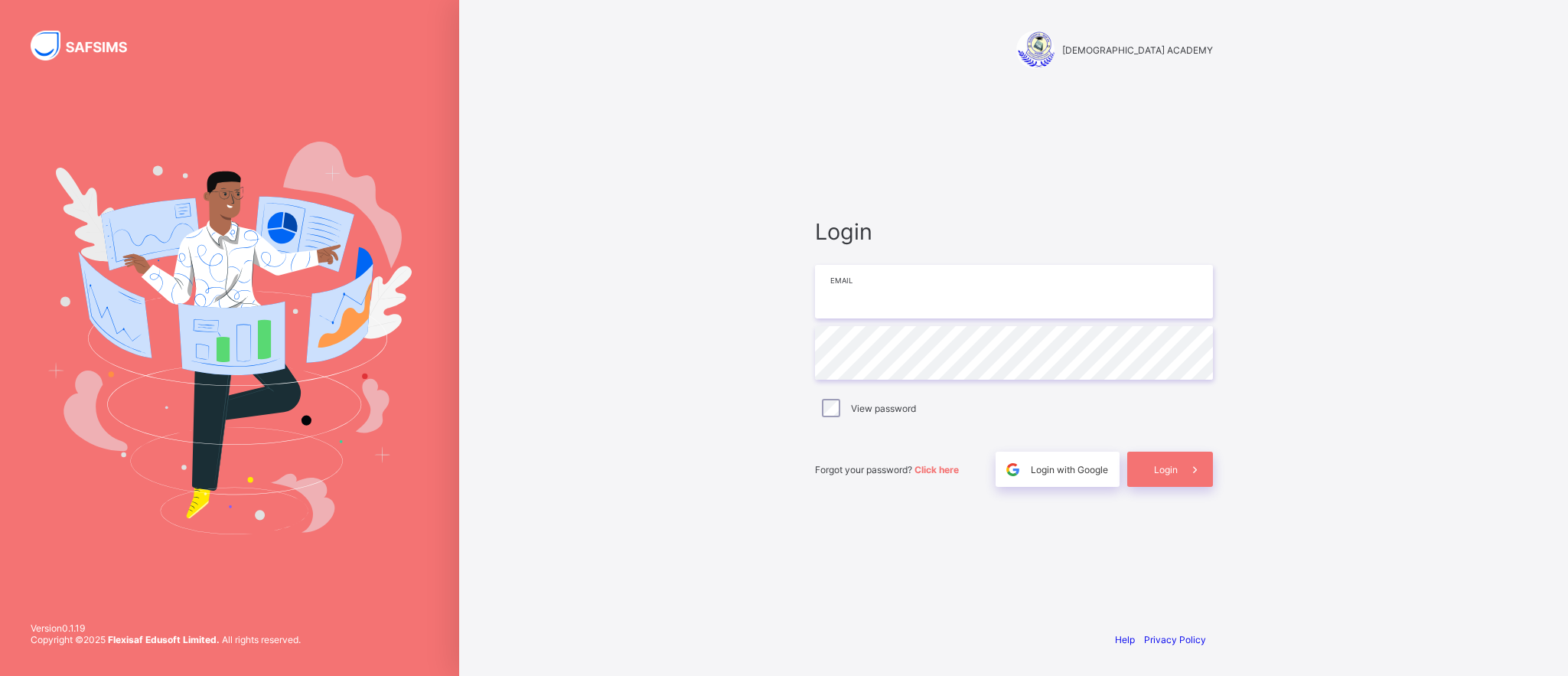
click at [891, 280] on input "email" at bounding box center [1013, 291] width 398 height 54
type input "**********"
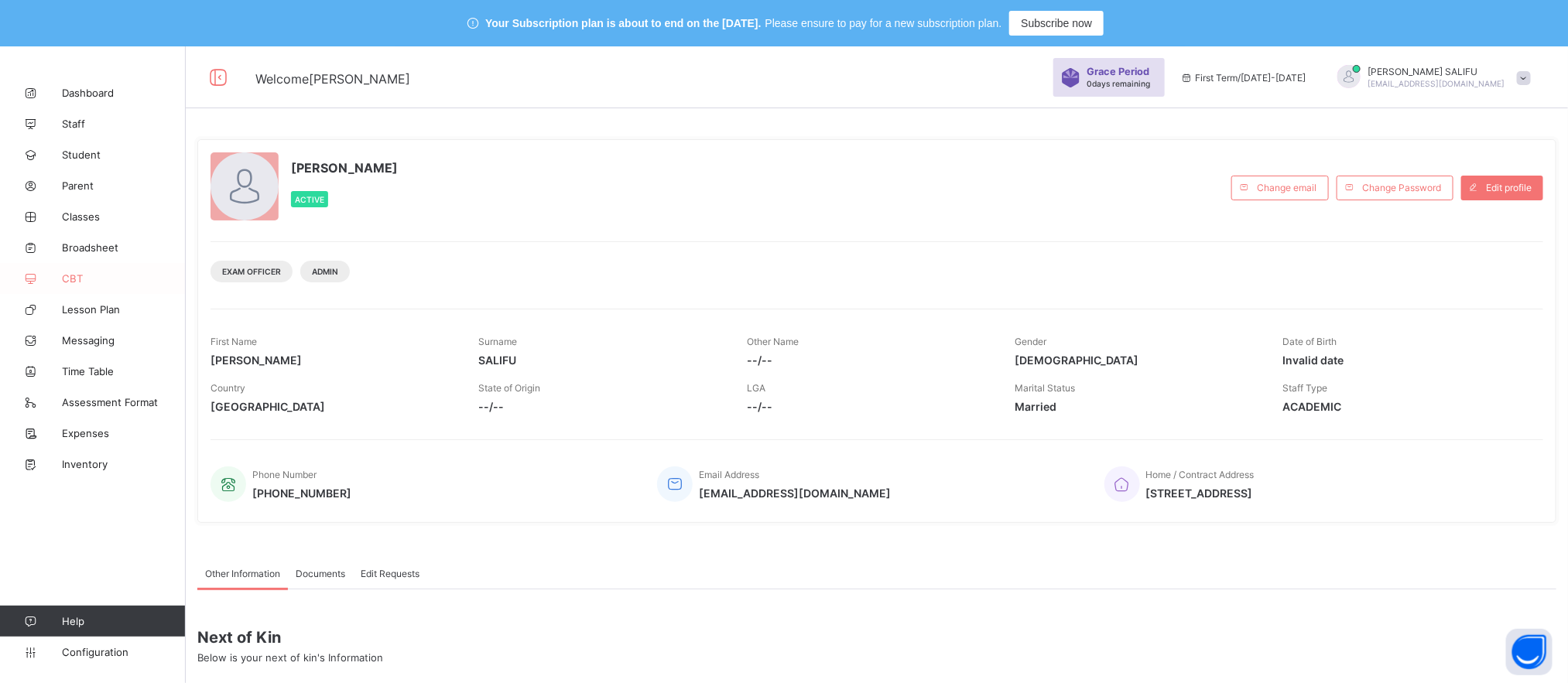
click at [85, 273] on span "CBT" at bounding box center [124, 279] width 124 height 12
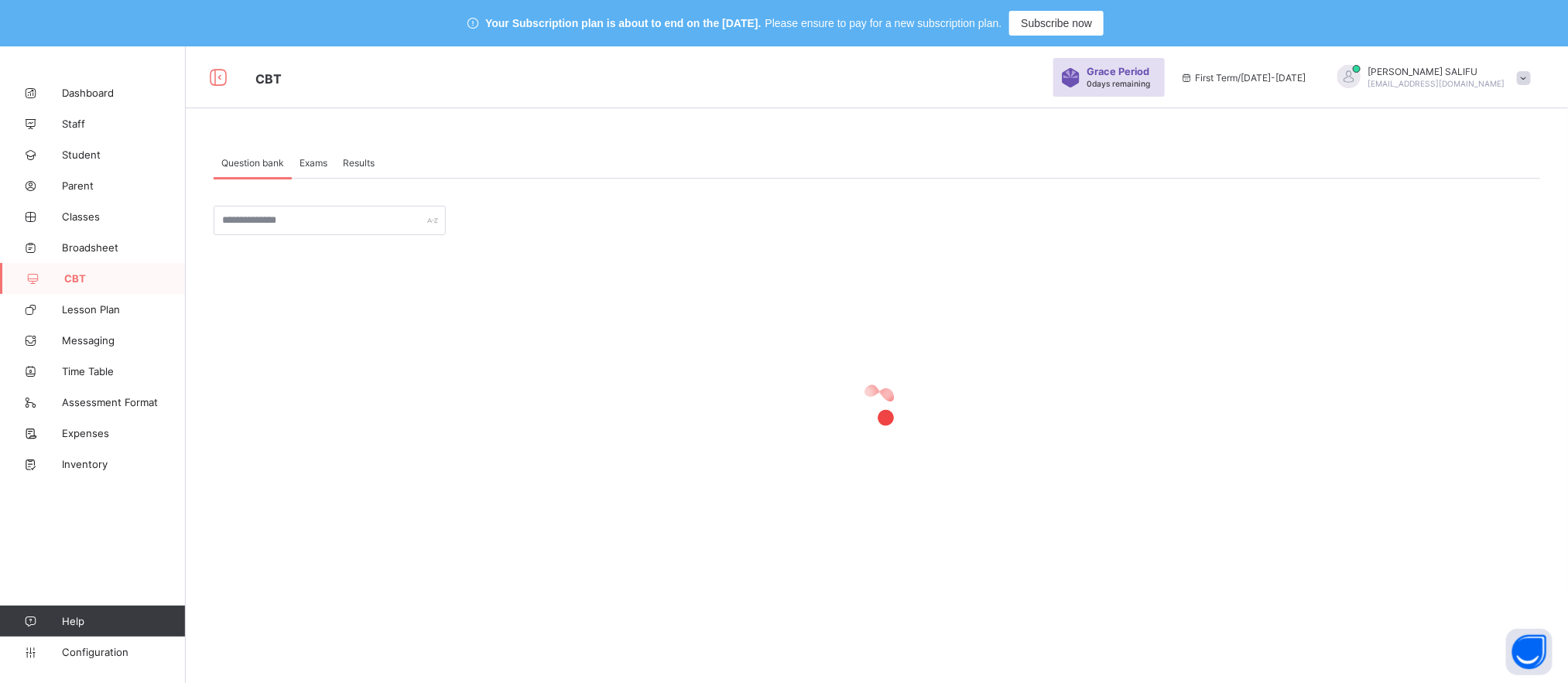
click at [316, 159] on span "Exams" at bounding box center [313, 162] width 28 height 11
click at [351, 161] on span "Results" at bounding box center [358, 162] width 32 height 11
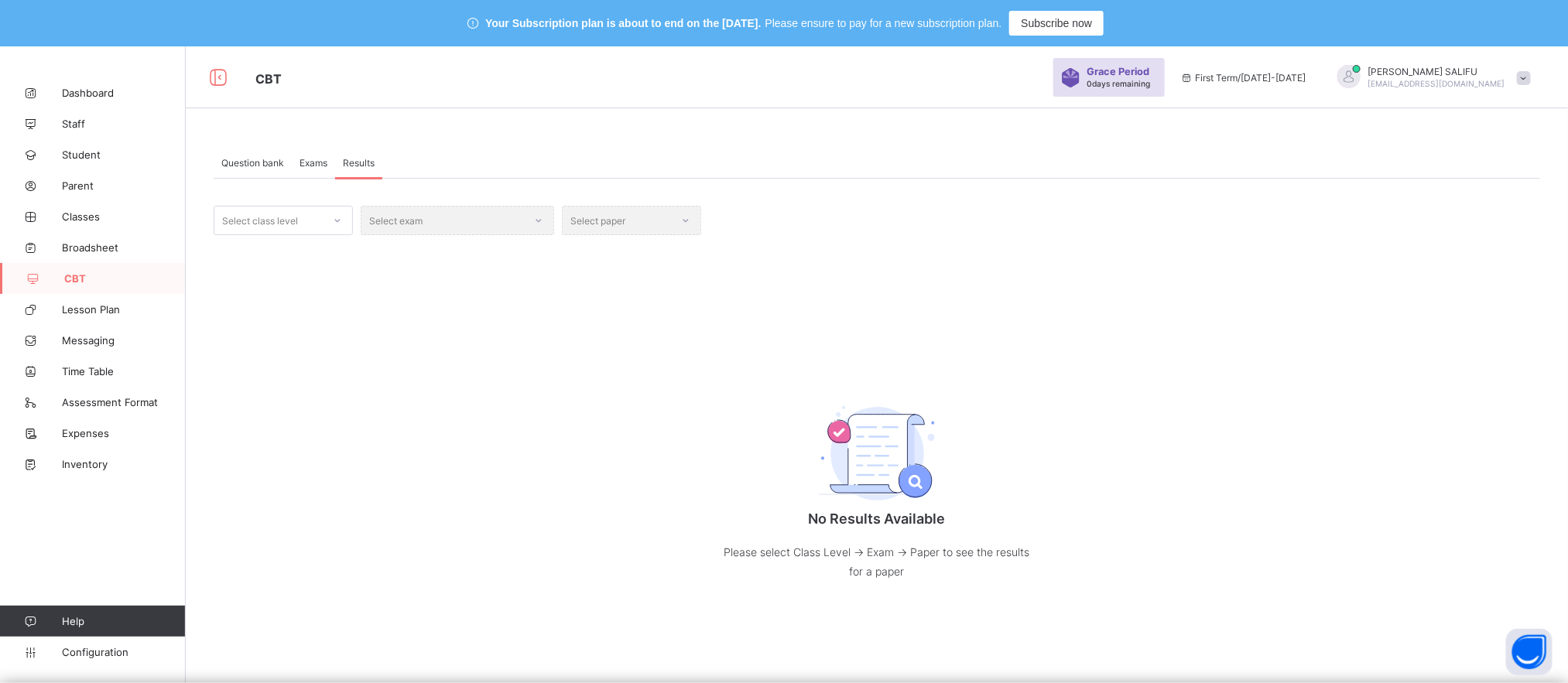
click at [313, 166] on span "Exams" at bounding box center [313, 162] width 28 height 11
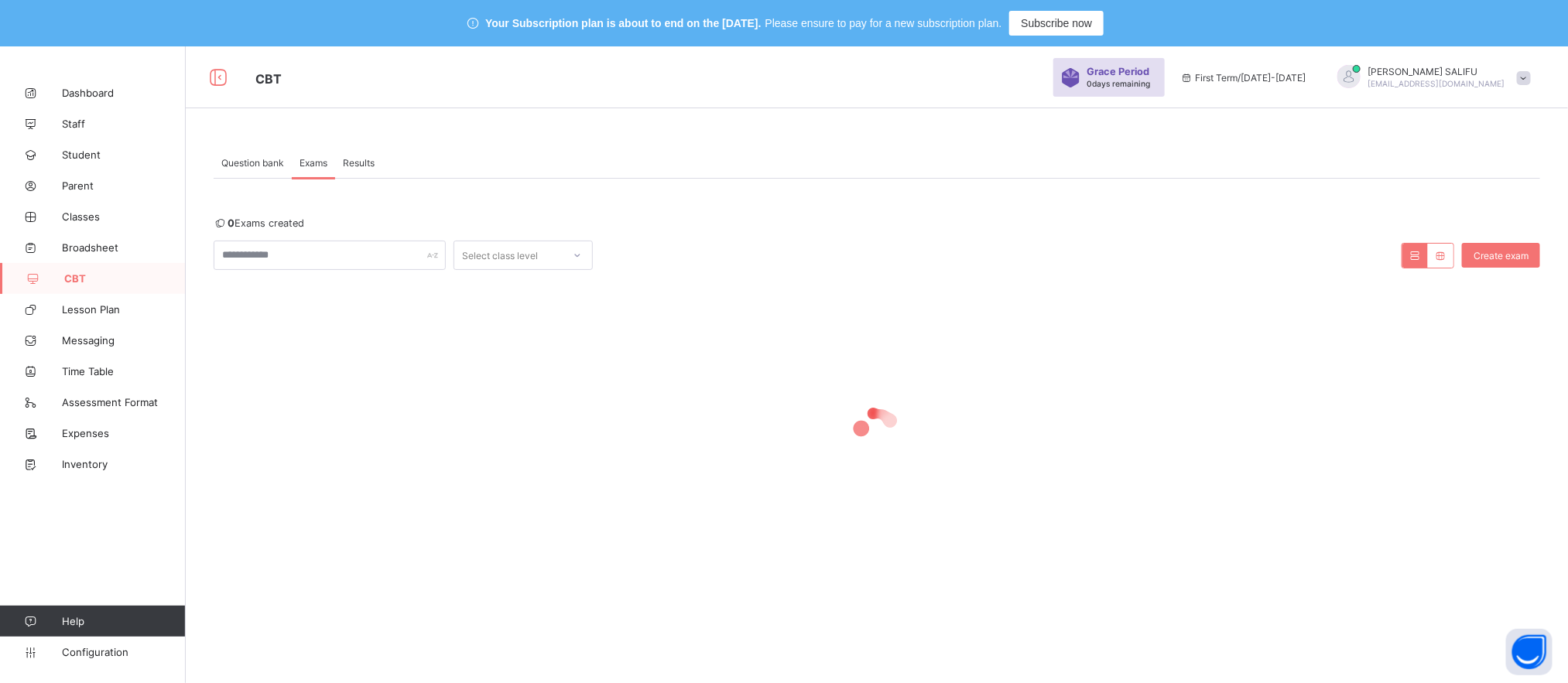
click at [255, 160] on span "Question bank" at bounding box center [253, 162] width 63 height 11
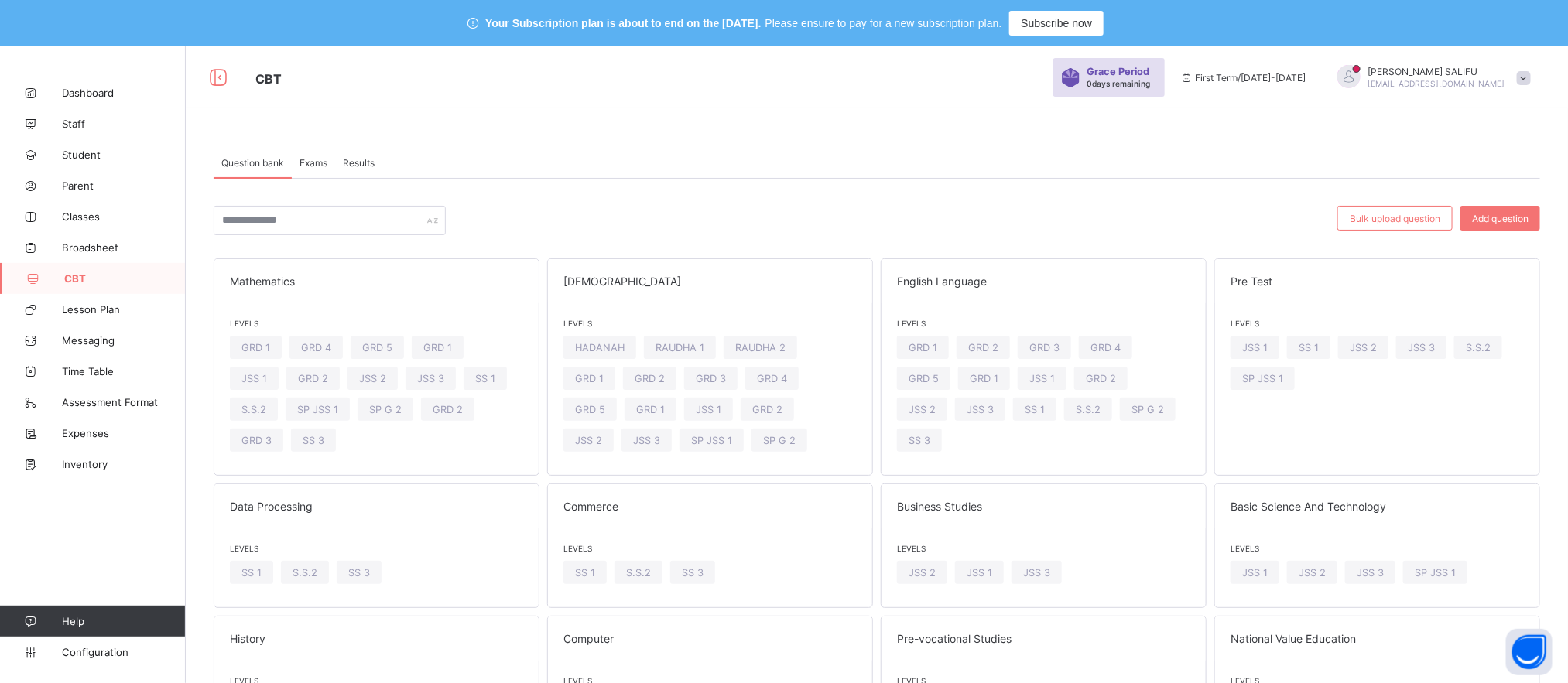
click at [314, 158] on span "Exams" at bounding box center [313, 162] width 28 height 11
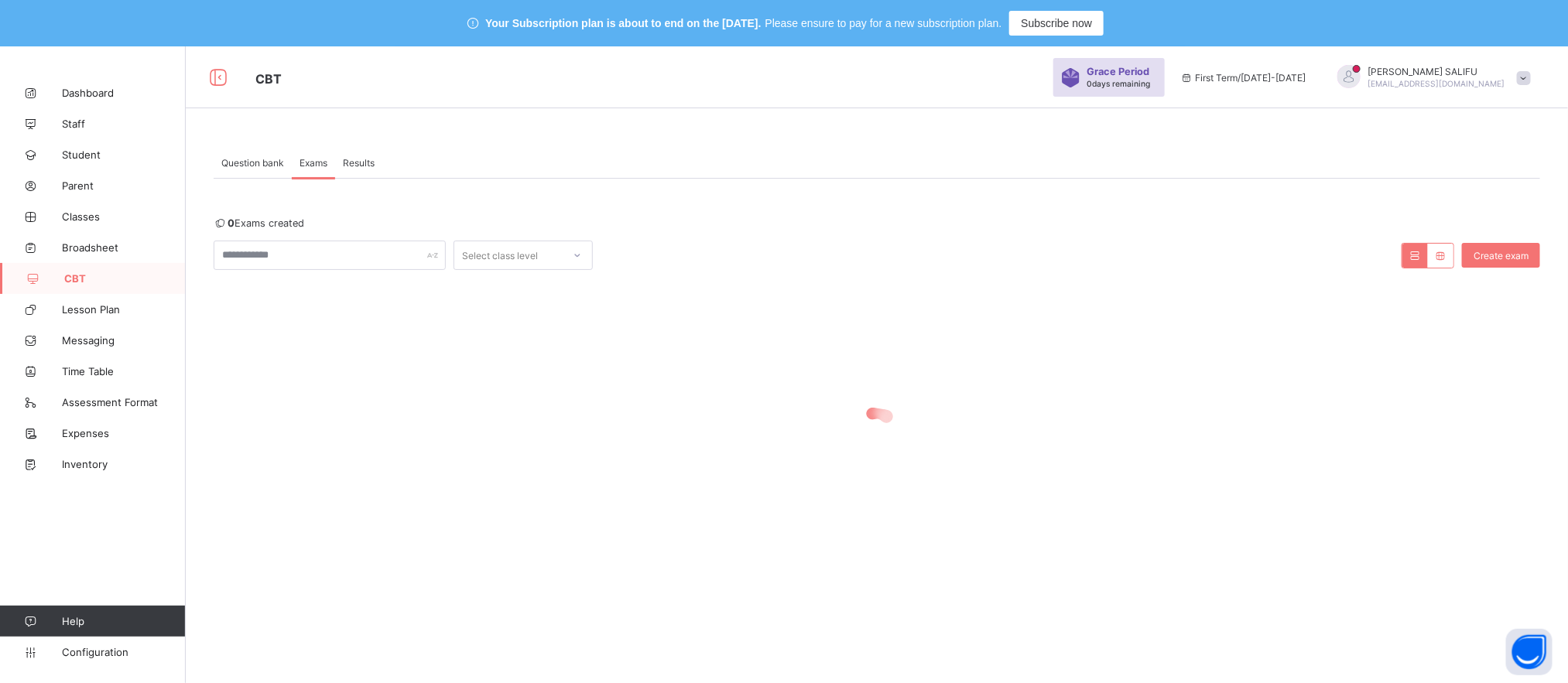
click at [374, 169] on div "Results" at bounding box center [358, 162] width 47 height 31
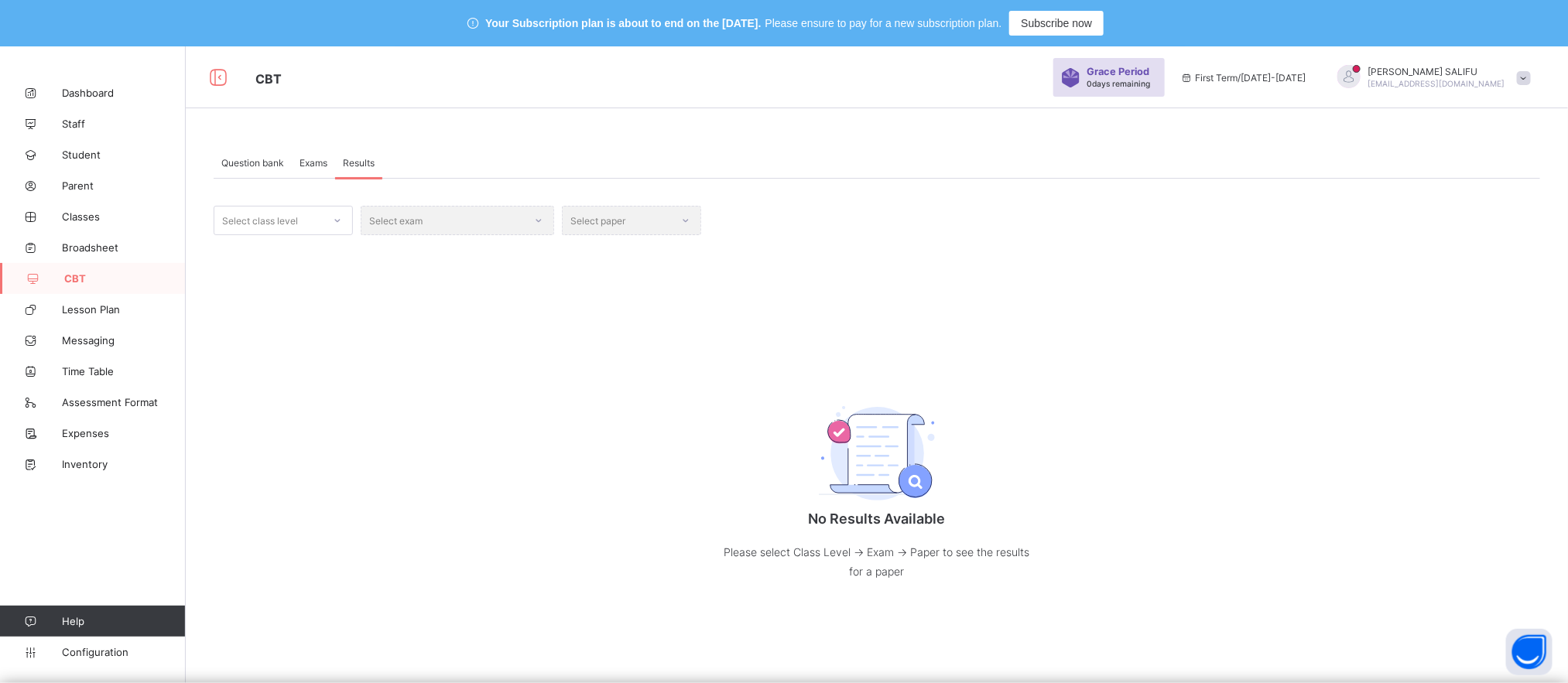
click at [309, 158] on span "Exams" at bounding box center [313, 162] width 28 height 11
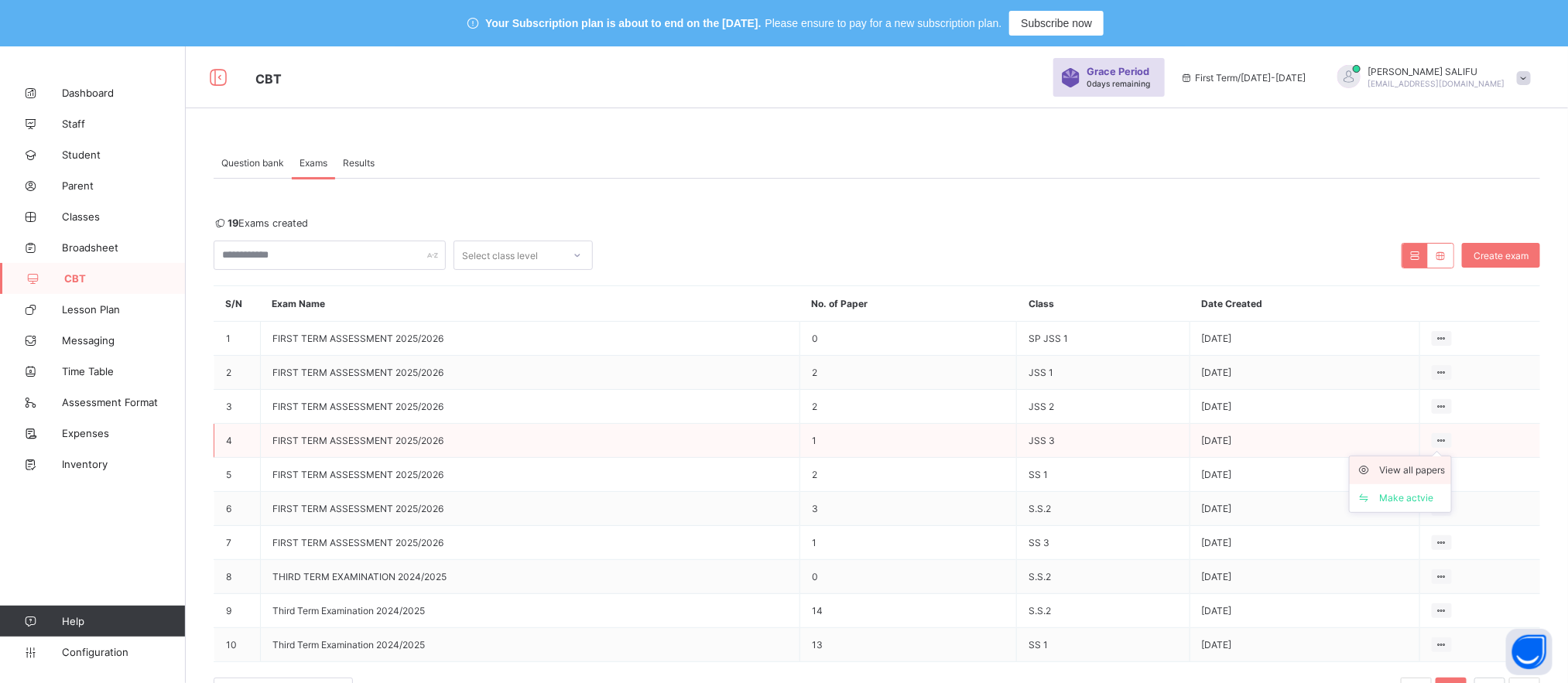
click at [1433, 472] on div "View all papers" at bounding box center [1412, 471] width 66 height 16
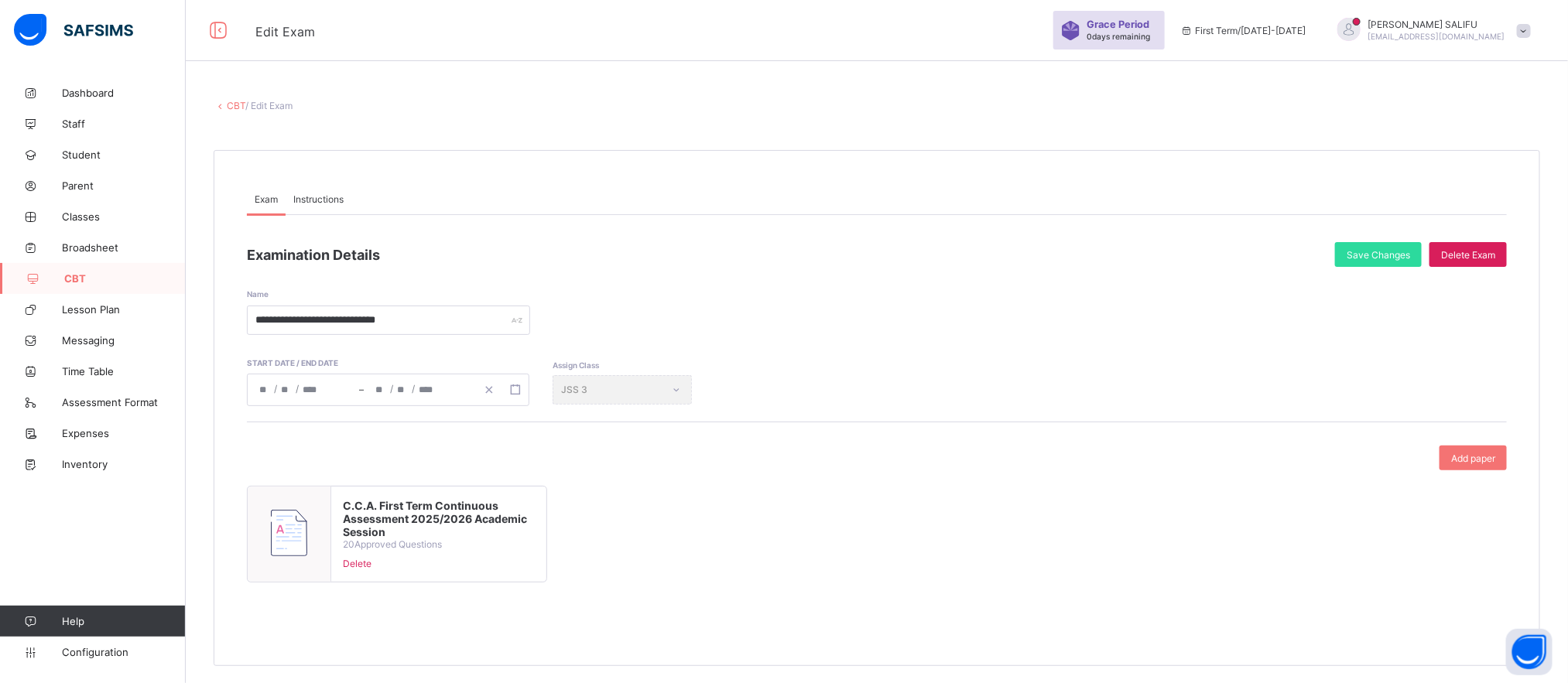
scroll to position [56, 0]
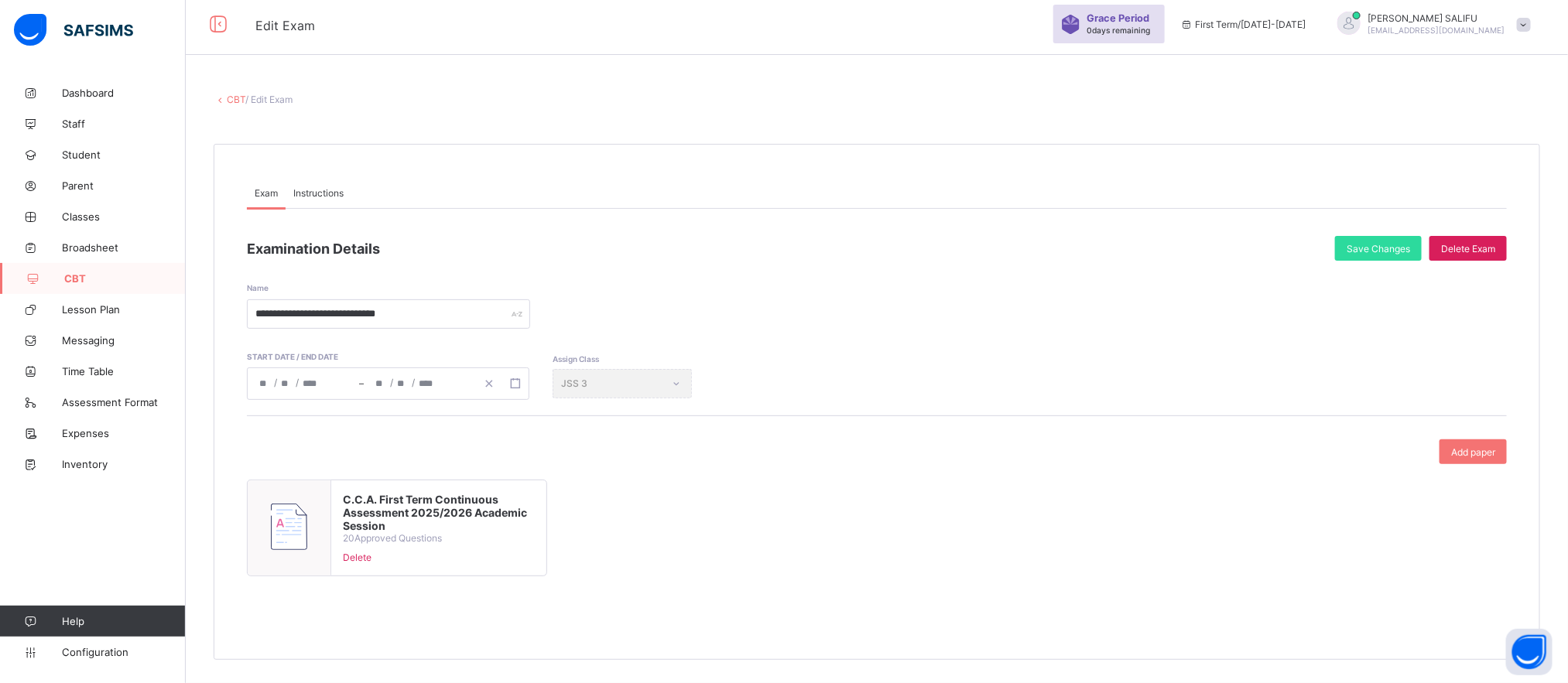
click at [270, 524] on div at bounding box center [289, 528] width 84 height 95
type input "**********"
type input "**"
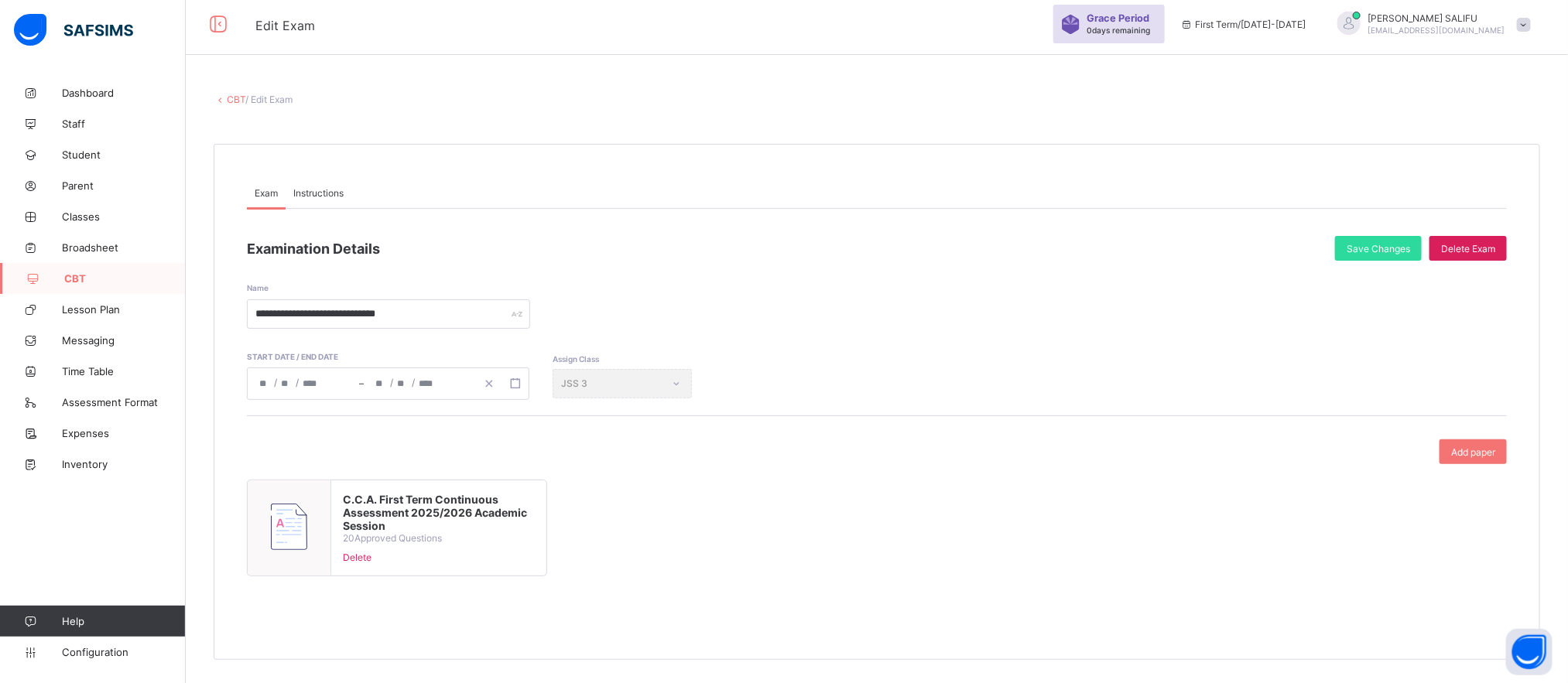
type input "****"
type input "**********"
type input "**"
type input "****"
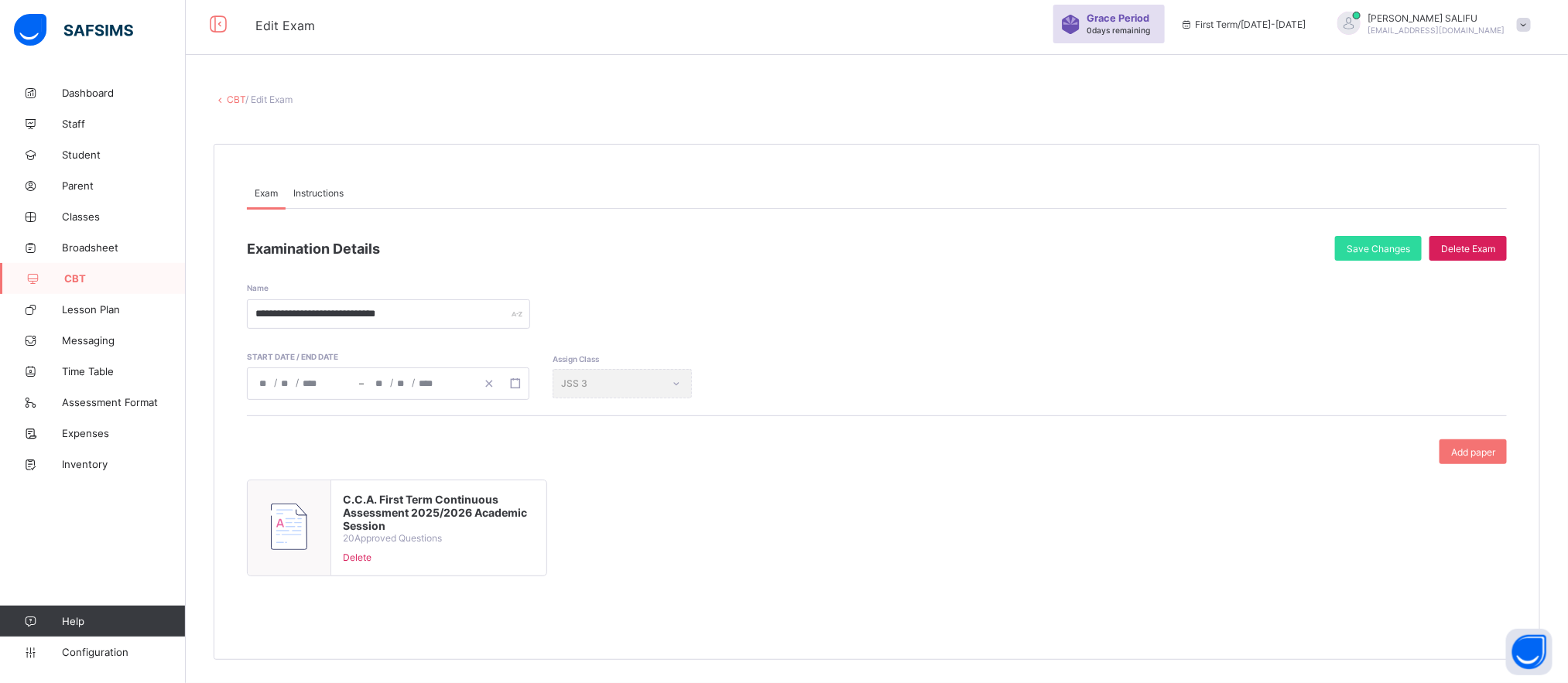
type input "****"
type input "**"
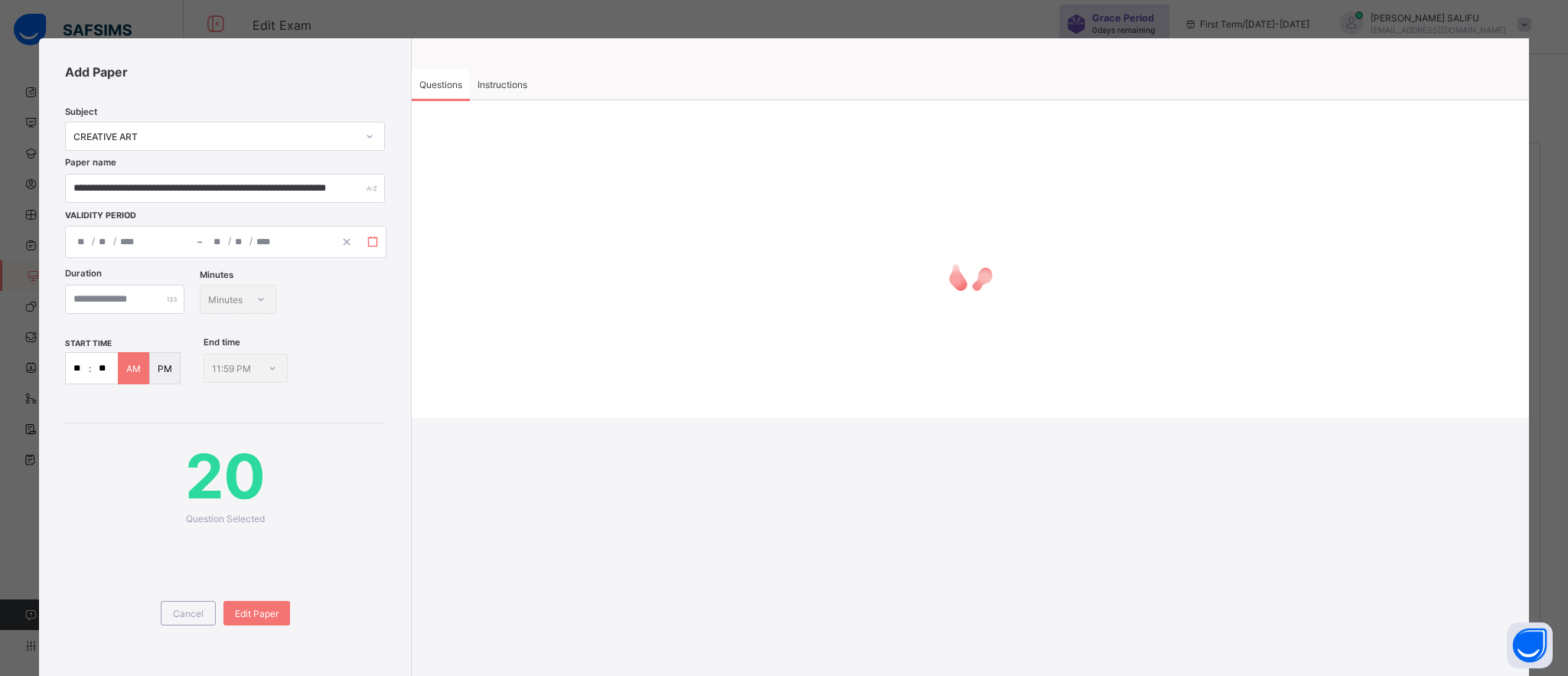
click at [368, 242] on icon "button" at bounding box center [373, 242] width 11 height 11
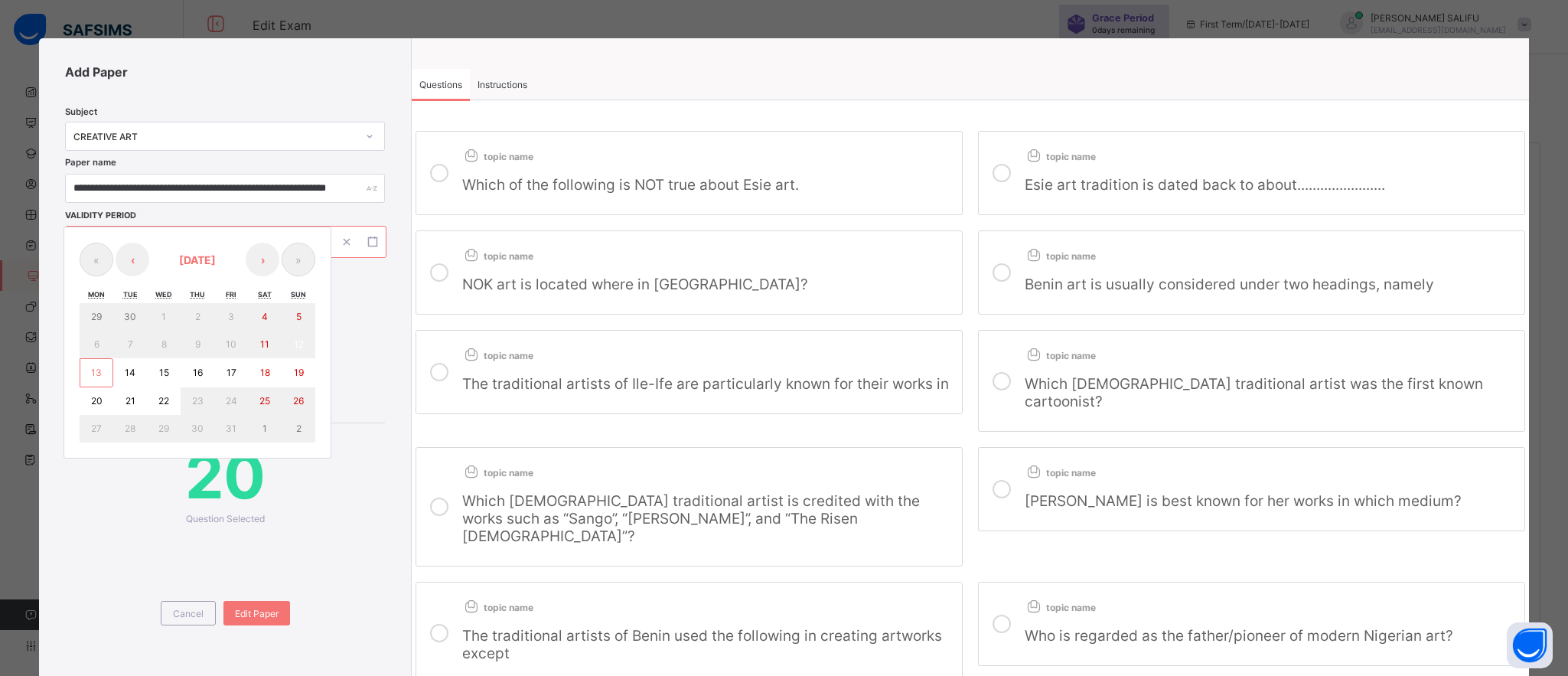
click at [130, 369] on abbr "14" at bounding box center [130, 372] width 11 height 11
type input "**********"
type input "**"
type input "**********"
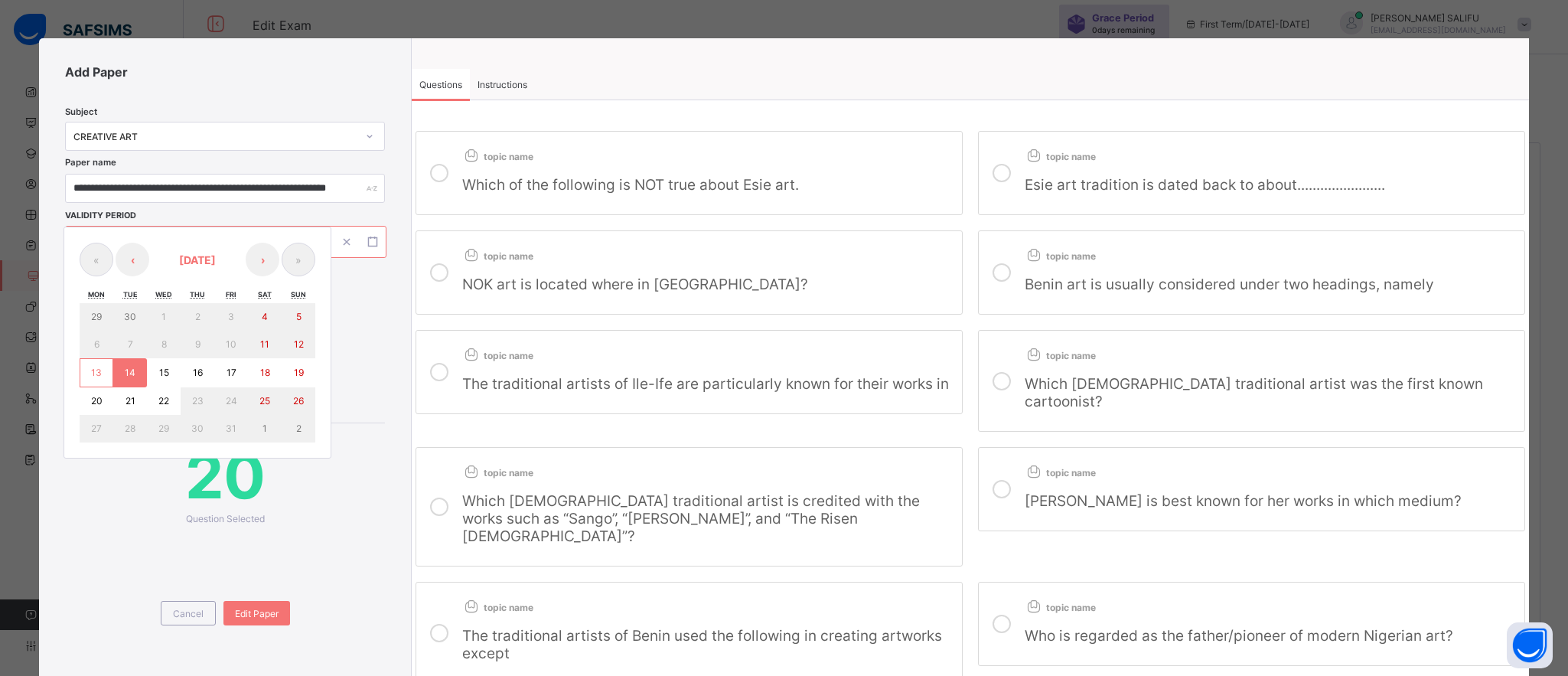
type input "**"
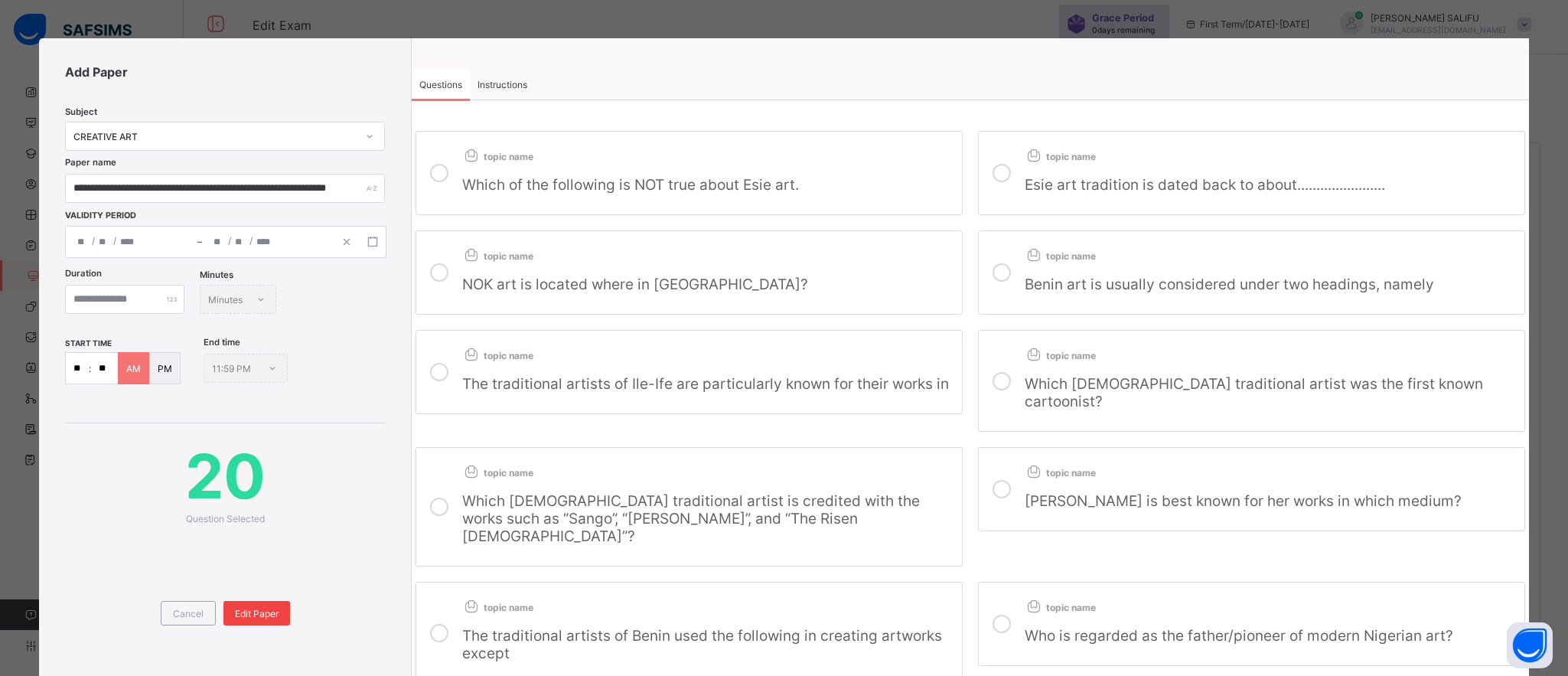
click at [249, 608] on span "Edit Paper" at bounding box center [256, 613] width 44 height 11
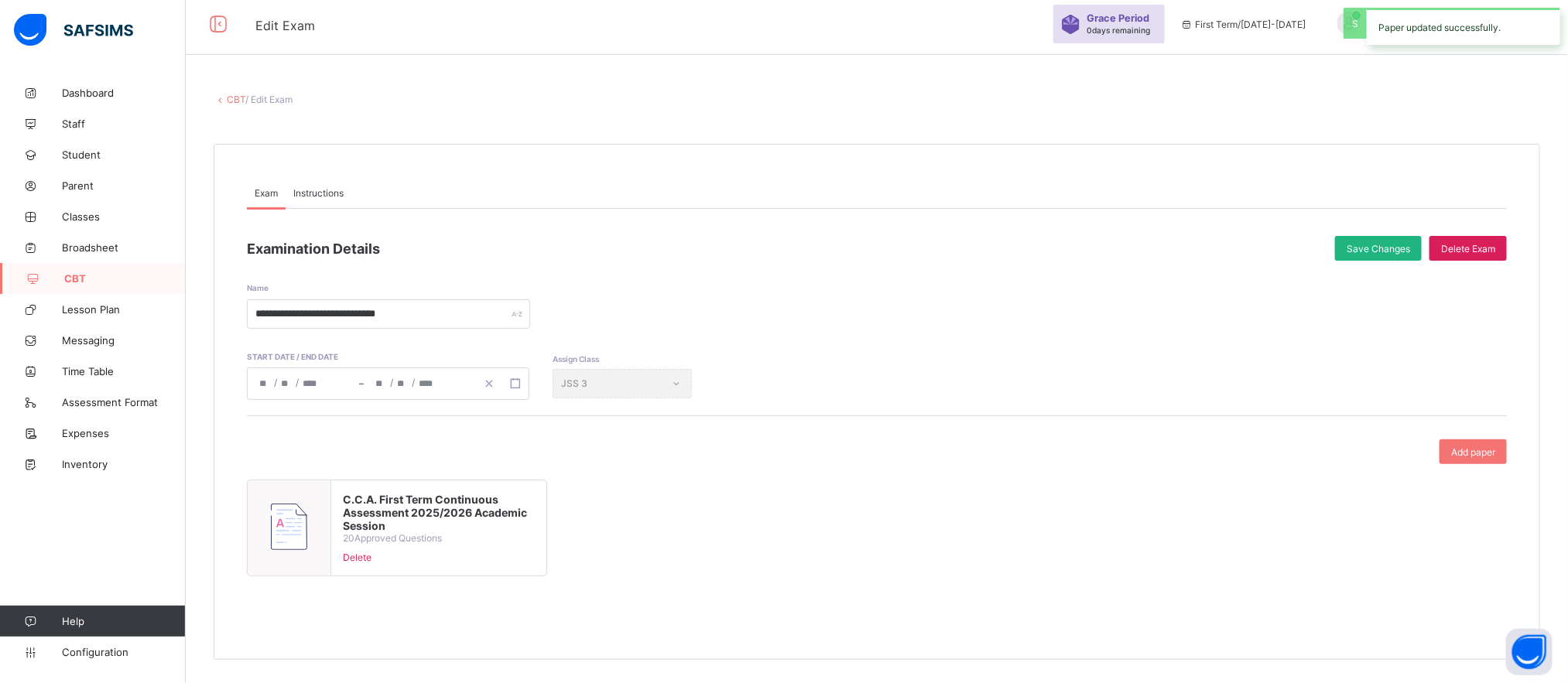
click at [1401, 247] on span "Save Changes" at bounding box center [1378, 248] width 64 height 11
click at [1482, 447] on span "Add paper" at bounding box center [1472, 452] width 44 height 11
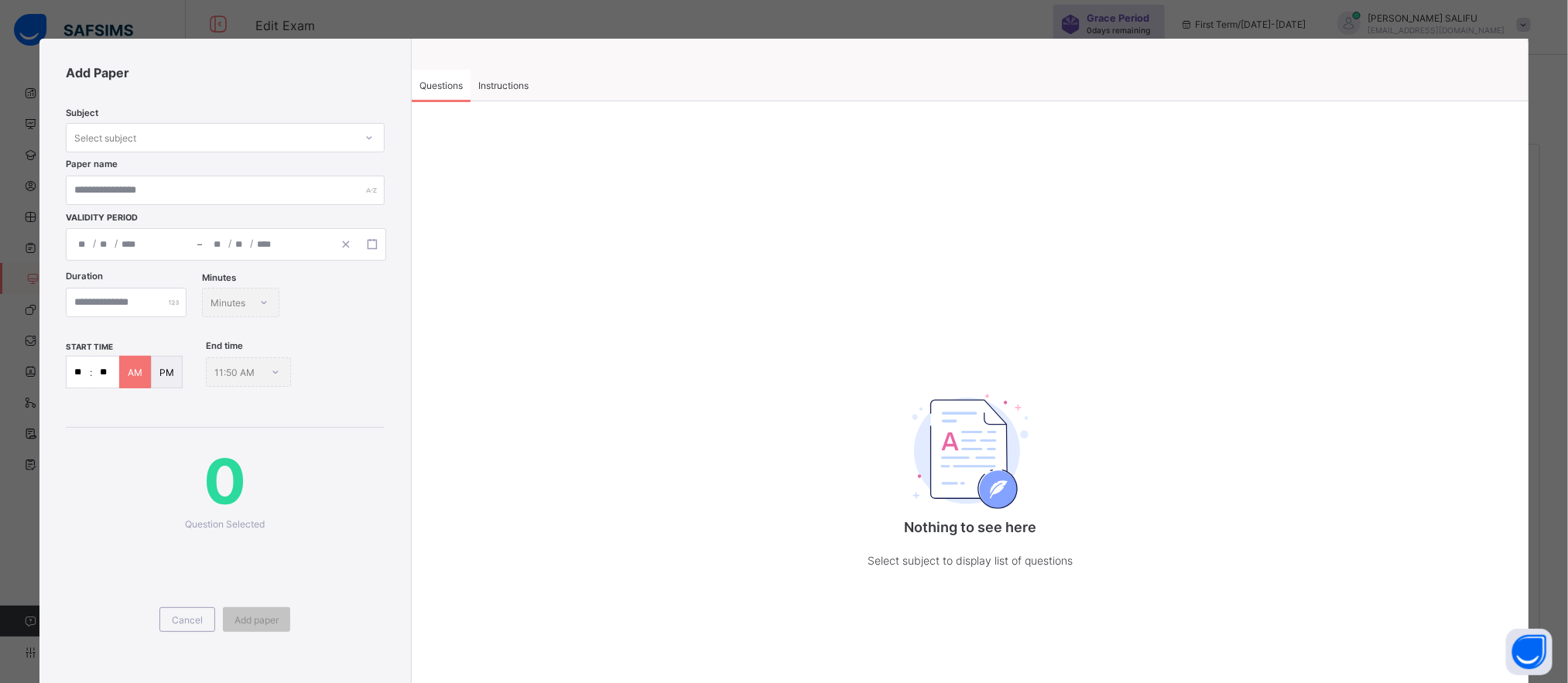
click at [337, 137] on div "Select subject" at bounding box center [210, 137] width 288 height 22
type input "*"
click at [561, 356] on div "Nothing to see here Select subject to display list of questions" at bounding box center [970, 423] width 1118 height 589
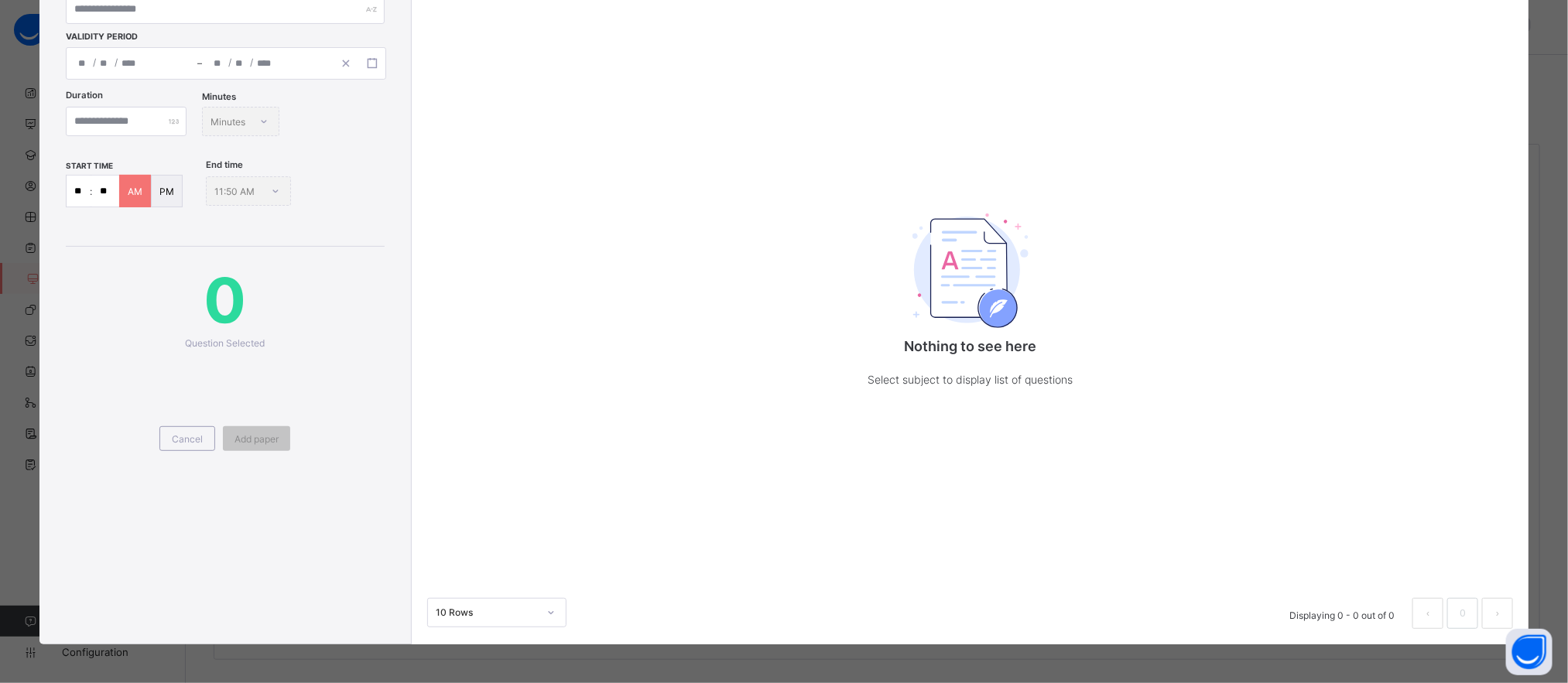
scroll to position [0, 0]
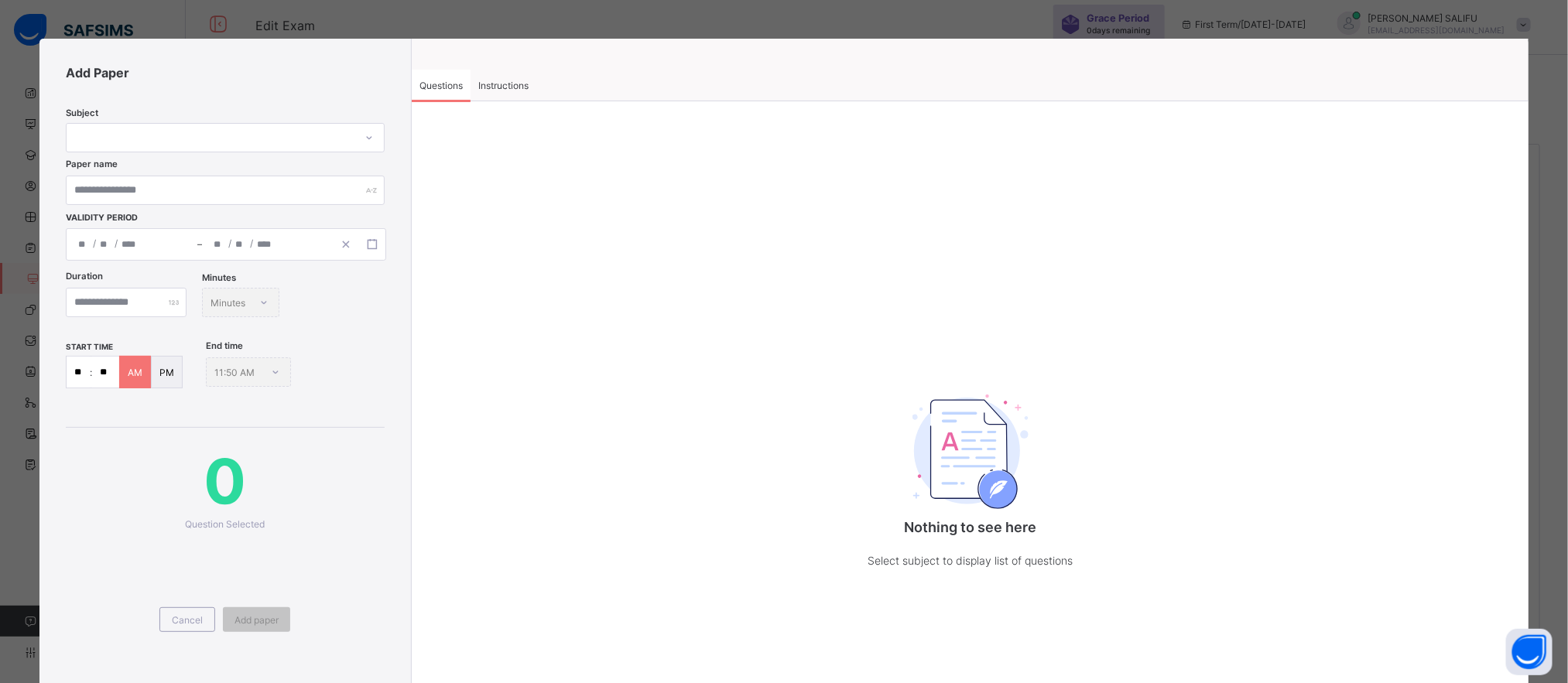
click at [509, 79] on span "Instructions" at bounding box center [503, 85] width 50 height 11
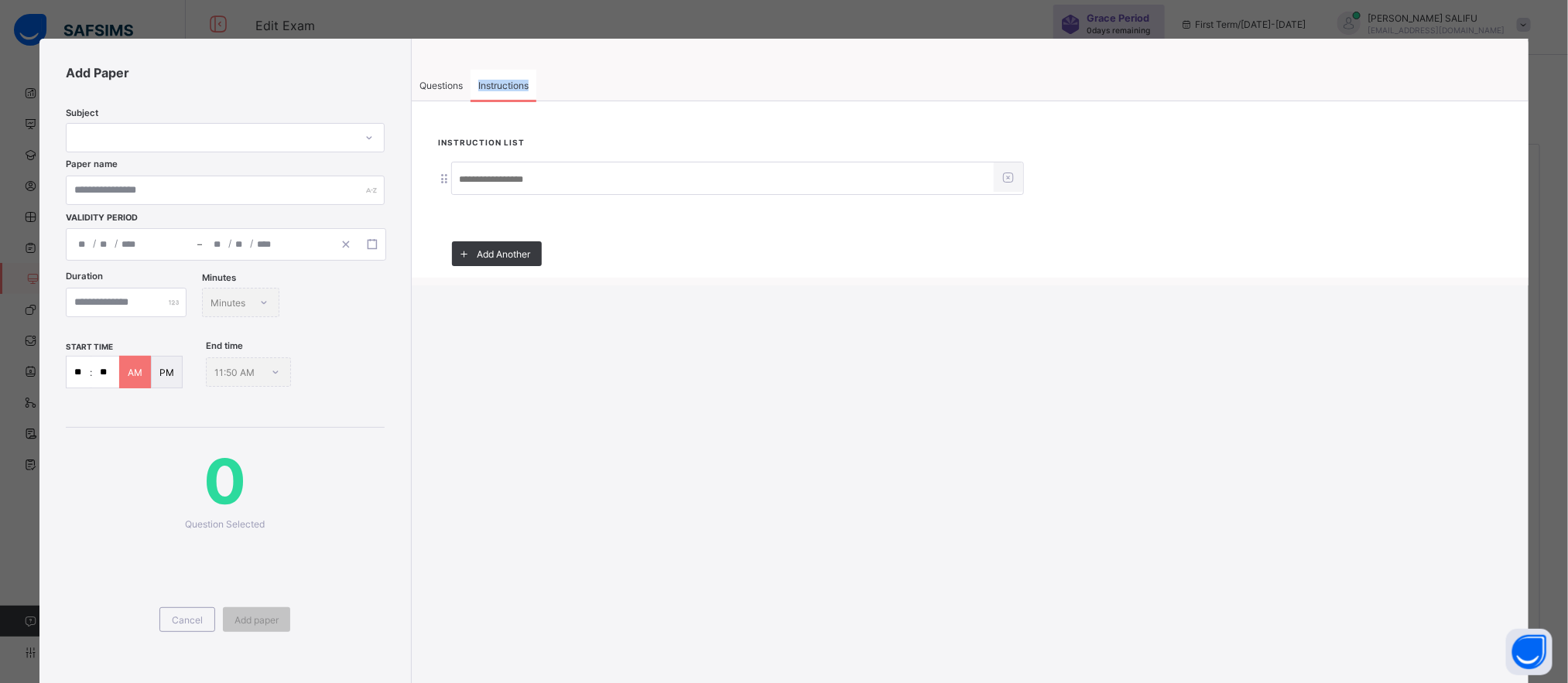
click at [509, 79] on span "Instructions" at bounding box center [503, 85] width 50 height 11
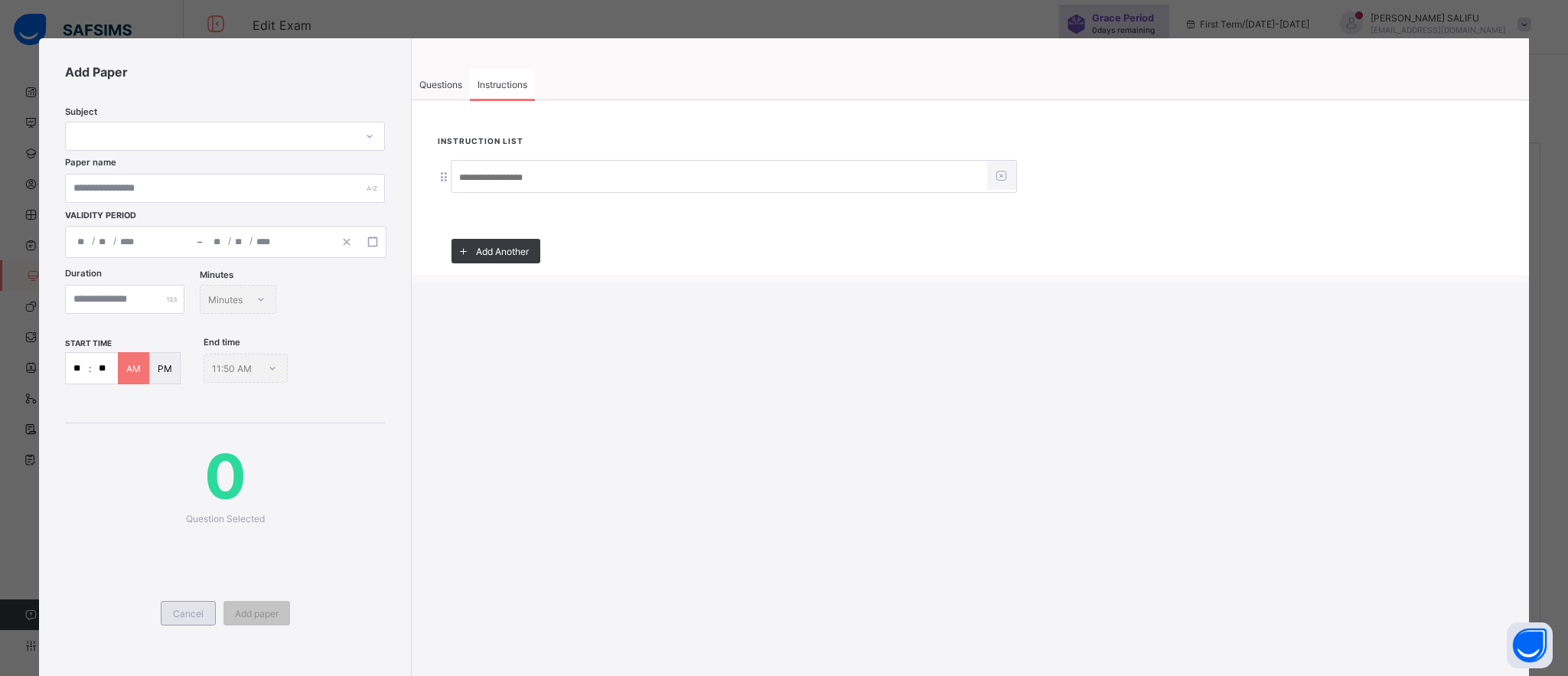
click at [179, 609] on span "Cancel" at bounding box center [189, 613] width 31 height 11
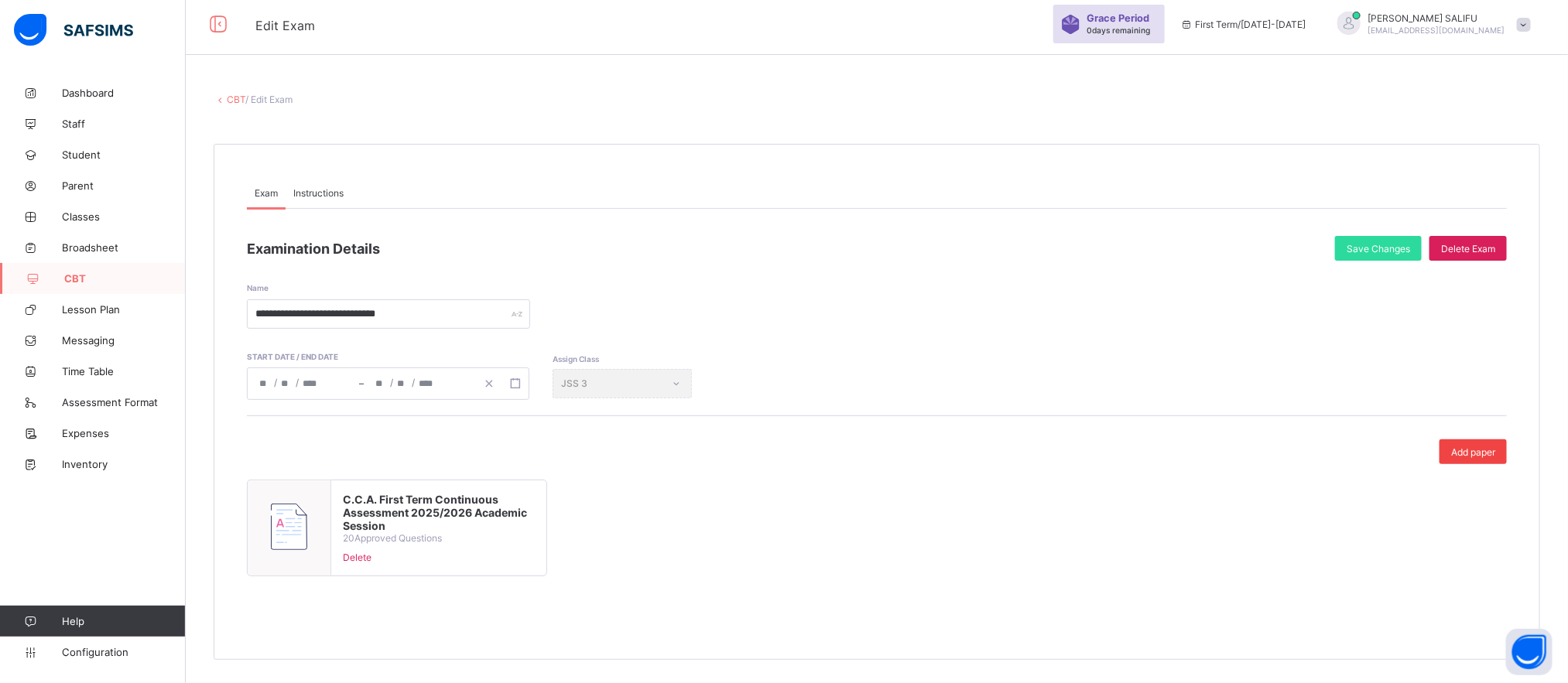
click at [1495, 447] on span "Add paper" at bounding box center [1472, 452] width 44 height 11
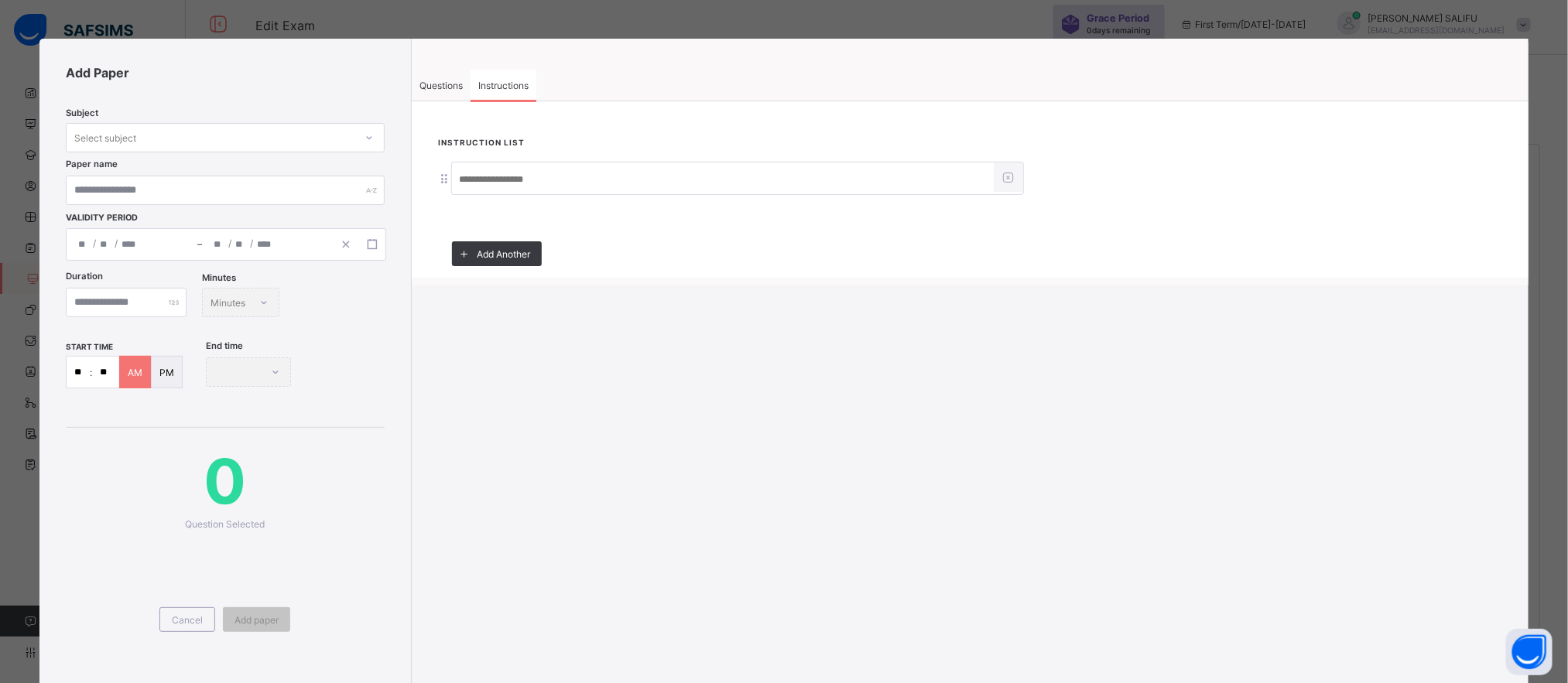
click at [373, 19] on div "Add Paper Subject Select subject Paper name Validity Period / / – / / Duration …" at bounding box center [784, 342] width 1568 height 683
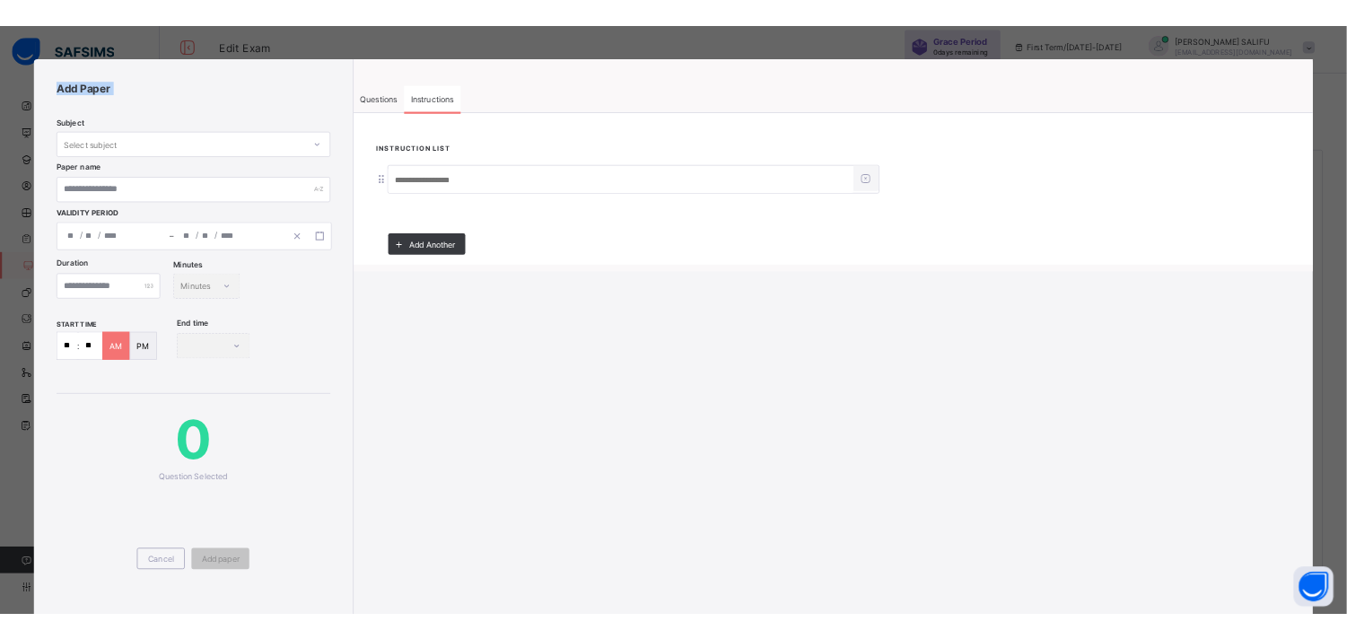
scroll to position [54, 0]
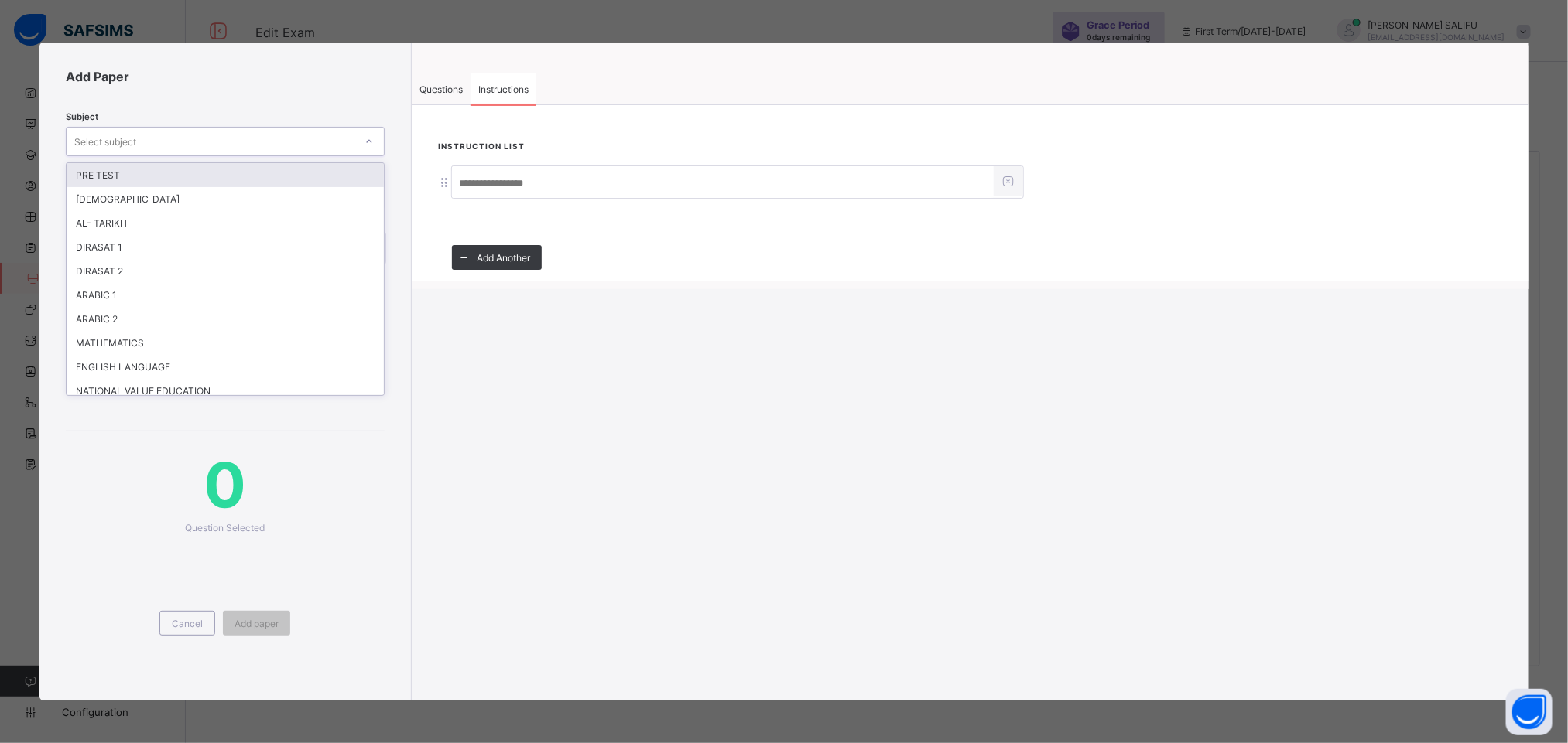
click at [237, 139] on div "Select subject" at bounding box center [210, 141] width 288 height 22
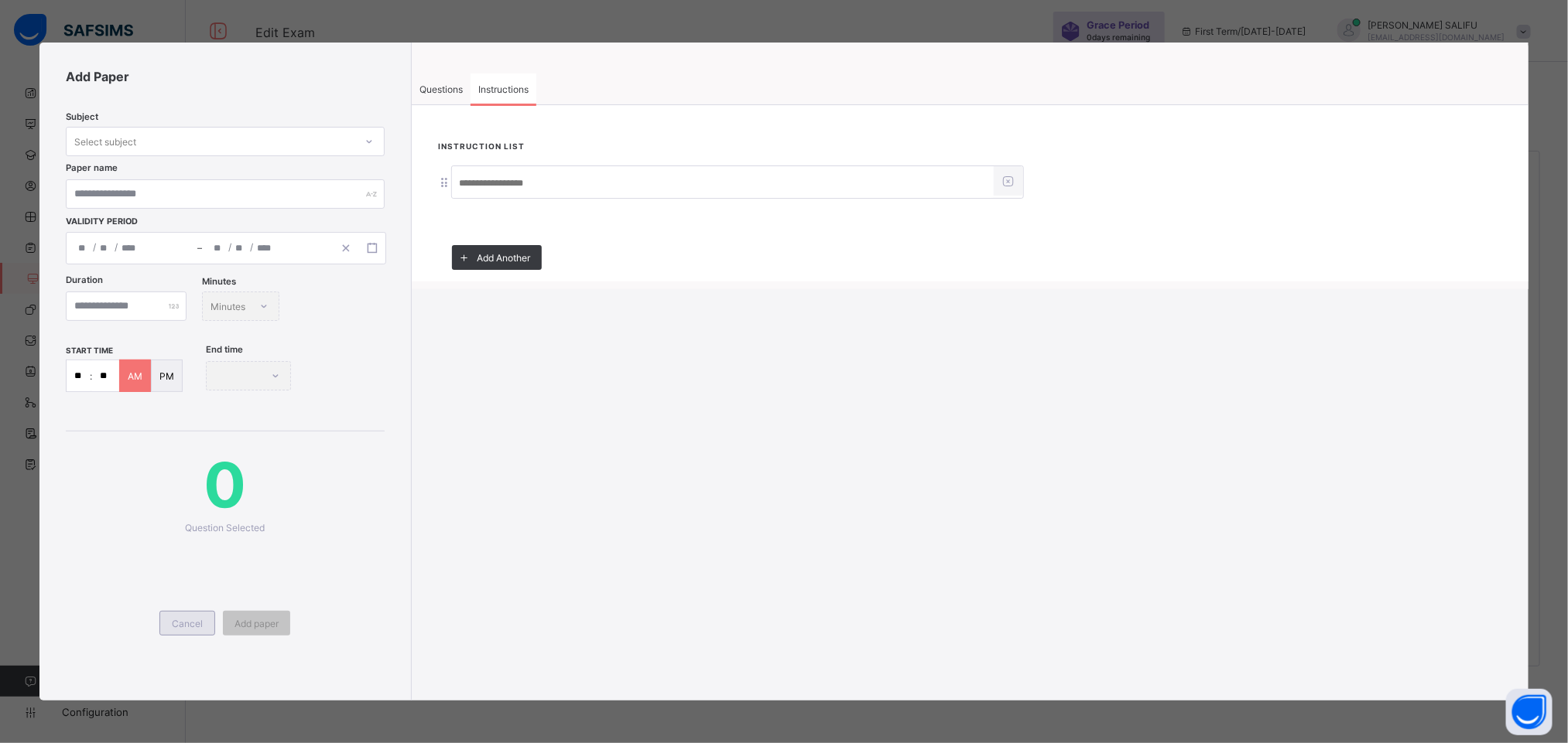
click at [188, 627] on span "Cancel" at bounding box center [187, 623] width 31 height 11
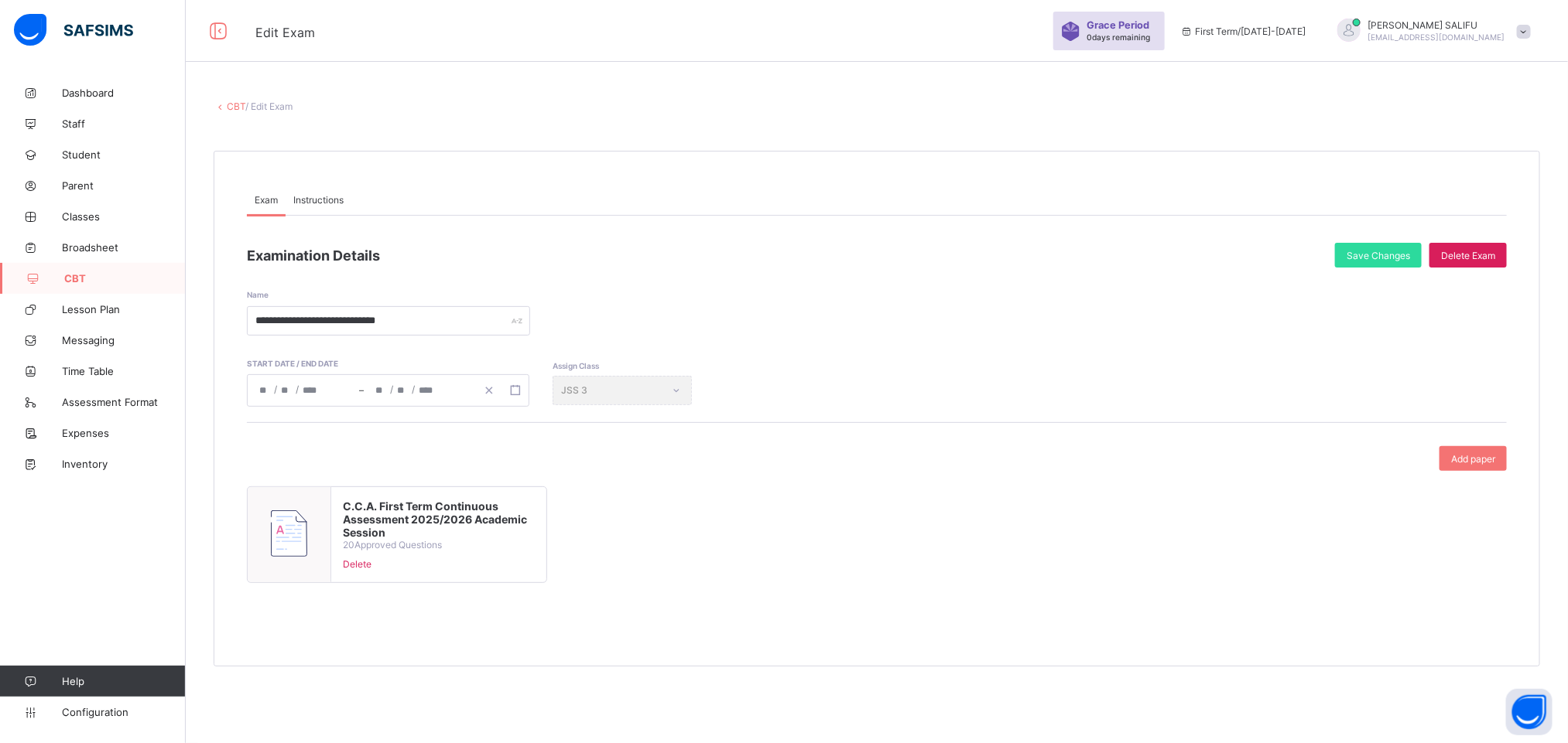
click at [235, 108] on link "CBT" at bounding box center [236, 106] width 19 height 11
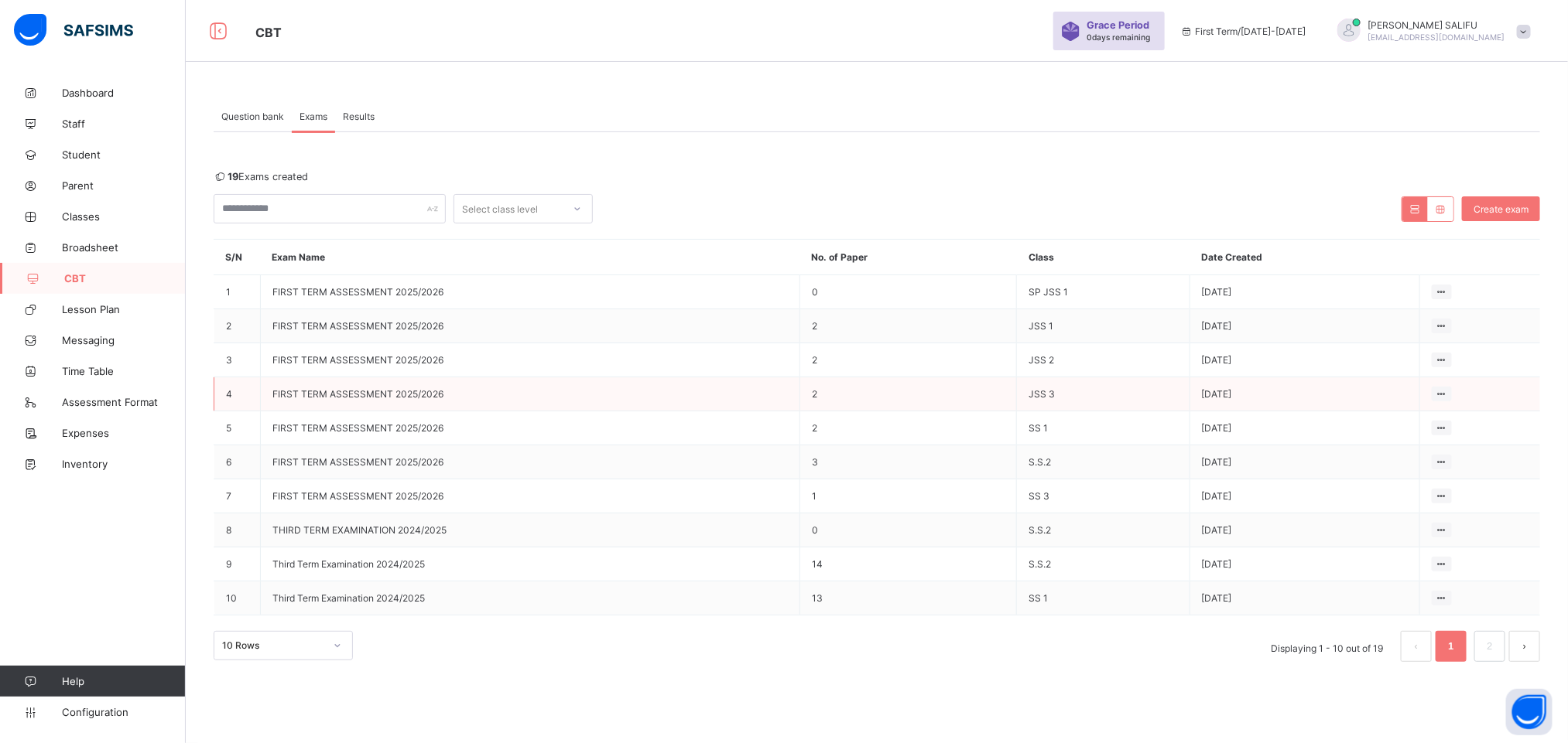
click at [1075, 392] on td "JSS 3" at bounding box center [1103, 394] width 172 height 34
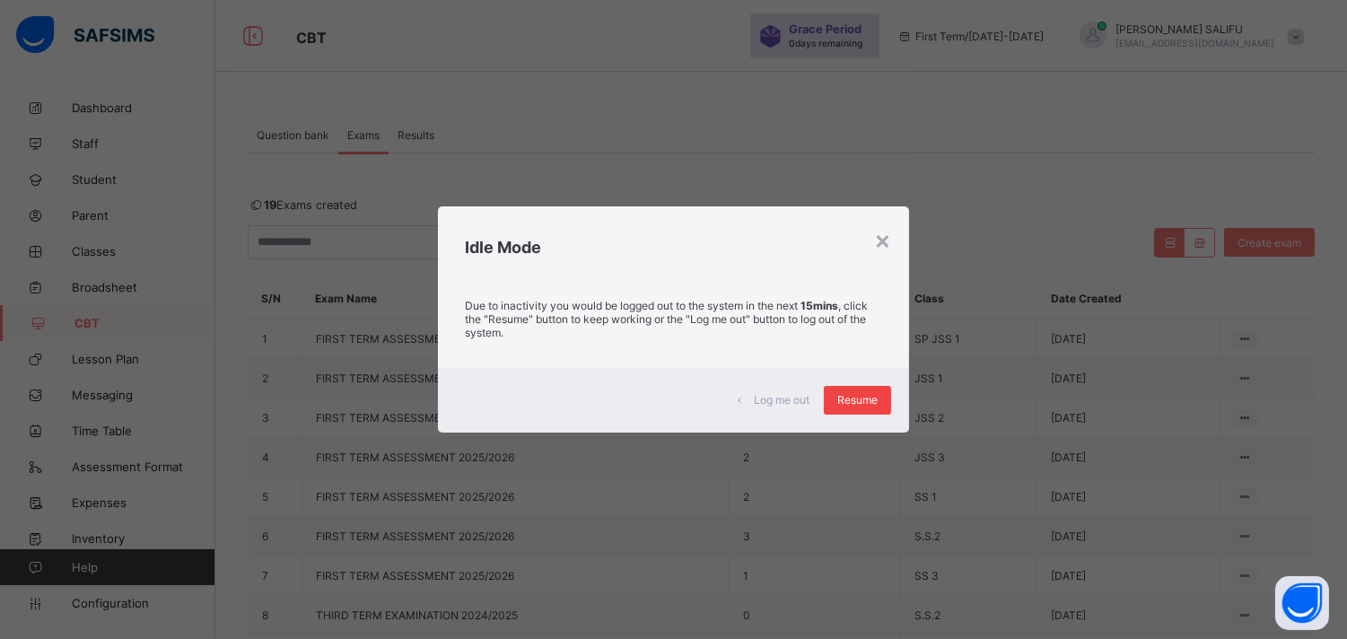
click at [858, 404] on span "Resume" at bounding box center [857, 399] width 40 height 13
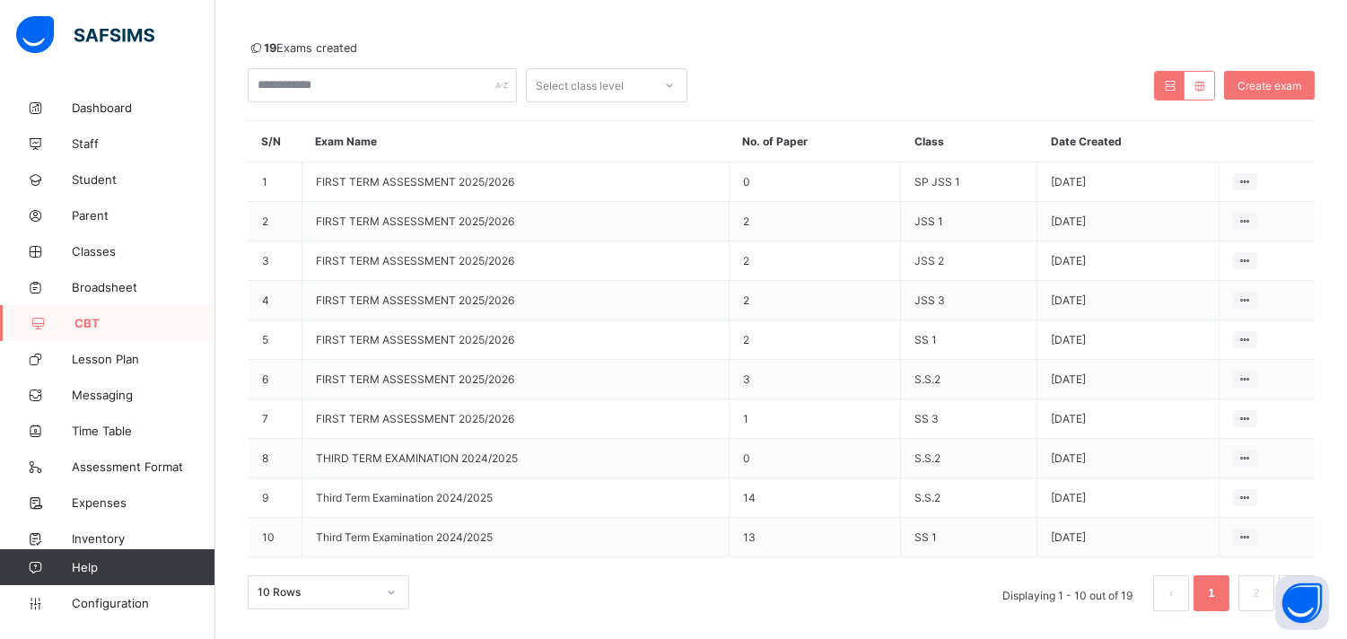
scroll to position [219, 0]
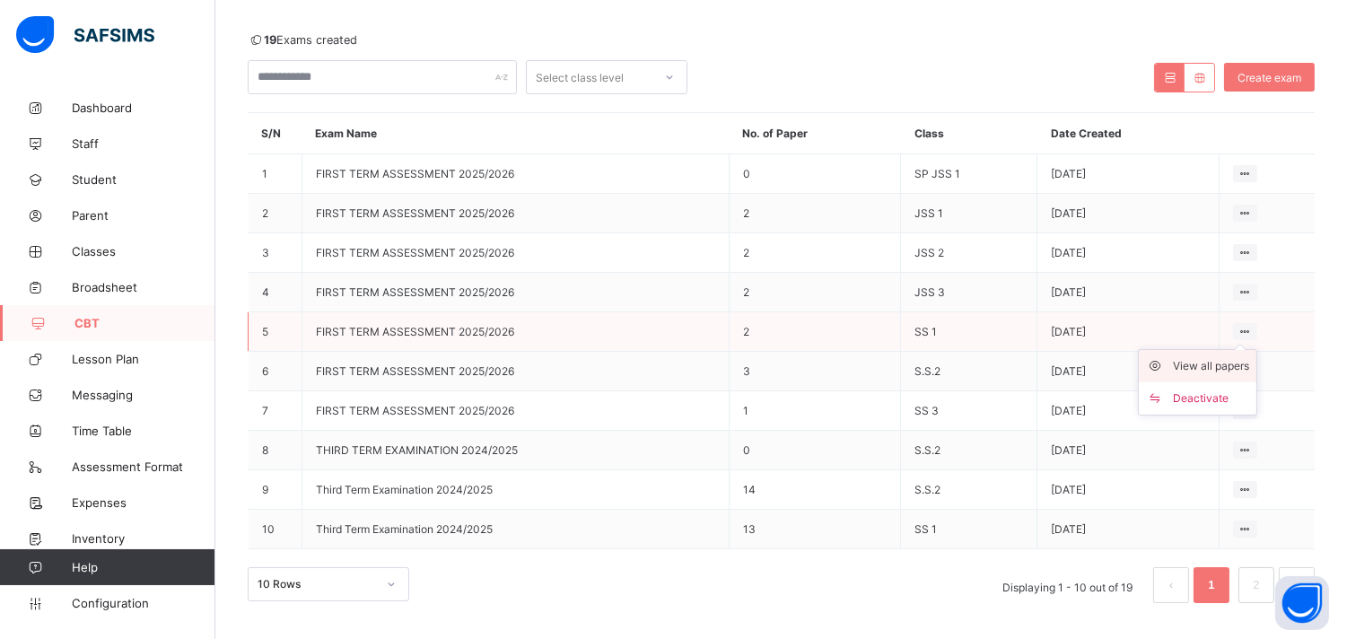
click at [1227, 362] on div "View all papers" at bounding box center [1211, 366] width 76 height 18
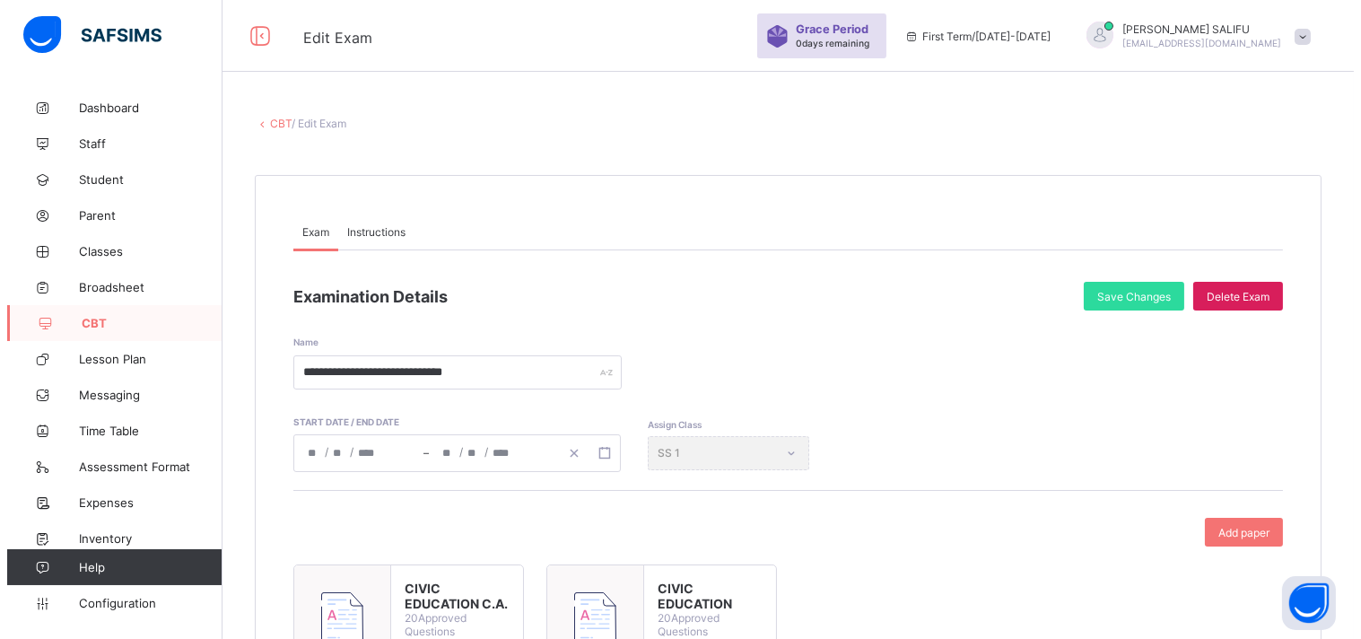
scroll to position [215, 0]
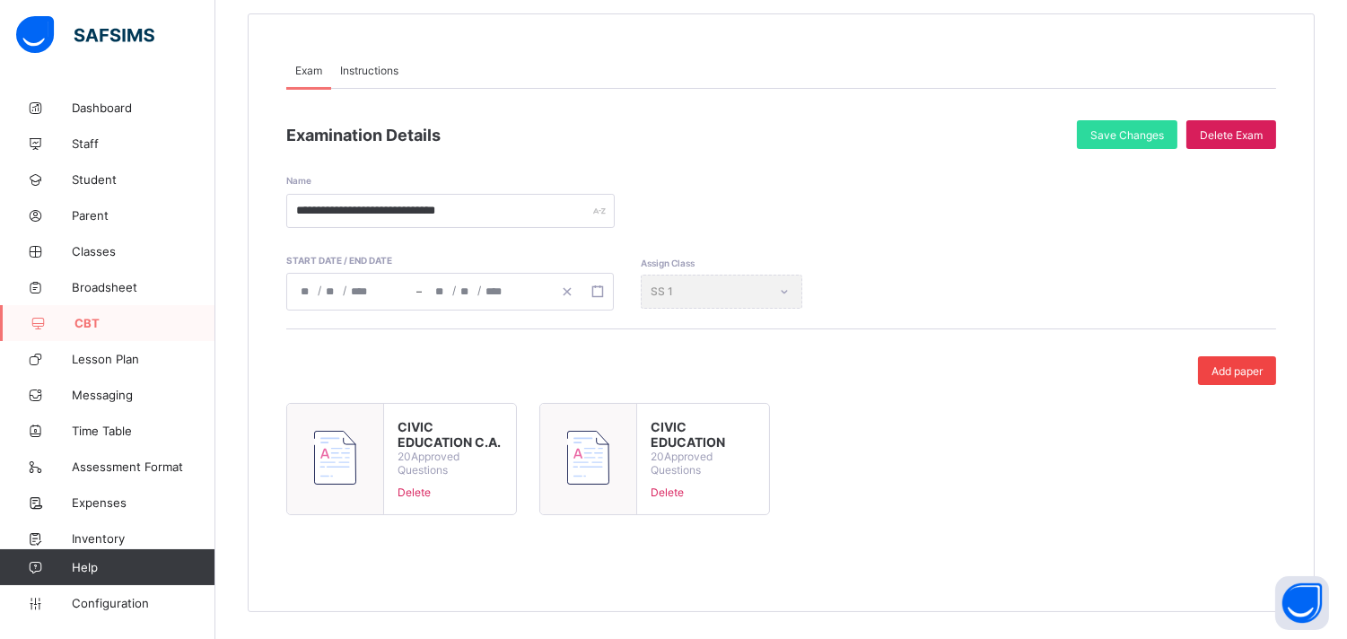
click at [1235, 368] on span "Add paper" at bounding box center [1236, 370] width 51 height 13
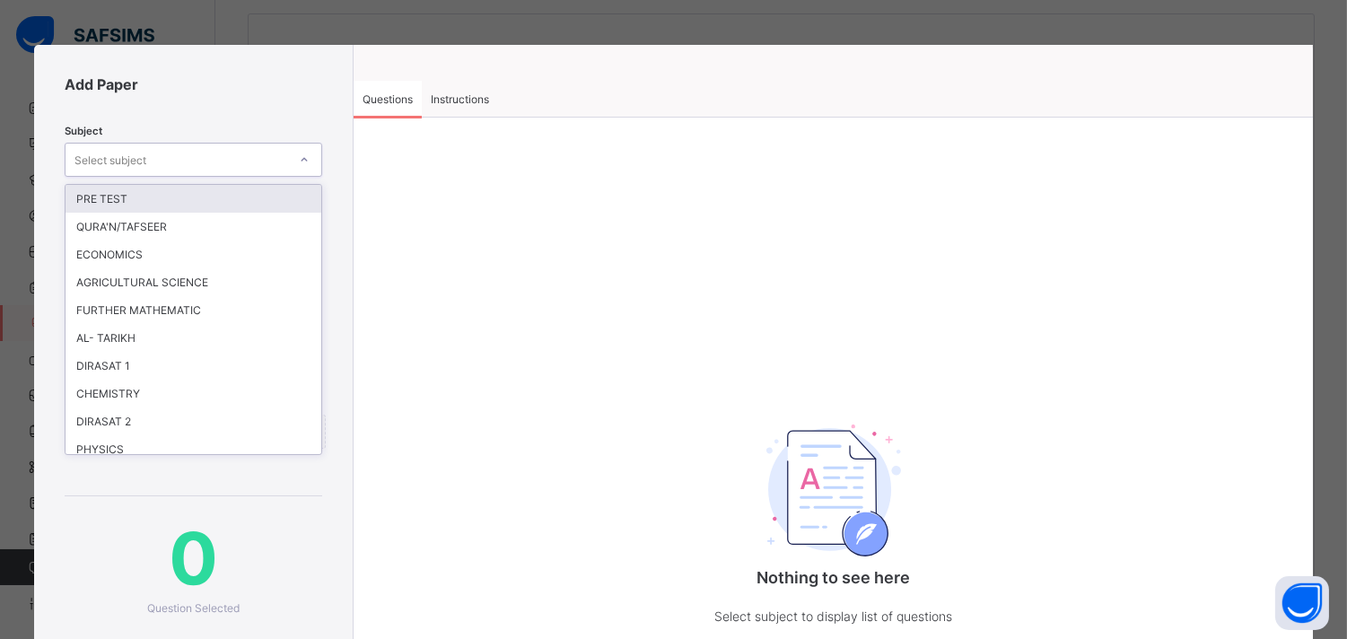
click at [299, 154] on icon at bounding box center [304, 160] width 11 height 18
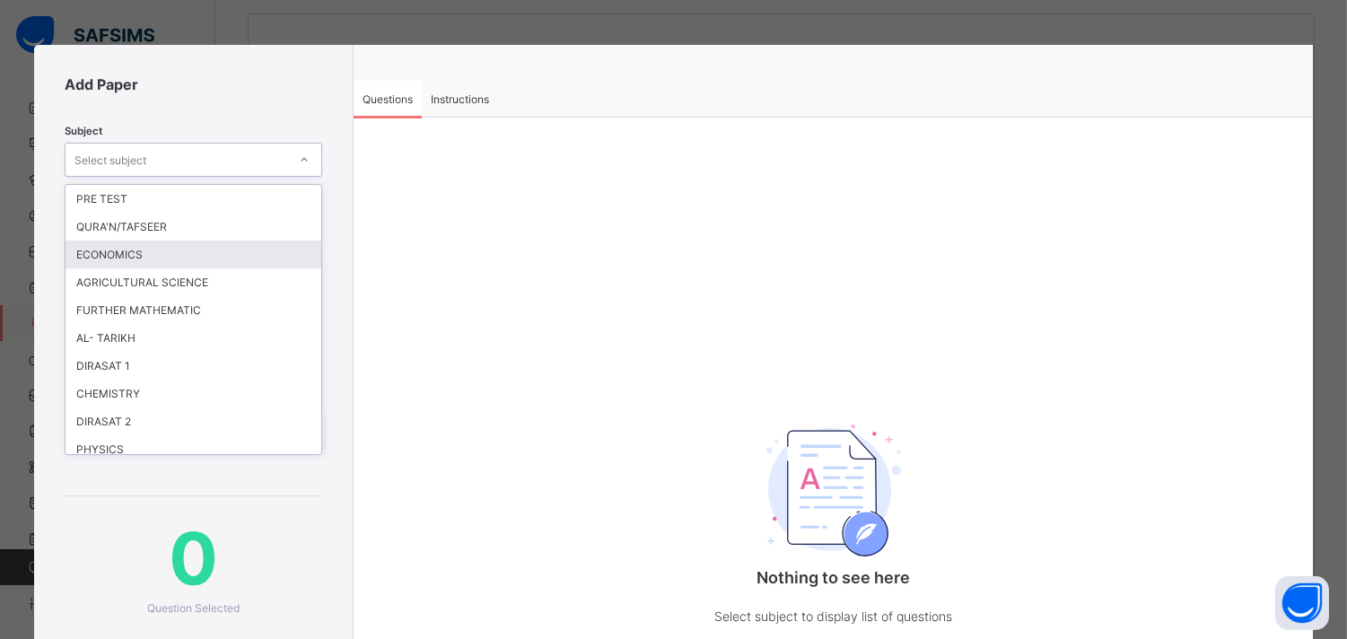
click at [222, 262] on div "ECONOMICS" at bounding box center [193, 254] width 256 height 28
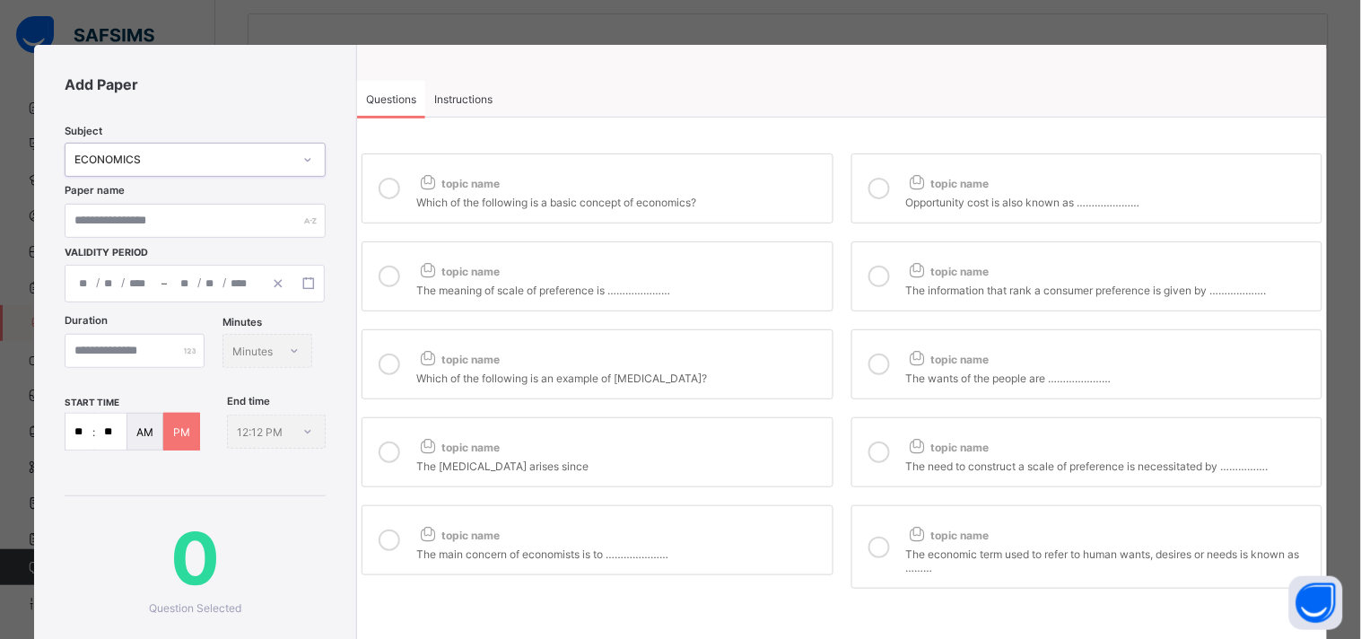
scroll to position [291, 0]
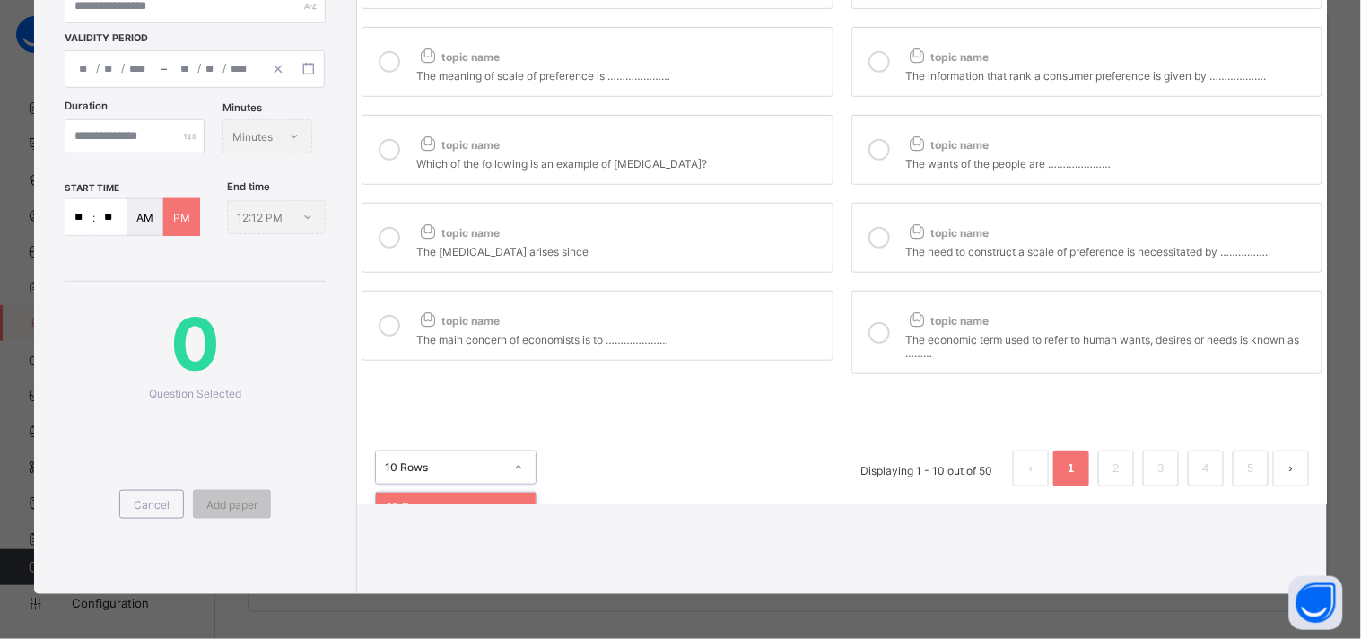
click at [514, 458] on icon at bounding box center [518, 467] width 11 height 18
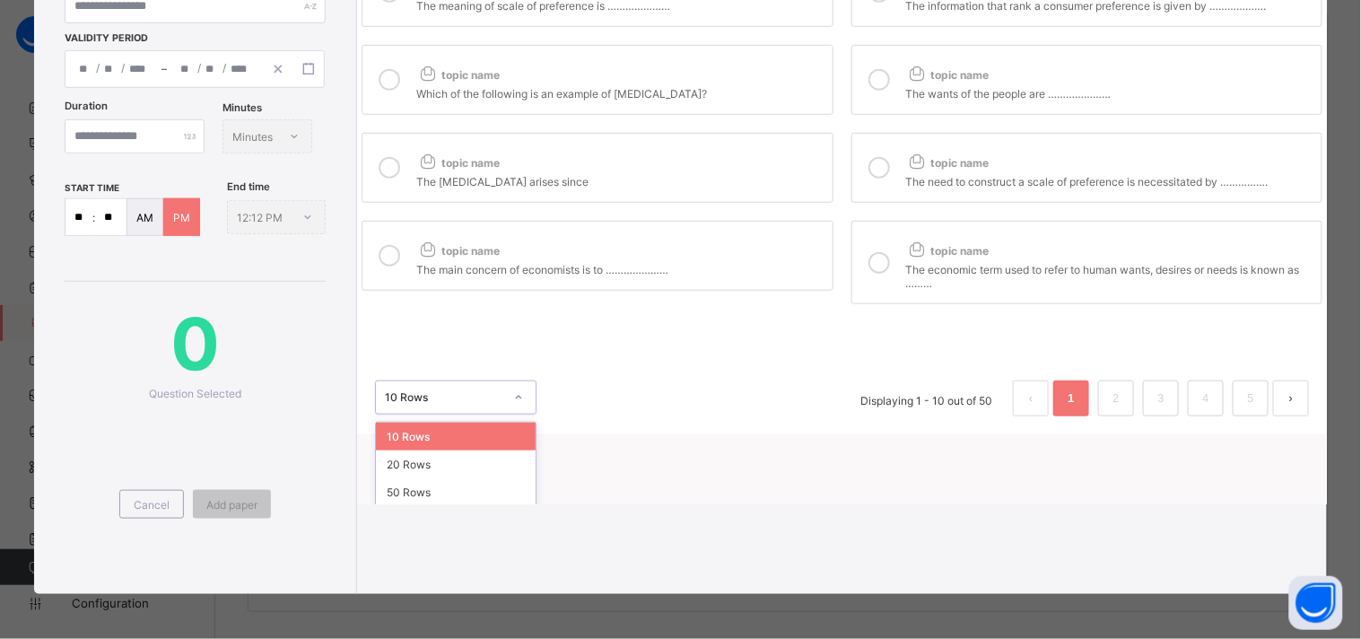
scroll to position [69, 0]
click at [475, 451] on div "20 Rows" at bounding box center [456, 465] width 160 height 28
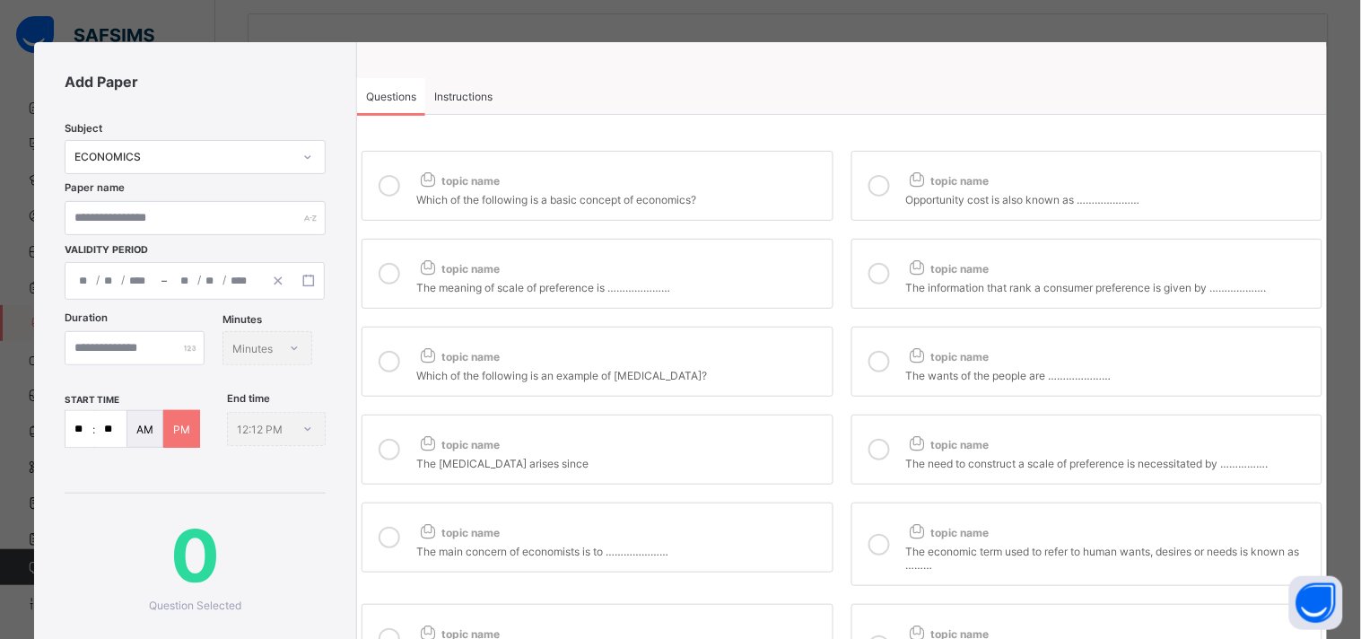
scroll to position [1, 0]
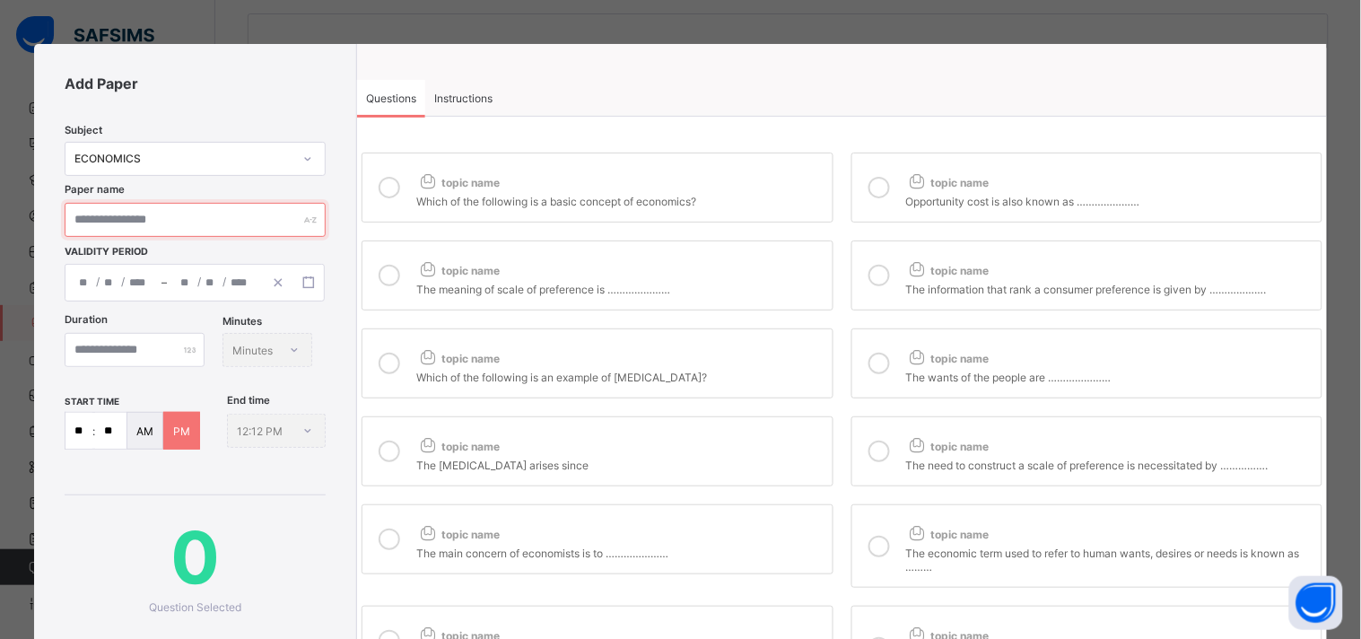
click at [248, 216] on input "text" at bounding box center [195, 220] width 261 height 34
type input "*"
type input "**********"
click at [306, 278] on icon "button" at bounding box center [308, 282] width 13 height 13
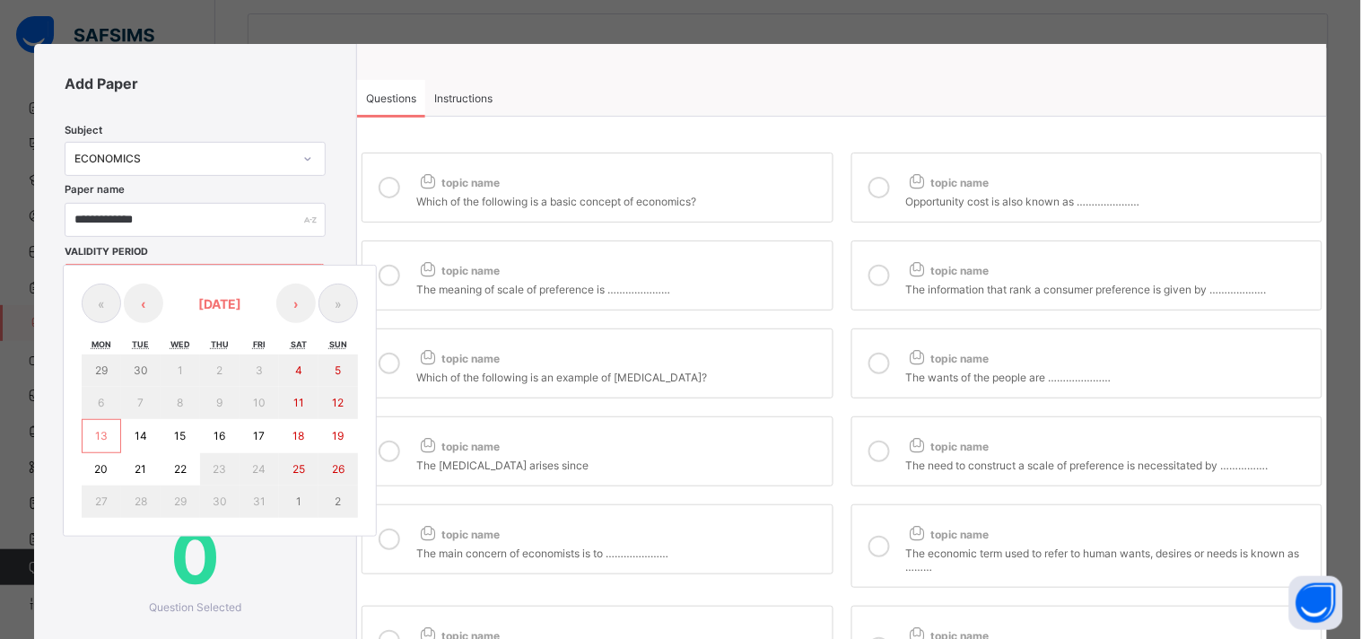
click at [103, 436] on abbr "13" at bounding box center [101, 435] width 13 height 13
type input "**********"
type input "**"
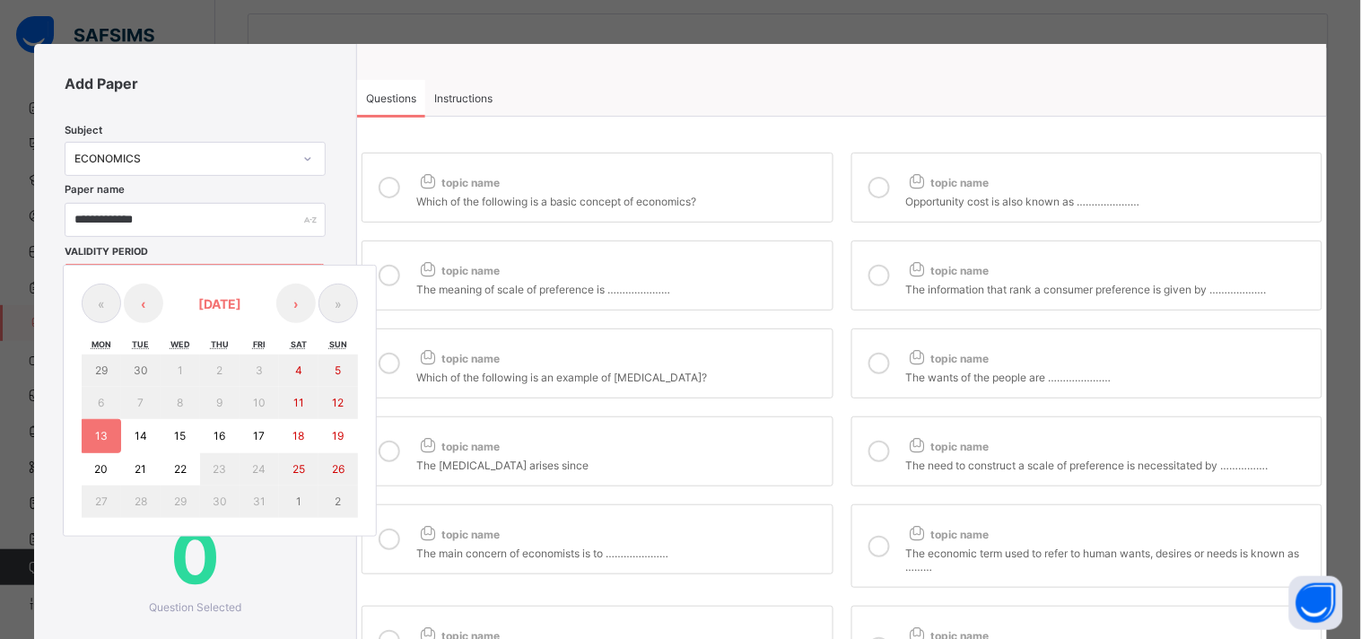
type input "****"
type input "**********"
type input "**"
type input "****"
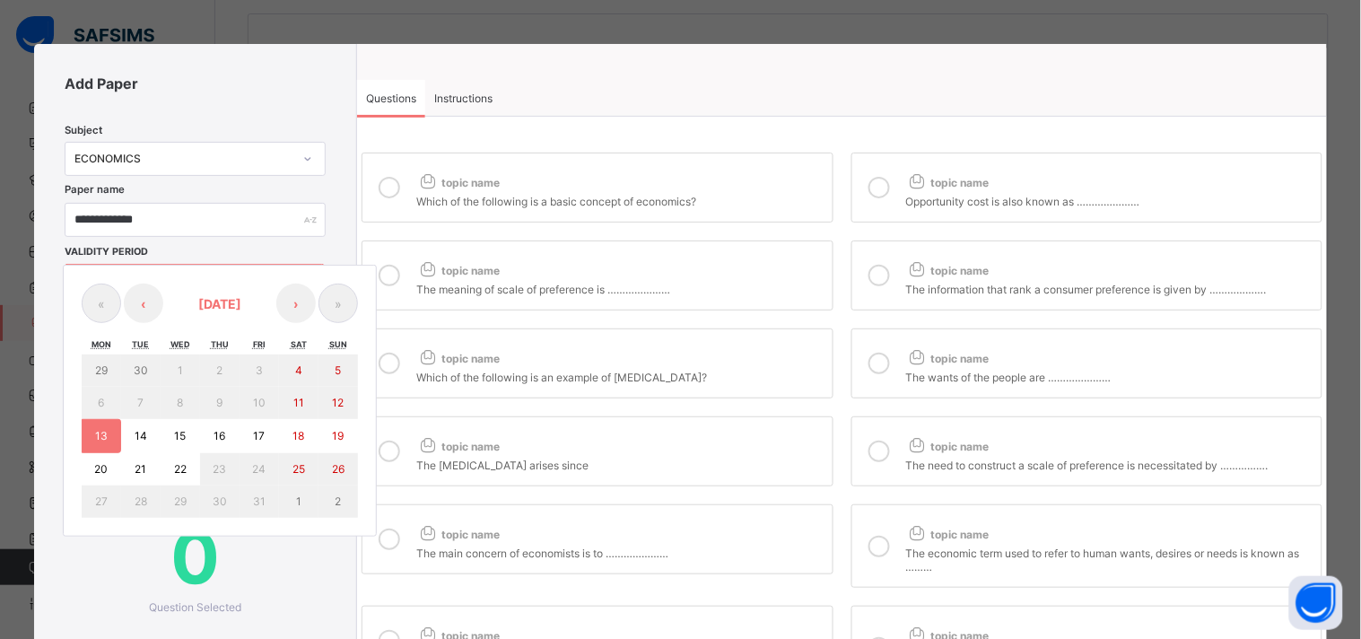
type input "**"
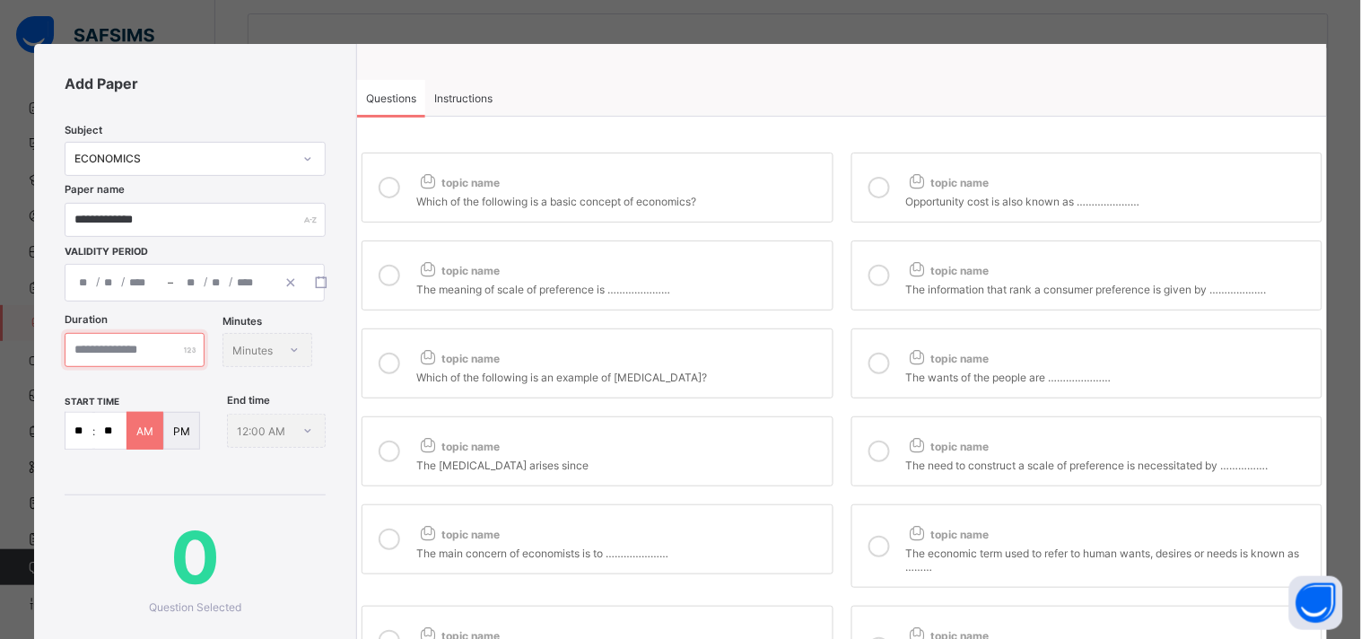
click at [182, 353] on input "number" at bounding box center [135, 350] width 140 height 34
type input "**"
click at [222, 367] on div "Minutes Minutes" at bounding box center [267, 350] width 90 height 34
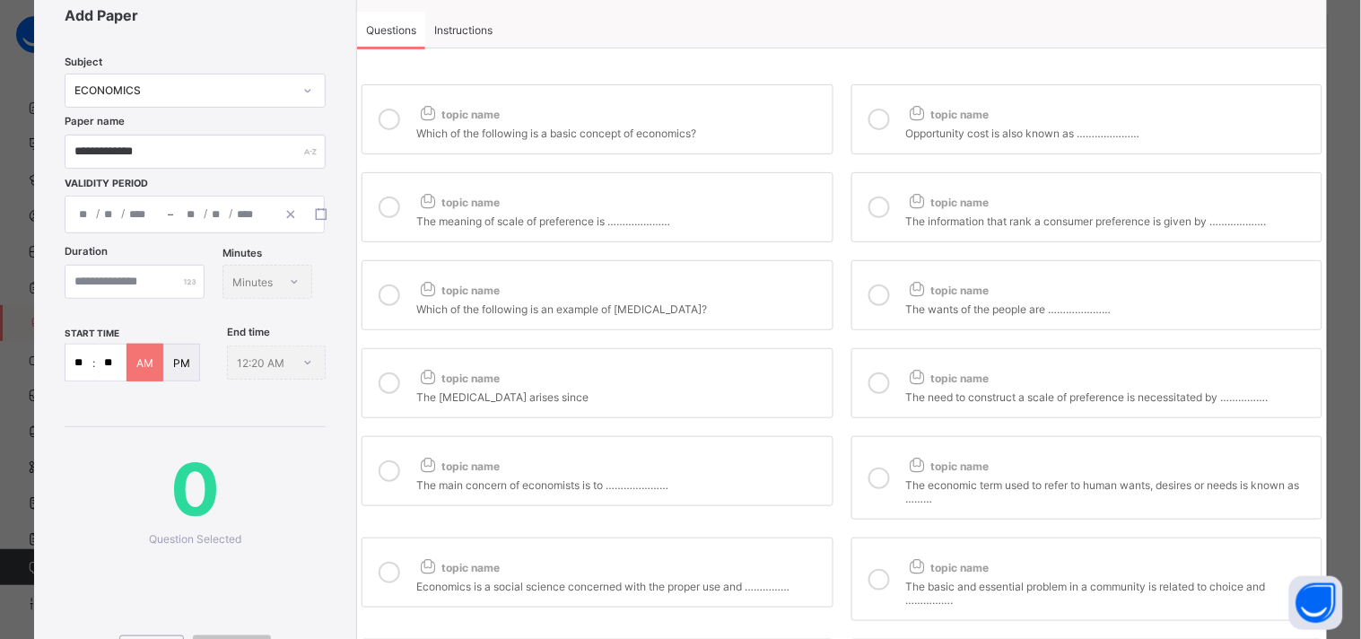
scroll to position [0, 0]
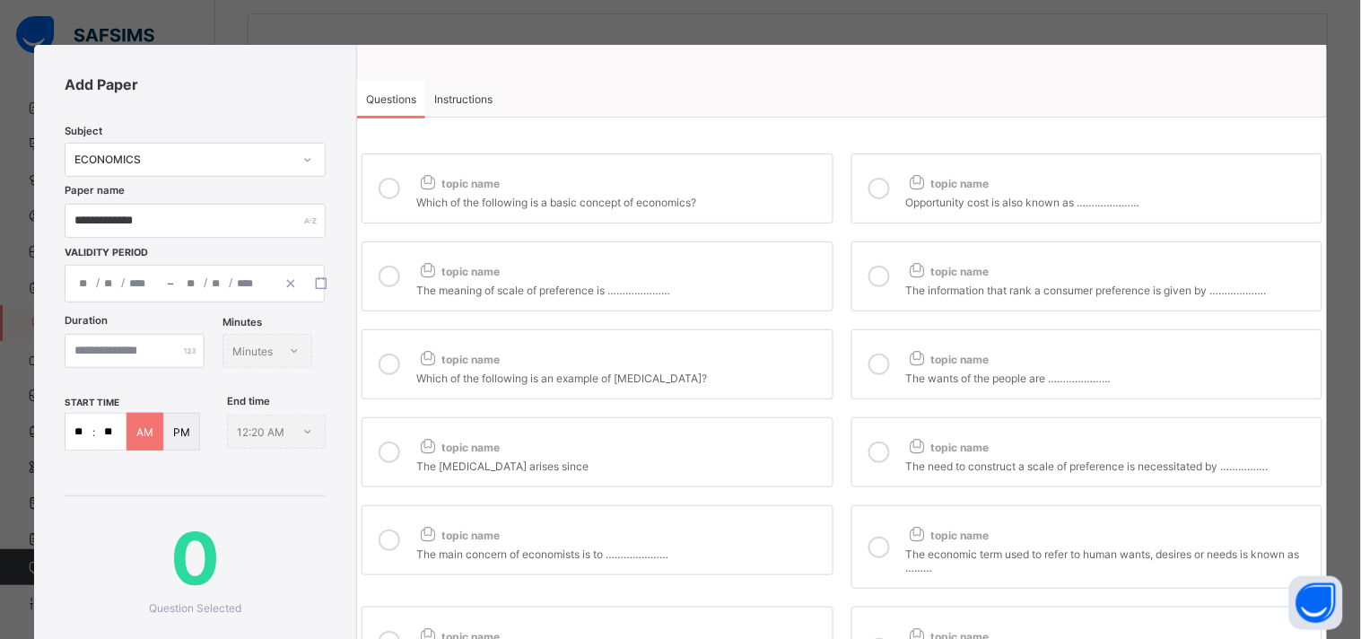
click at [388, 191] on icon at bounding box center [390, 189] width 22 height 22
click at [886, 192] on div at bounding box center [879, 188] width 36 height 41
click at [400, 276] on div at bounding box center [389, 276] width 36 height 41
click at [879, 273] on icon at bounding box center [879, 277] width 22 height 22
click at [382, 372] on icon at bounding box center [390, 364] width 22 height 22
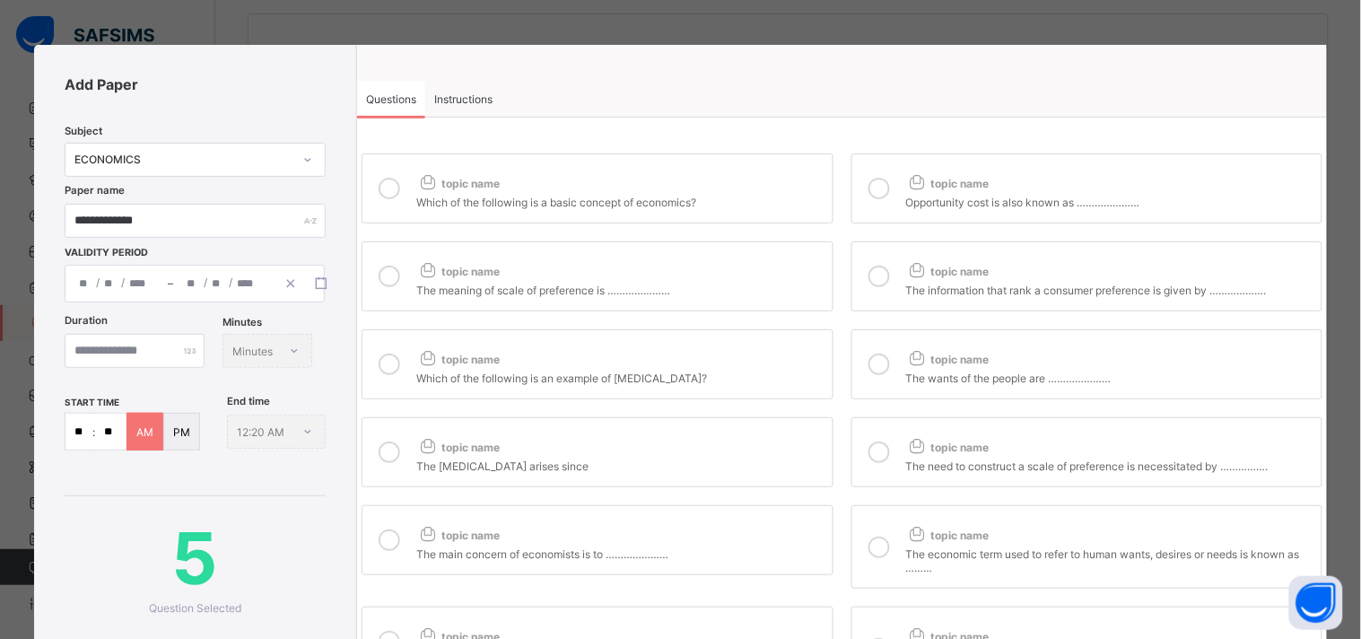
click at [884, 364] on icon at bounding box center [879, 364] width 22 height 22
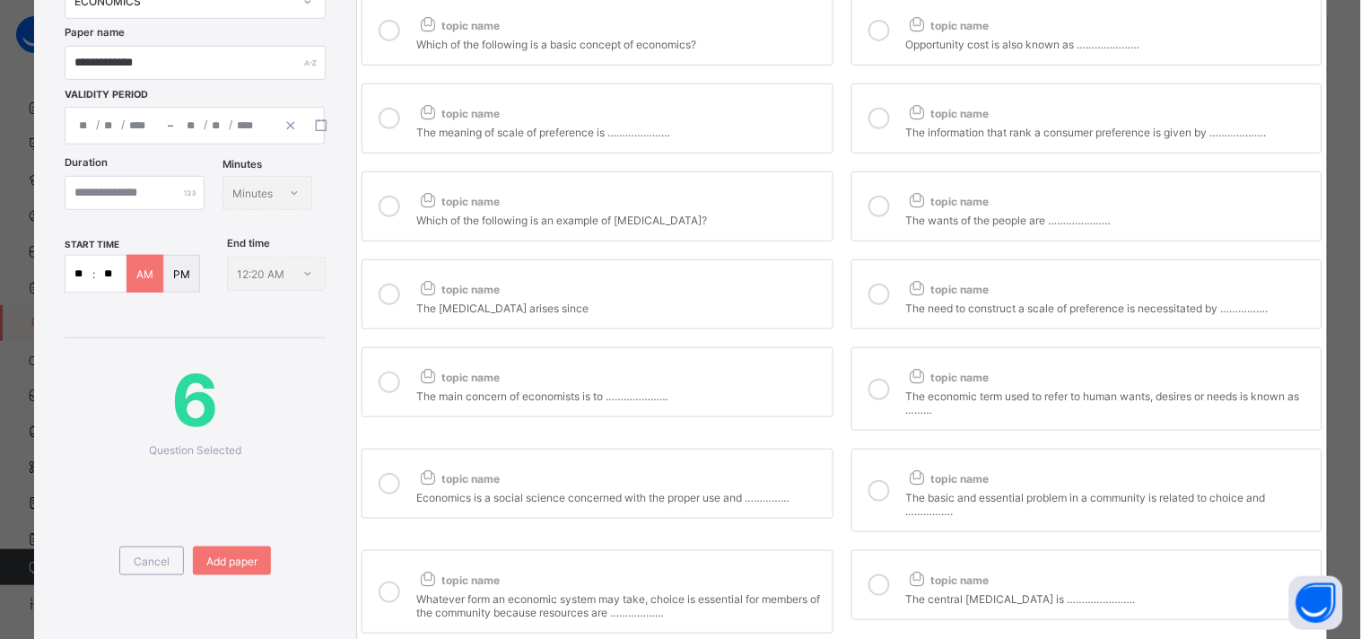
scroll to position [159, 0]
click at [392, 299] on icon at bounding box center [390, 294] width 22 height 22
click at [879, 299] on icon at bounding box center [879, 294] width 22 height 22
click at [397, 380] on icon at bounding box center [390, 382] width 22 height 22
click at [886, 396] on div at bounding box center [879, 388] width 36 height 55
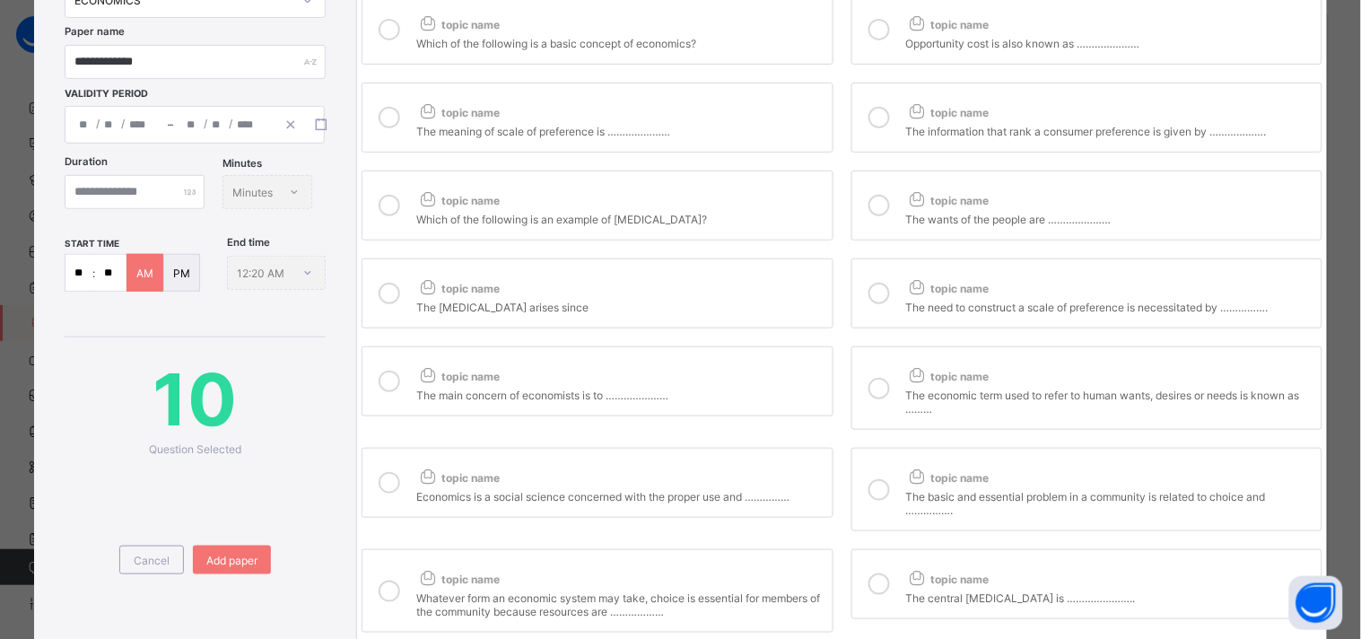
click at [390, 479] on icon at bounding box center [390, 483] width 22 height 22
click at [877, 504] on div at bounding box center [879, 489] width 36 height 55
drag, startPoint x: 388, startPoint y: 588, endPoint x: 423, endPoint y: 588, distance: 35.0
click at [423, 588] on label "topic name Whatever form an economic system may take, choice is essential for m…" at bounding box center [597, 590] width 471 height 83
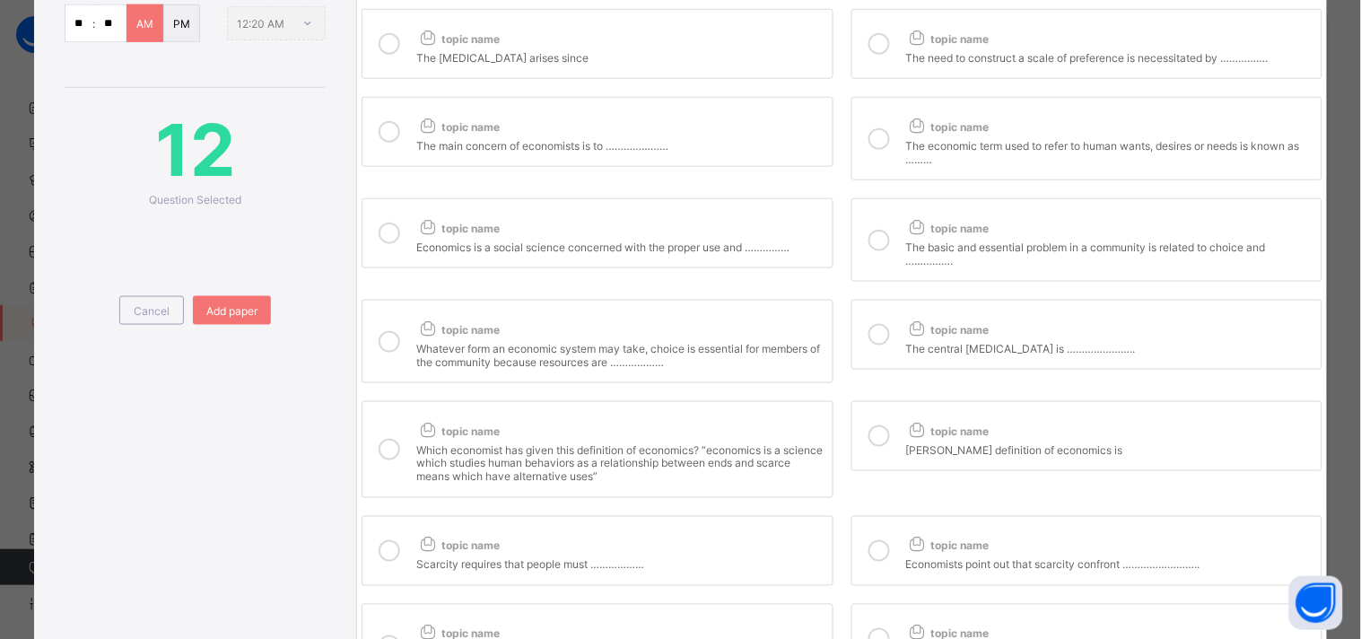
scroll to position [410, 0]
click at [380, 346] on icon at bounding box center [390, 340] width 22 height 22
click at [880, 333] on icon at bounding box center [879, 333] width 22 height 22
click at [408, 449] on label "topic name Which economist has given this definition of economics? “economics i…" at bounding box center [597, 447] width 471 height 97
click at [912, 452] on div "[PERSON_NAME] definition of economics is" at bounding box center [1109, 446] width 406 height 18
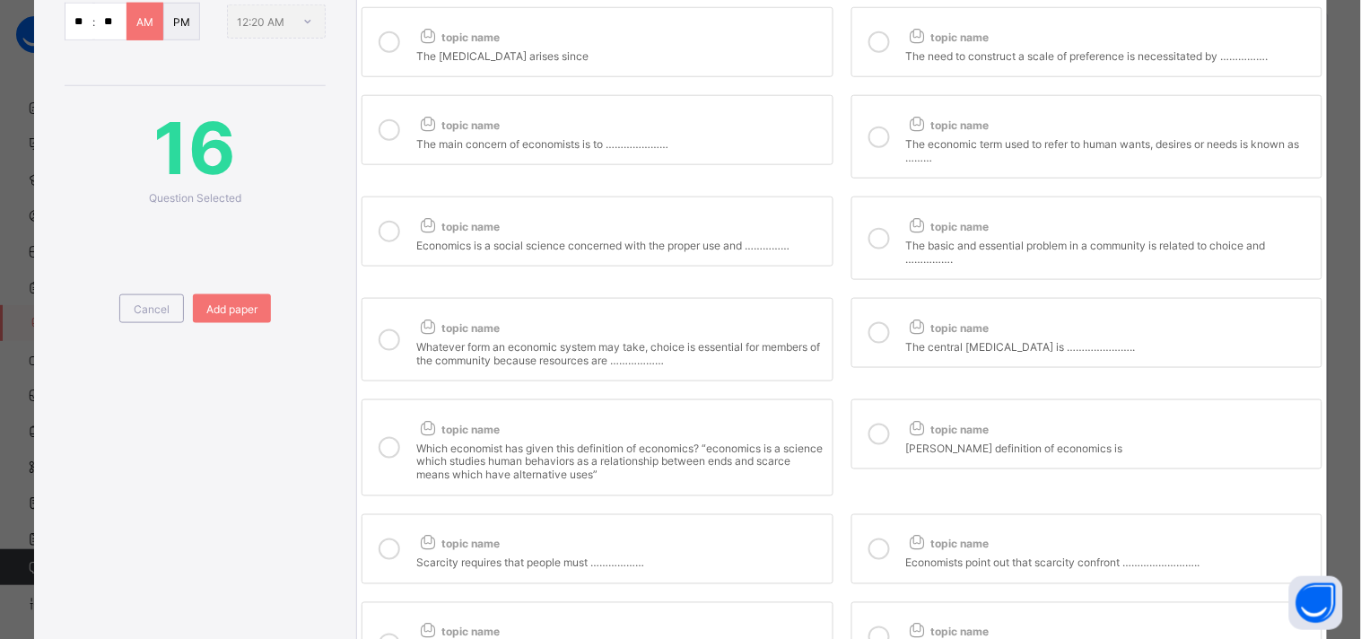
click at [598, 566] on div "Scarcity requires that people must ………………" at bounding box center [619, 561] width 406 height 18
click at [916, 543] on icon at bounding box center [917, 542] width 22 height 19
click at [631, 619] on label "topic name Economics is best defined as the study of people, businesses, govern…" at bounding box center [597, 643] width 471 height 83
click at [874, 611] on label "topic name The most fundamental problem of economics is …………….." at bounding box center [1086, 637] width 471 height 70
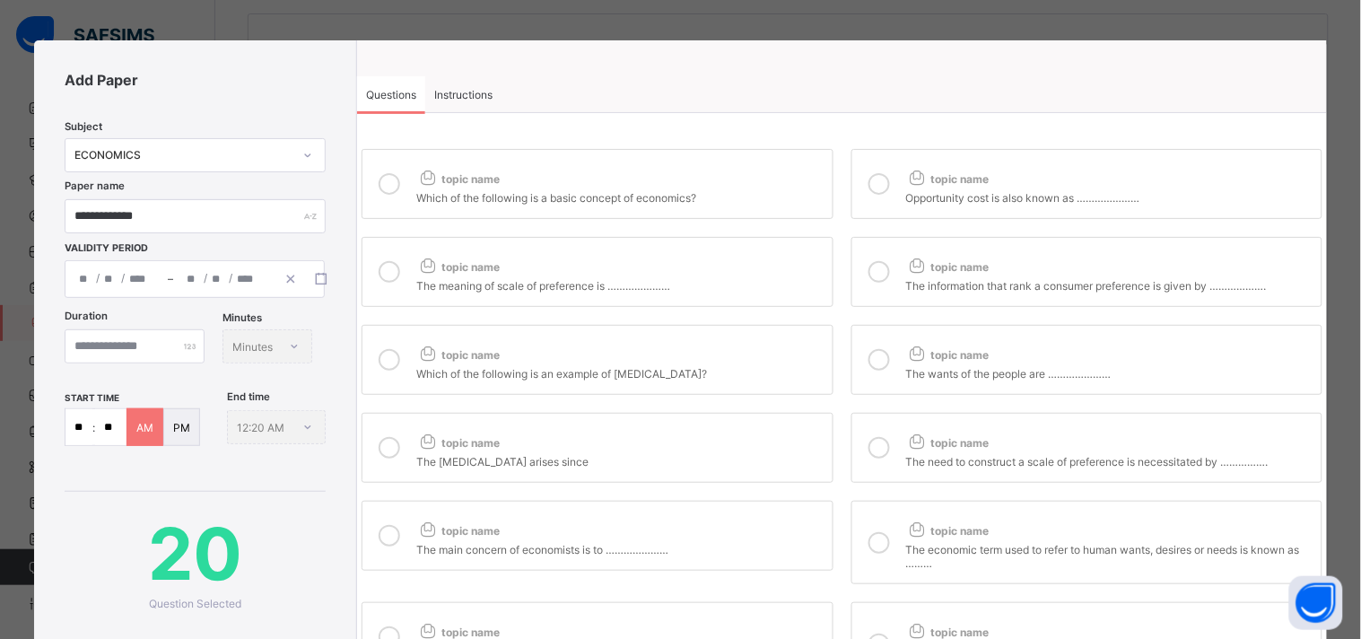
scroll to position [0, 0]
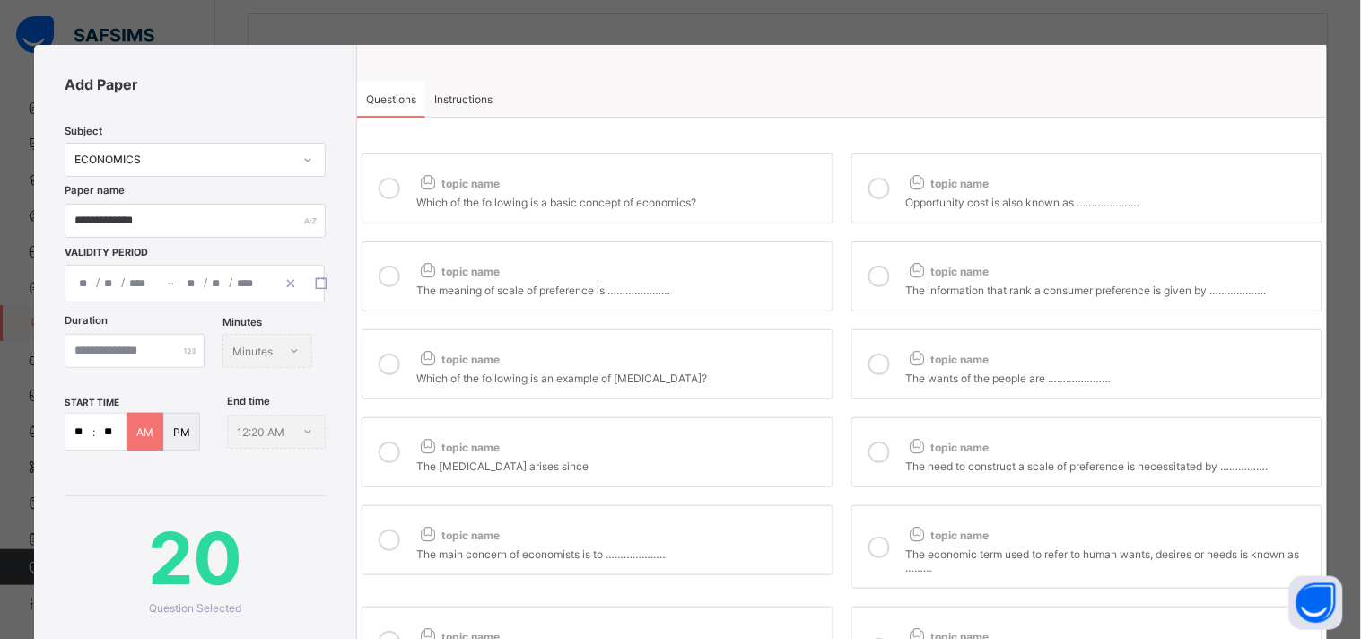
click at [458, 102] on span "Instructions" at bounding box center [463, 98] width 58 height 13
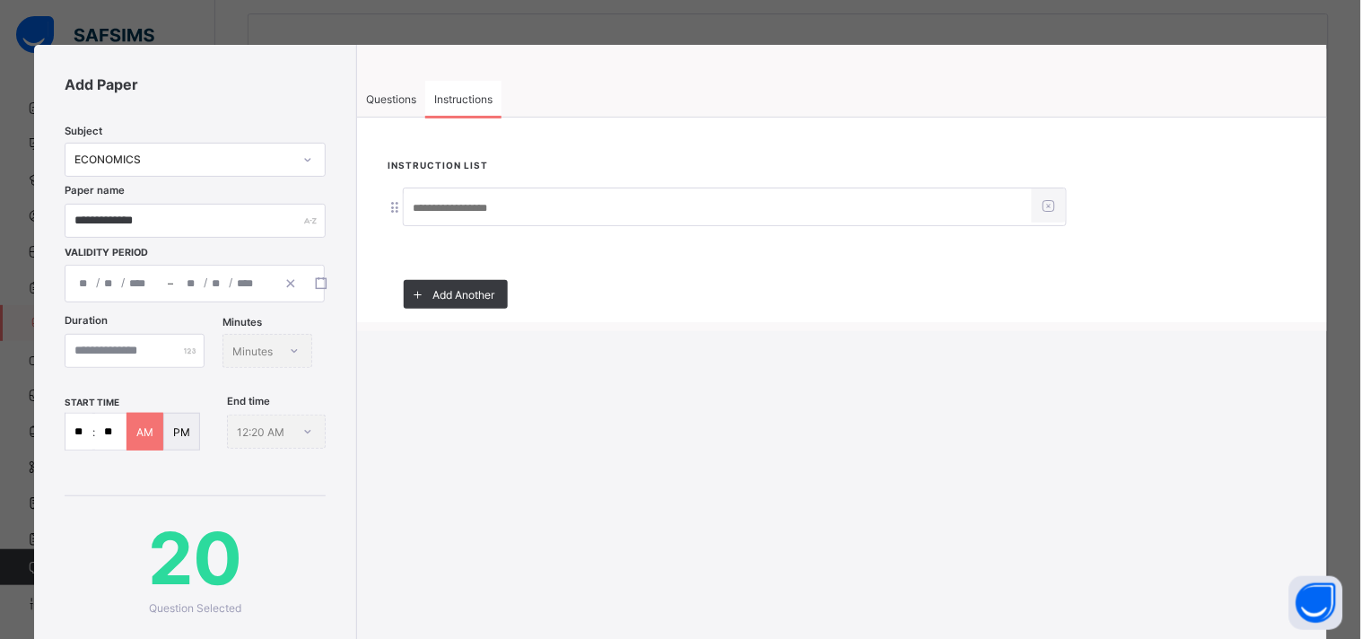
click at [441, 210] on input at bounding box center [718, 208] width 628 height 34
type input "*"
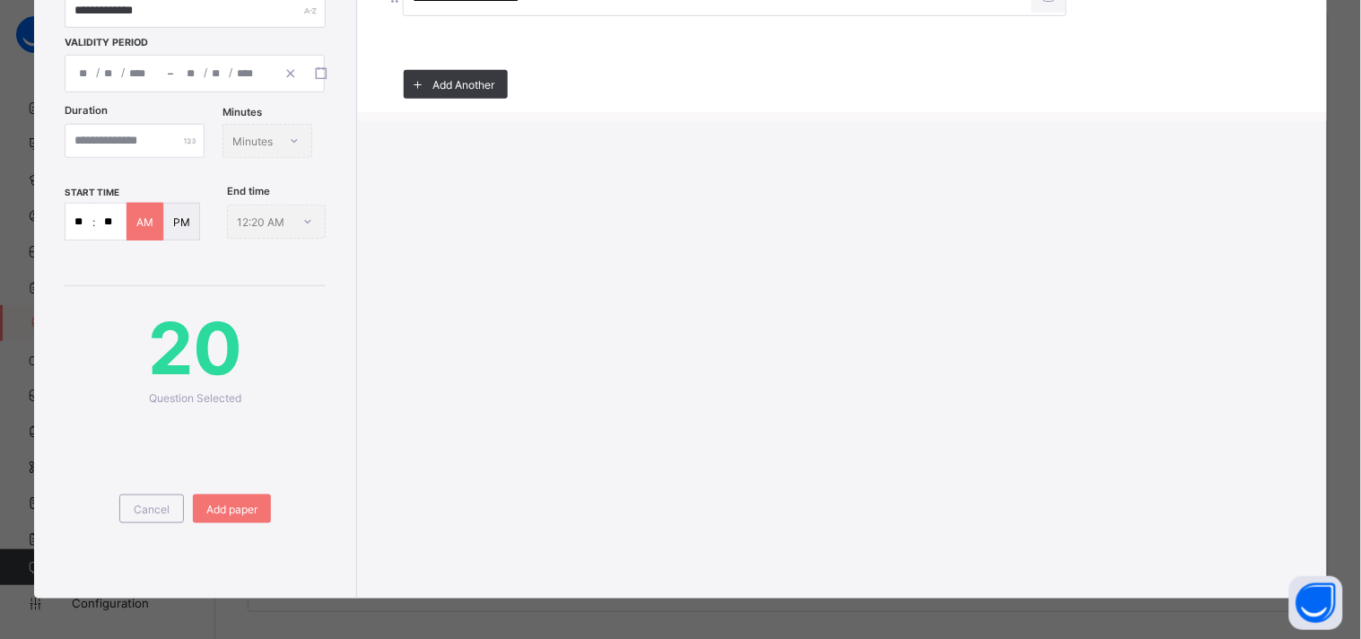
scroll to position [209, 0]
type input "**********"
click at [229, 517] on span "Add paper" at bounding box center [231, 509] width 51 height 13
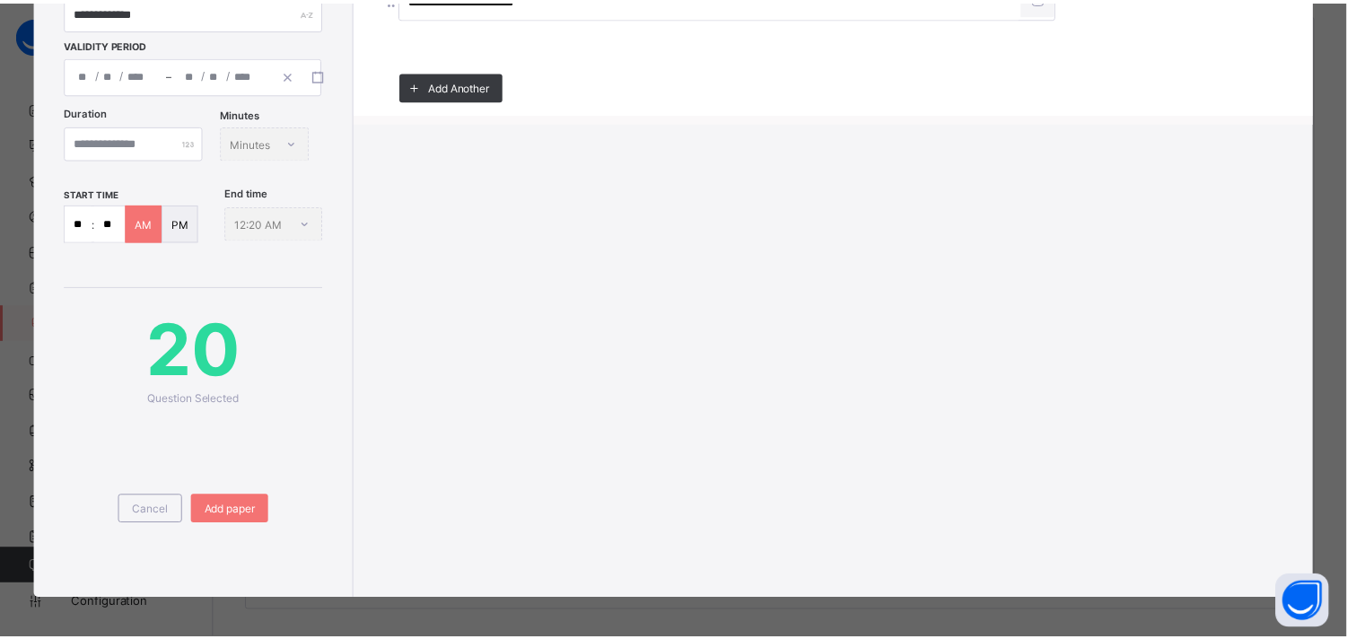
scroll to position [0, 0]
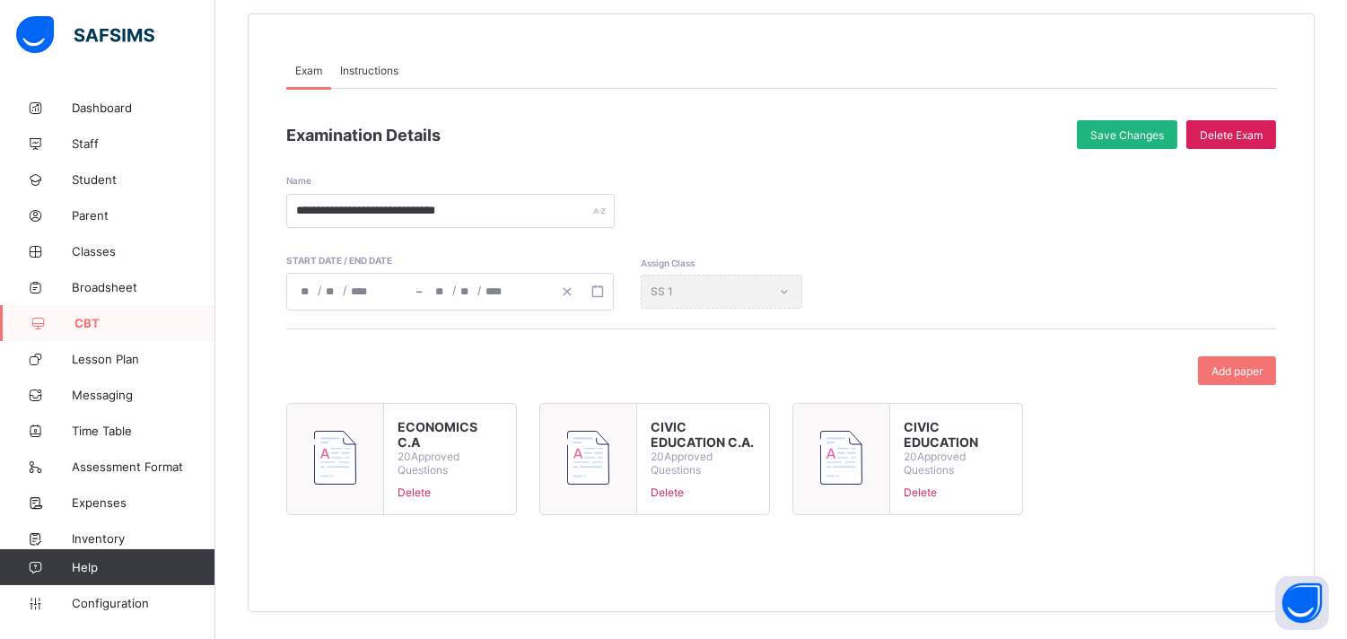
click at [1140, 121] on div "Save Changes" at bounding box center [1127, 134] width 100 height 29
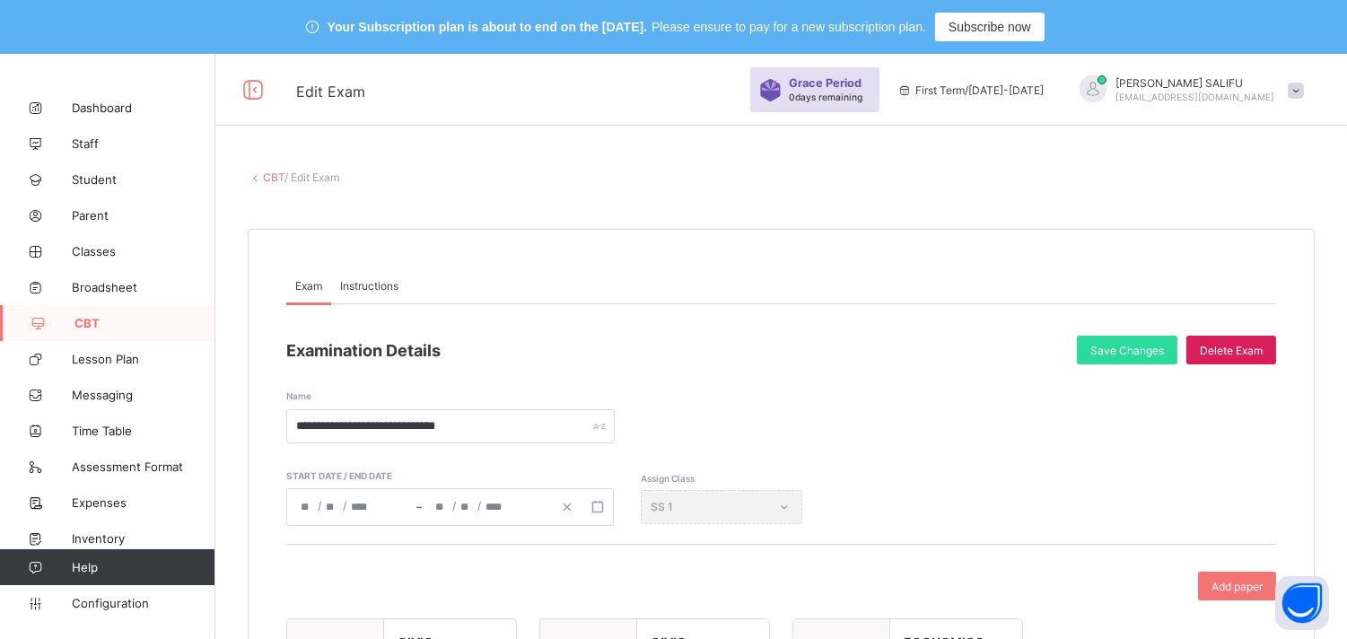
click at [275, 180] on link "CBT" at bounding box center [274, 176] width 22 height 13
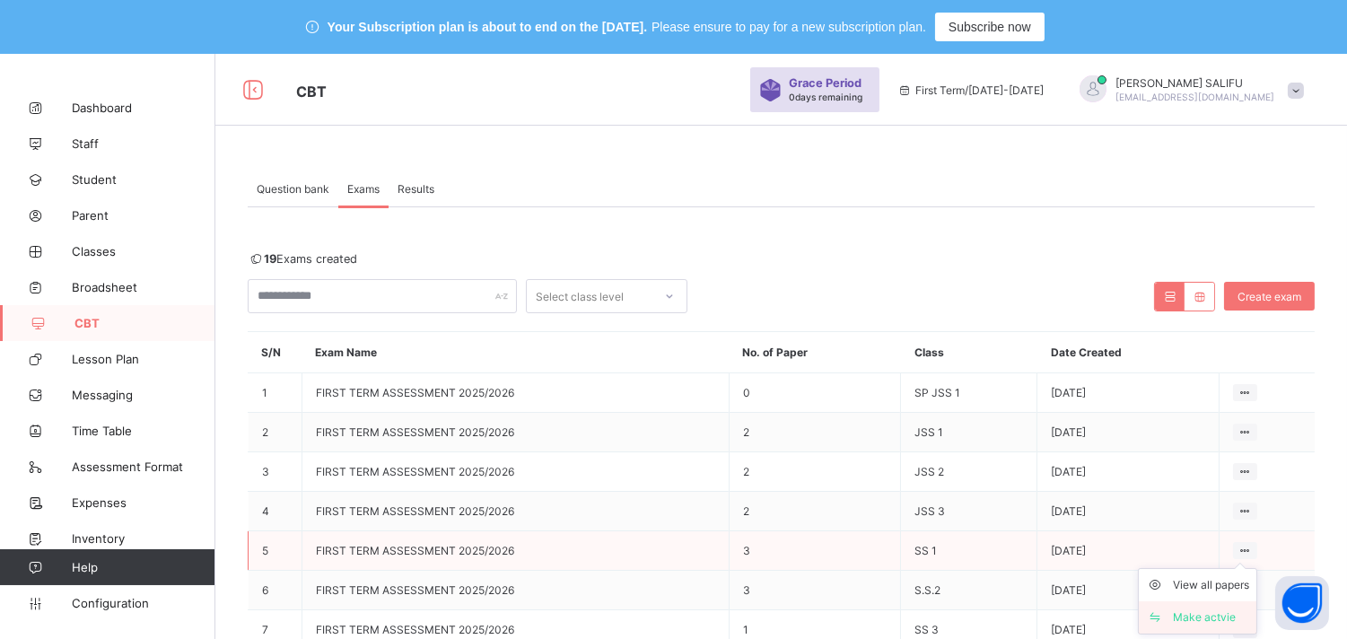
click at [1214, 614] on div "Make actvie" at bounding box center [1211, 617] width 76 height 18
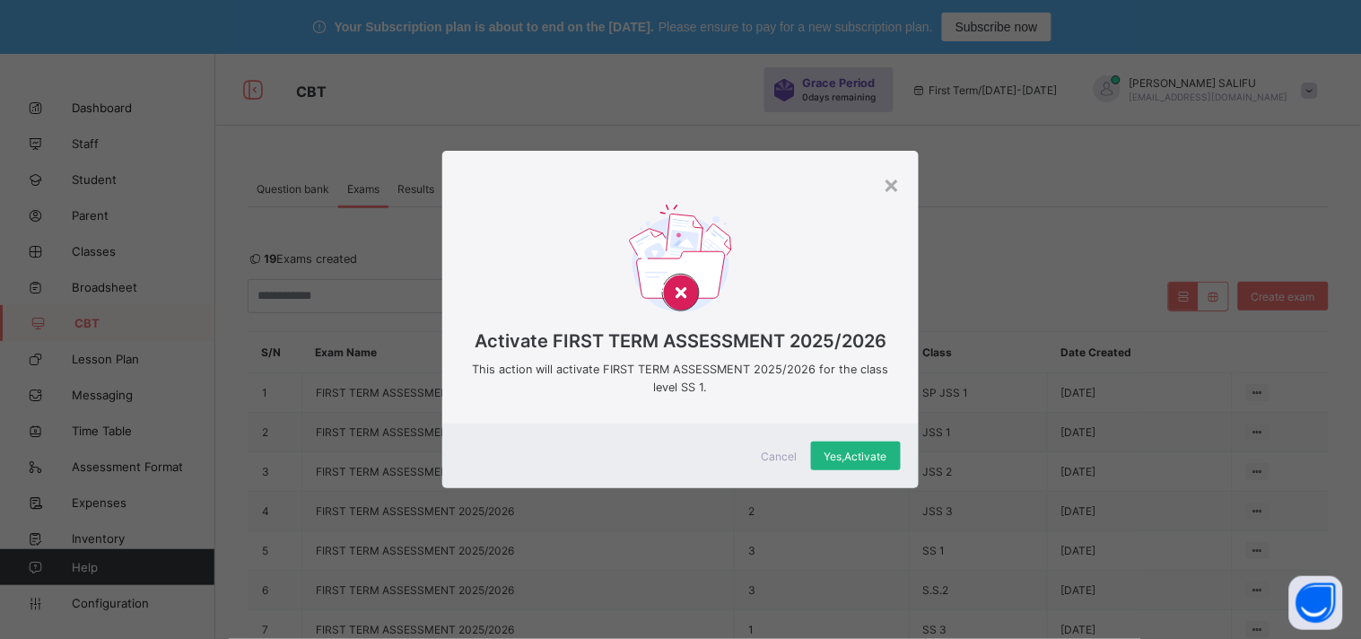
click at [877, 458] on span "Yes, Activate" at bounding box center [855, 455] width 63 height 13
